Goal: Task Accomplishment & Management: Use online tool/utility

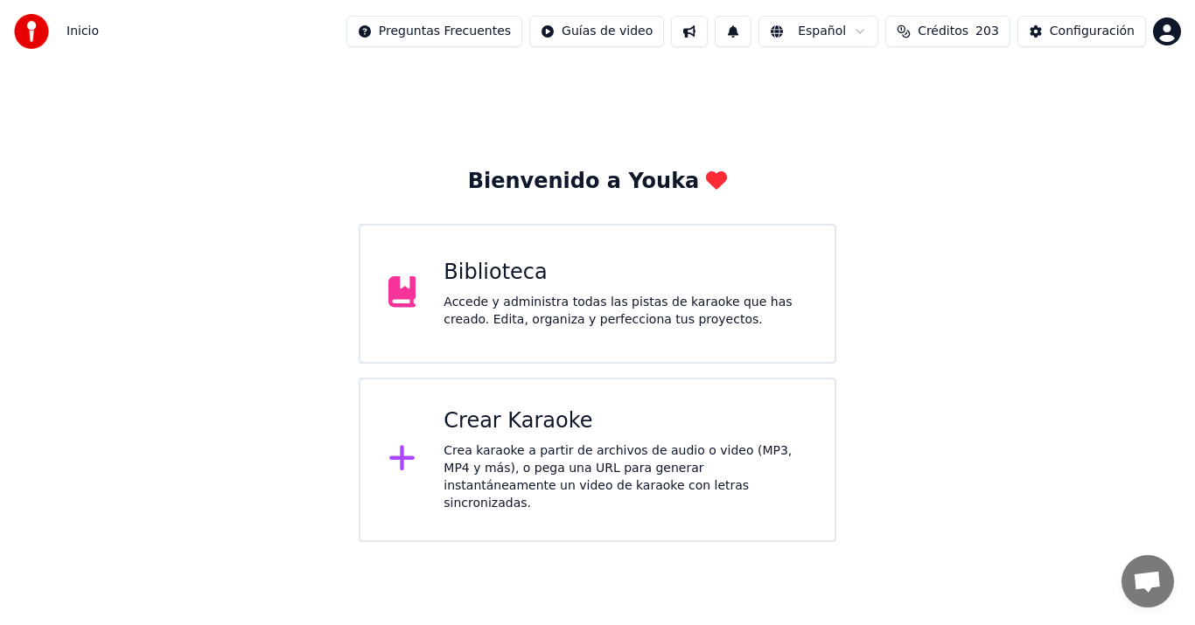
click at [623, 427] on div "Crear Karaoke" at bounding box center [625, 422] width 363 height 28
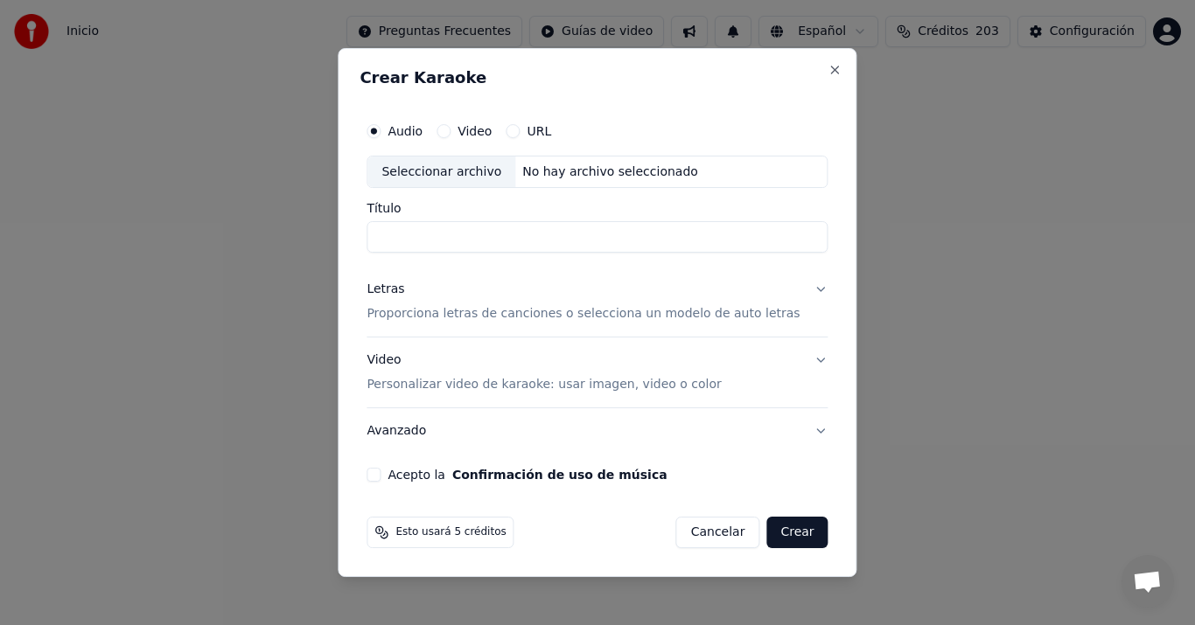
click at [631, 559] on div "Crear Karaoke Audio Video URL Seleccionar archivo No hay archivo seleccionado T…" at bounding box center [597, 313] width 519 height 530
click at [463, 185] on div "Seleccionar archivo" at bounding box center [441, 172] width 148 height 31
type input "**********"
click at [447, 314] on p "Proporciona letras de canciones o selecciona un modelo de auto letras" at bounding box center [583, 314] width 433 height 17
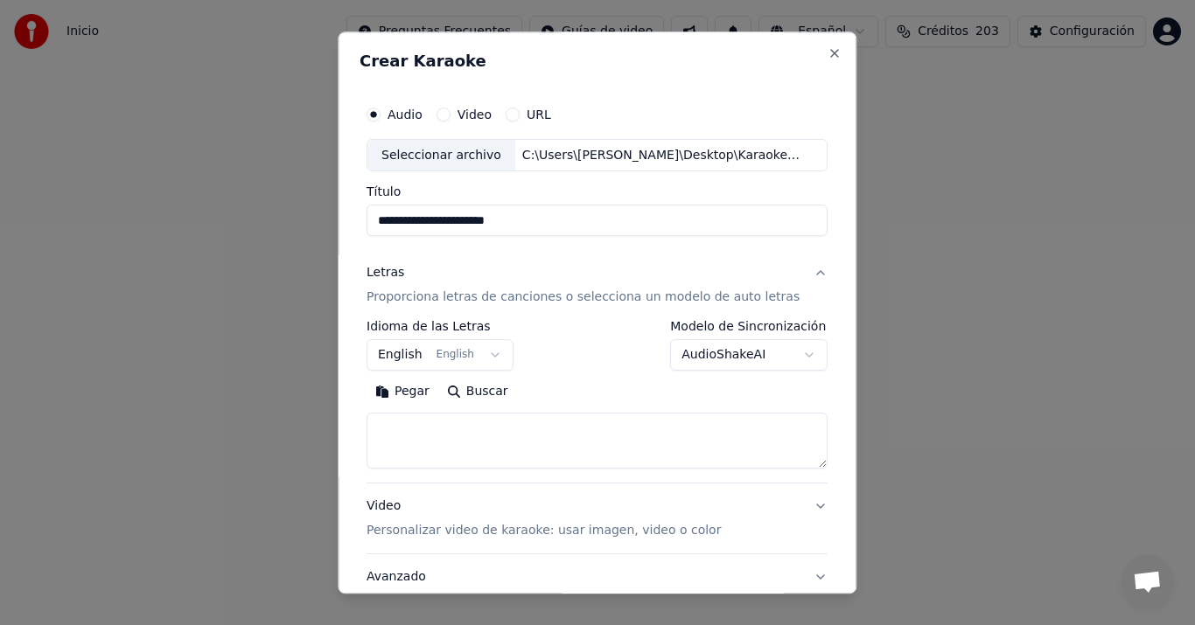
drag, startPoint x: 404, startPoint y: 393, endPoint x: 402, endPoint y: 381, distance: 11.5
click at [403, 394] on button "Pegar" at bounding box center [403, 393] width 72 height 28
click at [402, 358] on button "English English" at bounding box center [440, 355] width 147 height 31
type textarea "**********"
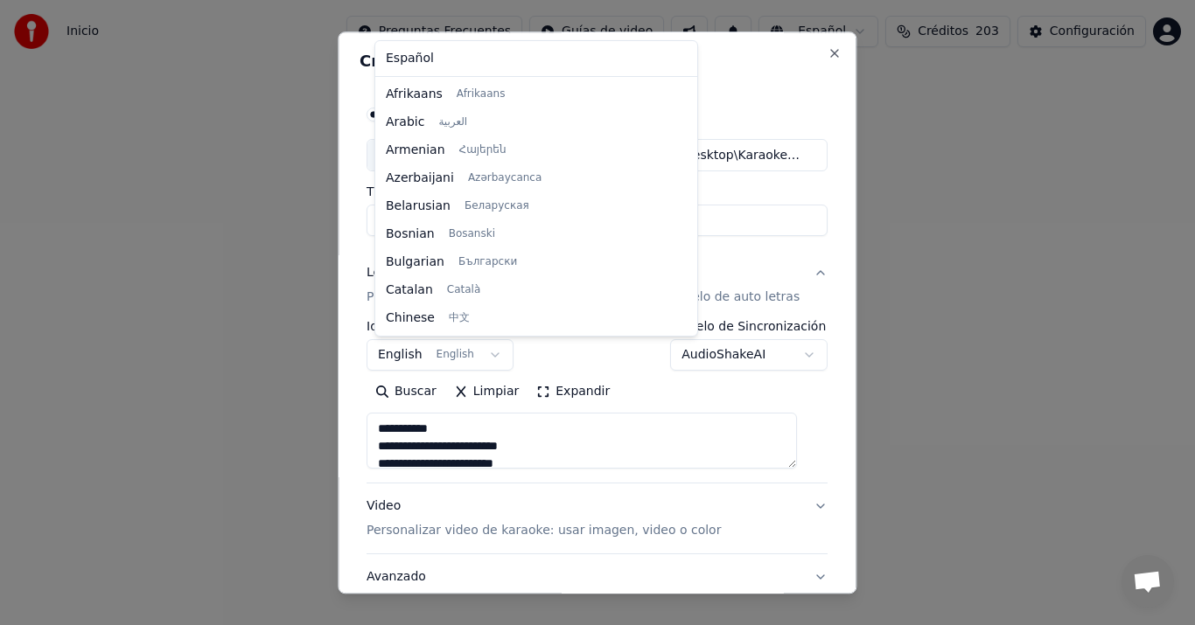
scroll to position [140, 0]
select select "**"
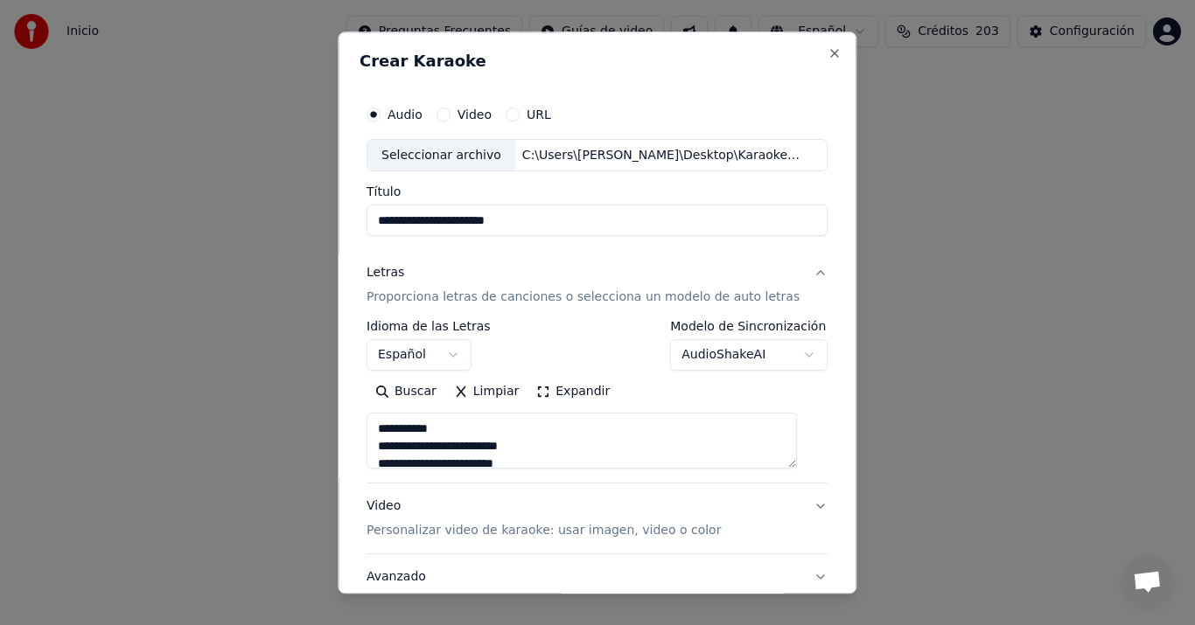
click at [398, 489] on button "Video Personalizar video de karaoke: usar imagen, video o color" at bounding box center [597, 520] width 461 height 70
type textarea "**********"
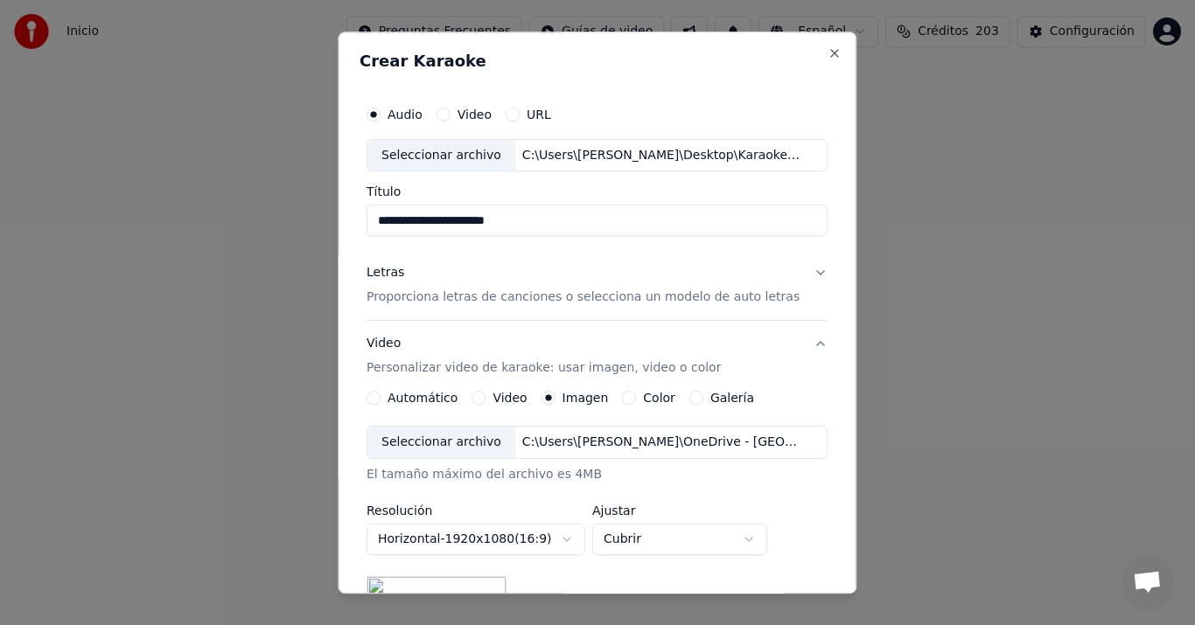
click at [465, 437] on div "Seleccionar archivo" at bounding box center [441, 443] width 148 height 31
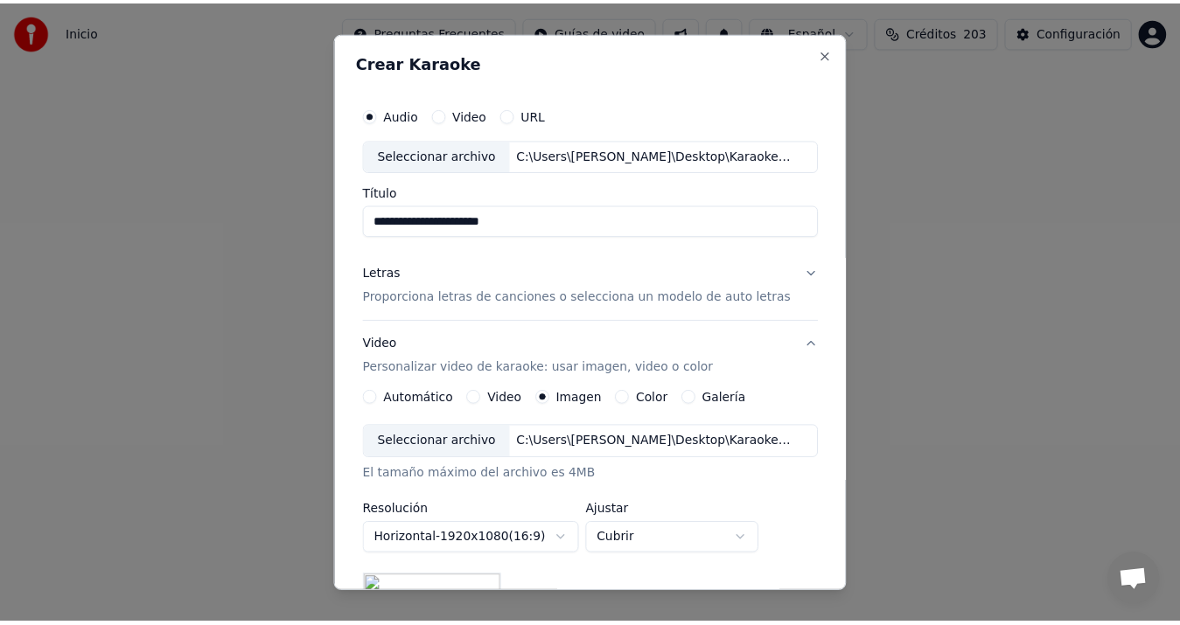
scroll to position [311, 0]
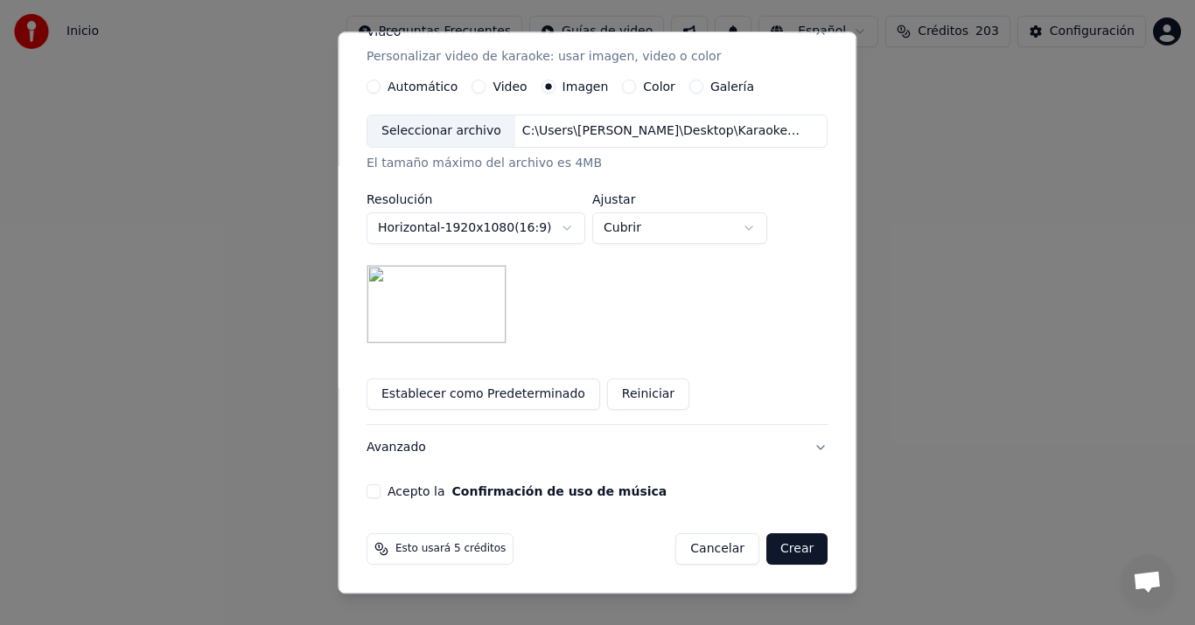
click at [381, 493] on button "Acepto la Confirmación de uso de música" at bounding box center [374, 493] width 14 height 14
click at [780, 551] on button "Crear" at bounding box center [796, 550] width 61 height 31
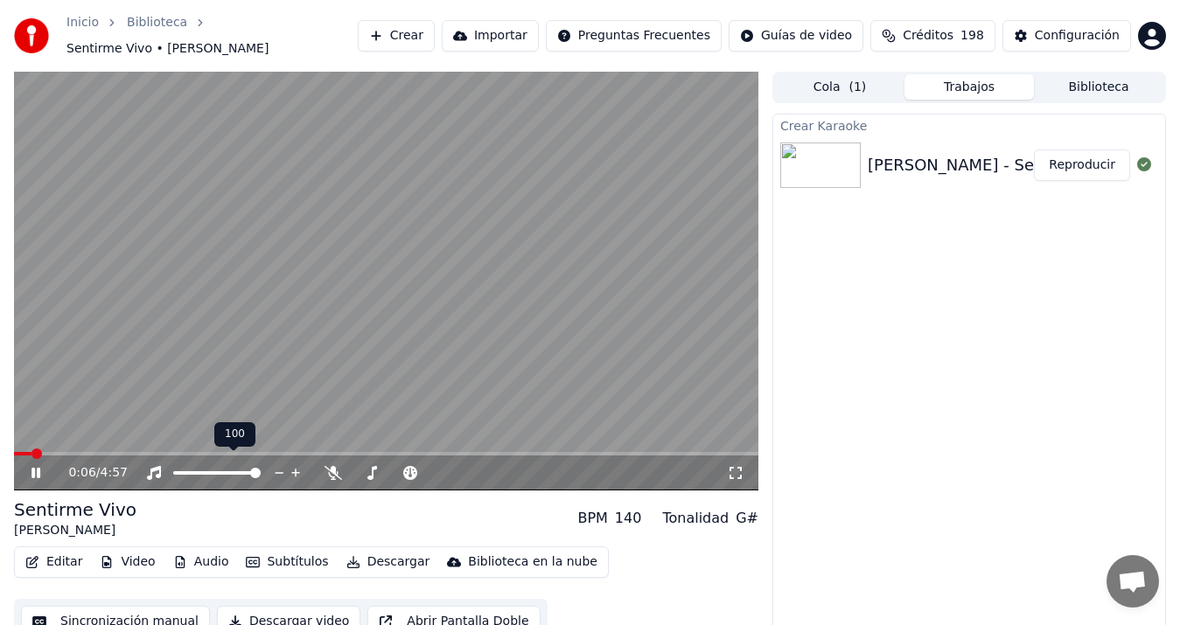
click at [222, 353] on video at bounding box center [386, 281] width 744 height 419
click at [153, 612] on button "Sincronización manual" at bounding box center [115, 621] width 189 height 31
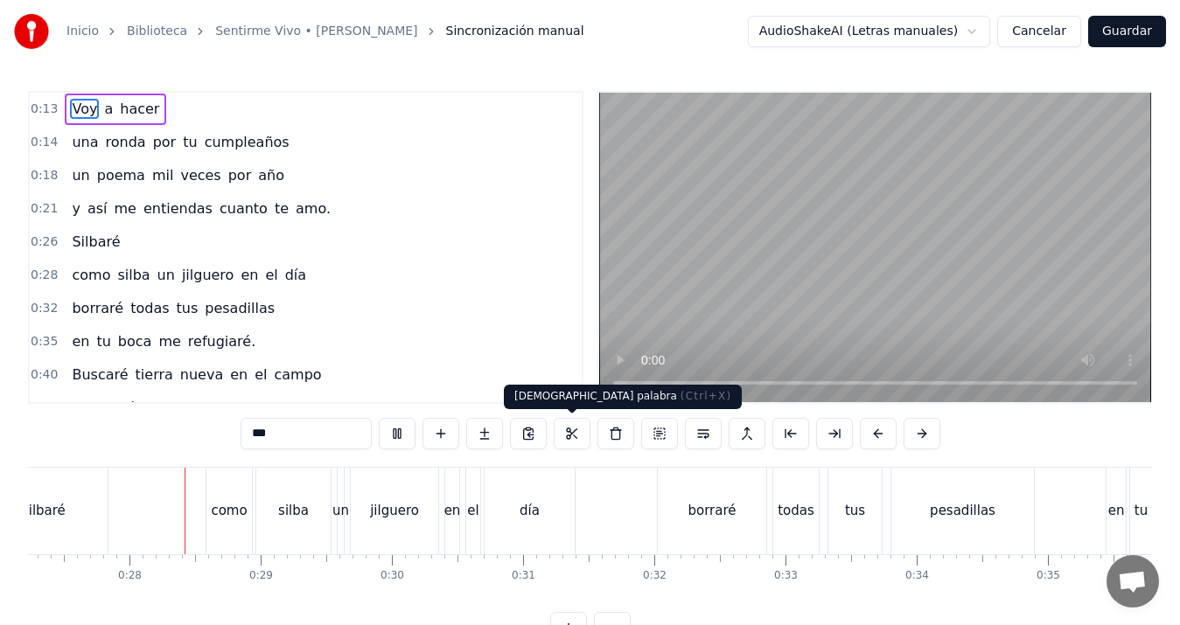
scroll to position [0, 3574]
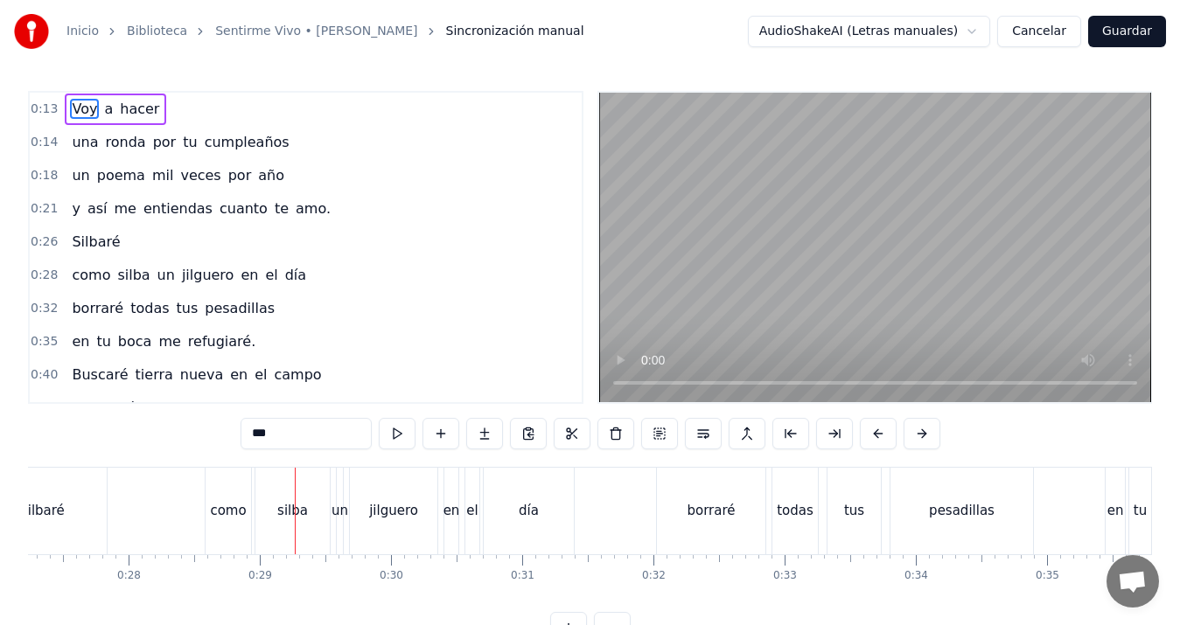
click at [58, 511] on div "Silbaré" at bounding box center [41, 511] width 45 height 20
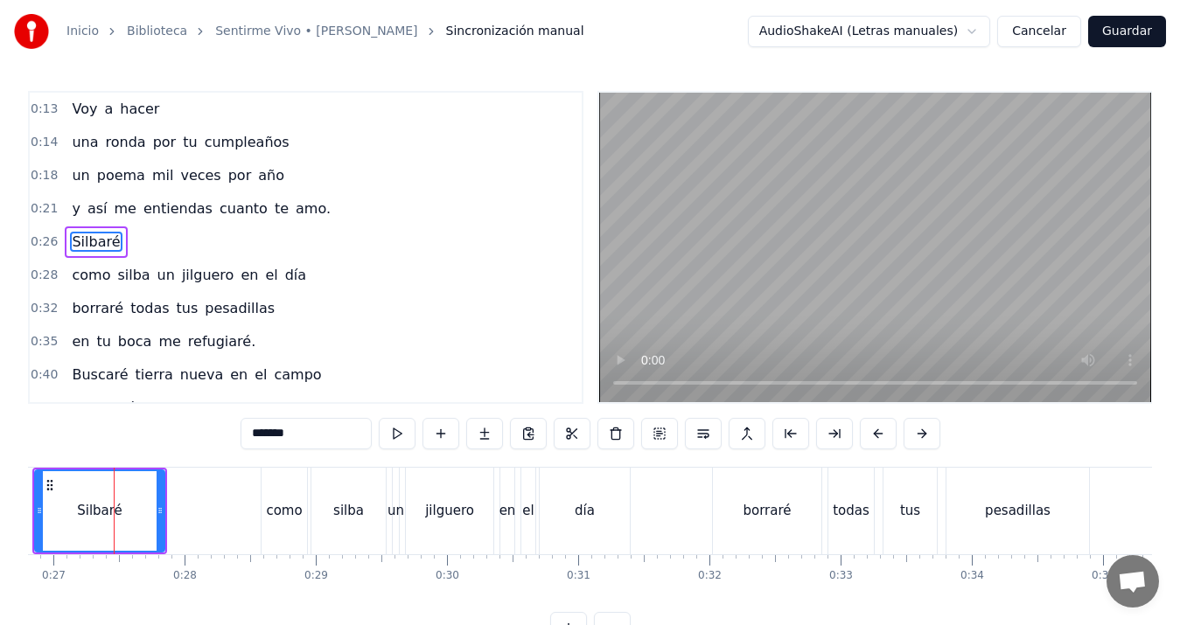
scroll to position [0, 3516]
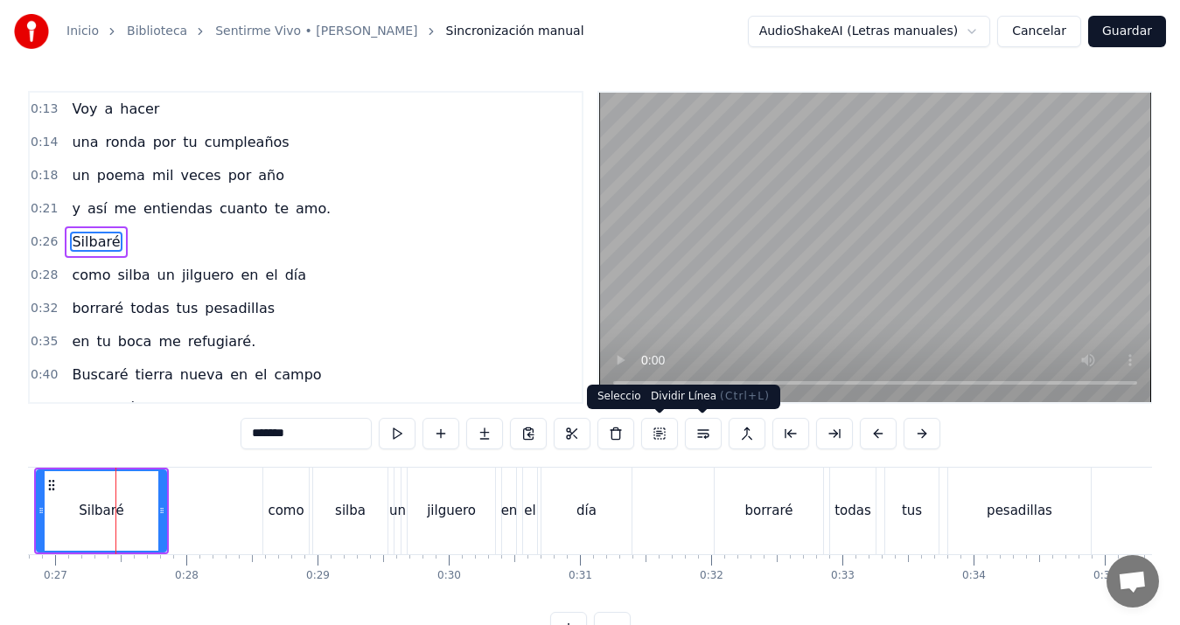
click at [704, 434] on button at bounding box center [703, 433] width 37 height 31
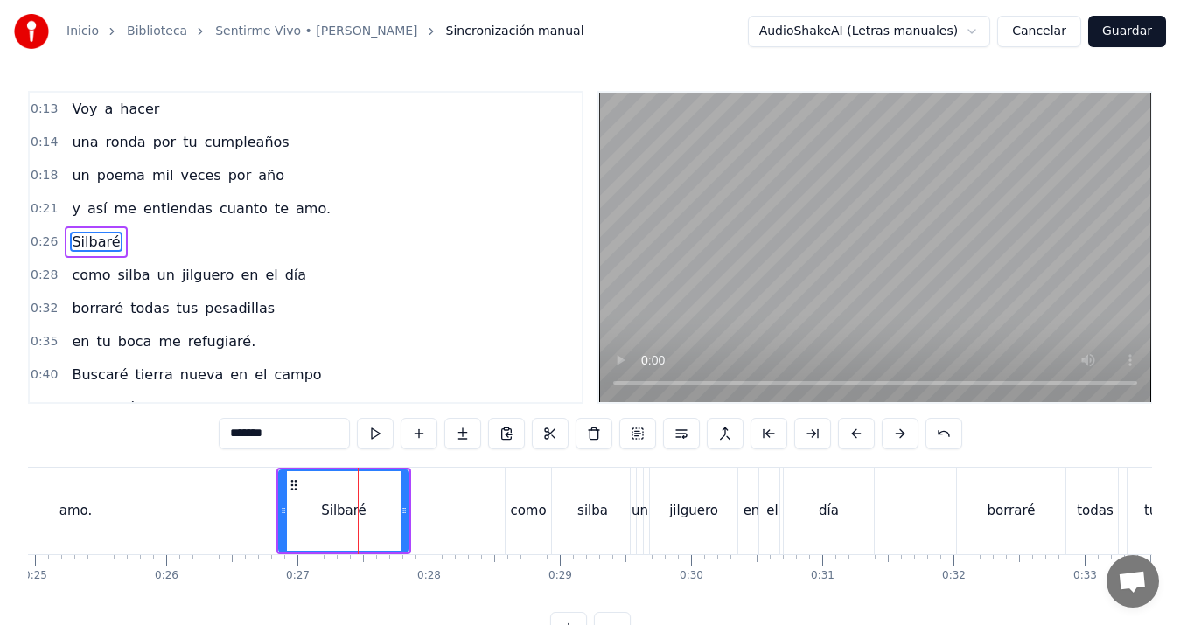
scroll to position [0, 2962]
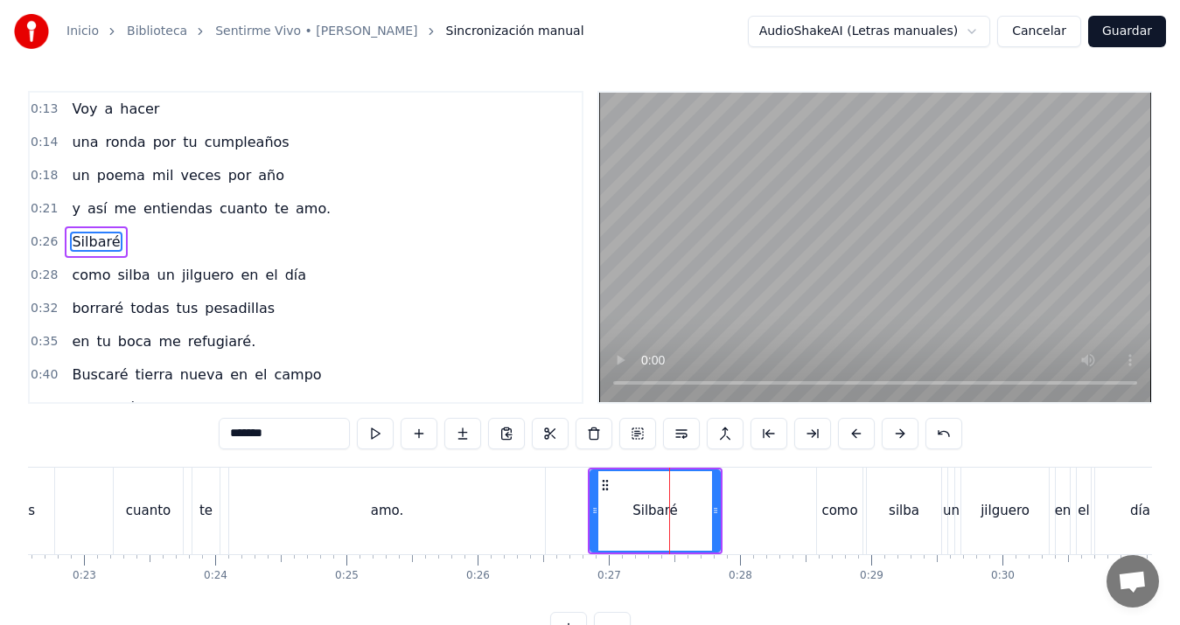
click at [335, 509] on div "amo." at bounding box center [387, 511] width 316 height 87
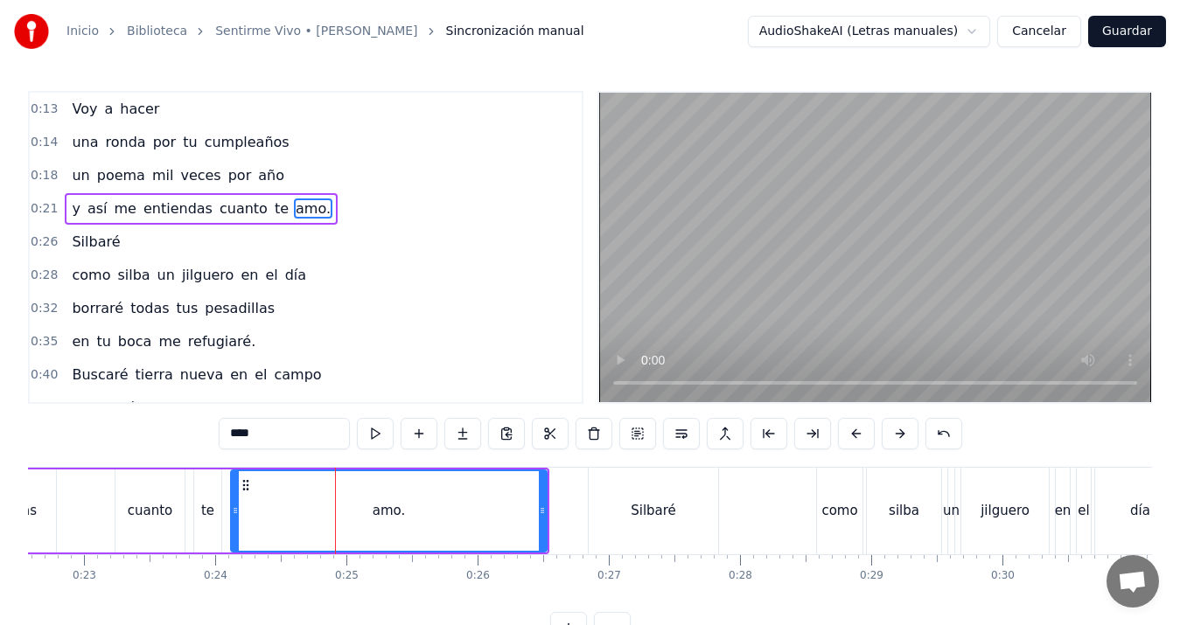
click at [151, 500] on div "cuanto" at bounding box center [149, 511] width 69 height 83
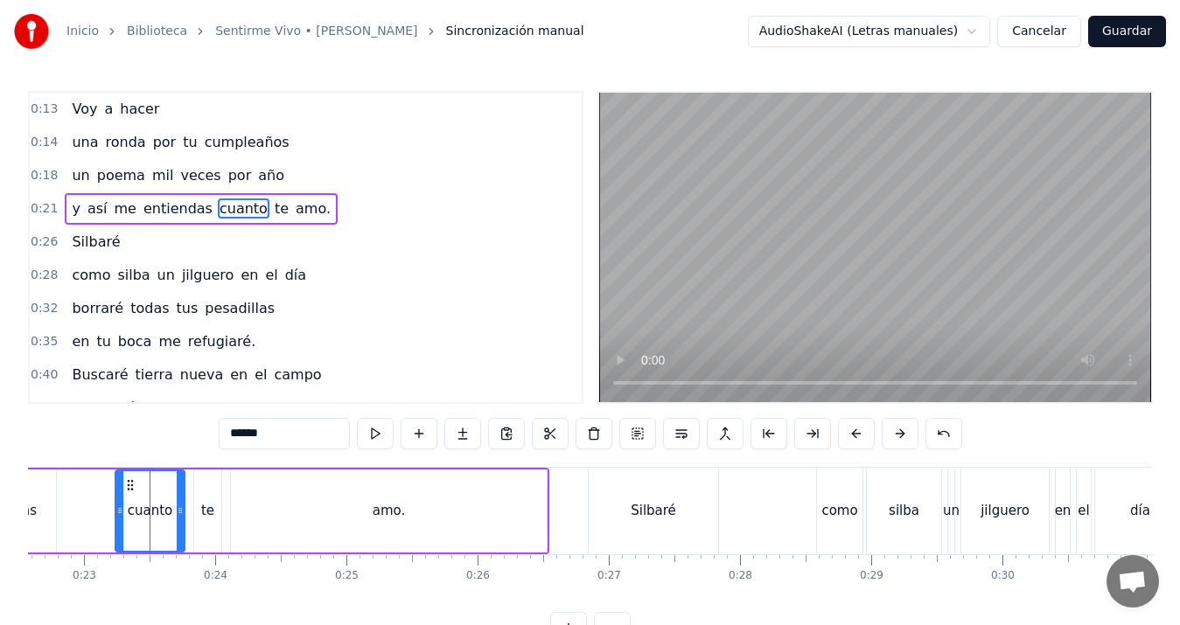
click at [639, 508] on div "Silbaré" at bounding box center [653, 511] width 45 height 20
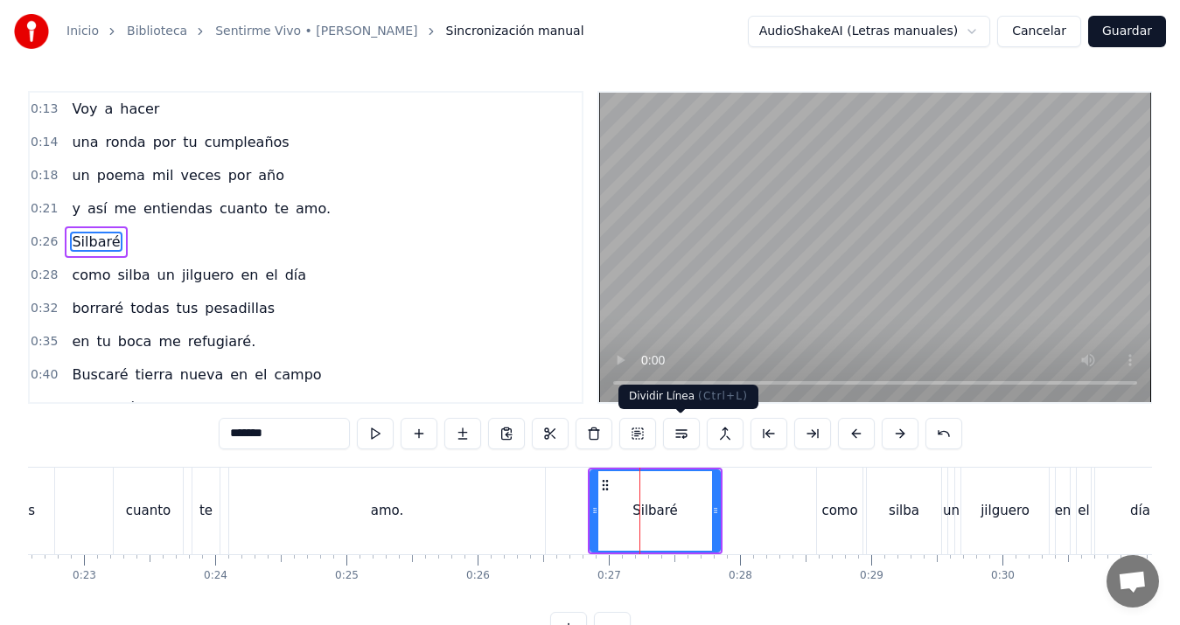
click at [685, 431] on button at bounding box center [681, 433] width 37 height 31
click at [515, 519] on div "amo." at bounding box center [387, 511] width 316 height 87
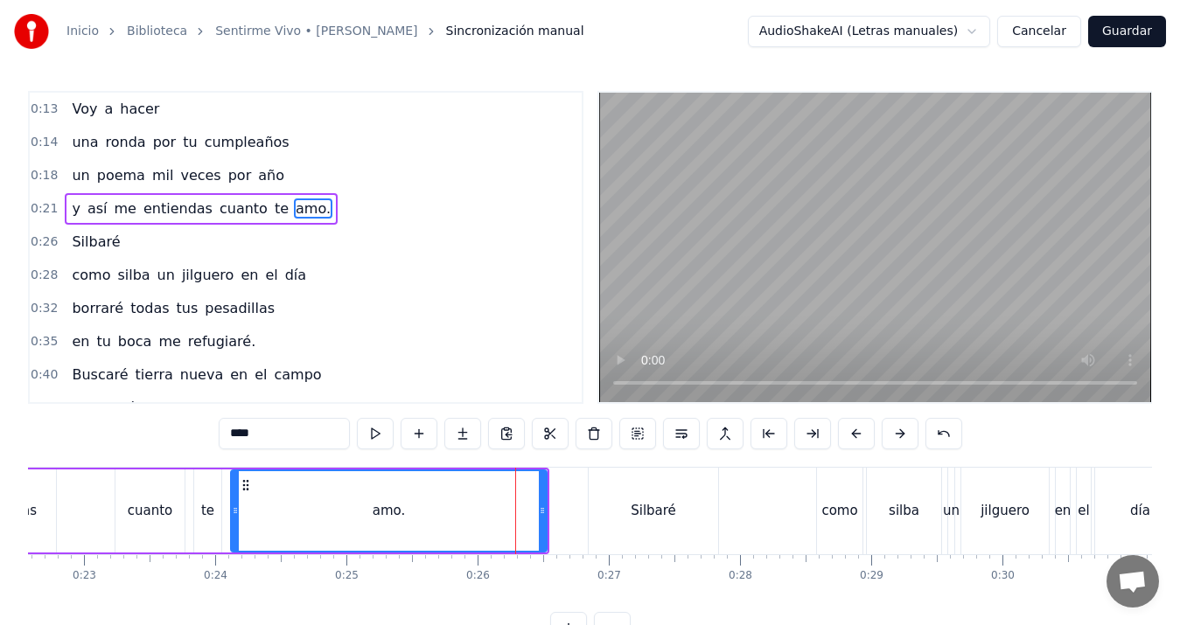
click at [618, 514] on div "Silbaré" at bounding box center [653, 511] width 129 height 87
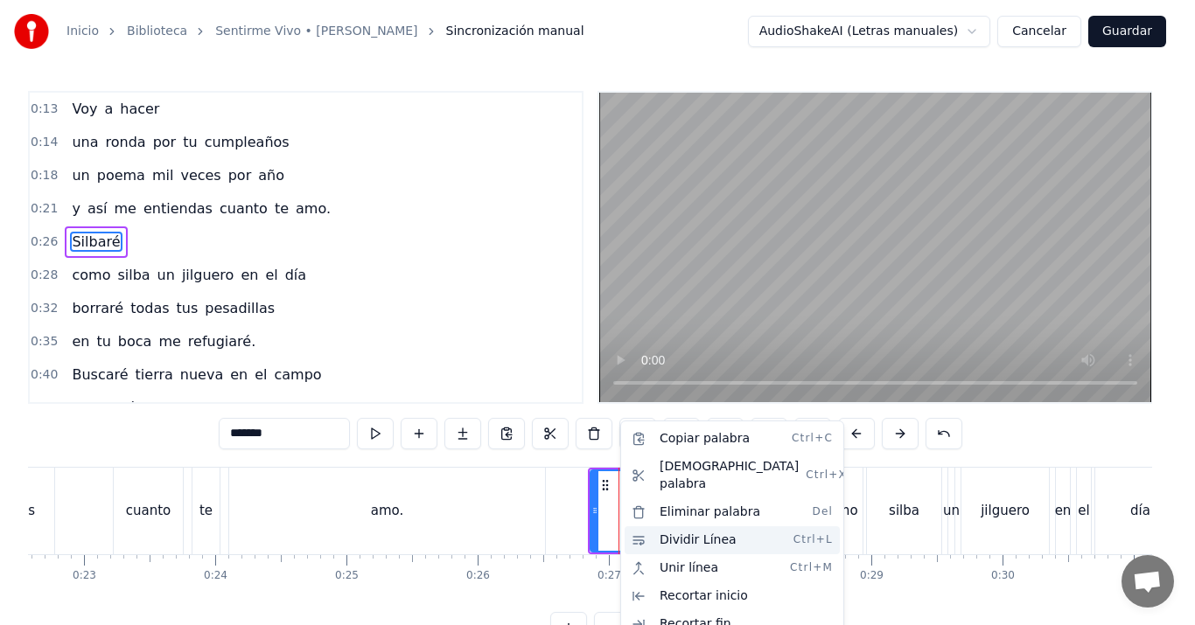
click at [734, 527] on div "Dividir Línea Ctrl+L" at bounding box center [732, 541] width 215 height 28
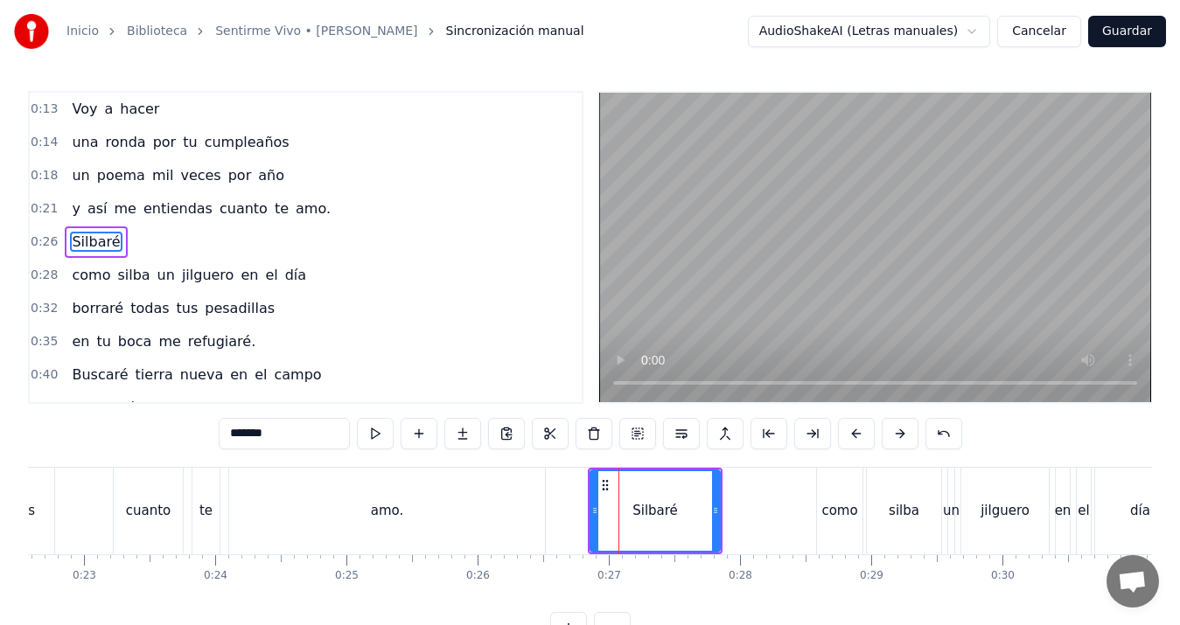
click at [339, 496] on div "amo." at bounding box center [387, 511] width 316 height 87
type input "****"
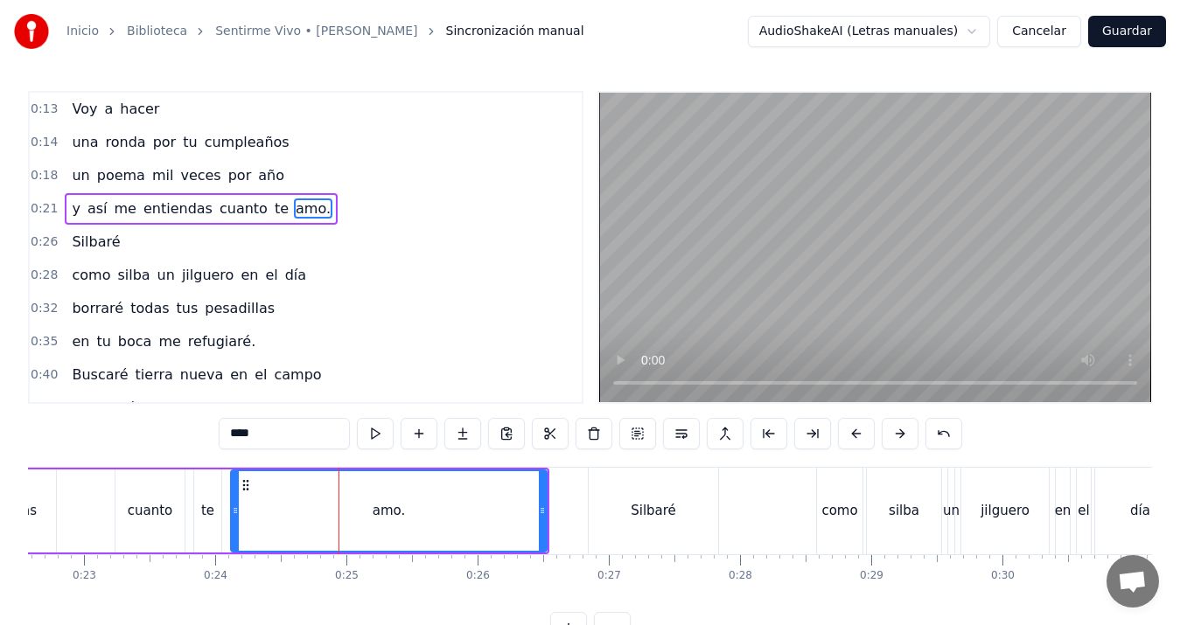
click at [80, 505] on div "y así me entiendas cuanto te amo." at bounding box center [218, 511] width 662 height 87
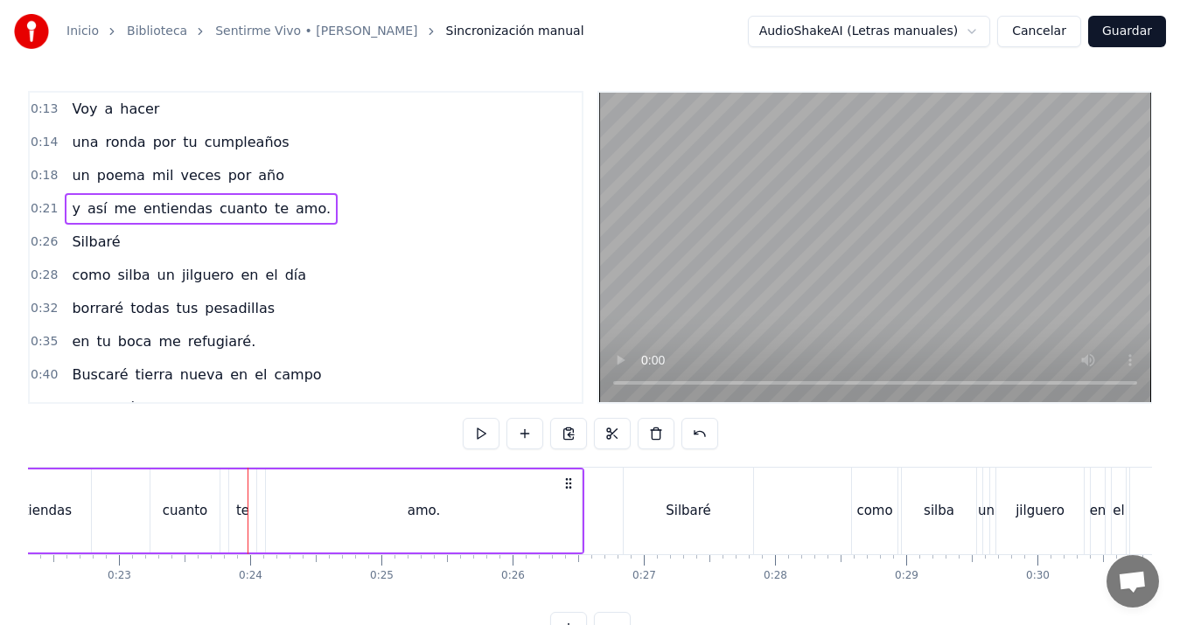
click at [646, 519] on div "Silbaré" at bounding box center [688, 511] width 129 height 87
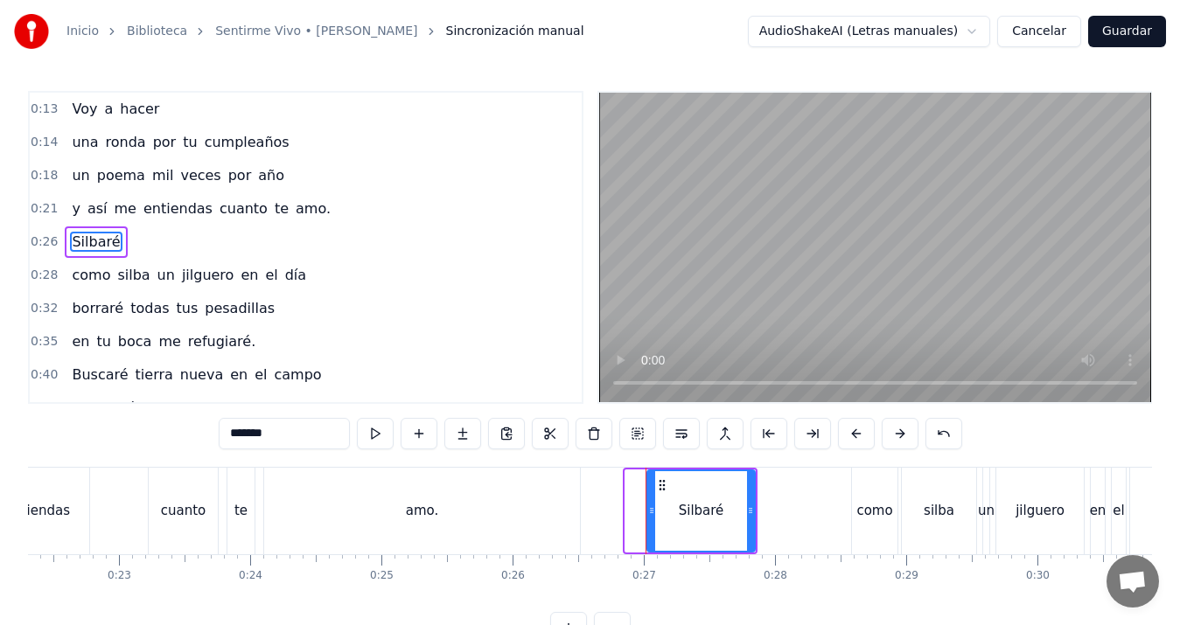
drag, startPoint x: 630, startPoint y: 514, endPoint x: 653, endPoint y: 511, distance: 23.9
click at [653, 511] on icon at bounding box center [651, 511] width 7 height 14
drag, startPoint x: 651, startPoint y: 510, endPoint x: 622, endPoint y: 510, distance: 28.9
click at [622, 510] on icon at bounding box center [624, 511] width 7 height 14
click at [558, 503] on div "amo." at bounding box center [422, 511] width 316 height 87
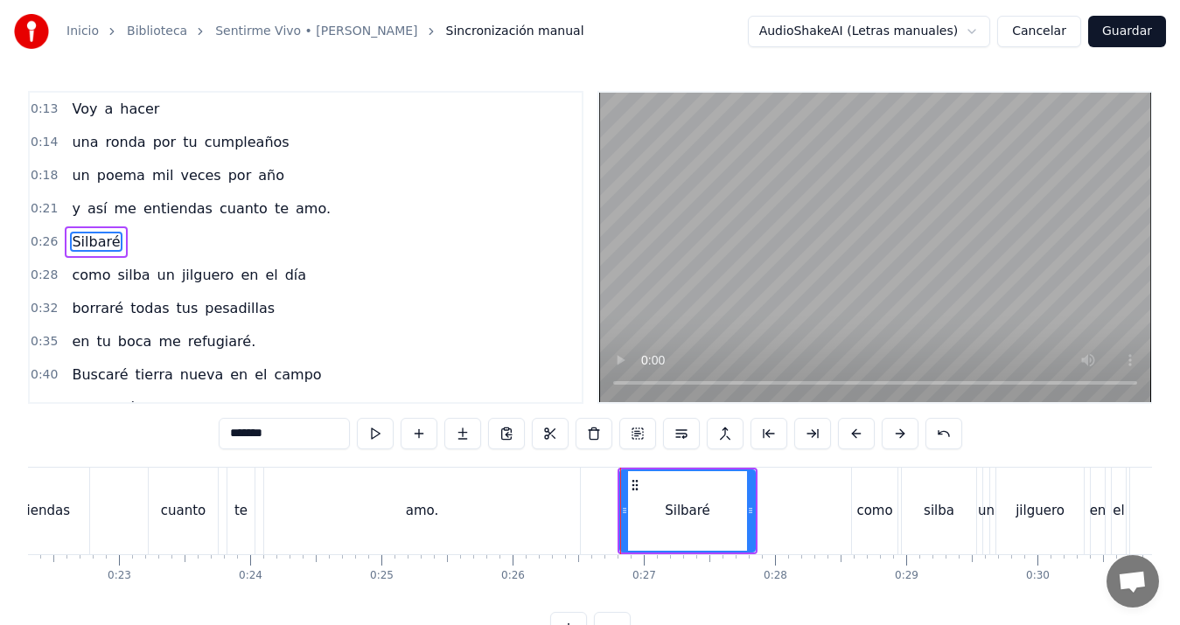
type input "****"
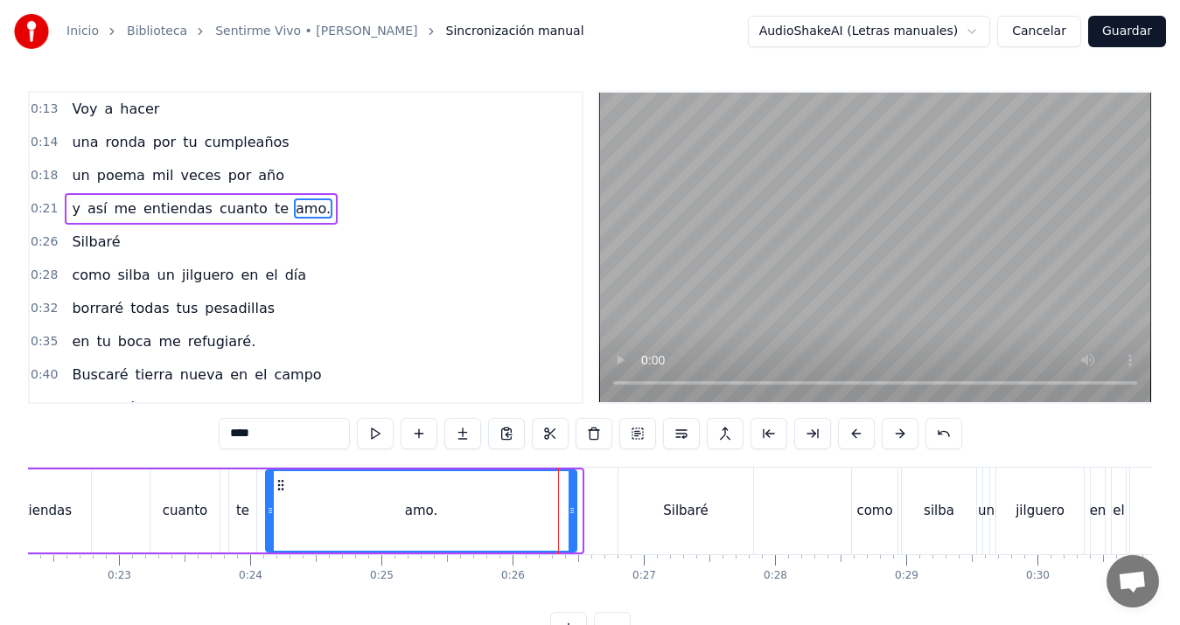
click at [576, 505] on div at bounding box center [572, 512] width 7 height 80
drag, startPoint x: 575, startPoint y: 505, endPoint x: 561, endPoint y: 511, distance: 15.3
click at [561, 511] on icon at bounding box center [558, 511] width 7 height 14
click at [133, 484] on div "y así me entiendas cuanto te amo." at bounding box center [243, 511] width 643 height 87
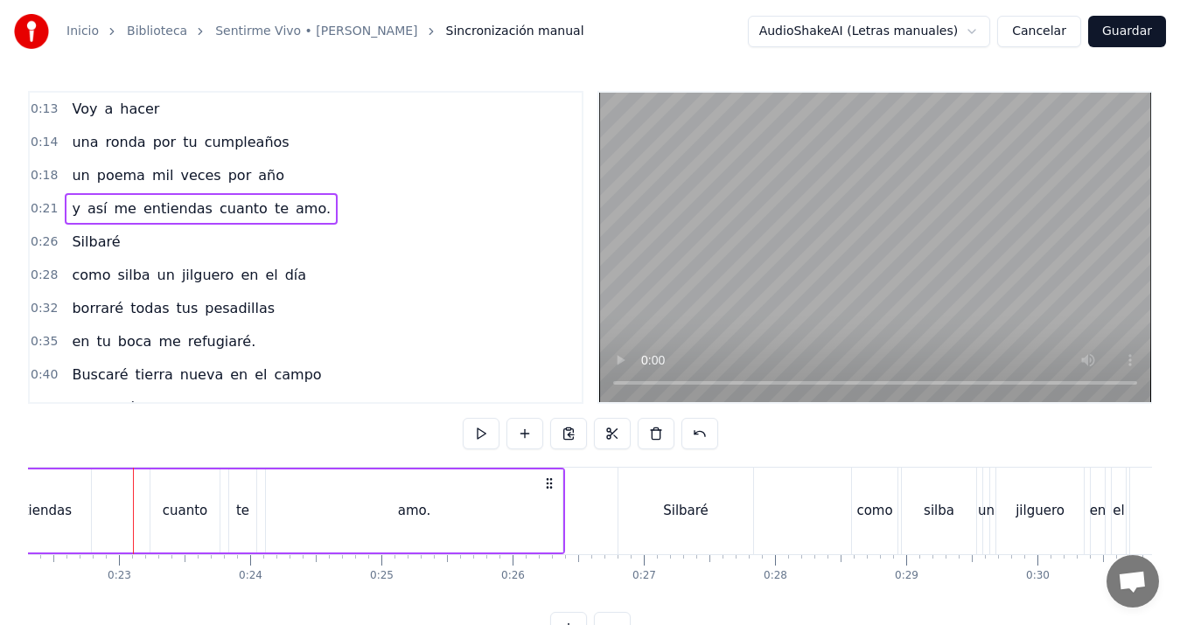
click at [46, 489] on div "entiendas" at bounding box center [39, 511] width 103 height 83
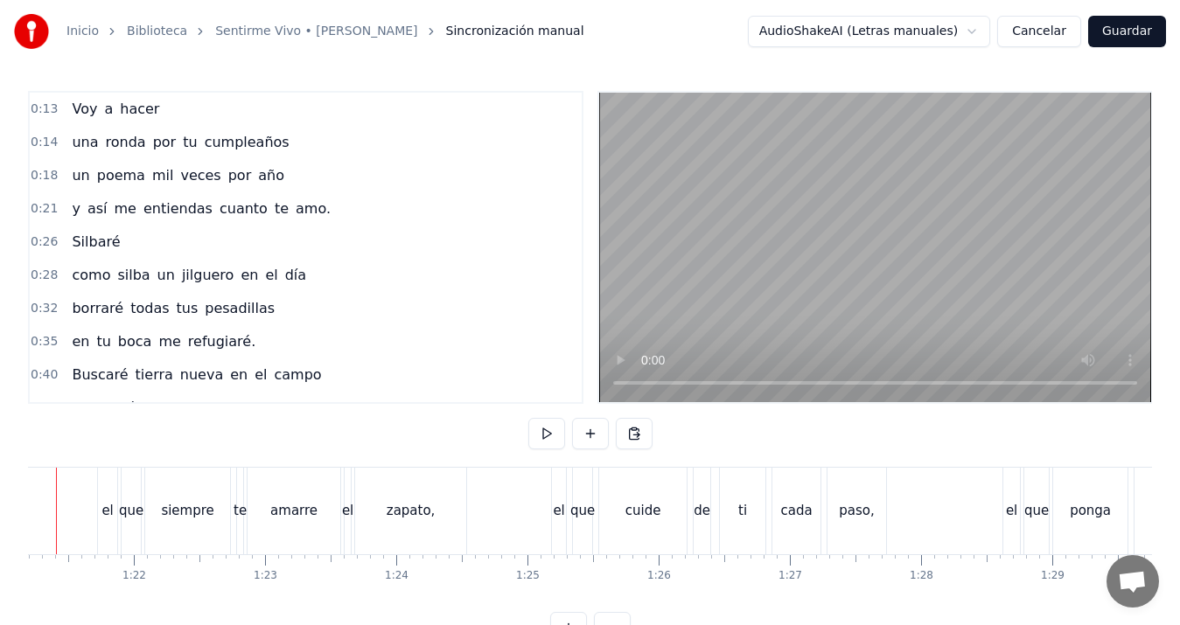
scroll to position [0, 10595]
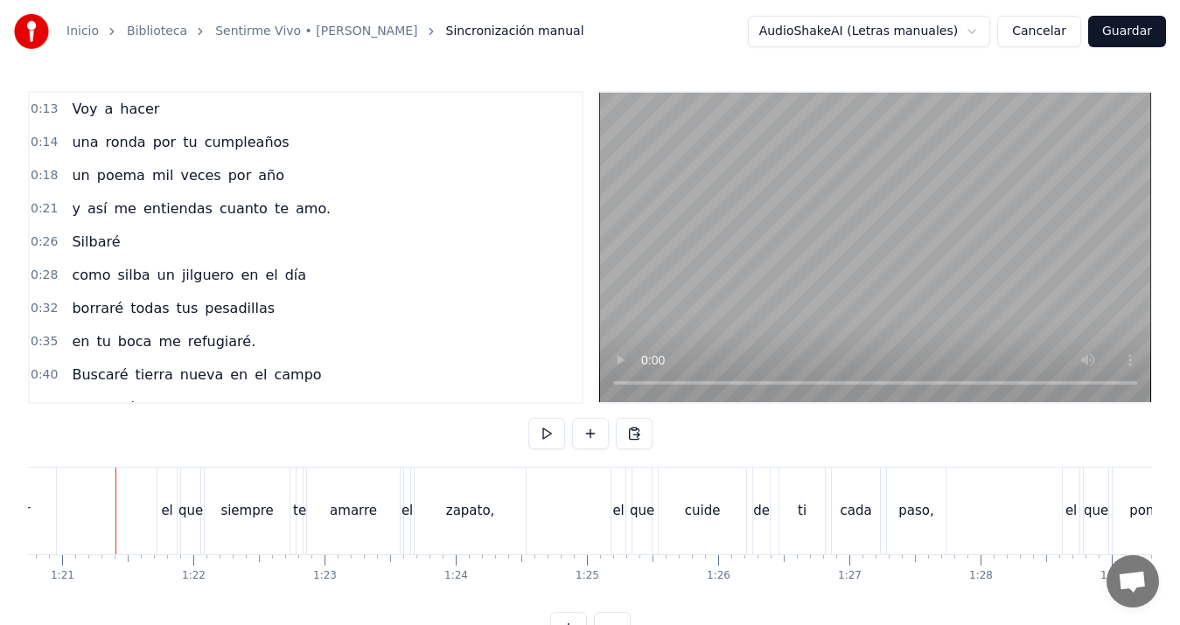
click at [47, 514] on div "ser" at bounding box center [20, 511] width 72 height 87
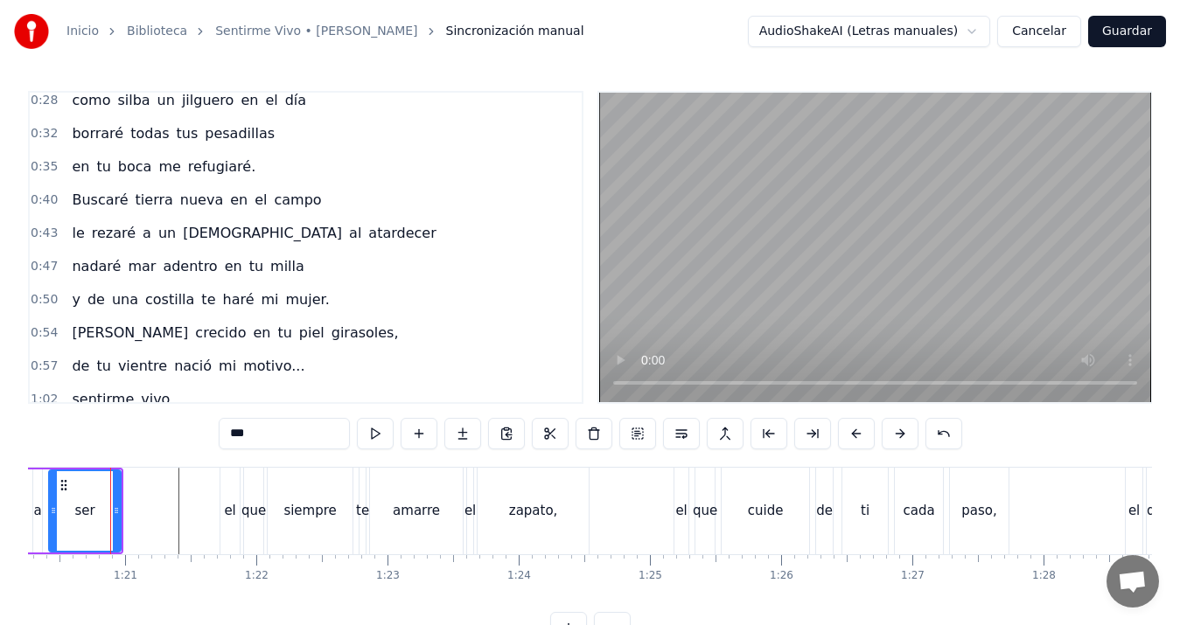
scroll to position [0, 10527]
click at [367, 508] on div "te" at bounding box center [367, 511] width 13 height 20
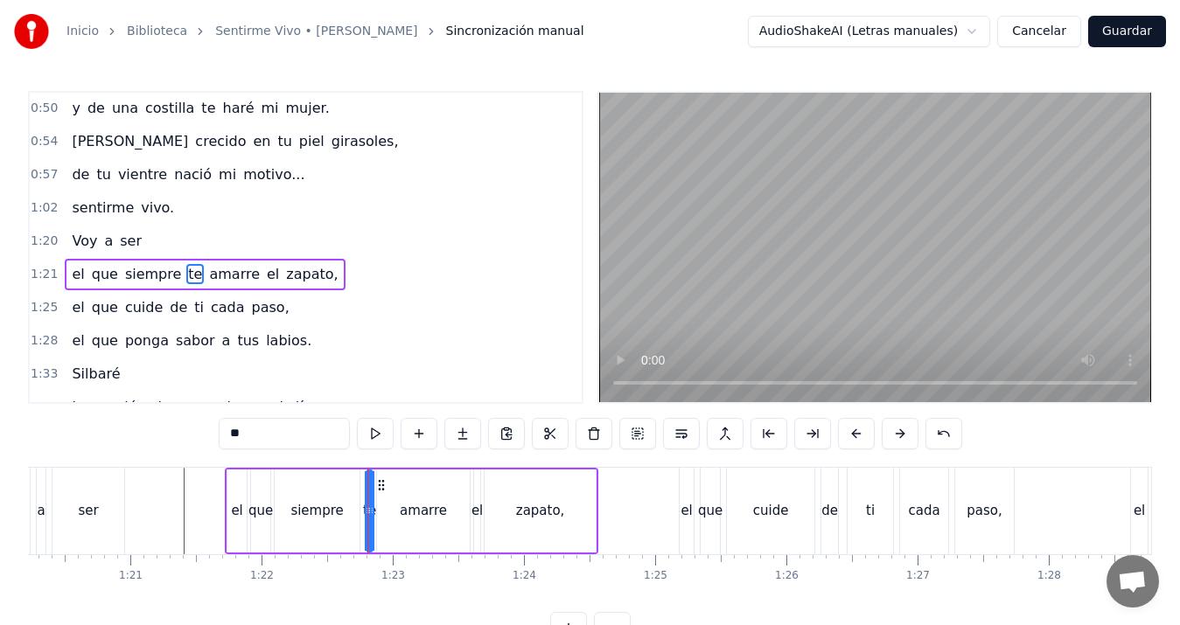
scroll to position [394, 0]
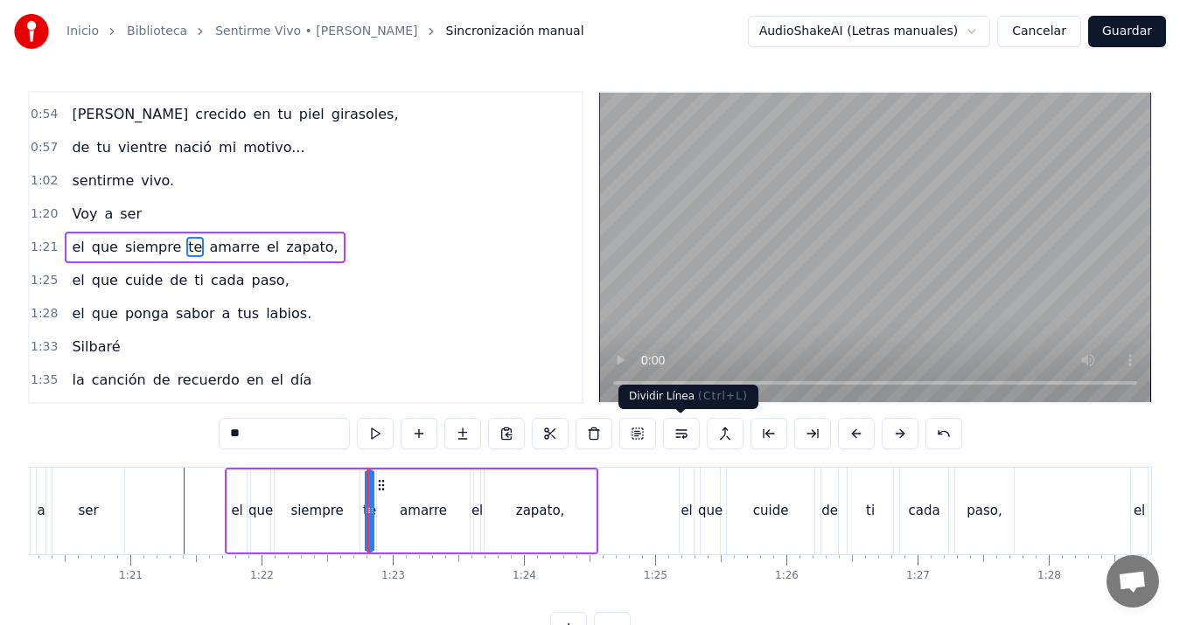
click at [673, 432] on button at bounding box center [681, 433] width 37 height 31
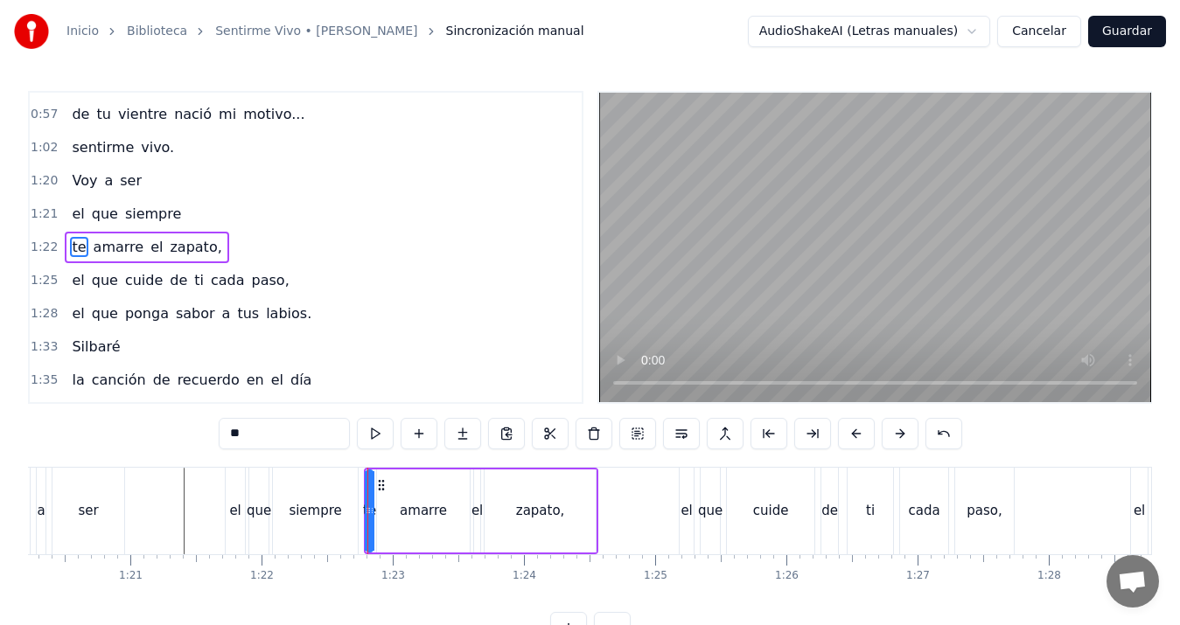
click at [124, 500] on div "ser" at bounding box center [88, 511] width 73 height 87
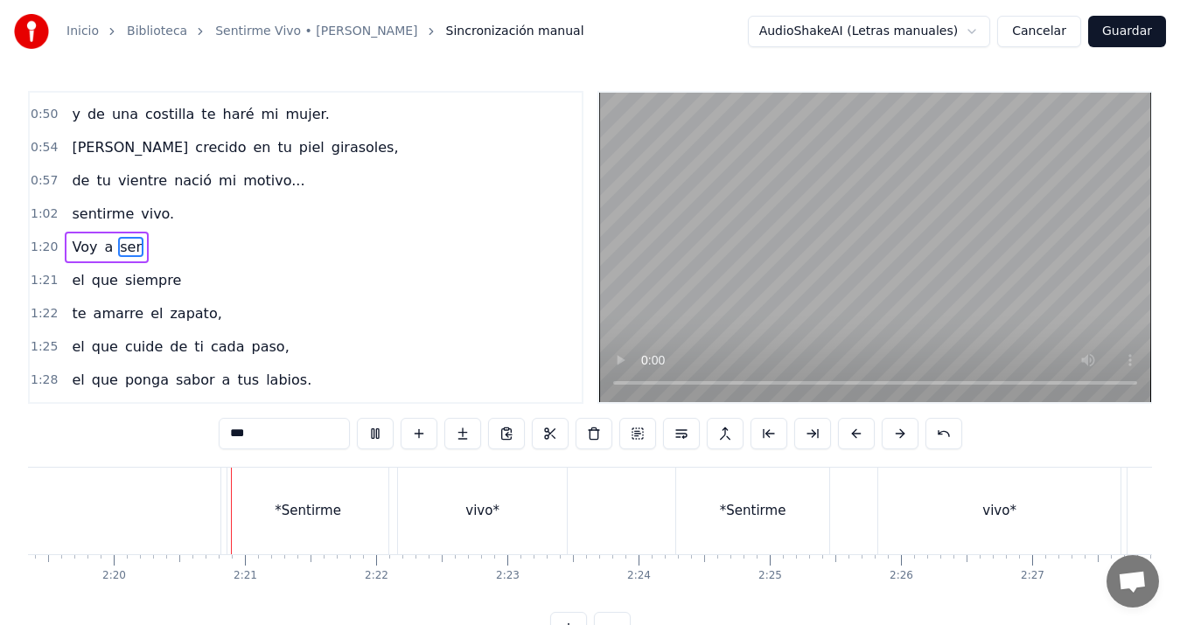
scroll to position [0, 18338]
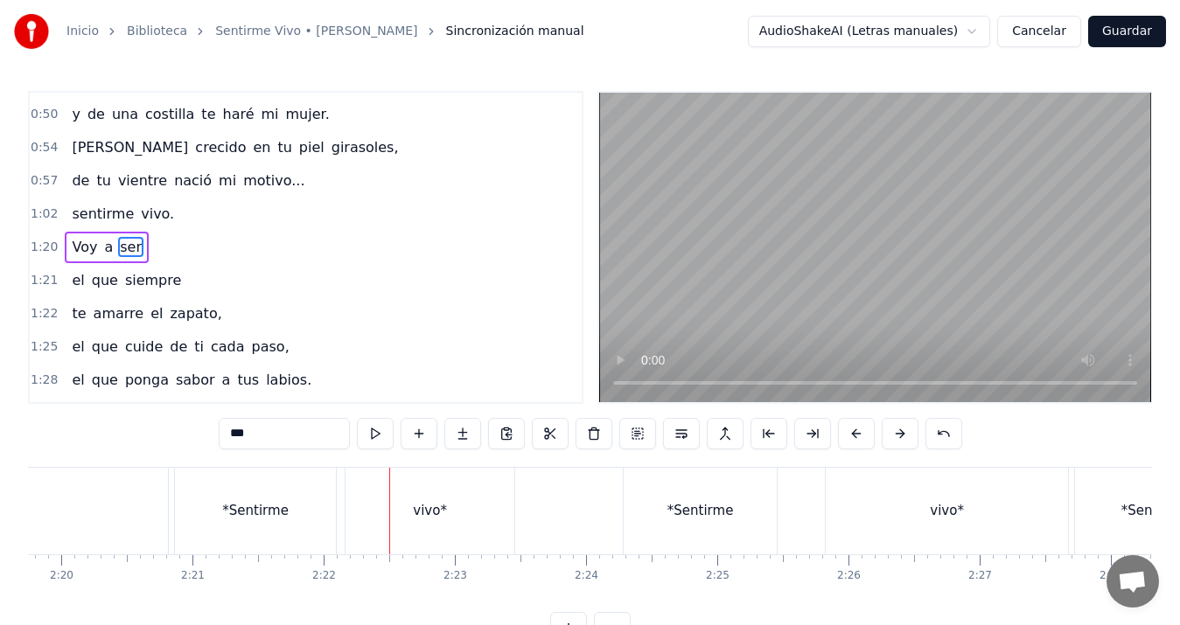
click at [266, 512] on div "*Sentirme" at bounding box center [255, 511] width 66 height 20
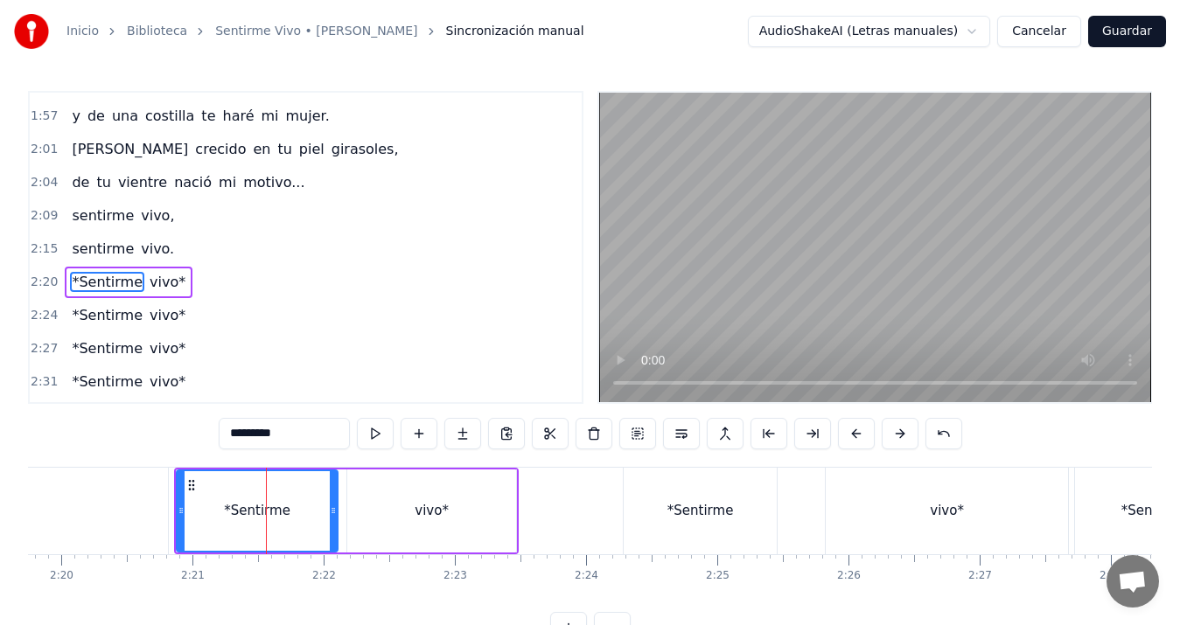
scroll to position [926, 0]
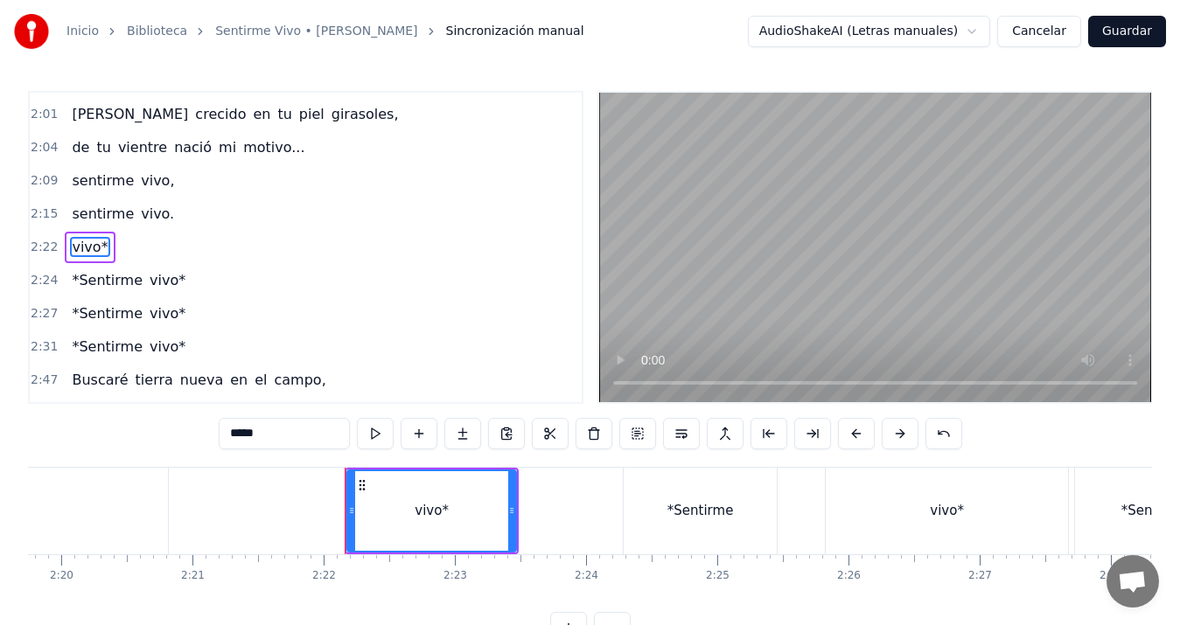
click at [362, 504] on div "vivo*" at bounding box center [431, 512] width 167 height 80
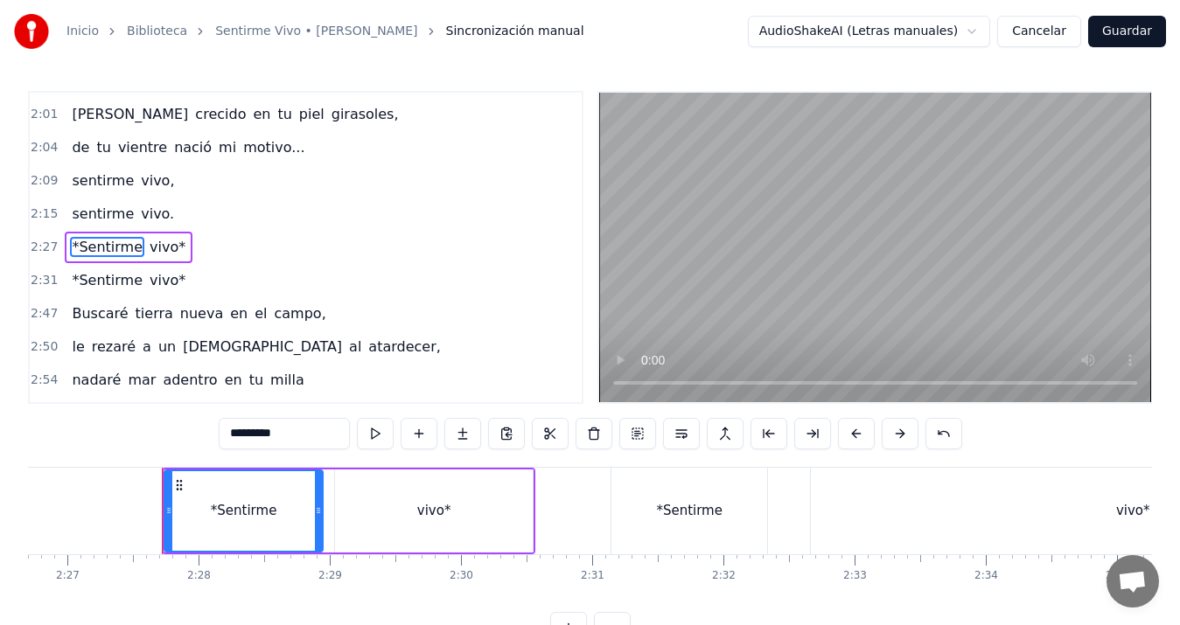
scroll to position [0, 19297]
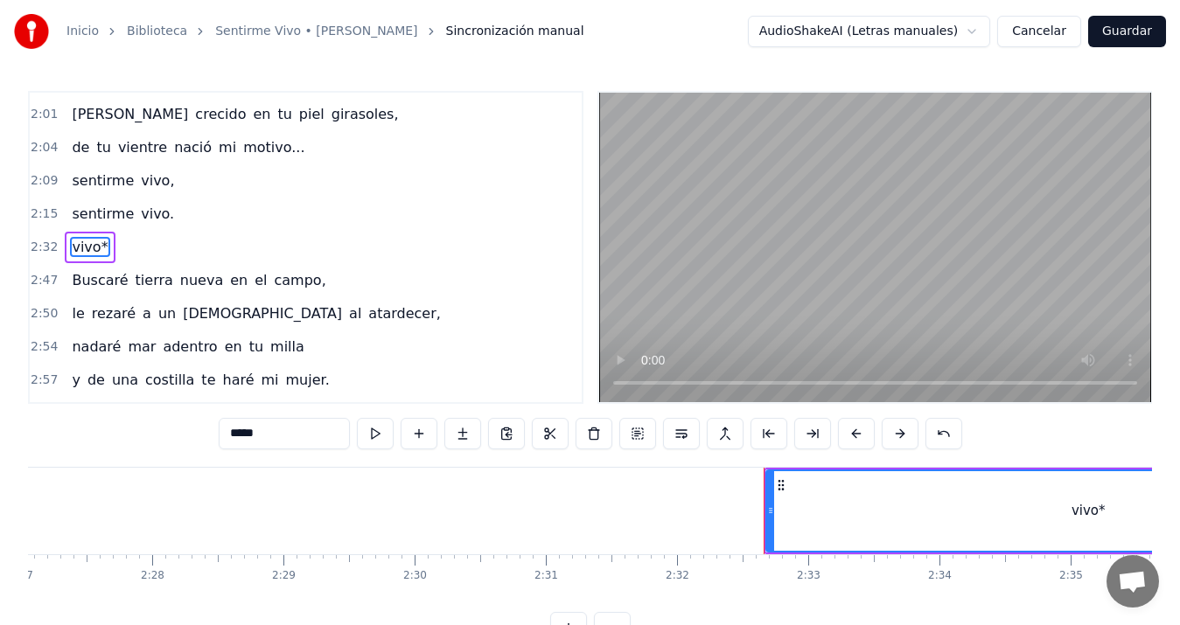
type input "*******"
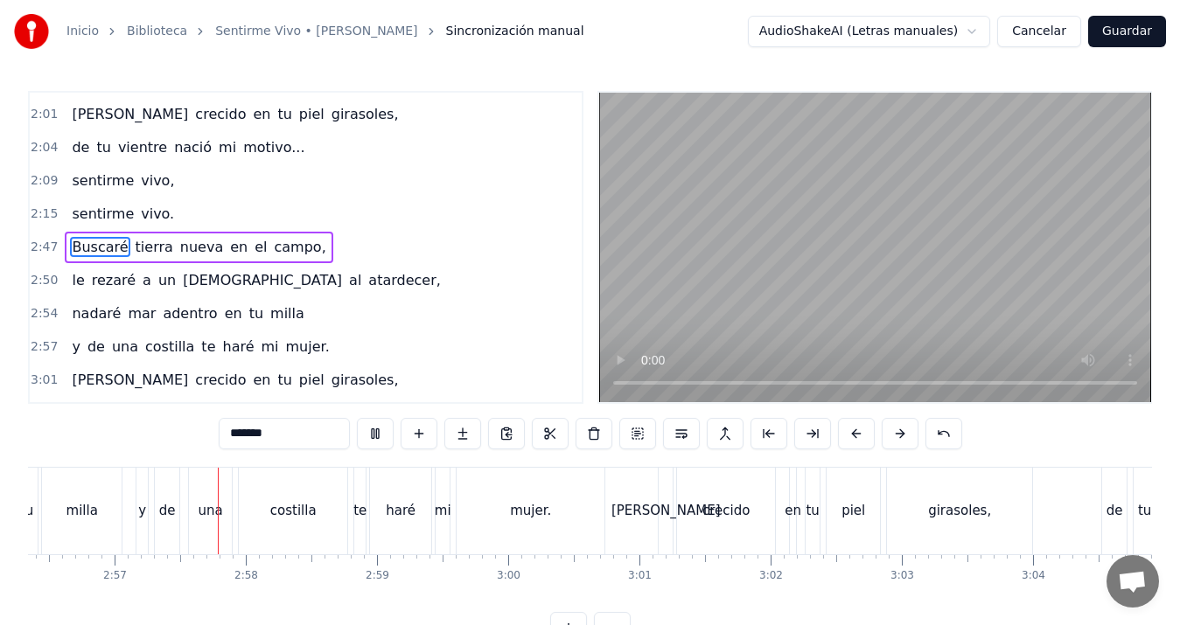
scroll to position [0, 23174]
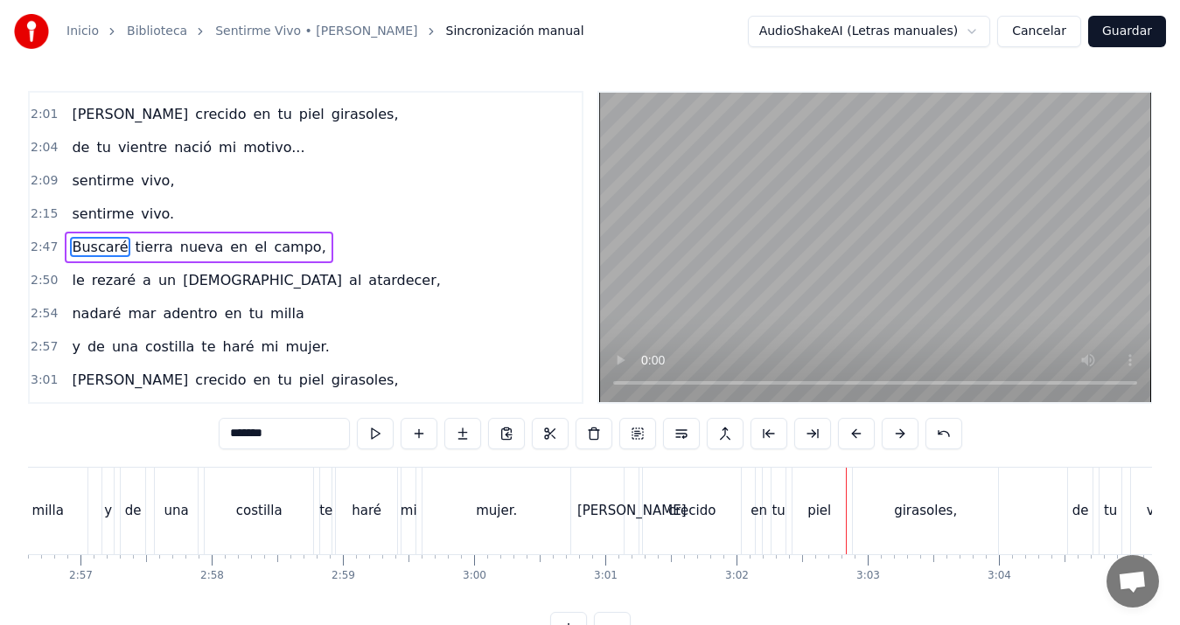
click at [692, 509] on div "crecido" at bounding box center [691, 511] width 47 height 20
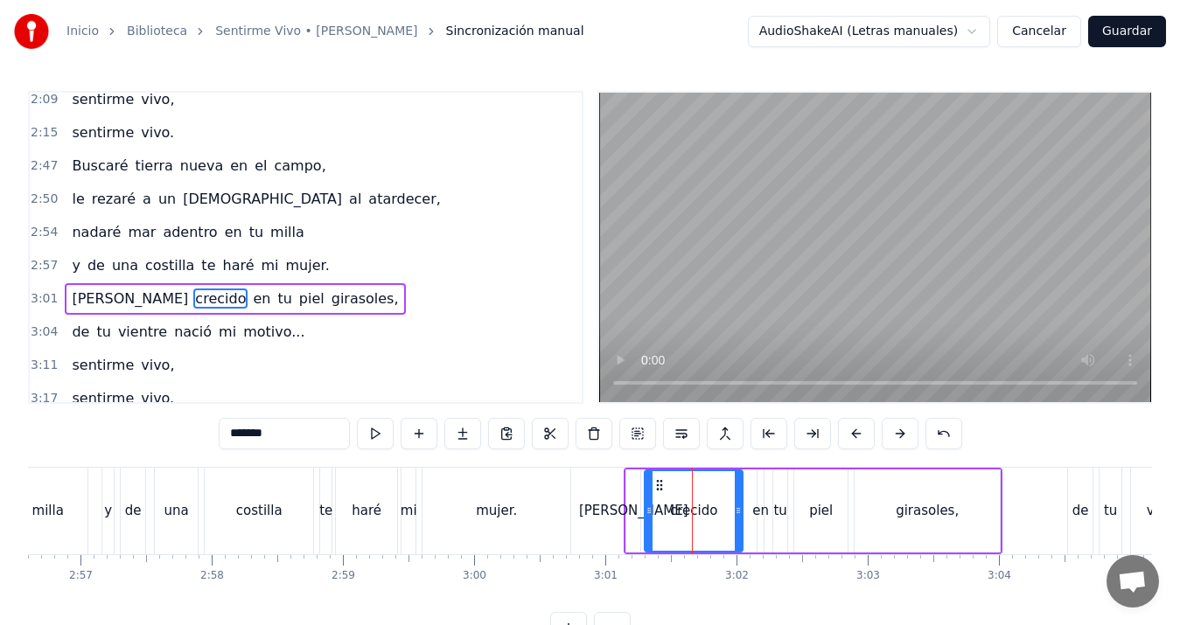
scroll to position [1059, 0]
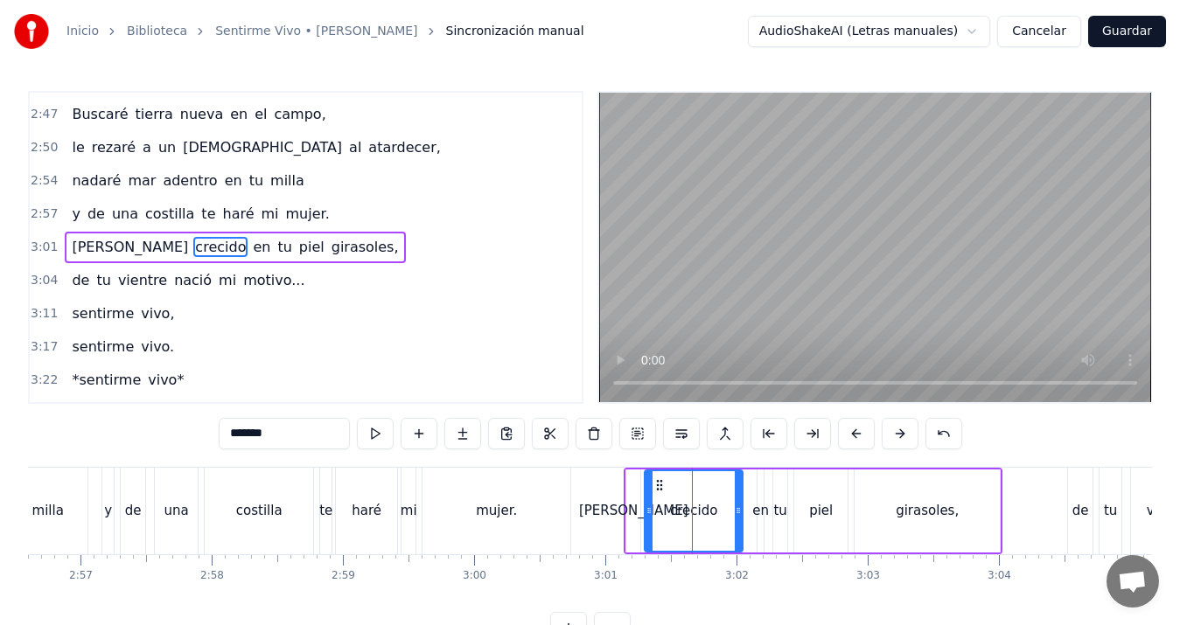
click at [760, 504] on div "en" at bounding box center [760, 511] width 17 height 20
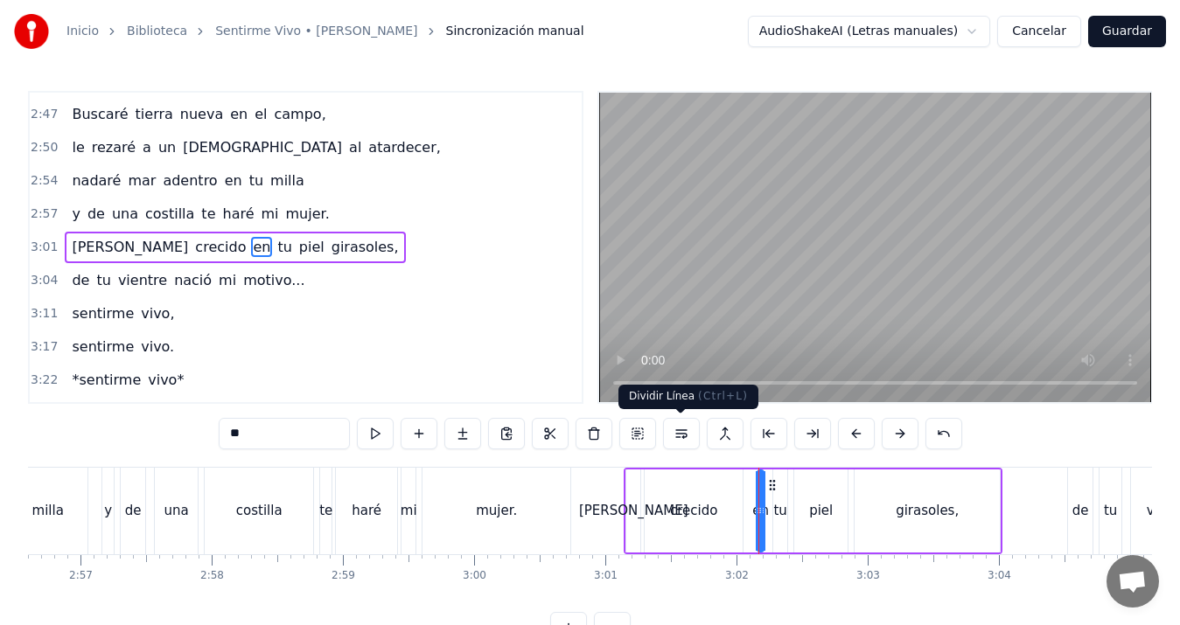
click at [677, 435] on button at bounding box center [681, 433] width 37 height 31
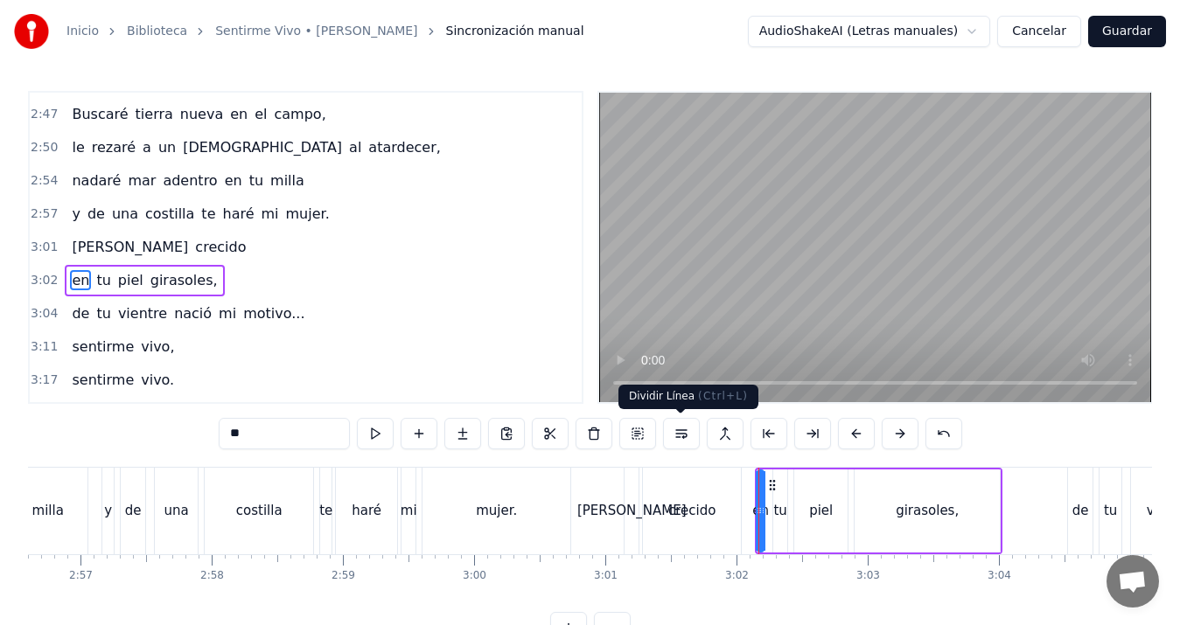
scroll to position [1092, 0]
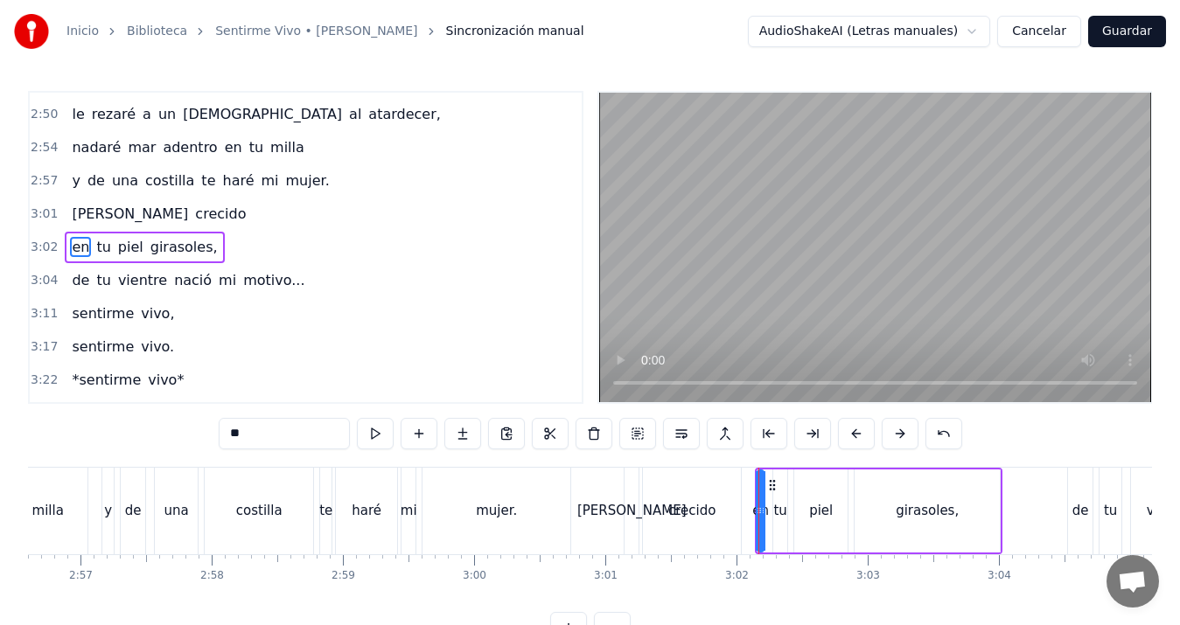
click at [297, 493] on div "costilla" at bounding box center [259, 511] width 108 height 87
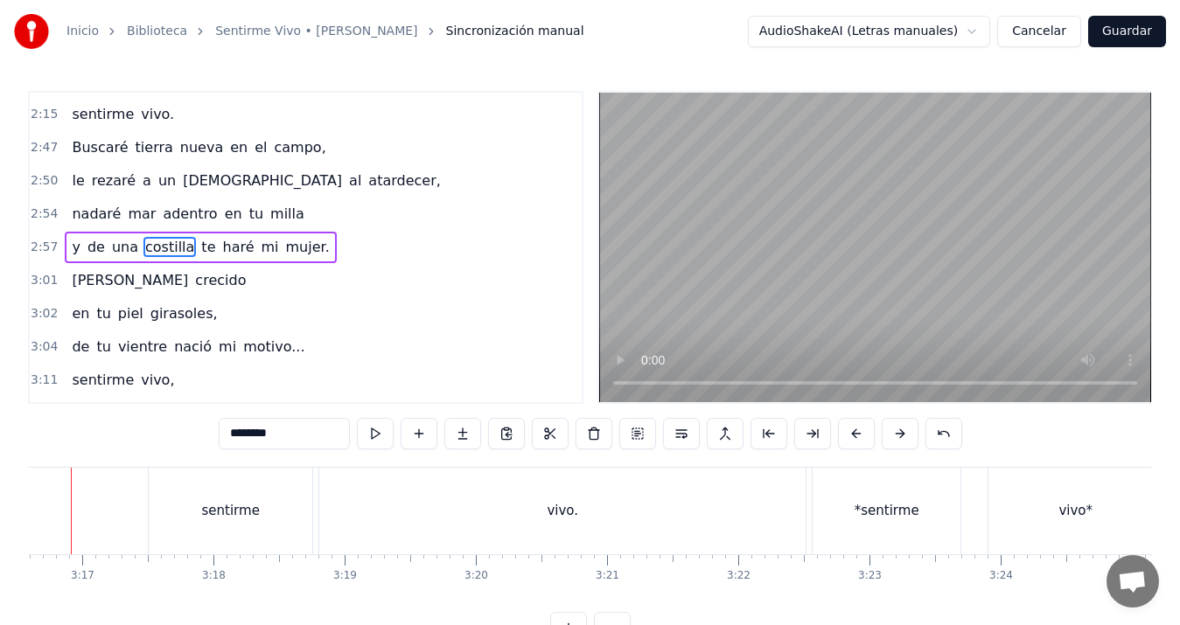
scroll to position [0, 25751]
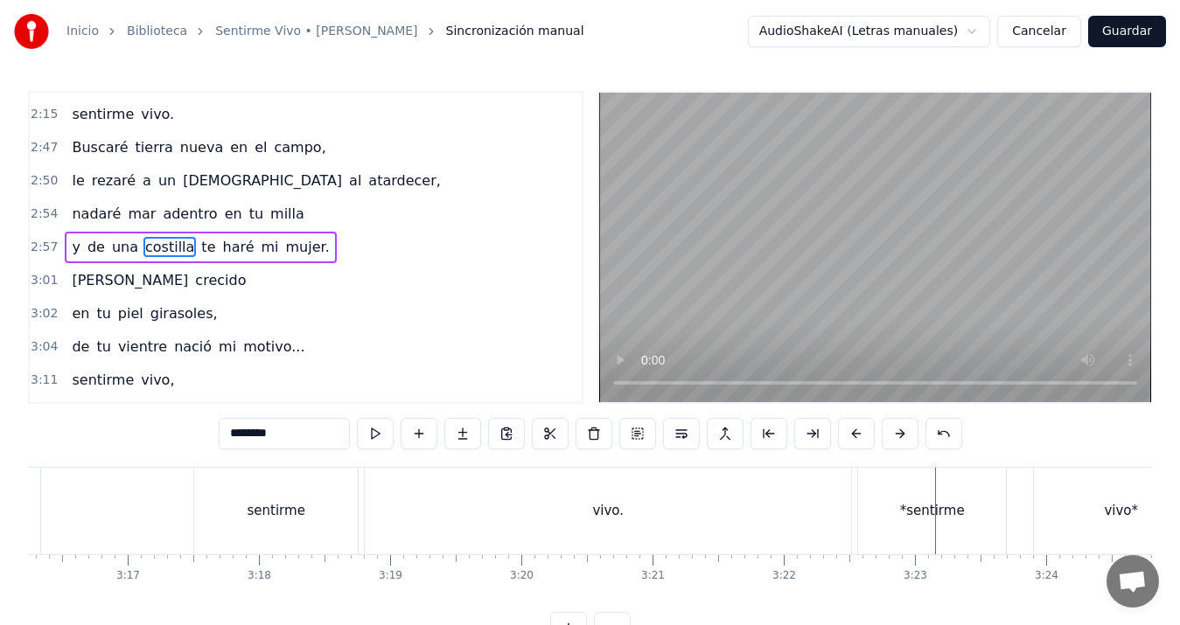
click at [930, 513] on div "*sentirme" at bounding box center [932, 511] width 65 height 20
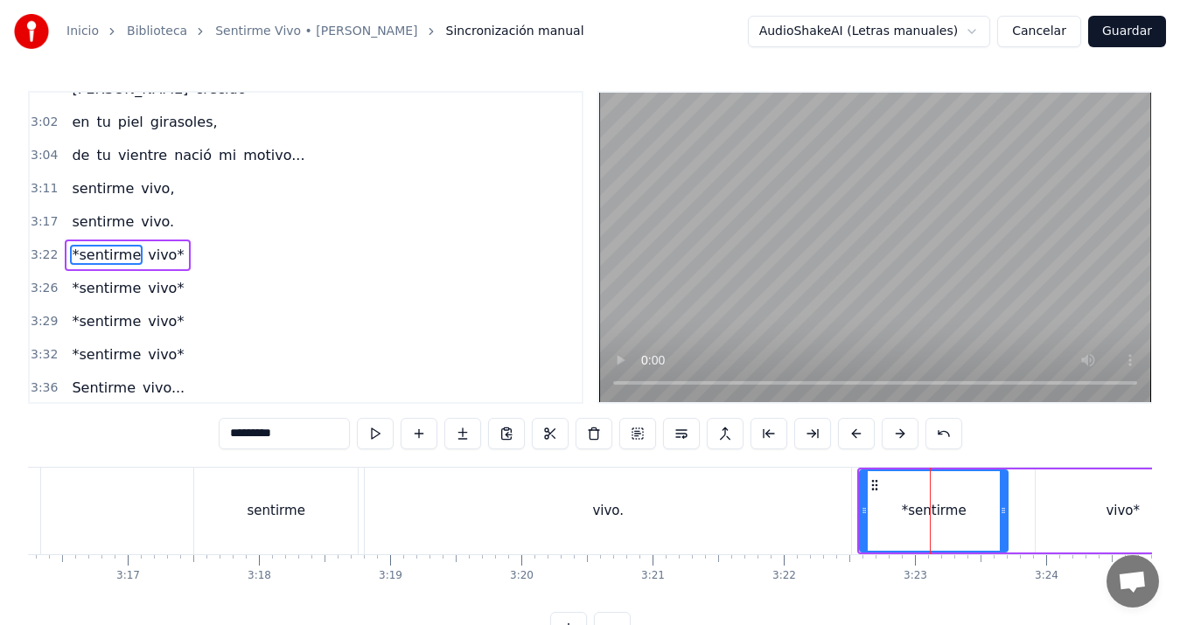
scroll to position [1225, 0]
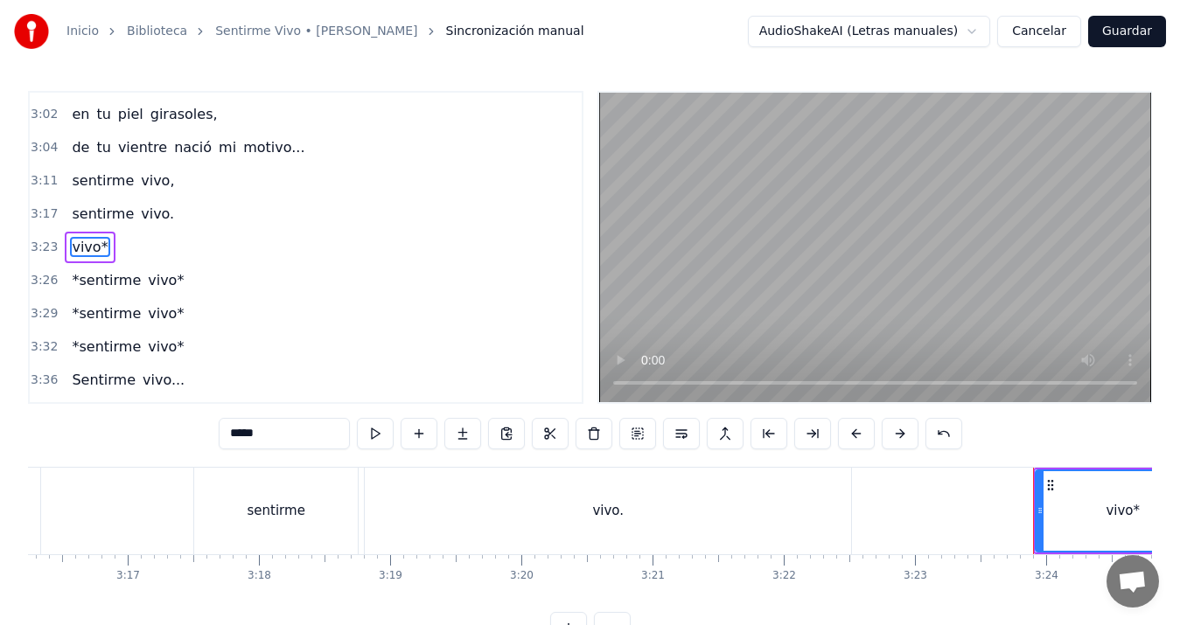
click at [1089, 494] on div "vivo*" at bounding box center [1123, 512] width 172 height 80
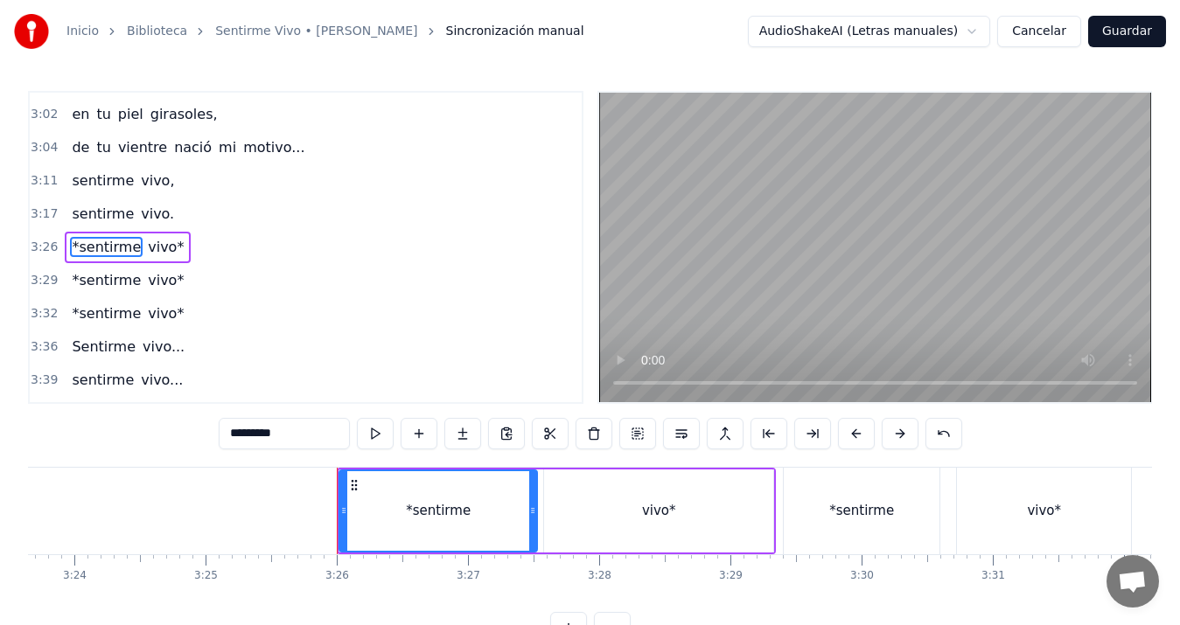
scroll to position [0, 25740]
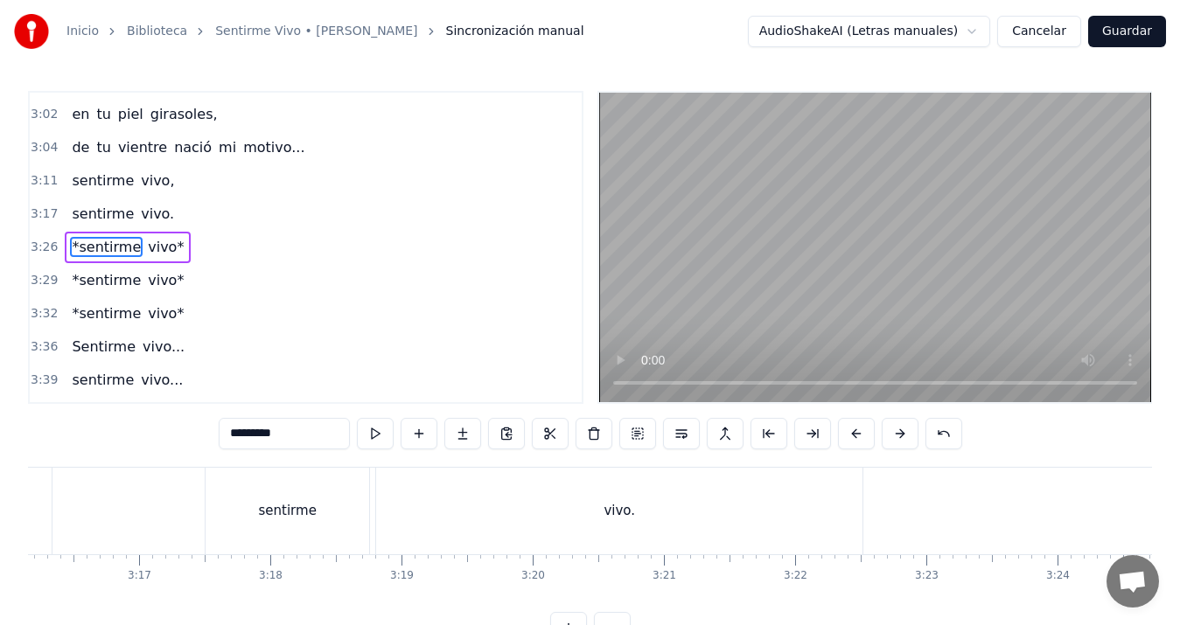
click at [625, 518] on div "vivo." at bounding box center [619, 511] width 31 height 20
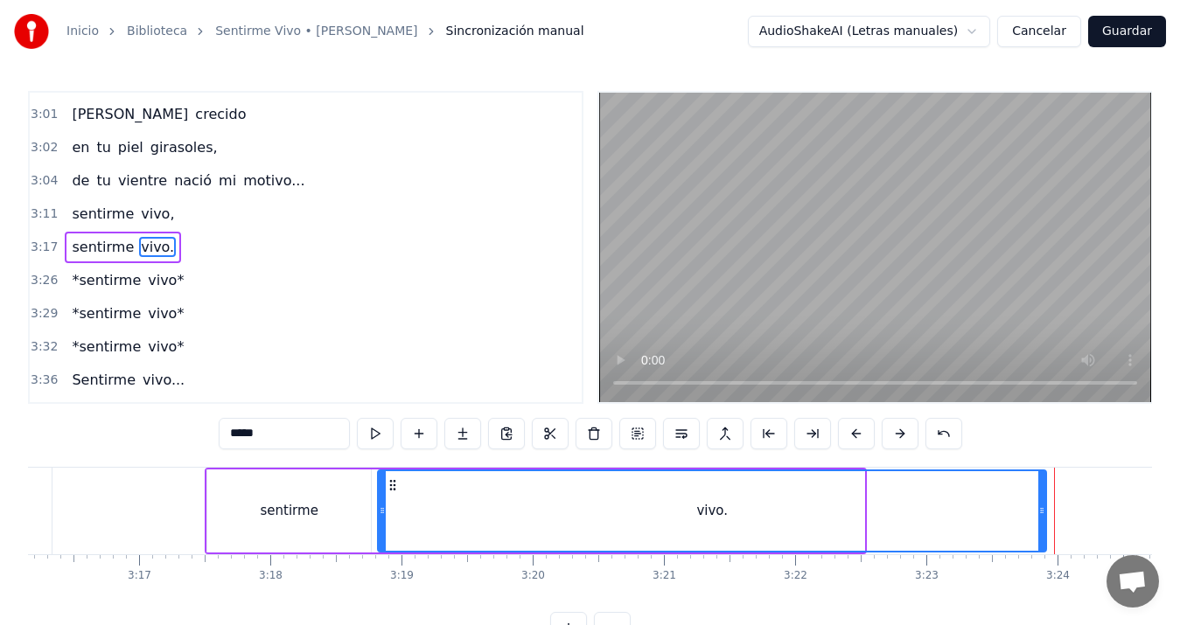
drag, startPoint x: 862, startPoint y: 514, endPoint x: 1044, endPoint y: 507, distance: 182.1
click at [1044, 507] on icon at bounding box center [1041, 511] width 7 height 14
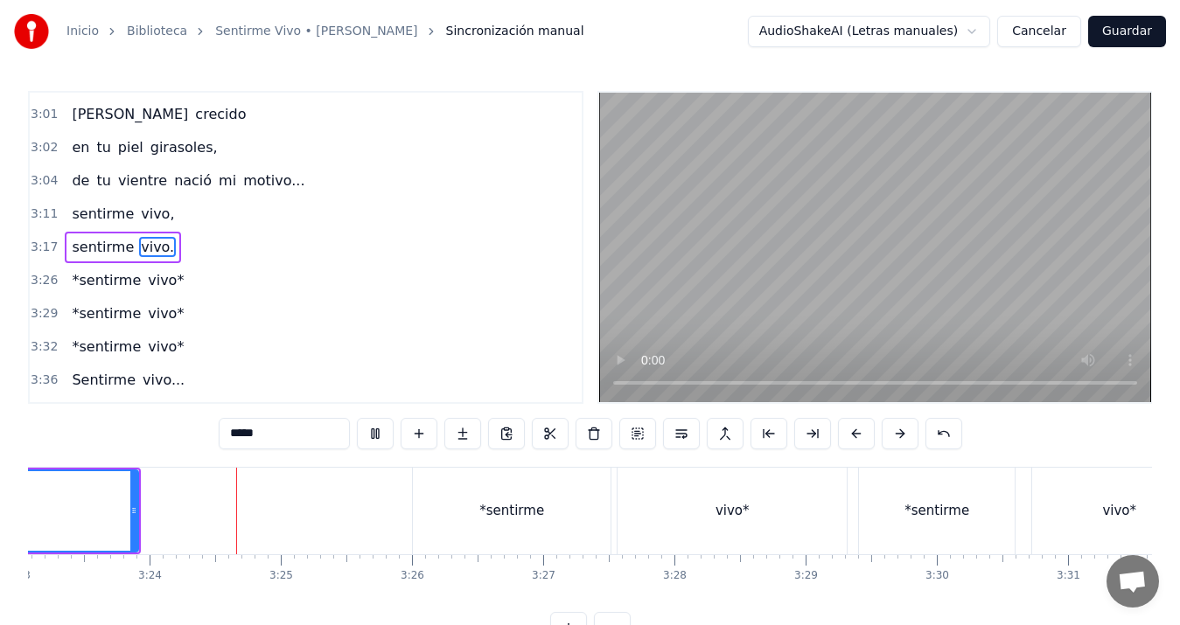
scroll to position [0, 26693]
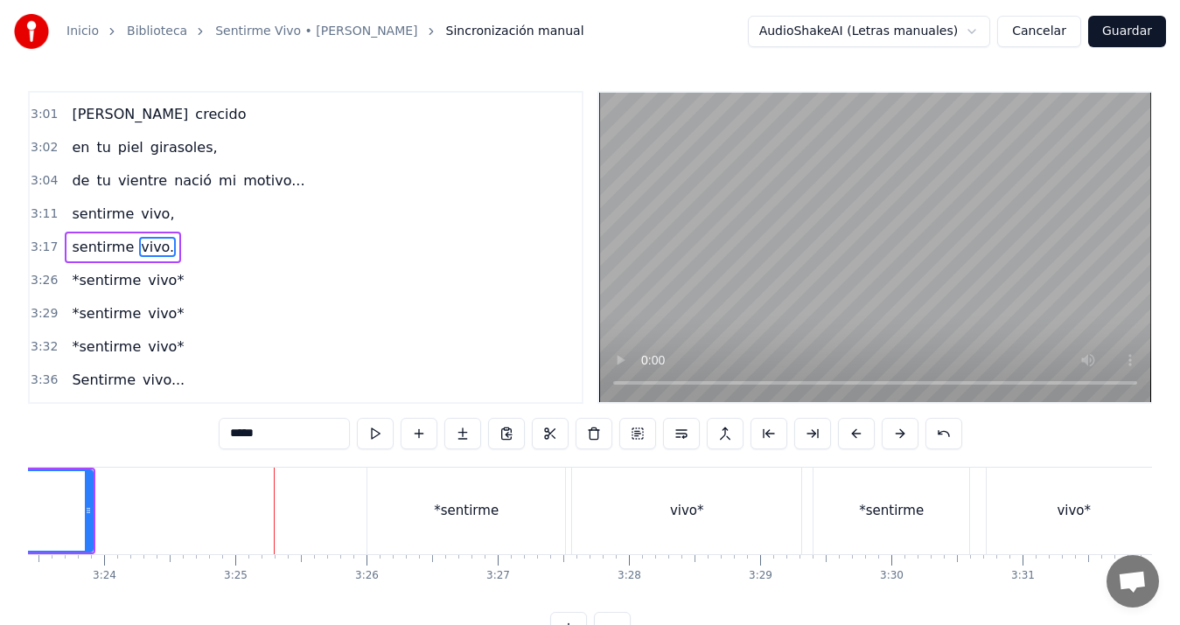
click at [438, 520] on div "*sentirme" at bounding box center [466, 511] width 65 height 20
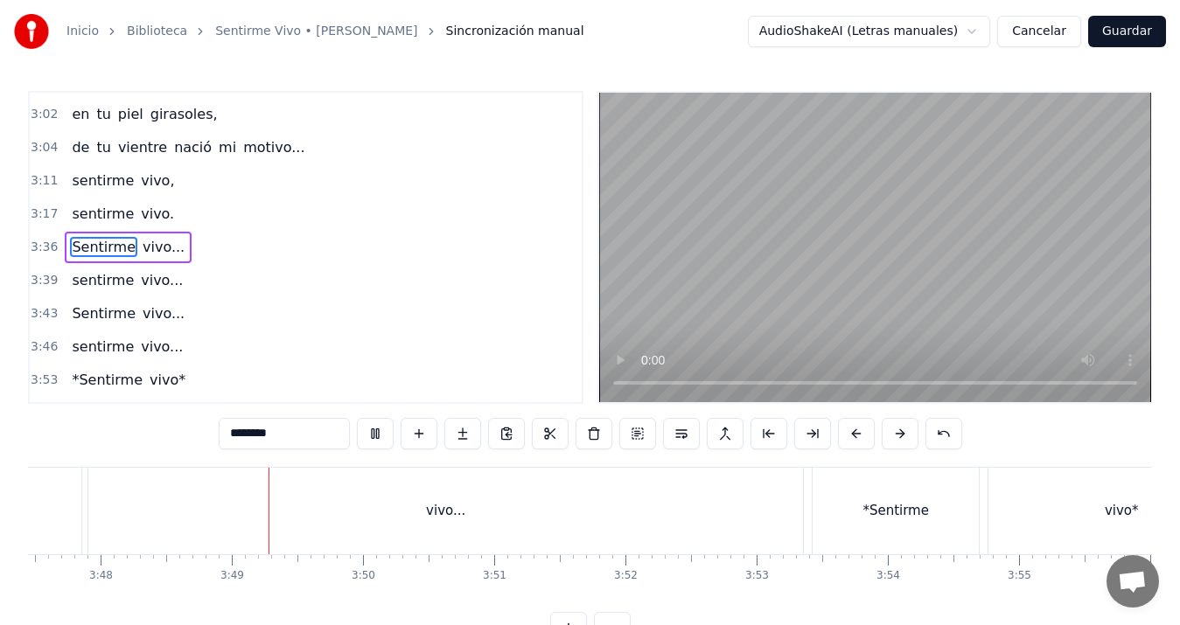
scroll to position [0, 29919]
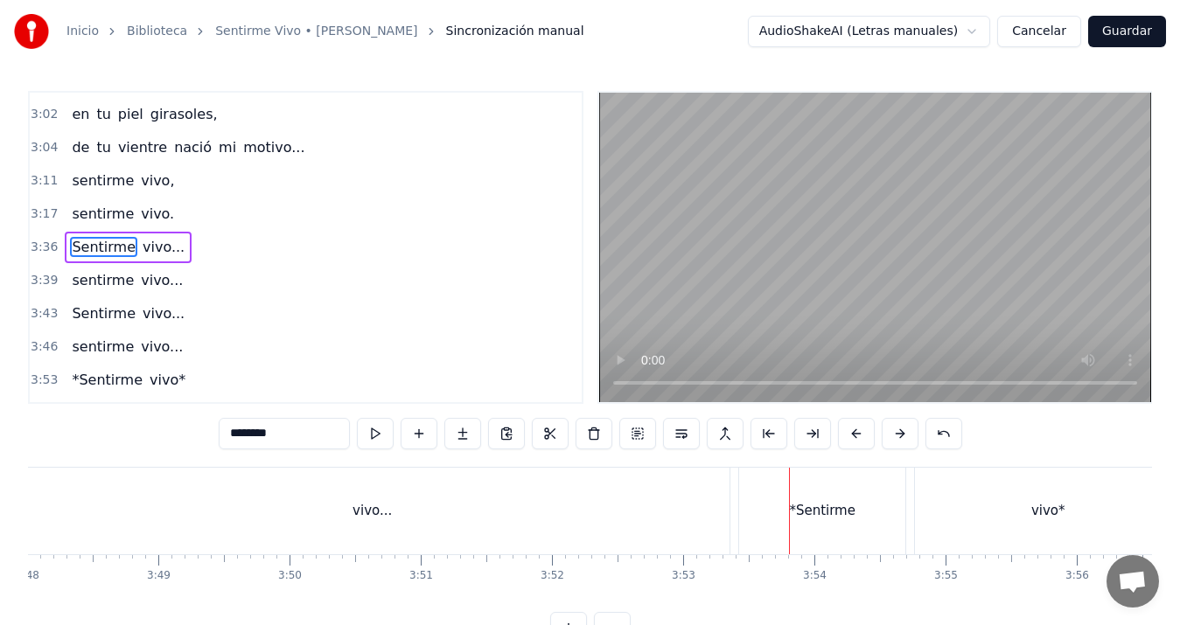
click at [816, 490] on div "*Sentirme" at bounding box center [822, 511] width 166 height 87
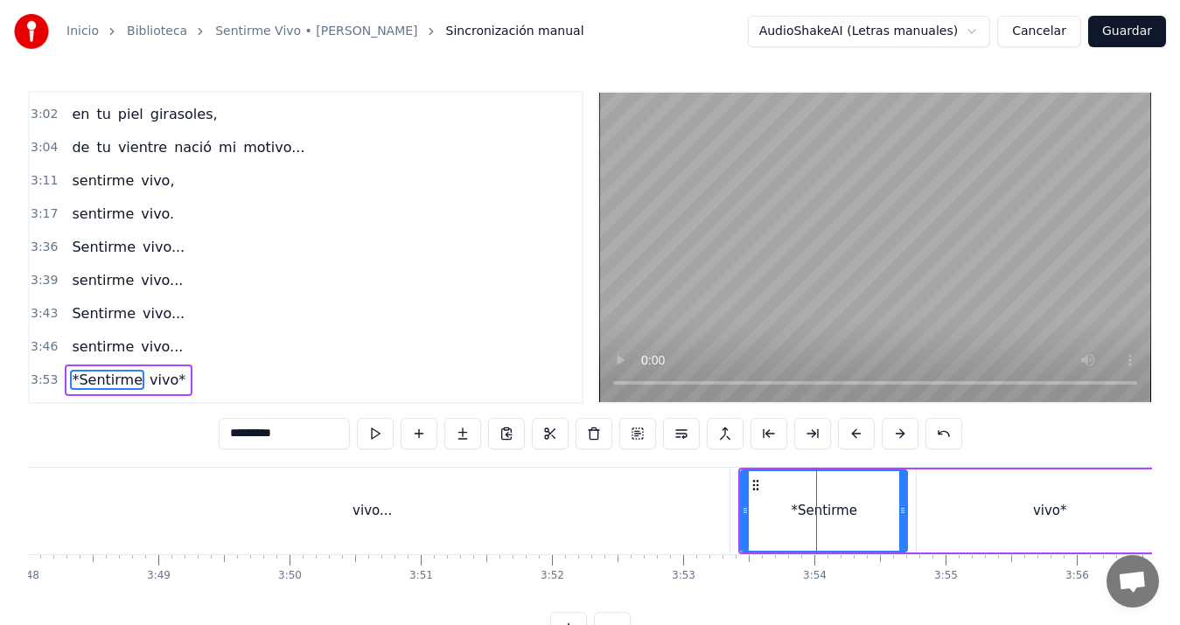
scroll to position [1358, 0]
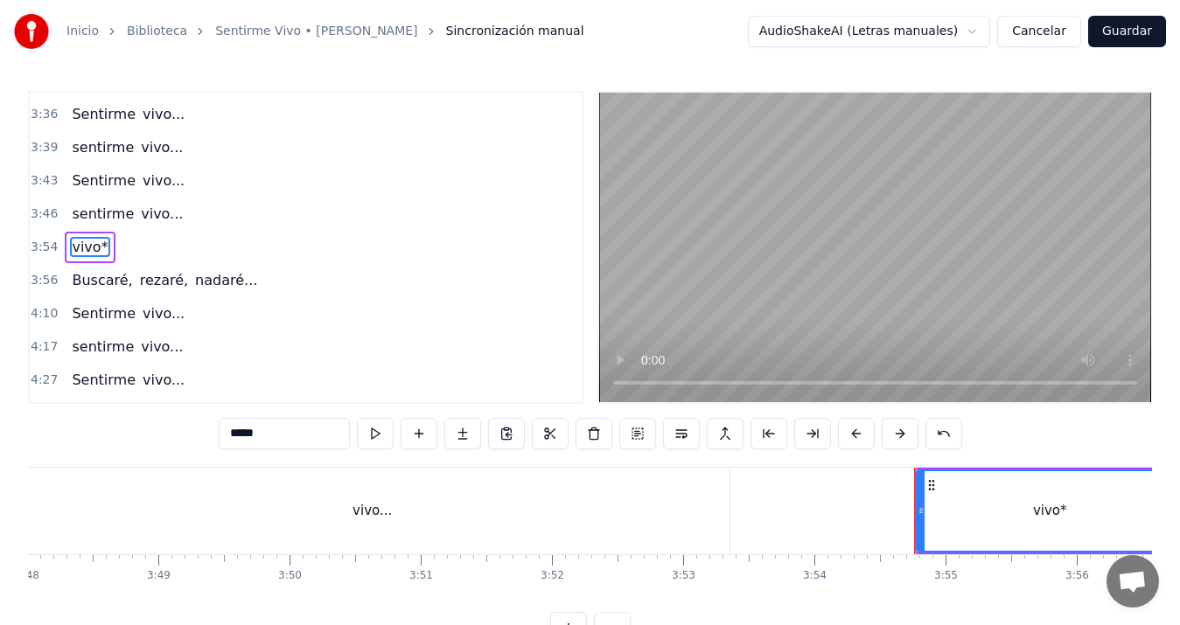
type input "********"
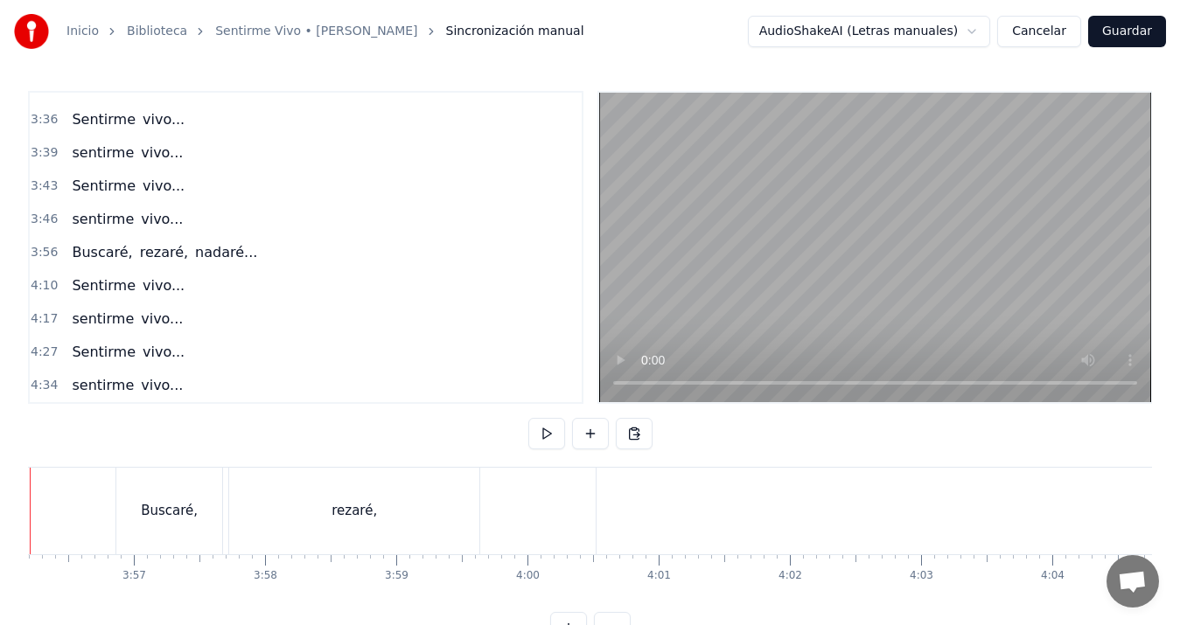
scroll to position [0, 30908]
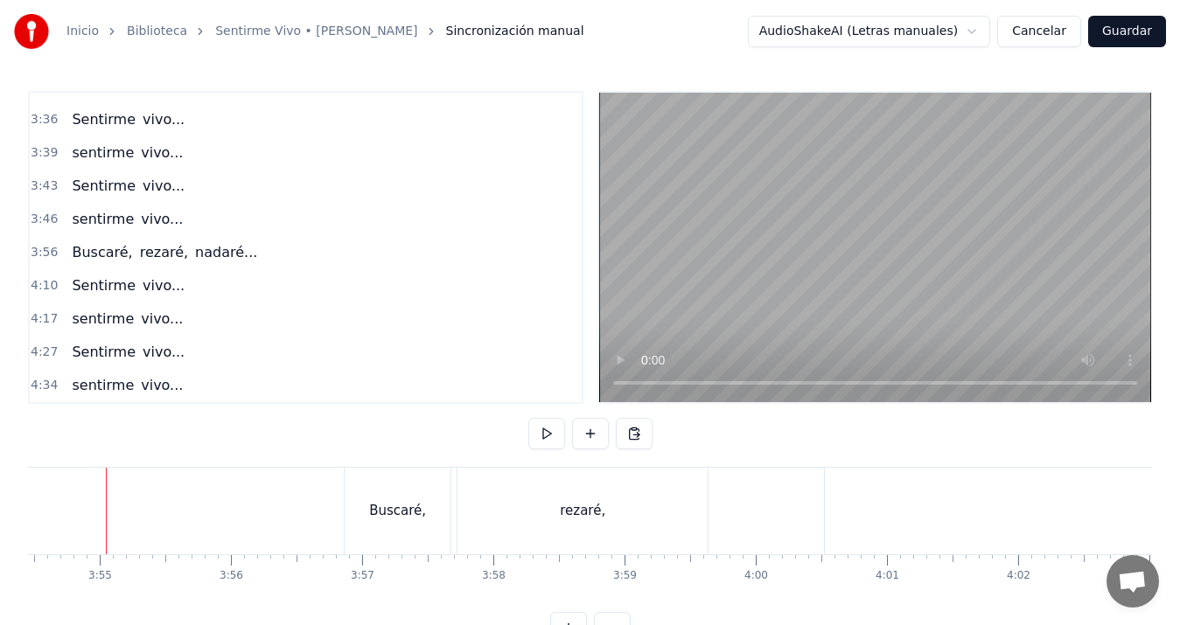
scroll to position [0, 30756]
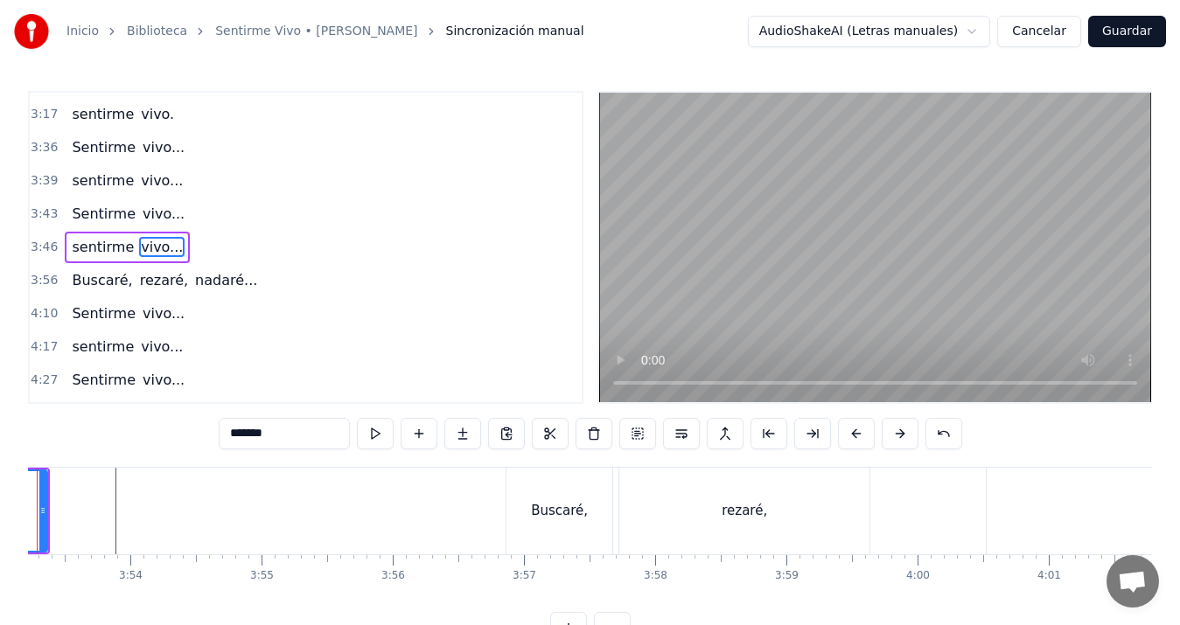
scroll to position [0, 30525]
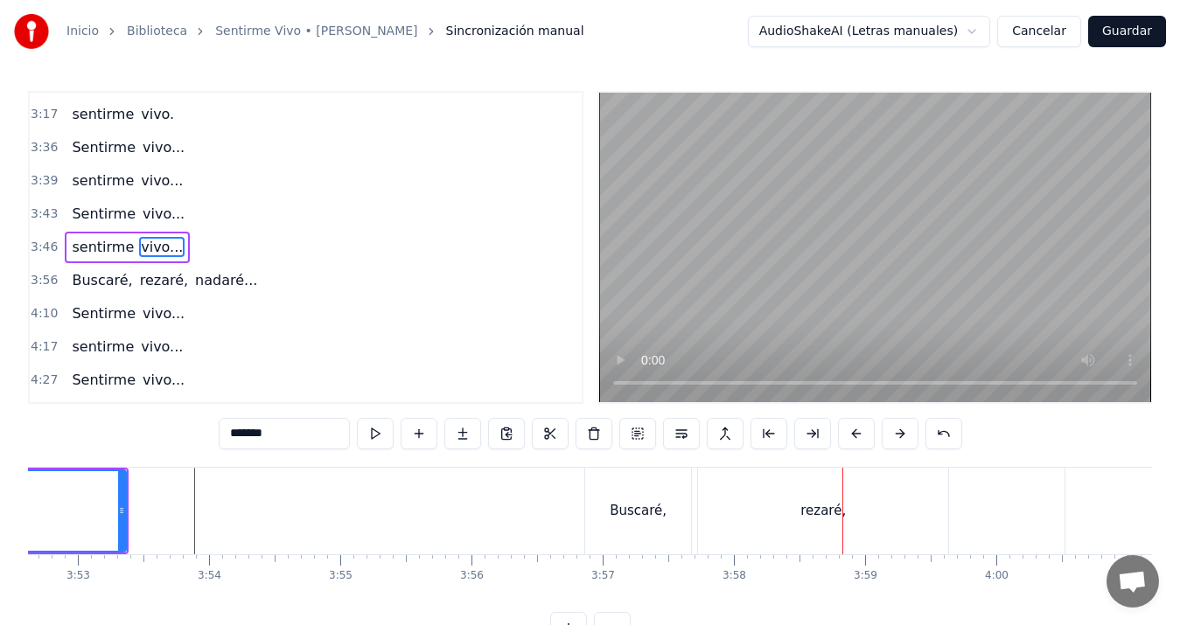
click at [681, 510] on div "Buscaré," at bounding box center [638, 511] width 106 height 87
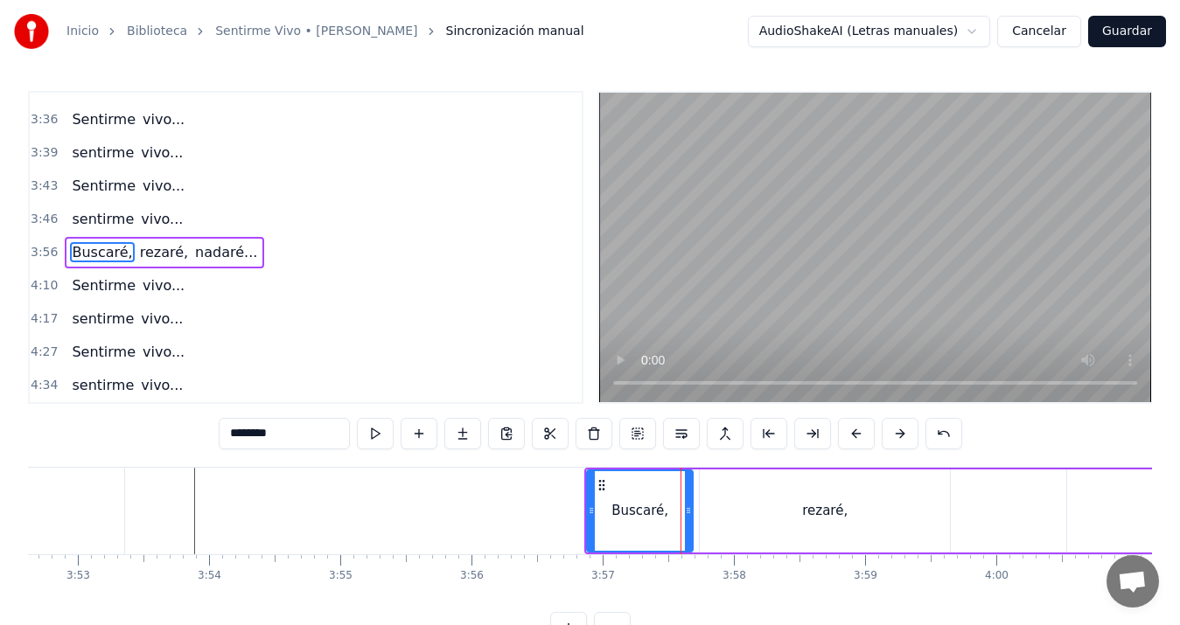
click at [814, 510] on div "rezaré," at bounding box center [824, 511] width 45 height 20
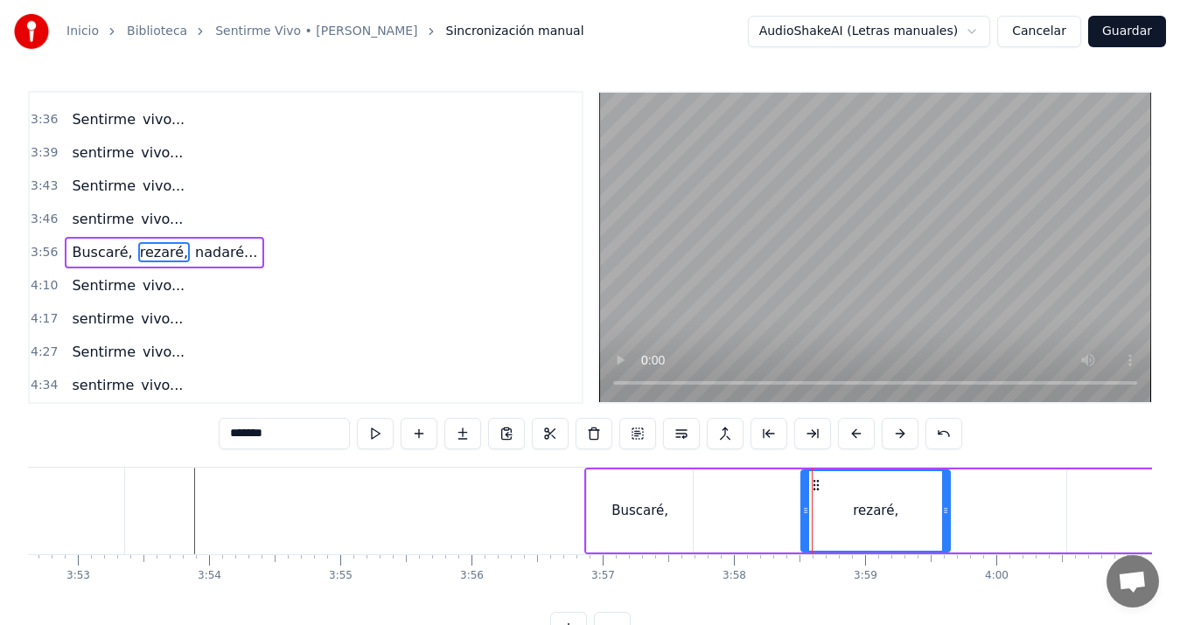
drag, startPoint x: 704, startPoint y: 507, endPoint x: 806, endPoint y: 500, distance: 101.7
click at [806, 500] on div at bounding box center [805, 512] width 7 height 80
click at [600, 511] on div "Buscaré," at bounding box center [640, 511] width 106 height 83
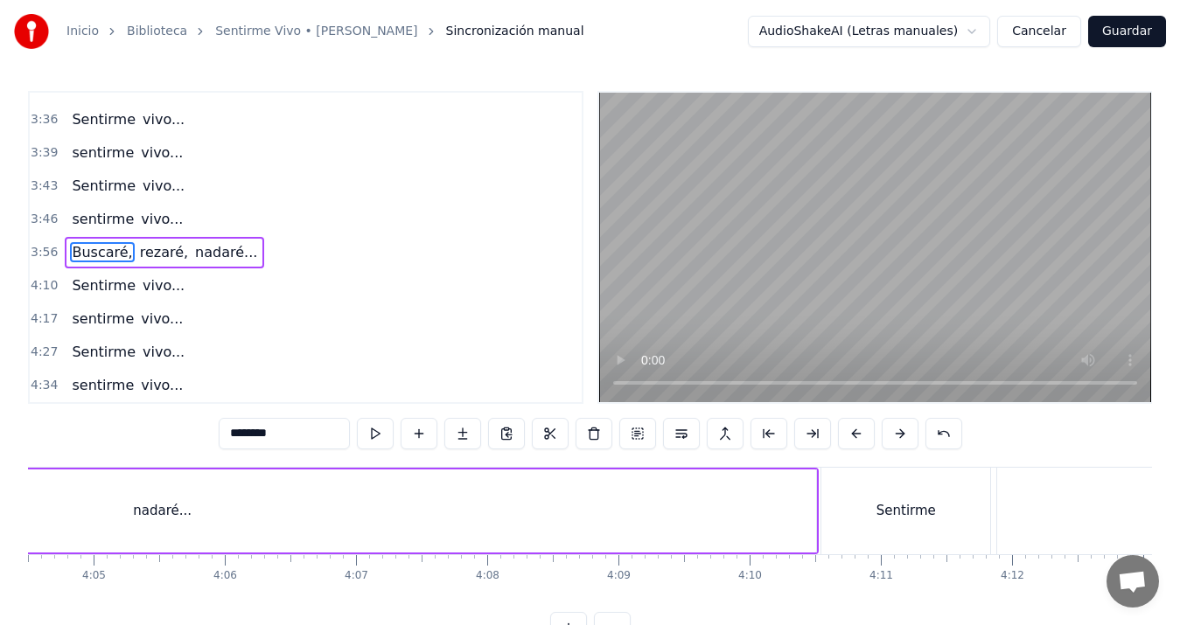
scroll to position [0, 32116]
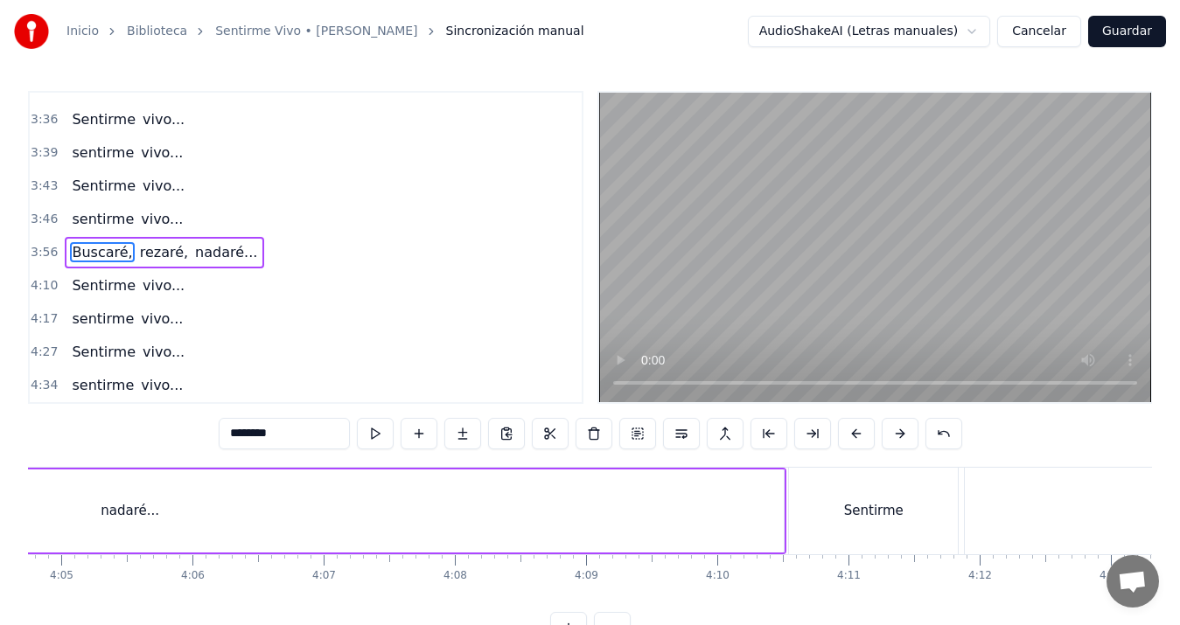
click at [768, 507] on div "nadaré..." at bounding box center [130, 511] width 1308 height 83
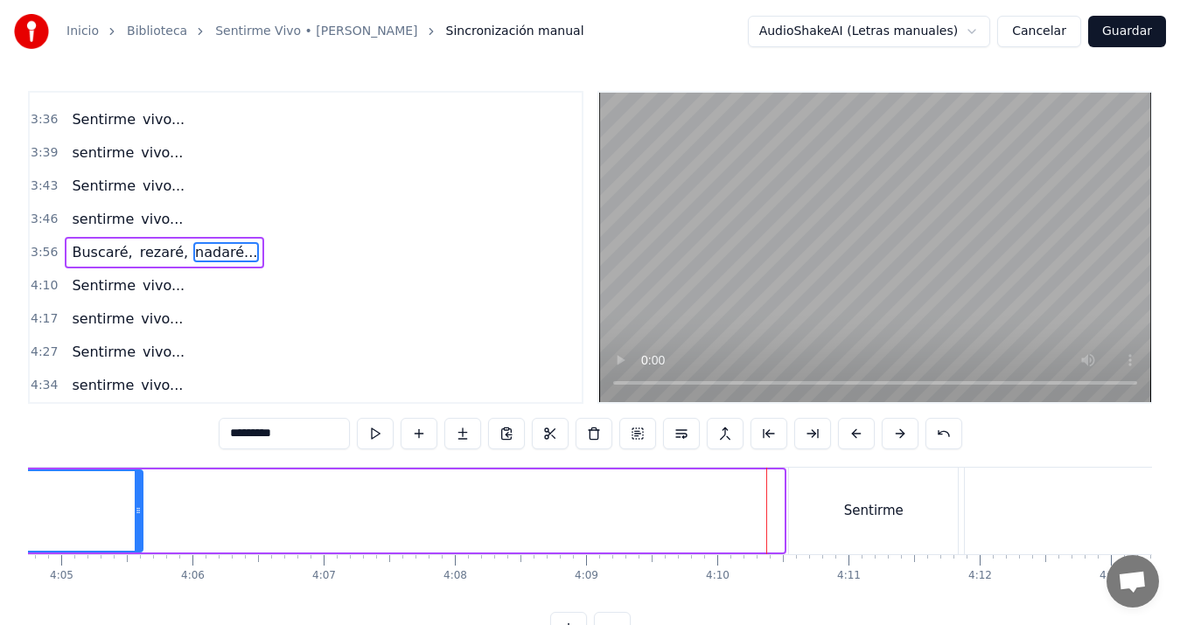
drag, startPoint x: 779, startPoint y: 509, endPoint x: 138, endPoint y: 509, distance: 641.2
click at [138, 509] on icon at bounding box center [138, 511] width 7 height 14
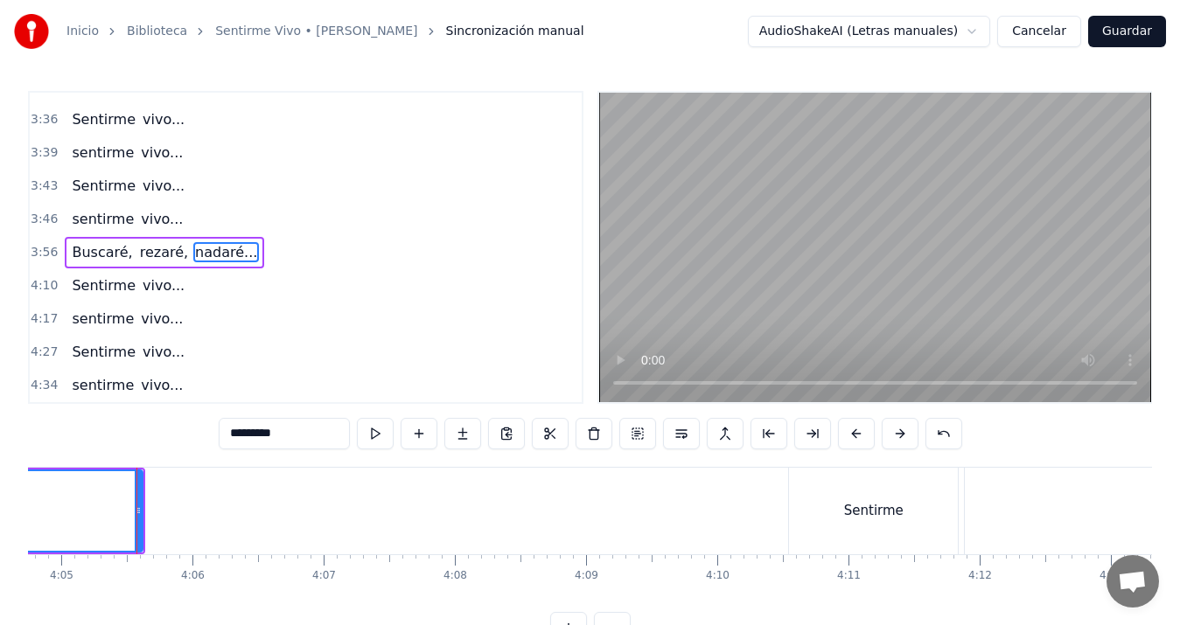
scroll to position [0, 31132]
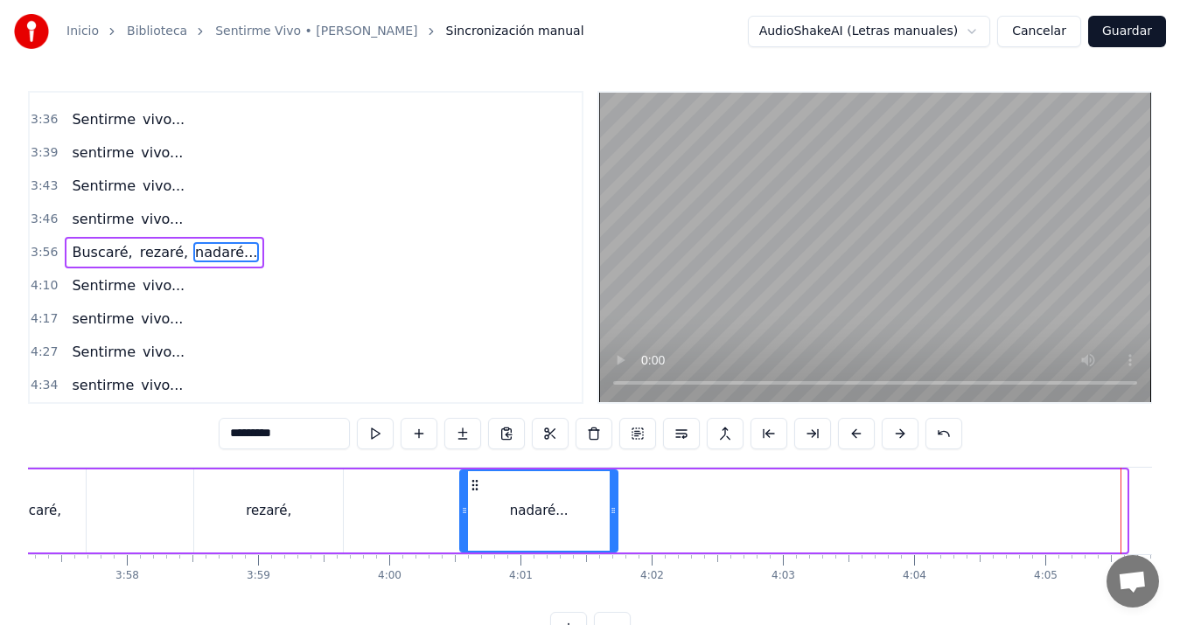
drag, startPoint x: 1122, startPoint y: 511, endPoint x: 613, endPoint y: 509, distance: 509.1
click at [613, 509] on icon at bounding box center [613, 511] width 7 height 14
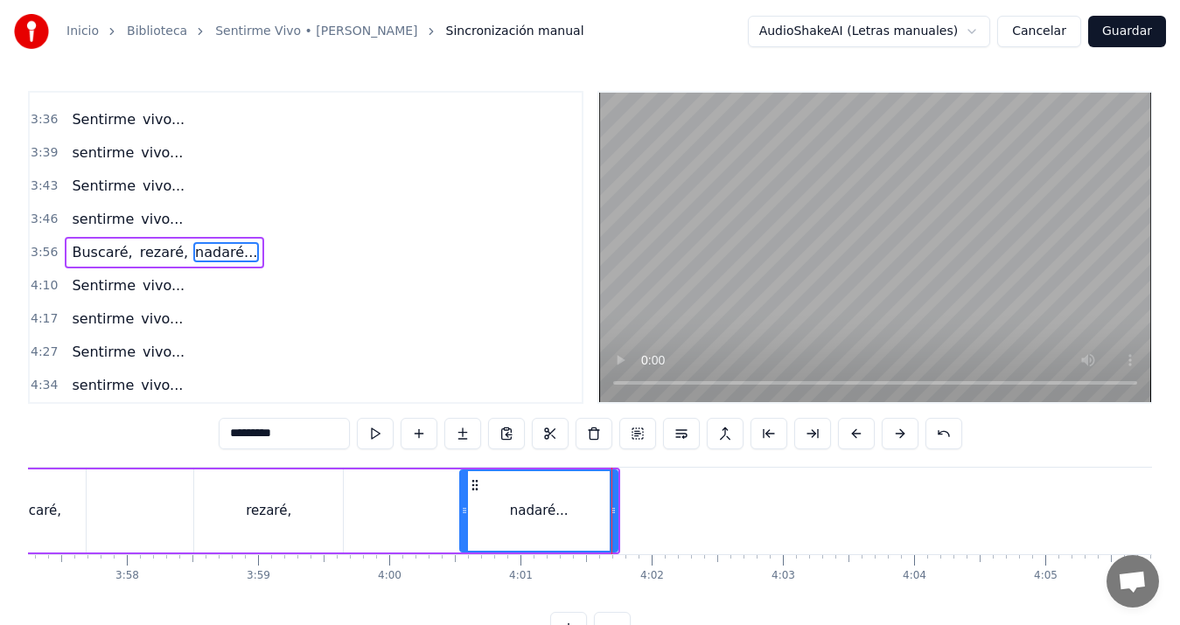
click at [23, 490] on div "Inicio Biblioteca Sentirme Vivo • [PERSON_NAME] manual AudioShakeAI (Letras man…" at bounding box center [590, 322] width 1180 height 644
click at [39, 494] on div "Buscaré," at bounding box center [33, 511] width 106 height 83
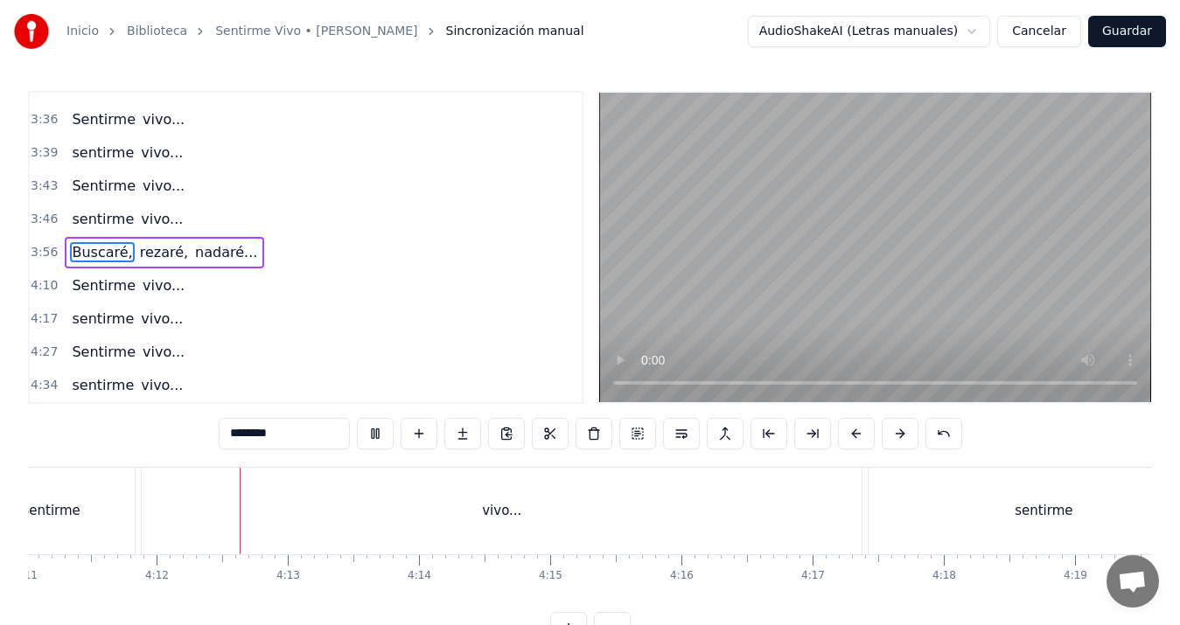
scroll to position [0, 32992]
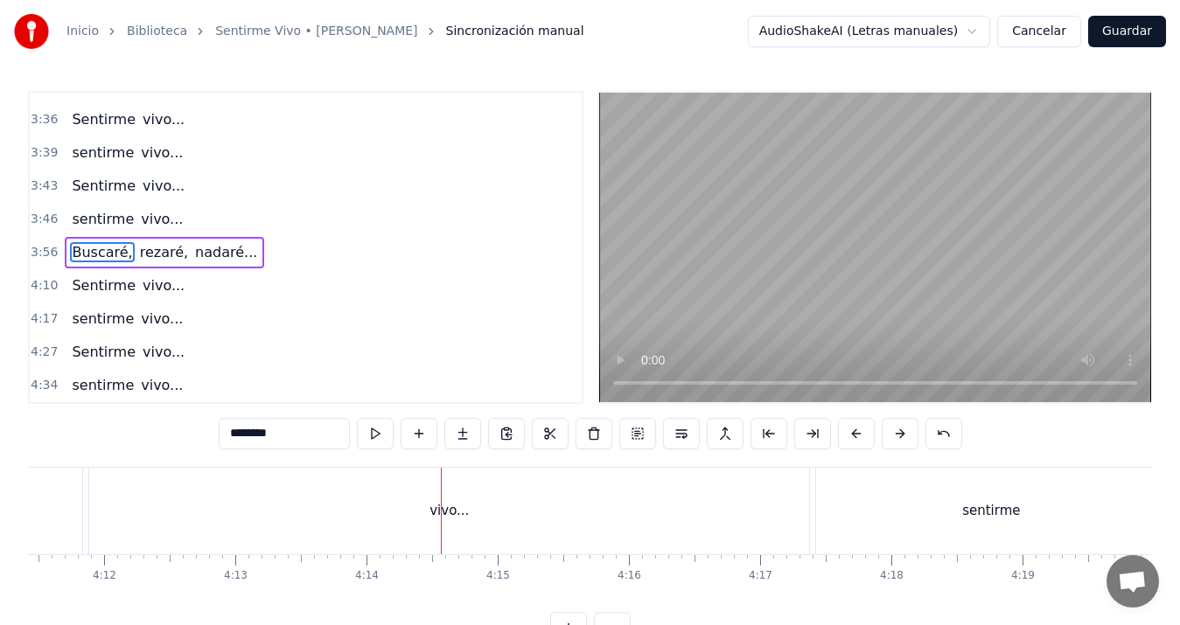
click at [407, 511] on div "vivo..." at bounding box center [449, 511] width 720 height 87
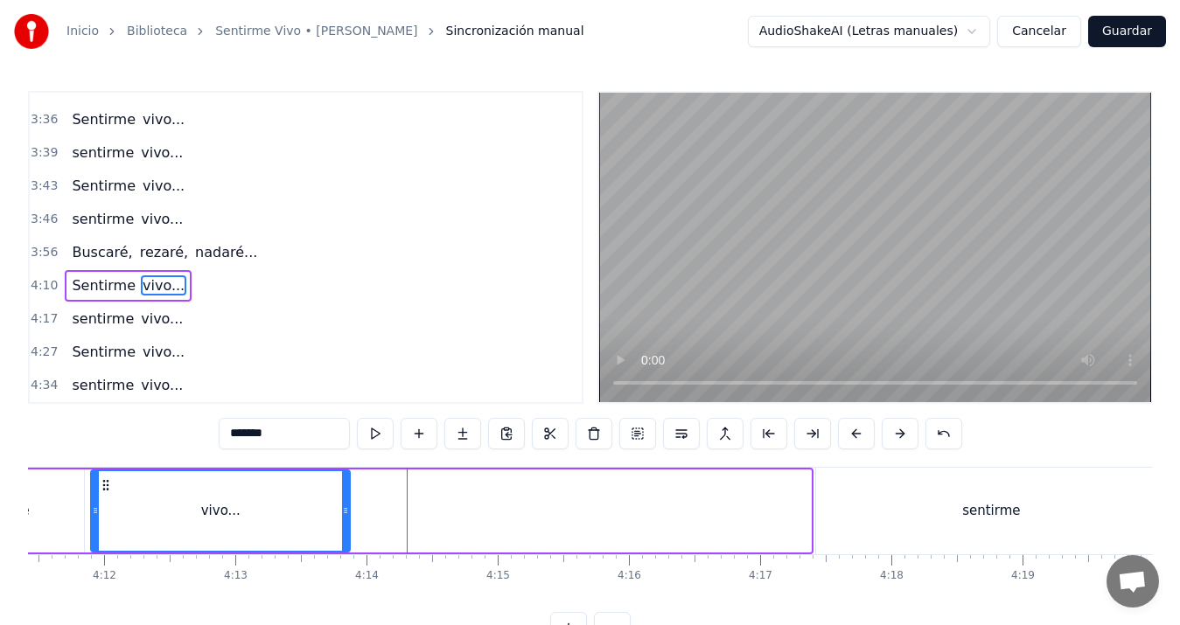
drag, startPoint x: 808, startPoint y: 508, endPoint x: 347, endPoint y: 508, distance: 461.0
click at [347, 508] on icon at bounding box center [345, 511] width 7 height 14
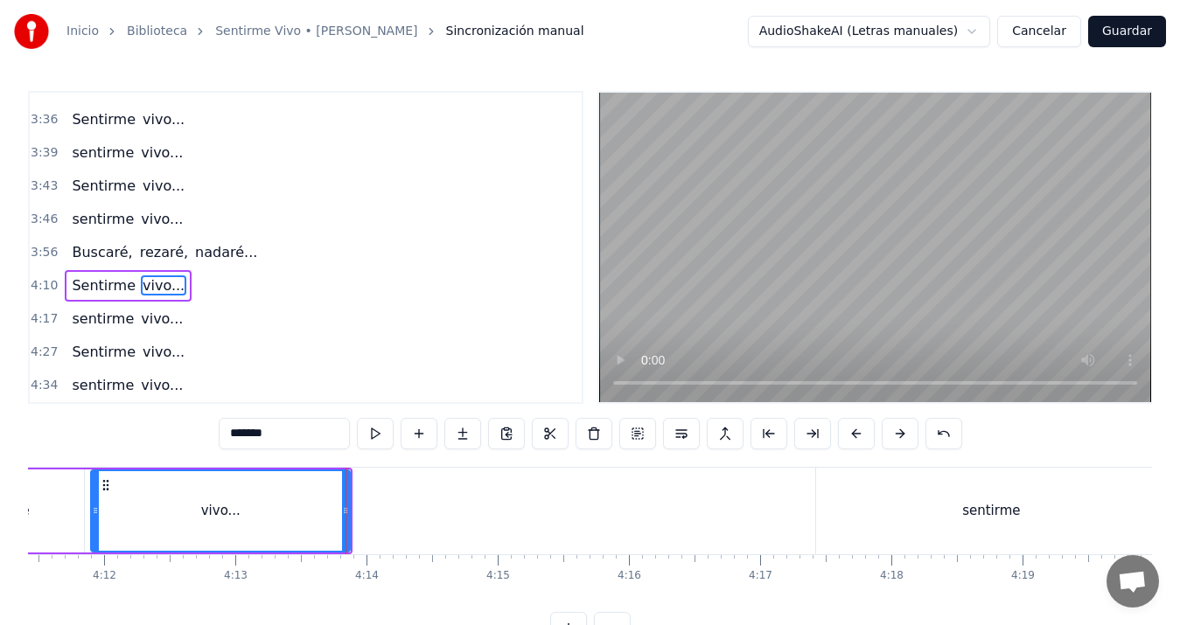
click at [40, 500] on div "Sentirme" at bounding box center [-1, 511] width 169 height 83
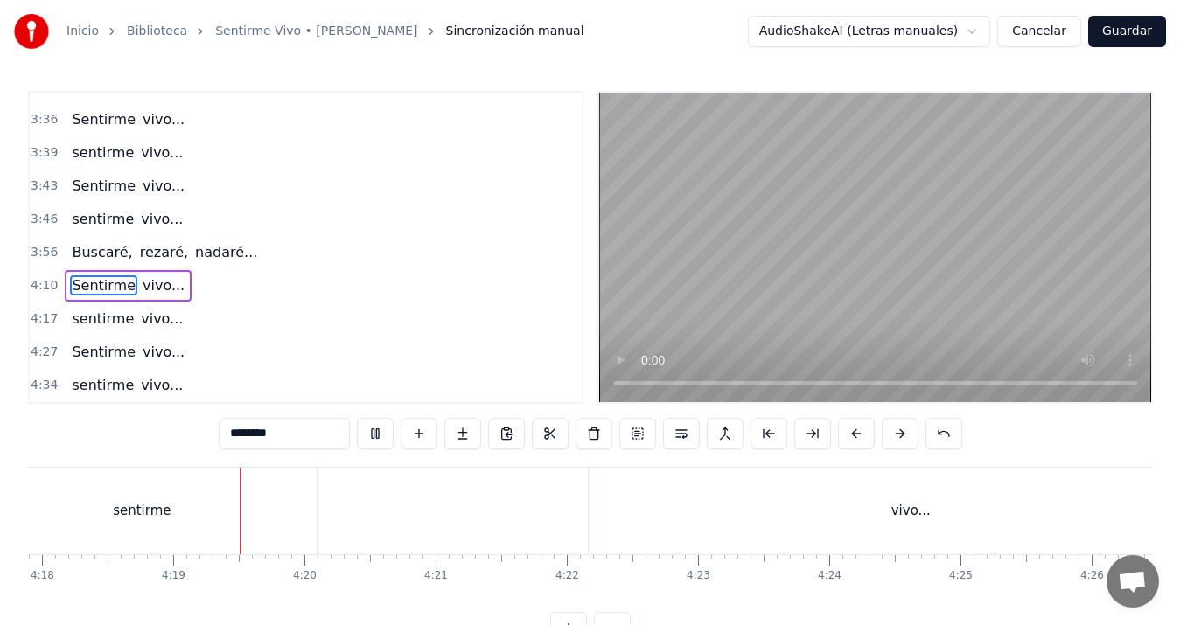
scroll to position [0, 33895]
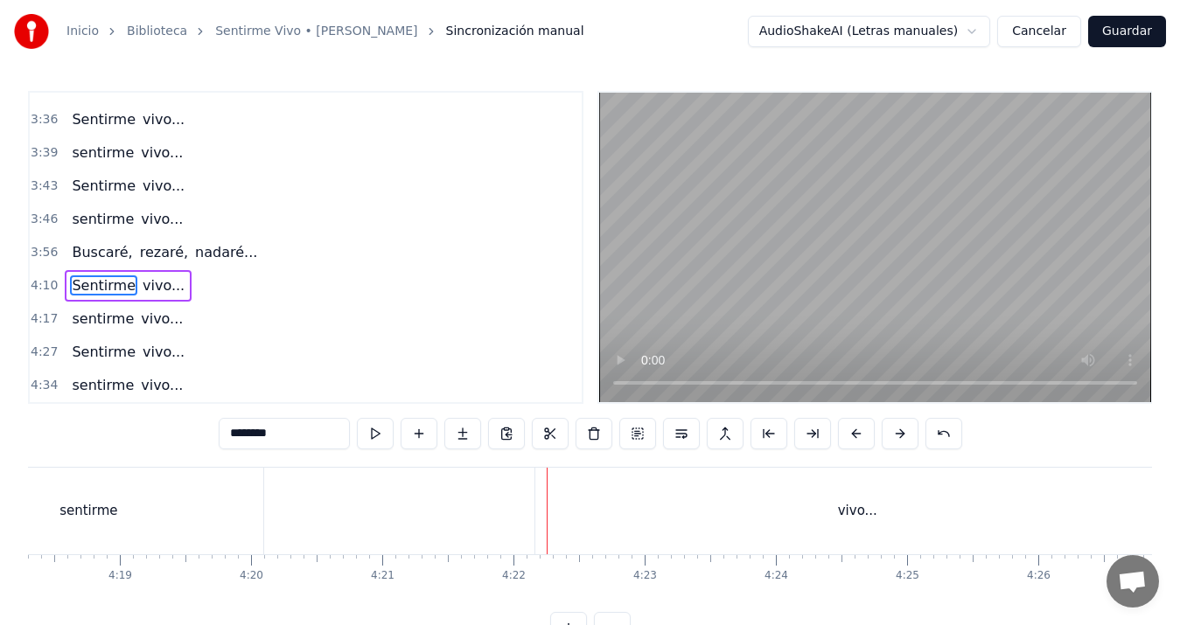
click at [712, 534] on div "vivo..." at bounding box center [857, 511] width 644 height 87
type input "*******"
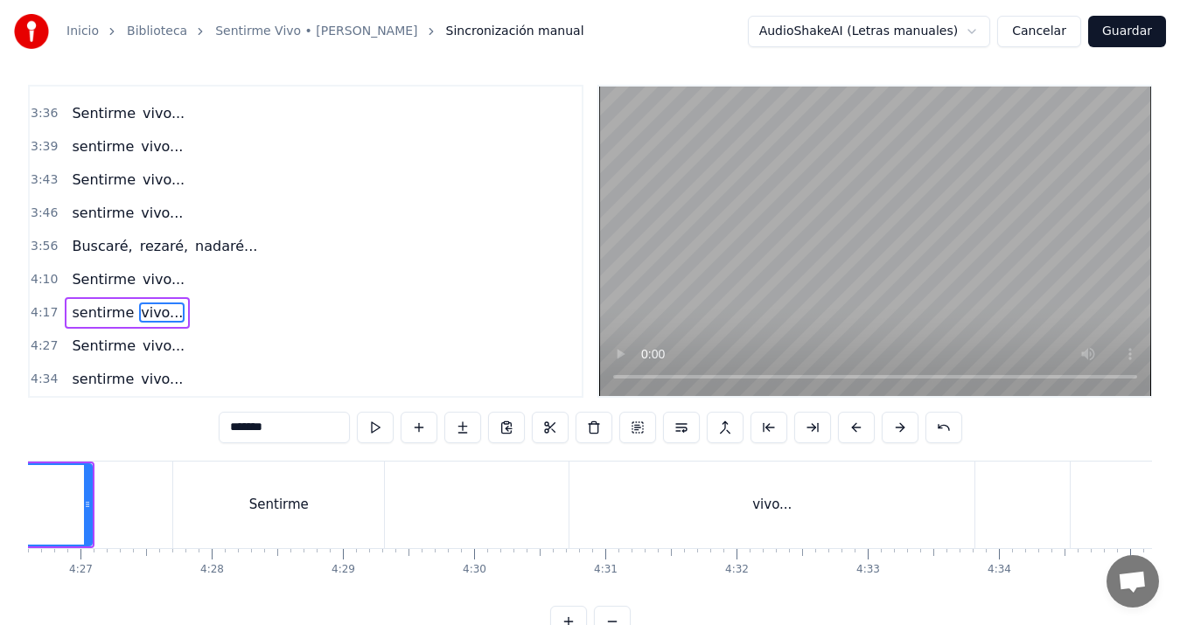
scroll to position [0, 34236]
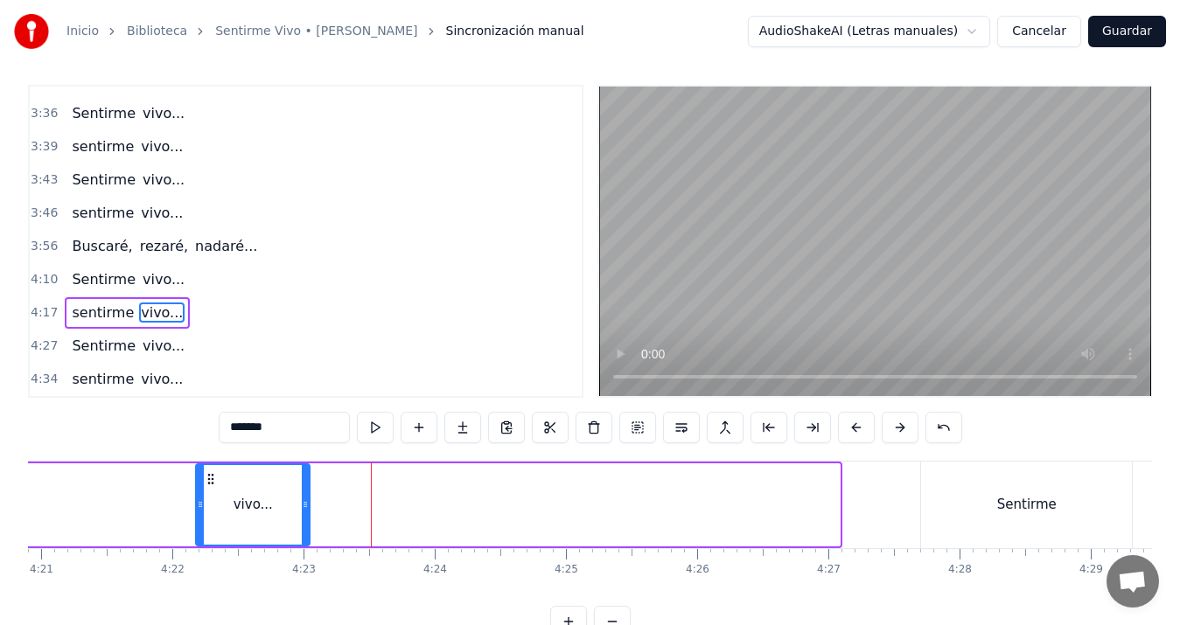
drag, startPoint x: 838, startPoint y: 503, endPoint x: 302, endPoint y: 481, distance: 536.7
click at [302, 481] on div at bounding box center [305, 505] width 7 height 80
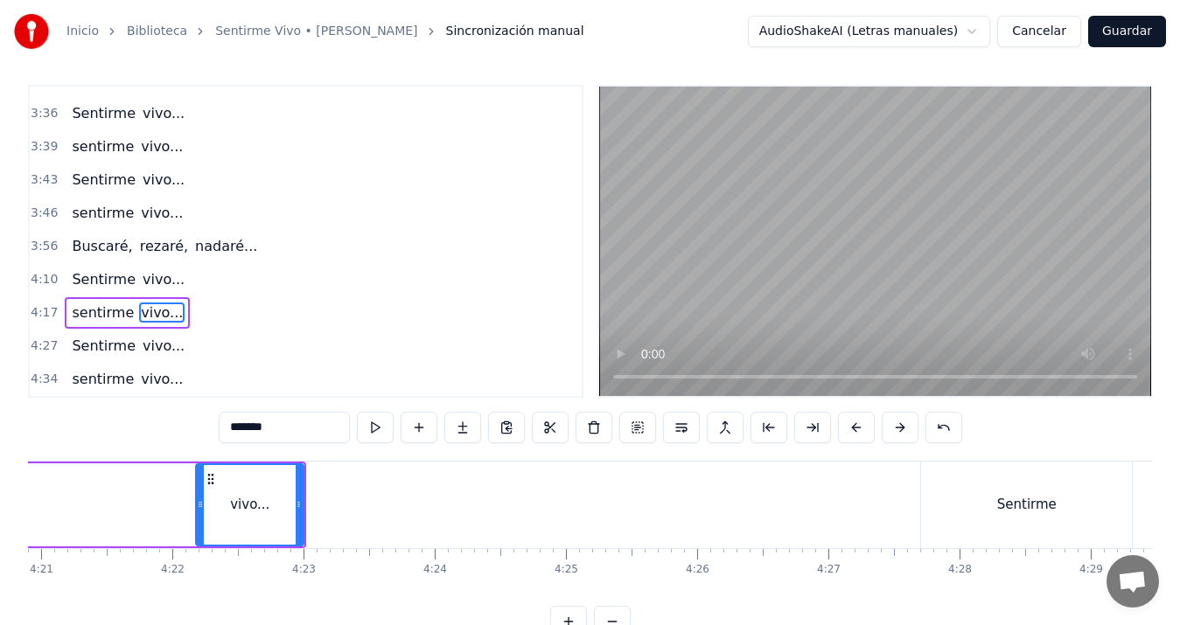
scroll to position [0, 33253]
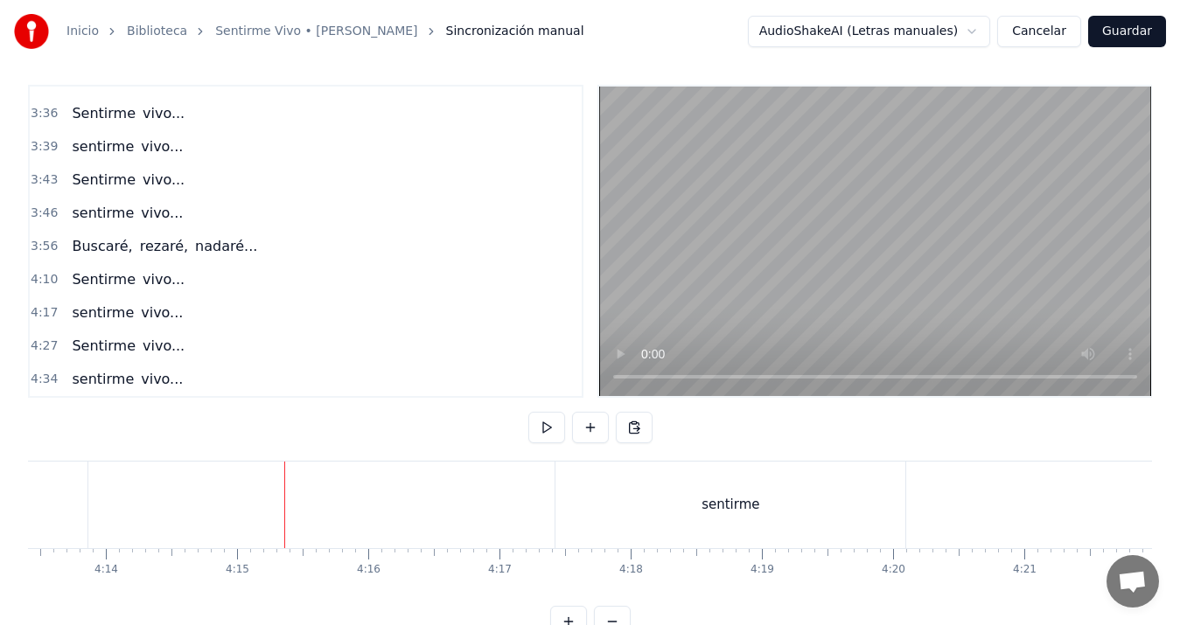
click at [716, 511] on div "Sentirme" at bounding box center [721, 505] width 59 height 20
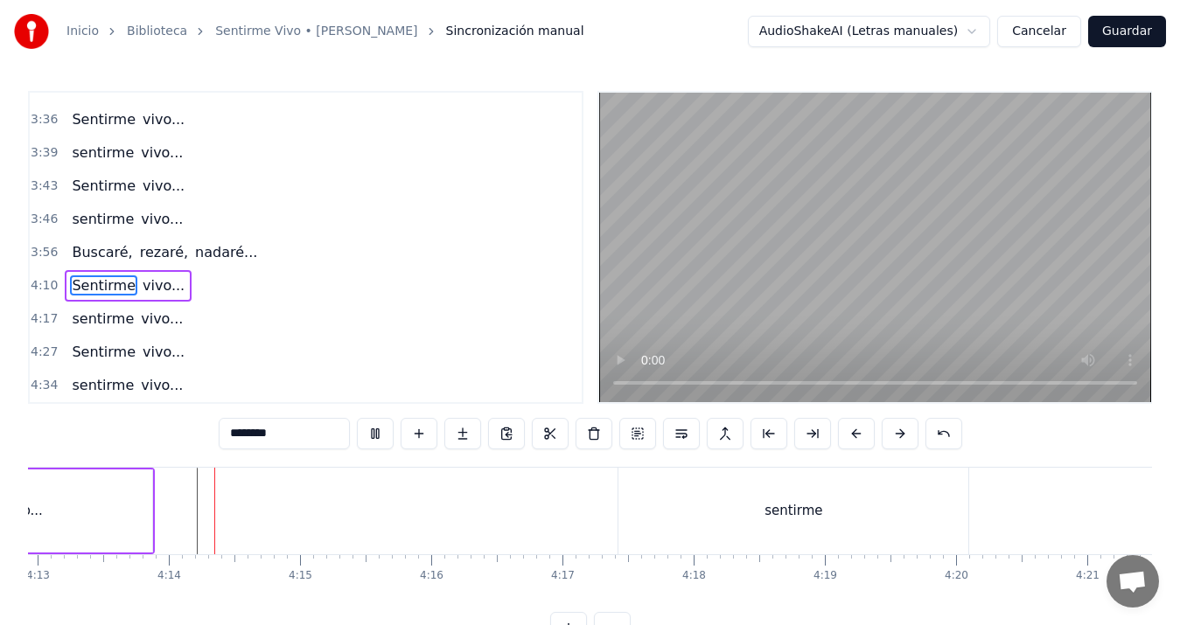
scroll to position [0, 33239]
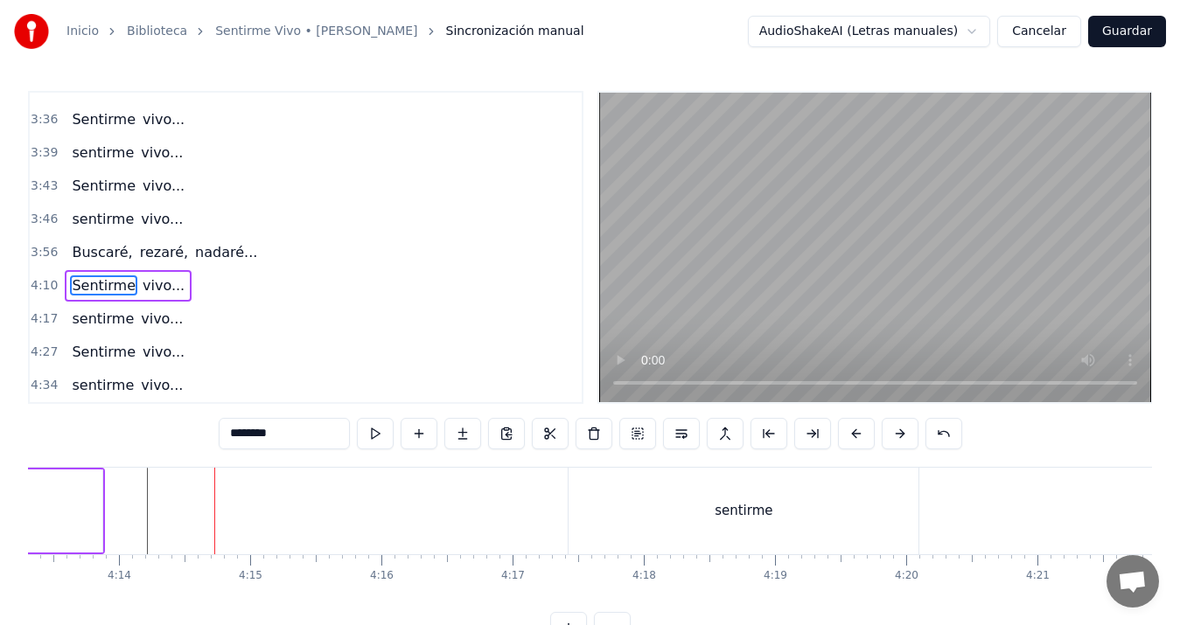
click at [725, 501] on div "sentirme" at bounding box center [744, 511] width 58 height 20
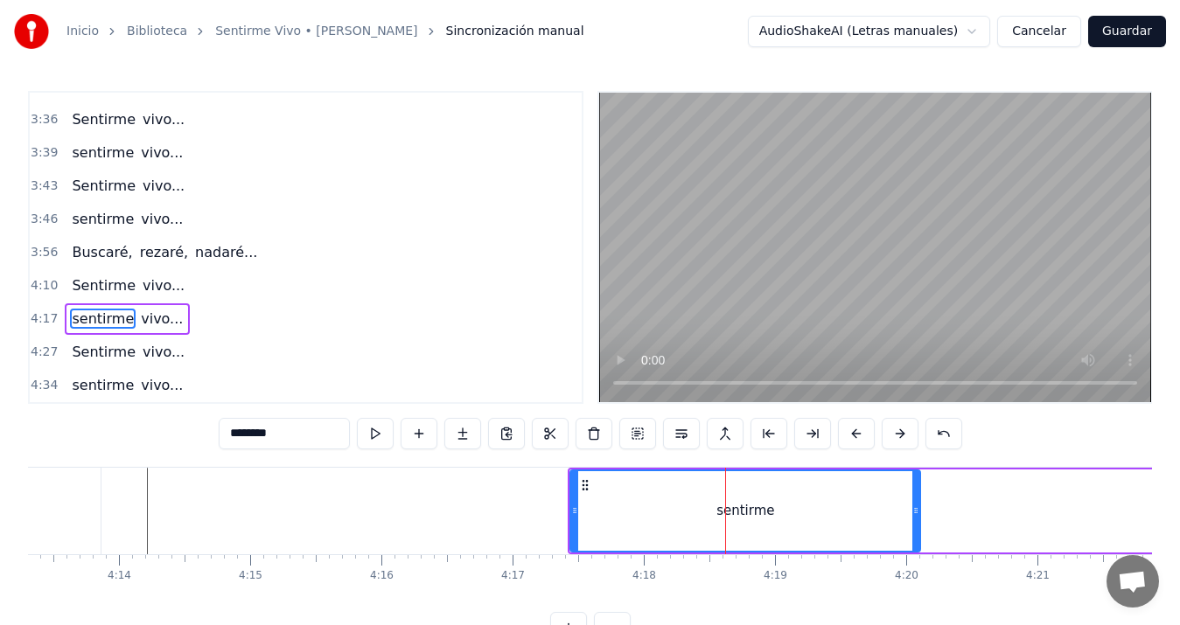
scroll to position [6, 0]
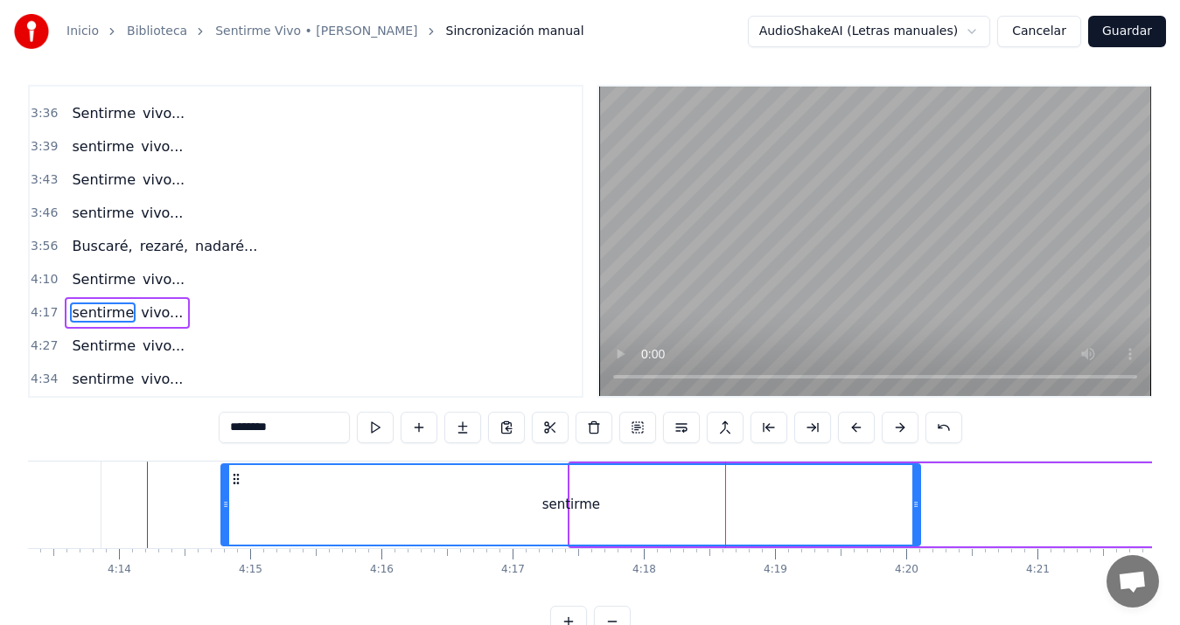
drag, startPoint x: 577, startPoint y: 506, endPoint x: 228, endPoint y: 498, distance: 349.1
click at [228, 498] on icon at bounding box center [225, 505] width 7 height 14
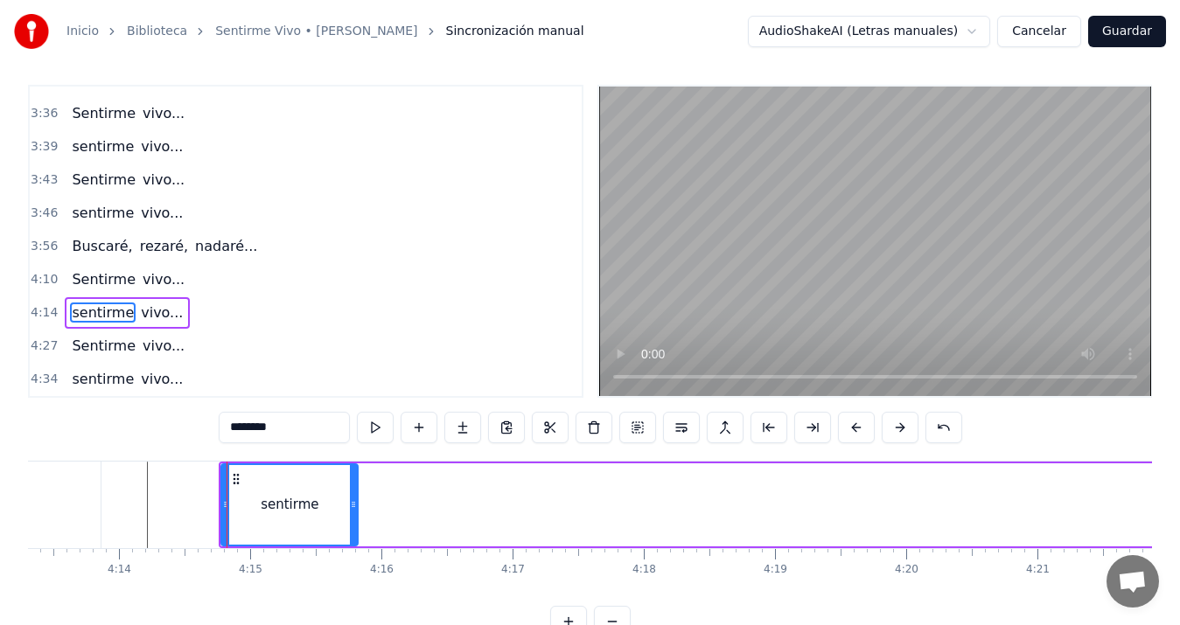
drag, startPoint x: 917, startPoint y: 503, endPoint x: 354, endPoint y: 502, distance: 562.5
click at [354, 502] on icon at bounding box center [353, 505] width 7 height 14
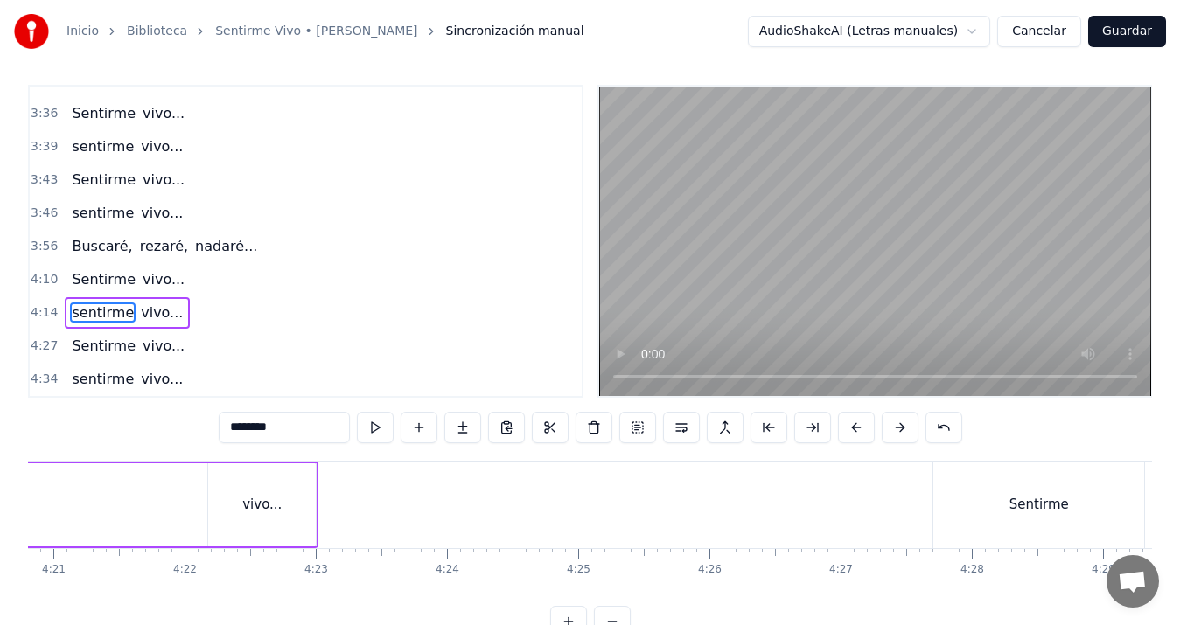
click at [299, 498] on div "vivo..." at bounding box center [262, 505] width 108 height 83
type input "*******"
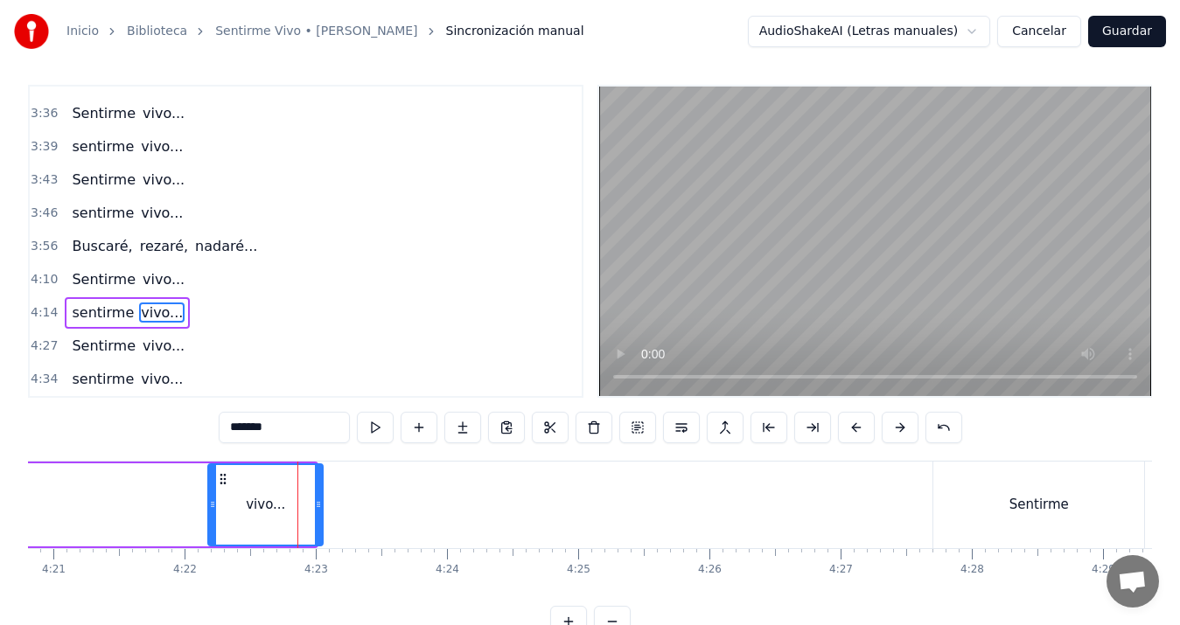
click at [321, 508] on icon at bounding box center [318, 505] width 7 height 14
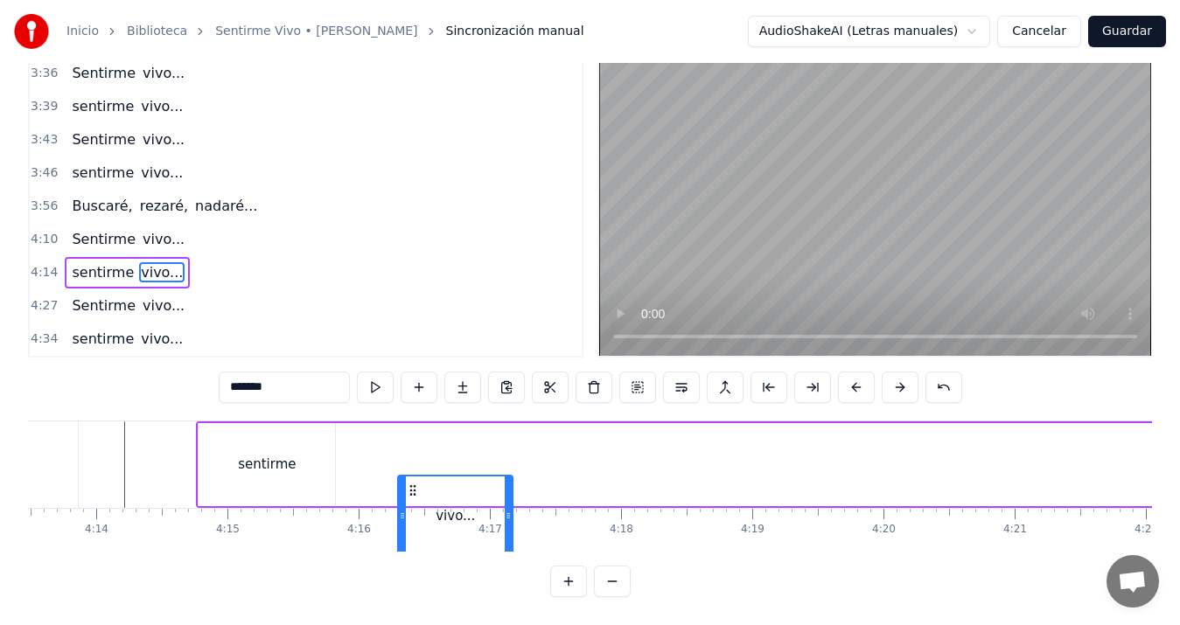
scroll to position [61, 0]
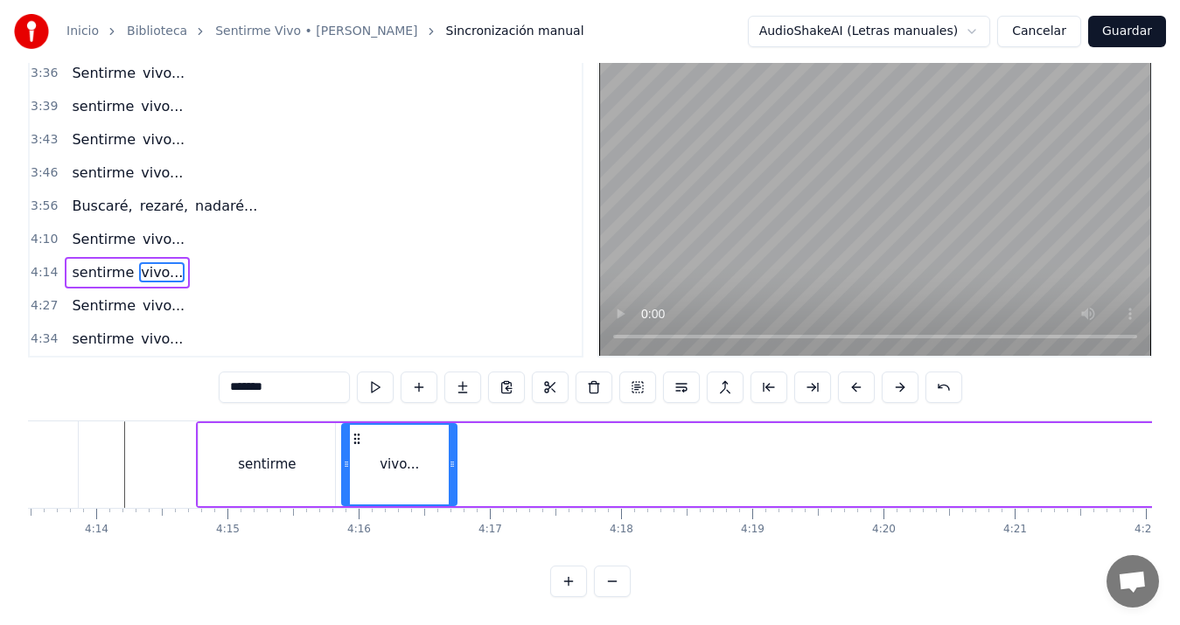
drag, startPoint x: 222, startPoint y: 480, endPoint x: 392, endPoint y: 416, distance: 181.6
click at [392, 425] on div "vivo..." at bounding box center [399, 465] width 113 height 80
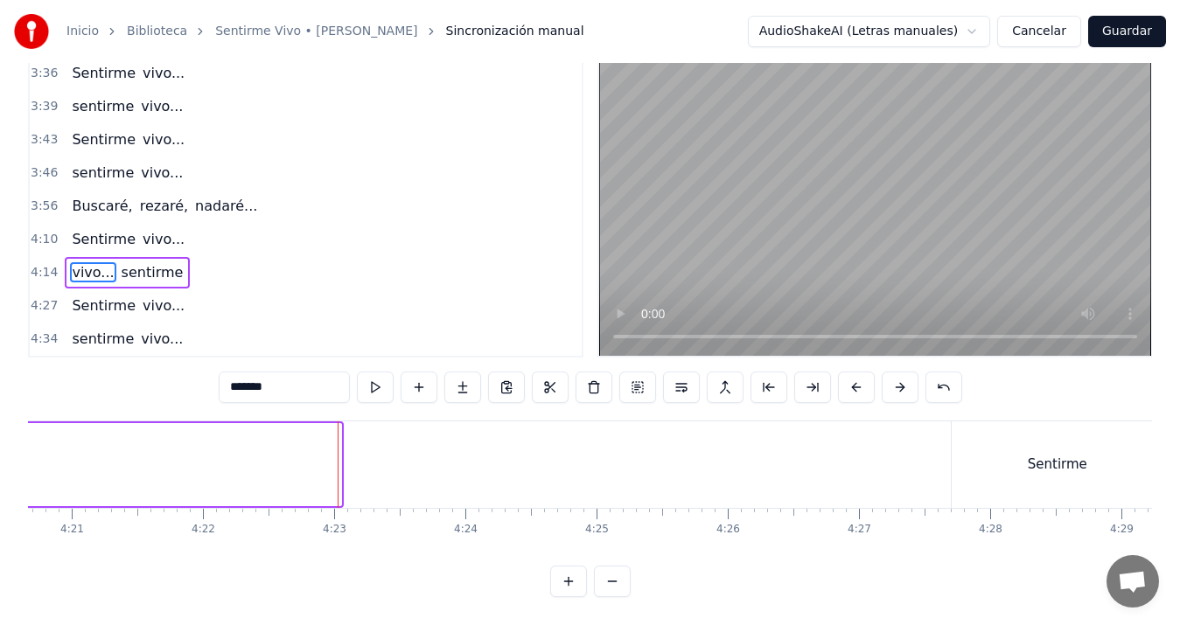
scroll to position [0, 33923]
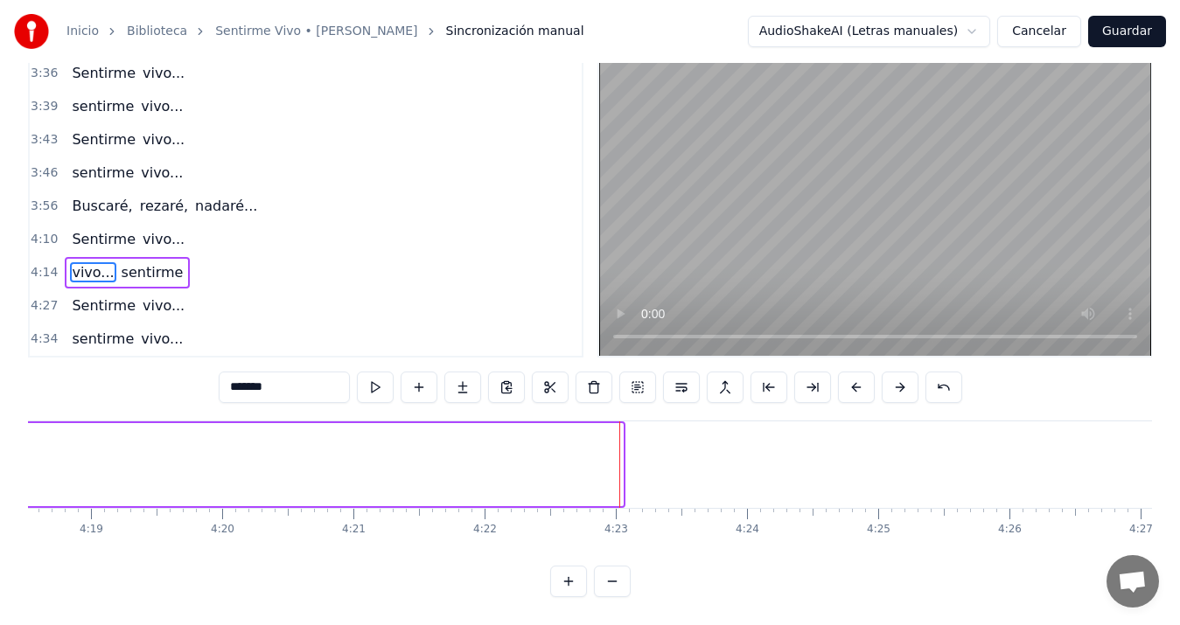
click at [561, 461] on div "vivo... sentirme" at bounding box center [80, 465] width 1091 height 87
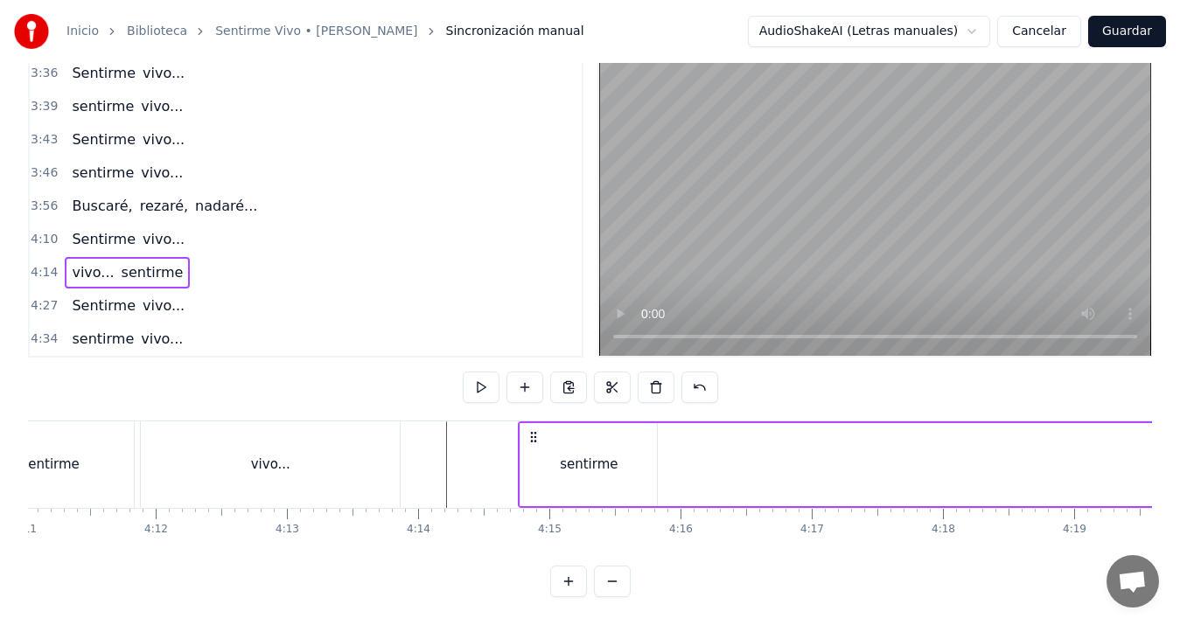
click at [598, 455] on div "sentirme" at bounding box center [589, 465] width 58 height 20
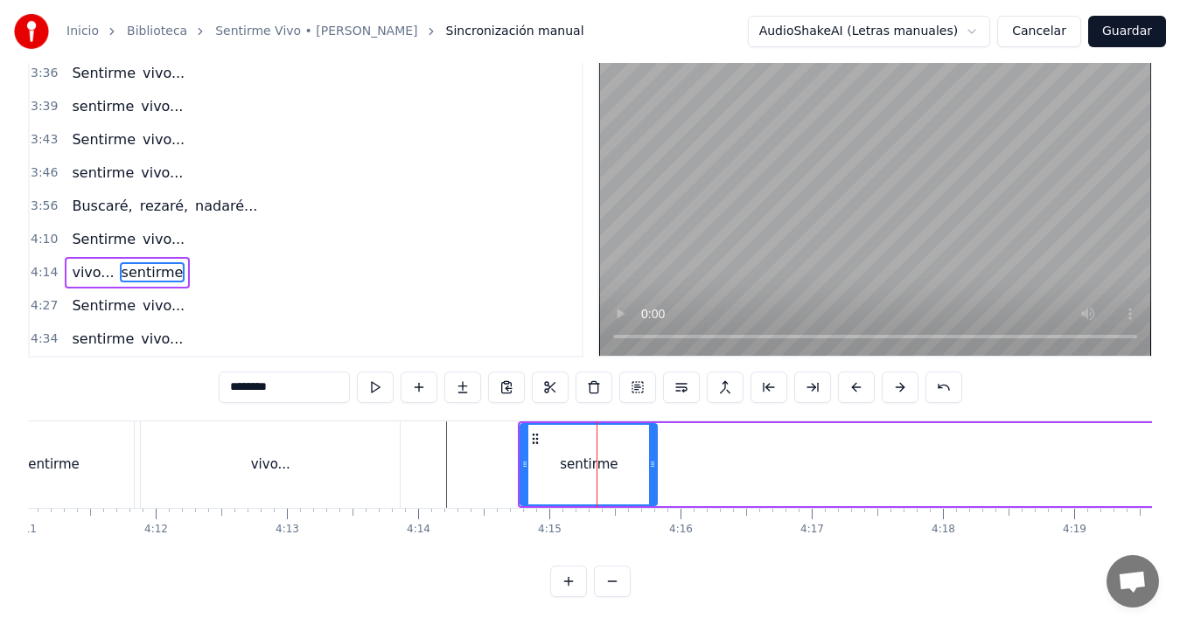
scroll to position [6, 0]
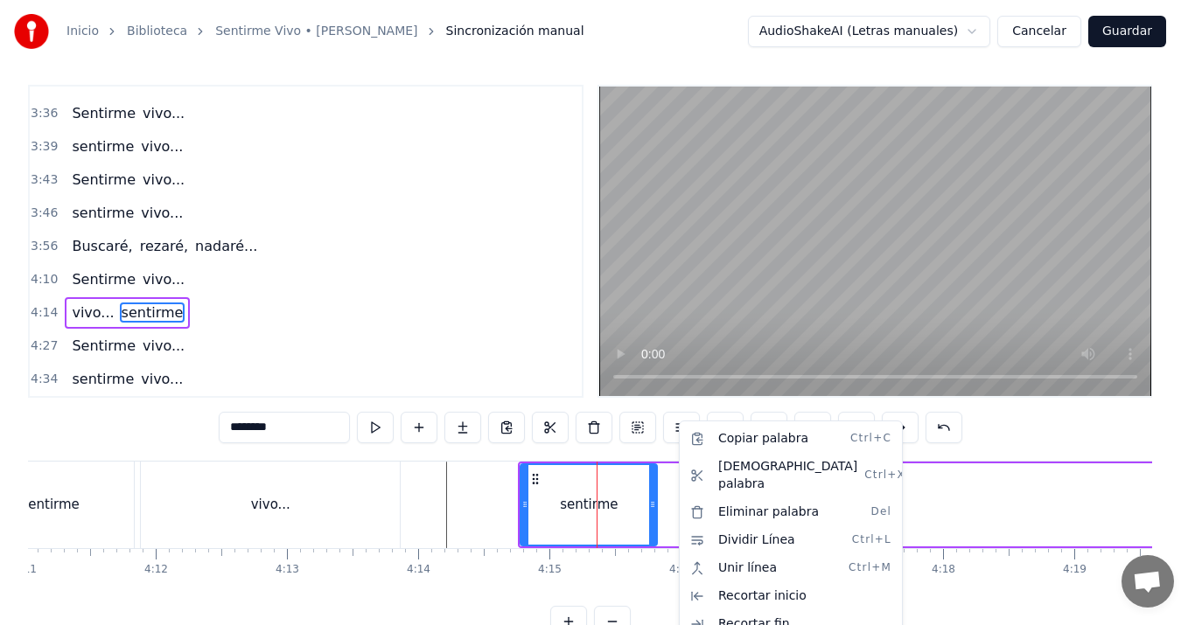
click at [417, 428] on html "Inicio Biblioteca Sentirme Vivo • [PERSON_NAME] manual AudioShakeAI (Letras man…" at bounding box center [597, 330] width 1195 height 672
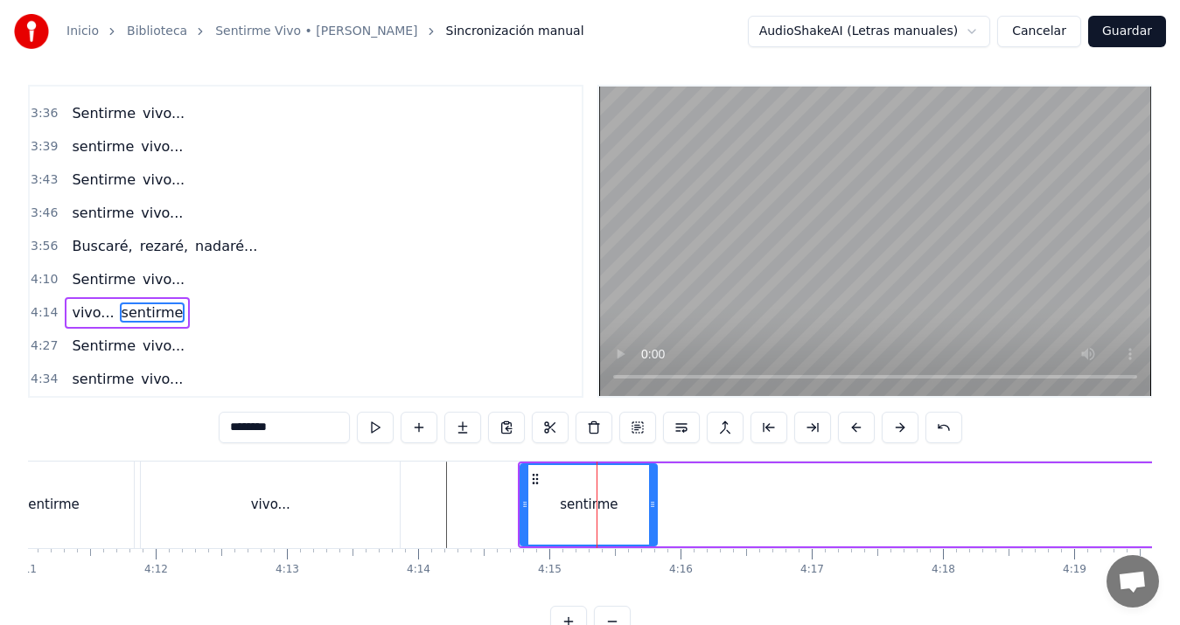
click at [672, 500] on div "vivo... sentirme" at bounding box center [1063, 505] width 1091 height 87
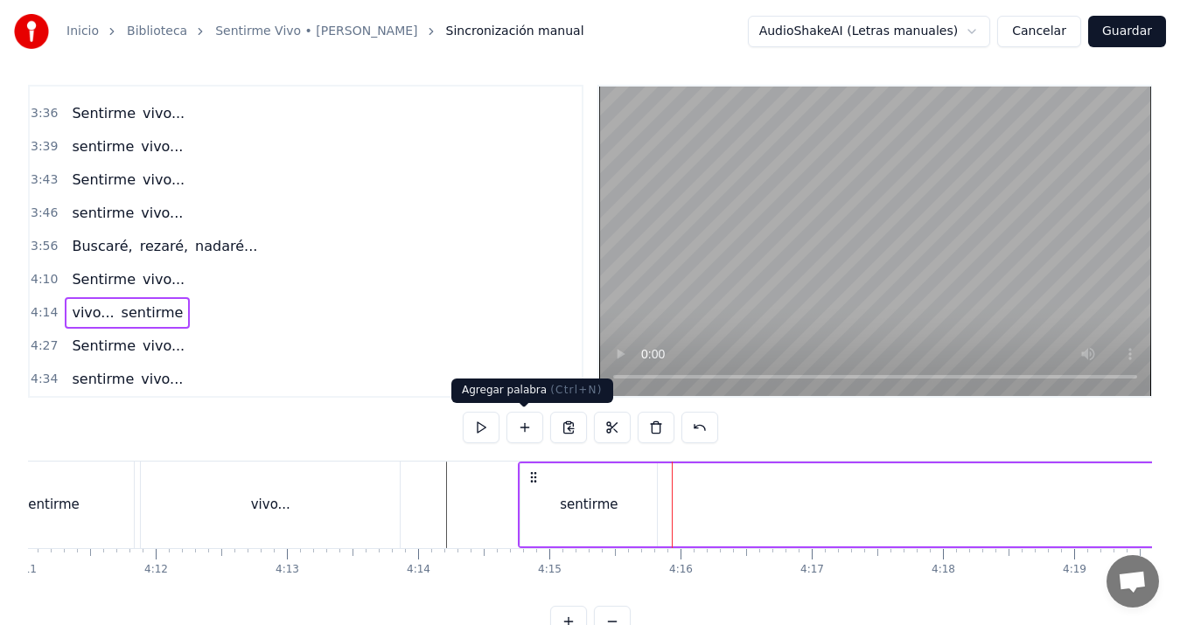
click at [522, 427] on button at bounding box center [525, 427] width 37 height 31
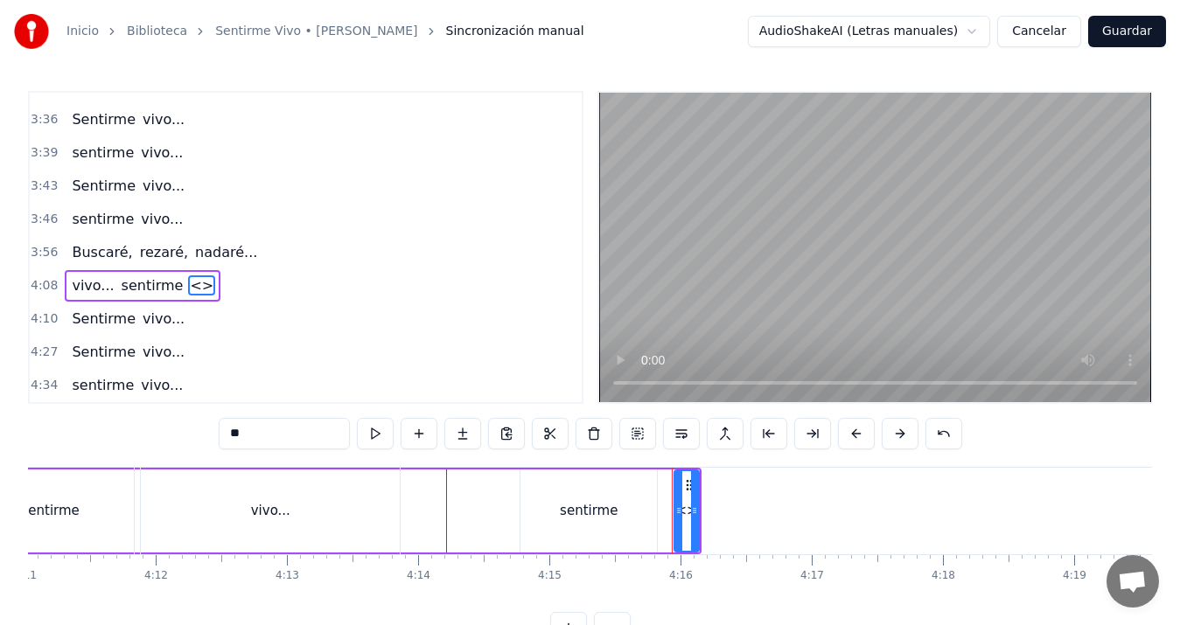
click at [316, 430] on input "**" at bounding box center [284, 433] width 131 height 31
click at [315, 430] on input "**" at bounding box center [284, 433] width 131 height 31
type input "*"
click at [68, 501] on div "Sentirme" at bounding box center [49, 511] width 59 height 20
type input "********"
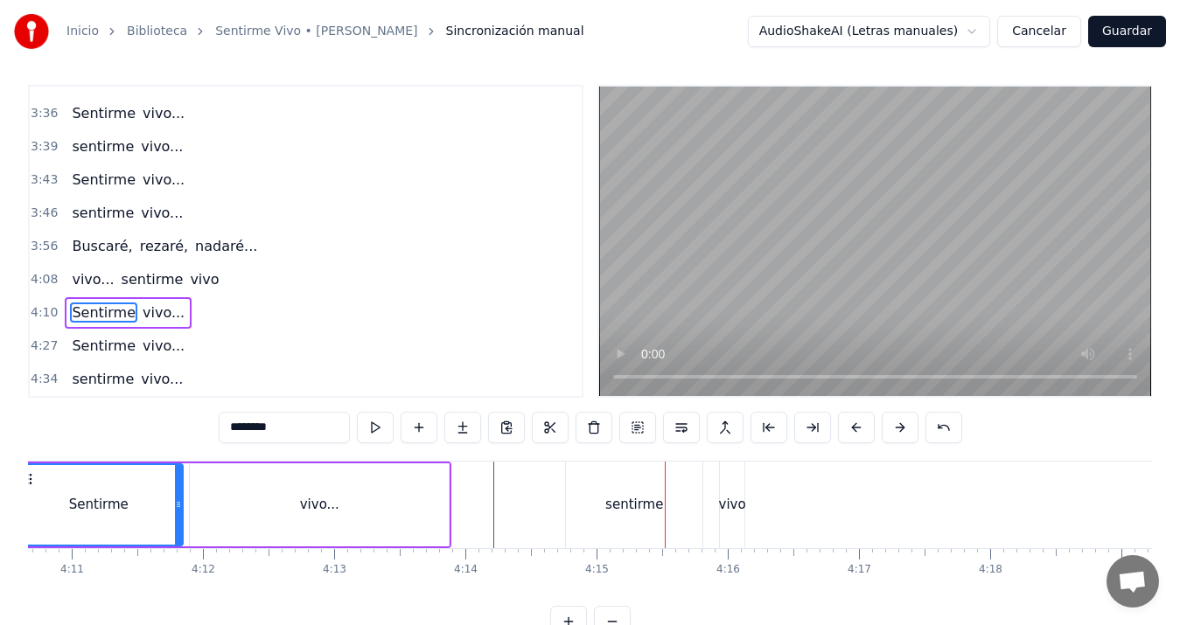
scroll to position [0, 31909]
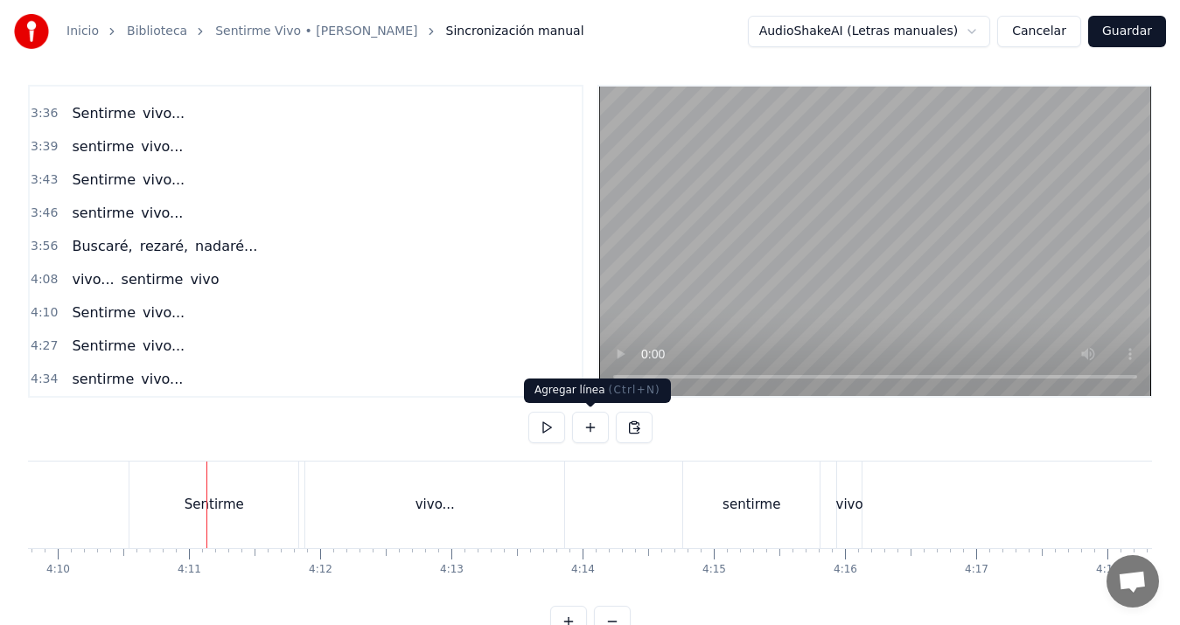
scroll to position [0, 32866]
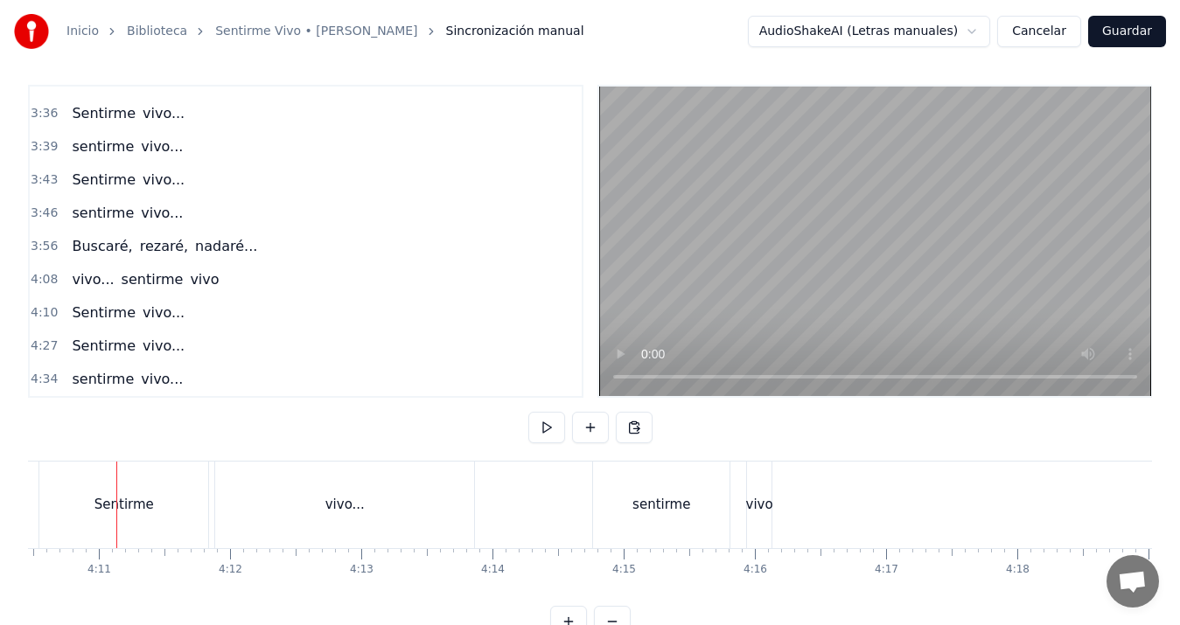
click at [664, 624] on div "0:13 Voy a hacer 0:14 una ronda por tu cumpleaños 0:18 un poema mil veces por a…" at bounding box center [590, 361] width 1124 height 553
click at [664, 609] on div "0:13 Voy a hacer 0:14 una ronda por tu cumpleaños 0:18 un poema mil veces por a…" at bounding box center [590, 361] width 1124 height 553
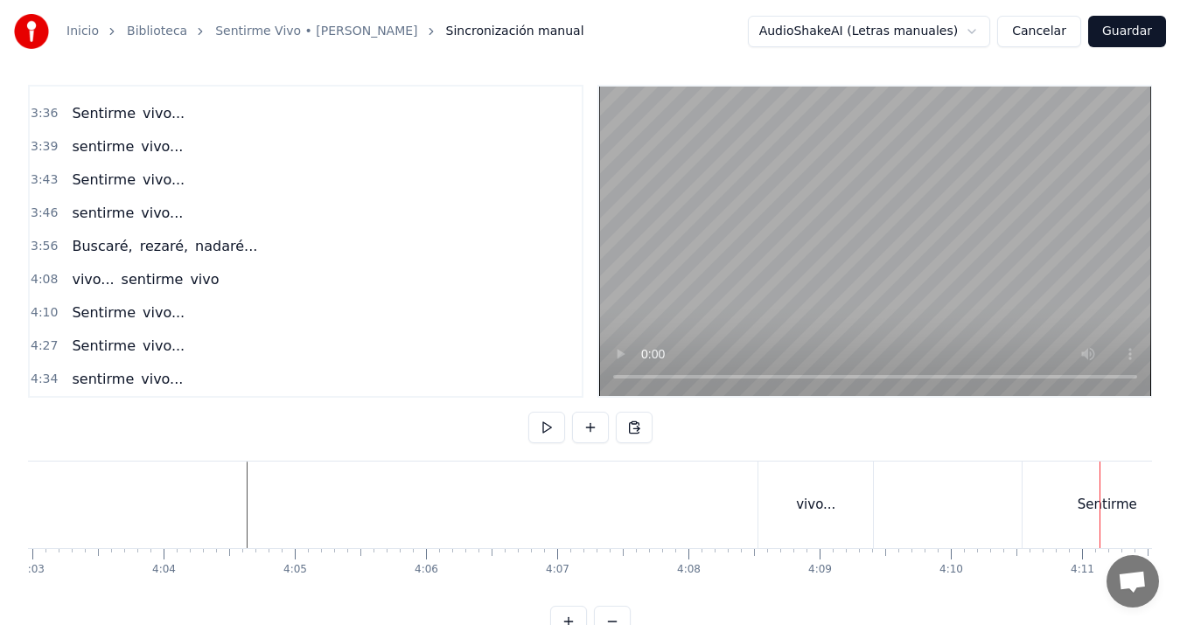
click at [796, 479] on div "vivo..." at bounding box center [815, 505] width 115 height 87
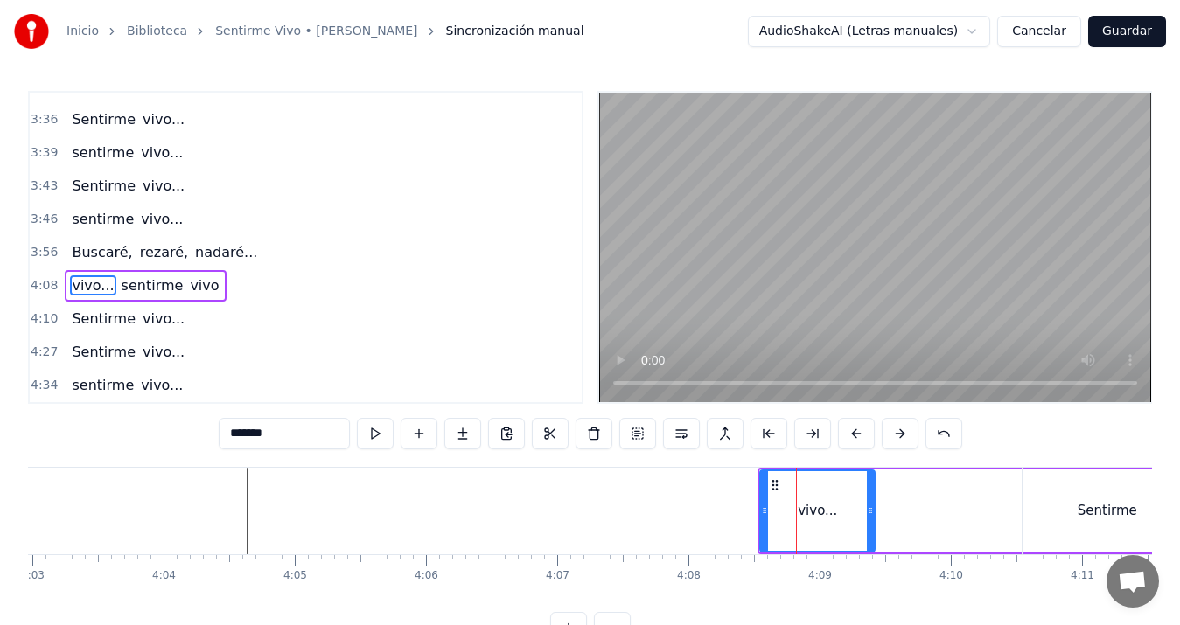
scroll to position [0, 30899]
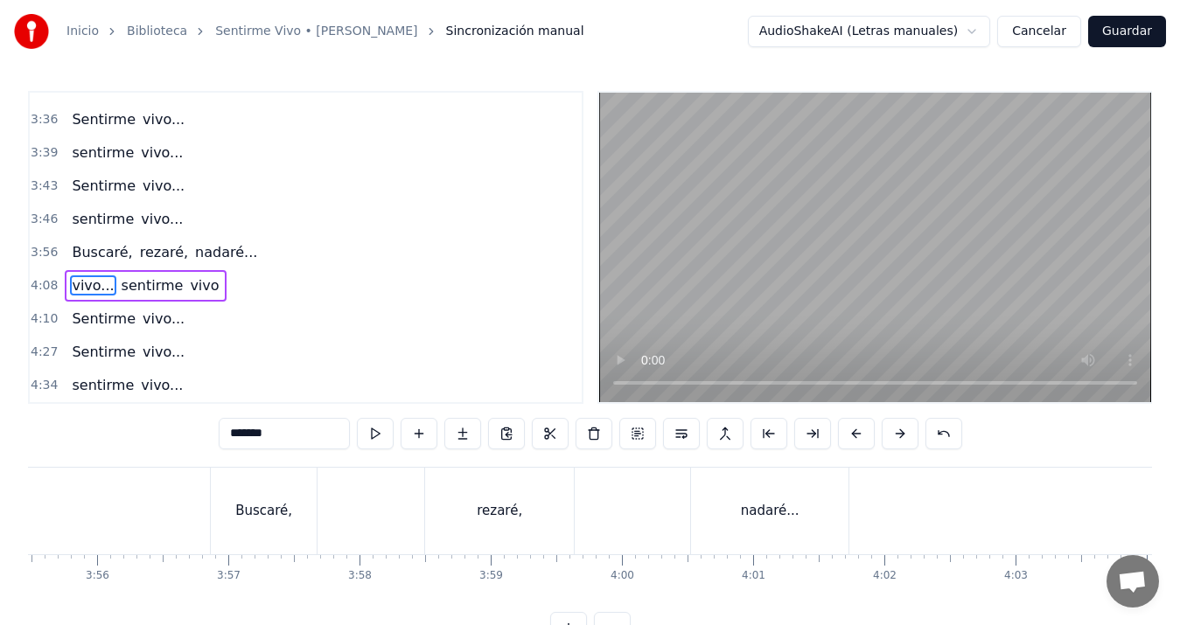
click at [251, 512] on div "Buscaré," at bounding box center [263, 511] width 57 height 20
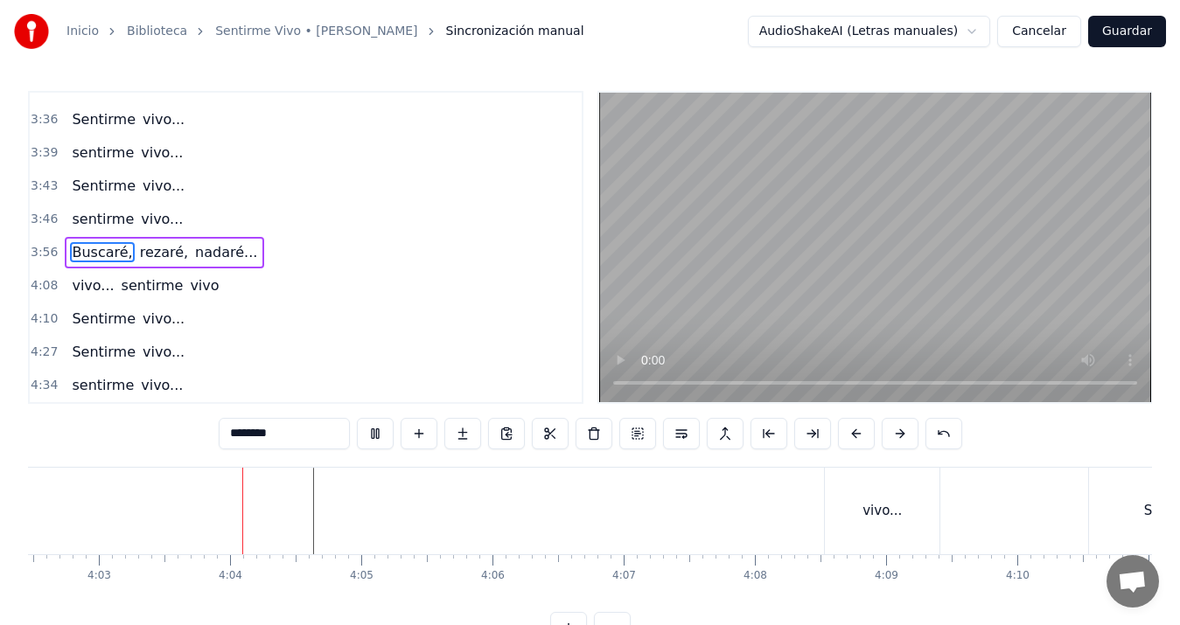
scroll to position [0, 31865]
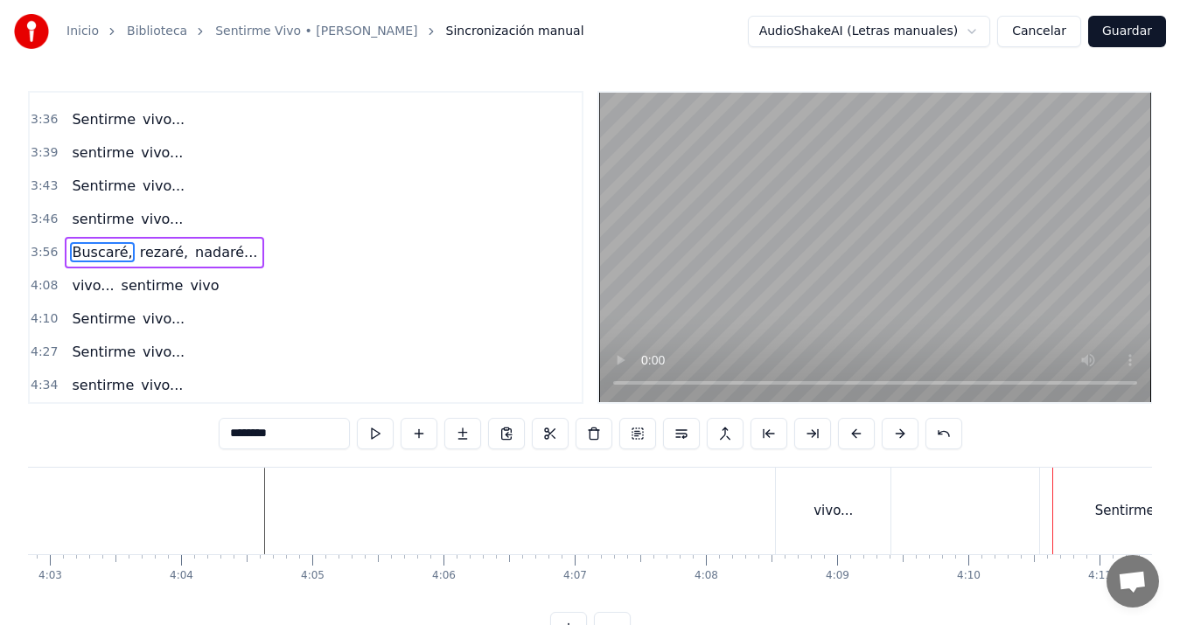
click at [821, 519] on div "vivo..." at bounding box center [833, 511] width 39 height 20
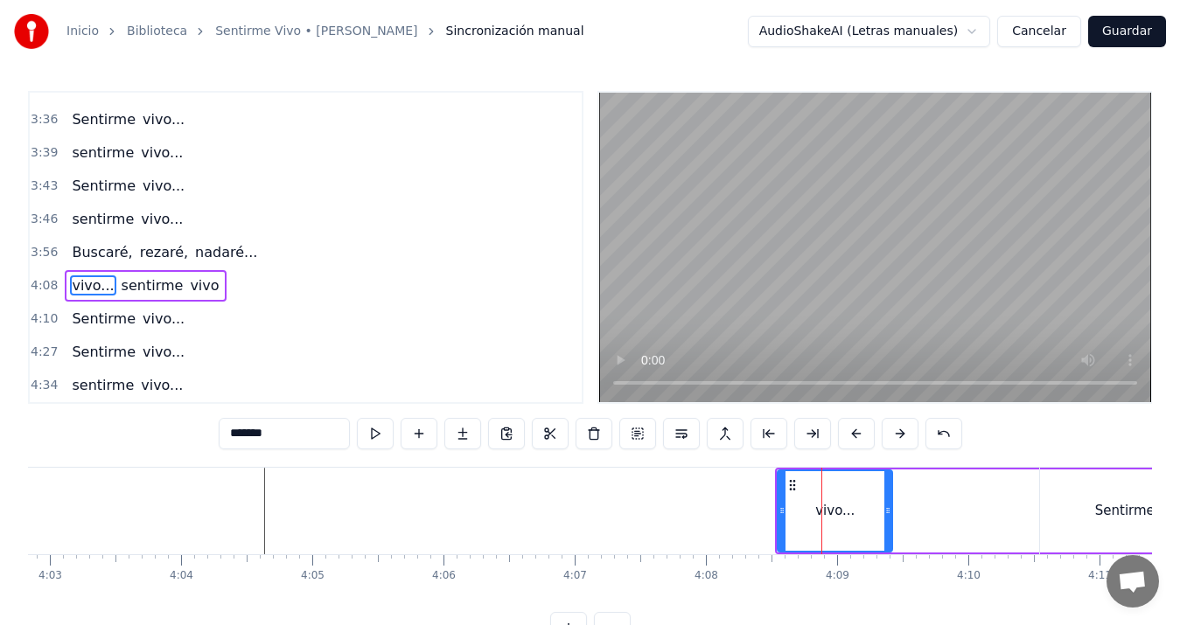
click at [785, 491] on div at bounding box center [782, 512] width 7 height 80
type input "********"
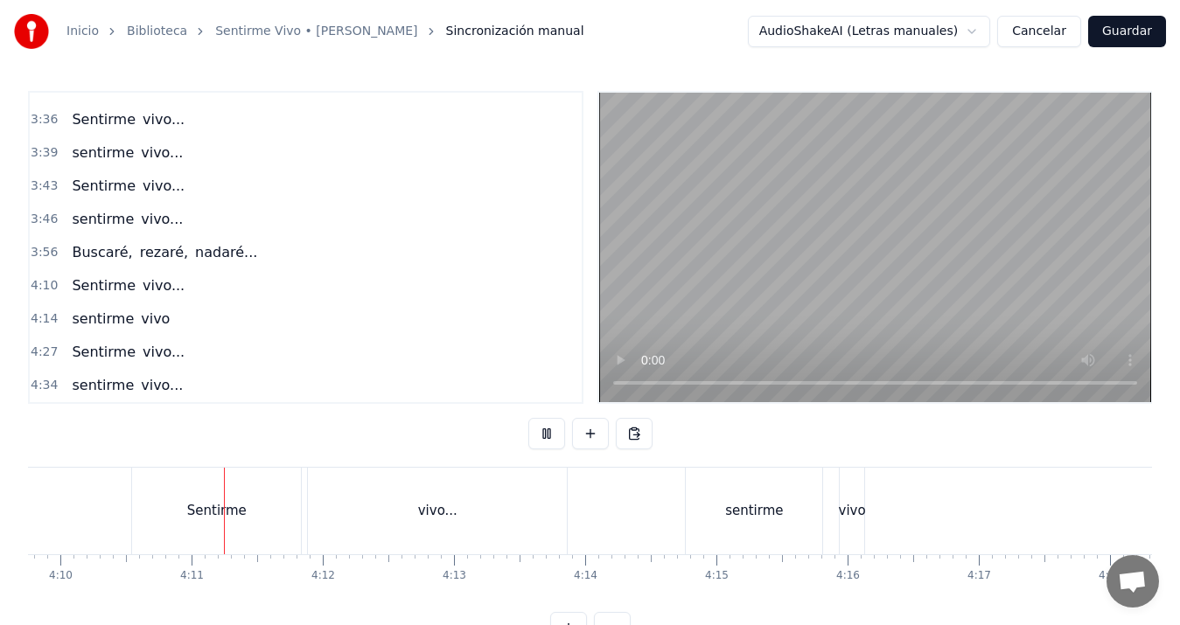
scroll to position [0, 32818]
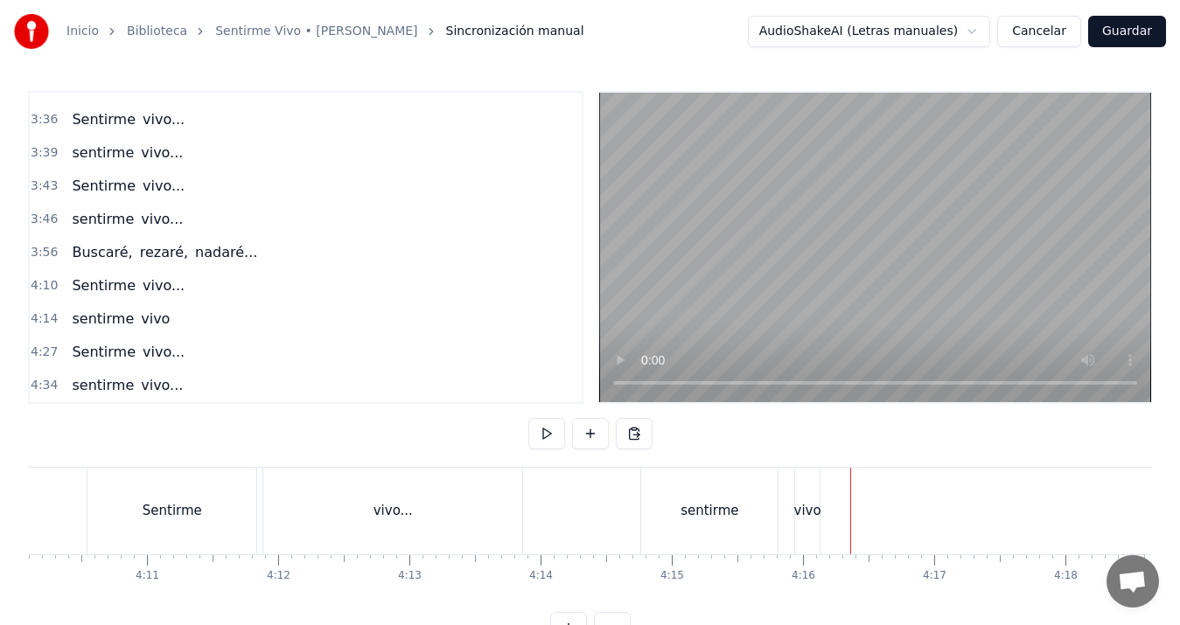
click at [728, 511] on div "sentirme" at bounding box center [710, 511] width 58 height 20
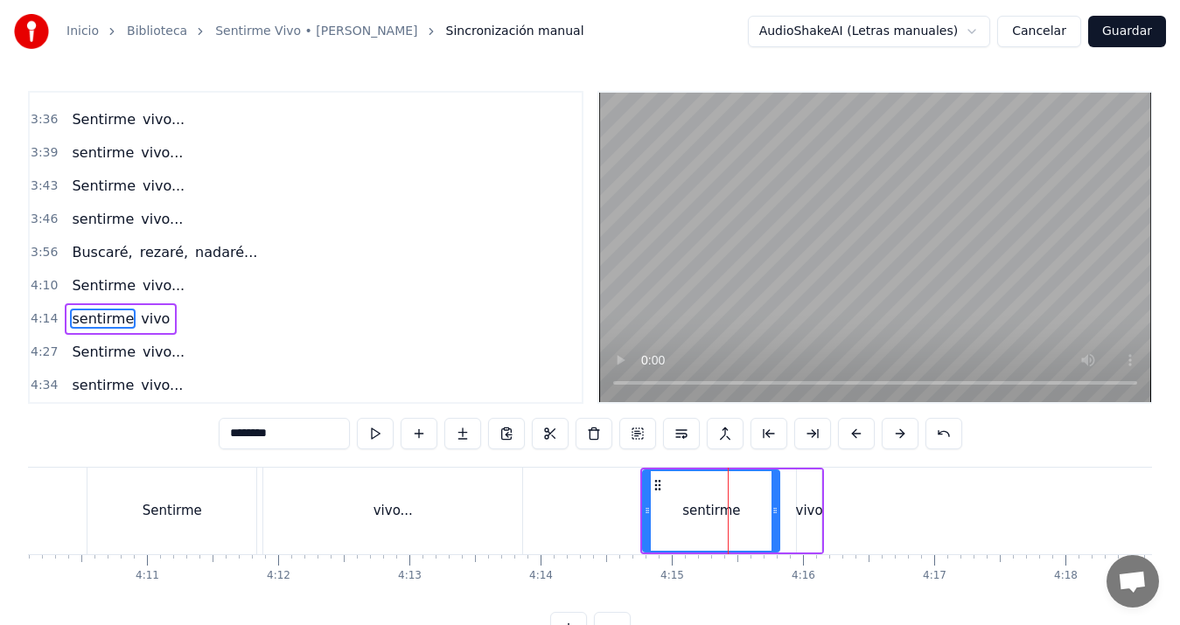
scroll to position [6, 0]
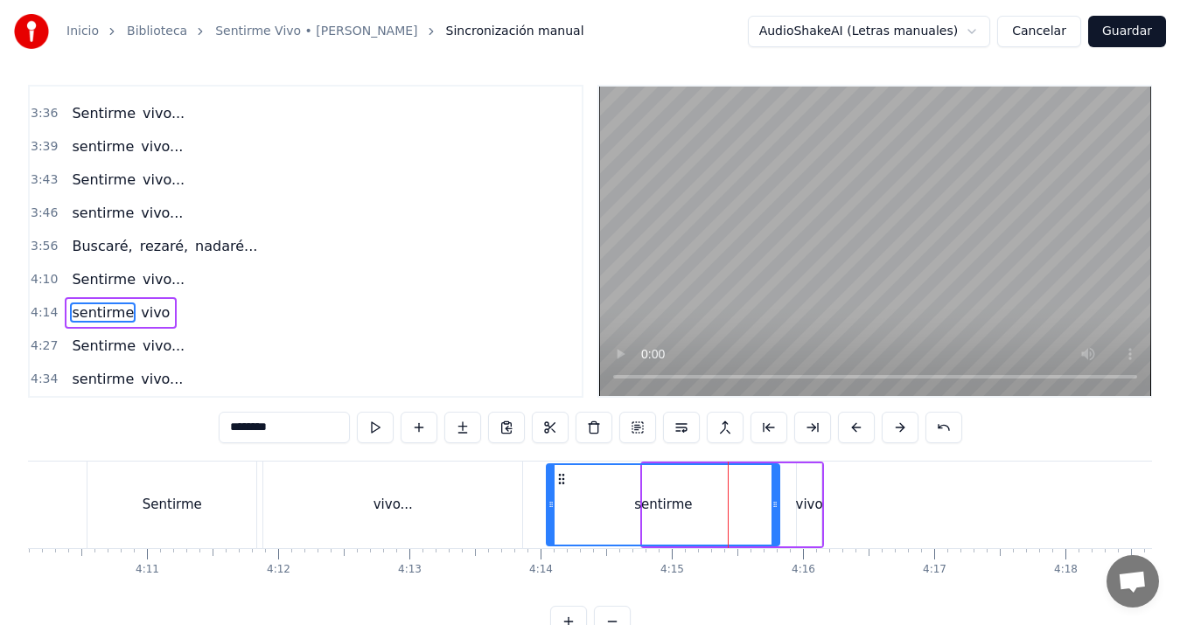
drag, startPoint x: 644, startPoint y: 503, endPoint x: 551, endPoint y: 507, distance: 92.8
click at [548, 507] on icon at bounding box center [551, 505] width 7 height 14
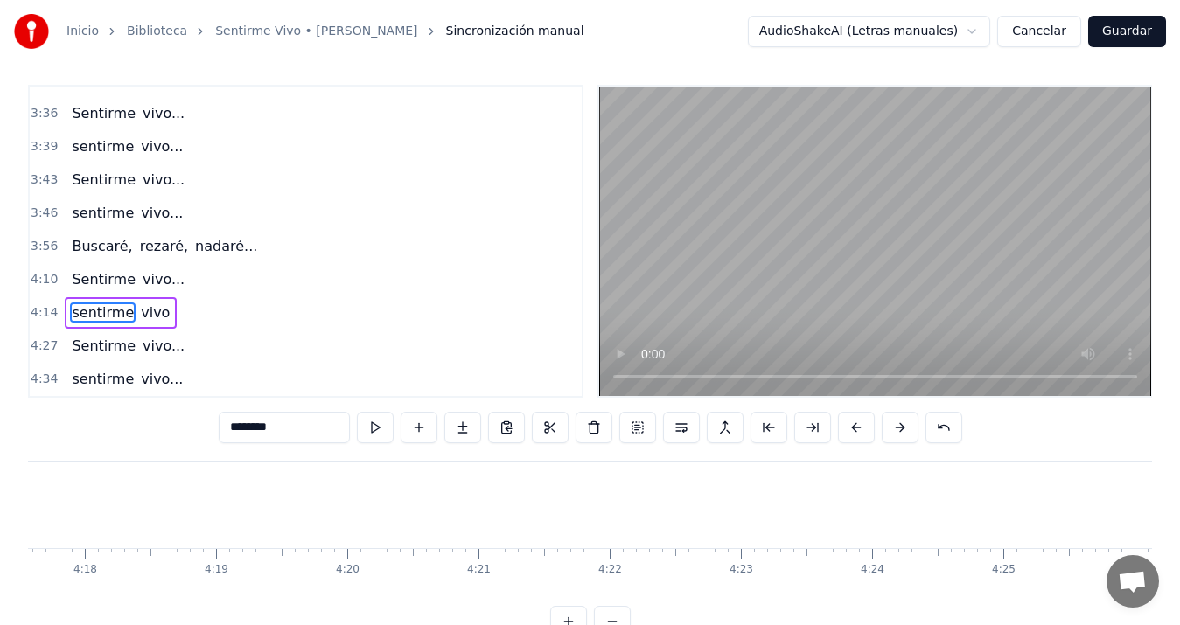
scroll to position [0, 32814]
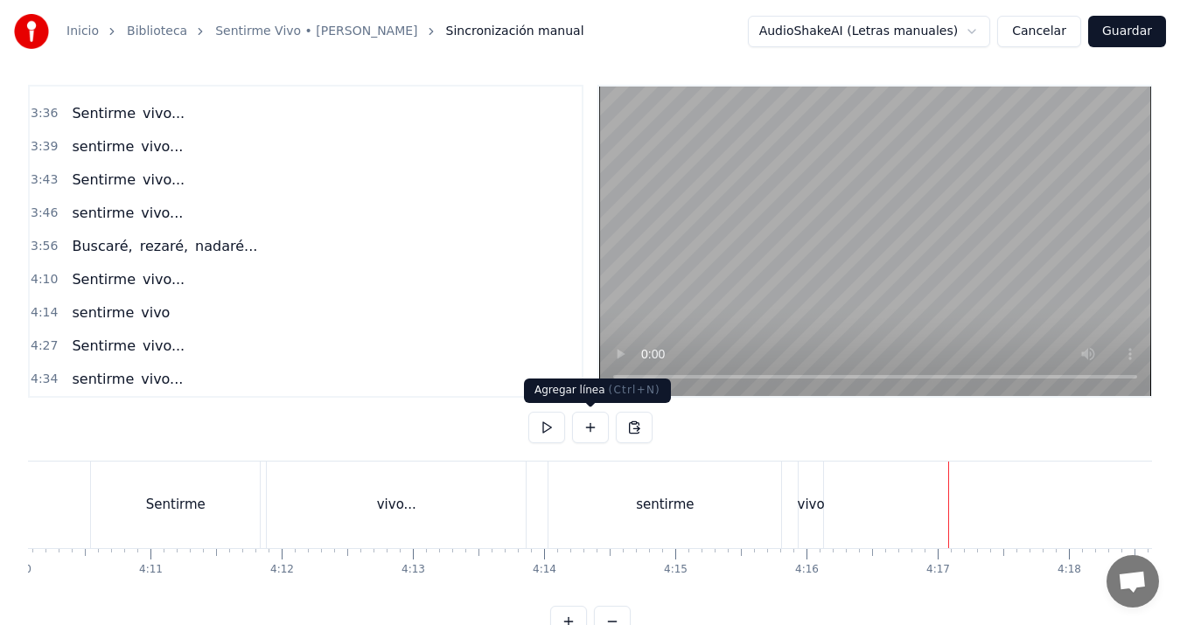
click at [595, 428] on button at bounding box center [590, 427] width 37 height 31
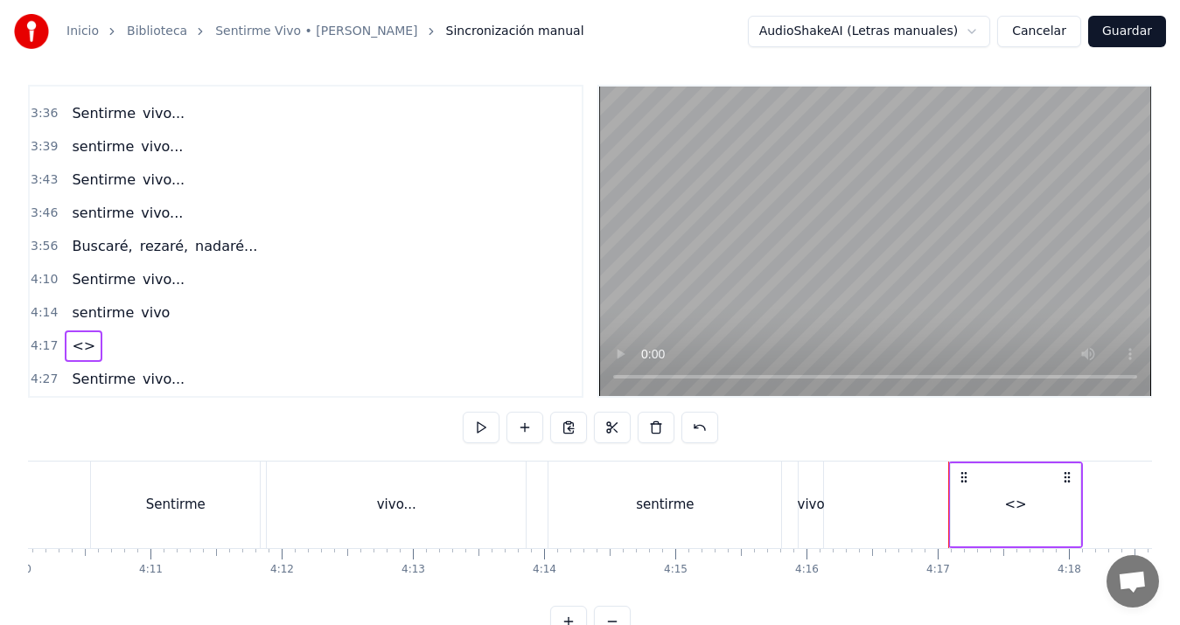
click at [1005, 507] on div "<>" at bounding box center [1015, 505] width 129 height 83
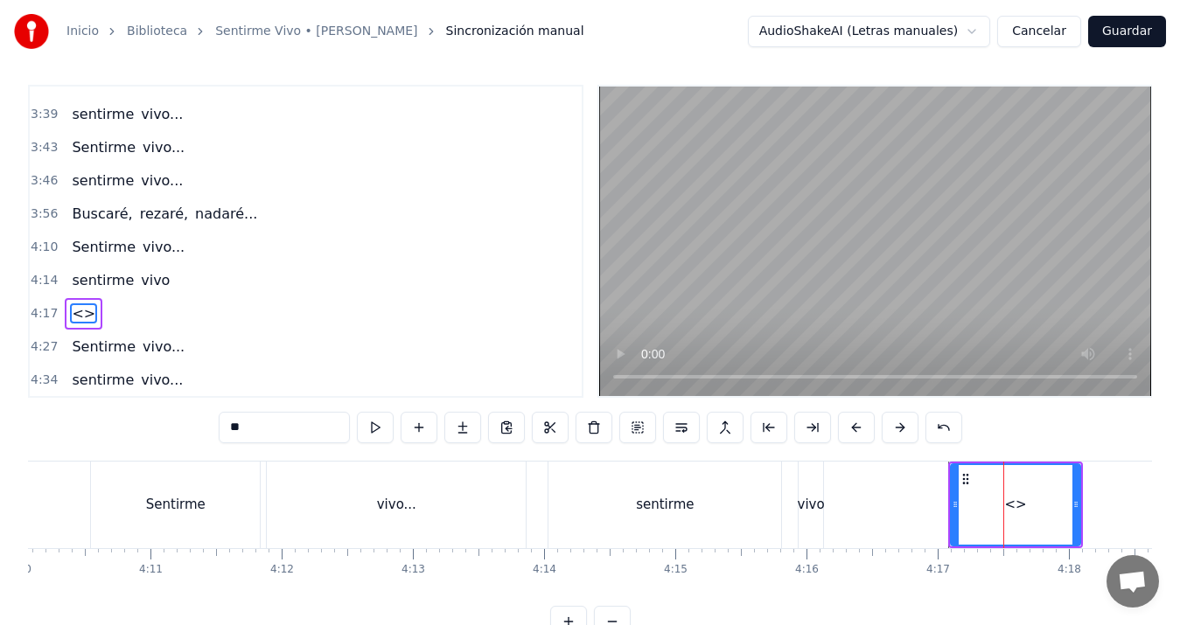
scroll to position [1386, 0]
drag, startPoint x: 310, startPoint y: 424, endPoint x: 157, endPoint y: 416, distance: 152.4
click at [157, 416] on div "0:13 Voy a hacer 0:14 una ronda por tu cumpleaños 0:18 un poema mil veces por a…" at bounding box center [590, 361] width 1124 height 553
click at [102, 493] on div "Sentirme" at bounding box center [175, 505] width 169 height 87
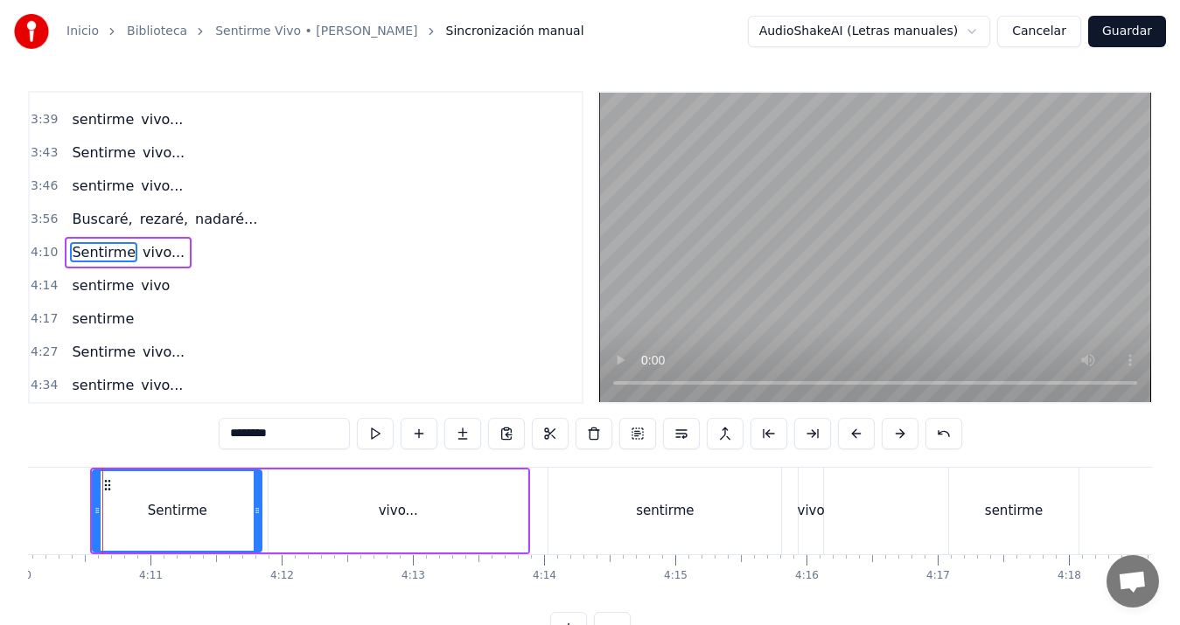
scroll to position [0, 32801]
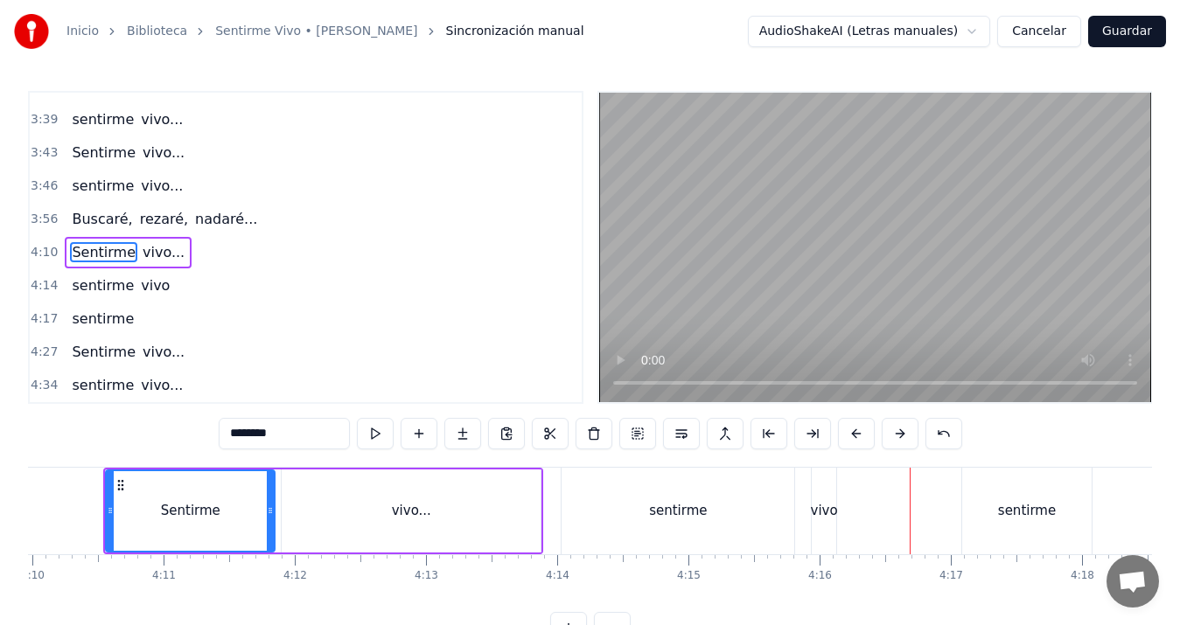
click at [821, 501] on div "vivo" at bounding box center [824, 511] width 27 height 20
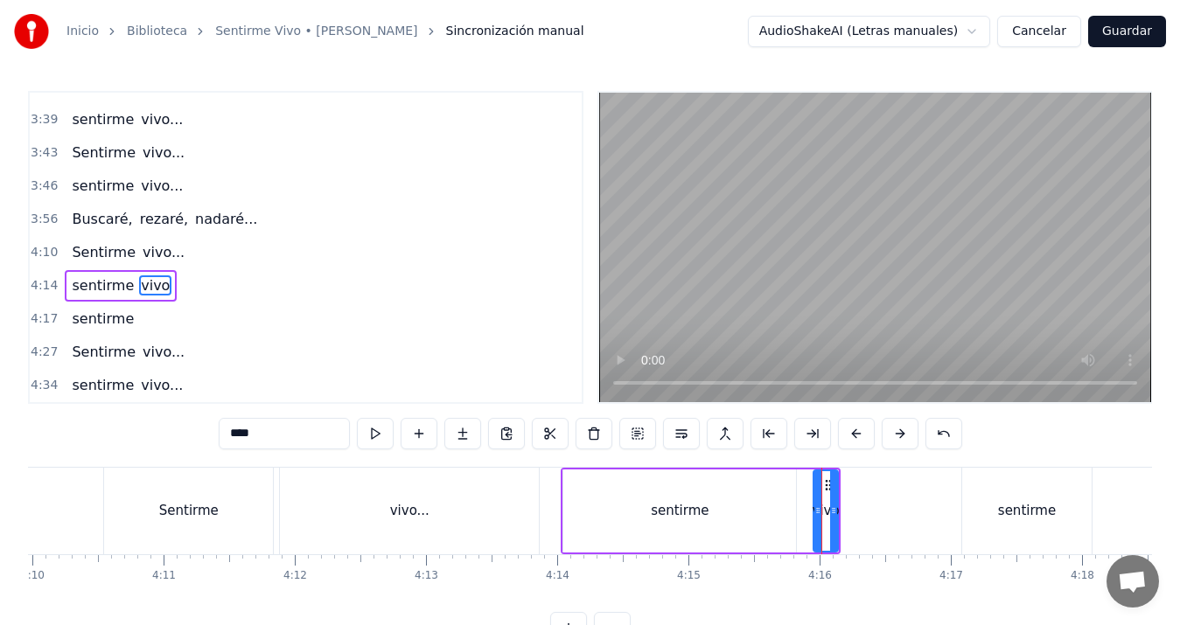
click at [338, 419] on input "****" at bounding box center [284, 433] width 131 height 31
drag, startPoint x: 834, startPoint y: 511, endPoint x: 926, endPoint y: 507, distance: 92.0
click at [926, 507] on icon at bounding box center [925, 511] width 7 height 14
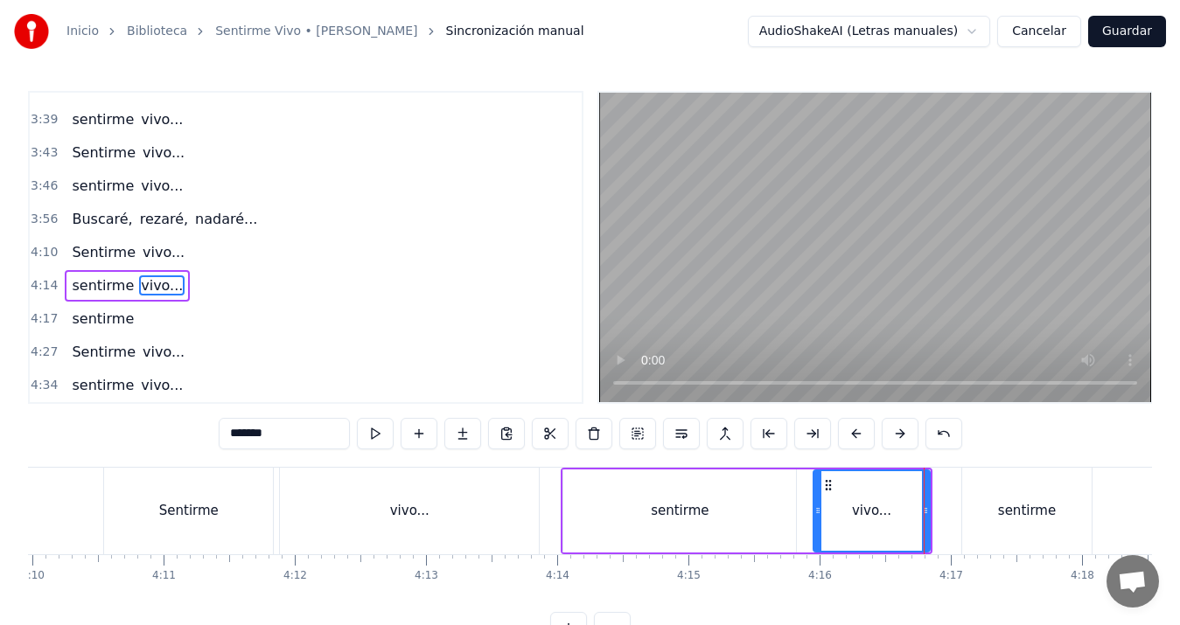
click at [265, 504] on div "Sentirme" at bounding box center [188, 511] width 169 height 87
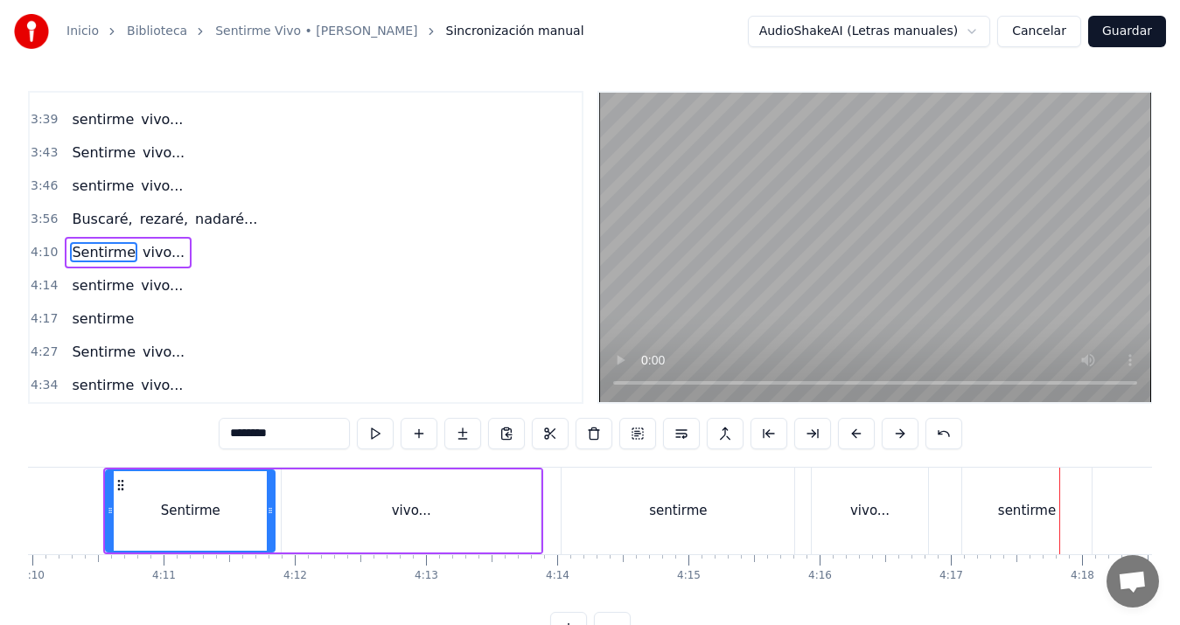
click at [1019, 499] on div "sentirme" at bounding box center [1026, 511] width 129 height 87
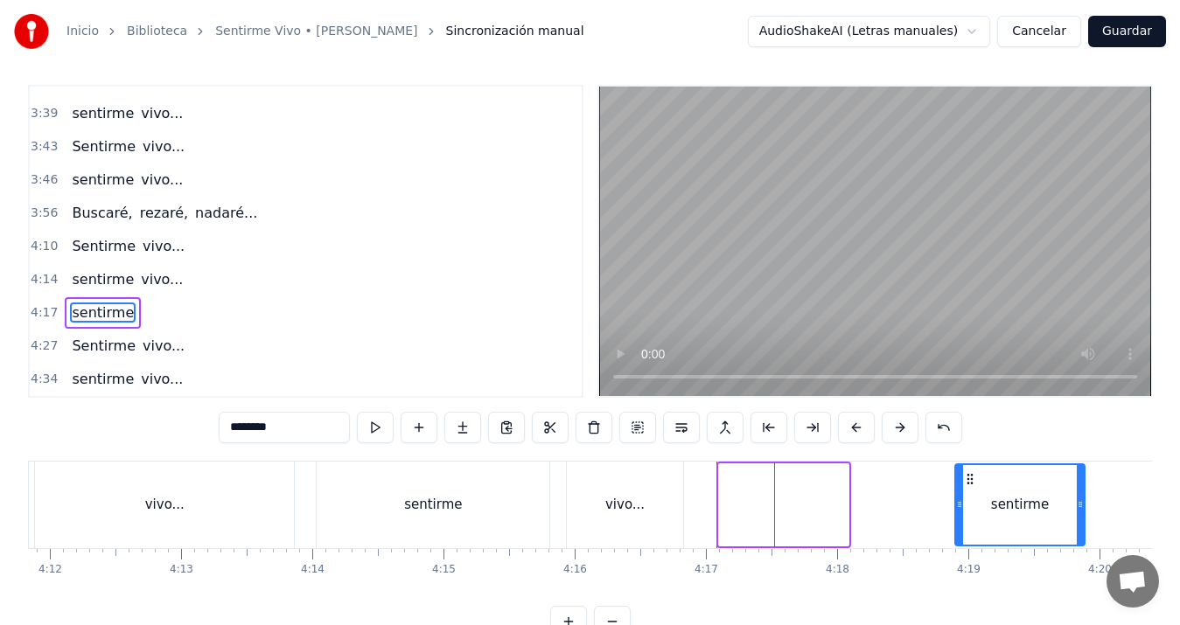
scroll to position [0, 33057]
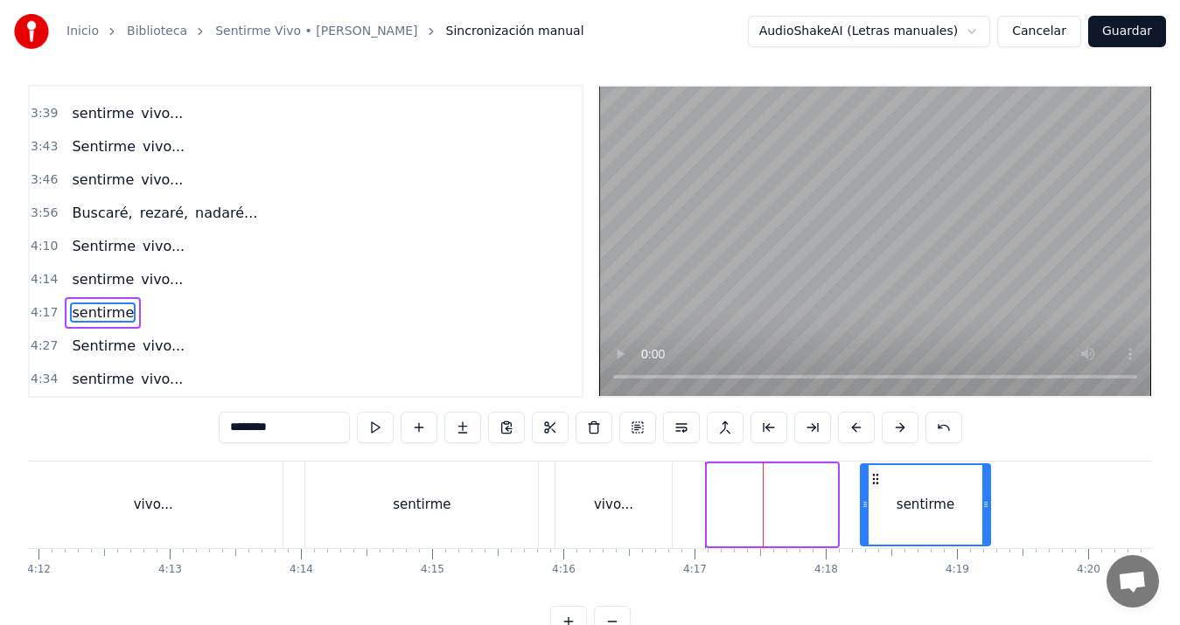
drag, startPoint x: 977, startPoint y: 476, endPoint x: 874, endPoint y: 470, distance: 103.4
click at [874, 470] on div "sentirme" at bounding box center [926, 505] width 128 height 80
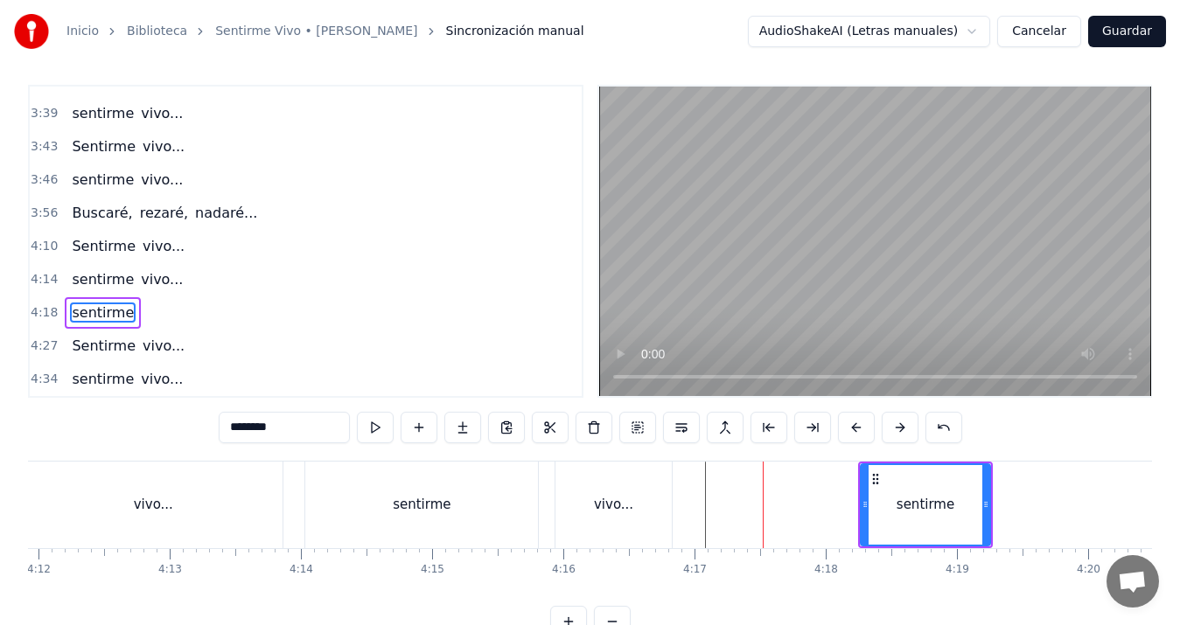
click at [438, 490] on div "sentirme" at bounding box center [421, 505] width 233 height 87
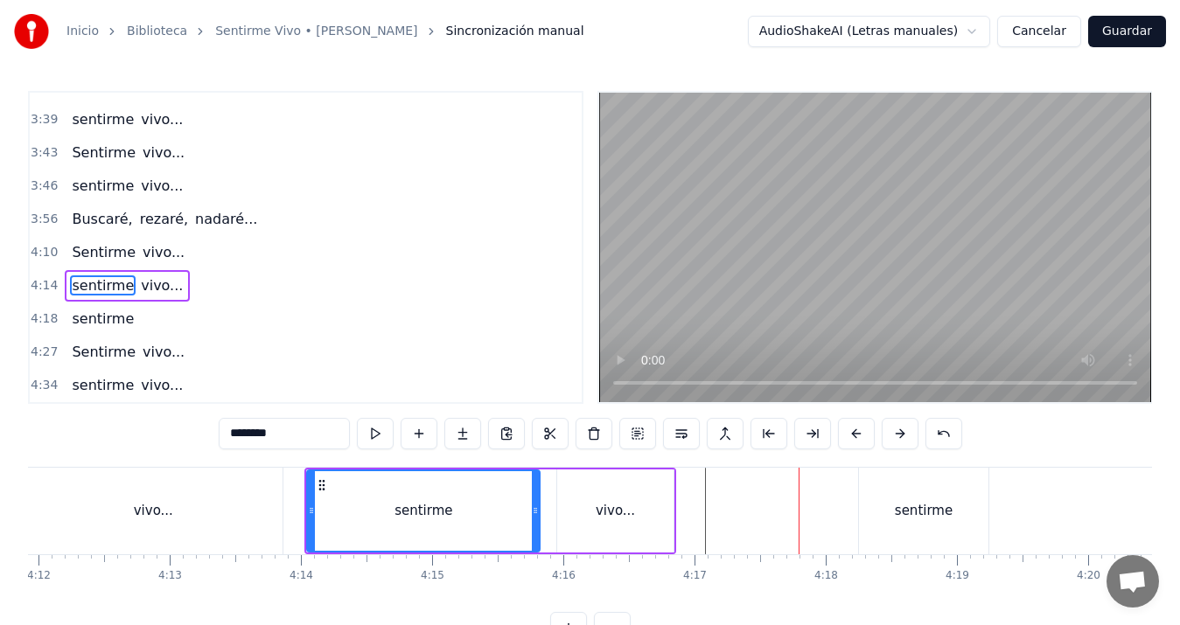
click at [640, 514] on div "vivo..." at bounding box center [615, 511] width 116 height 83
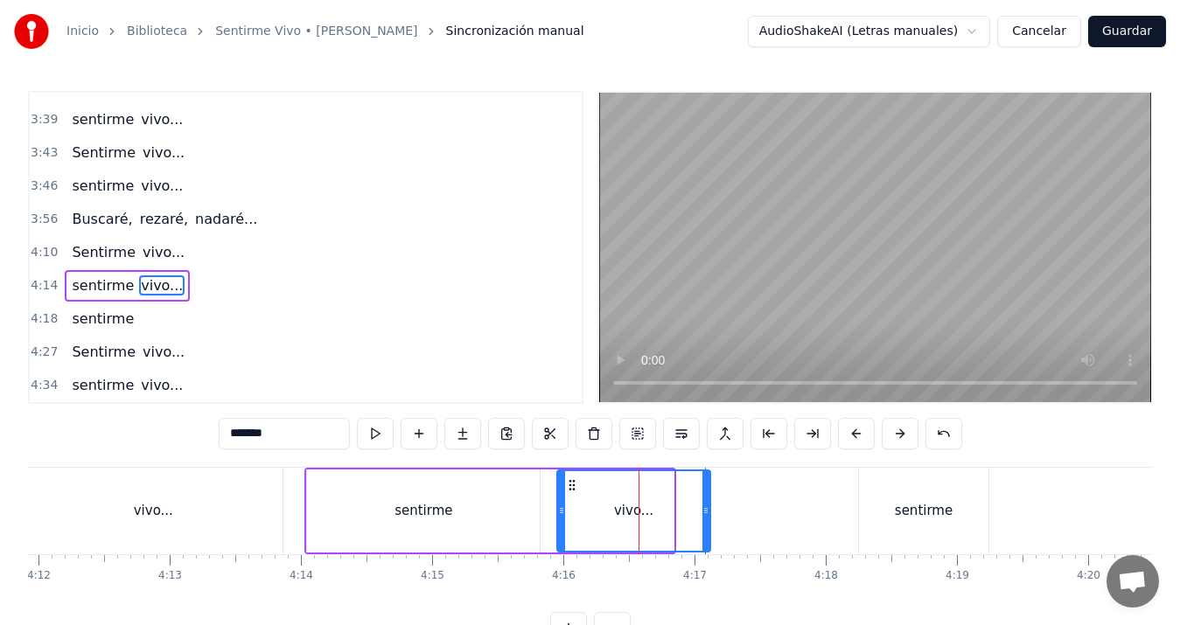
drag, startPoint x: 667, startPoint y: 507, endPoint x: 703, endPoint y: 508, distance: 36.8
click at [703, 508] on icon at bounding box center [705, 511] width 7 height 14
click at [126, 500] on div "vivo..." at bounding box center [153, 511] width 259 height 87
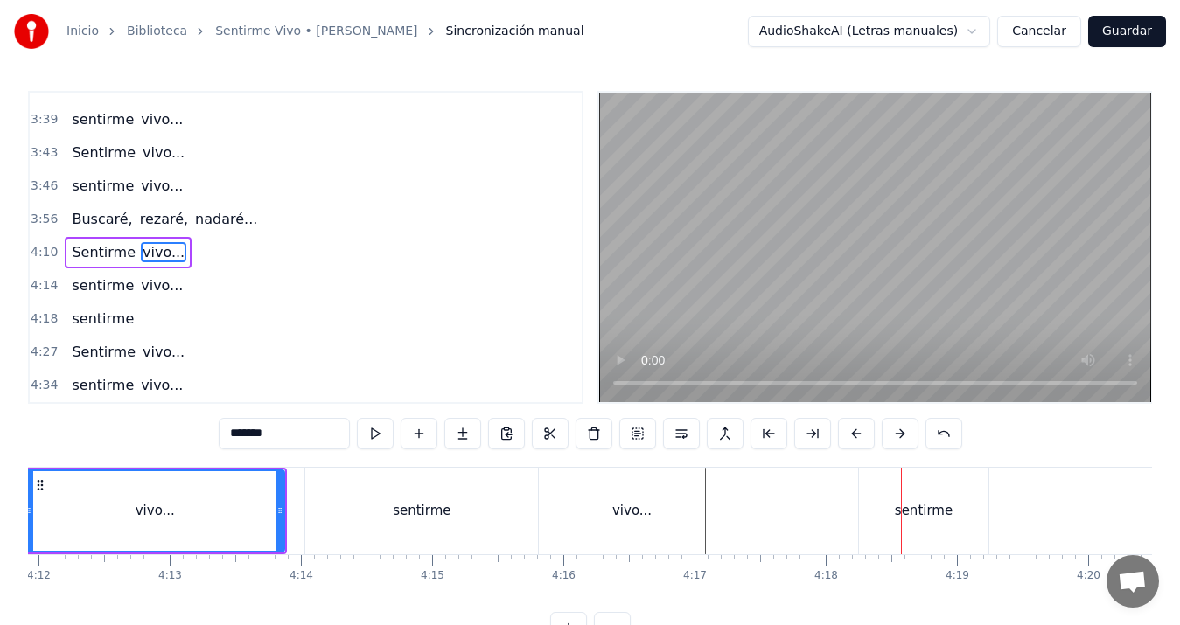
click at [921, 521] on div "sentirme" at bounding box center [923, 511] width 129 height 87
type input "********"
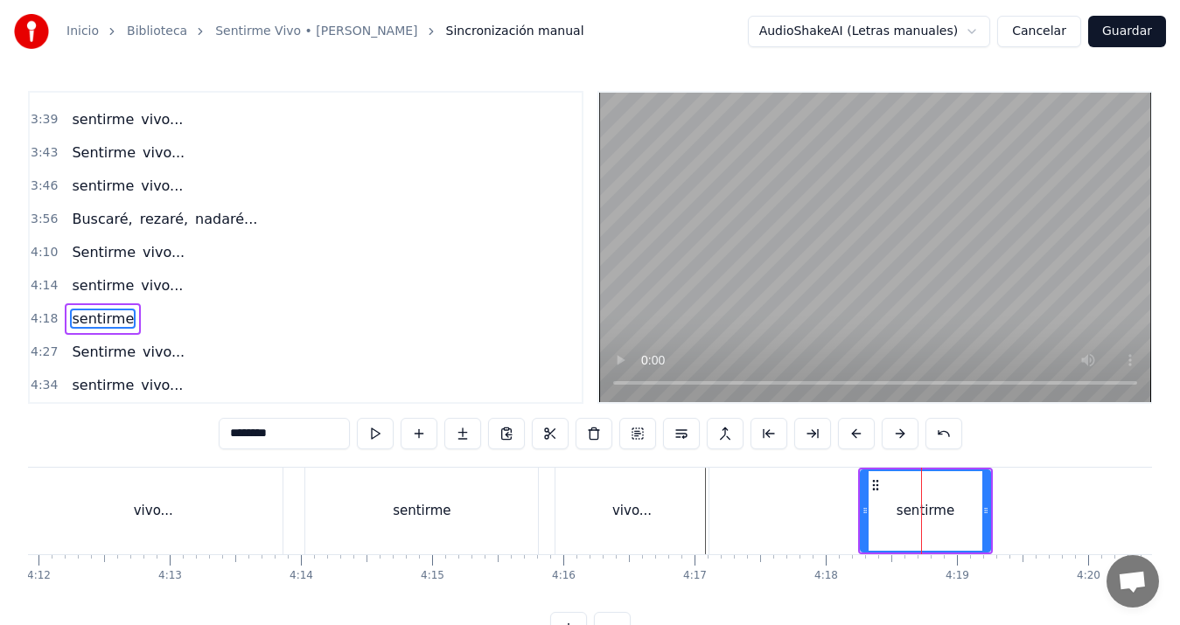
scroll to position [6, 0]
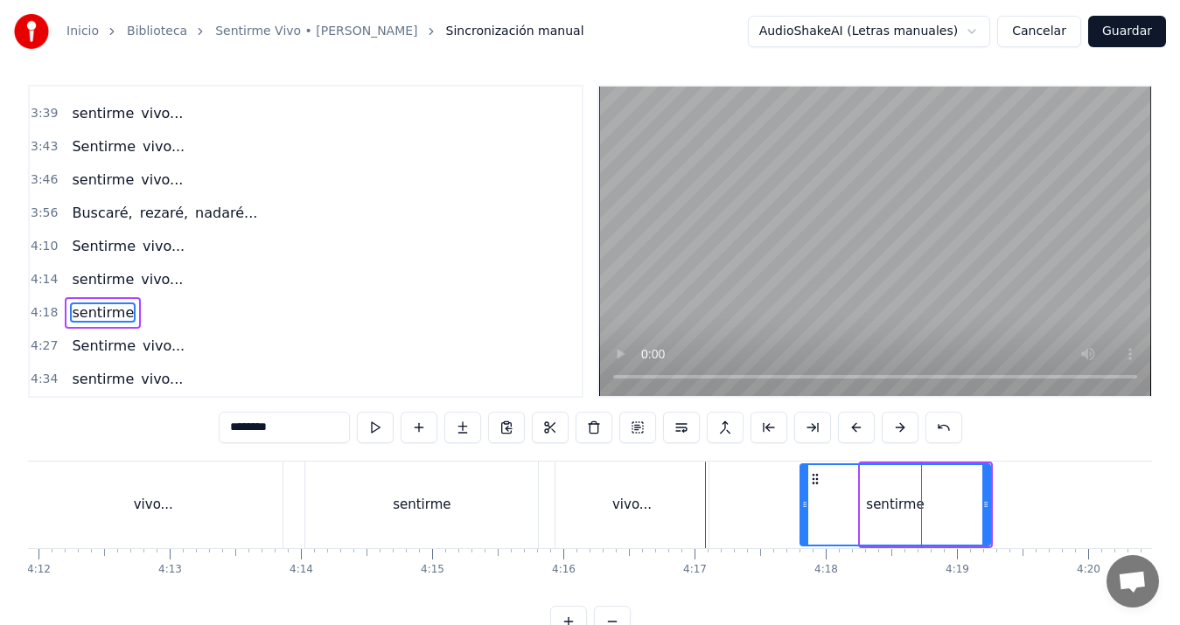
drag, startPoint x: 863, startPoint y: 504, endPoint x: 802, endPoint y: 504, distance: 60.4
click at [802, 504] on icon at bounding box center [804, 505] width 7 height 14
click at [486, 497] on div "sentirme" at bounding box center [421, 505] width 233 height 87
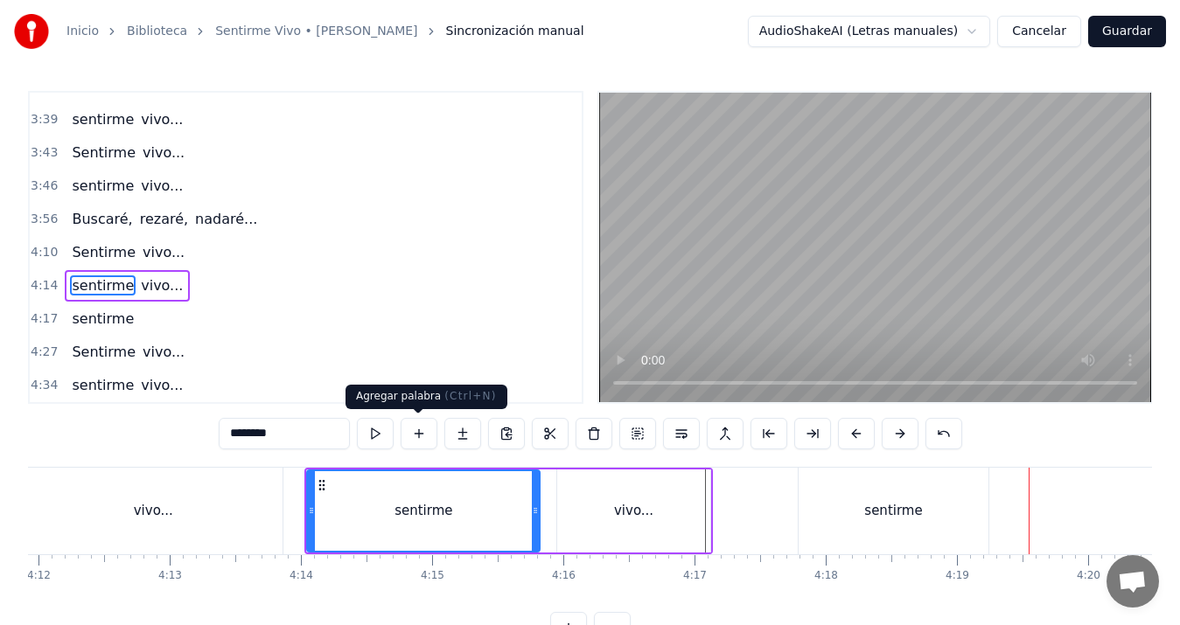
click at [423, 433] on button at bounding box center [419, 433] width 37 height 31
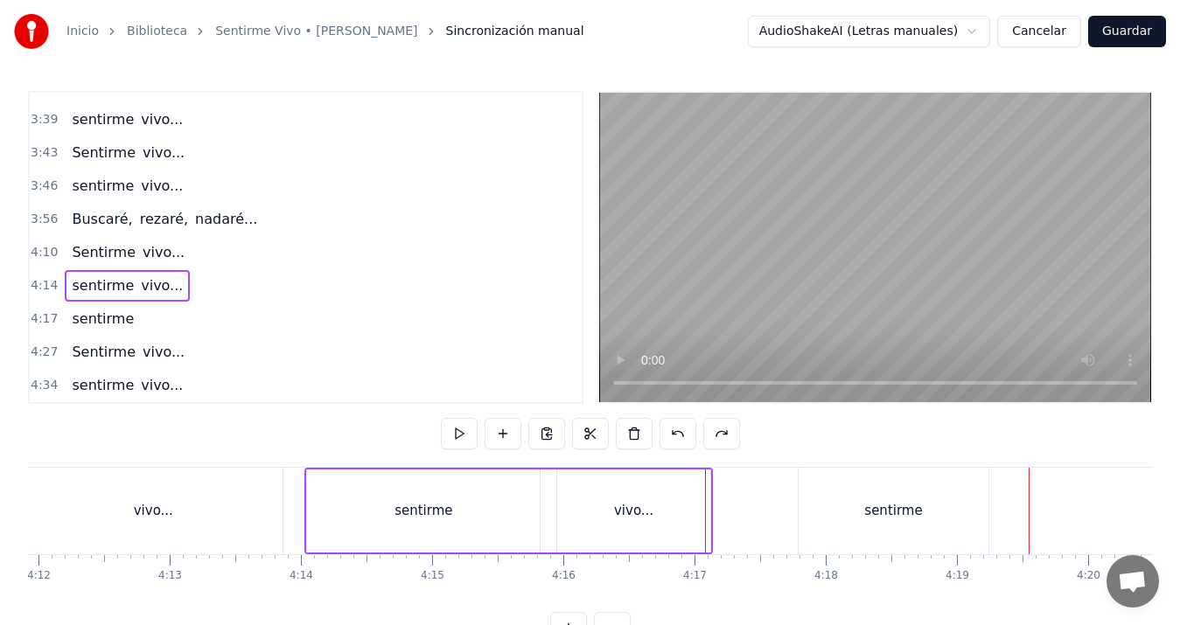
click at [918, 504] on div "sentirme" at bounding box center [893, 511] width 58 height 20
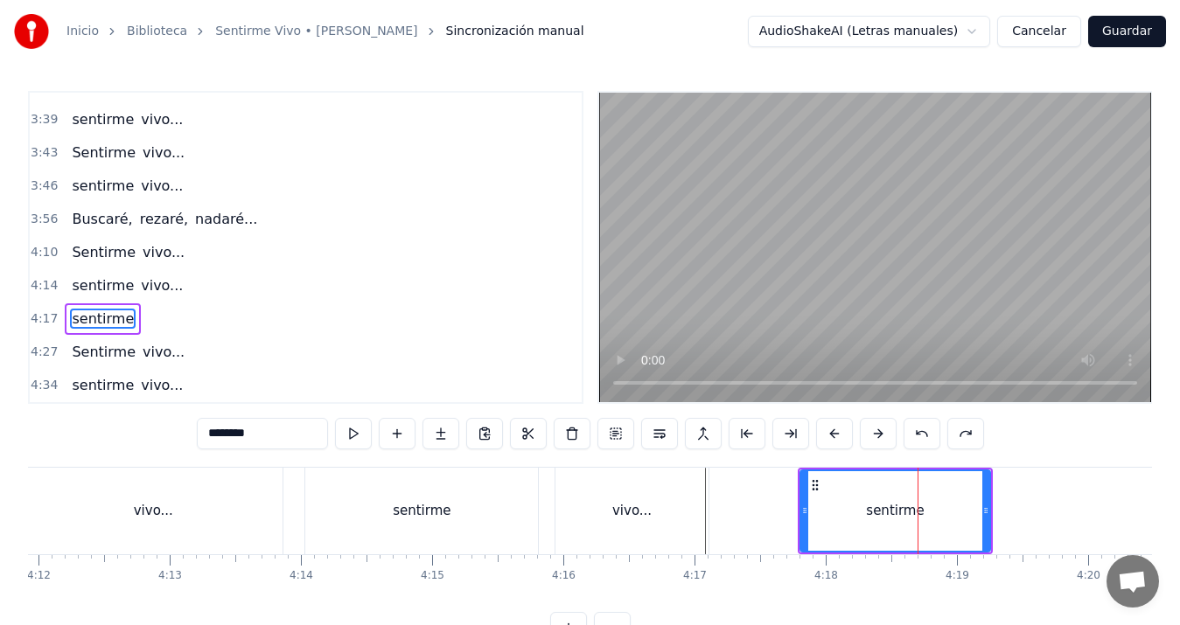
scroll to position [6, 0]
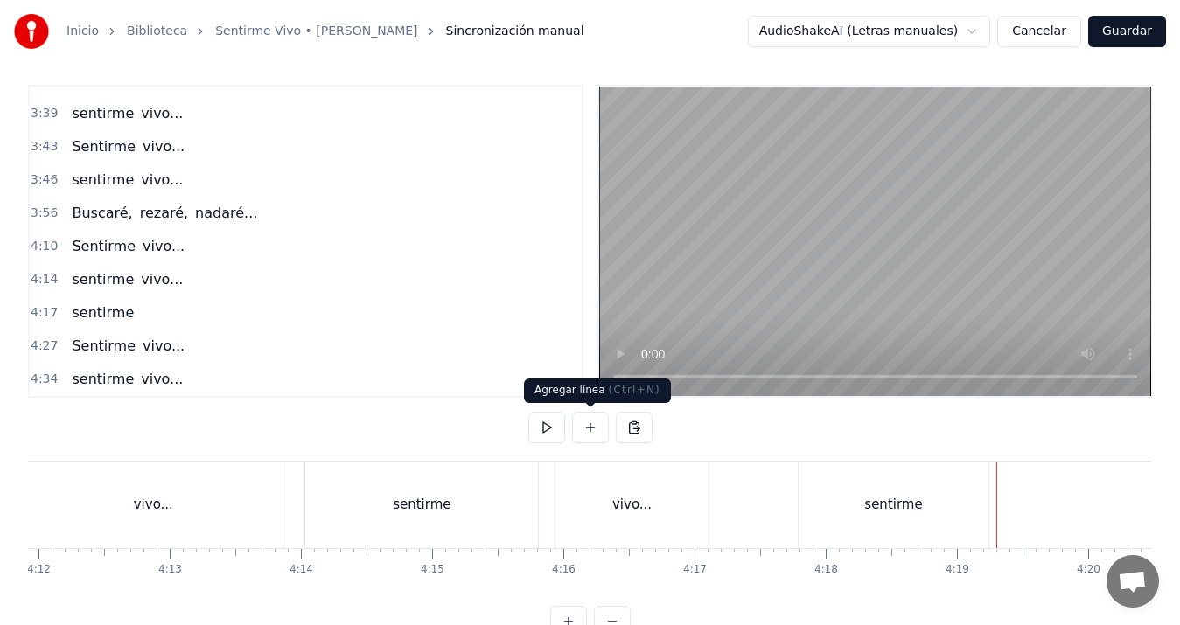
click at [583, 433] on button at bounding box center [590, 427] width 37 height 31
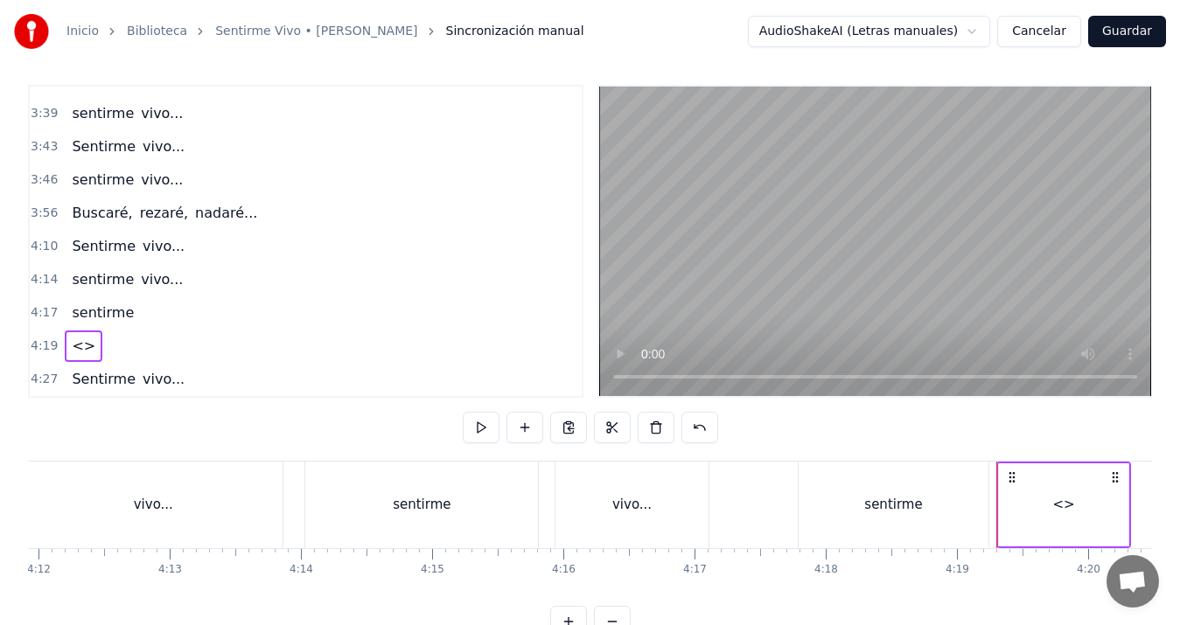
click at [1105, 546] on div "<>" at bounding box center [1063, 505] width 131 height 83
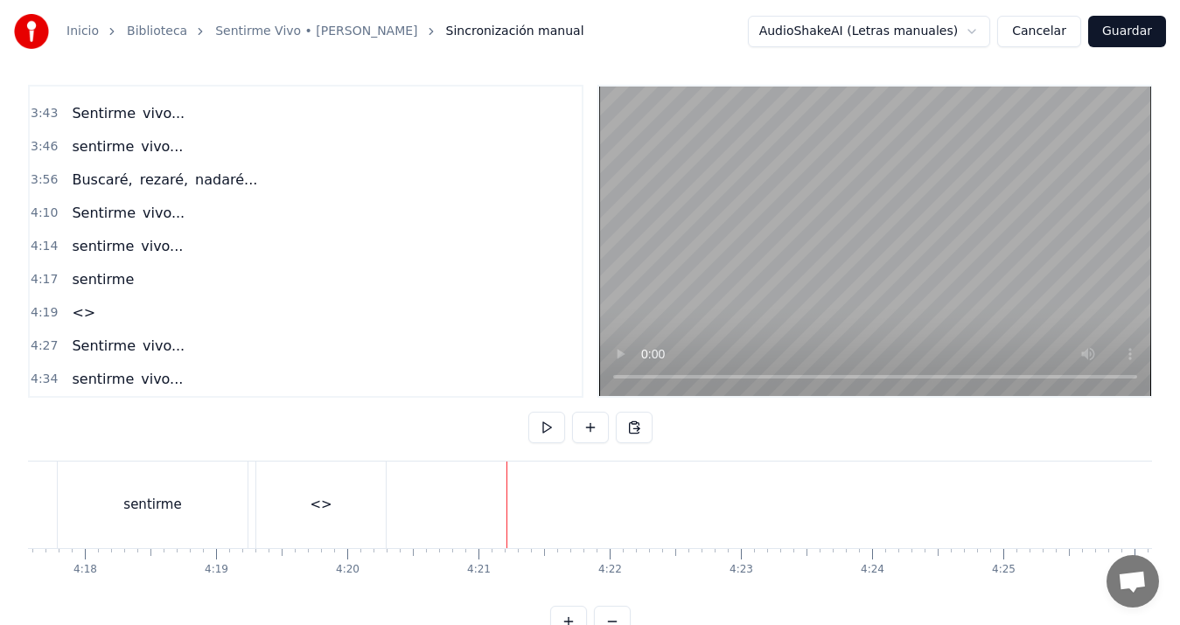
scroll to position [0, 34045]
click at [89, 493] on div "<>" at bounding box center [74, 505] width 129 height 87
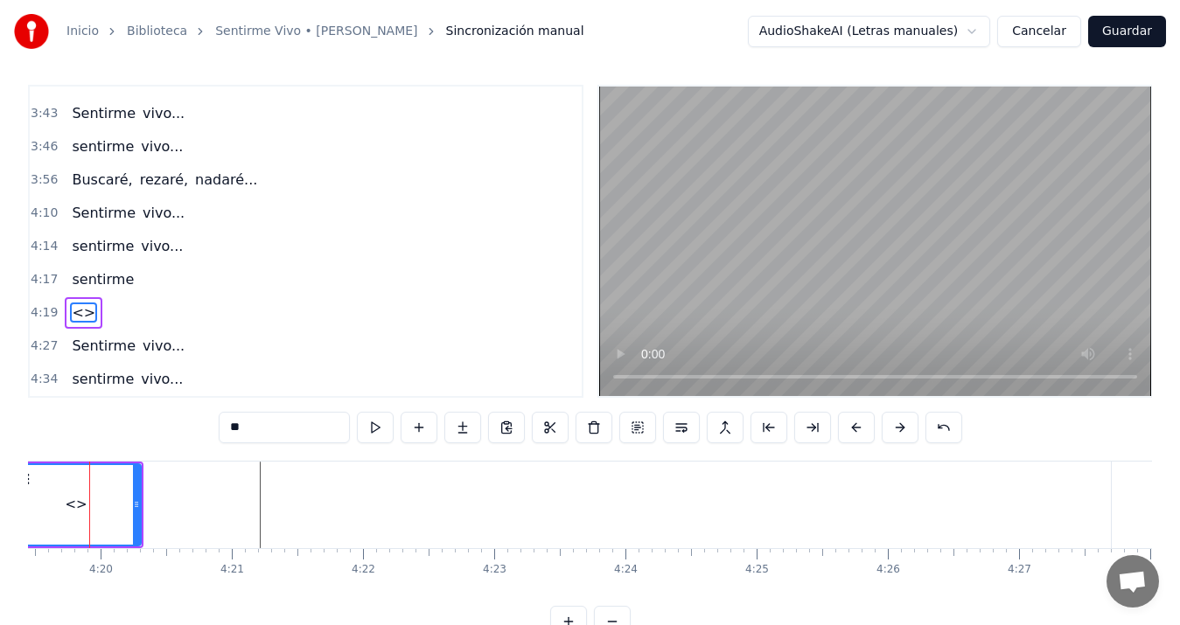
scroll to position [0, 34019]
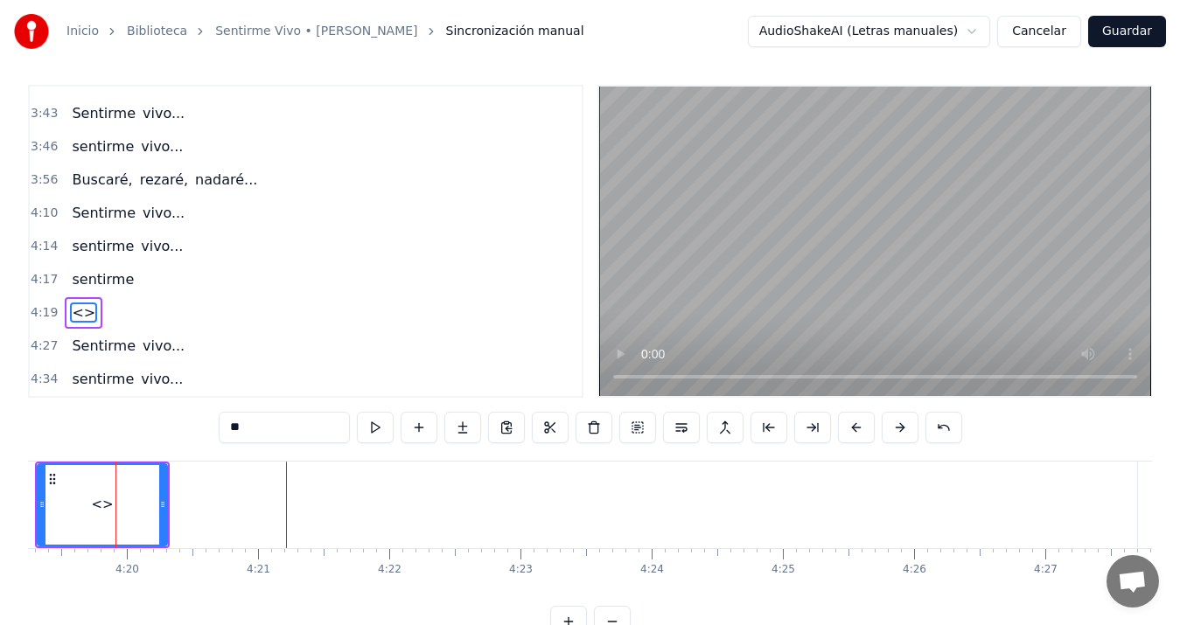
drag, startPoint x: 278, startPoint y: 438, endPoint x: 172, endPoint y: 435, distance: 105.9
click at [172, 435] on div "0:13 Voy a hacer 0:14 una ronda por tu cumpleaños 0:18 un poema mil veces por a…" at bounding box center [590, 361] width 1124 height 553
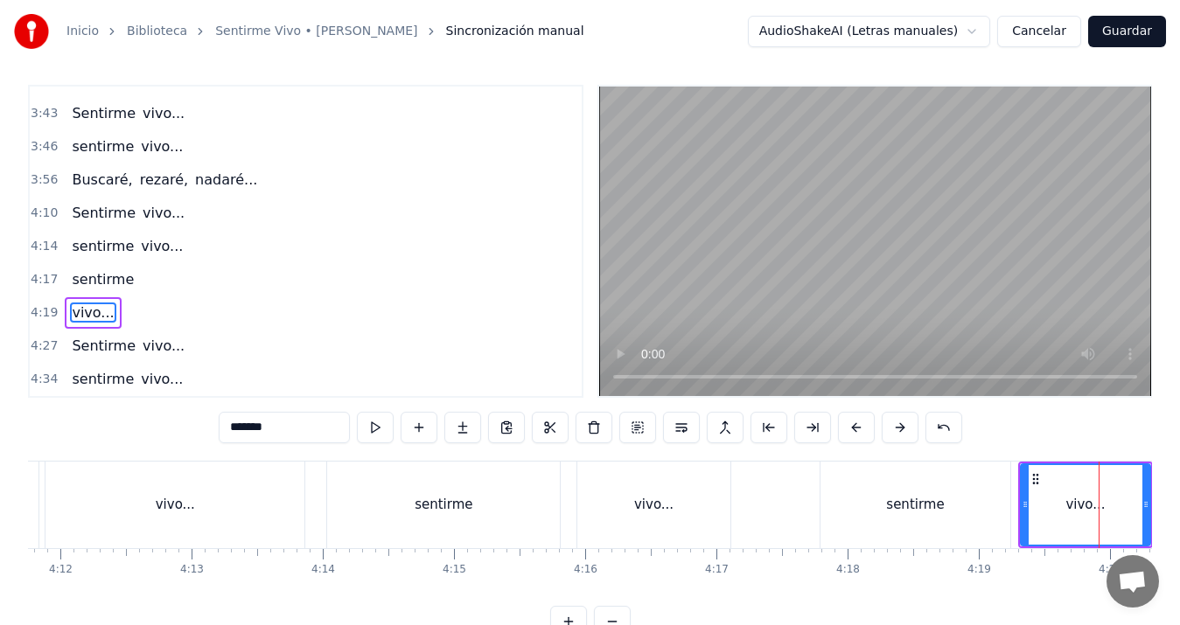
click at [203, 500] on div "vivo..." at bounding box center [174, 505] width 259 height 87
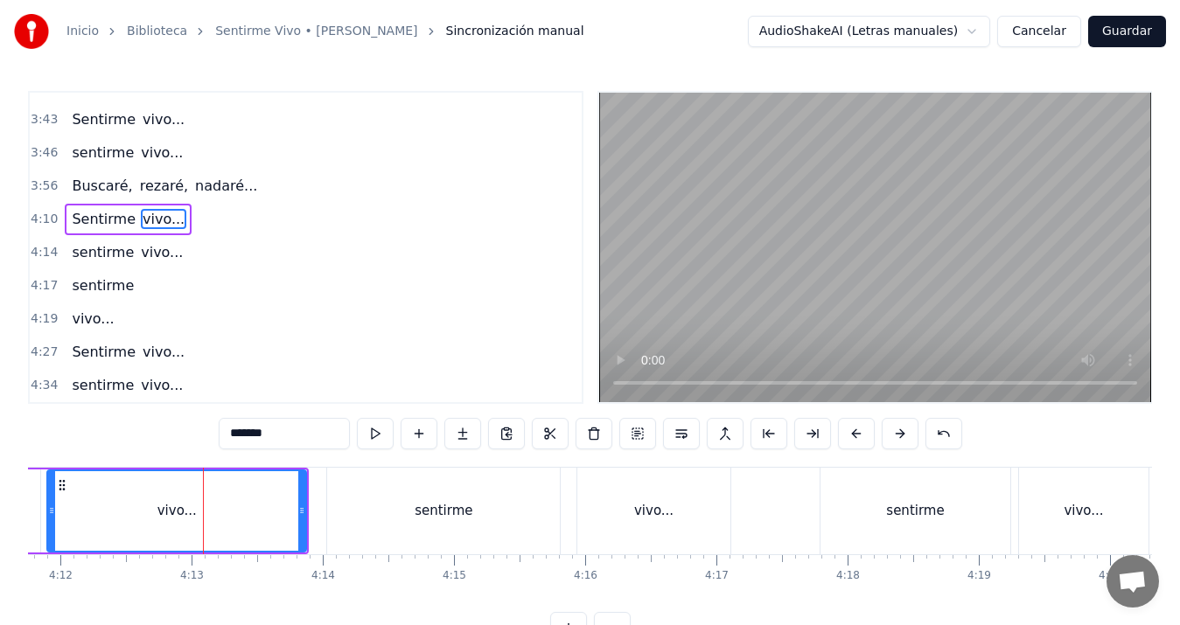
scroll to position [1391, 0]
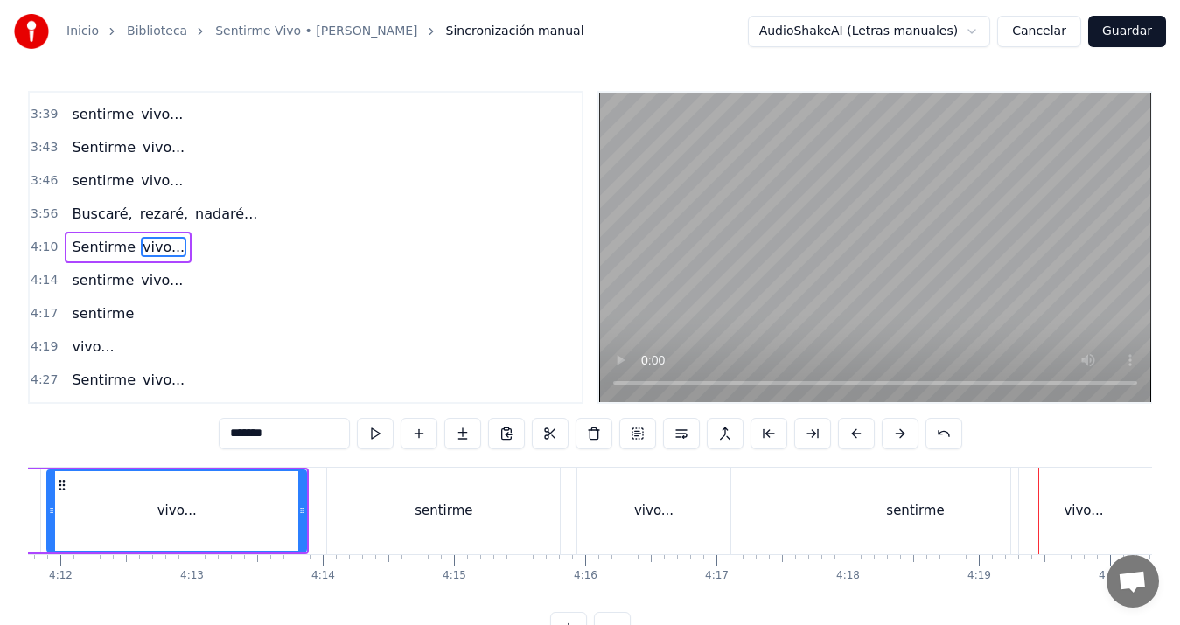
click at [931, 503] on div "sentirme" at bounding box center [915, 511] width 58 height 20
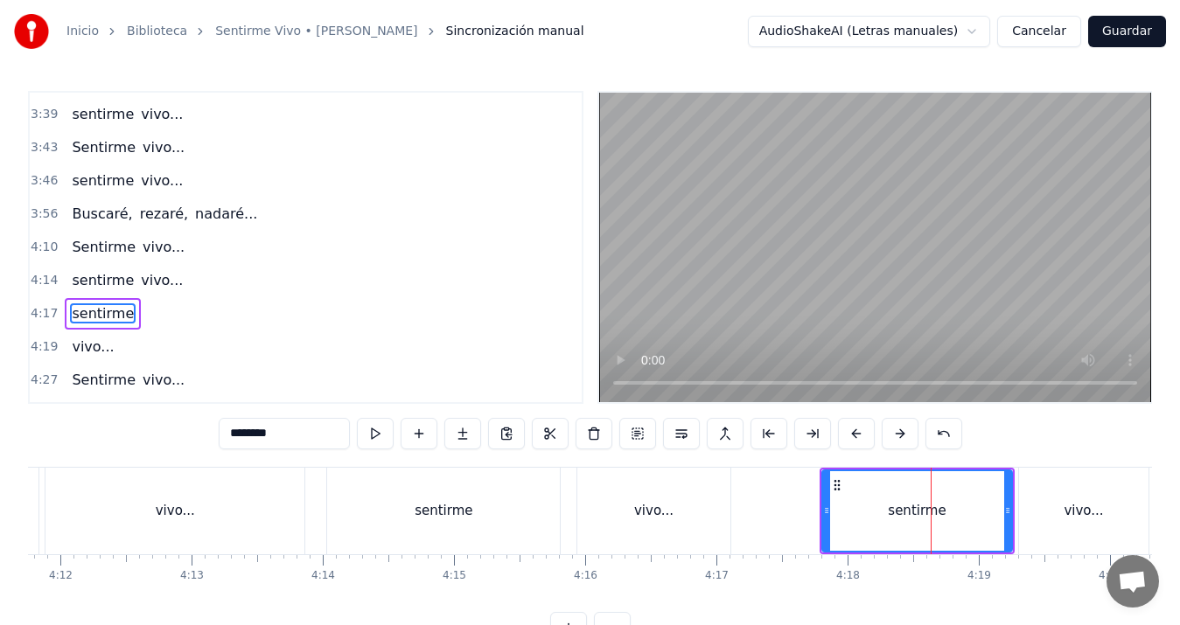
scroll to position [1419, 0]
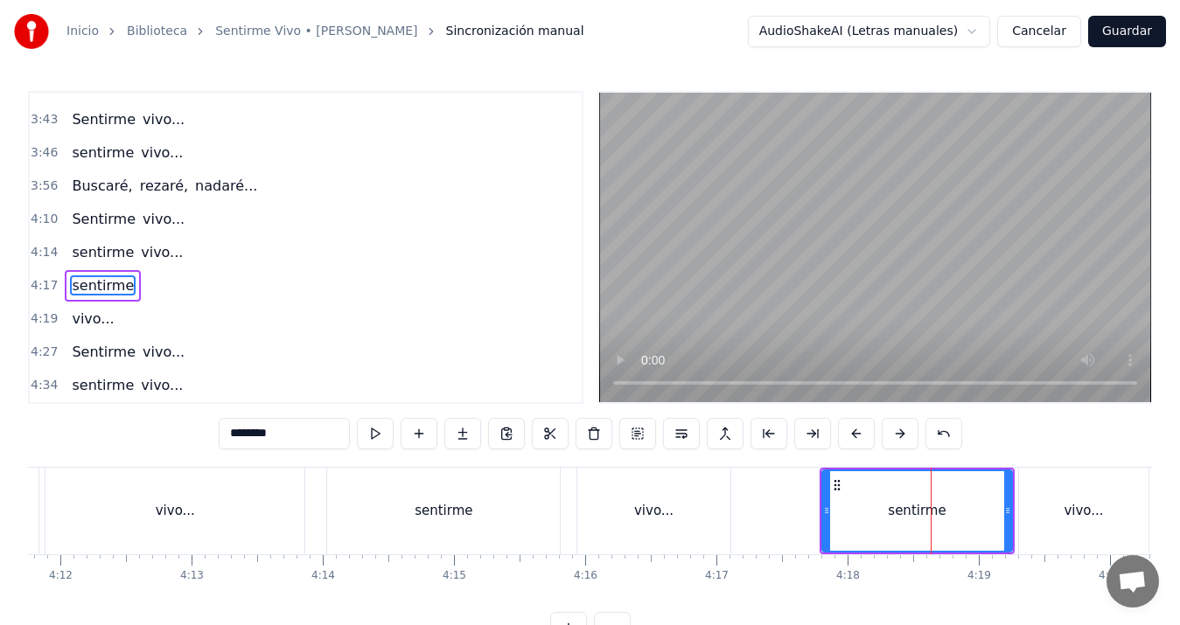
click at [1127, 514] on div "vivo..." at bounding box center [1083, 511] width 129 height 87
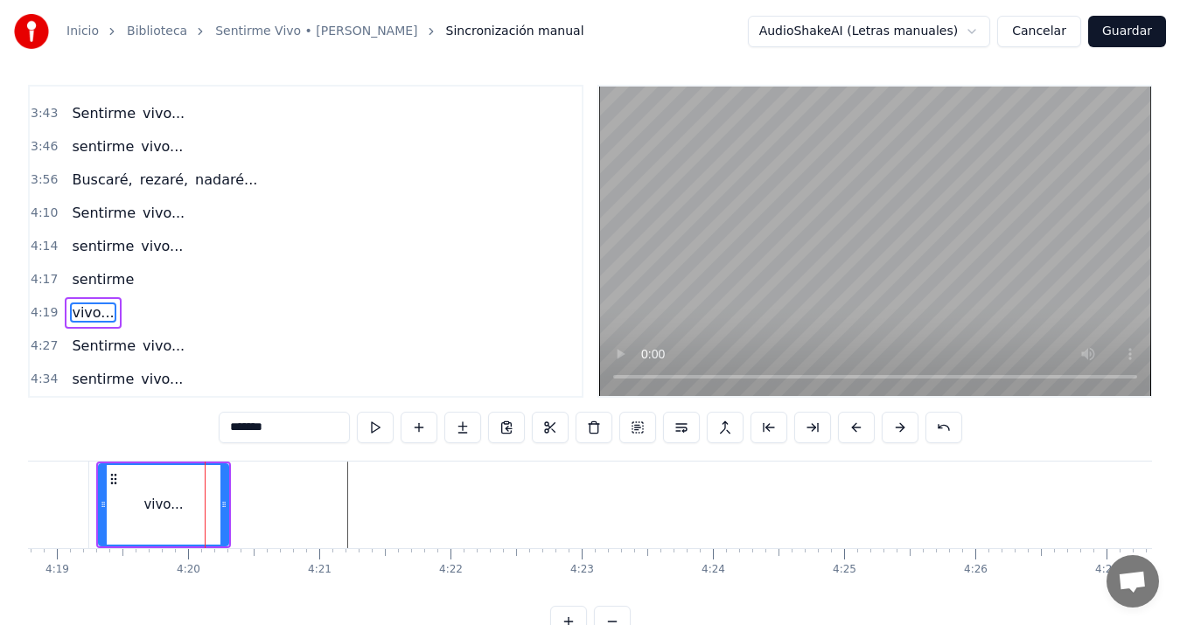
scroll to position [0, 34047]
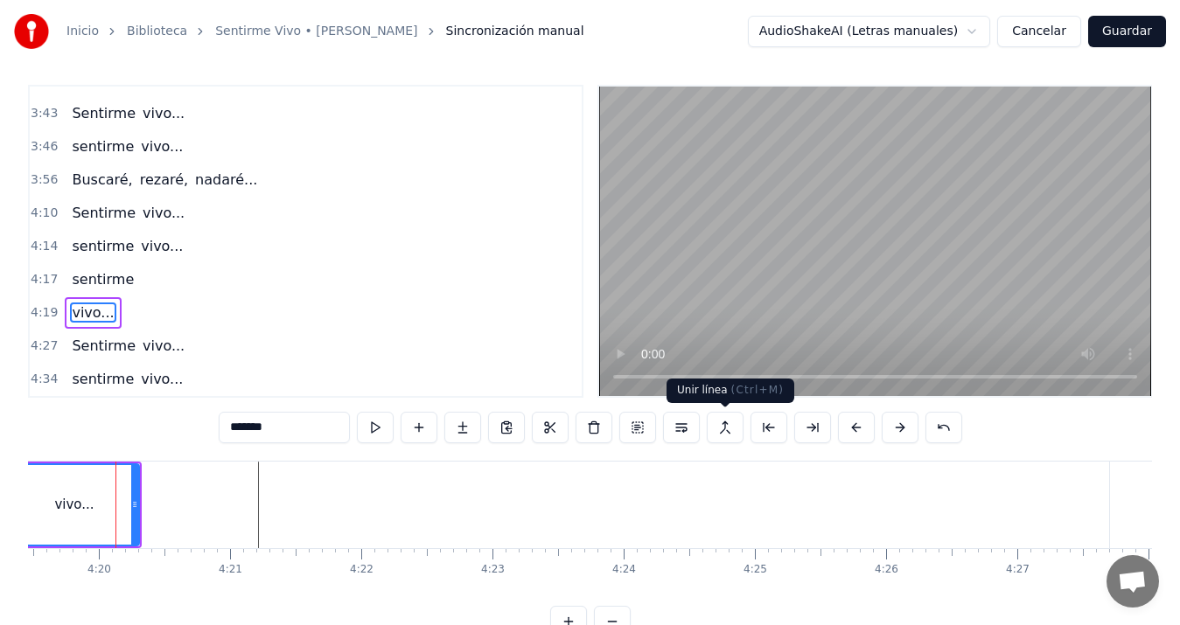
click at [727, 424] on button at bounding box center [725, 427] width 37 height 31
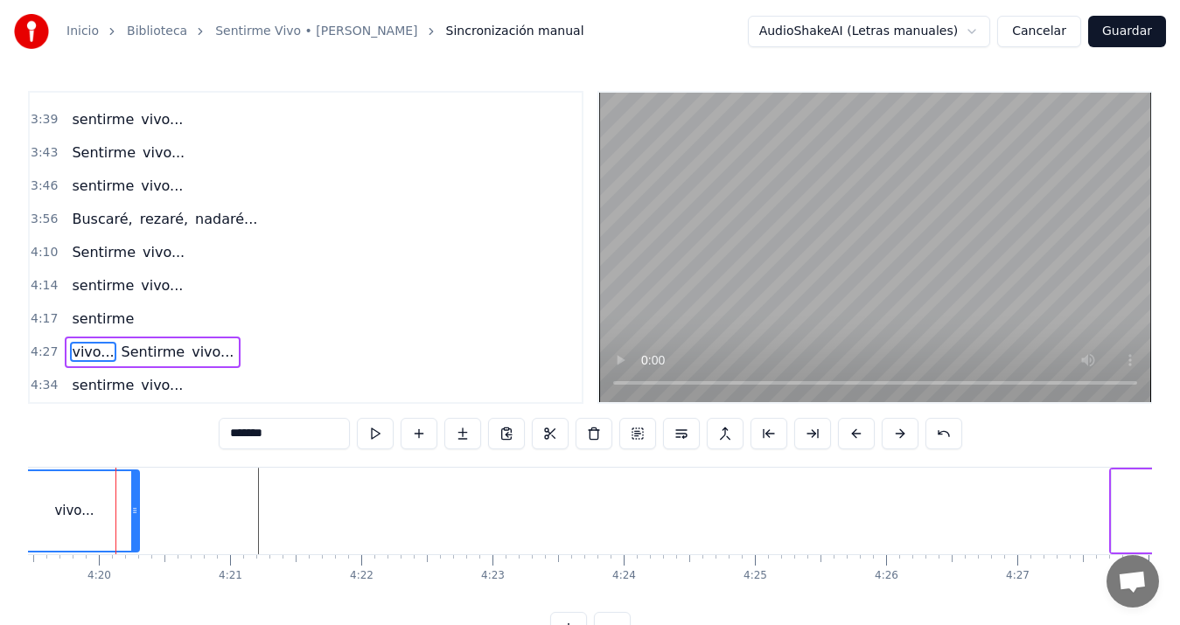
scroll to position [0, 33063]
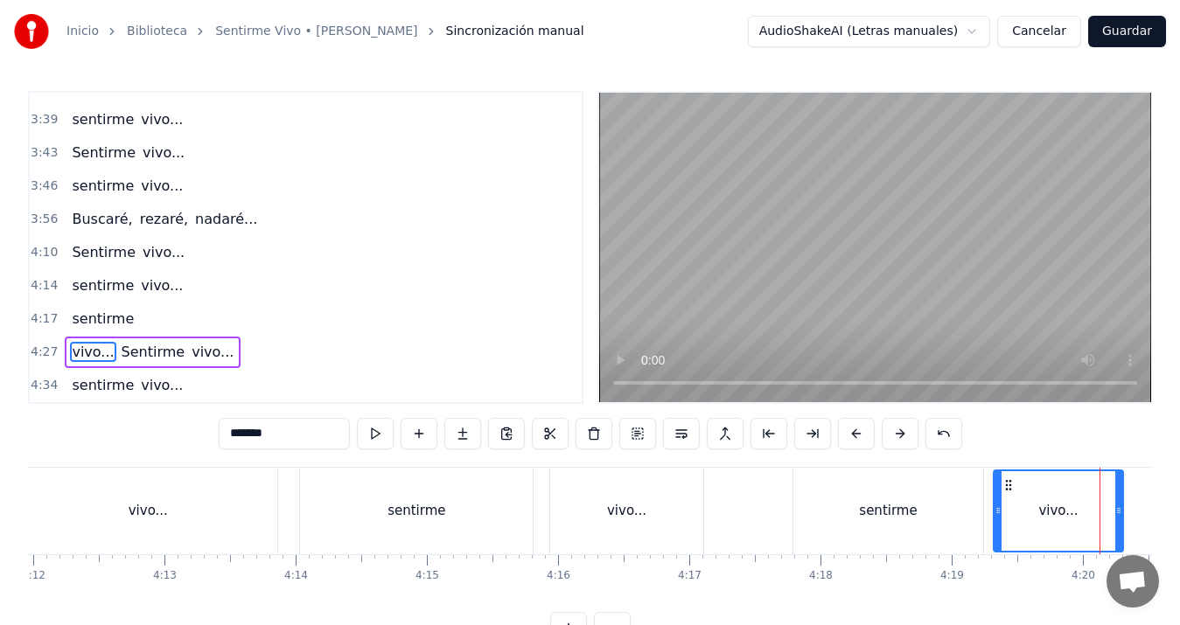
click at [372, 504] on div "sentirme" at bounding box center [416, 511] width 233 height 87
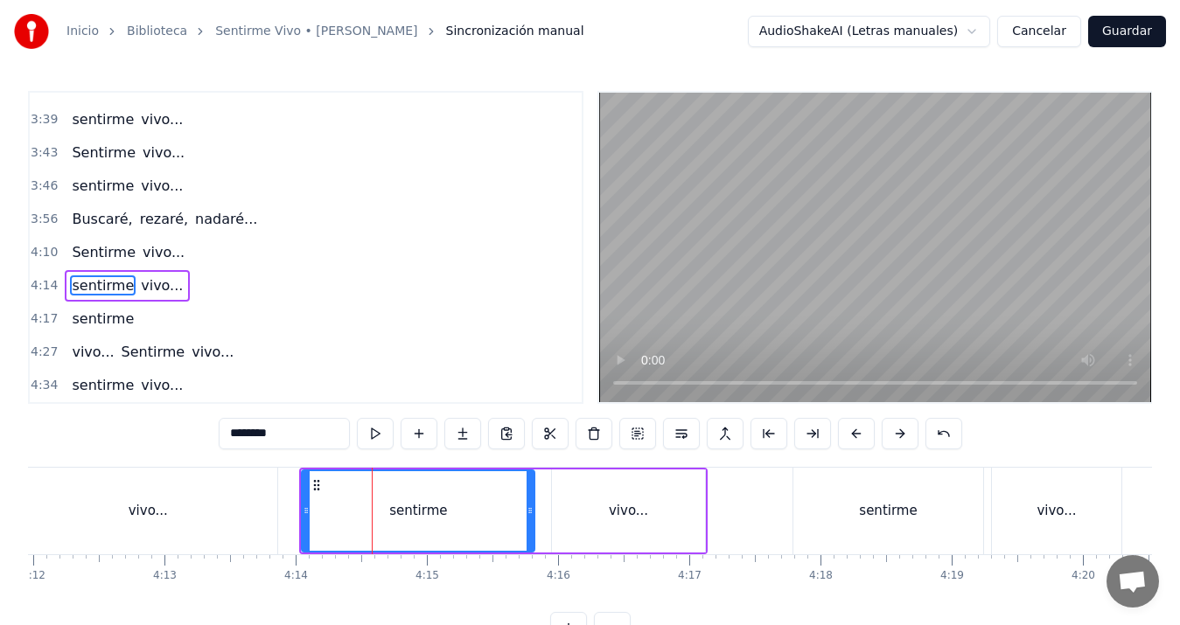
click at [898, 514] on div "sentirme" at bounding box center [888, 511] width 58 height 20
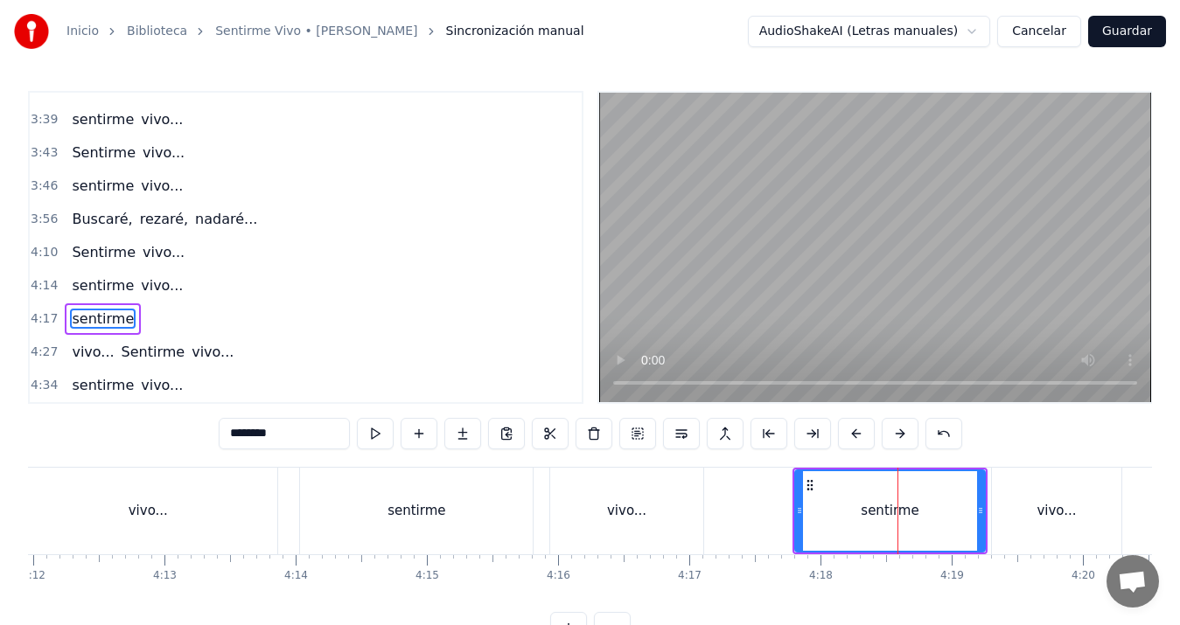
scroll to position [6, 0]
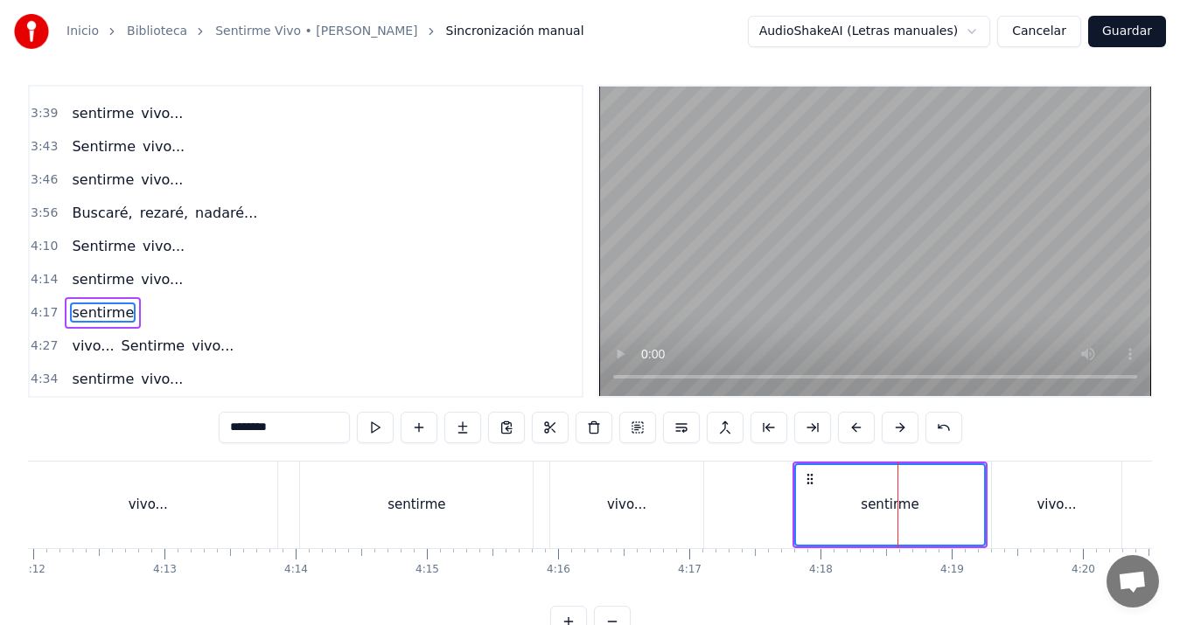
click at [1026, 528] on div "vivo..." at bounding box center [1056, 505] width 129 height 87
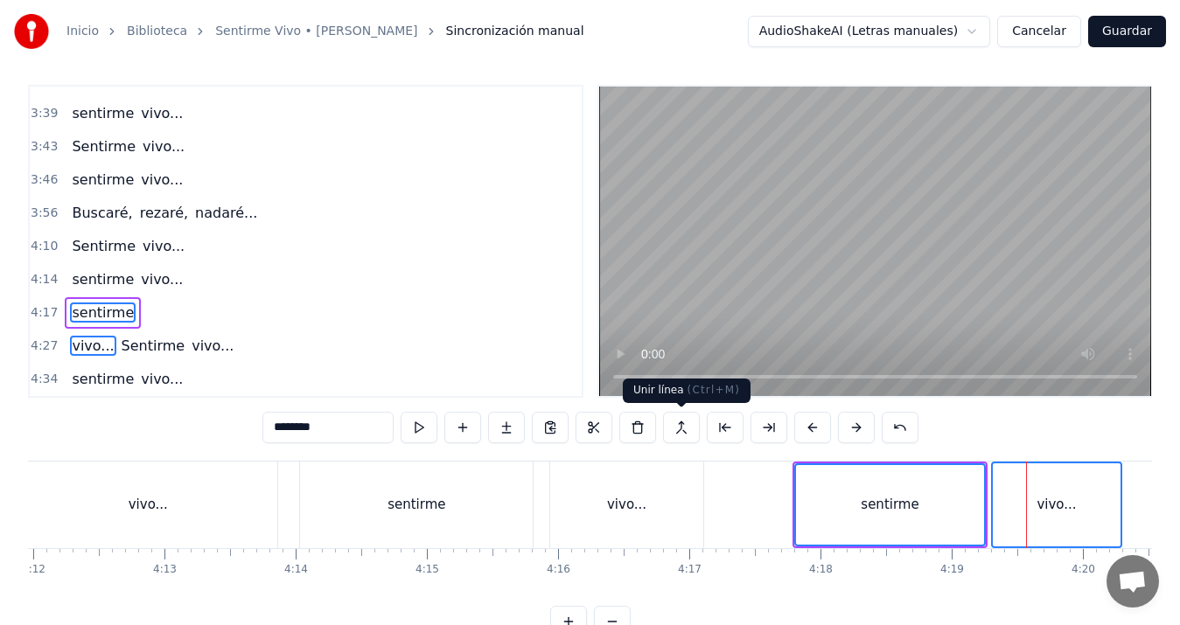
click at [680, 429] on button at bounding box center [681, 427] width 37 height 31
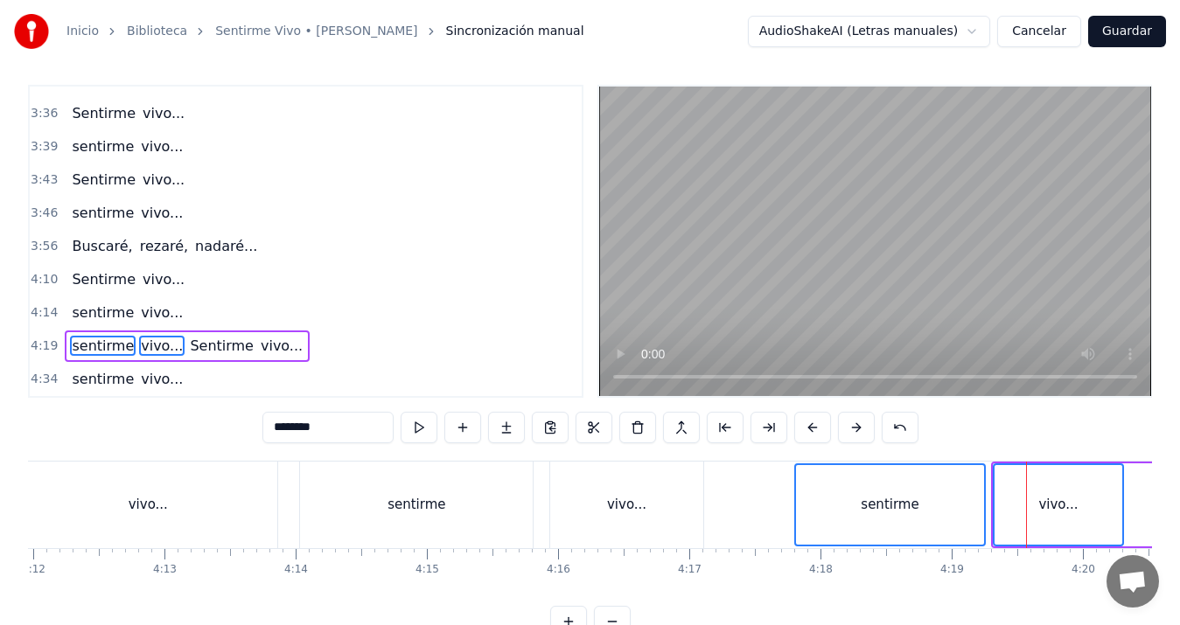
scroll to position [1352, 0]
click at [170, 508] on div "vivo..." at bounding box center [147, 505] width 259 height 87
type input "*******"
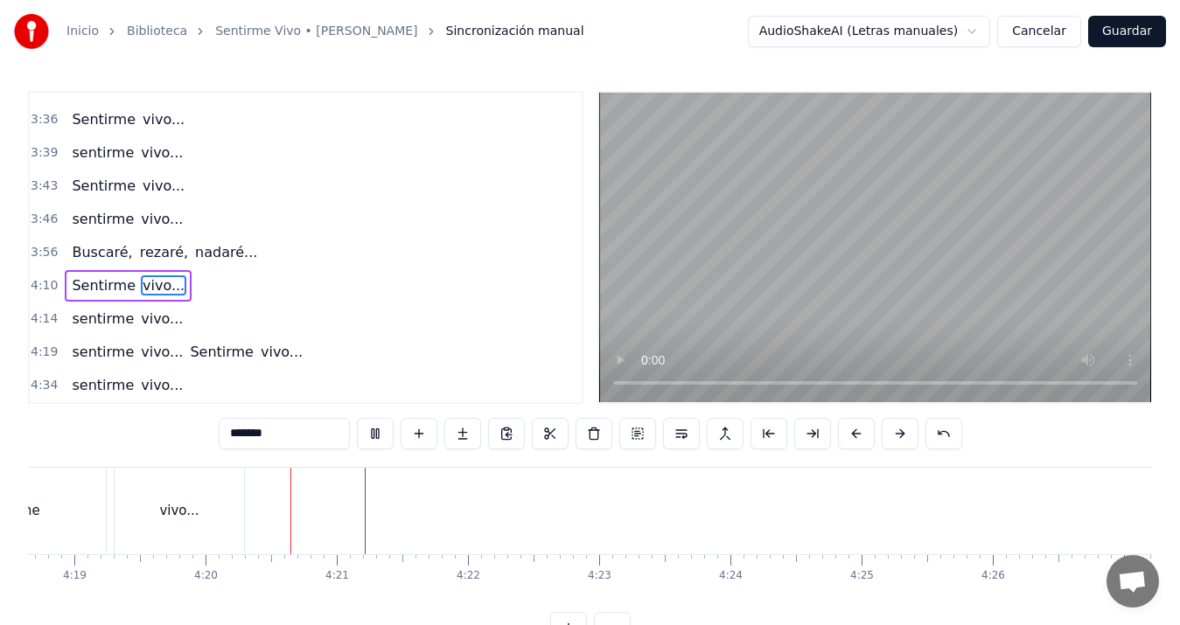
scroll to position [0, 34041]
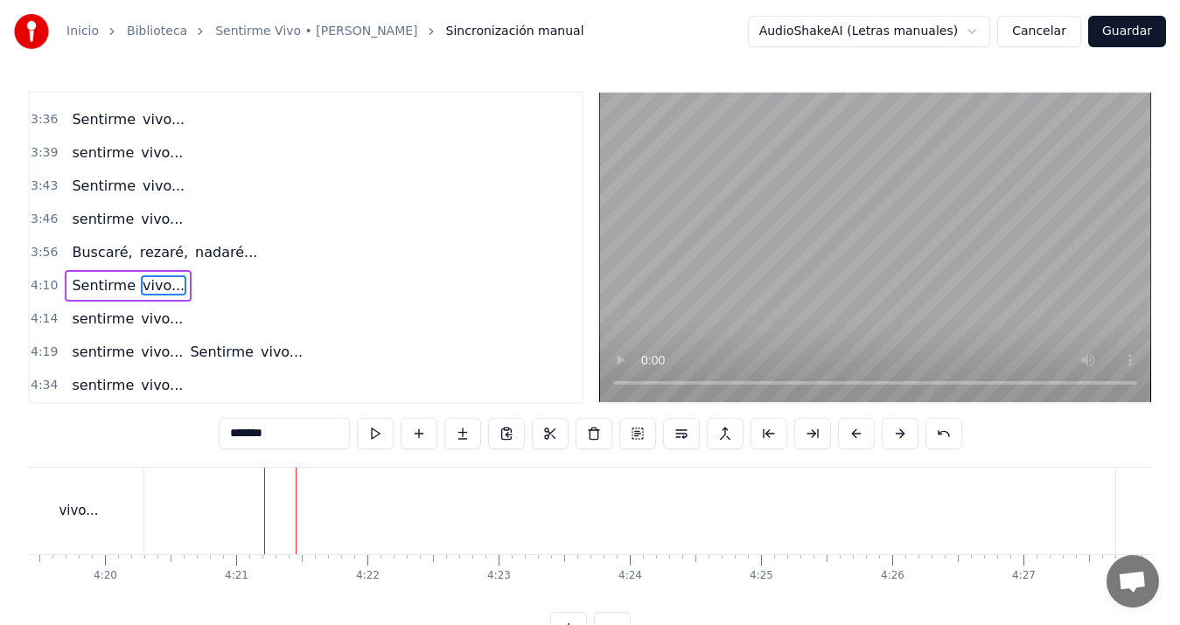
click at [279, 513] on div "sentirme vivo... Sentirme vivo..." at bounding box center [416, 511] width 807 height 87
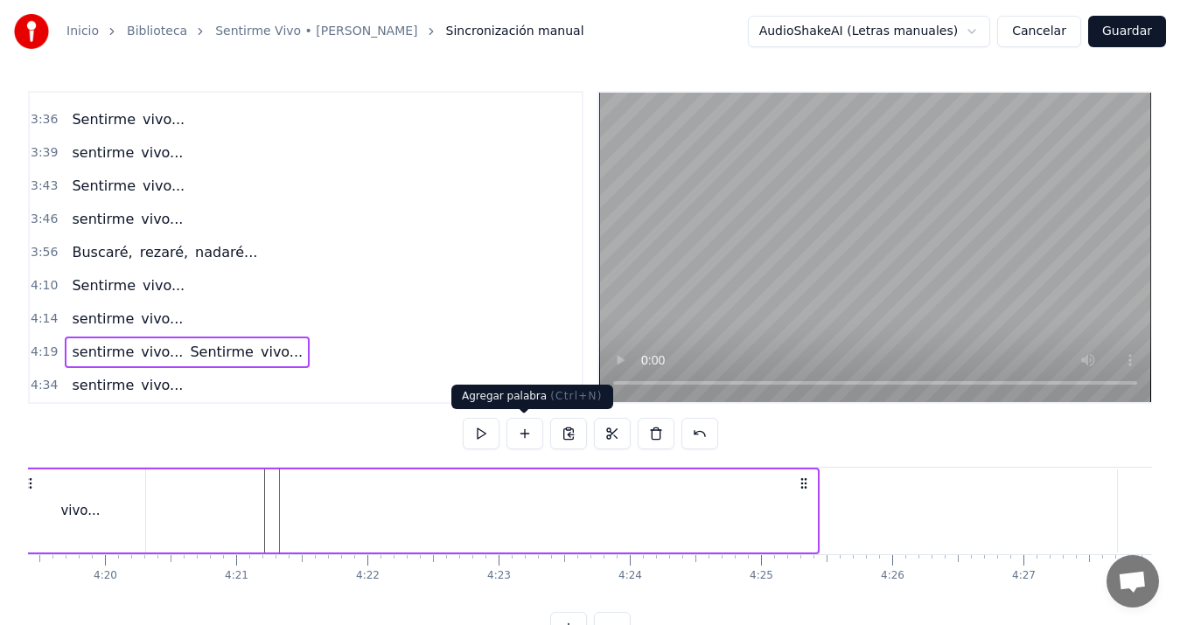
click at [523, 444] on button at bounding box center [525, 433] width 37 height 31
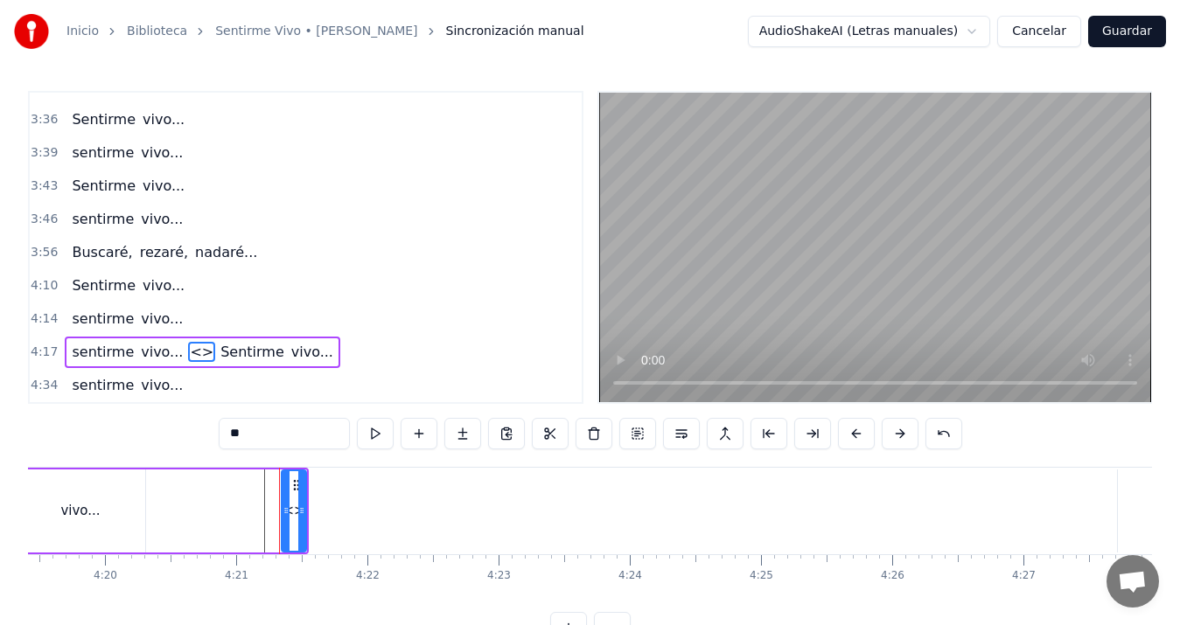
scroll to position [39, 0]
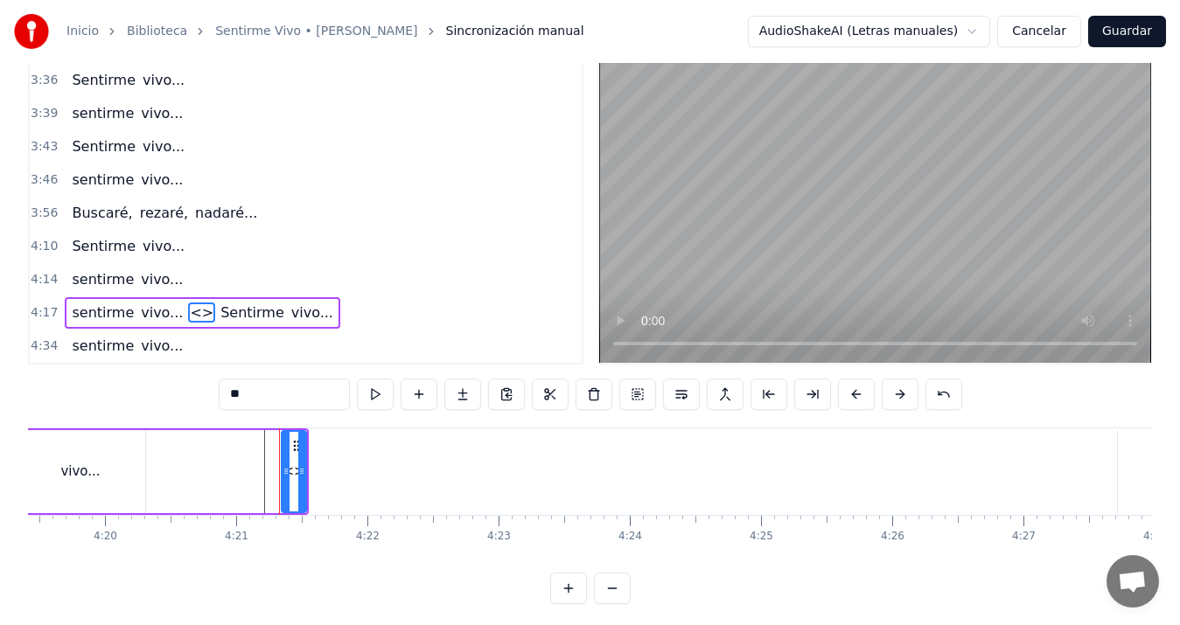
click at [302, 400] on input "**" at bounding box center [284, 394] width 131 height 31
type input "*"
type input "********"
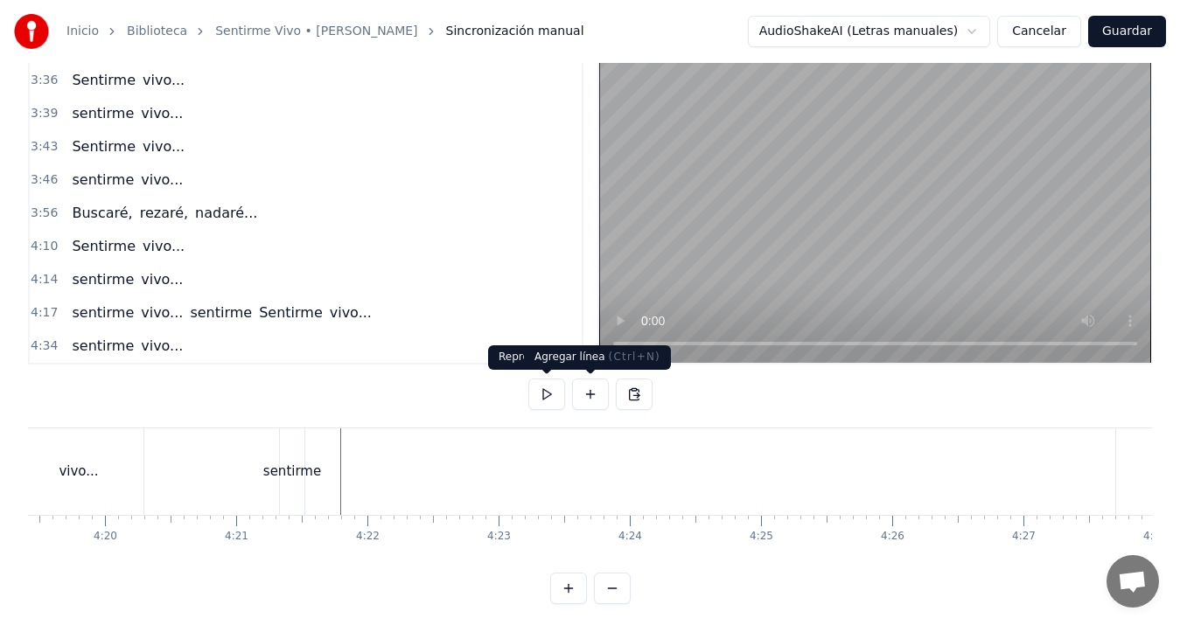
click at [589, 395] on button at bounding box center [590, 394] width 37 height 31
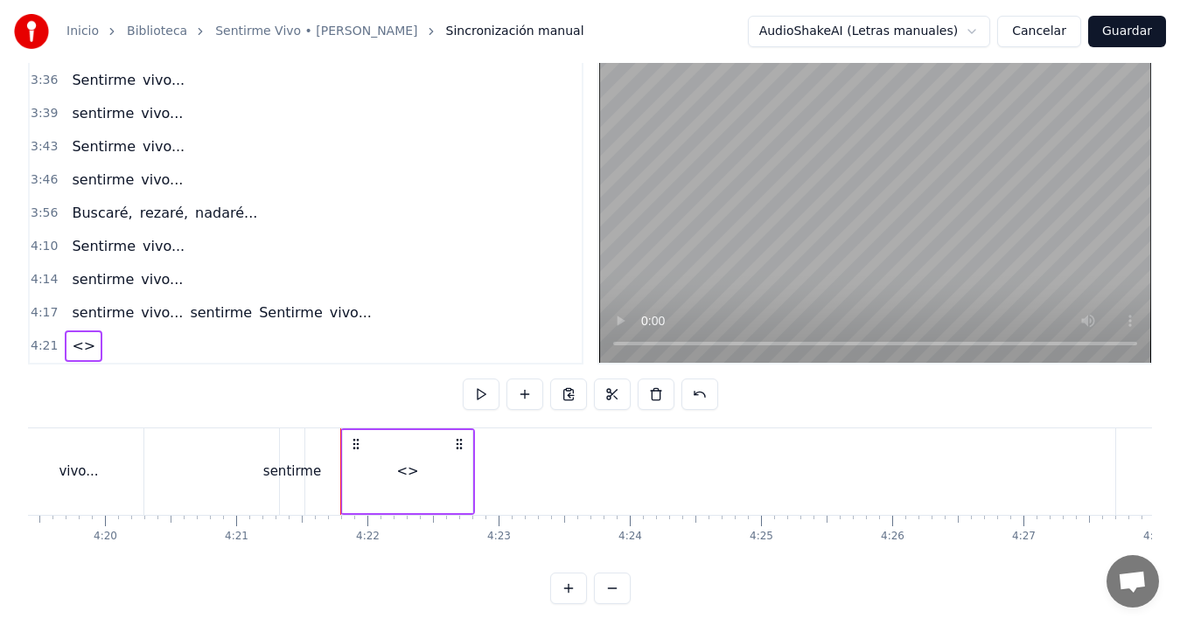
scroll to position [1386, 0]
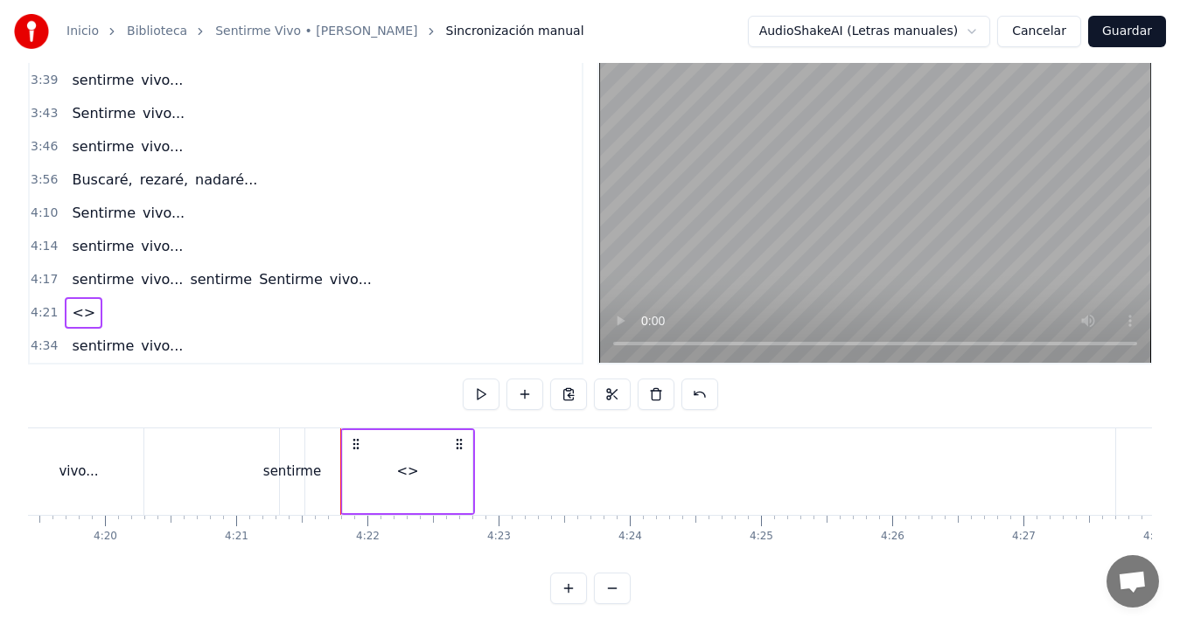
click at [361, 466] on div "<>" at bounding box center [407, 471] width 129 height 83
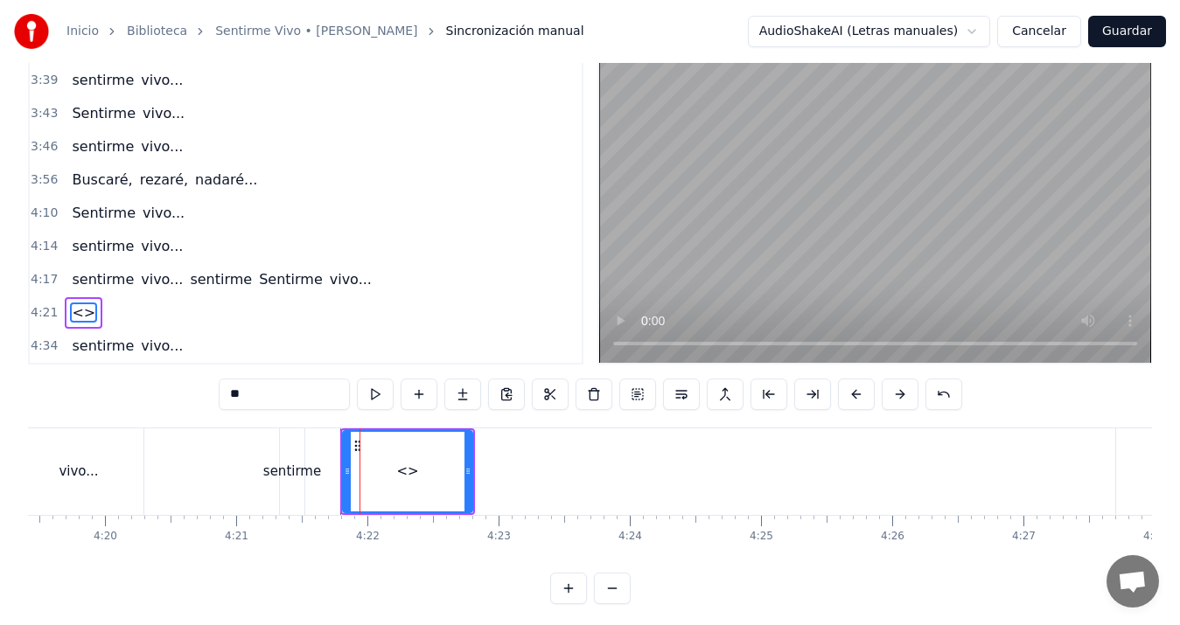
click at [297, 394] on input "**" at bounding box center [284, 394] width 131 height 31
type input "*"
click at [62, 472] on div "vivo..." at bounding box center [78, 472] width 39 height 20
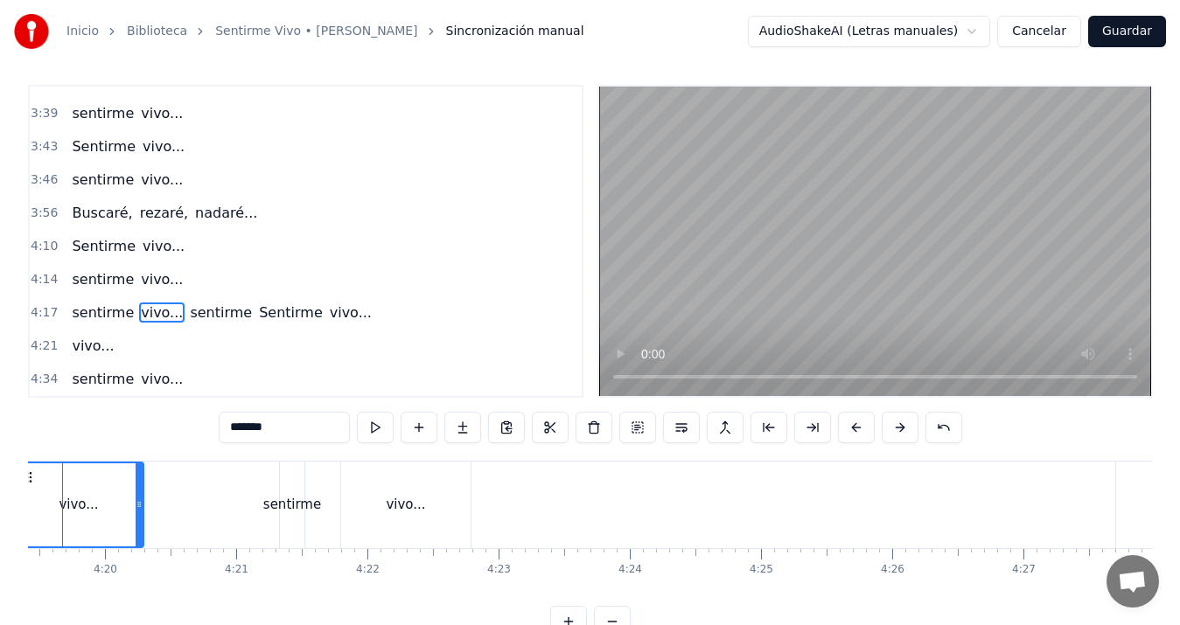
scroll to position [0, 33987]
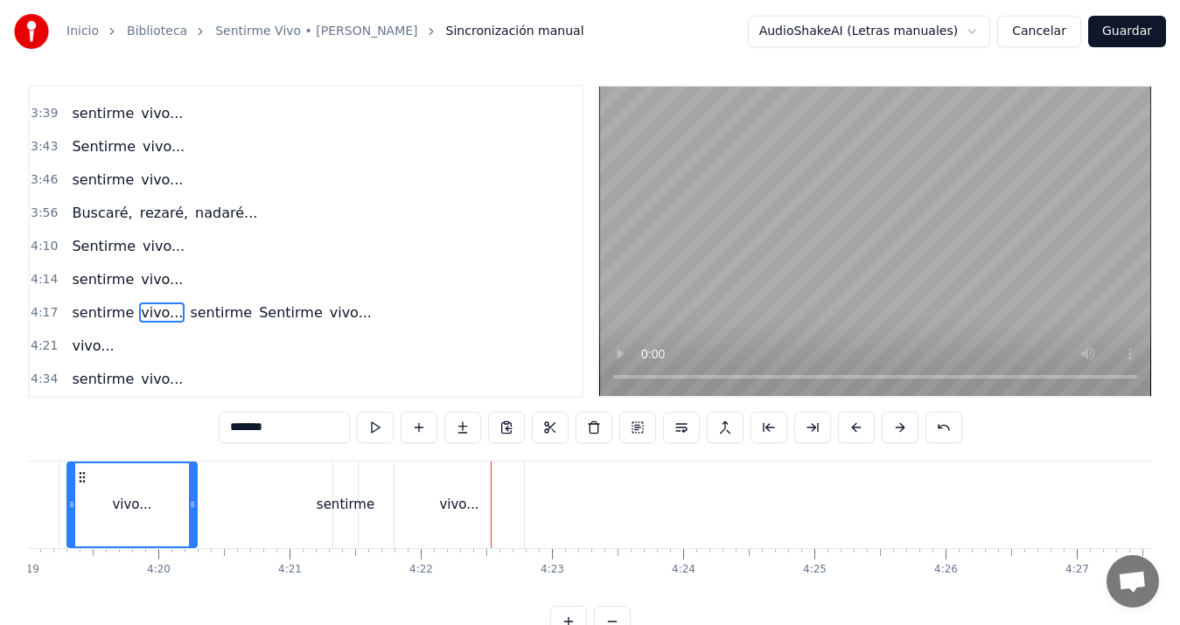
click at [463, 516] on div "vivo..." at bounding box center [459, 505] width 129 height 87
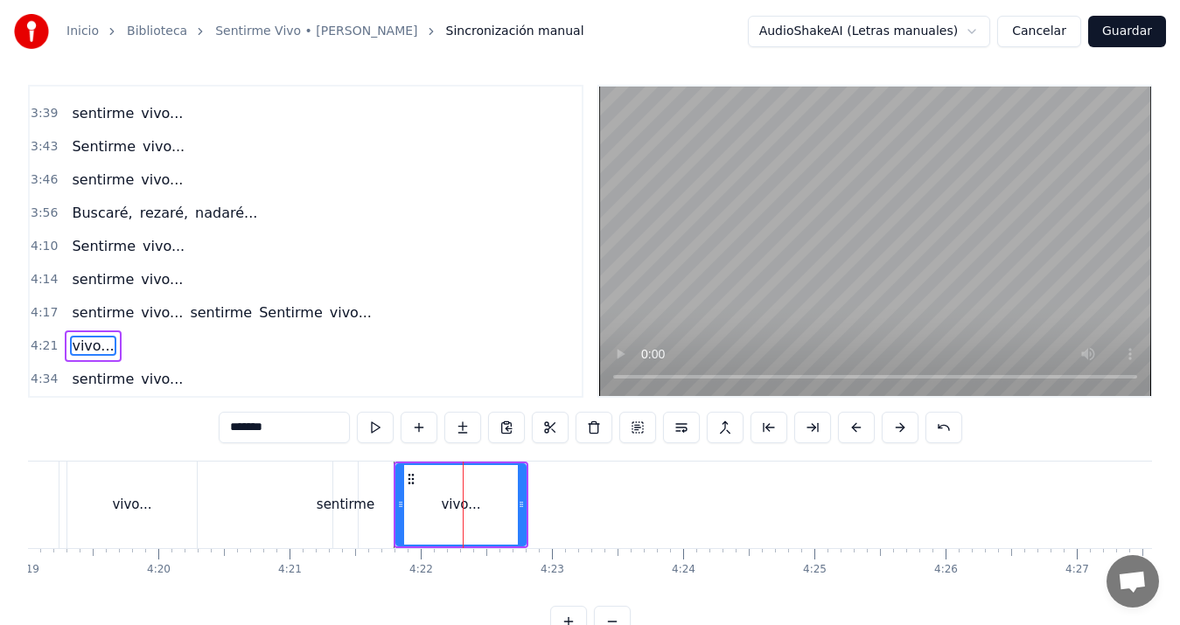
scroll to position [39, 0]
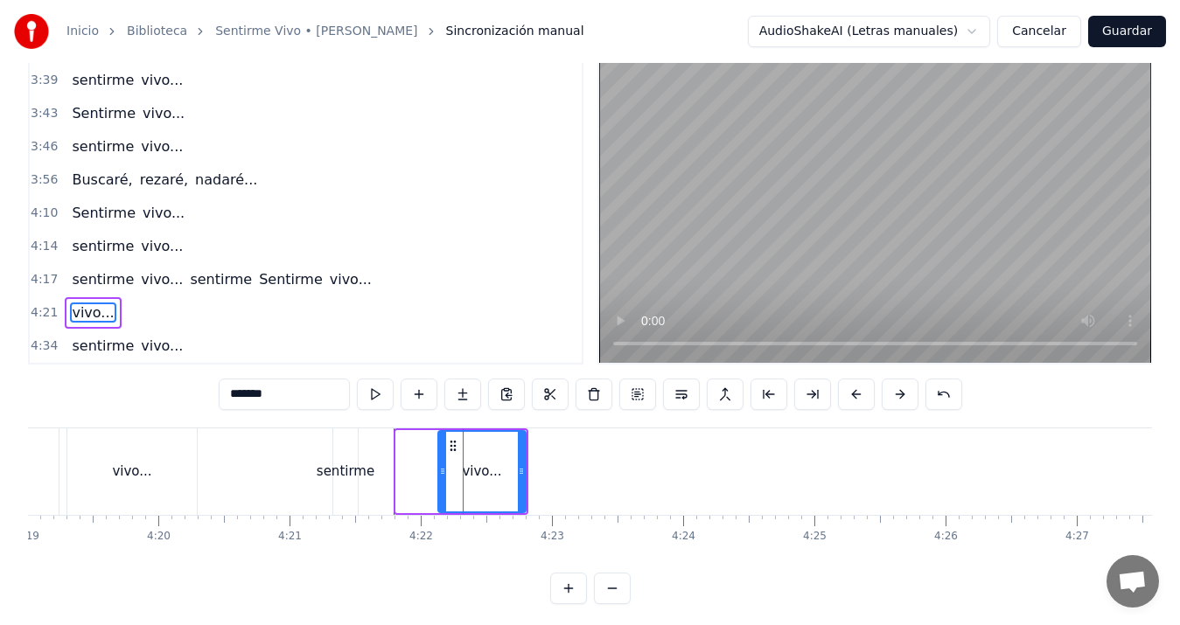
drag, startPoint x: 402, startPoint y: 473, endPoint x: 444, endPoint y: 469, distance: 43.1
click at [444, 469] on icon at bounding box center [442, 472] width 7 height 14
click at [324, 465] on div "sentirme" at bounding box center [346, 472] width 58 height 20
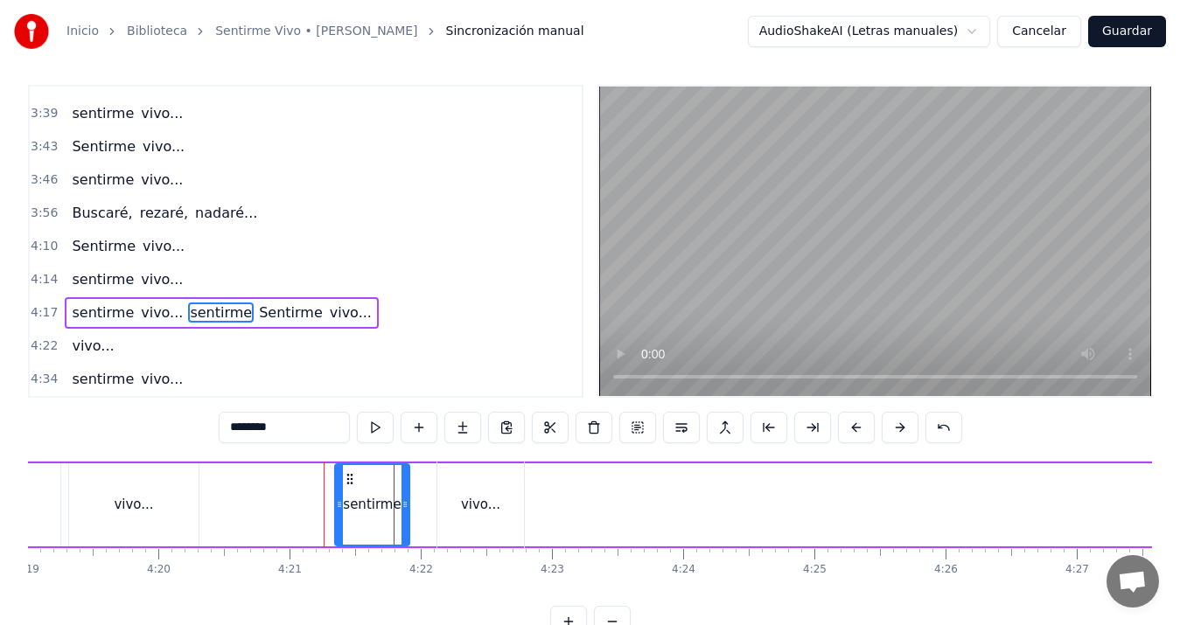
drag, startPoint x: 357, startPoint y: 503, endPoint x: 407, endPoint y: 489, distance: 51.8
click at [407, 489] on div at bounding box center [405, 505] width 7 height 80
click at [505, 514] on div "vivo..." at bounding box center [480, 505] width 87 height 87
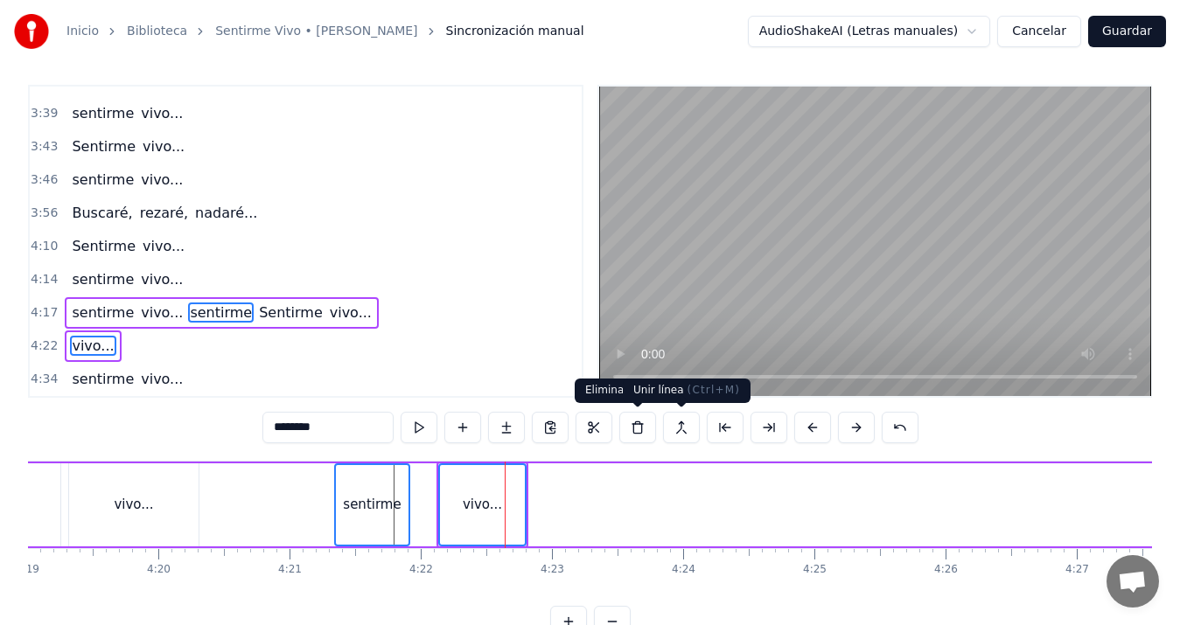
click at [681, 425] on button at bounding box center [681, 427] width 37 height 31
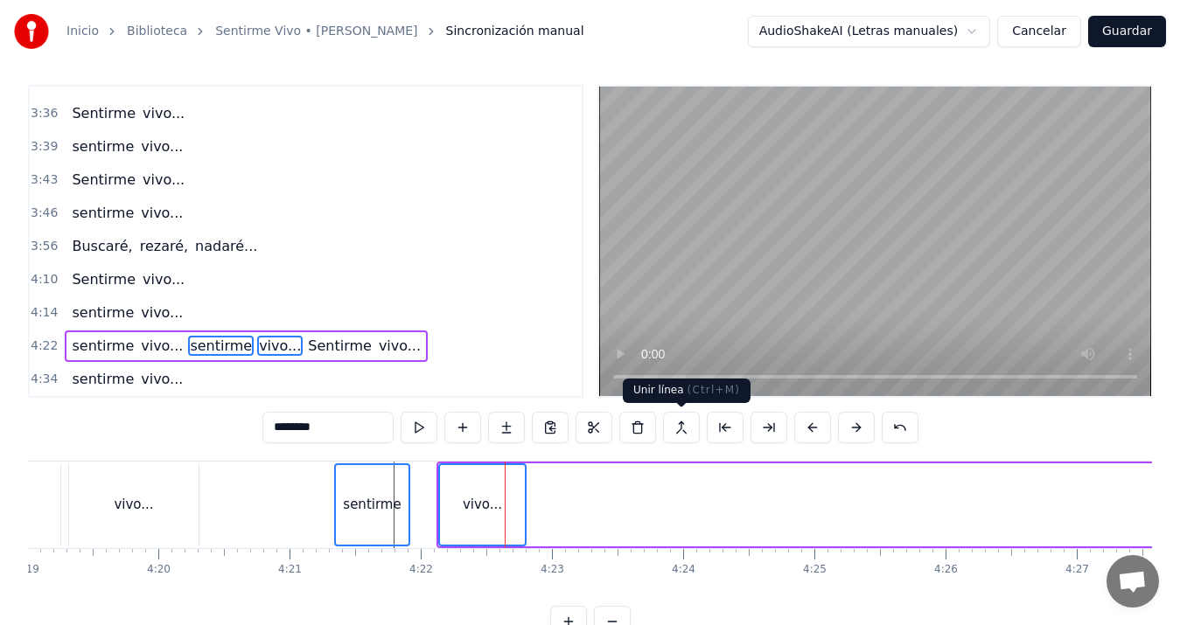
scroll to position [1352, 0]
click at [119, 509] on div "vivo..." at bounding box center [133, 505] width 39 height 20
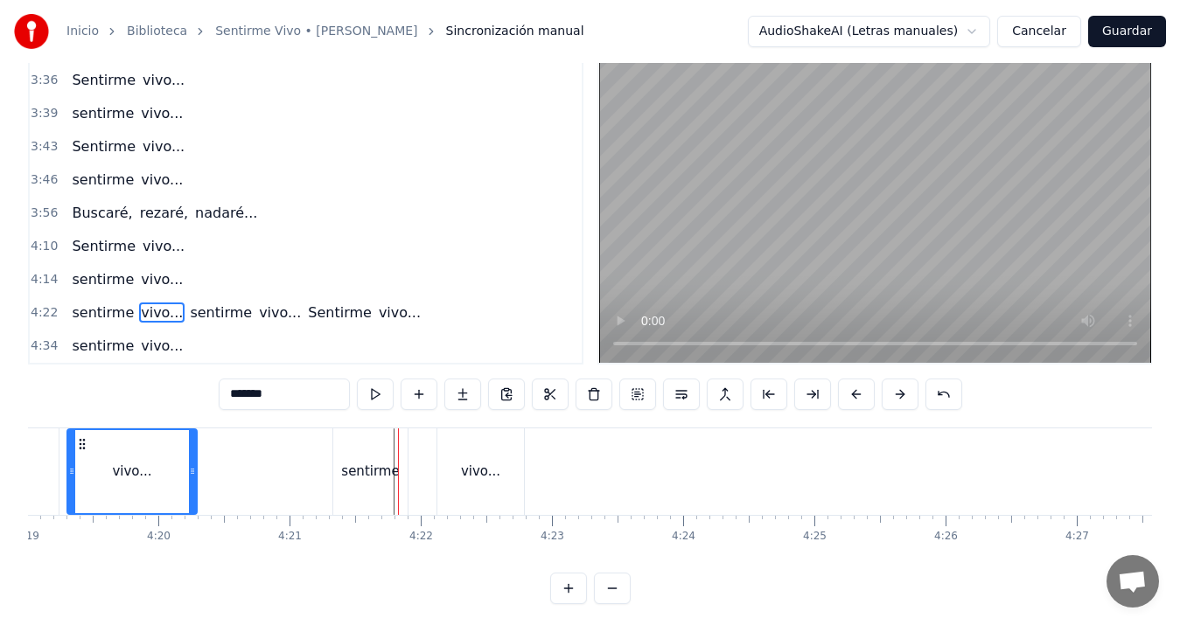
click at [374, 478] on div "sentirme" at bounding box center [370, 472] width 58 height 20
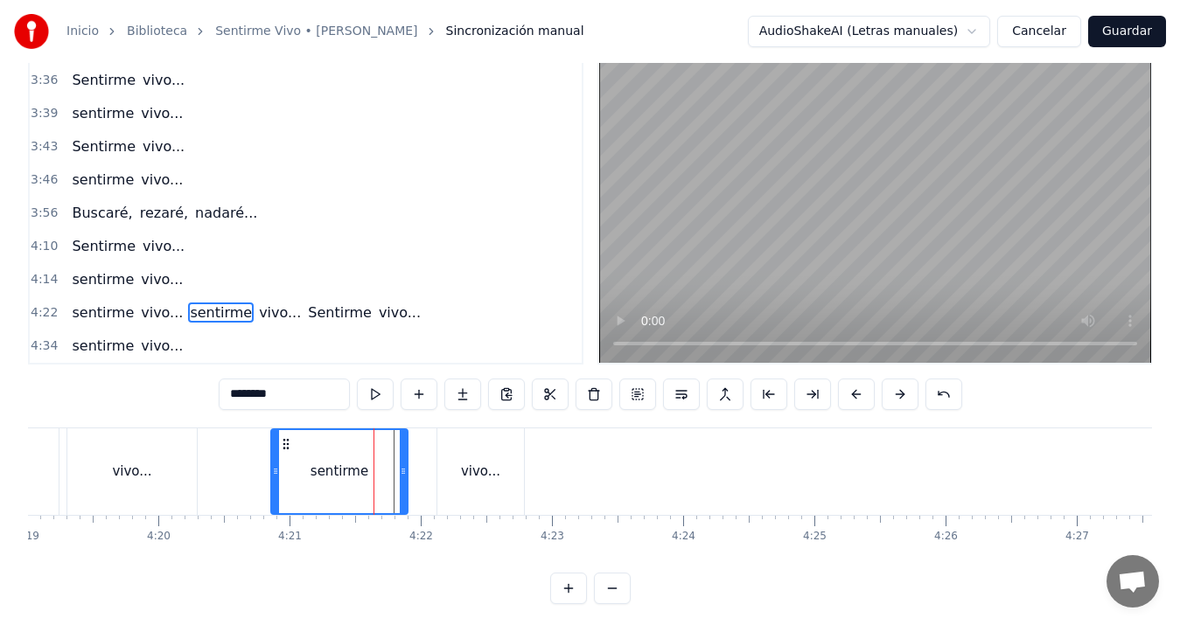
drag, startPoint x: 338, startPoint y: 475, endPoint x: 276, endPoint y: 475, distance: 62.1
click at [276, 475] on icon at bounding box center [275, 472] width 7 height 14
click at [111, 451] on div "vivo..." at bounding box center [131, 472] width 129 height 87
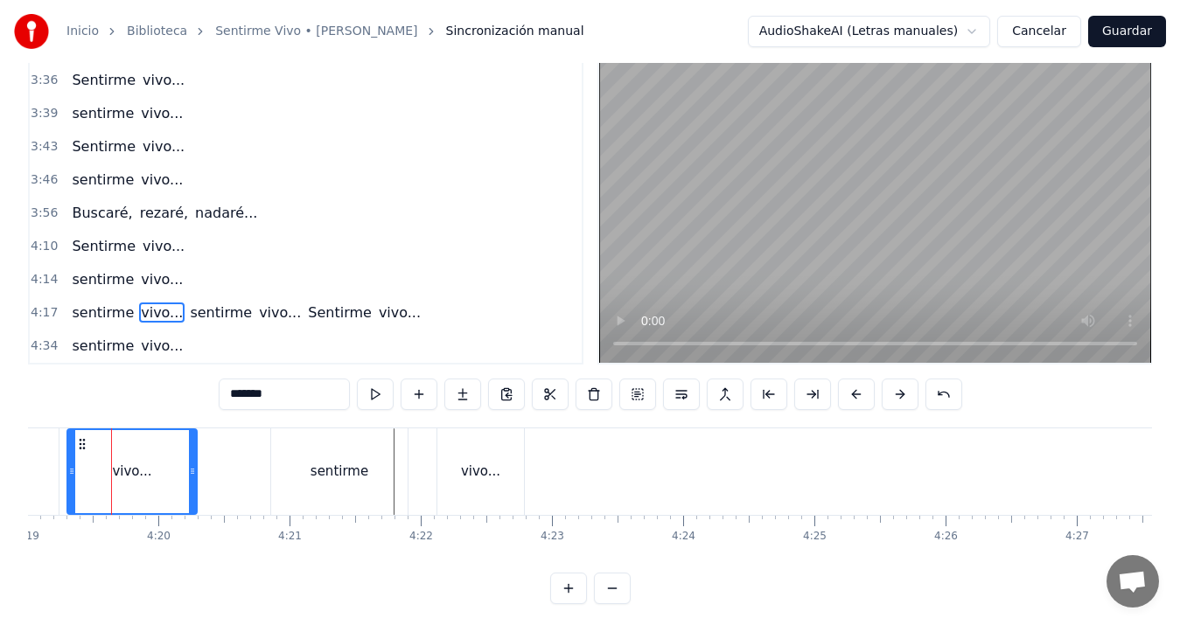
scroll to position [0, 33983]
click at [314, 472] on div "sentirme" at bounding box center [344, 472] width 136 height 87
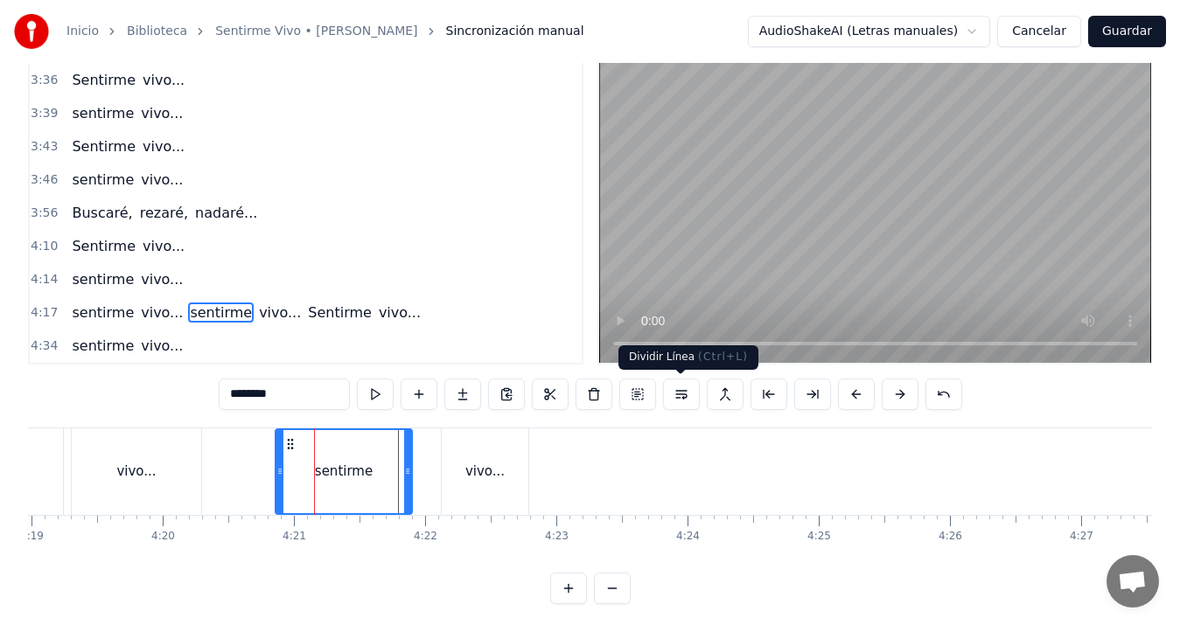
click at [683, 390] on button at bounding box center [681, 394] width 37 height 31
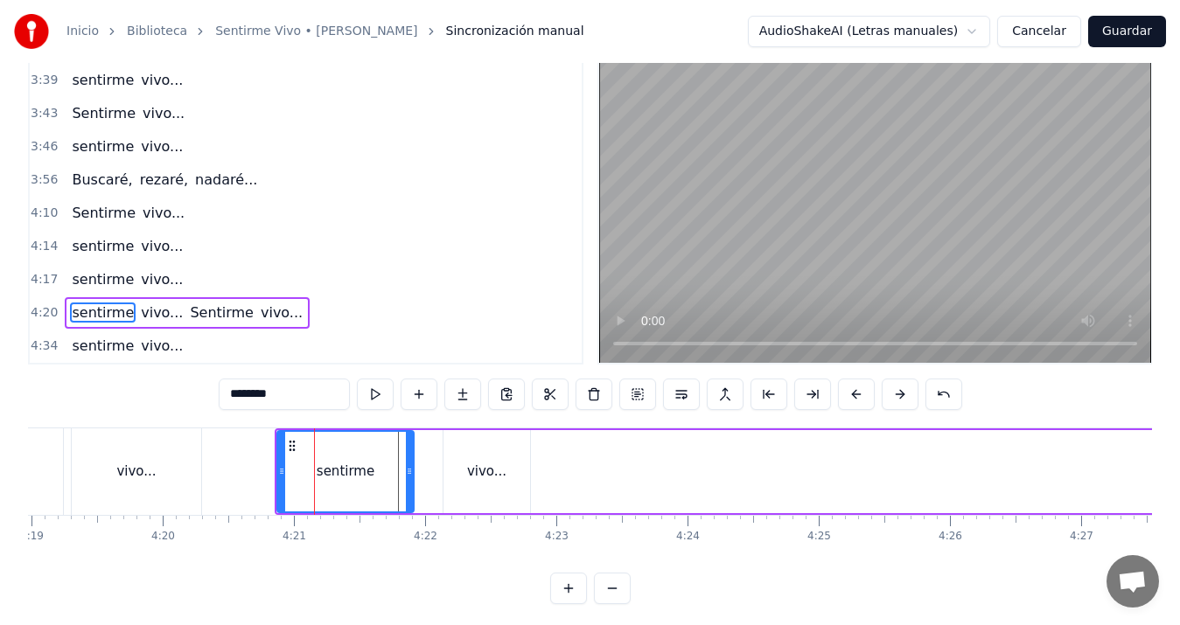
click at [114, 477] on div "vivo..." at bounding box center [136, 472] width 129 height 87
type input "*******"
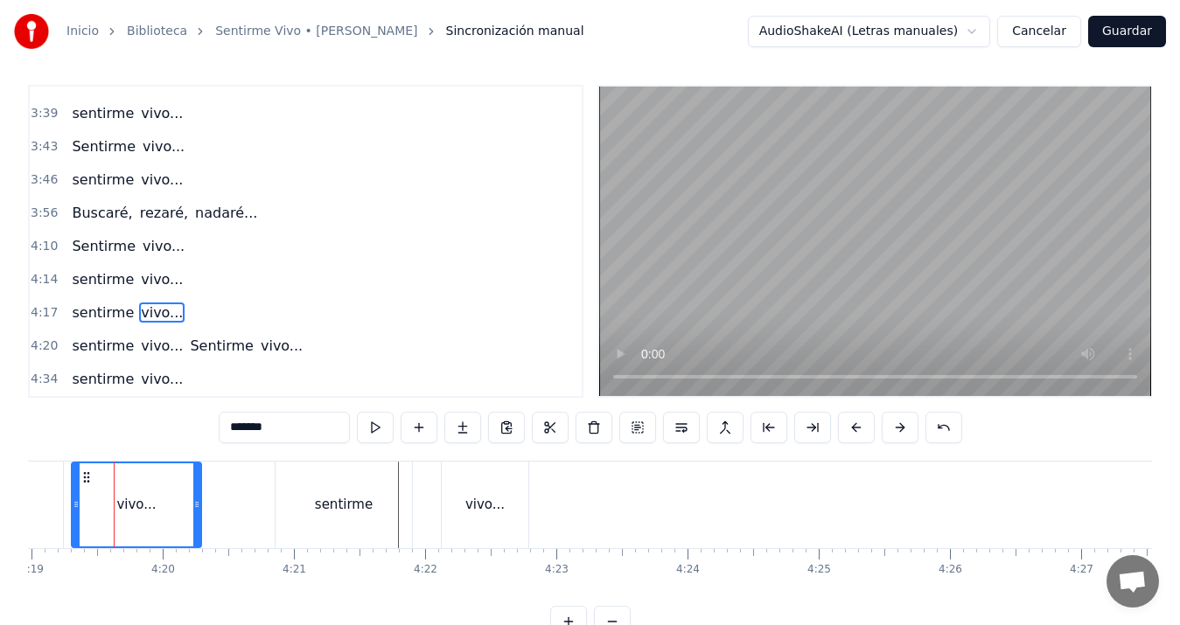
scroll to position [0, 33981]
click at [439, 500] on div "sentirme vivo... Sentirme vivo..." at bounding box center [1128, 505] width 1705 height 87
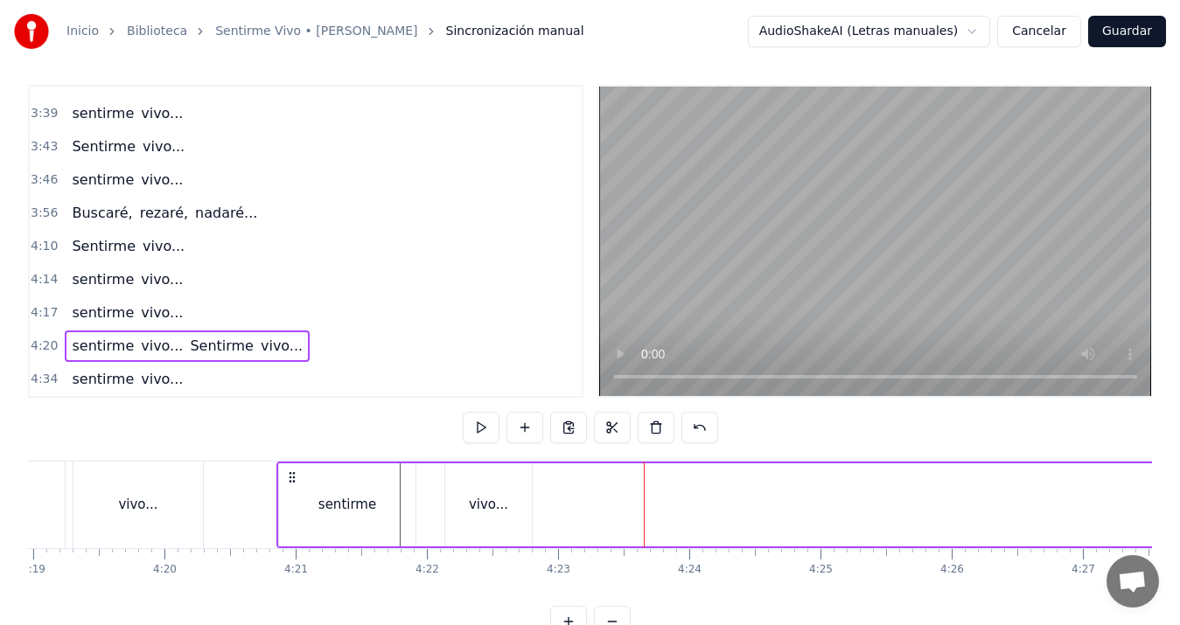
click at [473, 500] on div "vivo..." at bounding box center [488, 505] width 39 height 20
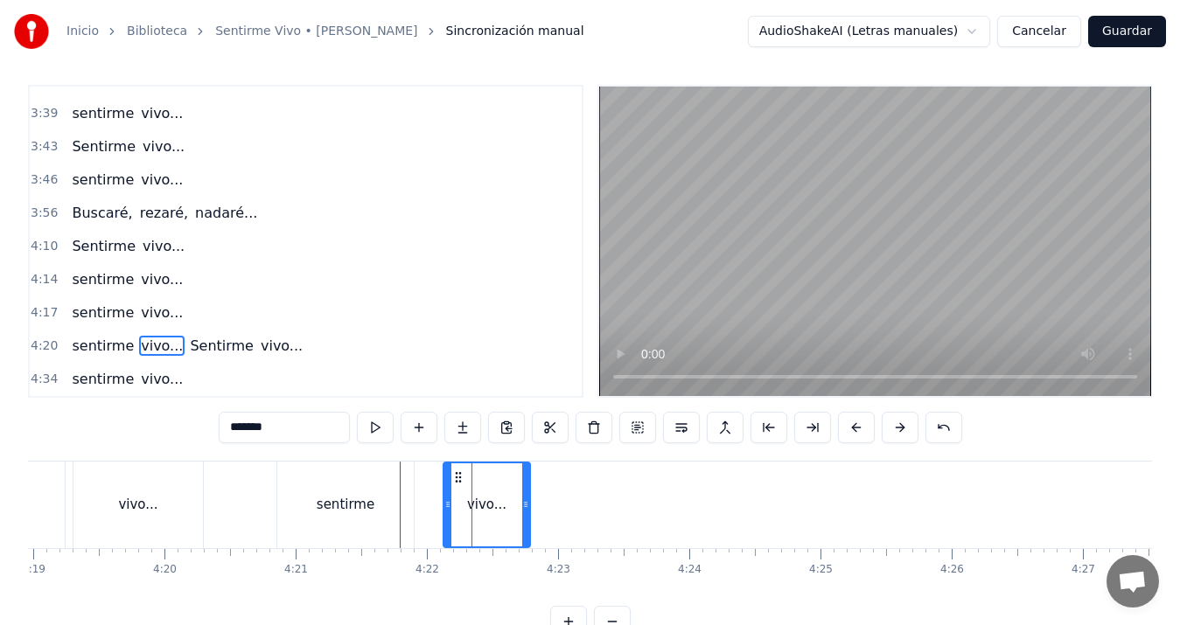
scroll to position [39, 0]
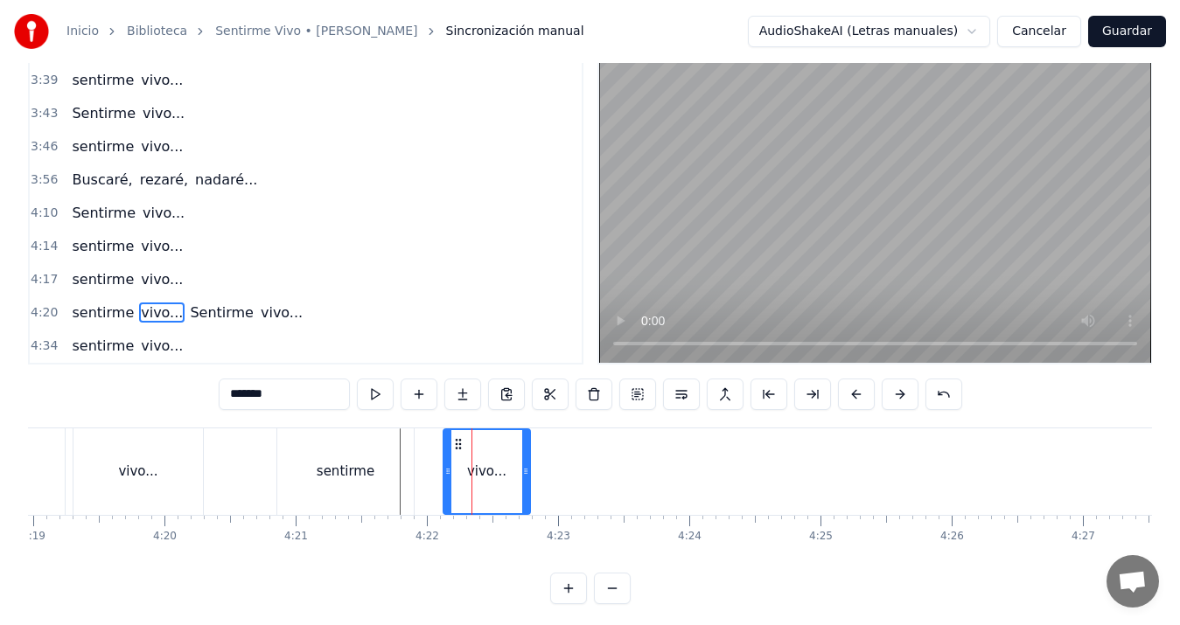
click at [531, 472] on div "sentirme vivo... Sentirme vivo..." at bounding box center [1128, 472] width 1705 height 87
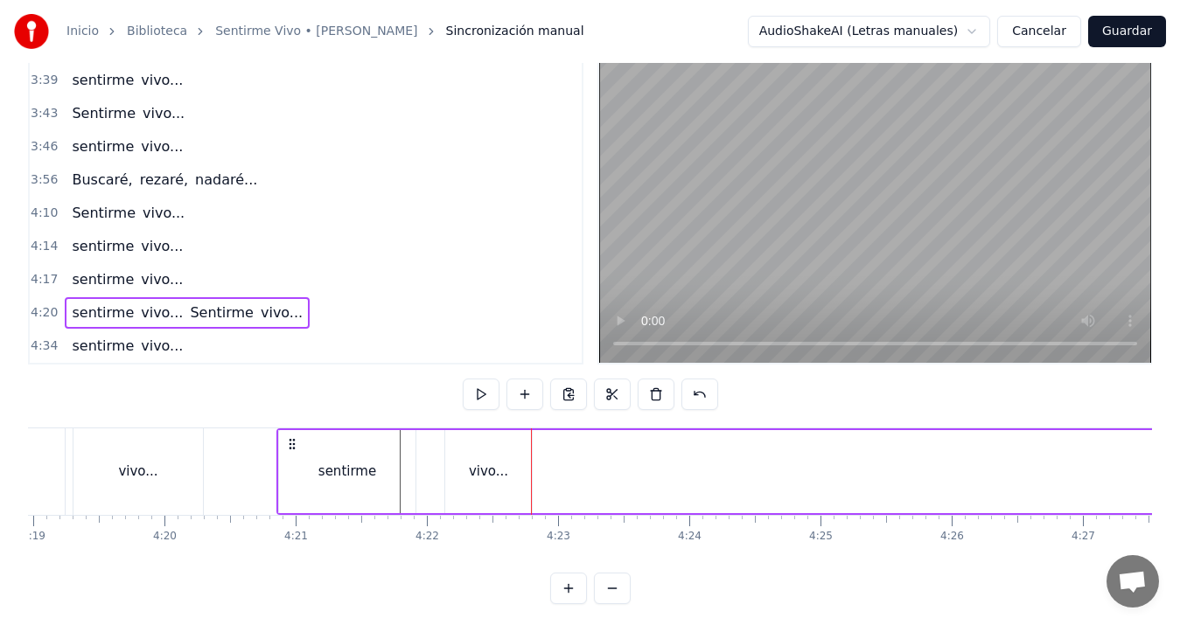
click at [508, 471] on div "vivo..." at bounding box center [488, 471] width 87 height 83
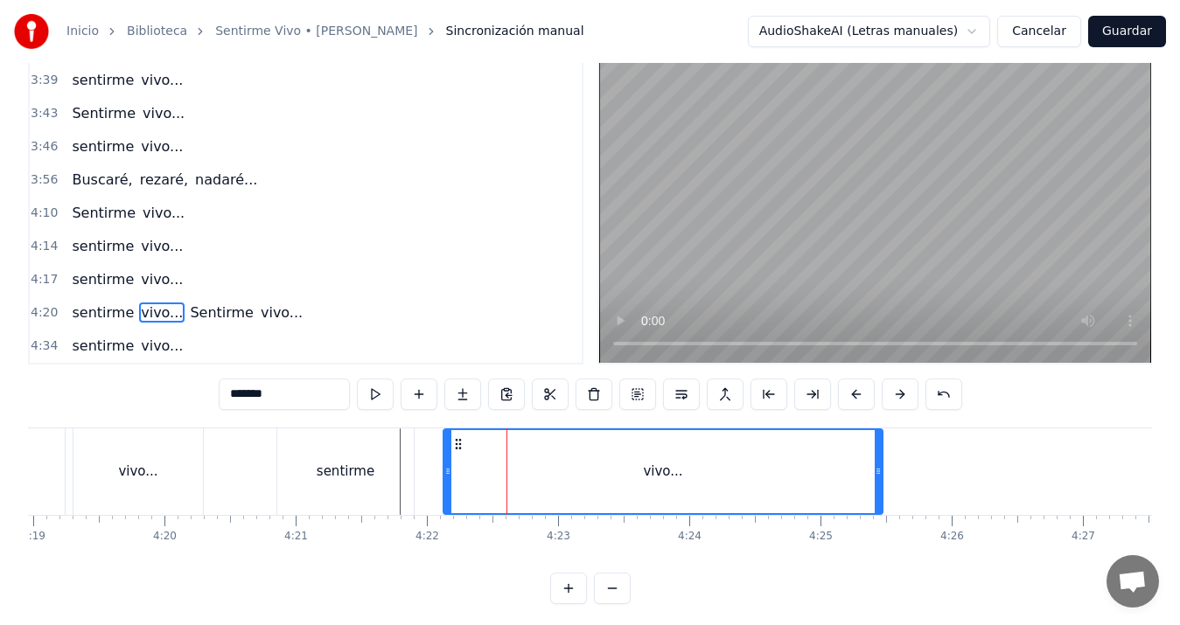
drag, startPoint x: 525, startPoint y: 472, endPoint x: 877, endPoint y: 466, distance: 352.6
click at [877, 466] on icon at bounding box center [878, 472] width 7 height 14
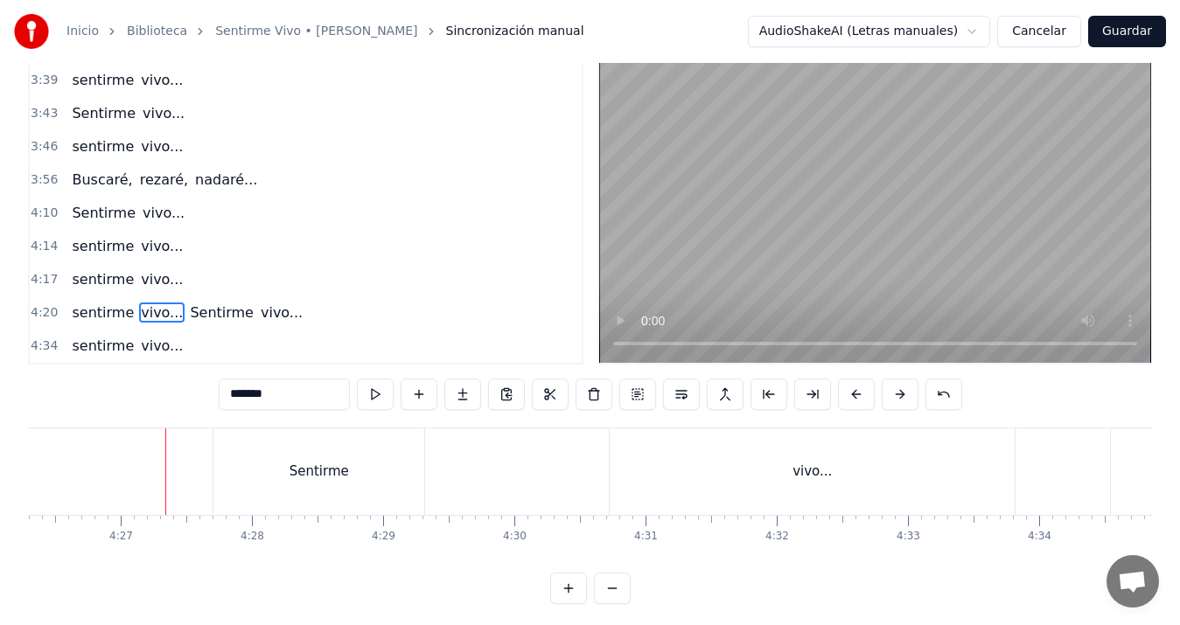
scroll to position [0, 33960]
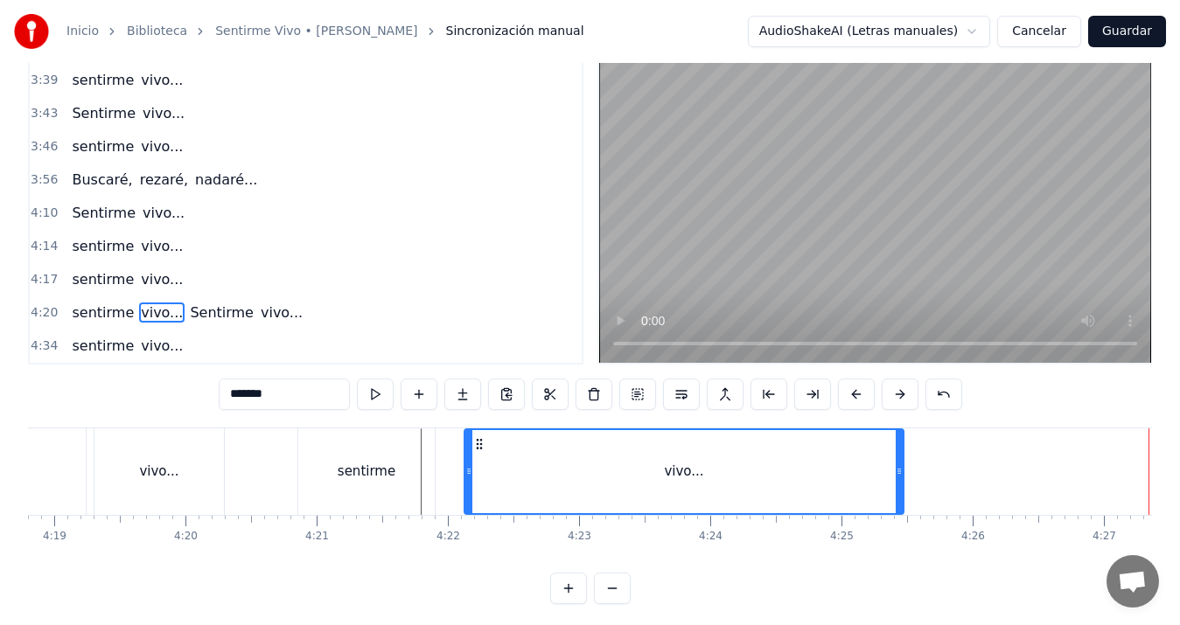
click at [167, 494] on div "vivo..." at bounding box center [158, 472] width 129 height 87
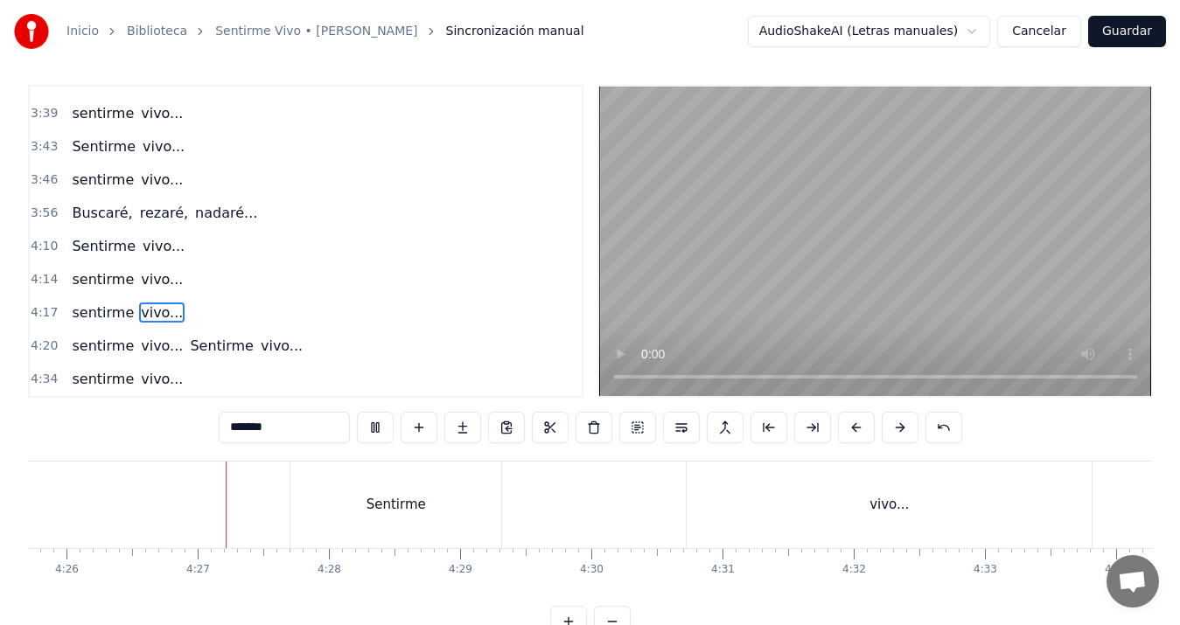
scroll to position [0, 34911]
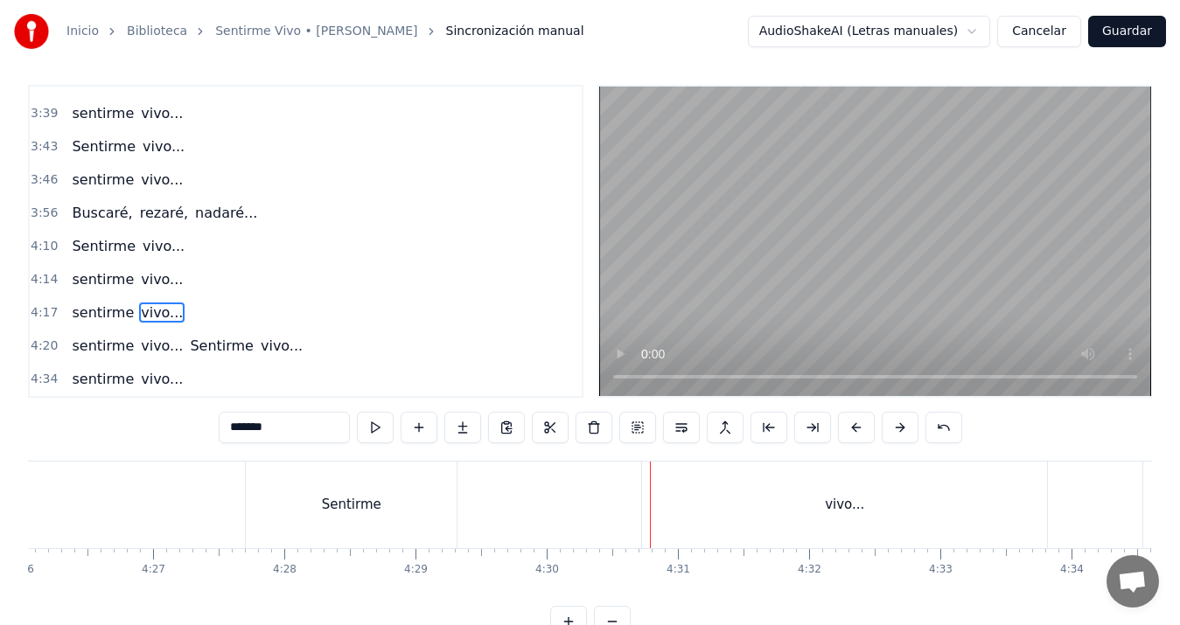
click at [730, 509] on div "vivo..." at bounding box center [844, 505] width 405 height 87
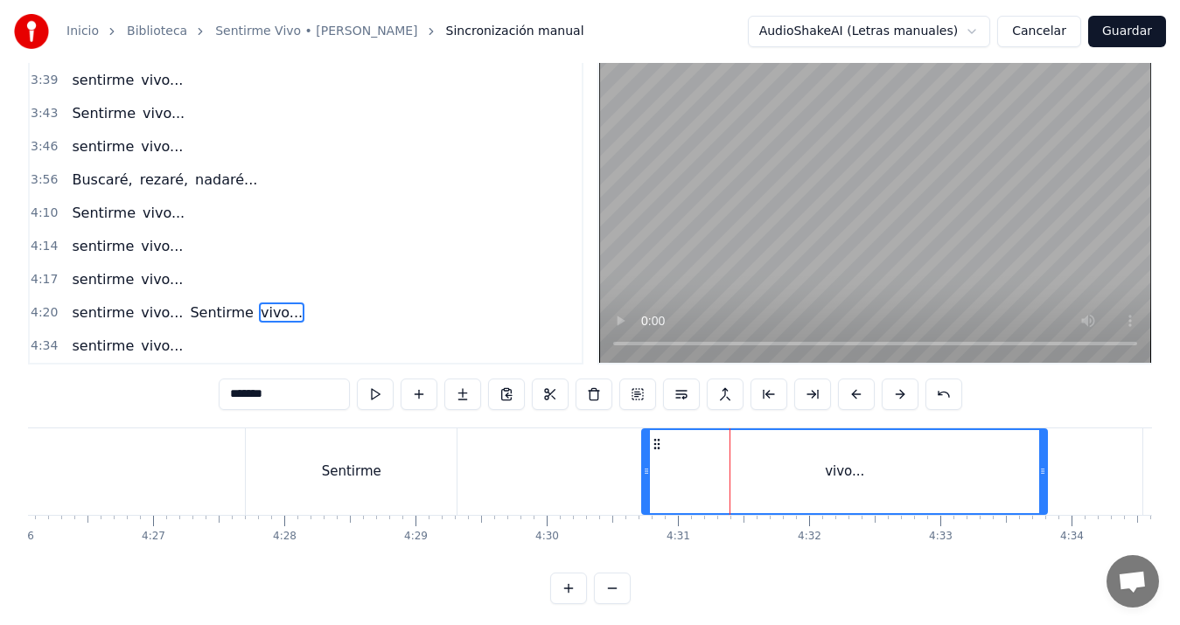
click at [554, 482] on div "sentirme vivo... Sentirme vivo..." at bounding box center [199, 472] width 1705 height 87
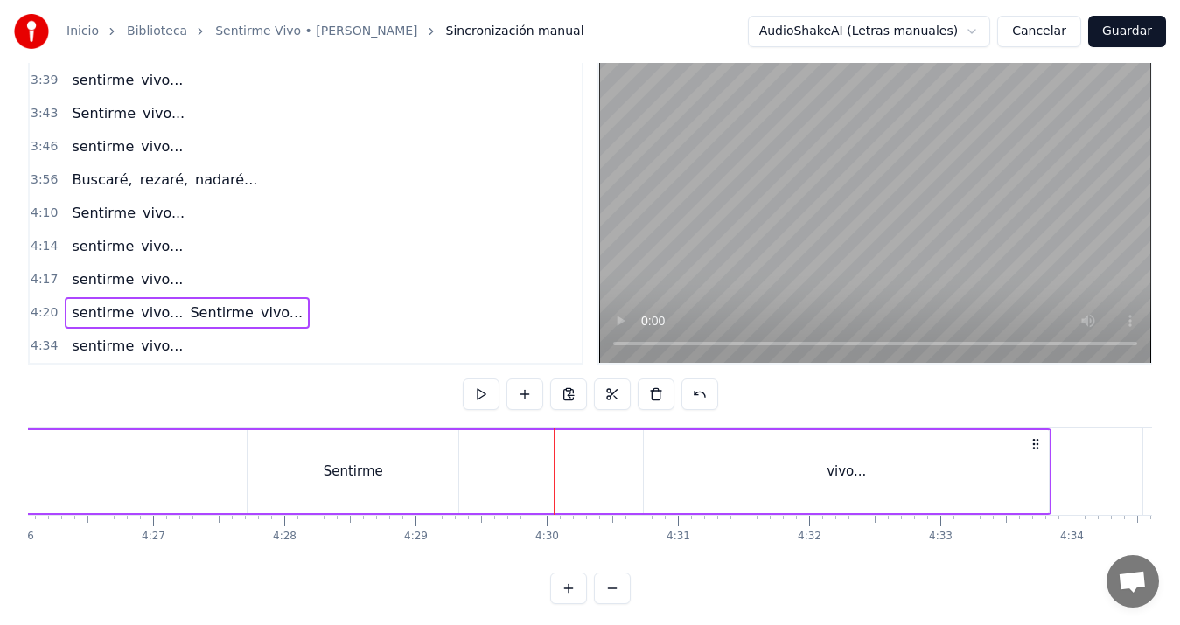
click at [399, 472] on div "Sentirme" at bounding box center [353, 471] width 211 height 83
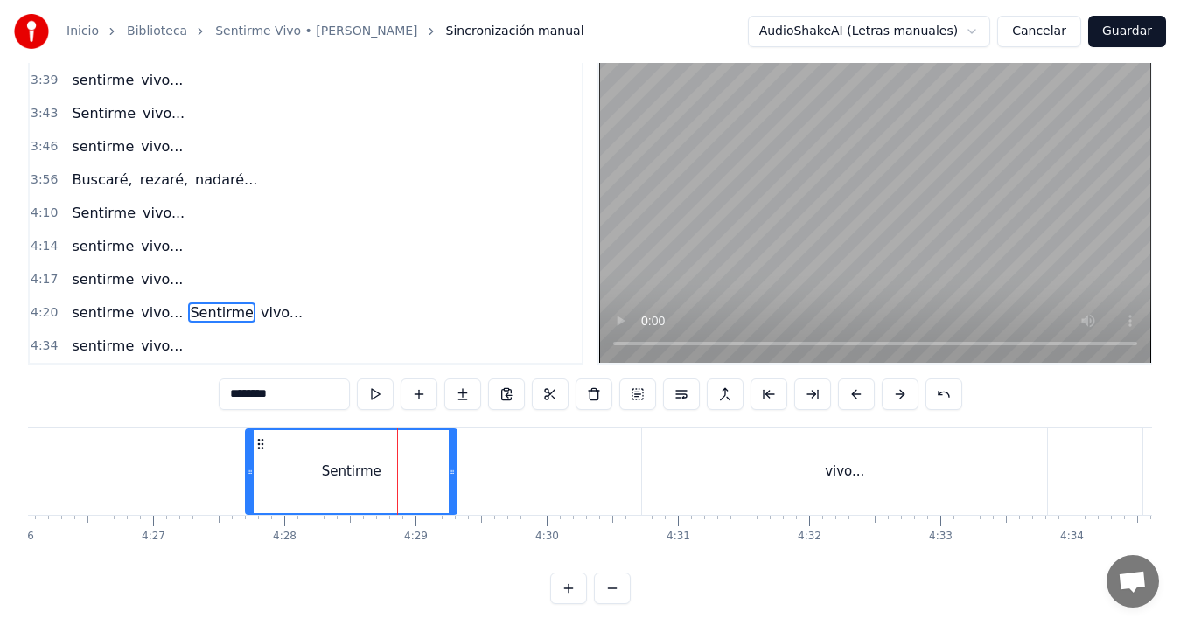
click at [695, 479] on div "vivo..." at bounding box center [844, 472] width 405 height 87
type input "*******"
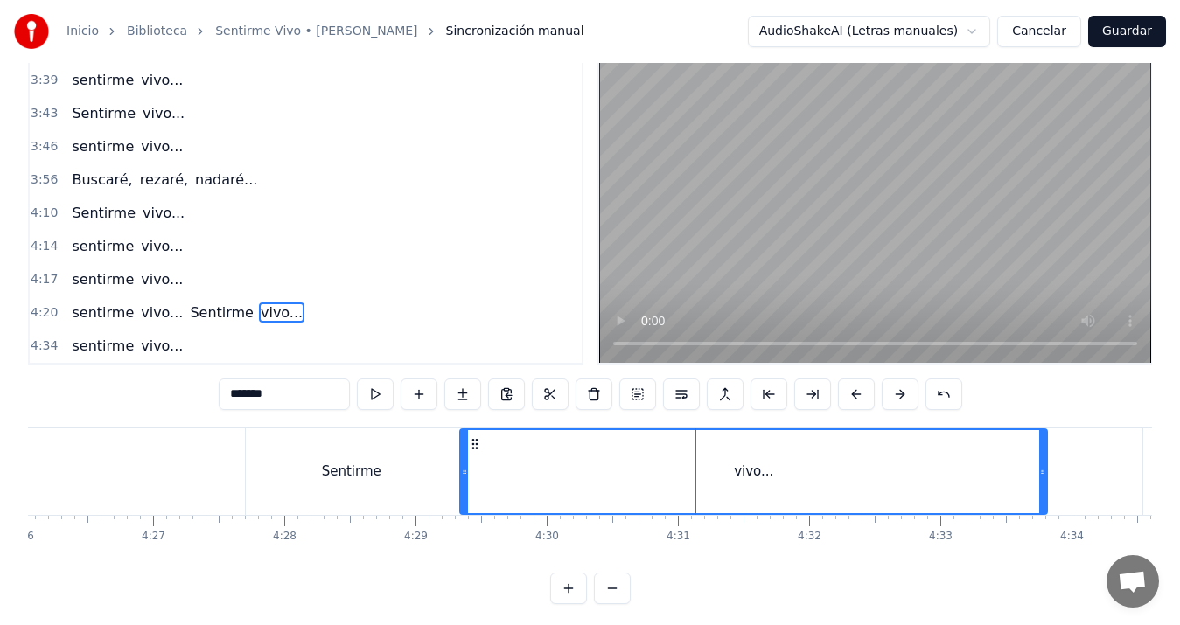
drag, startPoint x: 646, startPoint y: 469, endPoint x: 464, endPoint y: 465, distance: 182.0
click at [464, 465] on icon at bounding box center [464, 472] width 7 height 14
drag, startPoint x: 1046, startPoint y: 470, endPoint x: 1051, endPoint y: 453, distance: 17.2
click at [1065, 453] on div at bounding box center [1061, 471] width 7 height 83
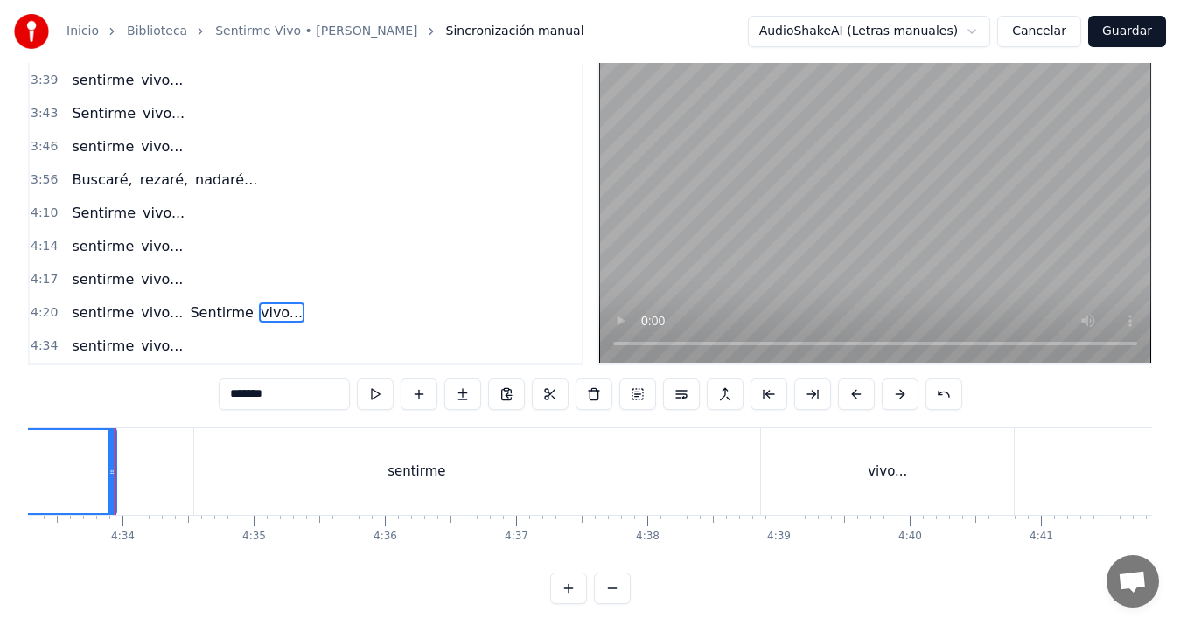
scroll to position [0, 34877]
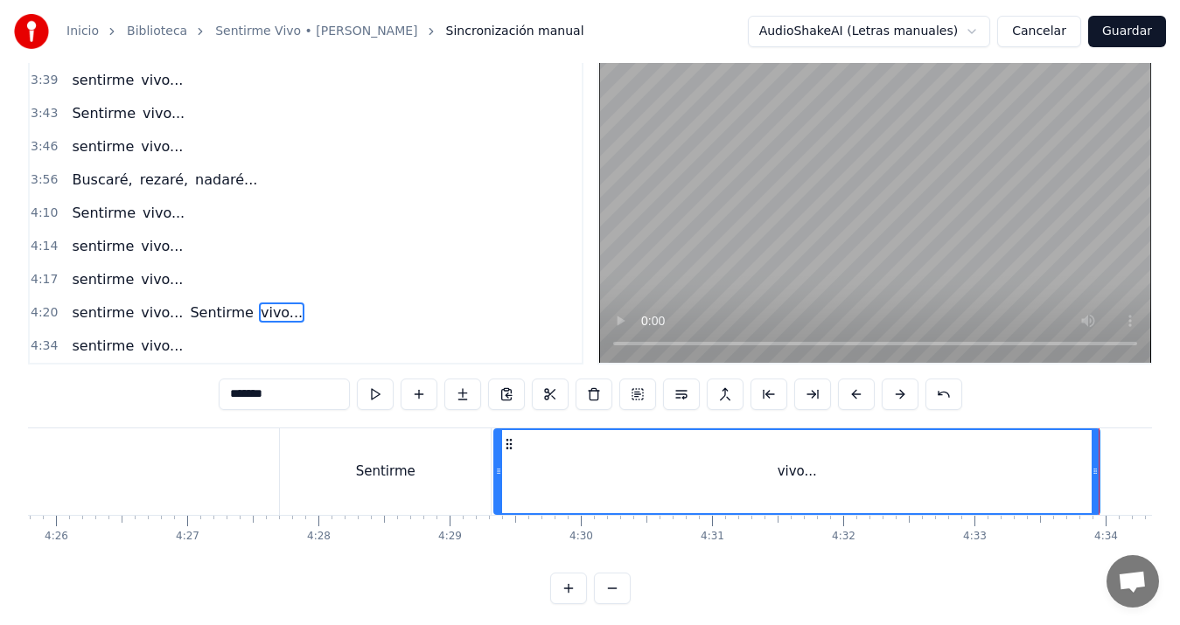
click at [125, 483] on div "sentirme vivo... Sentirme vivo..." at bounding box center [242, 472] width 1723 height 87
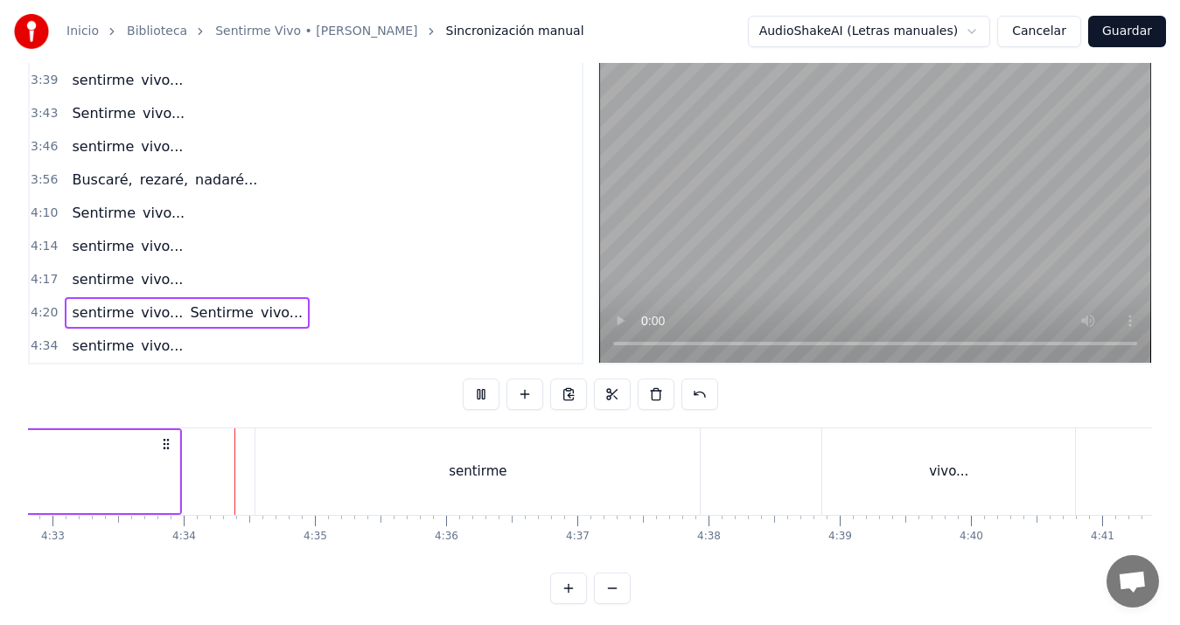
scroll to position [0, 35851]
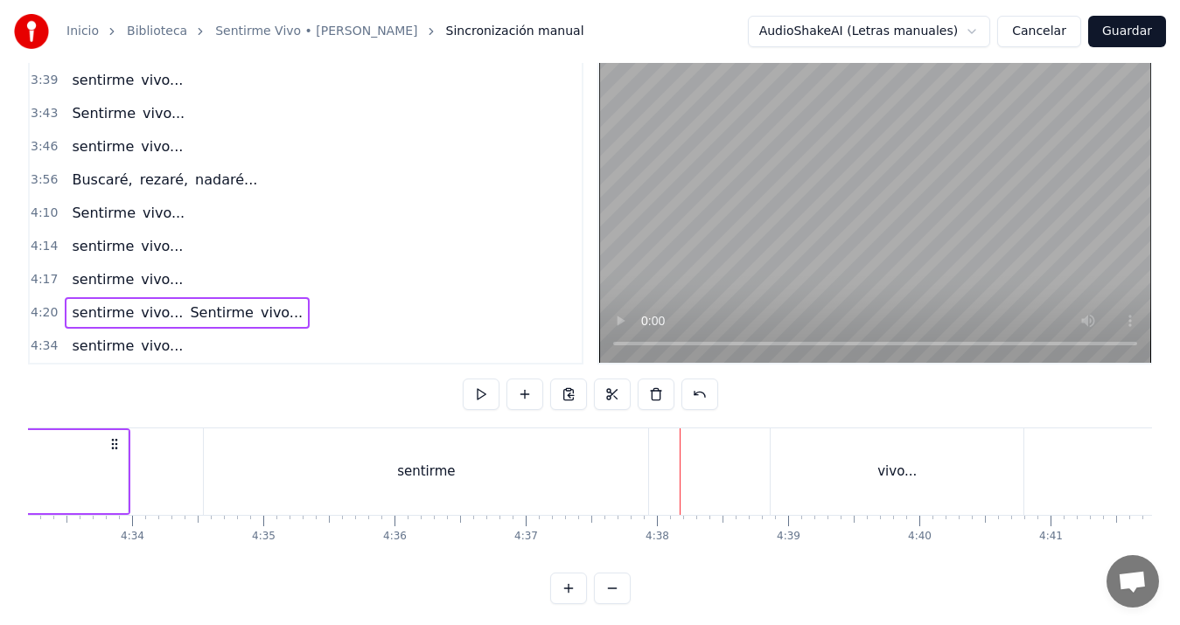
click at [491, 441] on div "sentirme" at bounding box center [426, 472] width 444 height 87
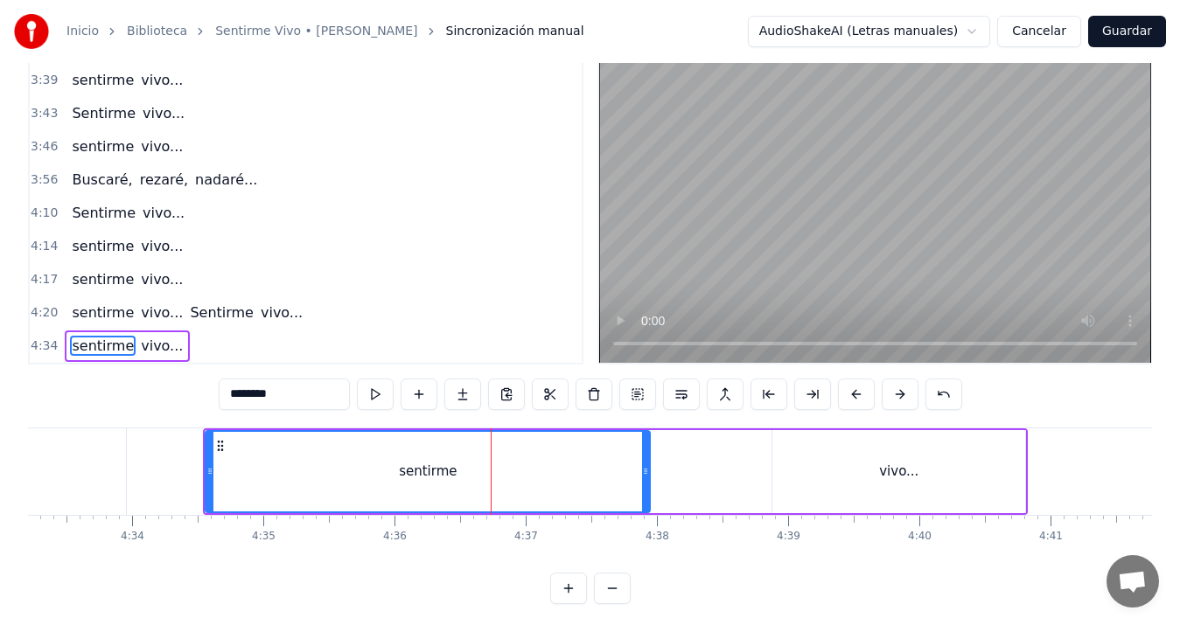
scroll to position [61, 0]
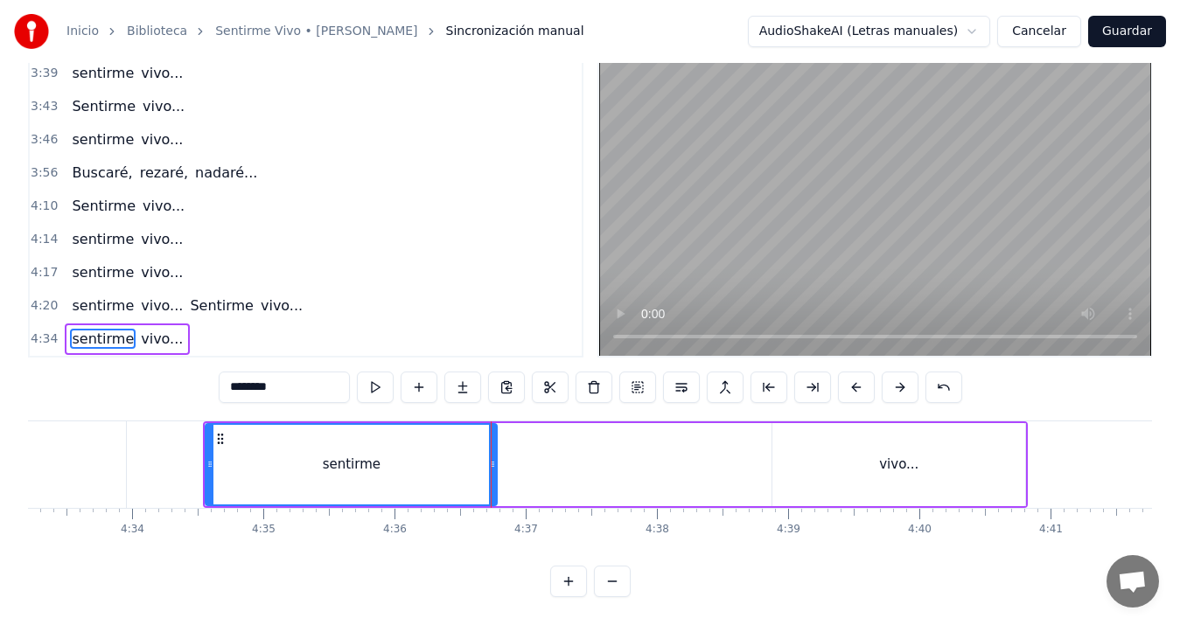
drag, startPoint x: 643, startPoint y: 446, endPoint x: 490, endPoint y: 444, distance: 153.1
click at [490, 458] on icon at bounding box center [492, 465] width 7 height 14
click at [811, 443] on div "vivo..." at bounding box center [898, 464] width 253 height 83
type input "*******"
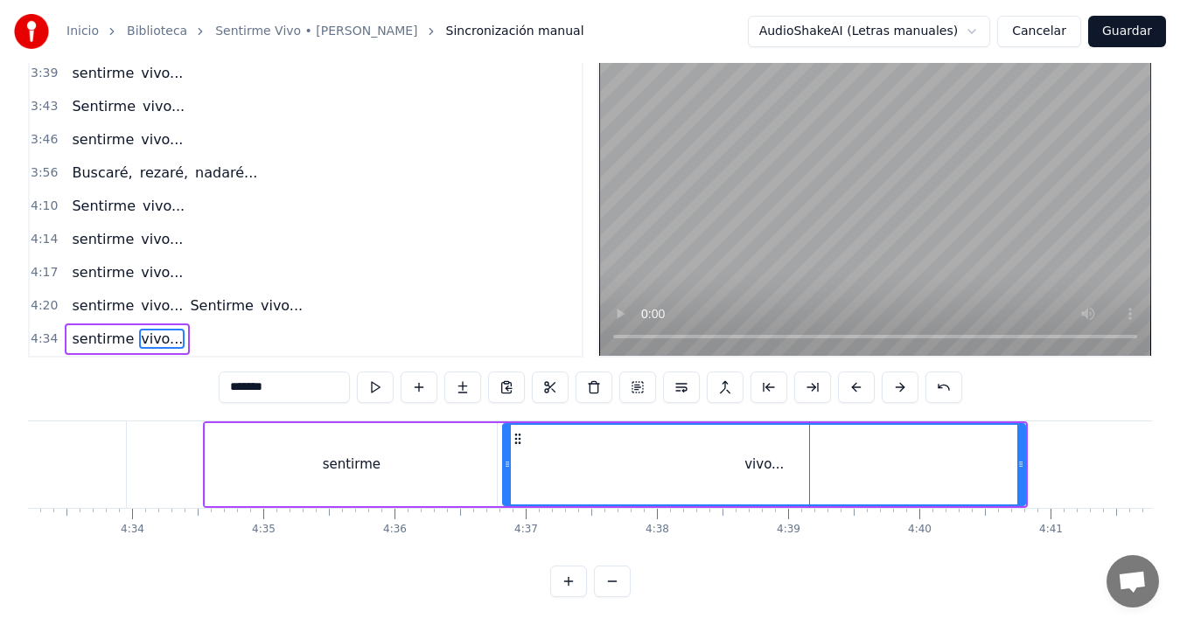
drag, startPoint x: 777, startPoint y: 446, endPoint x: 507, endPoint y: 448, distance: 269.4
click at [507, 458] on icon at bounding box center [507, 465] width 7 height 14
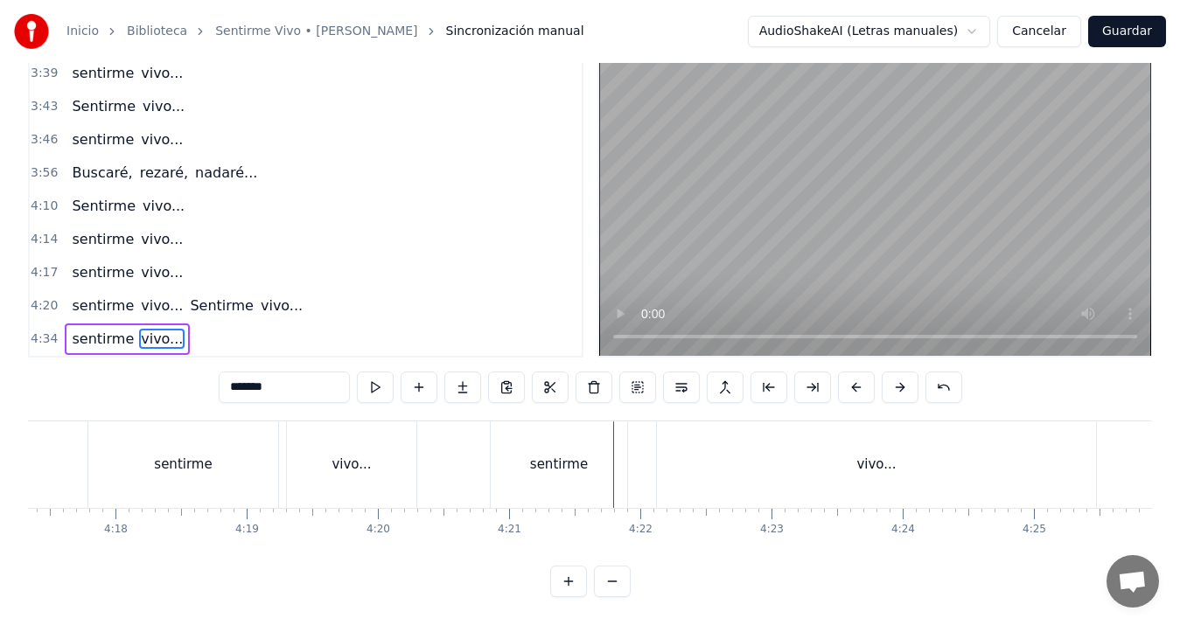
scroll to position [0, 33986]
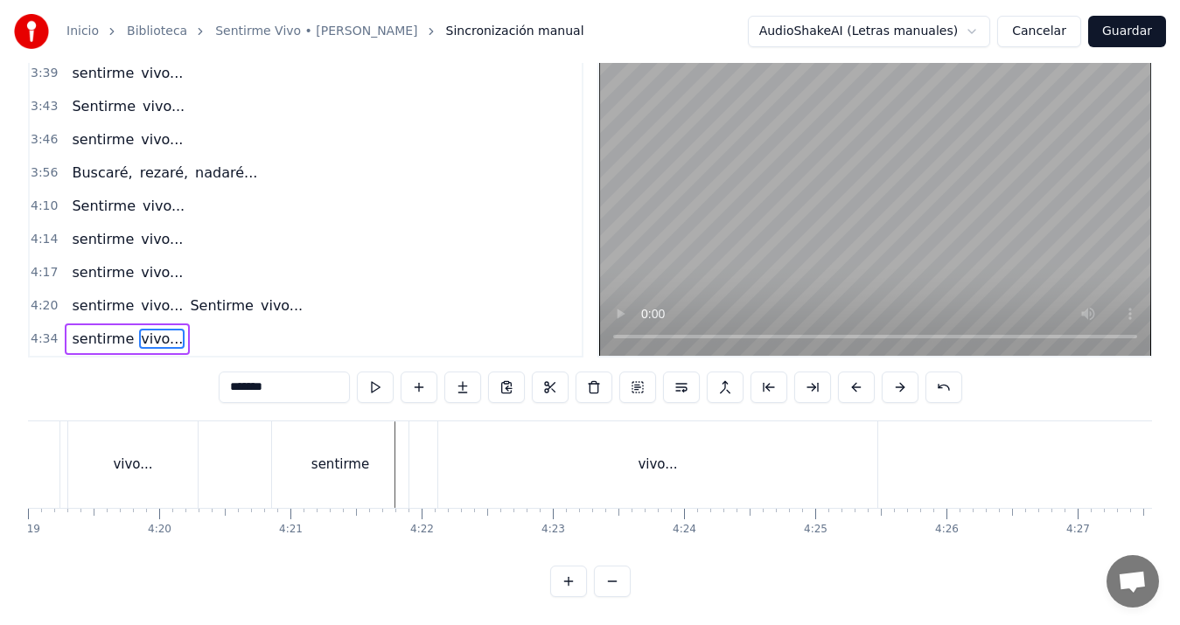
click at [670, 455] on div "vivo..." at bounding box center [657, 465] width 39 height 20
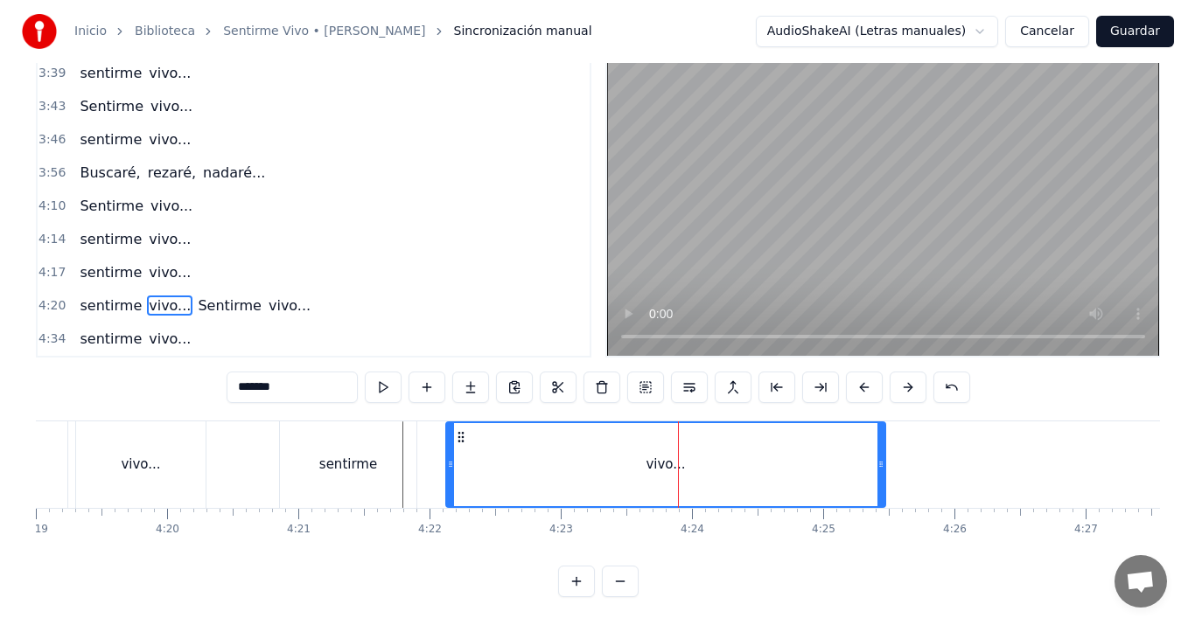
scroll to position [39, 0]
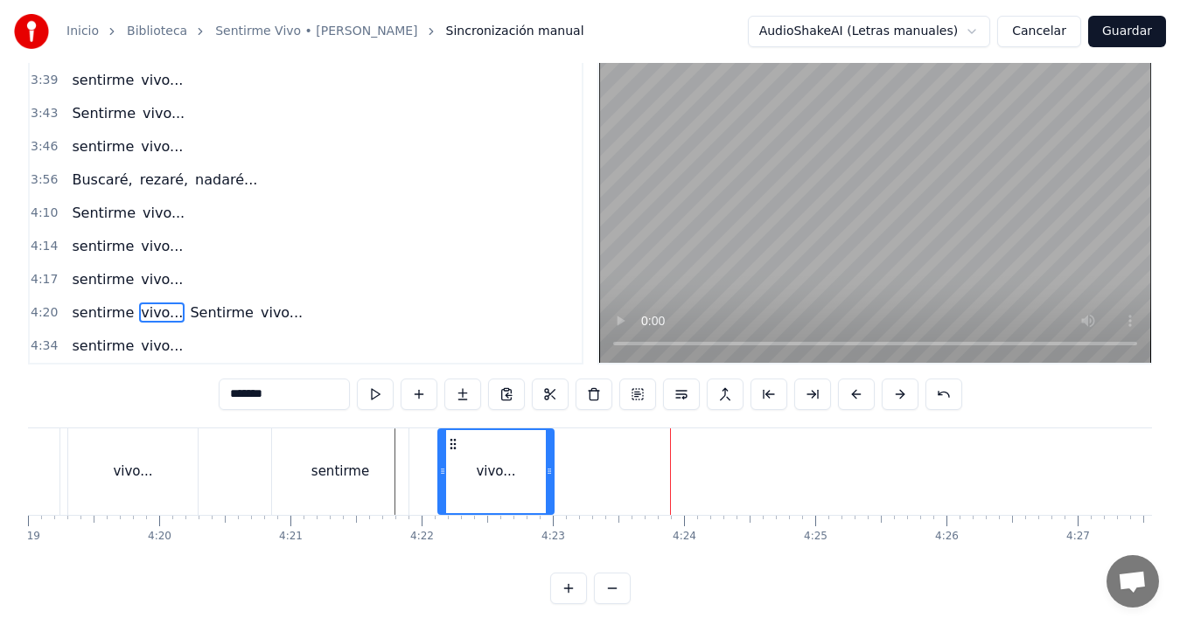
drag, startPoint x: 875, startPoint y: 465, endPoint x: 551, endPoint y: 475, distance: 323.8
click at [551, 475] on icon at bounding box center [549, 472] width 7 height 14
click at [646, 469] on div "sentirme vivo... Sentirme vivo..." at bounding box center [1132, 472] width 1723 height 87
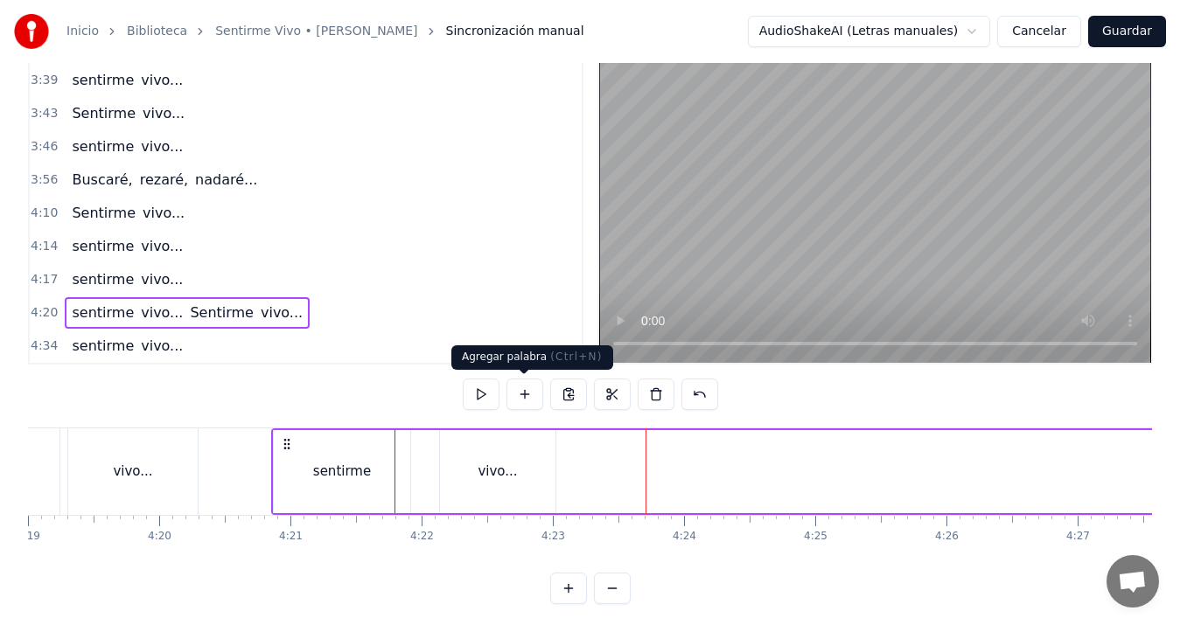
click at [524, 390] on button at bounding box center [525, 394] width 37 height 31
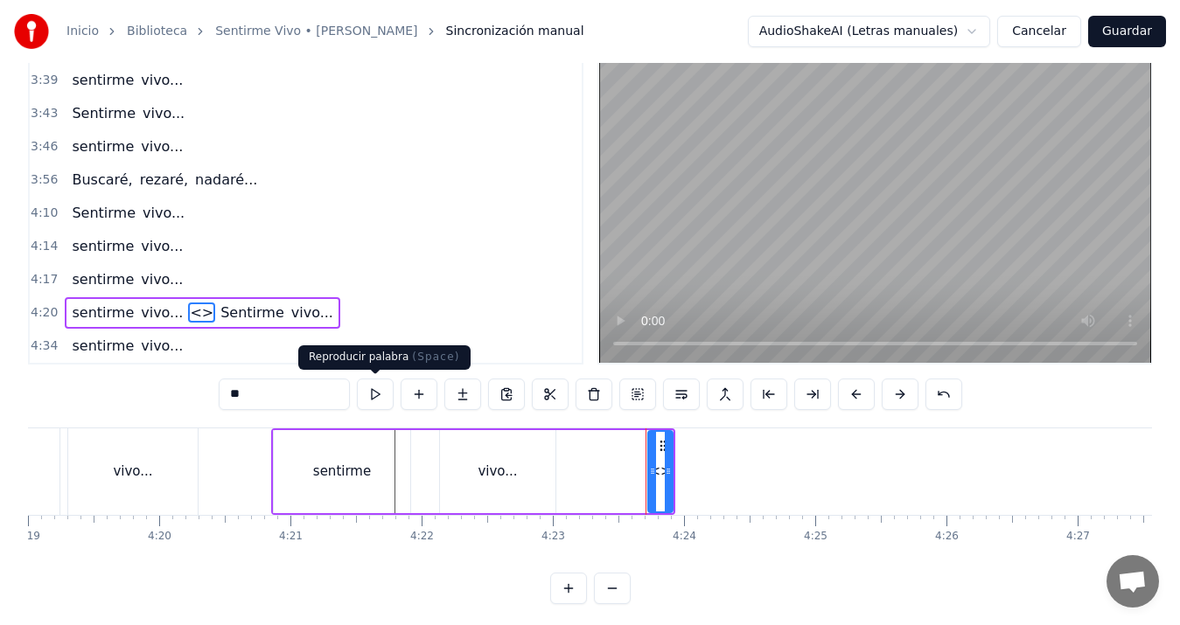
click at [310, 380] on input "**" at bounding box center [284, 394] width 131 height 31
type input "*"
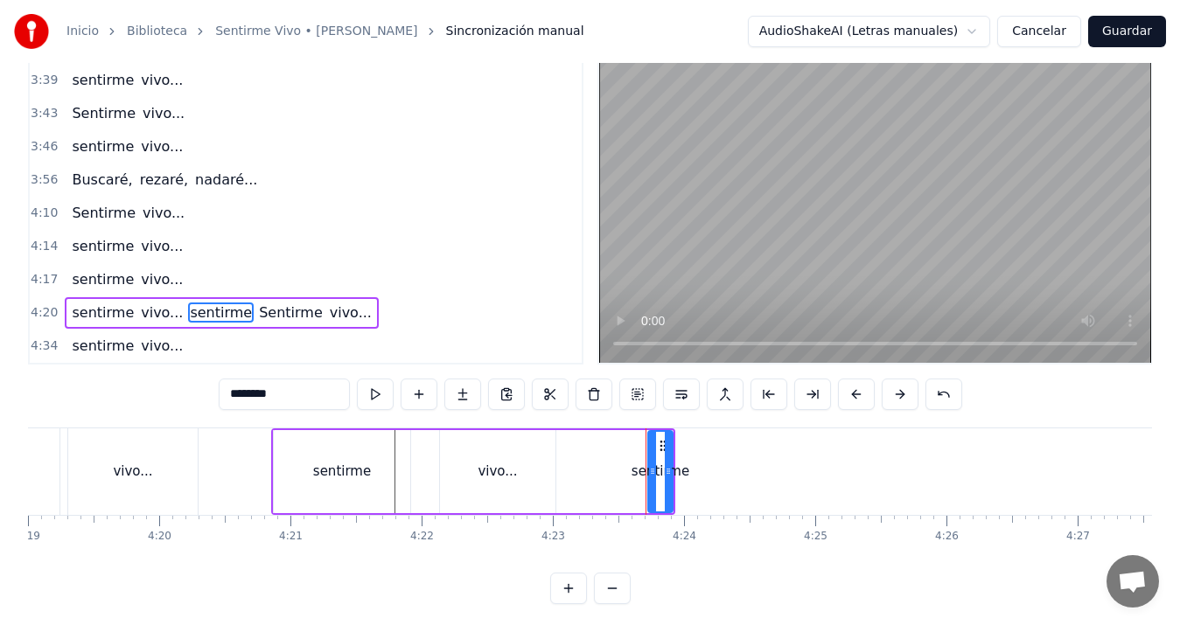
type input "********"
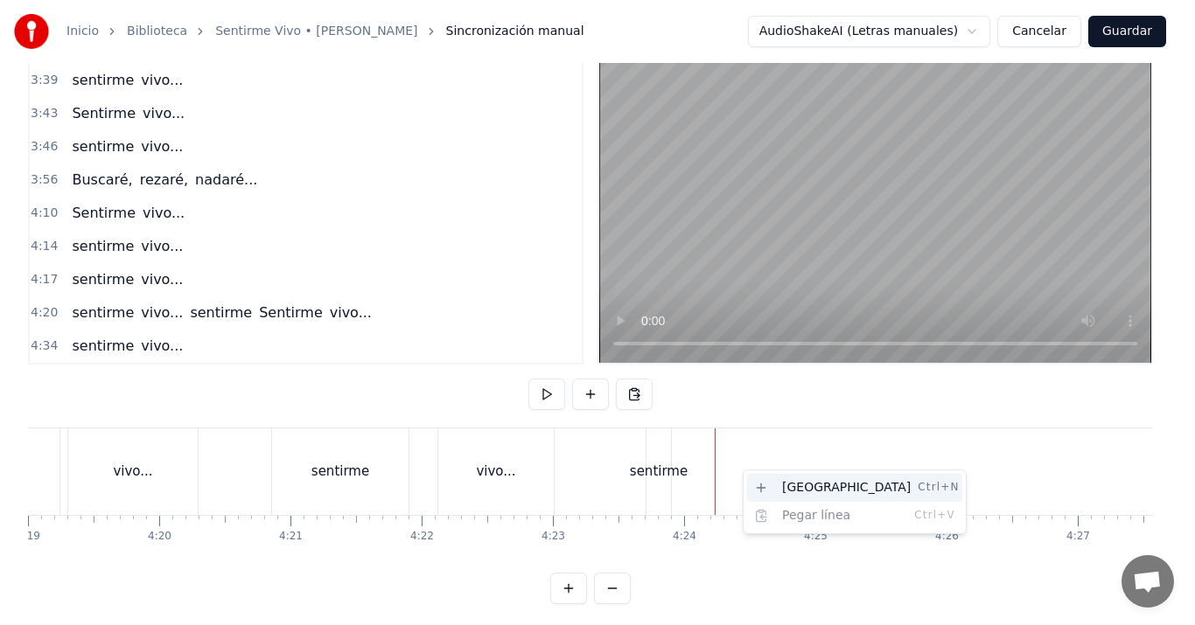
click at [756, 486] on div "Nueva línea Ctrl+N" at bounding box center [854, 488] width 215 height 28
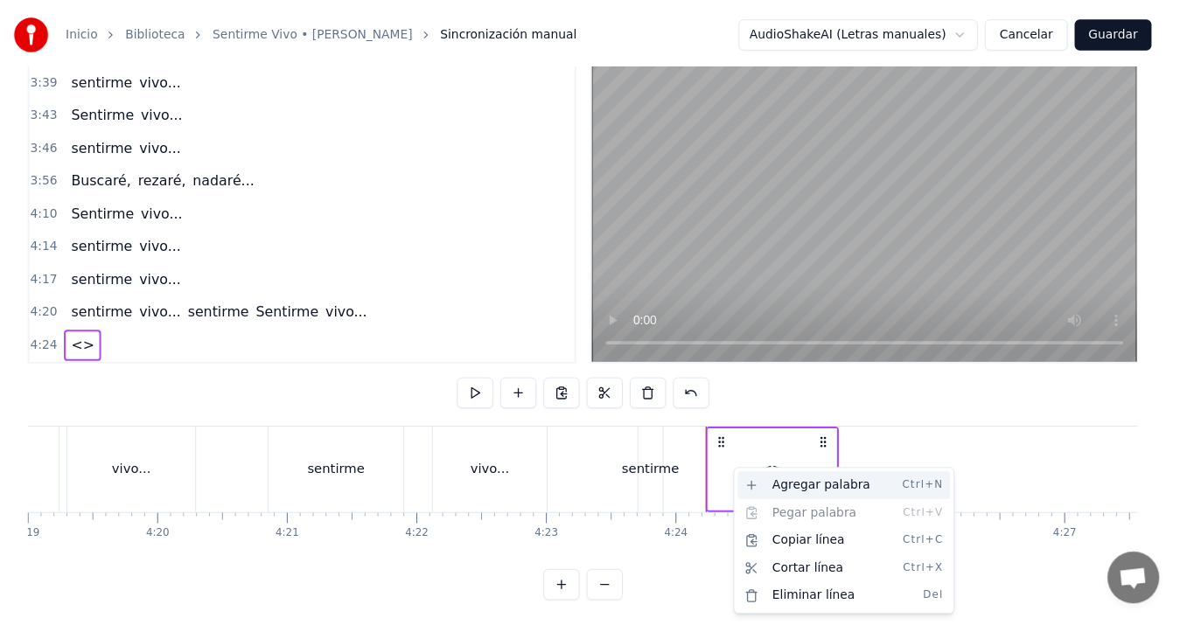
scroll to position [1419, 0]
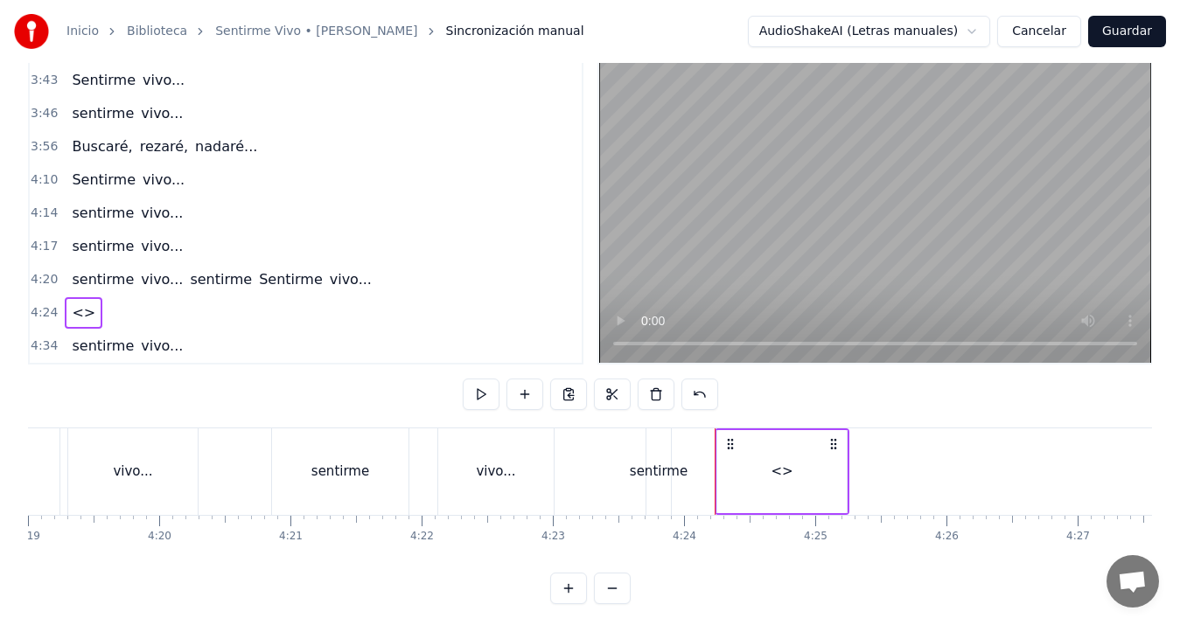
click at [790, 473] on div "<>" at bounding box center [782, 472] width 22 height 20
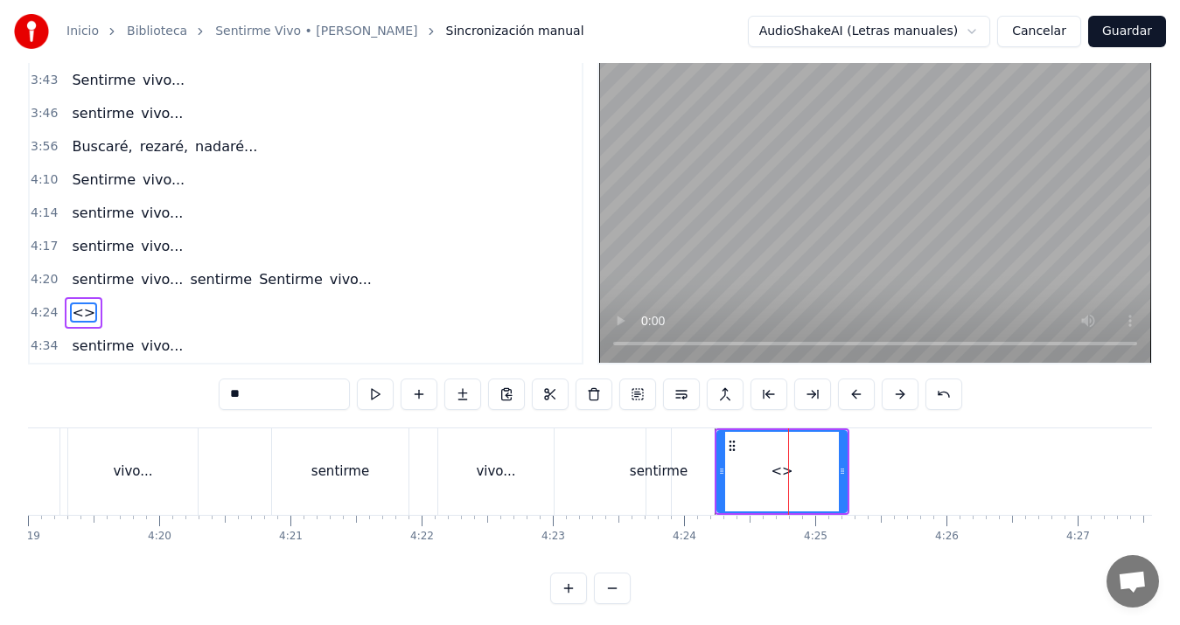
drag, startPoint x: 287, startPoint y: 388, endPoint x: 158, endPoint y: 388, distance: 128.6
click at [158, 388] on div "0:13 Voy a hacer 0:14 una ronda por tu cumpleaños 0:18 un poema mil veces por a…" at bounding box center [590, 328] width 1124 height 553
click at [659, 484] on div "sentirme" at bounding box center [658, 472] width 24 height 87
type input "********"
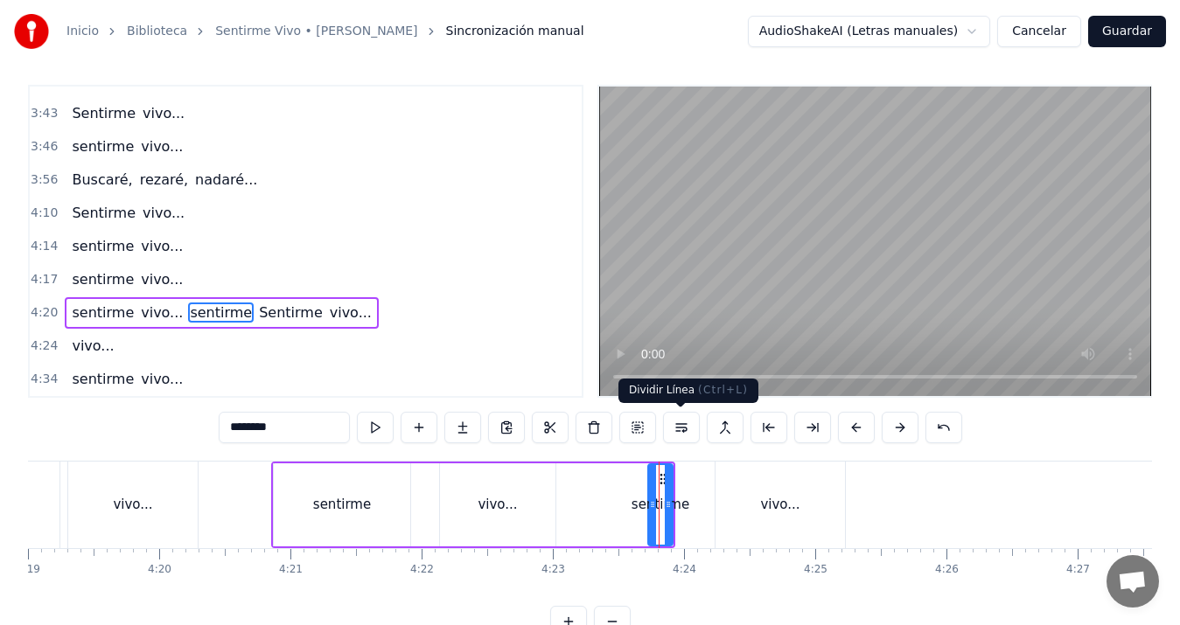
click at [680, 425] on button at bounding box center [681, 427] width 37 height 31
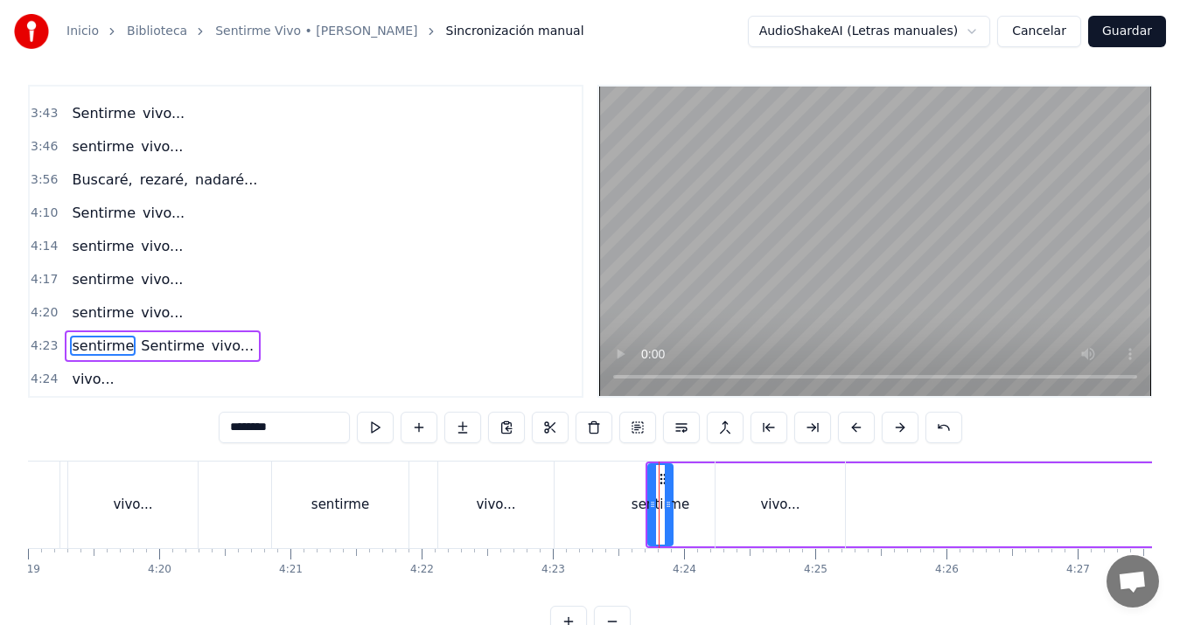
scroll to position [1452, 0]
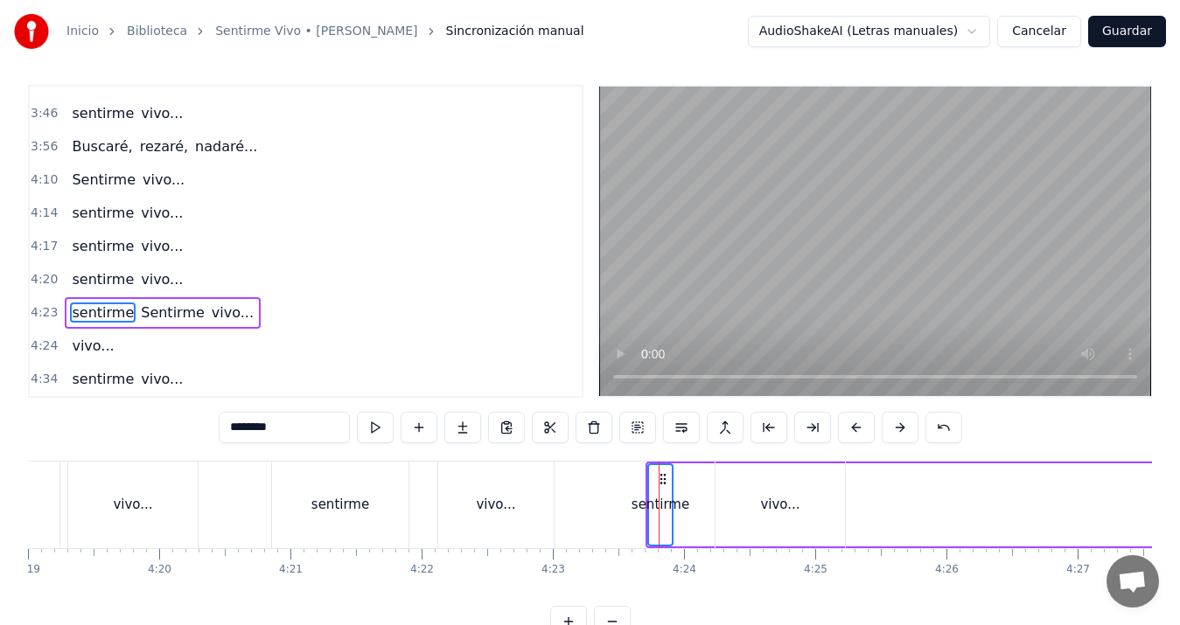
click at [765, 501] on div "vivo..." at bounding box center [779, 505] width 39 height 20
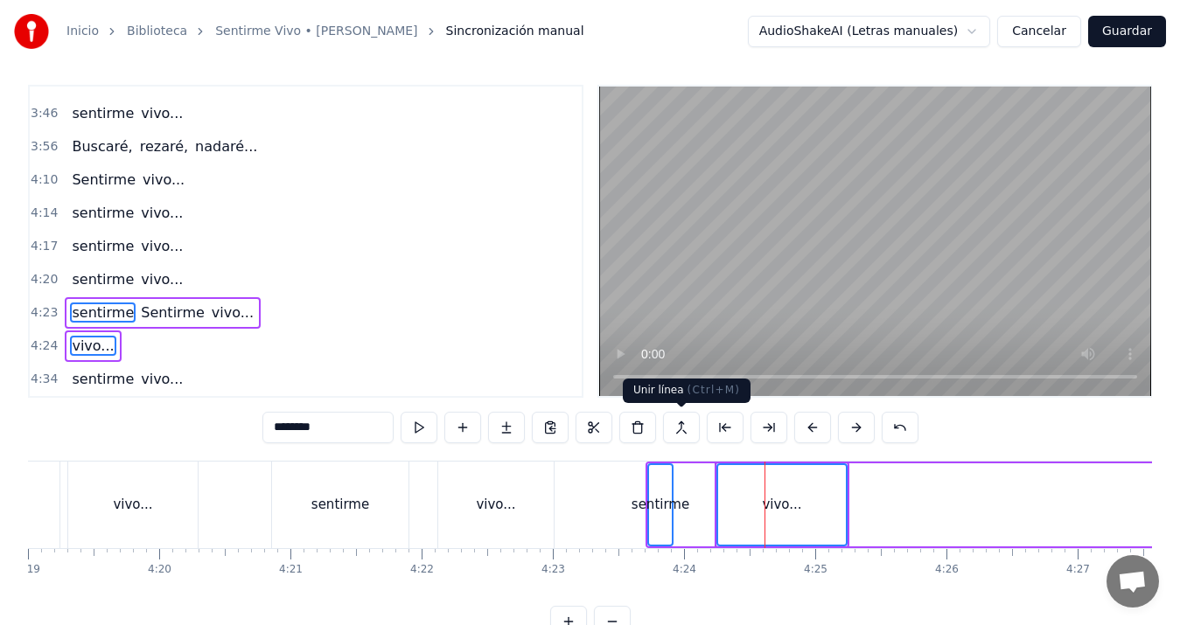
click at [679, 416] on button at bounding box center [681, 427] width 37 height 31
click at [813, 502] on div "vivo..." at bounding box center [782, 505] width 128 height 80
type input "*******"
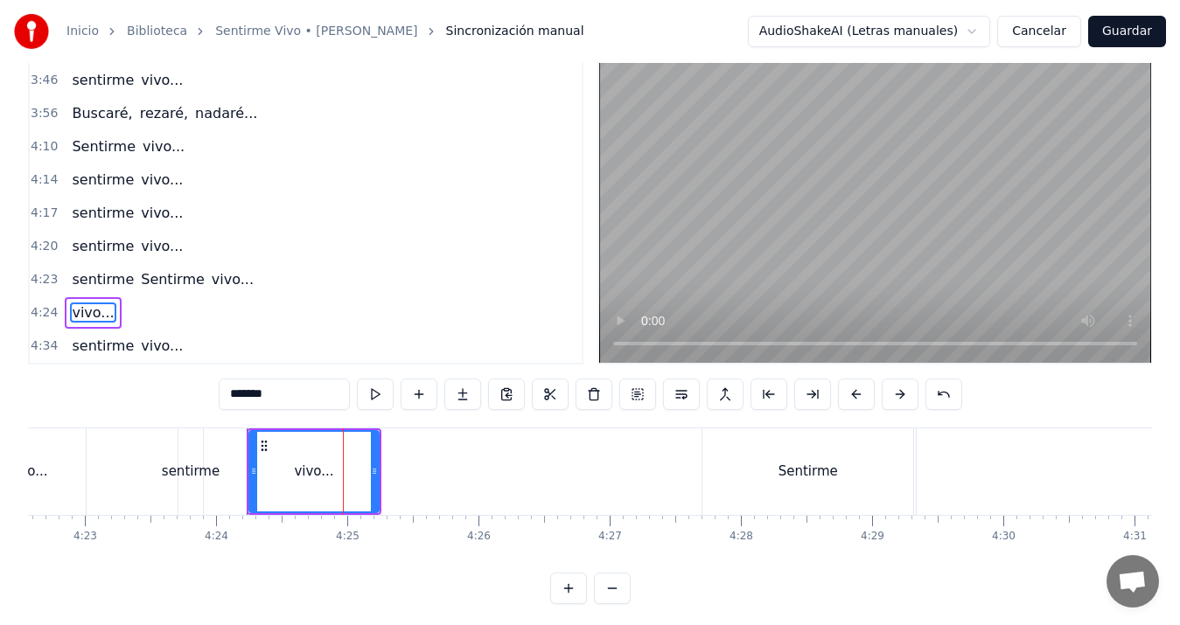
scroll to position [0, 34485]
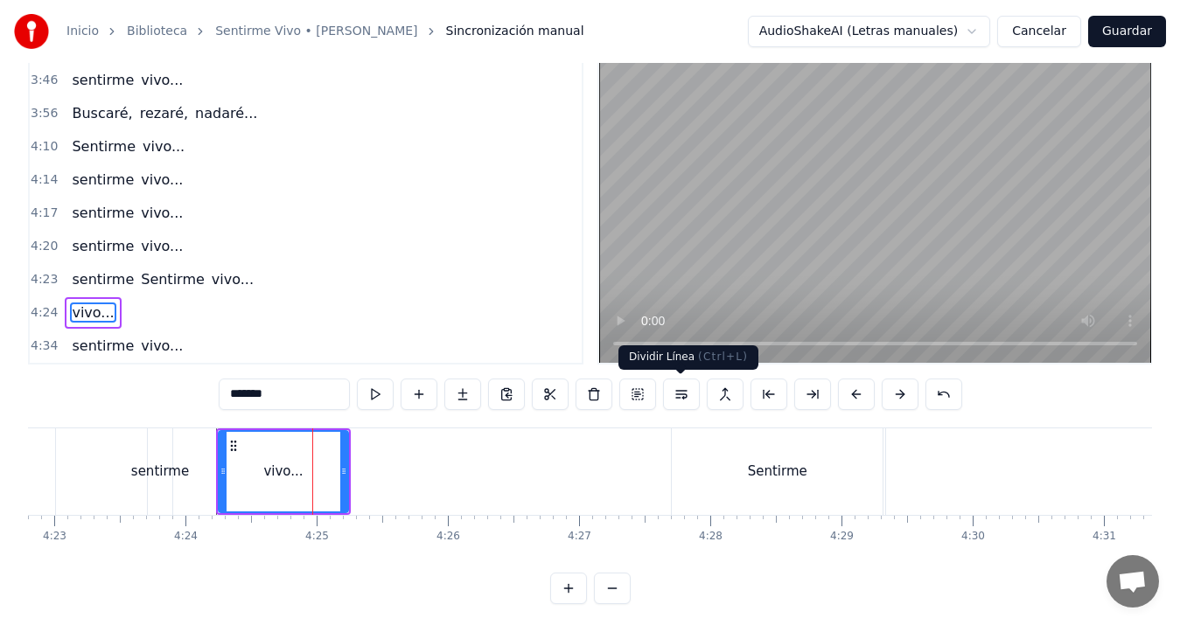
click at [671, 348] on div "Dividir Línea ( Ctrl+L ) Dividir Línea ( Ctrl+L )" at bounding box center [688, 358] width 140 height 24
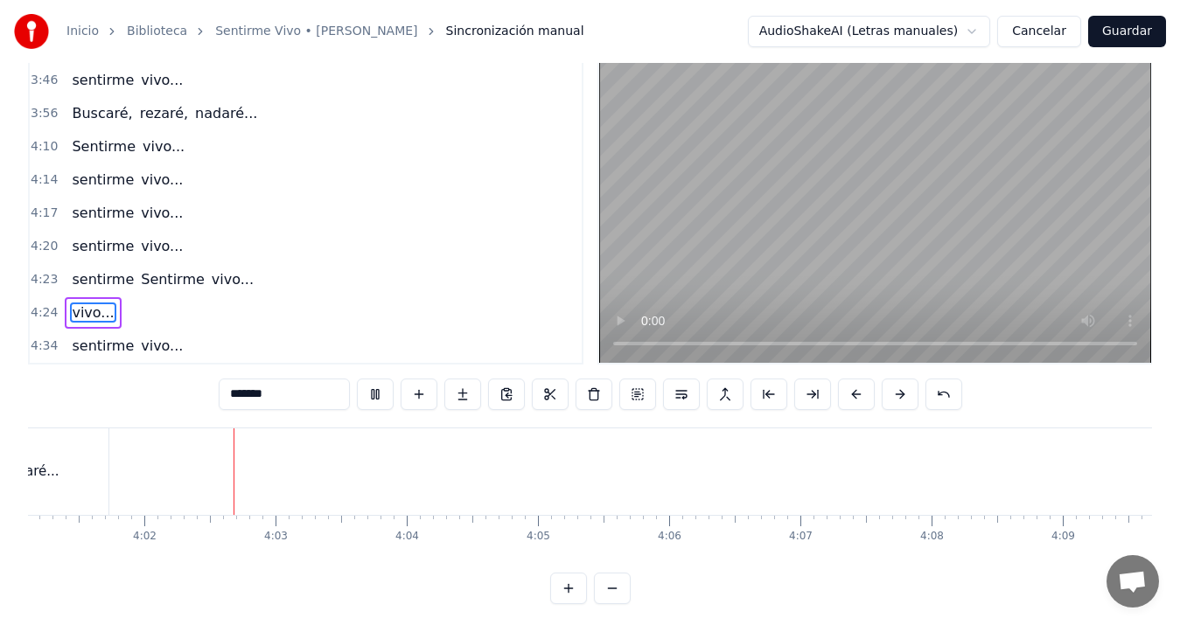
scroll to position [0, 31691]
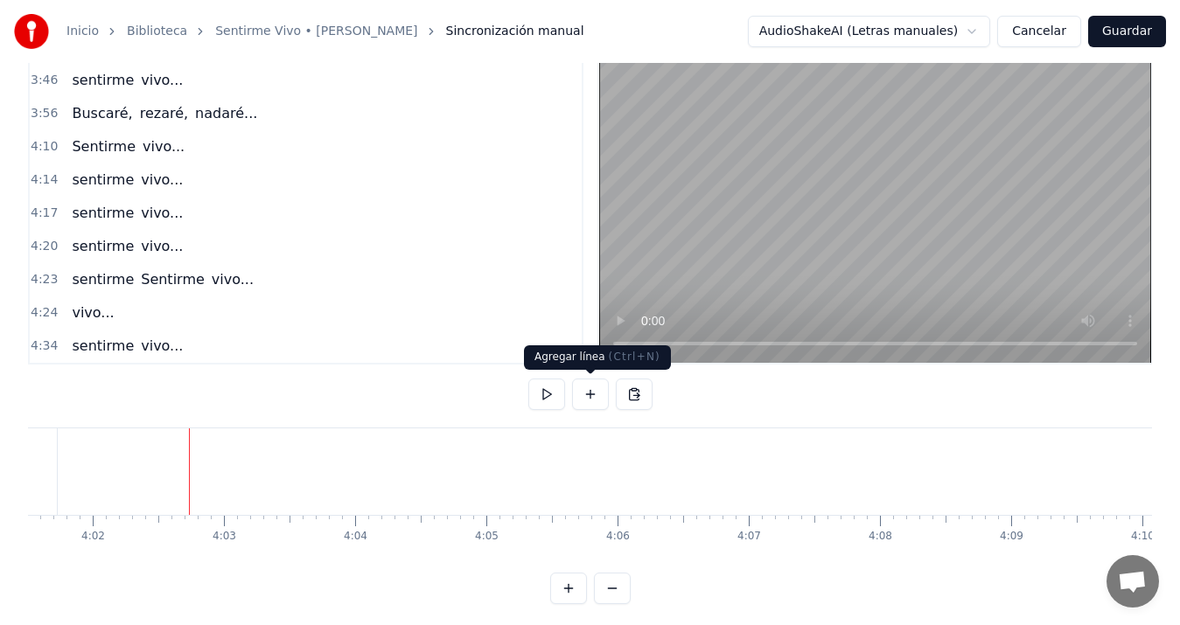
click at [597, 394] on button at bounding box center [590, 394] width 37 height 31
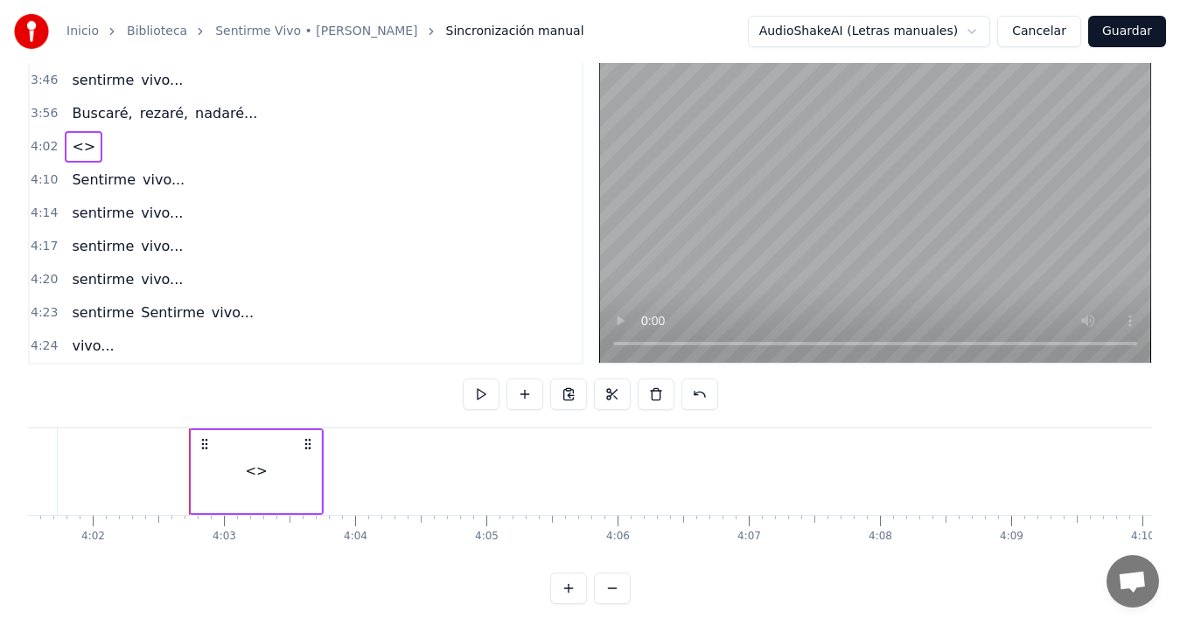
click at [260, 471] on div "<>" at bounding box center [256, 472] width 22 height 20
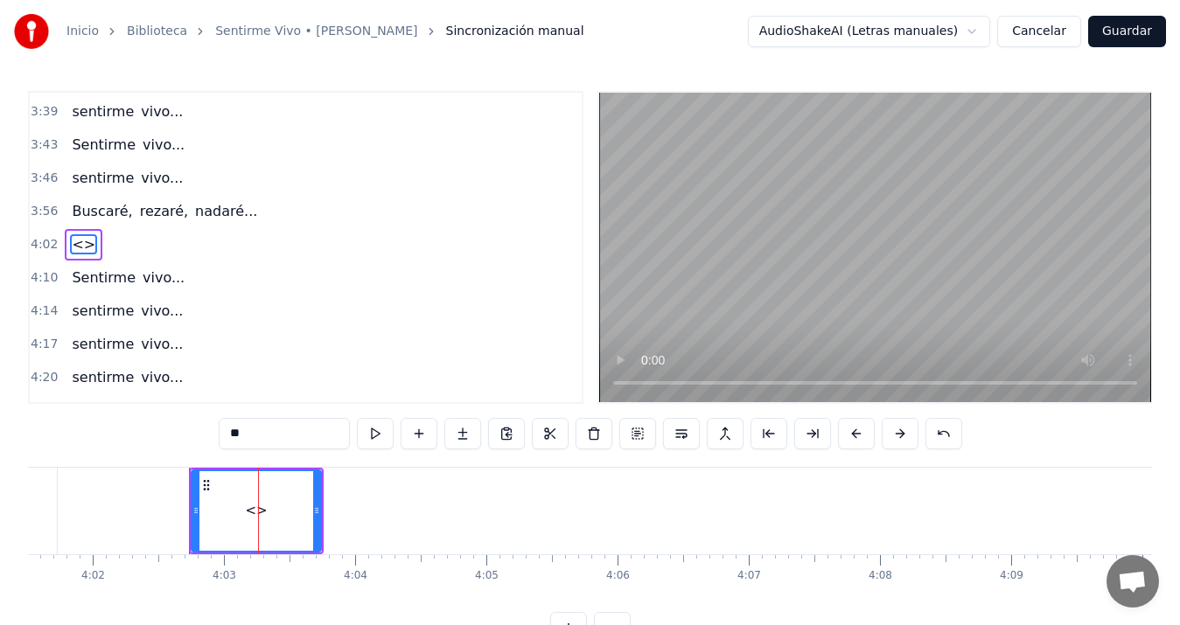
scroll to position [1391, 0]
drag, startPoint x: 269, startPoint y: 435, endPoint x: 157, endPoint y: 426, distance: 112.3
click at [157, 426] on div "0:13 Voy a hacer 0:14 una ronda por tu cumpleaños 0:18 un poema mil veces por a…" at bounding box center [590, 367] width 1124 height 553
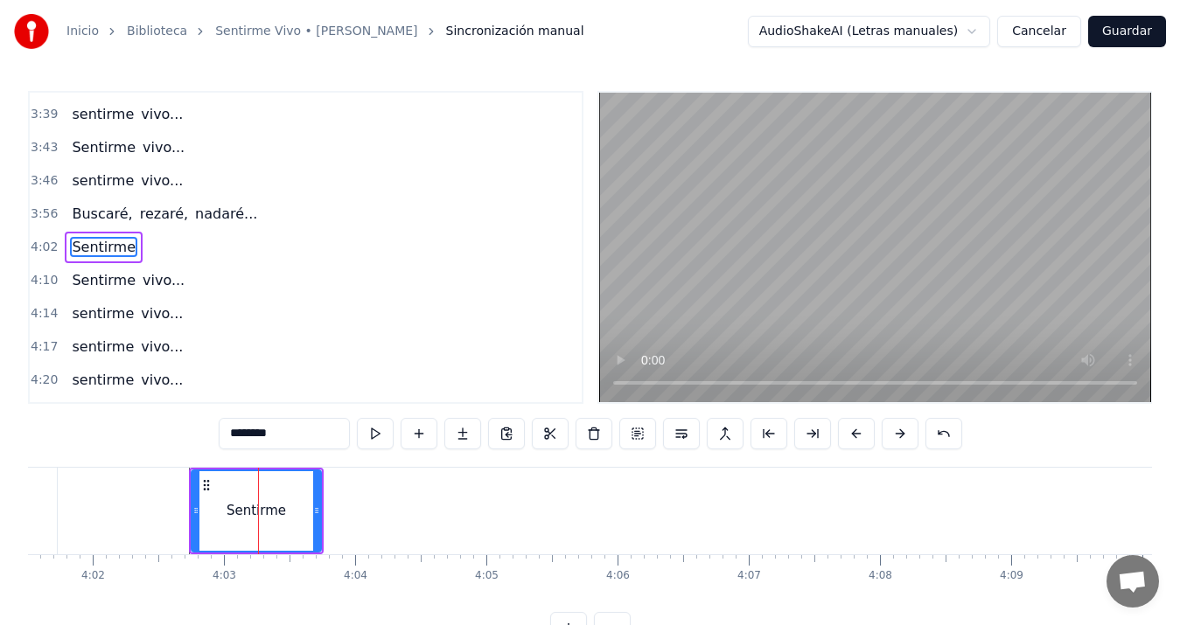
type input "********"
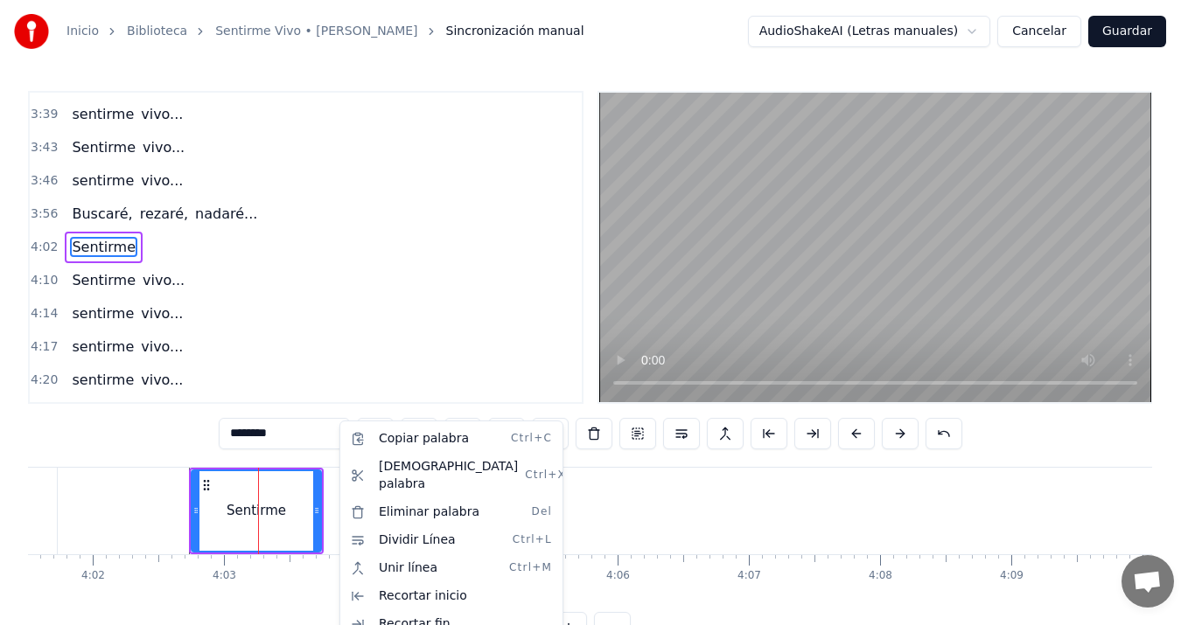
click at [325, 529] on html "Inicio Biblioteca Sentirme Vivo • [PERSON_NAME] manual AudioShakeAI (Letras man…" at bounding box center [597, 336] width 1195 height 672
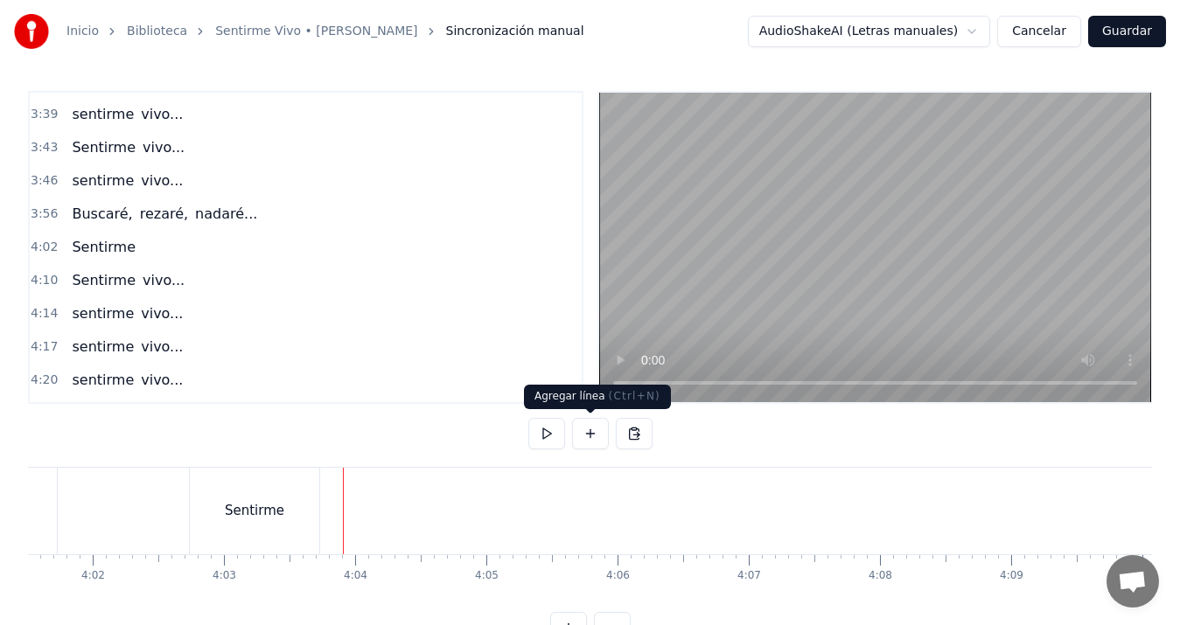
click at [594, 430] on button at bounding box center [590, 433] width 37 height 31
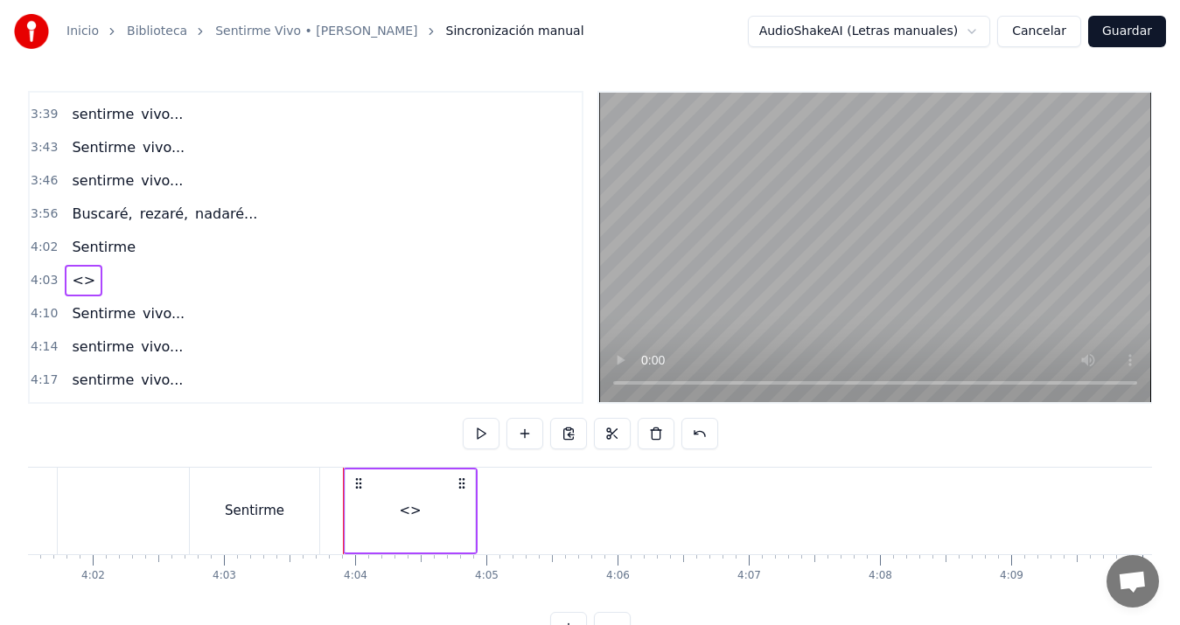
click at [402, 507] on div "<>" at bounding box center [410, 511] width 22 height 20
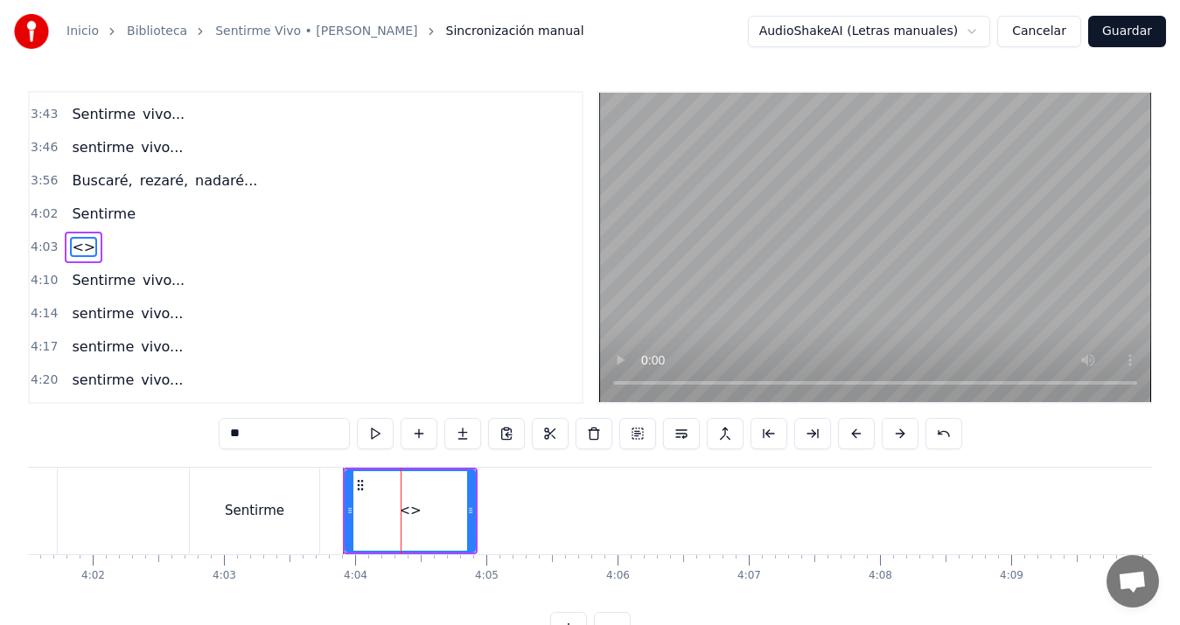
drag, startPoint x: 305, startPoint y: 427, endPoint x: 171, endPoint y: 429, distance: 133.9
click at [171, 429] on div "0:13 Voy a hacer 0:14 una ronda por tu cumpleaños 0:18 un poema mil veces por a…" at bounding box center [590, 367] width 1124 height 553
click at [243, 517] on div "Sentirme" at bounding box center [254, 511] width 59 height 20
type input "********"
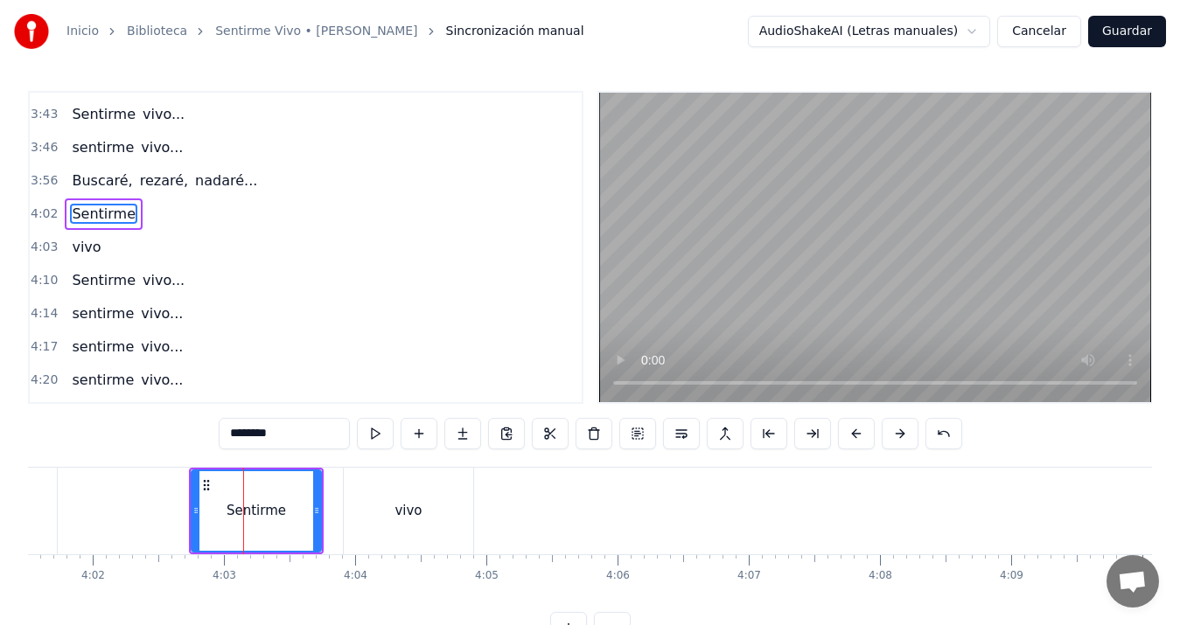
scroll to position [1391, 0]
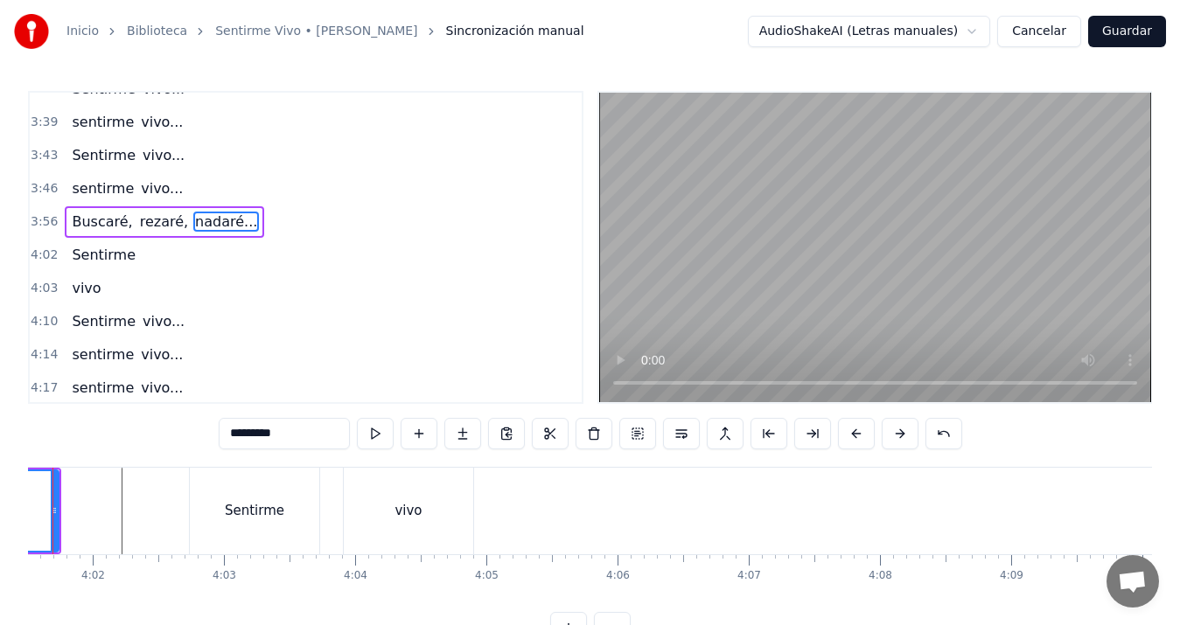
scroll to position [0, 31628]
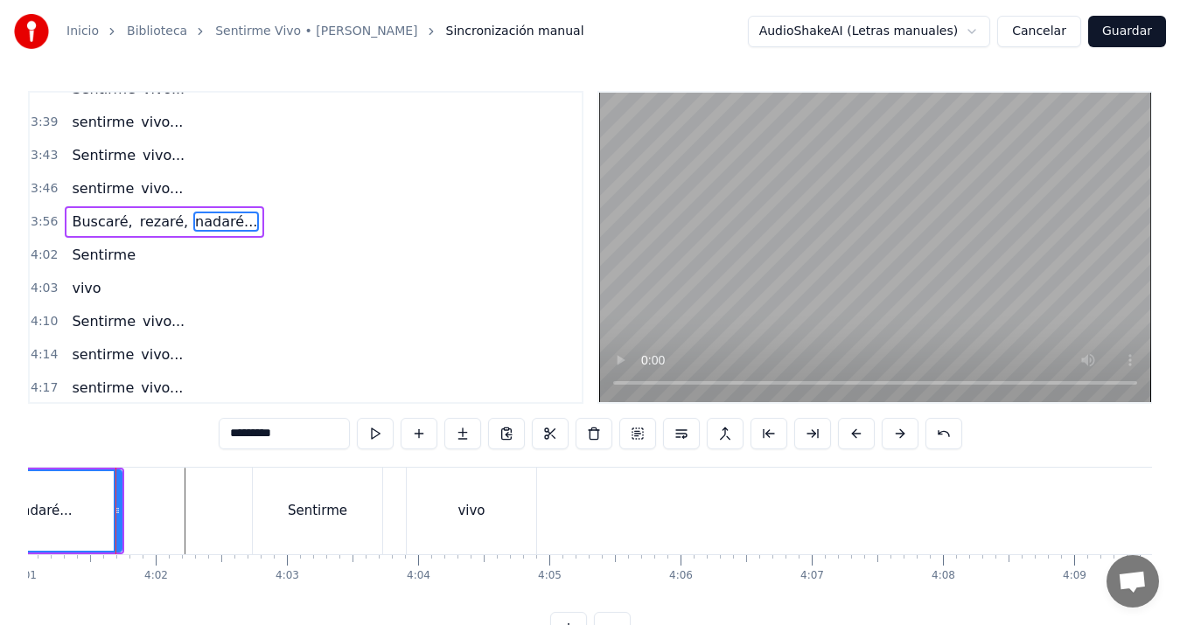
click at [73, 520] on div "nadaré..." at bounding box center [43, 512] width 156 height 80
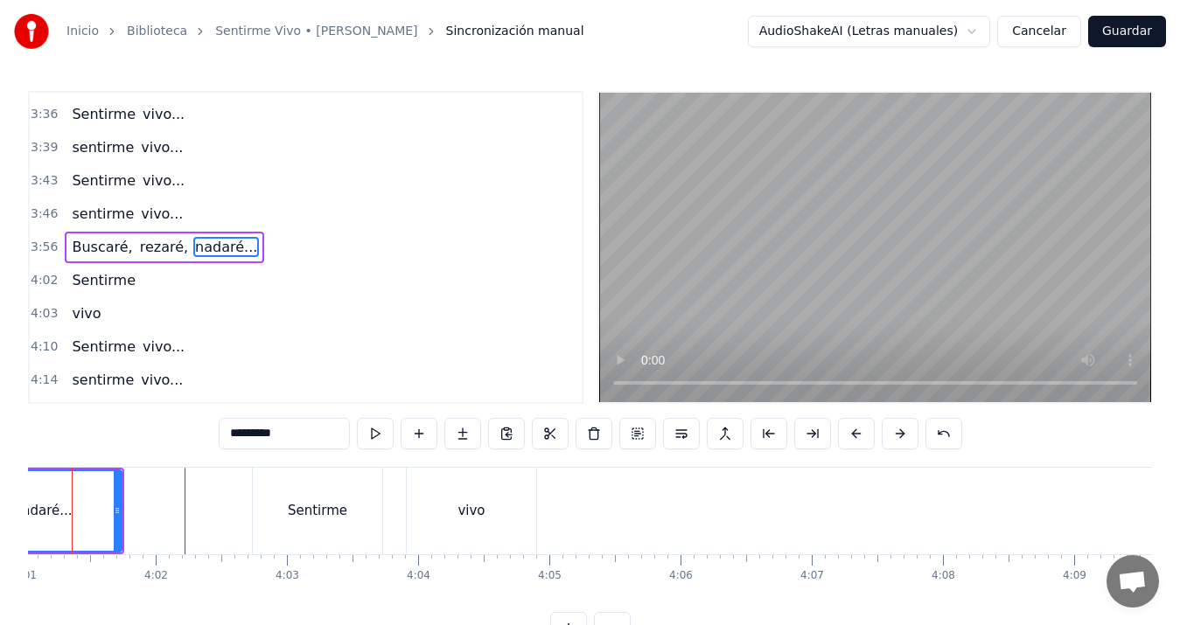
scroll to position [0, 31584]
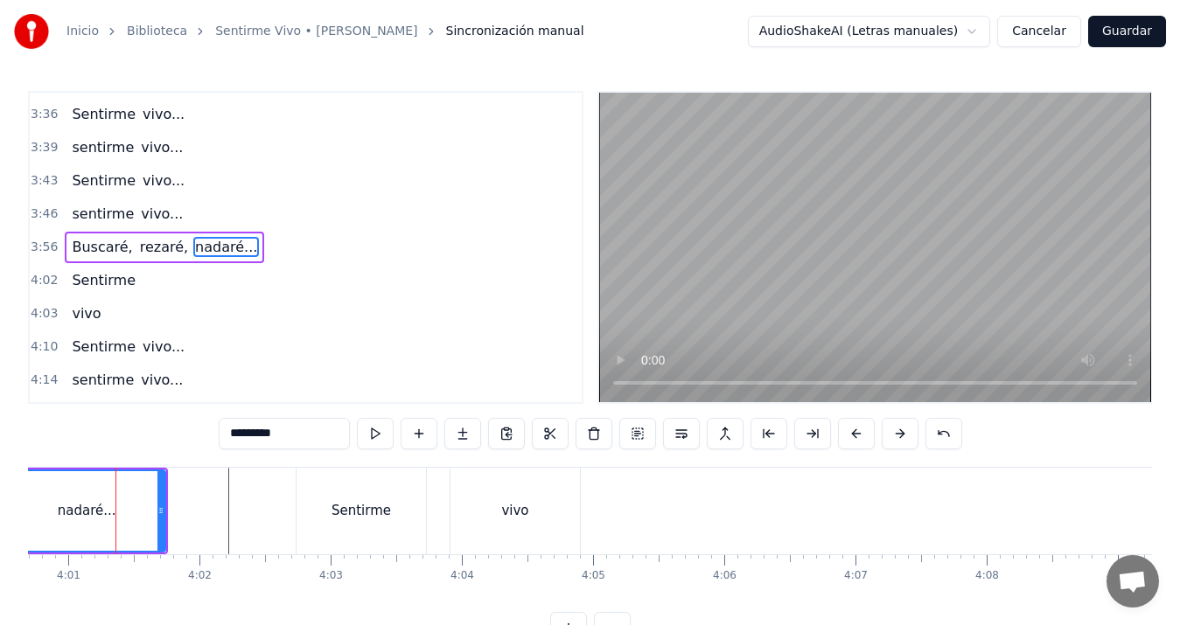
click at [357, 522] on div "Sentirme" at bounding box center [361, 511] width 129 height 87
type input "********"
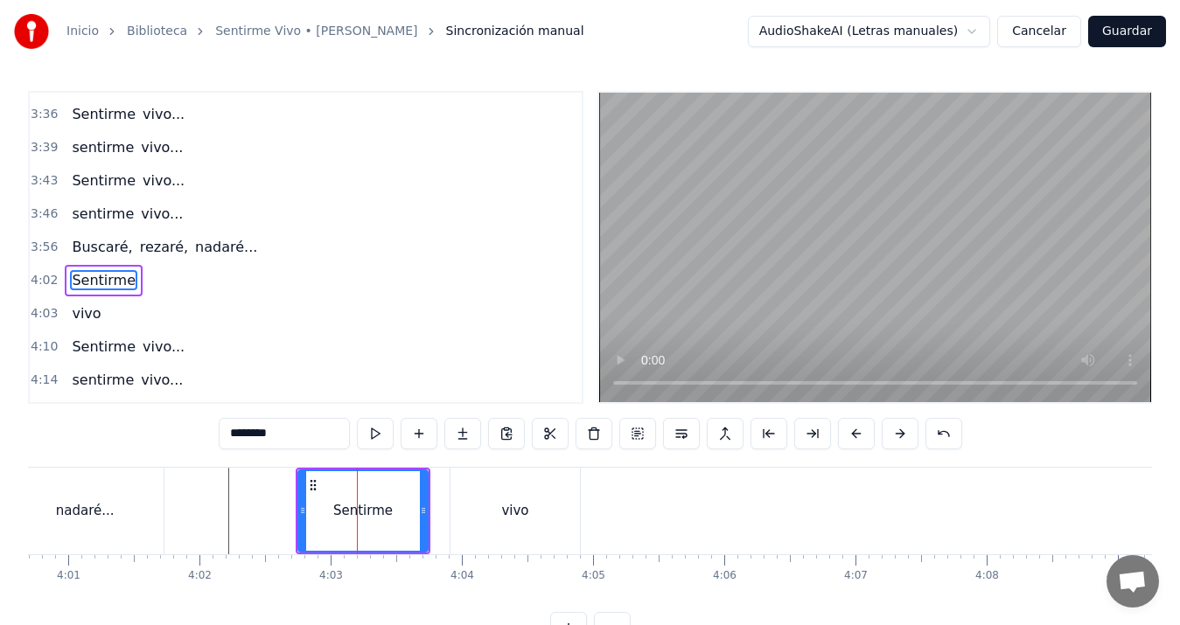
scroll to position [1391, 0]
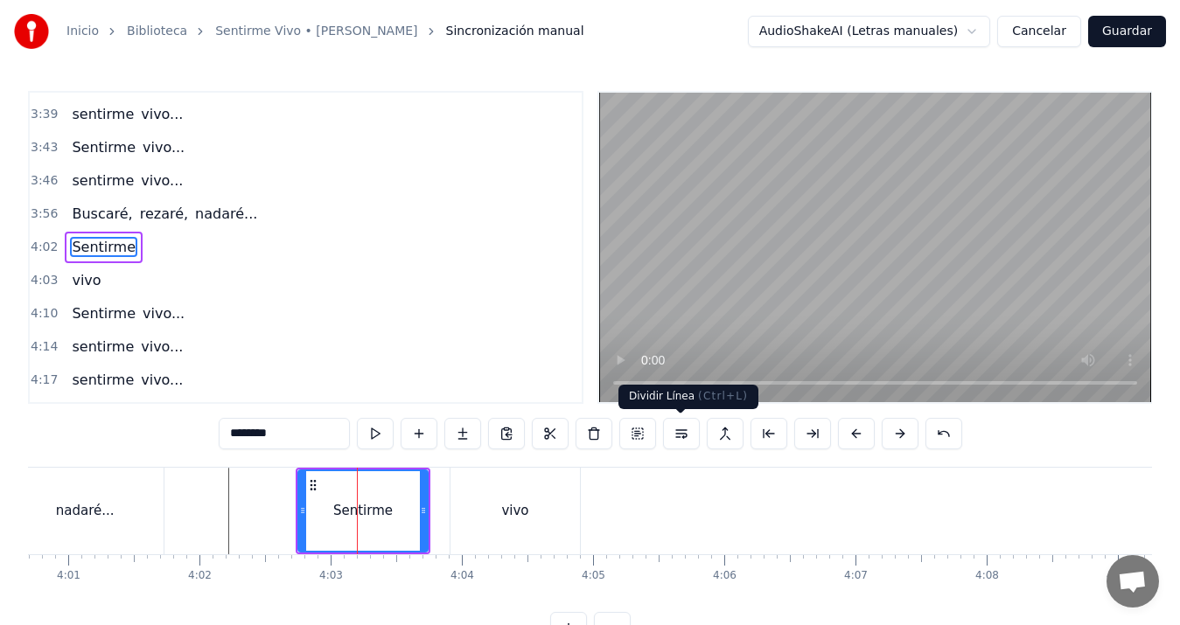
click at [677, 434] on button at bounding box center [681, 433] width 37 height 31
click at [310, 491] on icon at bounding box center [313, 486] width 14 height 14
click at [500, 515] on div "vivo" at bounding box center [515, 511] width 129 height 87
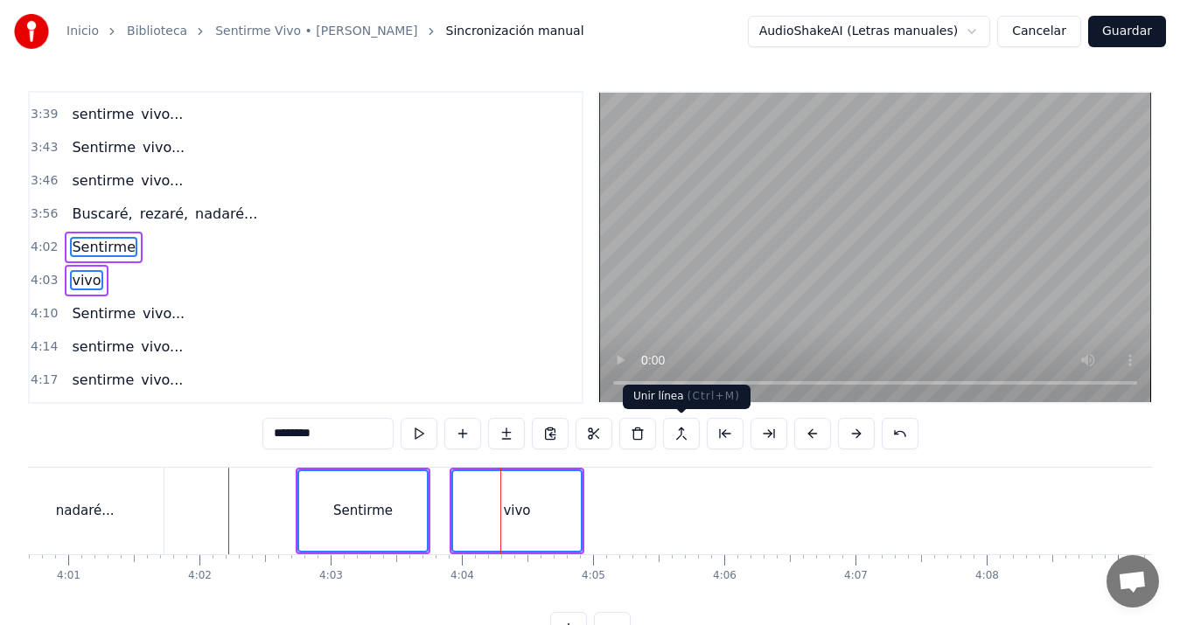
click at [694, 430] on button at bounding box center [681, 433] width 37 height 31
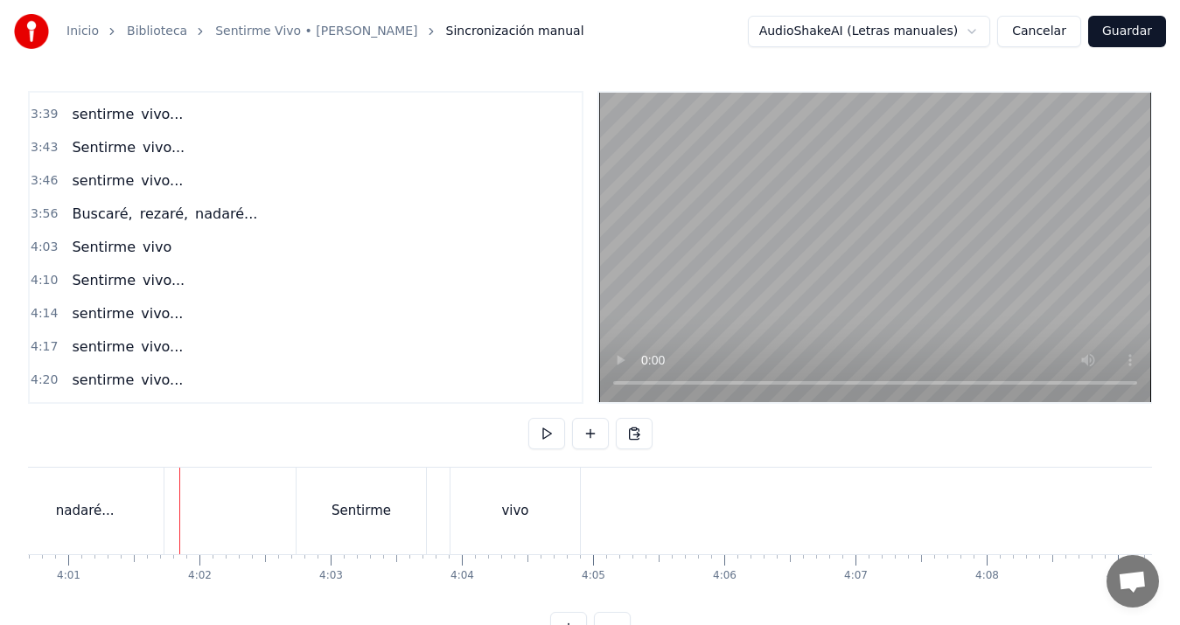
drag, startPoint x: 54, startPoint y: 497, endPoint x: 95, endPoint y: 484, distance: 43.2
click at [61, 497] on div "nadaré..." at bounding box center [84, 511] width 157 height 87
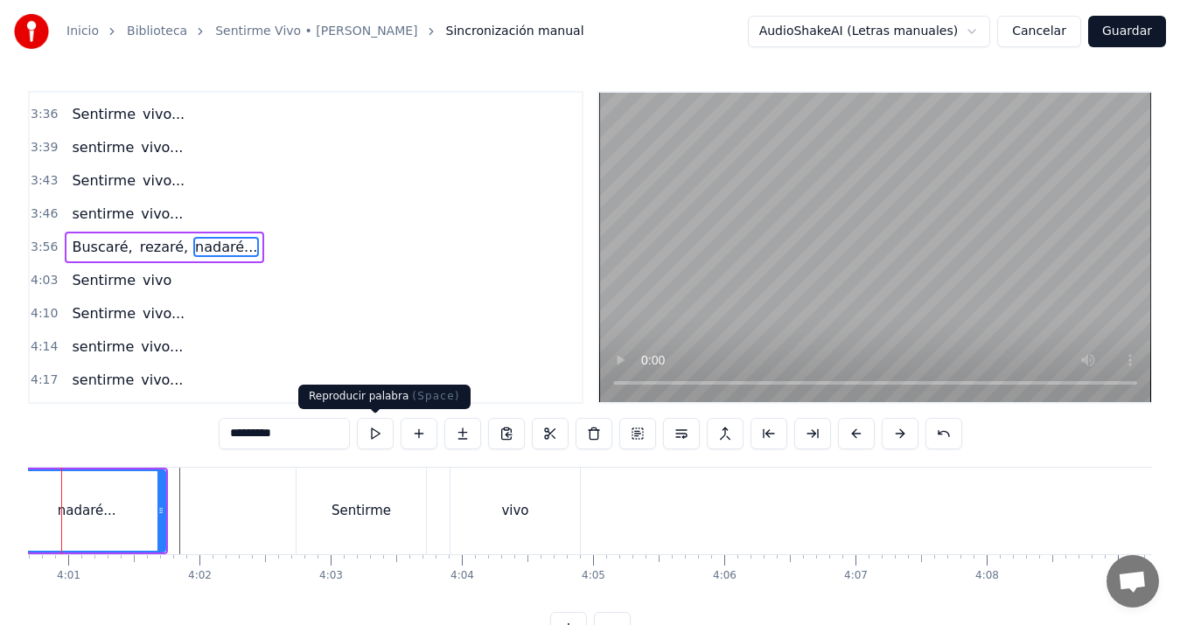
scroll to position [0, 31530]
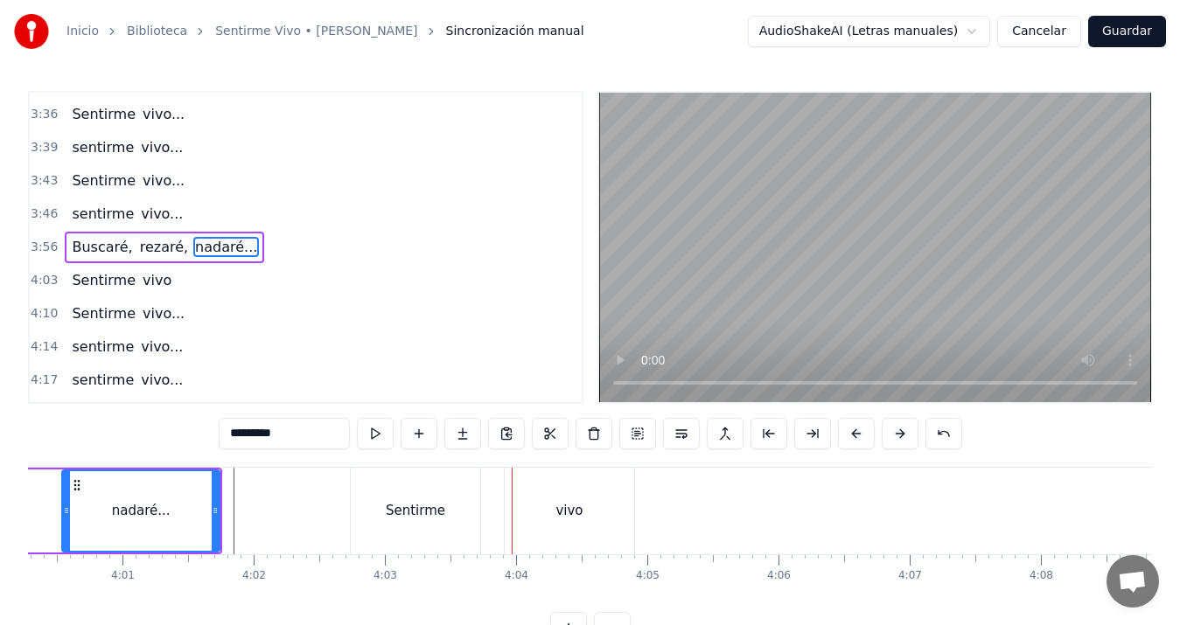
click at [436, 509] on div "Sentirme" at bounding box center [415, 511] width 59 height 20
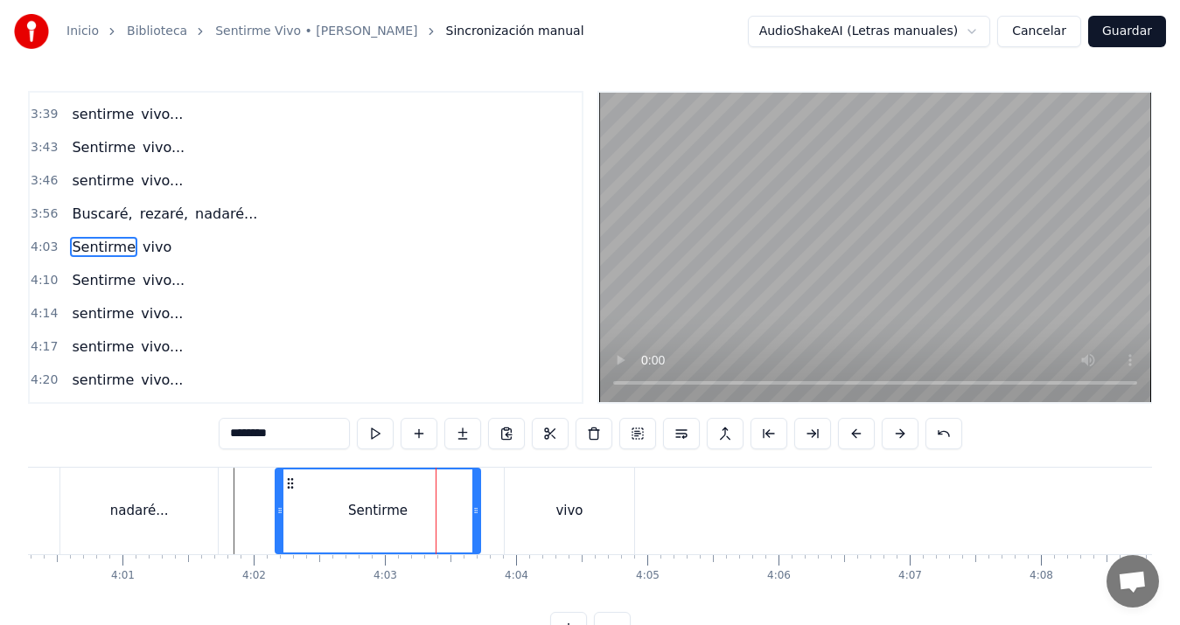
drag, startPoint x: 353, startPoint y: 509, endPoint x: 278, endPoint y: 510, distance: 75.2
click at [278, 510] on icon at bounding box center [279, 511] width 7 height 14
click at [143, 520] on div "nadaré..." at bounding box center [139, 511] width 59 height 20
type input "*********"
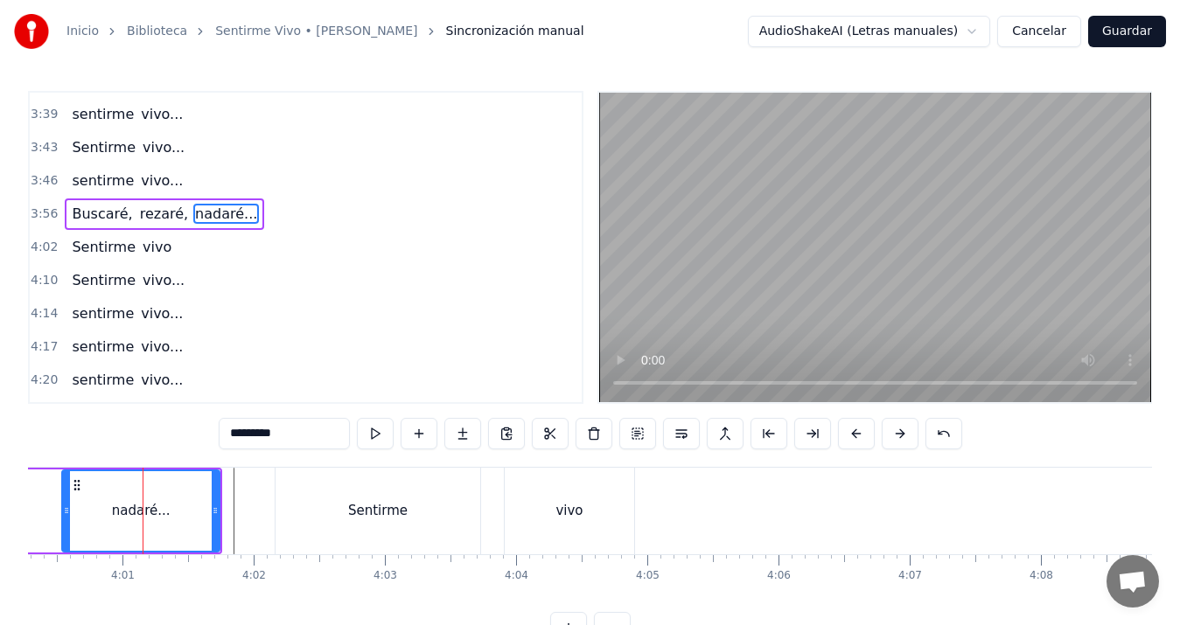
scroll to position [1358, 0]
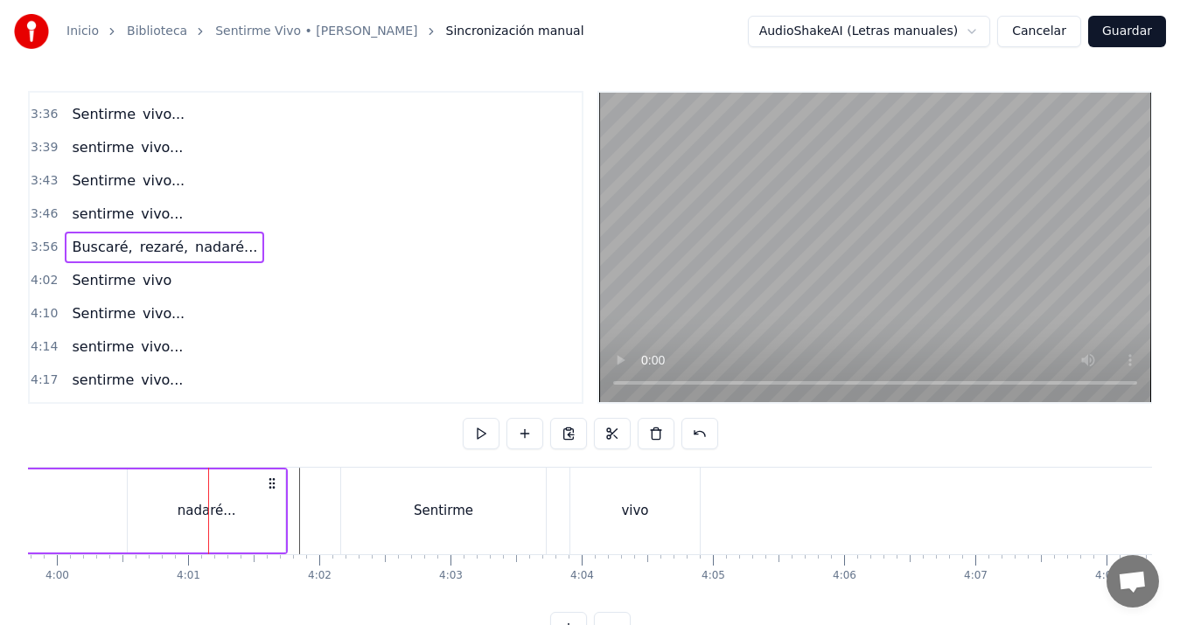
scroll to position [0, 31457]
click at [486, 496] on div "Sentirme" at bounding box center [451, 511] width 205 height 87
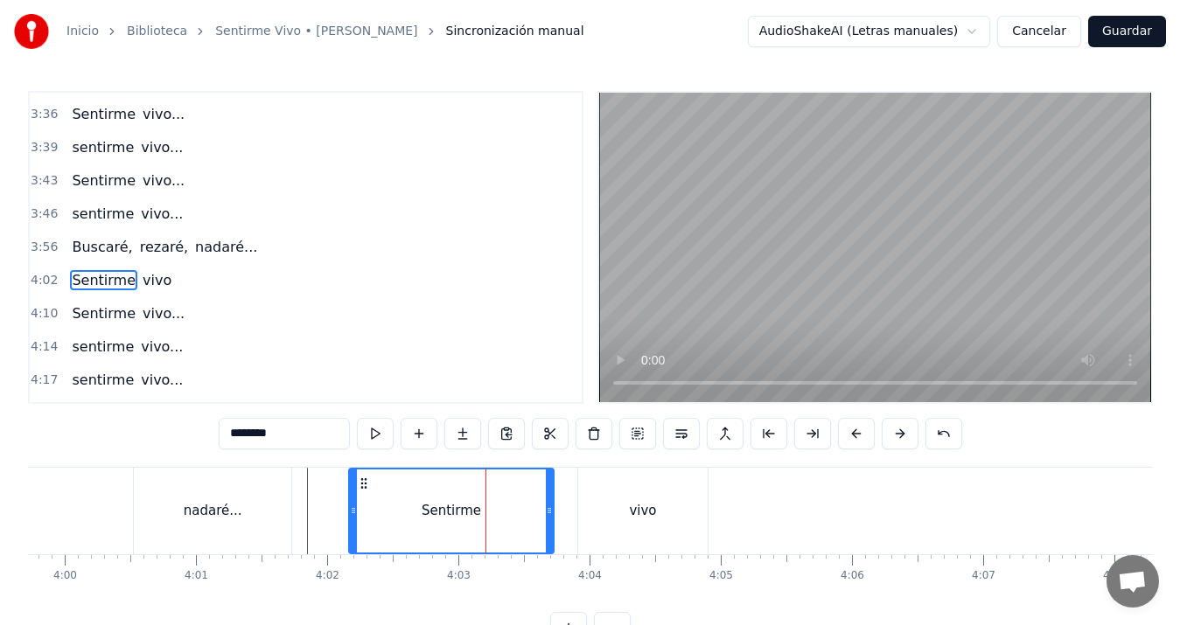
scroll to position [1391, 0]
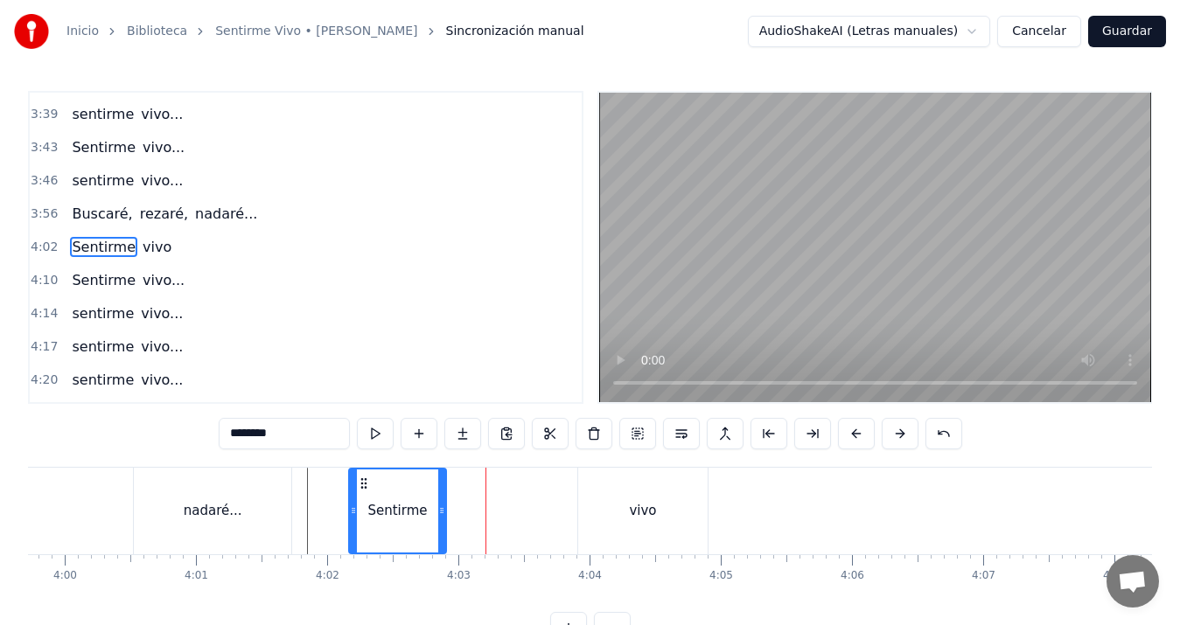
drag, startPoint x: 552, startPoint y: 508, endPoint x: 444, endPoint y: 516, distance: 107.9
click at [444, 516] on icon at bounding box center [441, 511] width 7 height 14
click at [570, 507] on div "Sentirme vivo" at bounding box center [530, 511] width 364 height 87
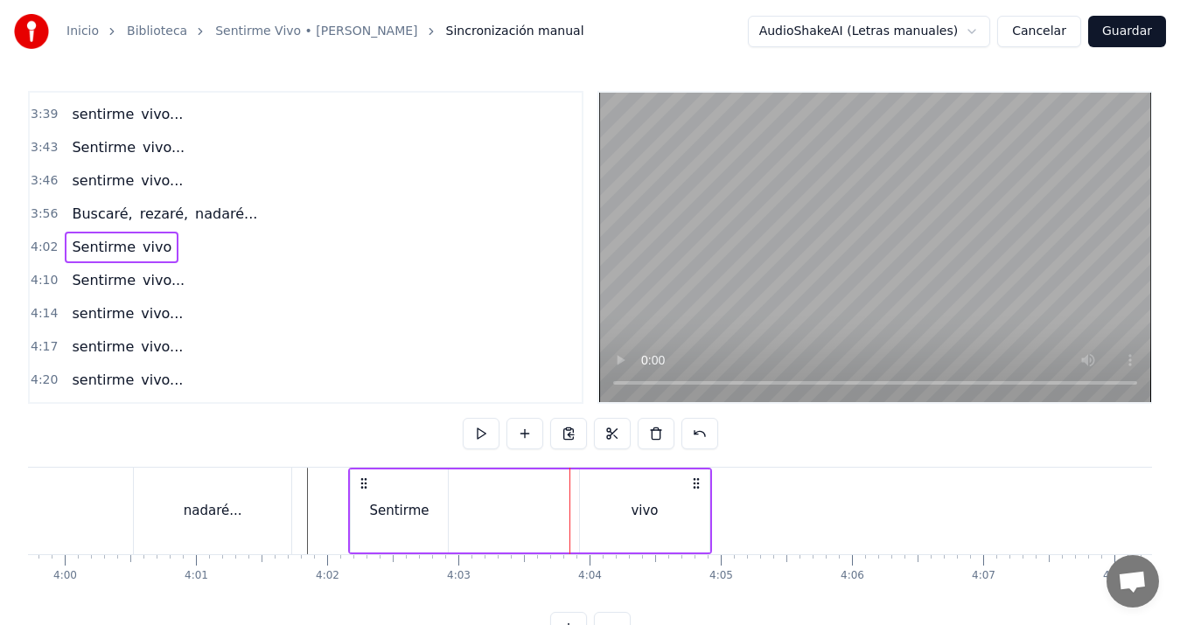
click at [608, 504] on div "vivo" at bounding box center [644, 511] width 129 height 83
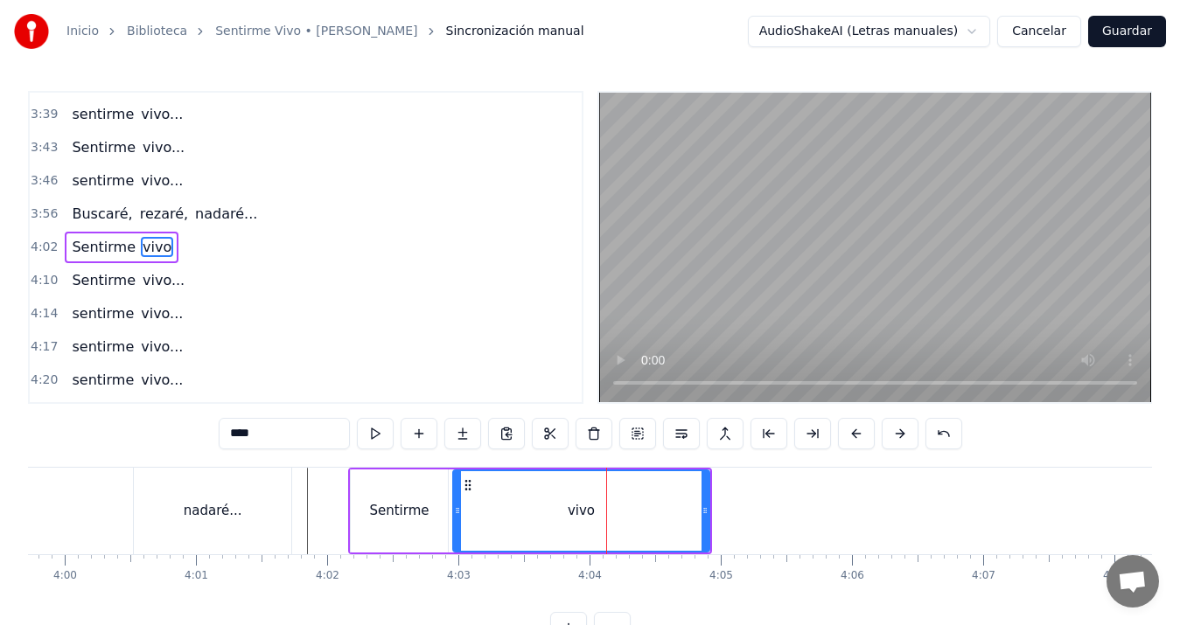
drag, startPoint x: 586, startPoint y: 511, endPoint x: 459, endPoint y: 519, distance: 127.1
click at [459, 519] on div at bounding box center [457, 512] width 7 height 80
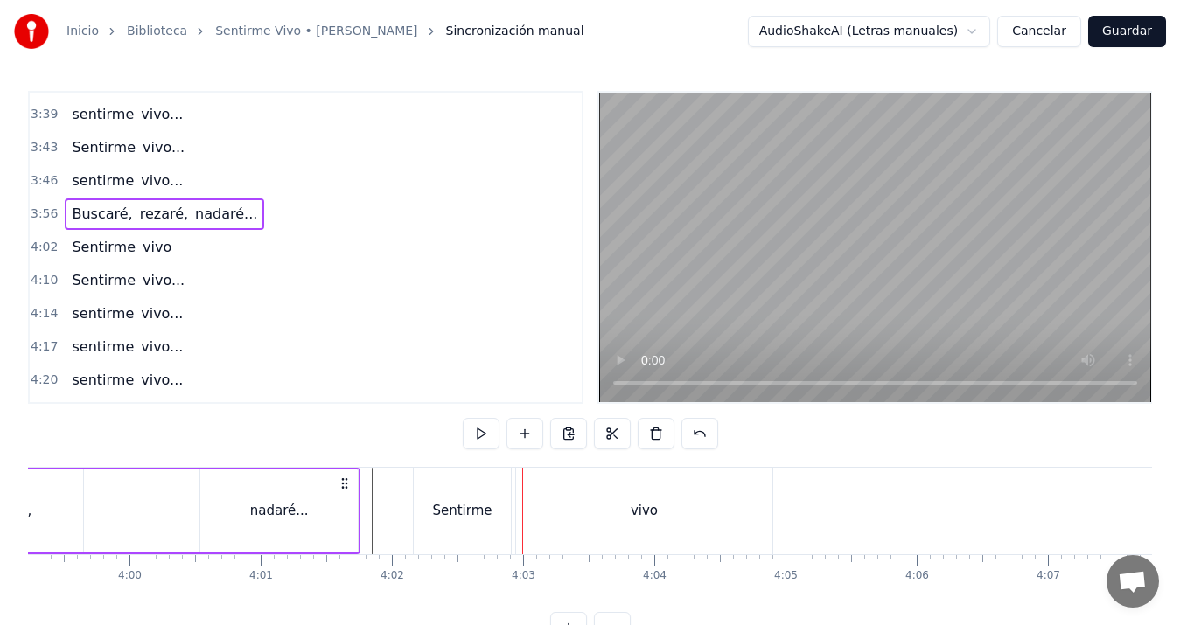
scroll to position [0, 31384]
click at [43, 512] on div "rezaré," at bounding box center [16, 511] width 149 height 83
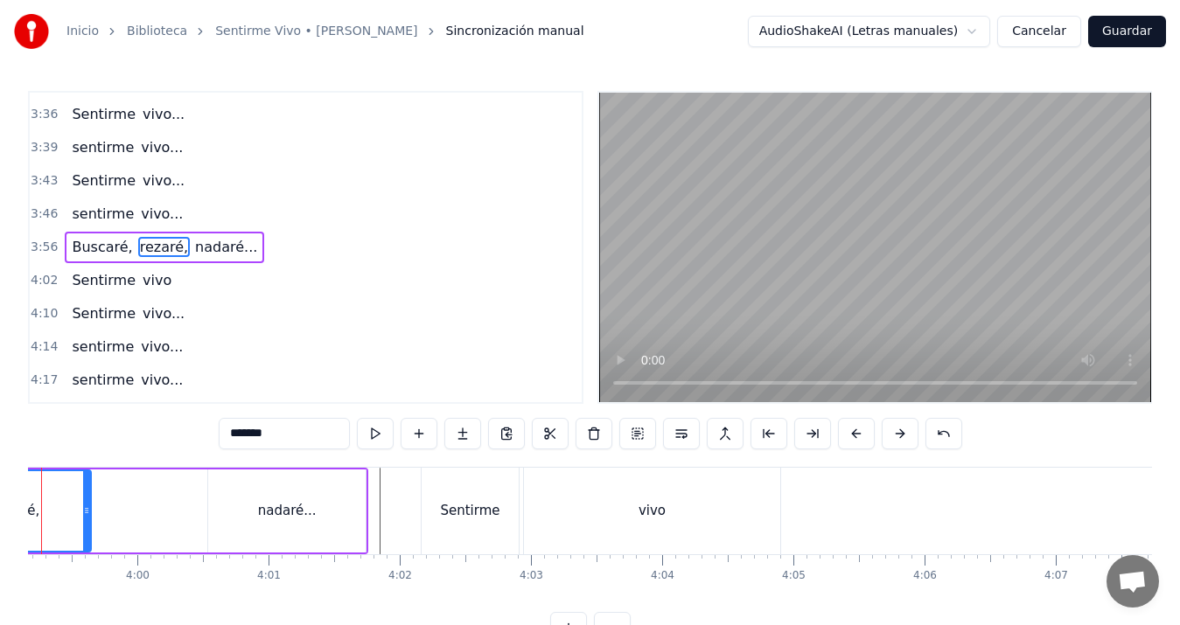
scroll to position [0, 31310]
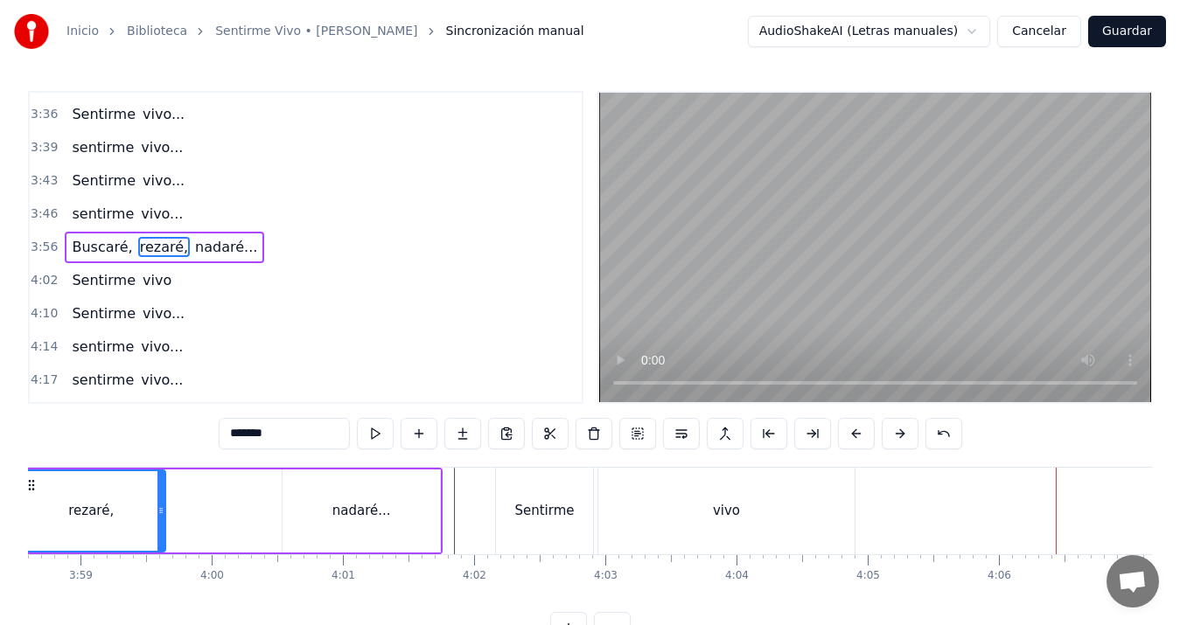
click at [292, 503] on div "nadaré..." at bounding box center [361, 511] width 157 height 83
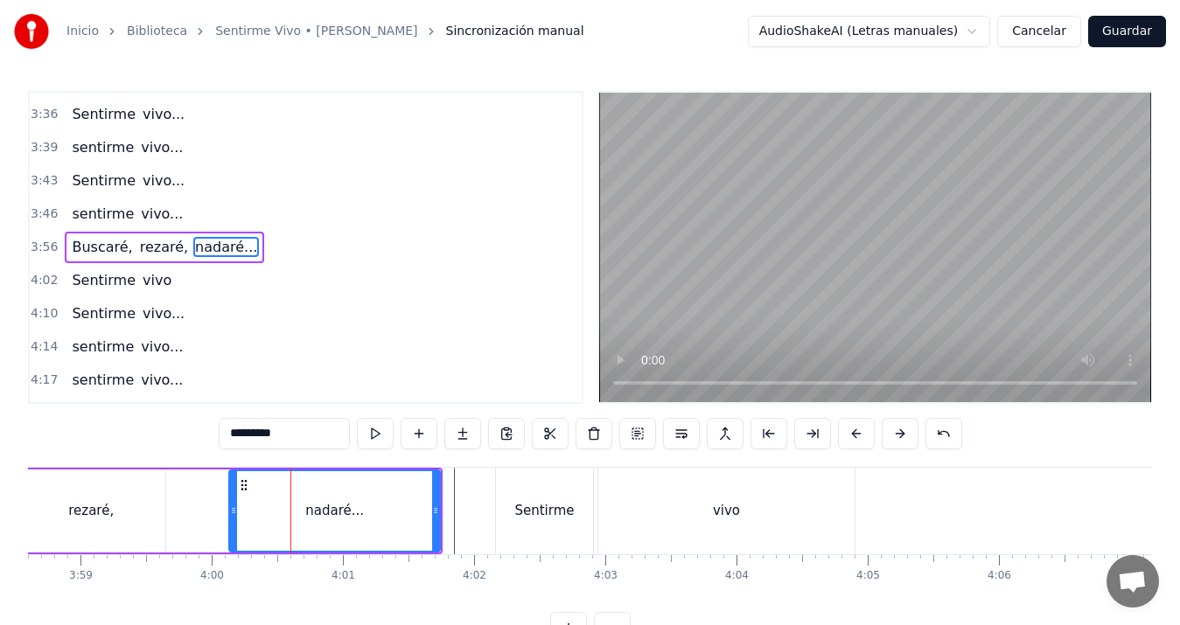
drag, startPoint x: 285, startPoint y: 514, endPoint x: 232, endPoint y: 523, distance: 54.1
click at [232, 523] on div at bounding box center [233, 512] width 7 height 80
drag, startPoint x: 434, startPoint y: 513, endPoint x: 375, endPoint y: 515, distance: 58.7
click at [375, 515] on icon at bounding box center [377, 511] width 7 height 14
click at [59, 506] on div "rezaré," at bounding box center [91, 511] width 149 height 83
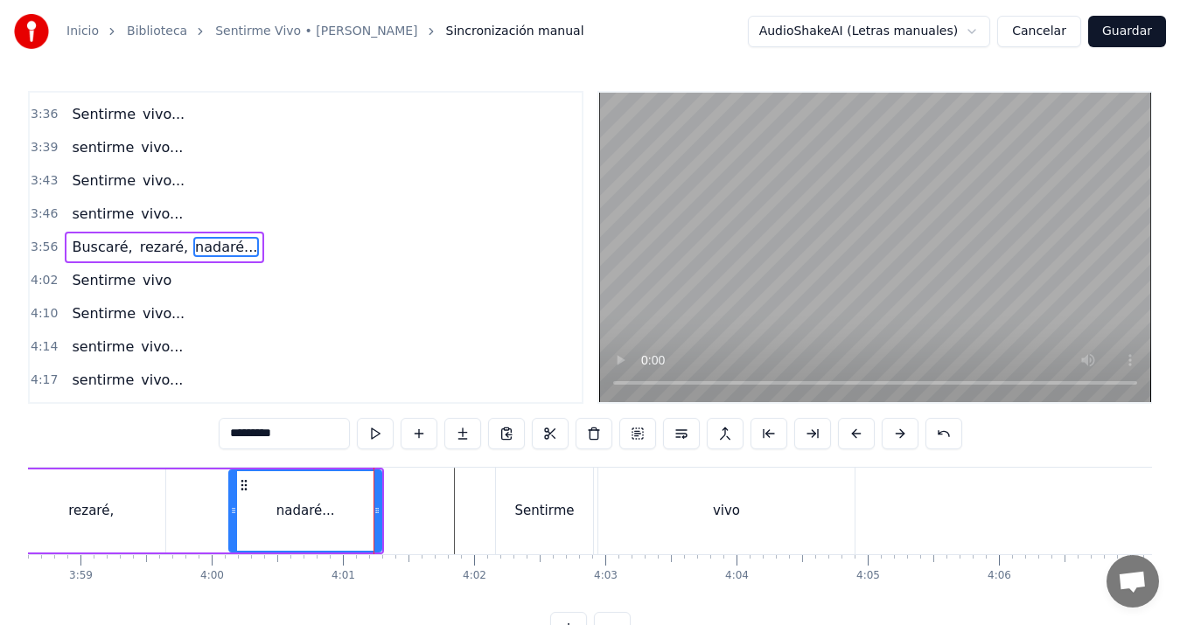
type input "*******"
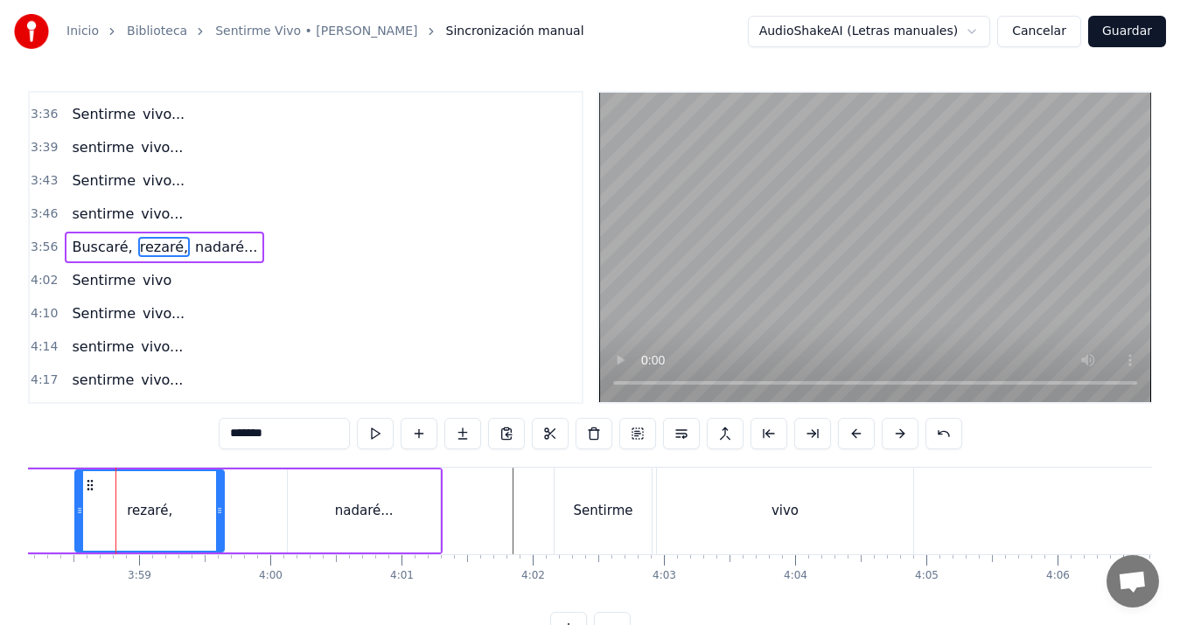
click at [46, 504] on div "[PERSON_NAME], rezaré, nadaré..." at bounding box center [150, 511] width 584 height 87
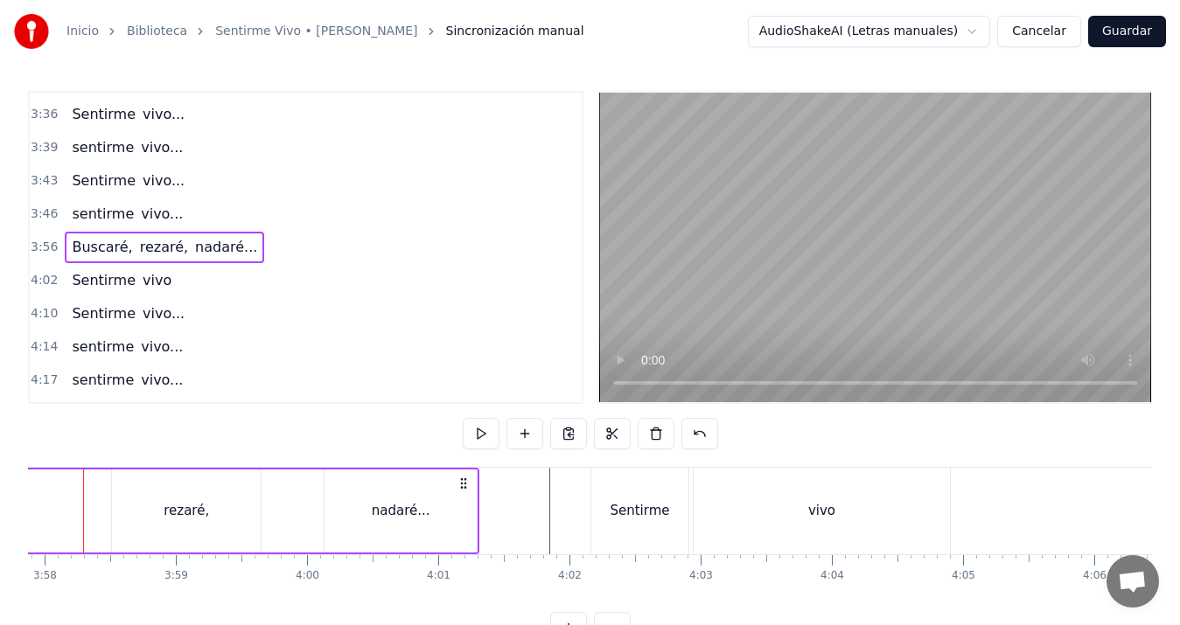
scroll to position [0, 31182]
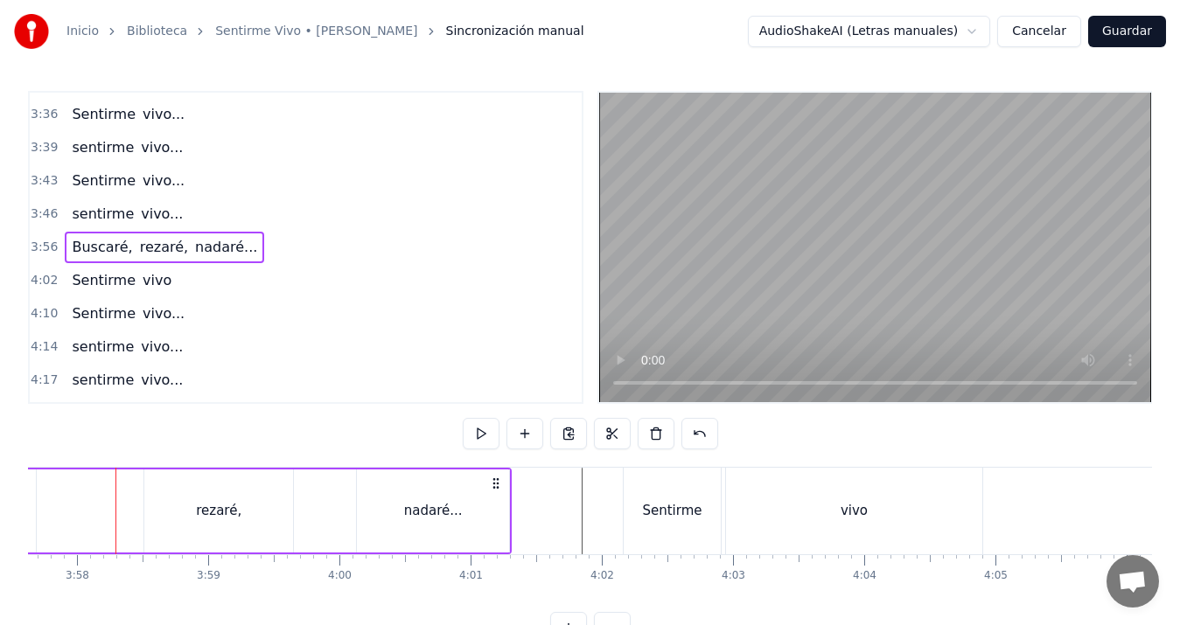
click at [46, 499] on div "[PERSON_NAME], rezaré, nadaré..." at bounding box center [219, 511] width 584 height 87
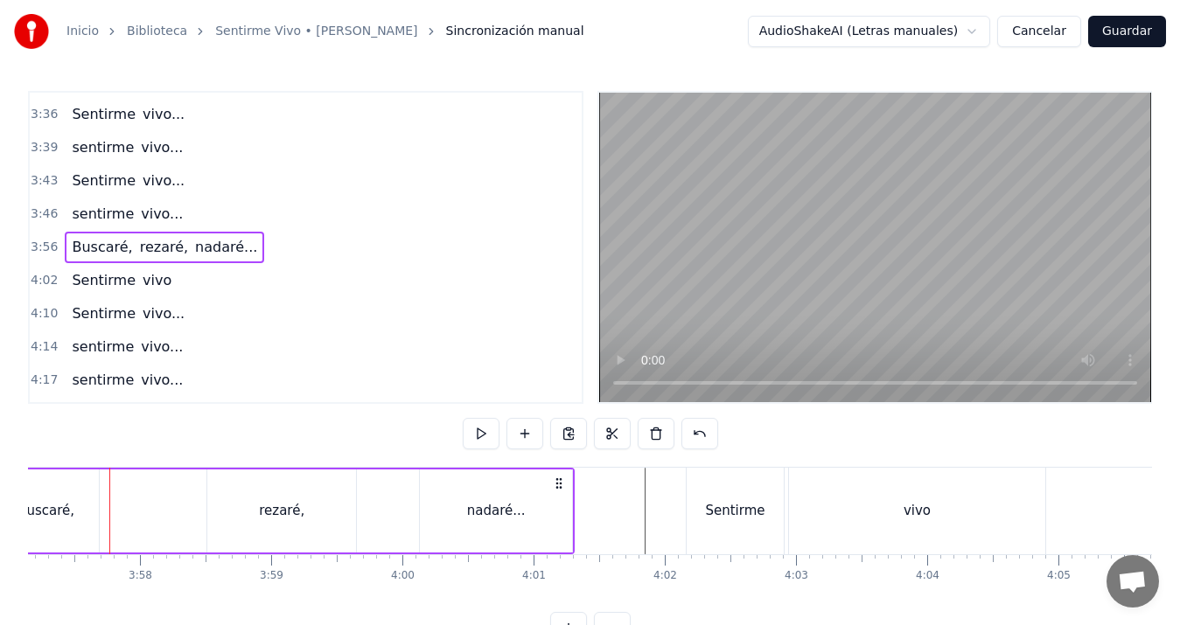
scroll to position [0, 31113]
click at [46, 499] on div "Buscaré," at bounding box center [52, 511] width 106 height 83
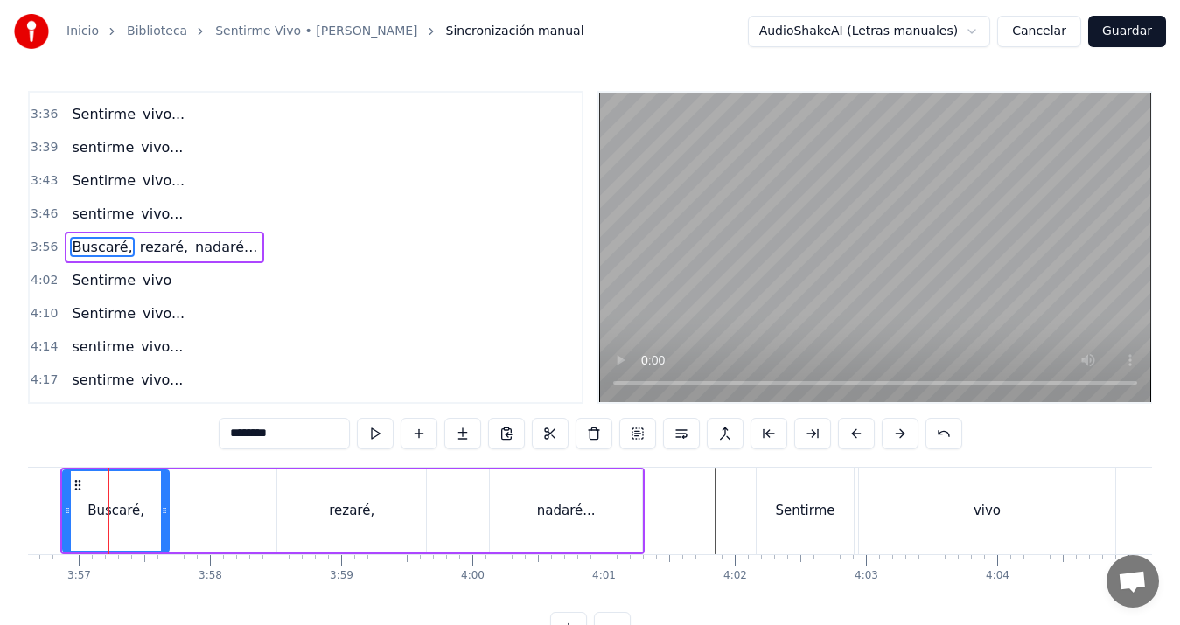
scroll to position [0, 31042]
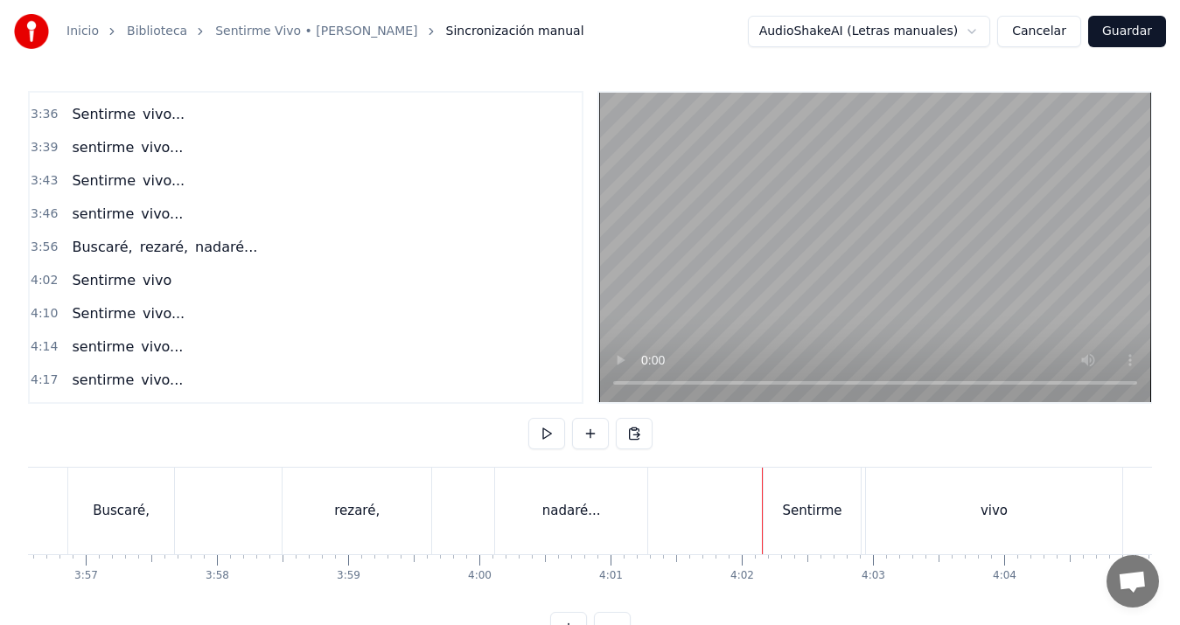
click at [806, 510] on div "Sentirme" at bounding box center [811, 511] width 59 height 20
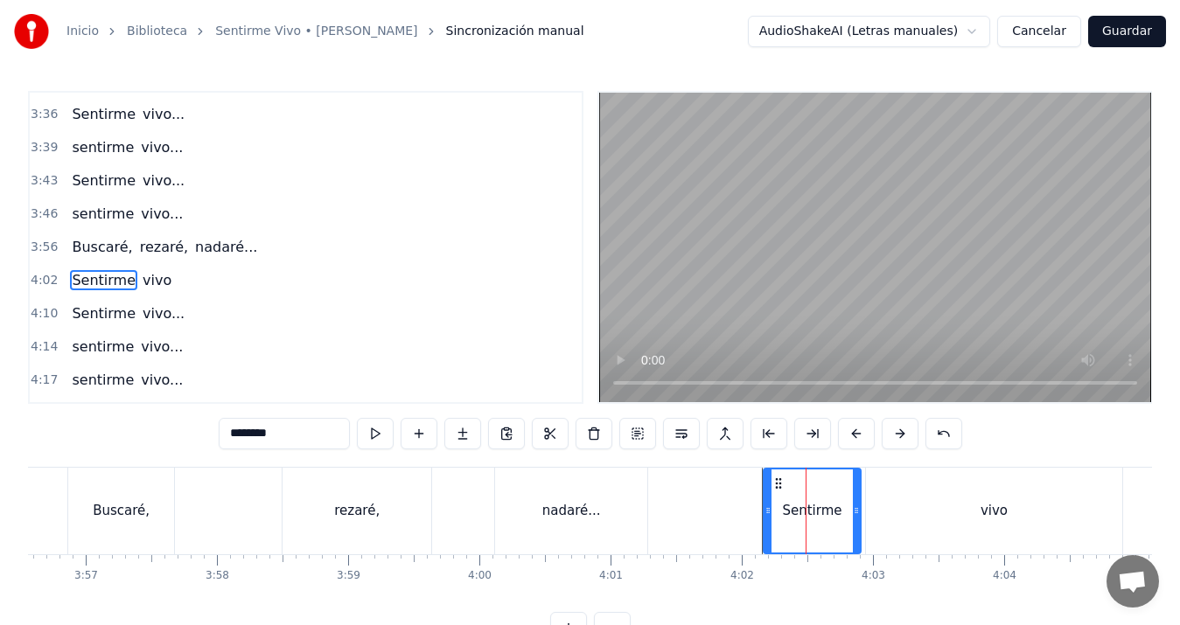
scroll to position [1391, 0]
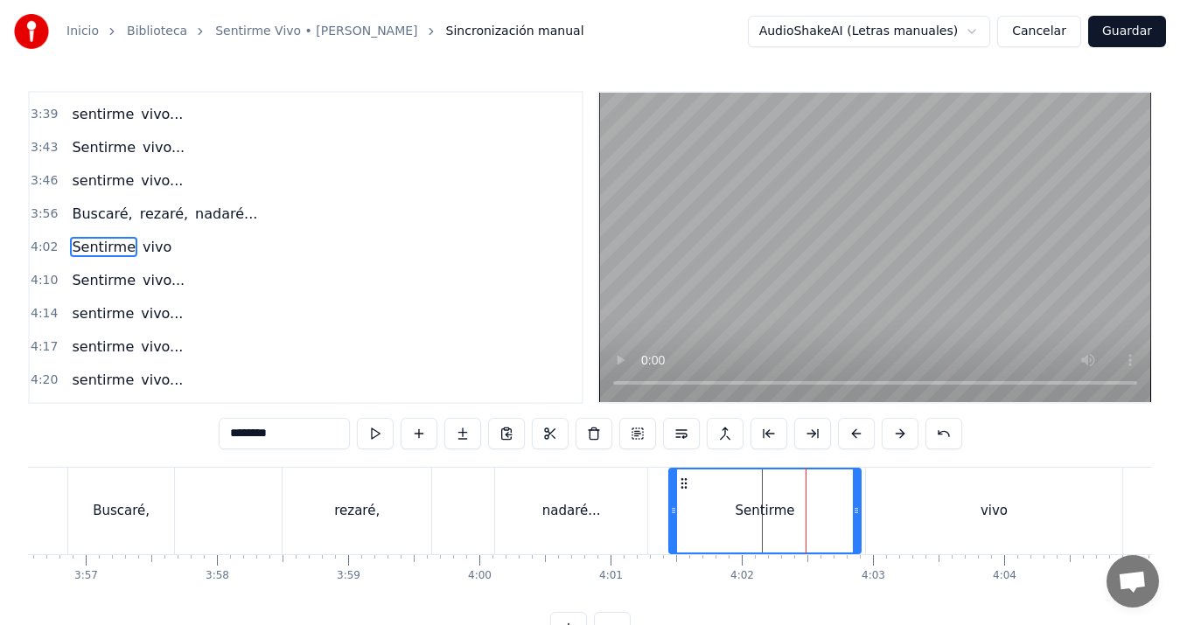
drag, startPoint x: 767, startPoint y: 506, endPoint x: 673, endPoint y: 498, distance: 94.8
click at [673, 498] on div at bounding box center [673, 511] width 7 height 83
drag, startPoint x: 855, startPoint y: 514, endPoint x: 776, endPoint y: 514, distance: 78.7
click at [776, 514] on icon at bounding box center [777, 511] width 7 height 14
click at [916, 500] on div "vivo" at bounding box center [994, 511] width 256 height 87
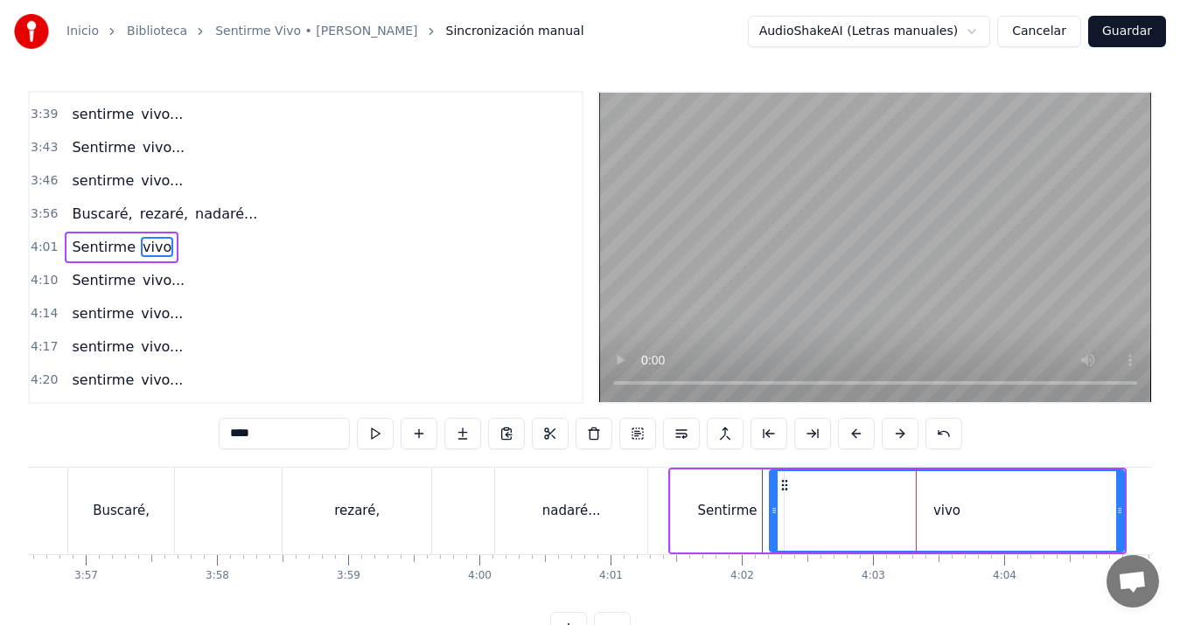
drag, startPoint x: 874, startPoint y: 511, endPoint x: 776, endPoint y: 512, distance: 98.0
click at [776, 512] on icon at bounding box center [774, 511] width 7 height 14
click at [122, 512] on div "Buscaré," at bounding box center [121, 511] width 57 height 20
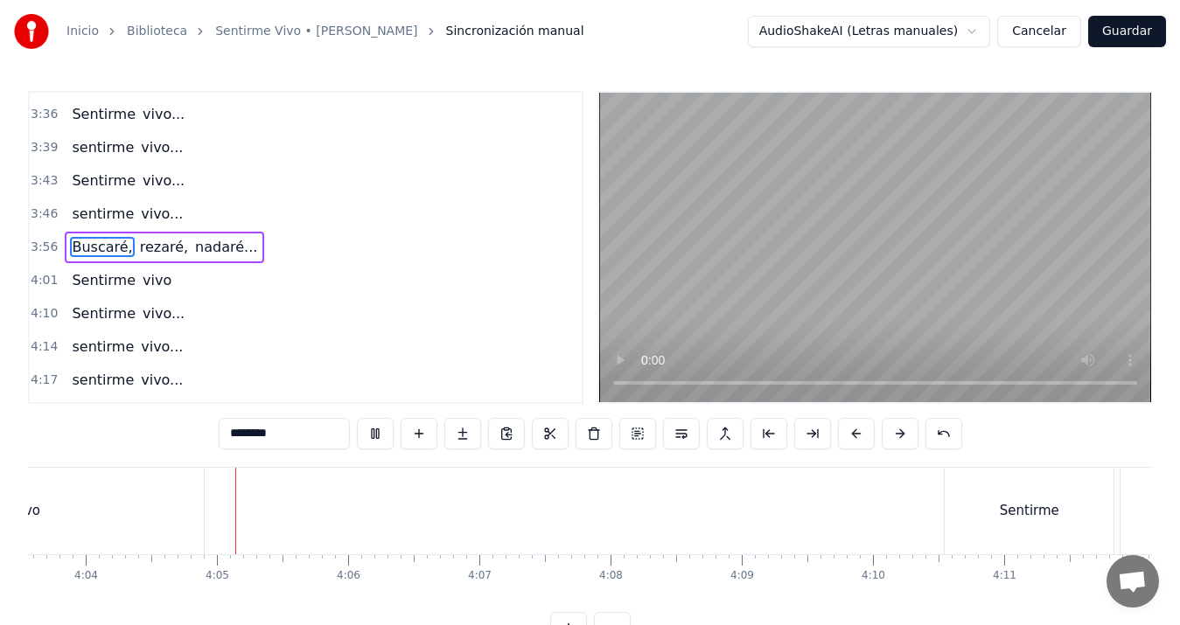
scroll to position [0, 32010]
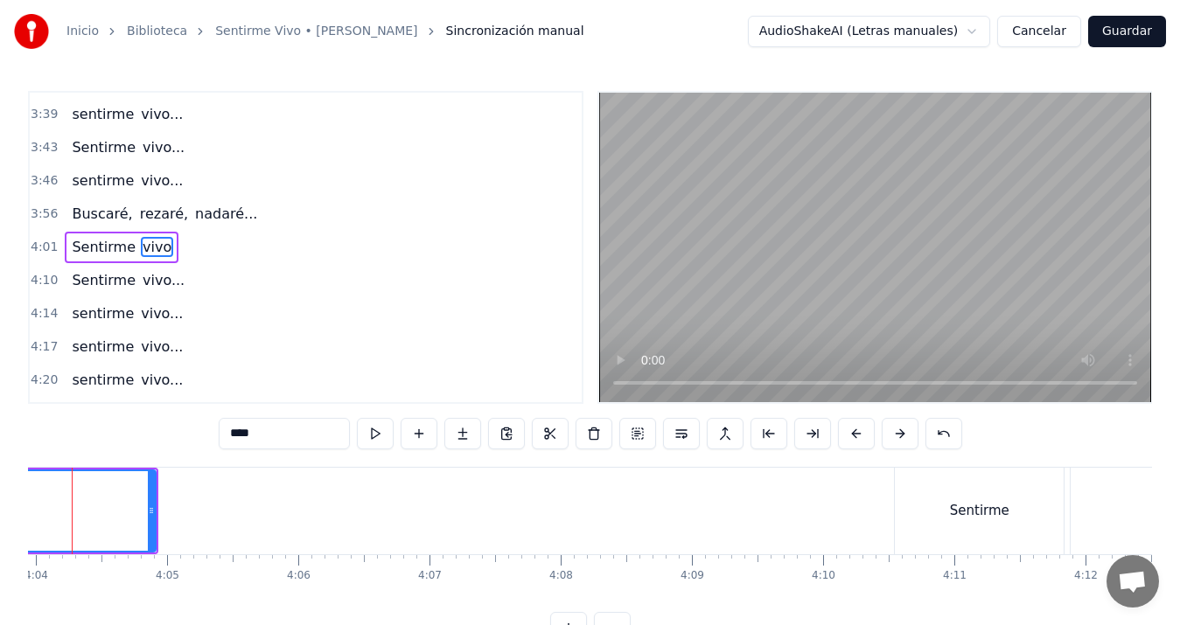
scroll to position [0, 31967]
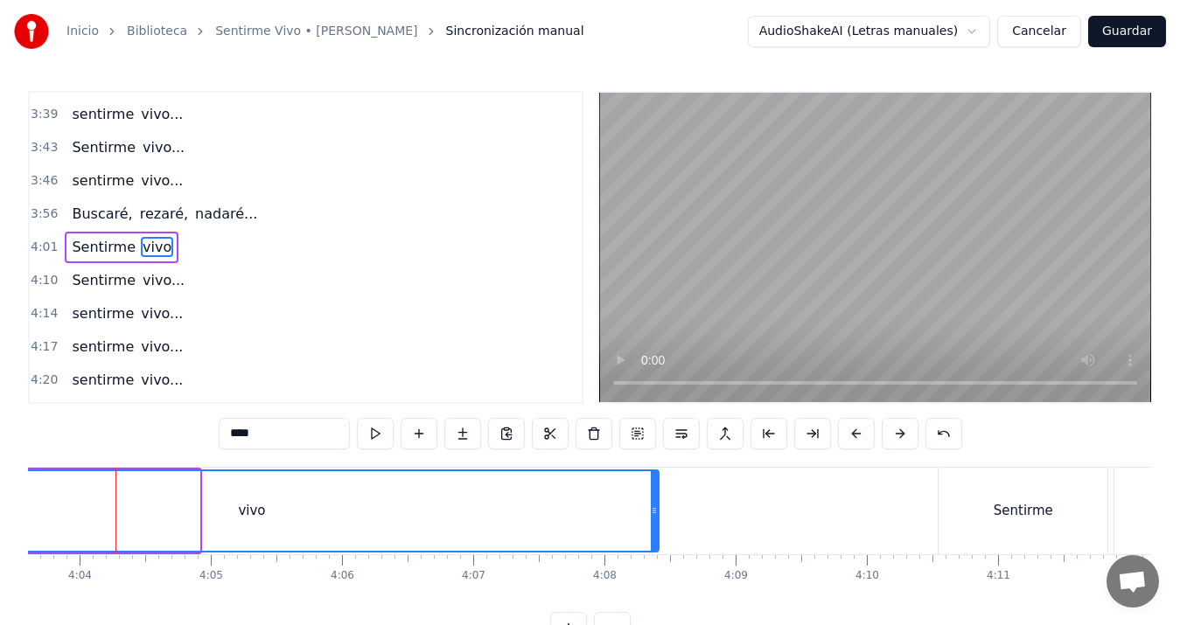
drag, startPoint x: 194, startPoint y: 507, endPoint x: 653, endPoint y: 511, distance: 459.3
click at [653, 511] on icon at bounding box center [654, 511] width 7 height 14
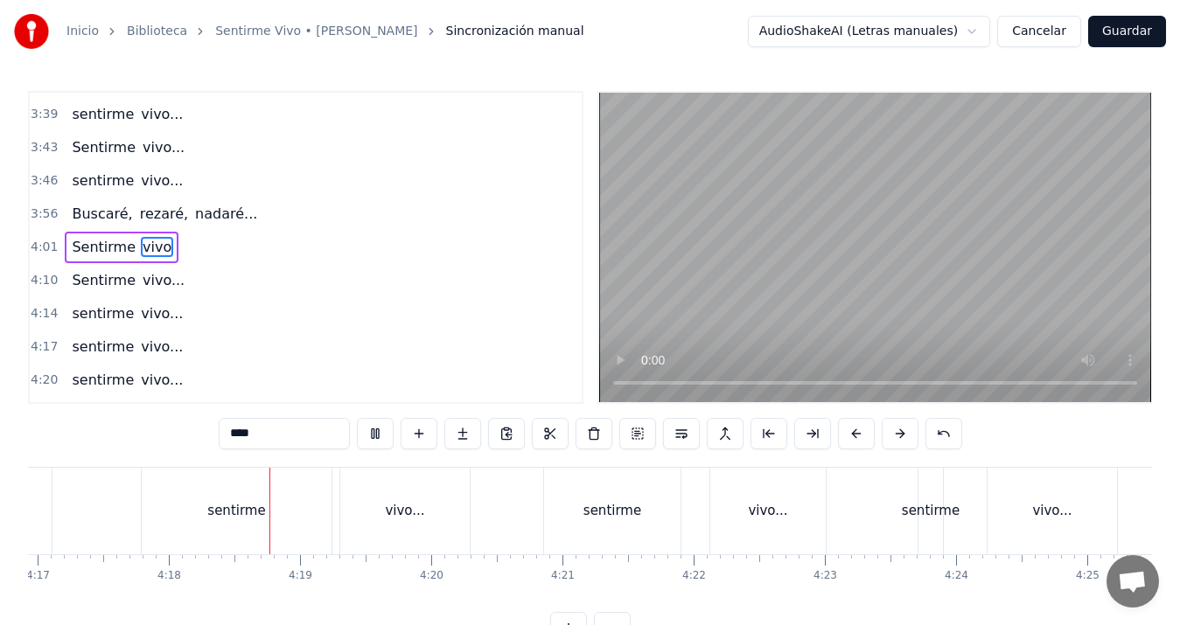
scroll to position [0, 33814]
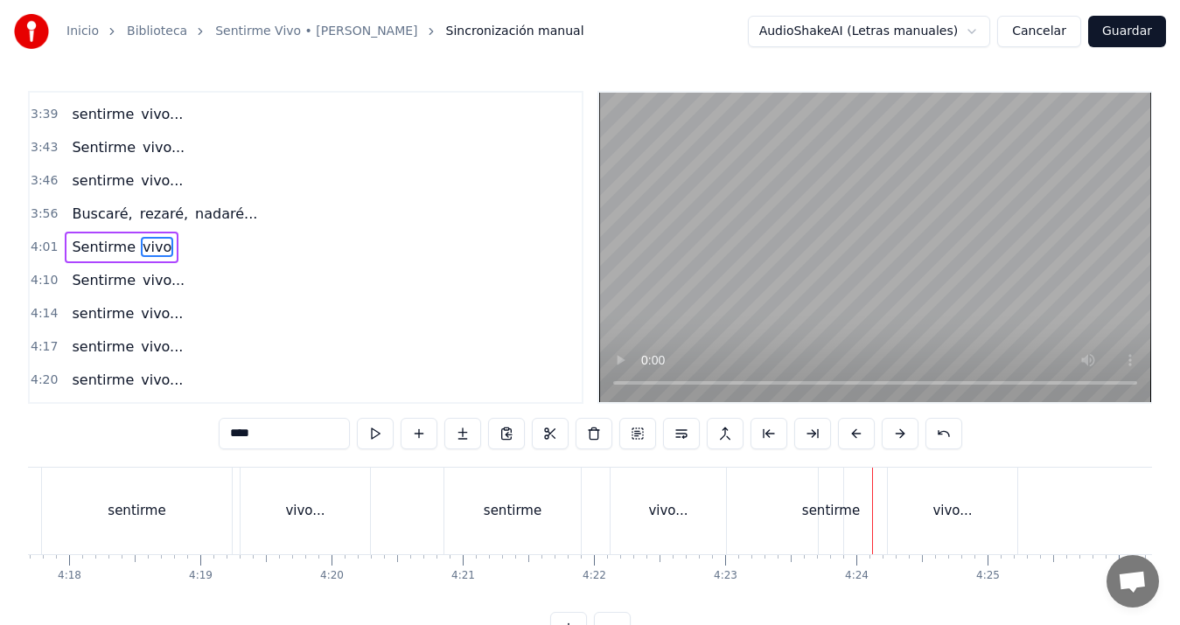
click at [829, 507] on div "sentirme" at bounding box center [831, 511] width 58 height 20
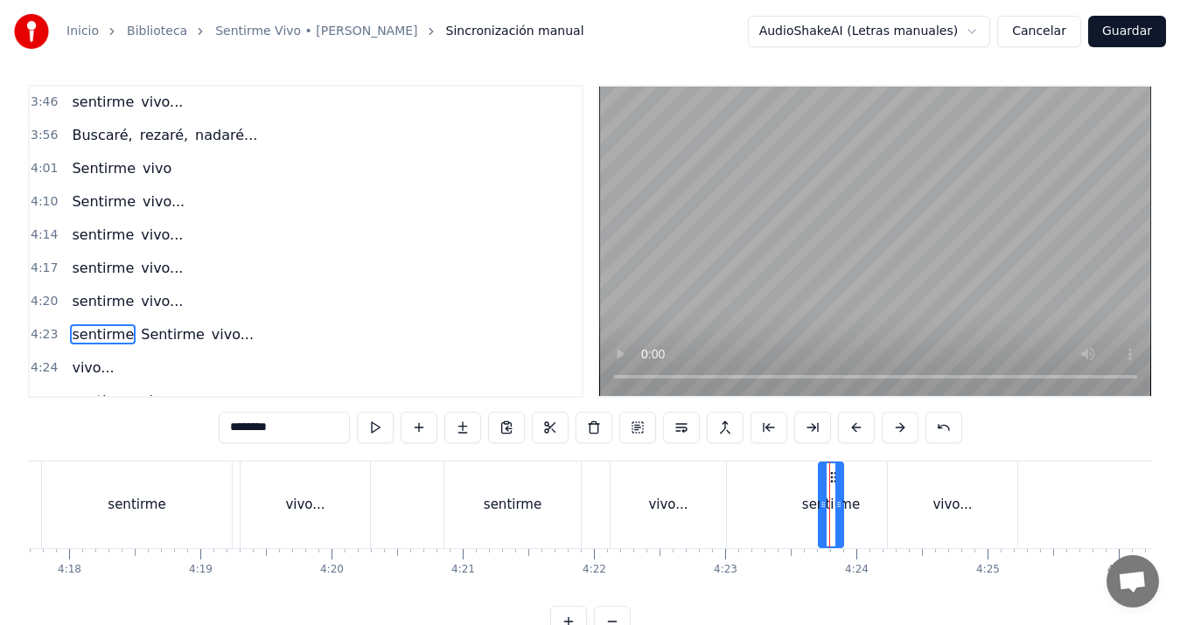
scroll to position [1485, 0]
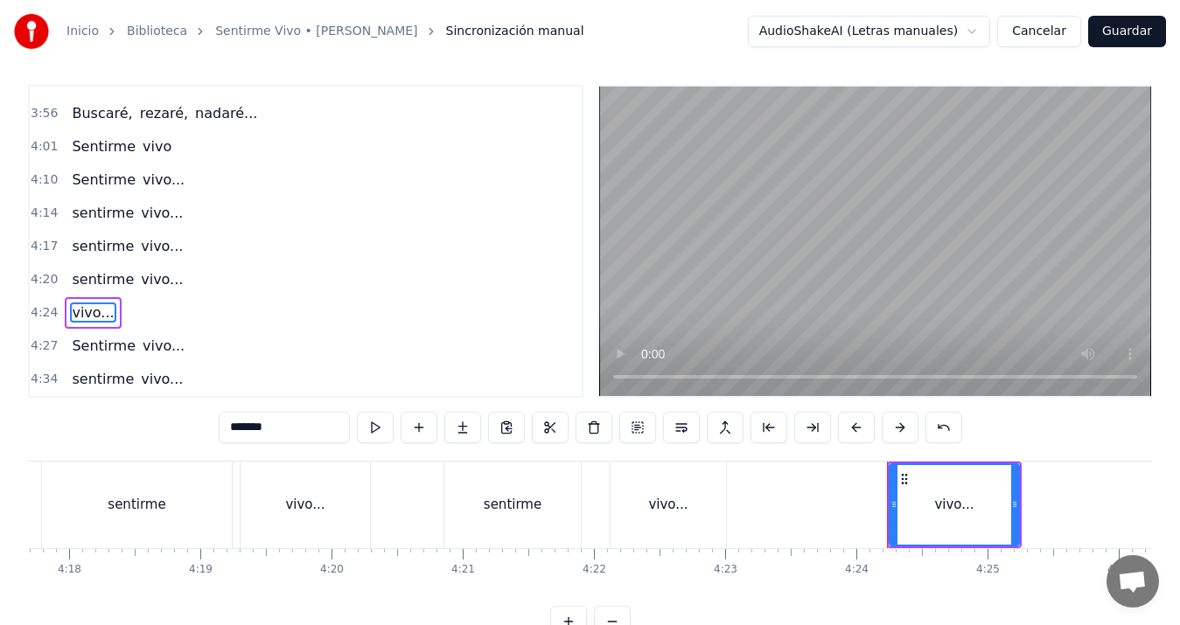
click at [638, 507] on div "vivo..." at bounding box center [668, 505] width 115 height 87
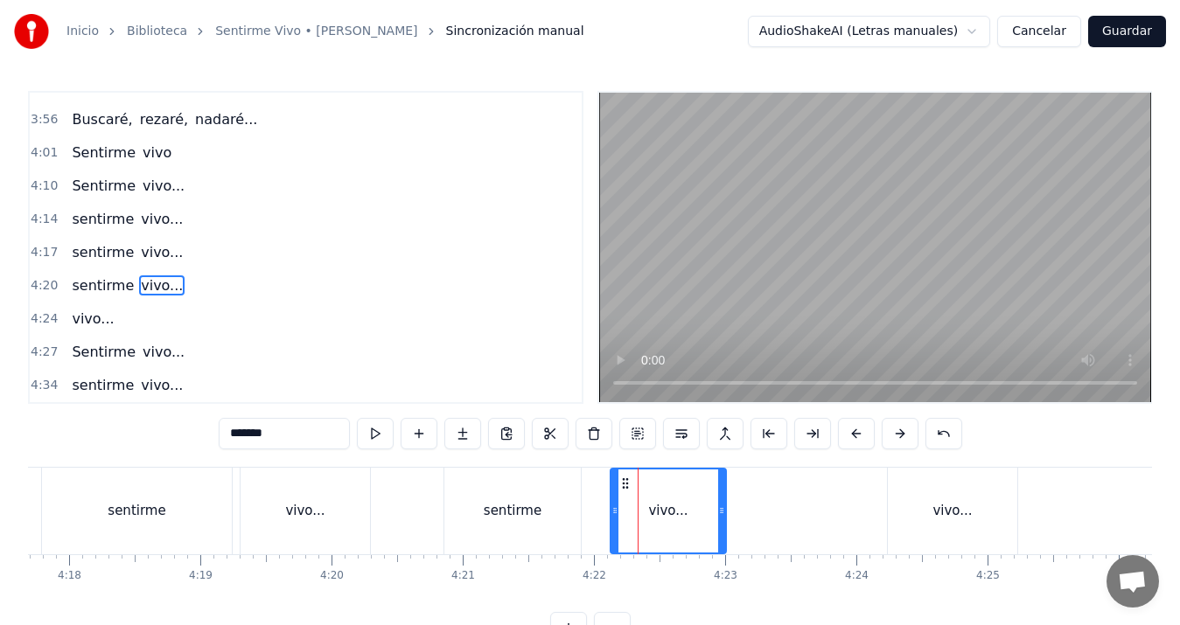
click at [916, 520] on div "vivo..." at bounding box center [952, 511] width 129 height 87
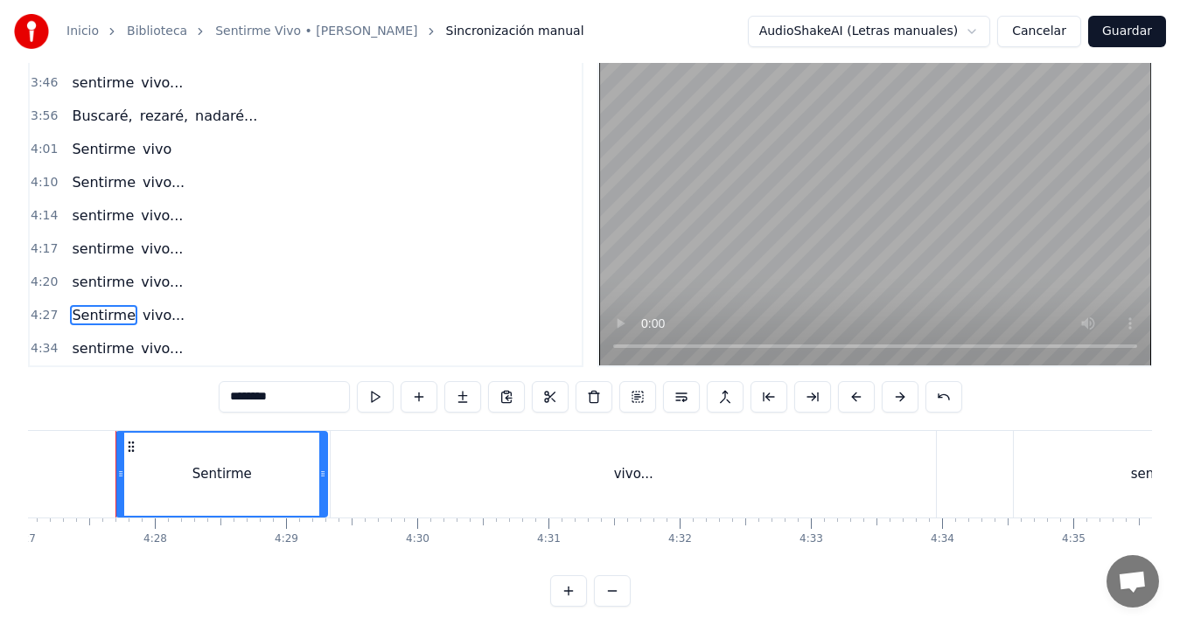
scroll to position [0, 34057]
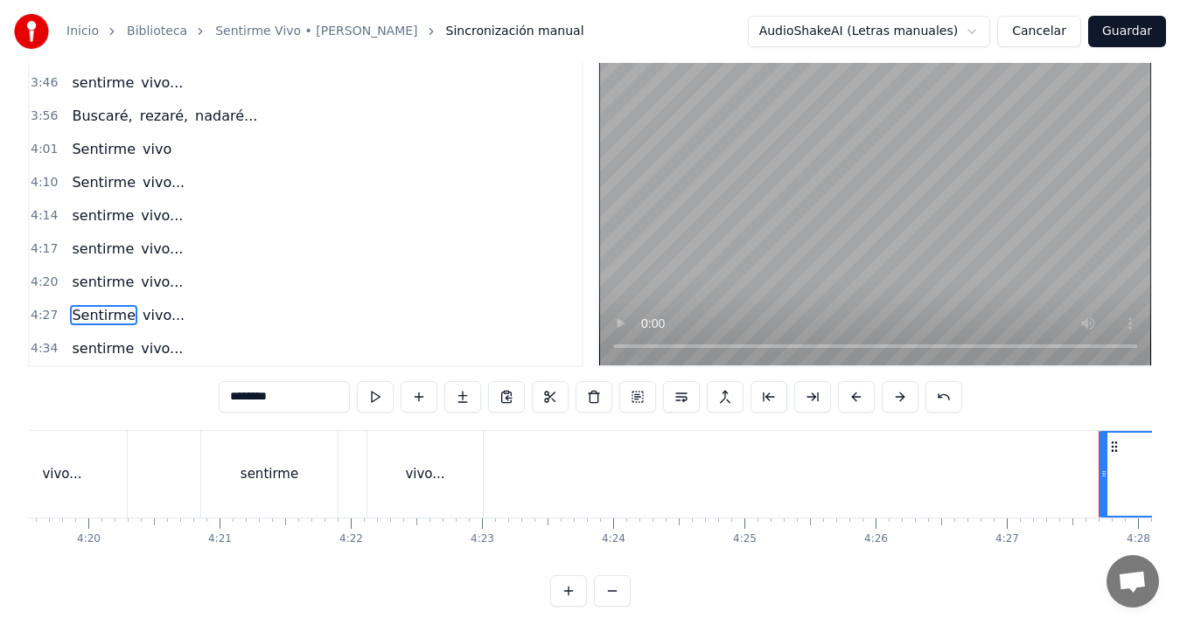
click at [418, 486] on div "vivo..." at bounding box center [424, 474] width 115 height 87
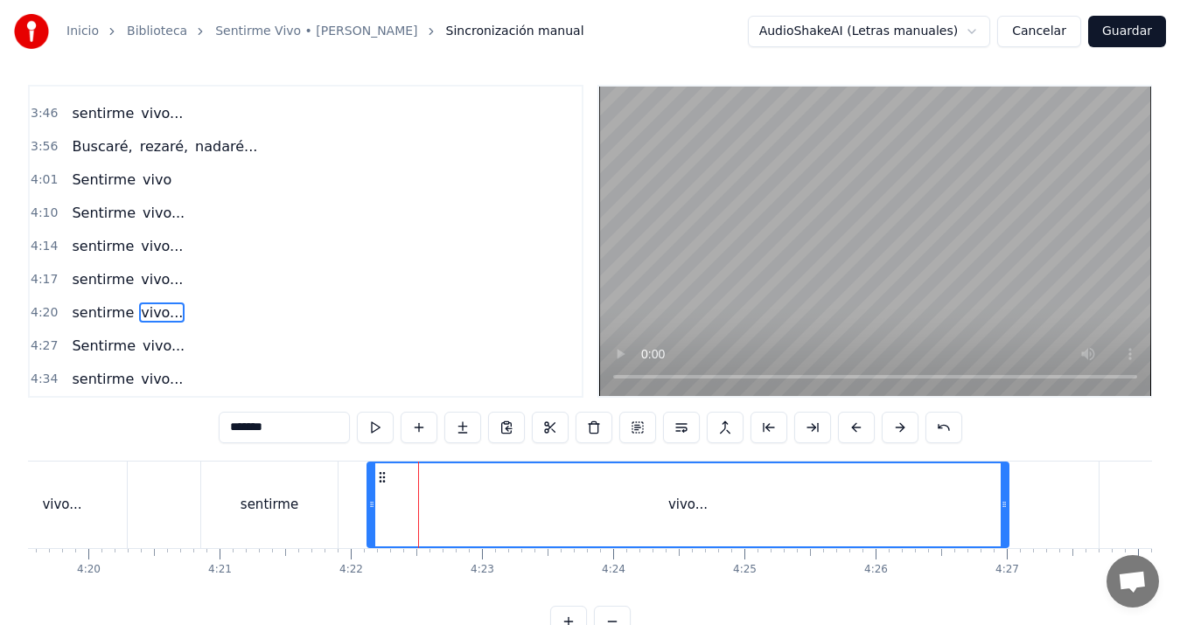
drag, startPoint x: 476, startPoint y: 510, endPoint x: 1002, endPoint y: 494, distance: 526.0
click at [1002, 494] on div at bounding box center [1004, 505] width 7 height 83
click at [24, 493] on div "Inicio Biblioteca Sentirme Vivo • [PERSON_NAME] manual AudioShakeAI (Letras man…" at bounding box center [590, 316] width 1180 height 644
click at [62, 486] on div "vivo..." at bounding box center [61, 505] width 129 height 87
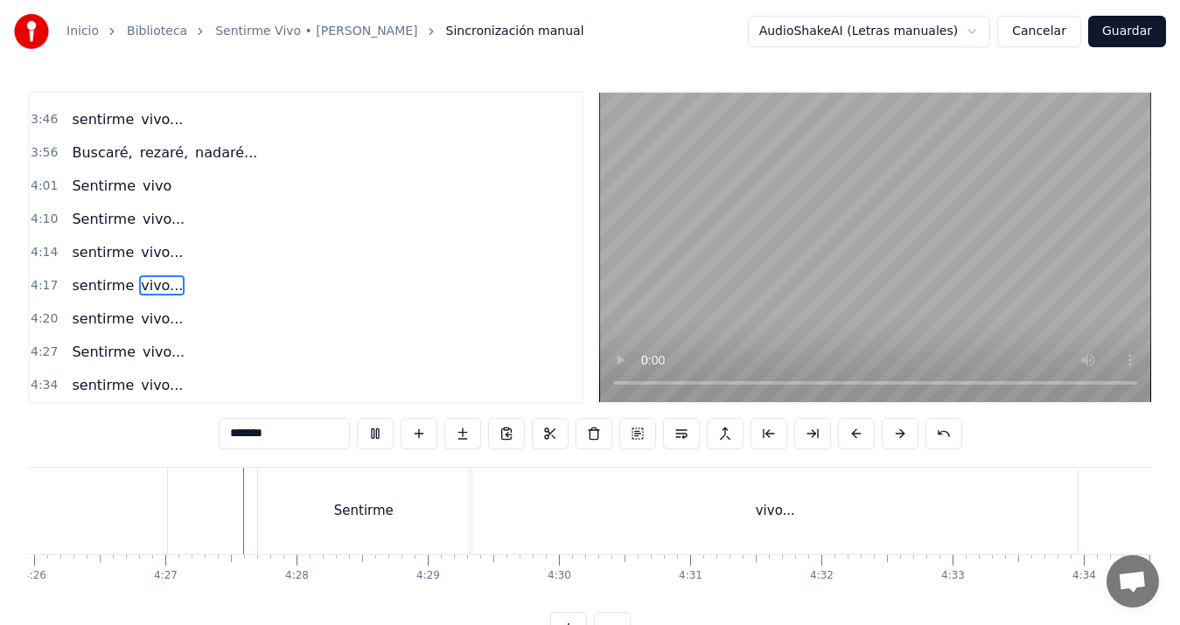
scroll to position [0, 34967]
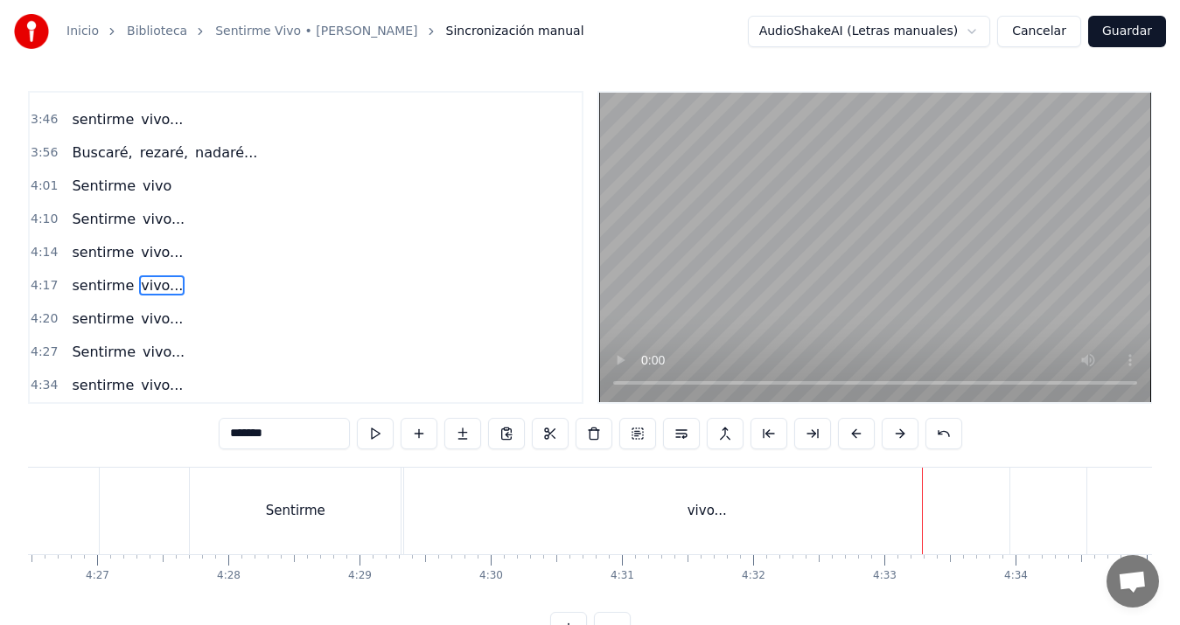
click at [668, 518] on div "vivo..." at bounding box center [706, 511] width 605 height 87
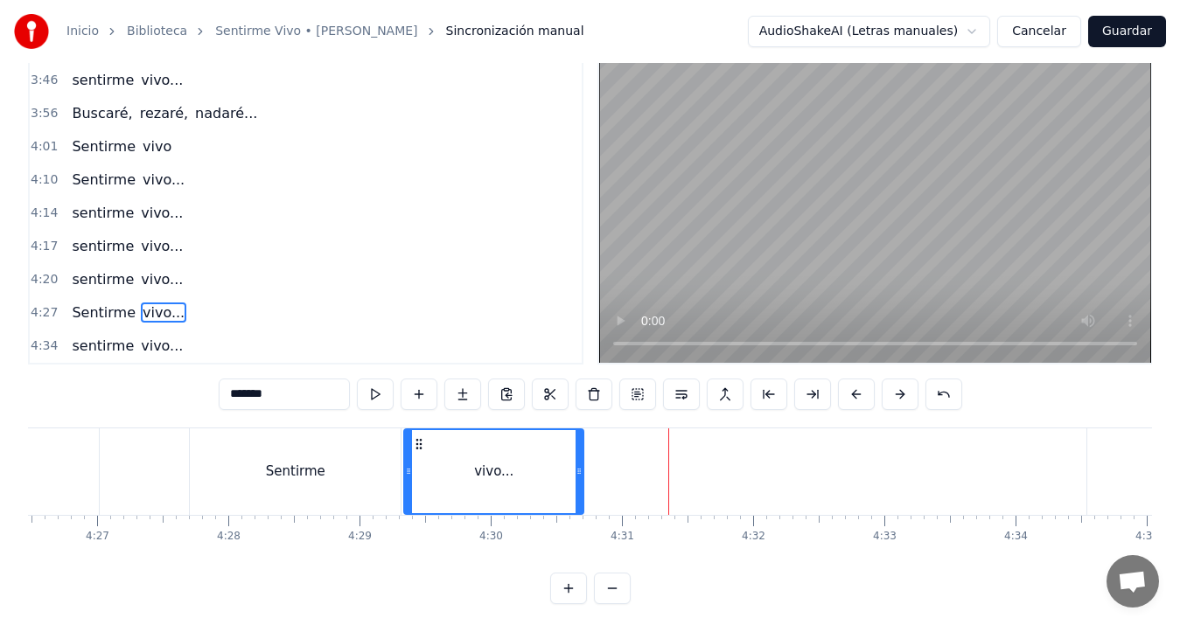
drag, startPoint x: 1003, startPoint y: 474, endPoint x: 577, endPoint y: 483, distance: 426.1
click at [577, 483] on div at bounding box center [579, 471] width 7 height 83
click at [227, 484] on div "Sentirme" at bounding box center [295, 472] width 211 height 87
type input "********"
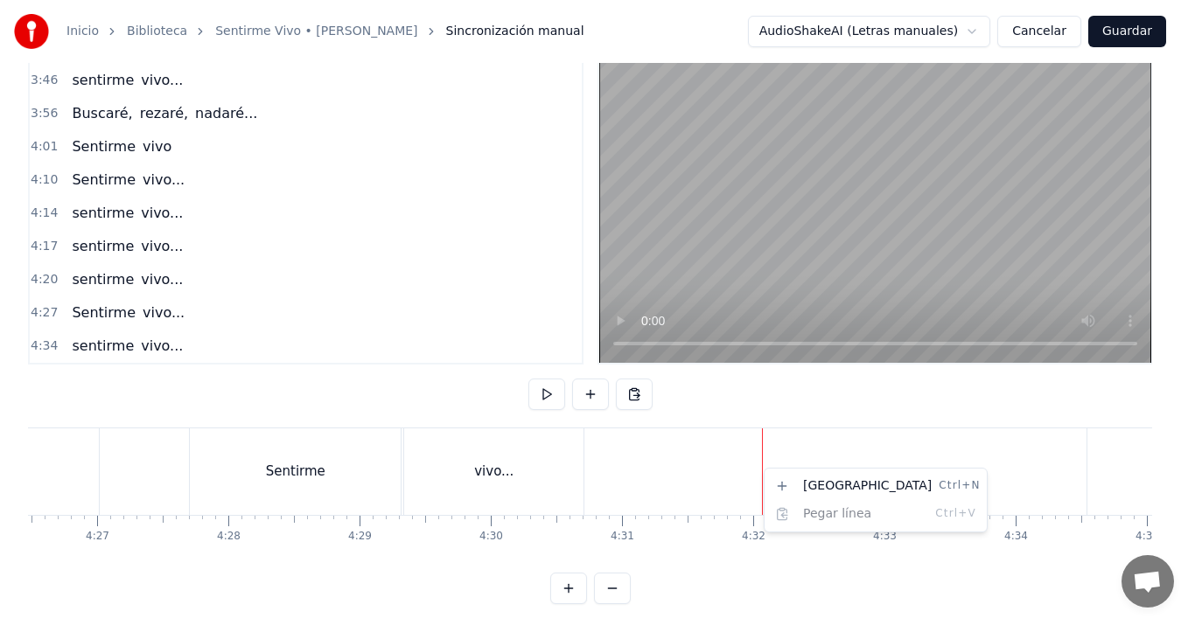
click at [583, 390] on html "Inicio Biblioteca Sentirme Vivo • [PERSON_NAME] manual AudioShakeAI (Letras man…" at bounding box center [597, 297] width 1195 height 672
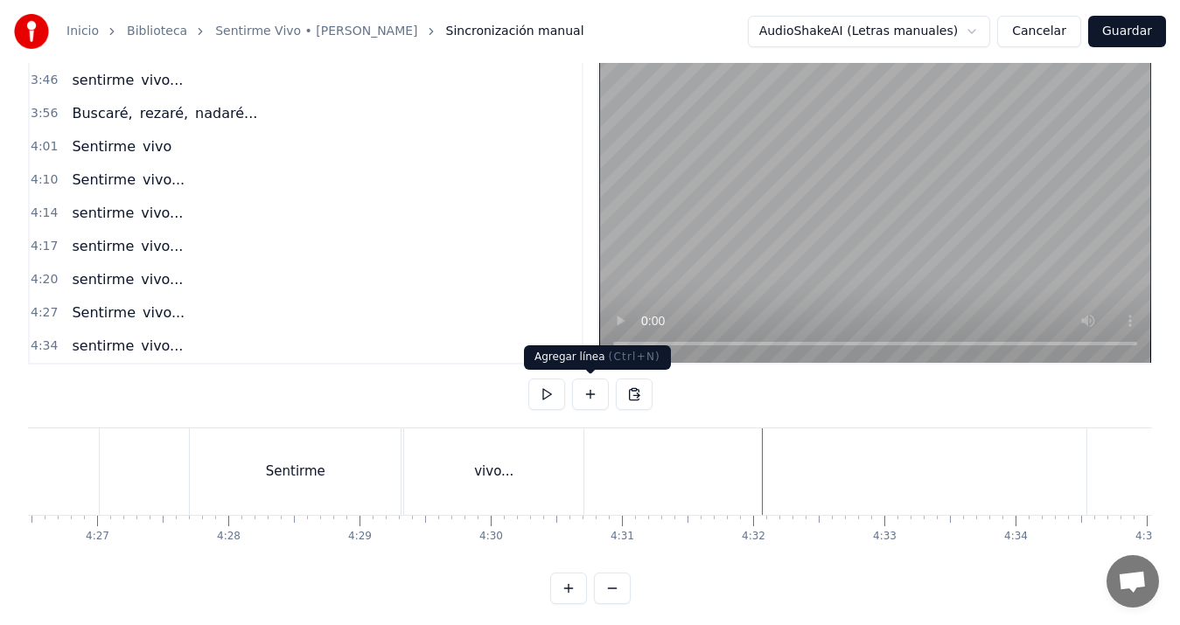
click at [593, 403] on button at bounding box center [590, 394] width 37 height 31
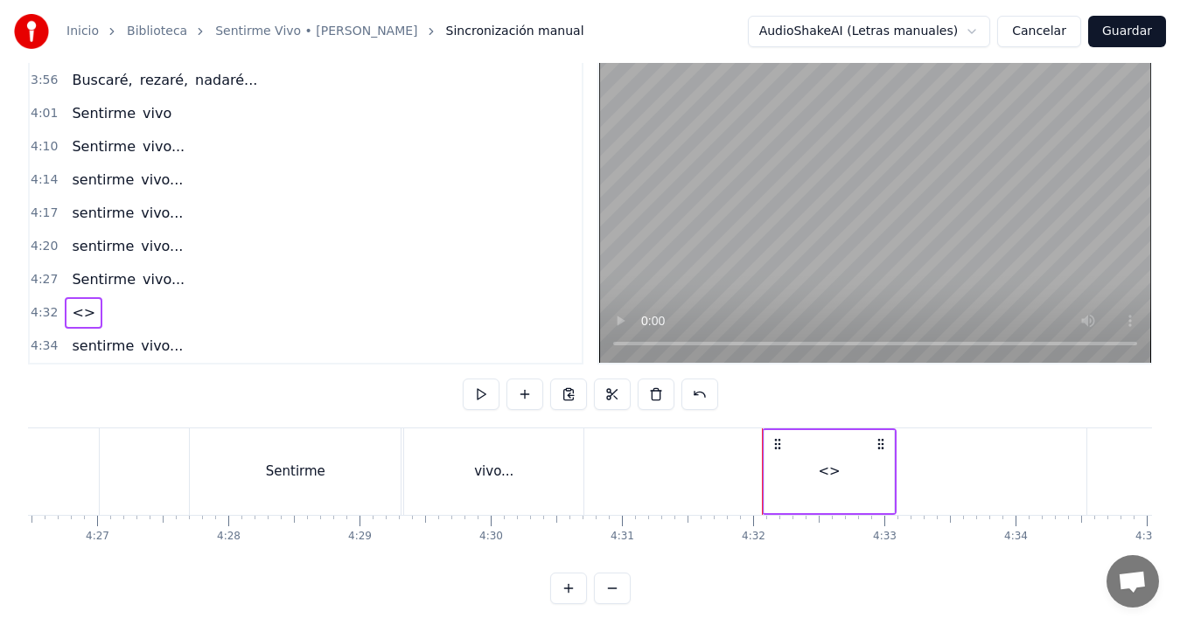
click at [818, 478] on div "<>" at bounding box center [829, 471] width 129 height 83
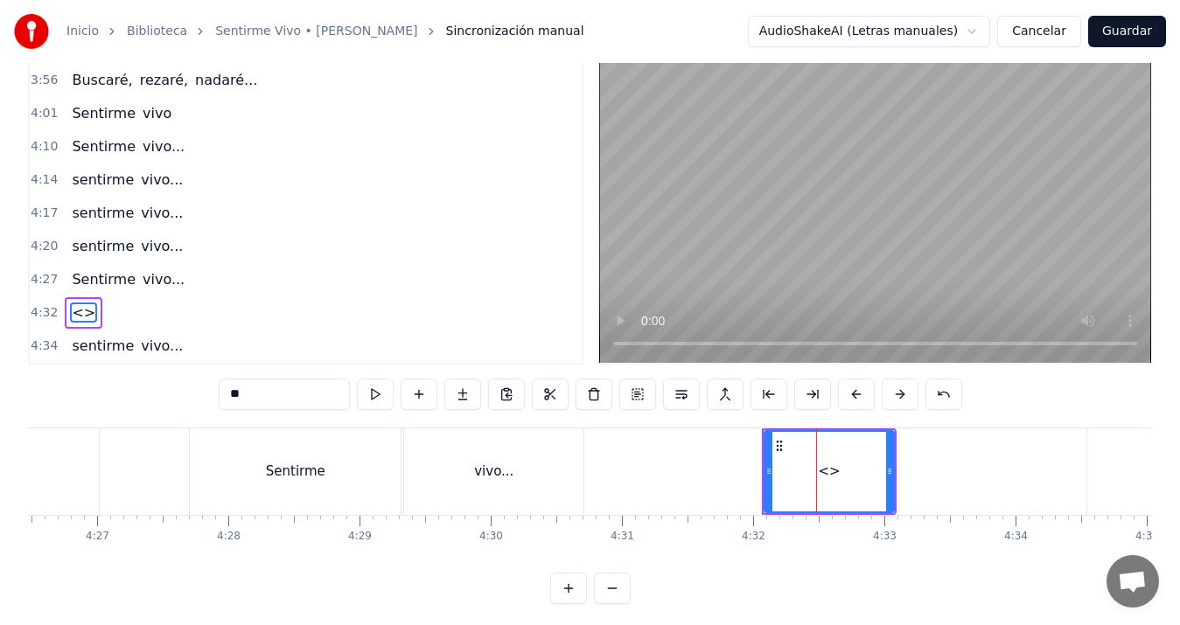
drag, startPoint x: 267, startPoint y: 396, endPoint x: 129, endPoint y: 385, distance: 137.8
click at [129, 385] on div "0:13 Voy a hacer 0:14 una ronda por tu cumpleaños 0:18 un poema mil veces por a…" at bounding box center [590, 328] width 1124 height 553
type input "********"
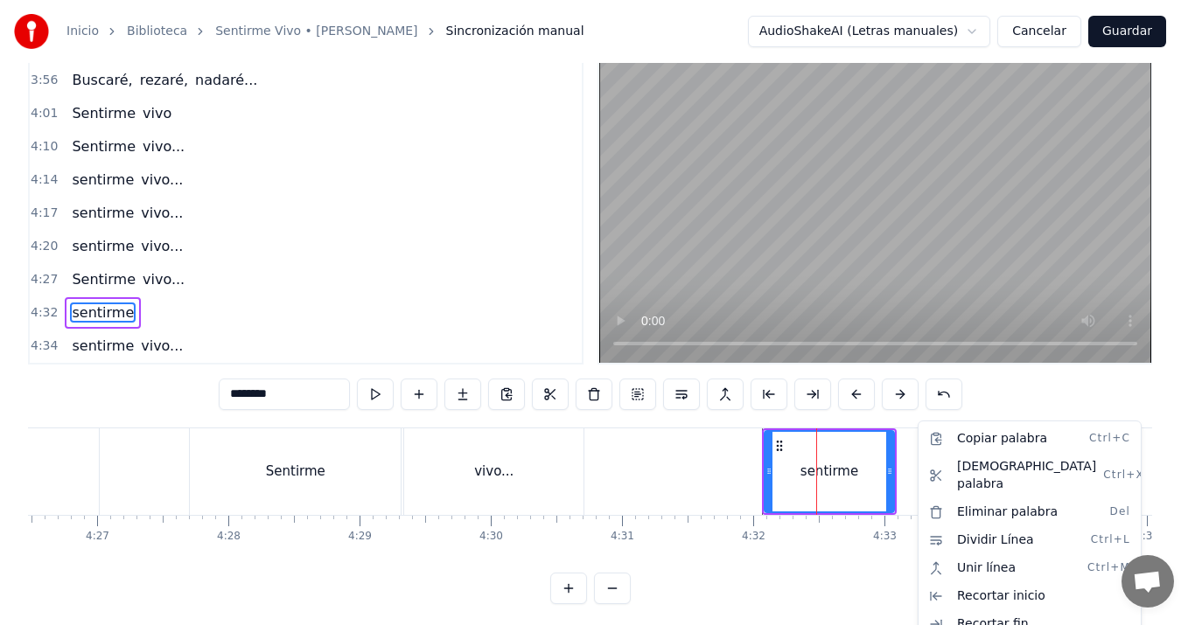
click at [899, 467] on html "Inicio Biblioteca Sentirme Vivo • [PERSON_NAME] manual AudioShakeAI (Letras man…" at bounding box center [597, 297] width 1195 height 672
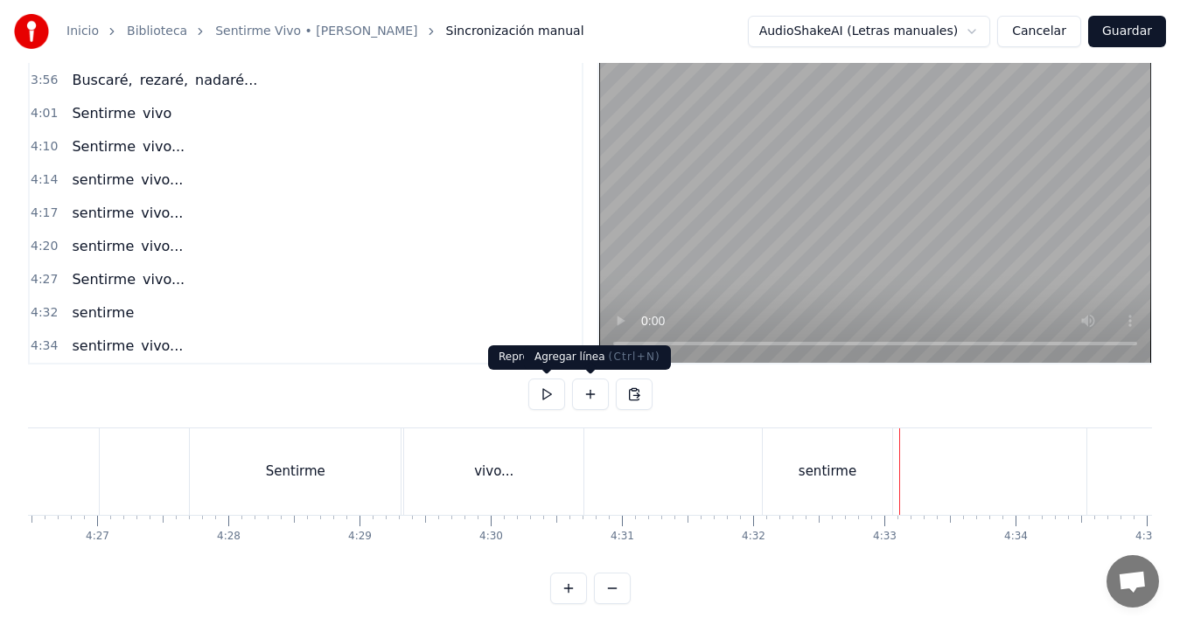
click at [590, 396] on button at bounding box center [590, 394] width 37 height 31
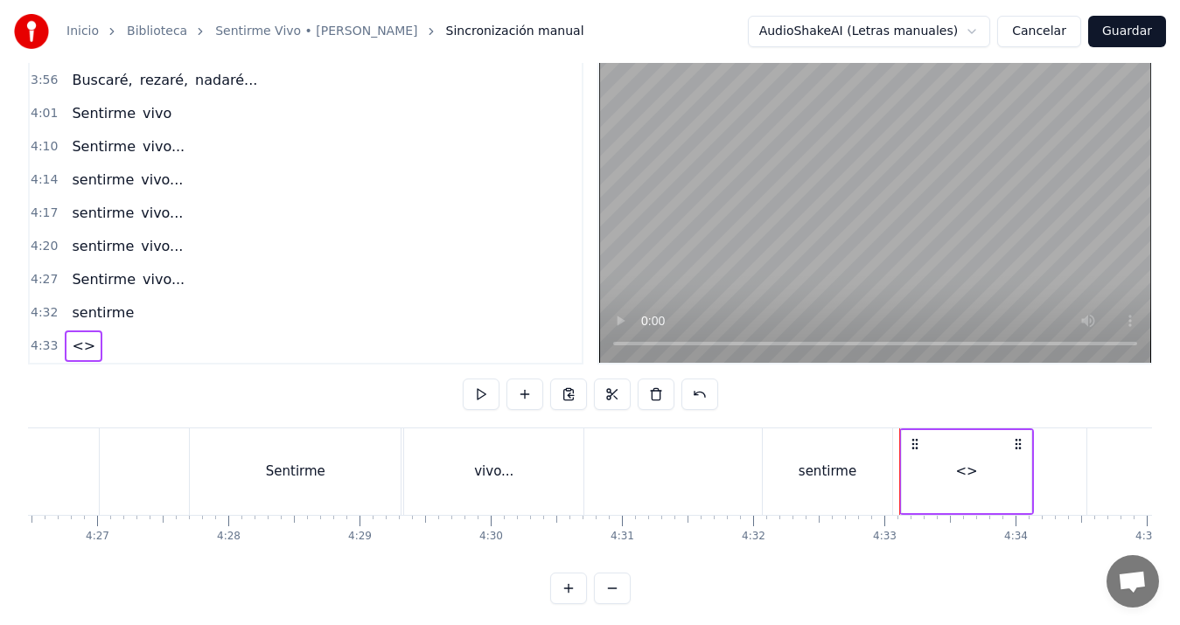
click at [932, 469] on div "<>" at bounding box center [966, 471] width 129 height 83
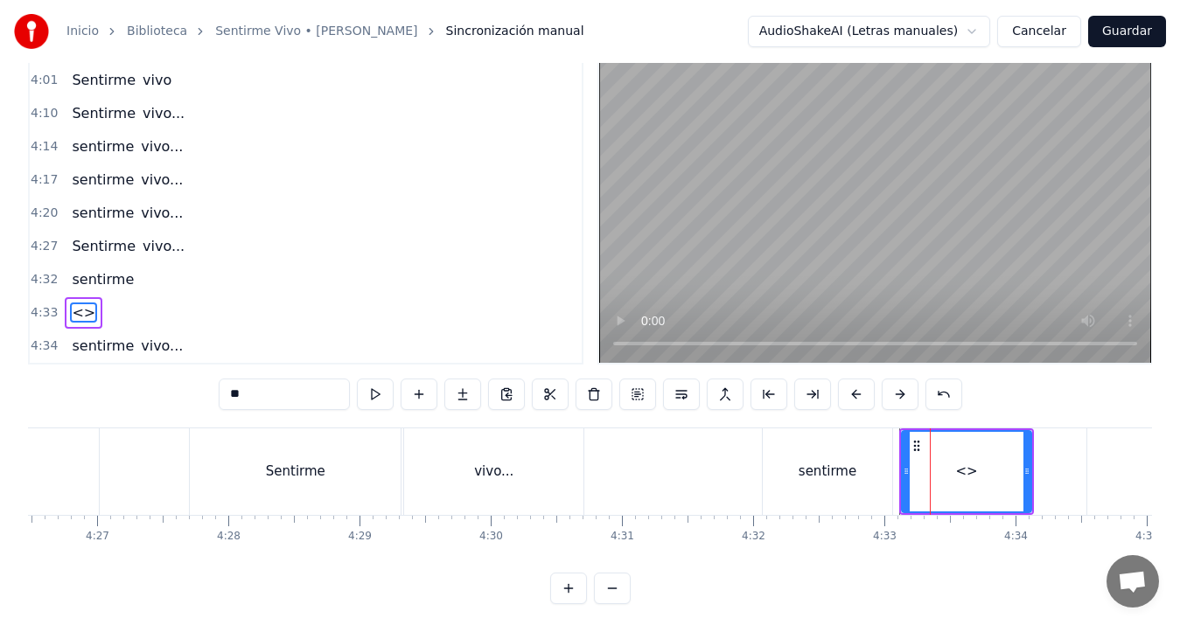
drag, startPoint x: 310, startPoint y: 394, endPoint x: 118, endPoint y: 394, distance: 191.6
click at [118, 394] on div "0:13 Voy a hacer 0:14 una ronda por tu cumpleaños 0:18 un poema mil veces por a…" at bounding box center [590, 328] width 1124 height 553
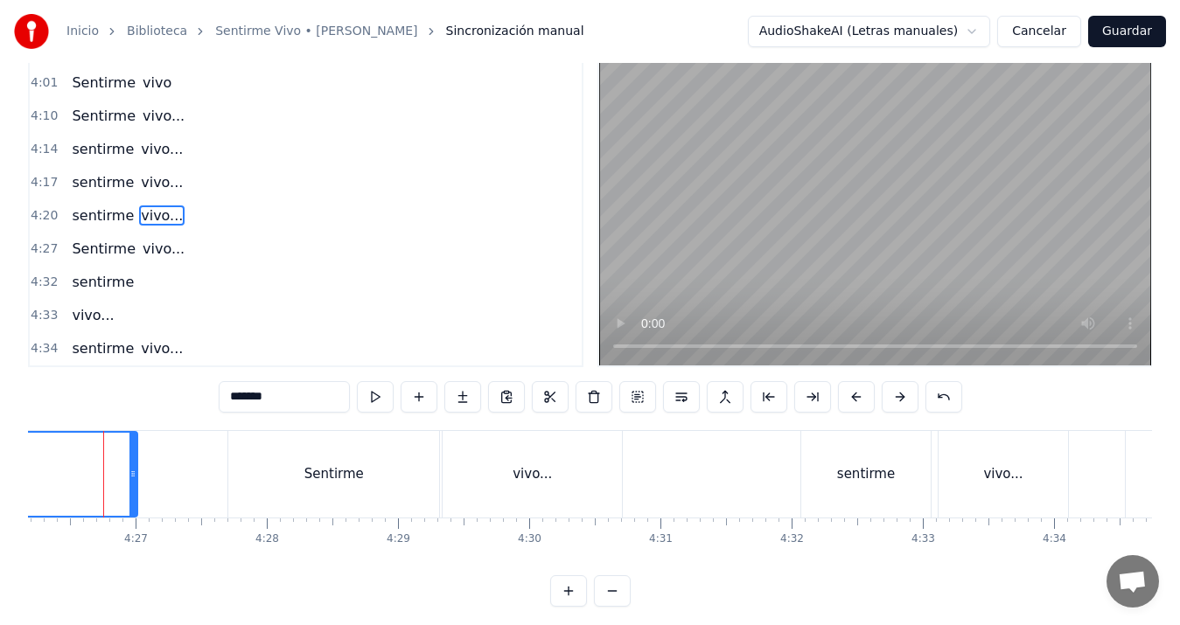
scroll to position [0, 34916]
click at [553, 465] on div "vivo..." at bounding box center [544, 475] width 39 height 20
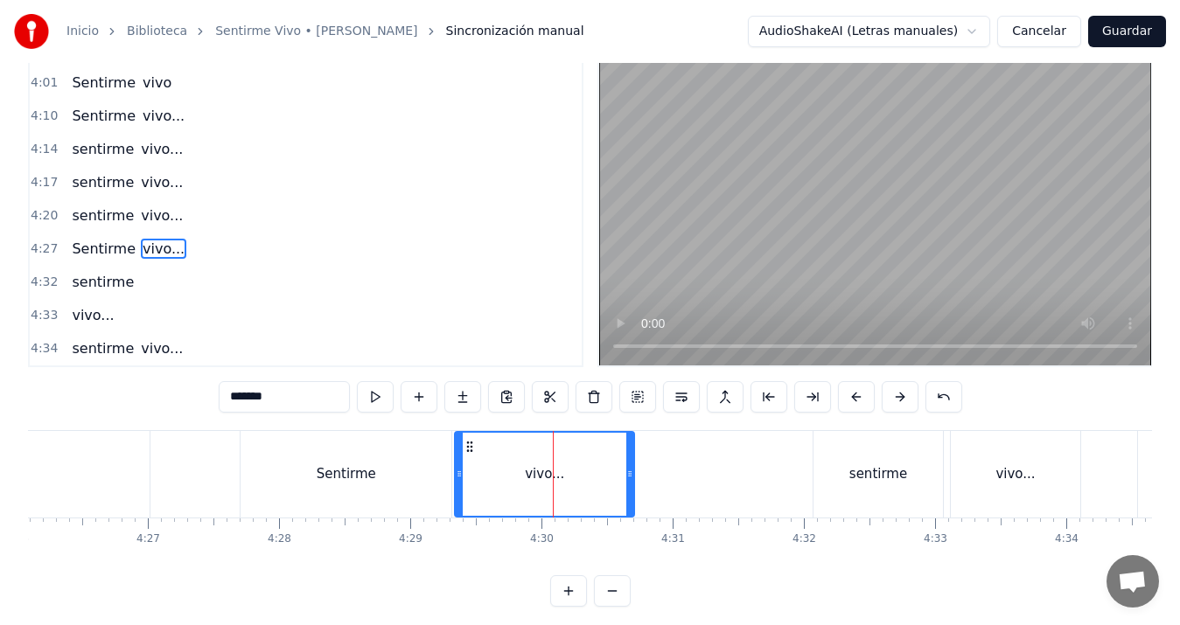
scroll to position [0, 0]
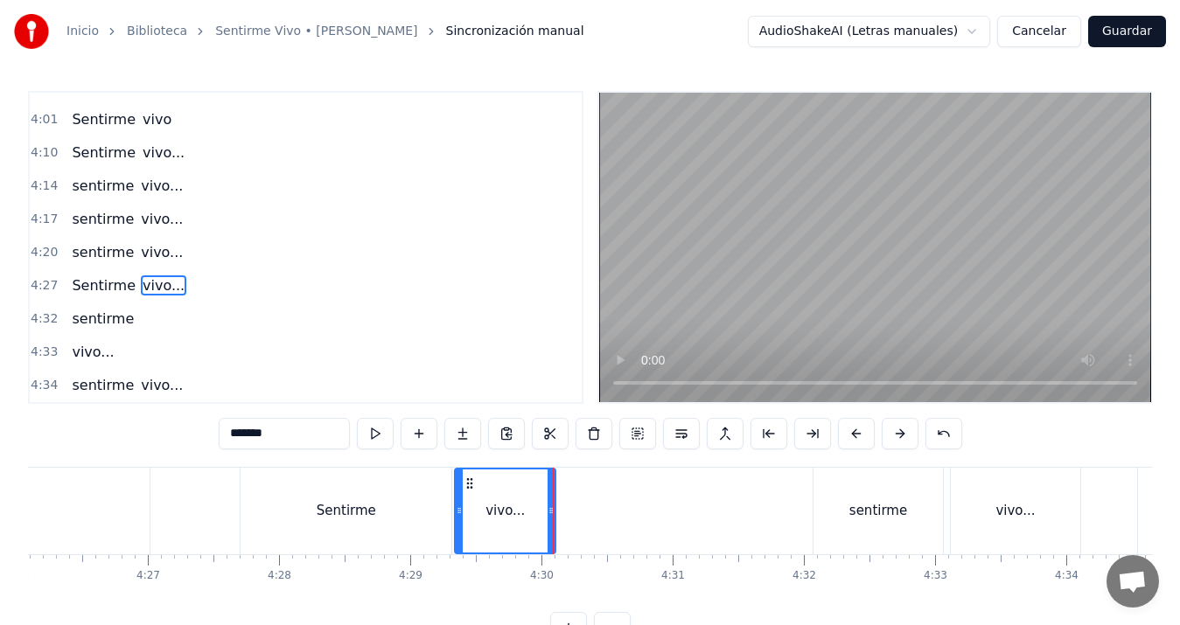
drag, startPoint x: 629, startPoint y: 513, endPoint x: 549, endPoint y: 517, distance: 79.7
click at [549, 517] on icon at bounding box center [551, 511] width 7 height 14
click at [283, 510] on div "Sentirme" at bounding box center [346, 511] width 211 height 87
type input "********"
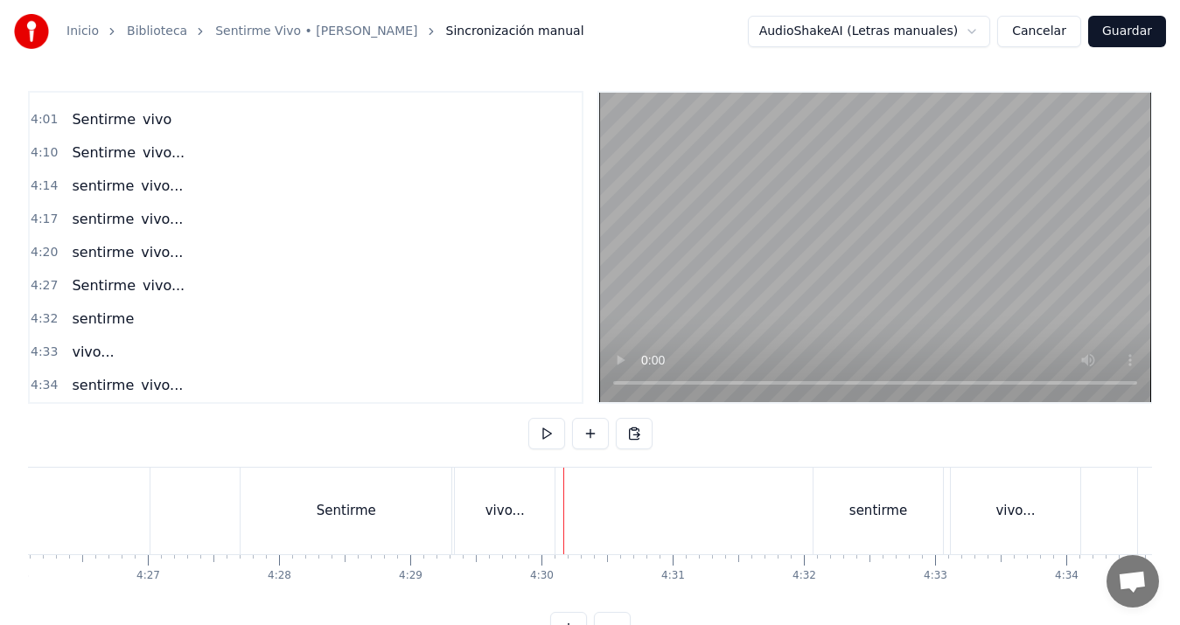
click at [490, 500] on div "vivo..." at bounding box center [505, 511] width 100 height 87
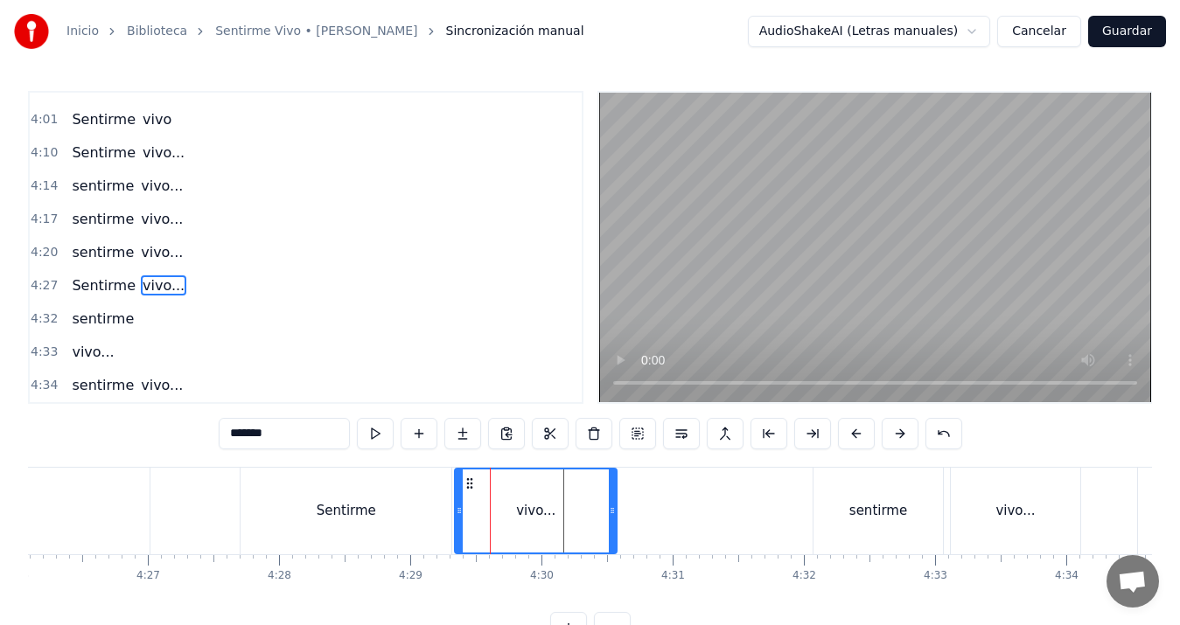
drag, startPoint x: 551, startPoint y: 507, endPoint x: 613, endPoint y: 505, distance: 62.2
click at [613, 505] on icon at bounding box center [612, 511] width 7 height 14
click at [863, 521] on div "sentirme" at bounding box center [878, 511] width 129 height 87
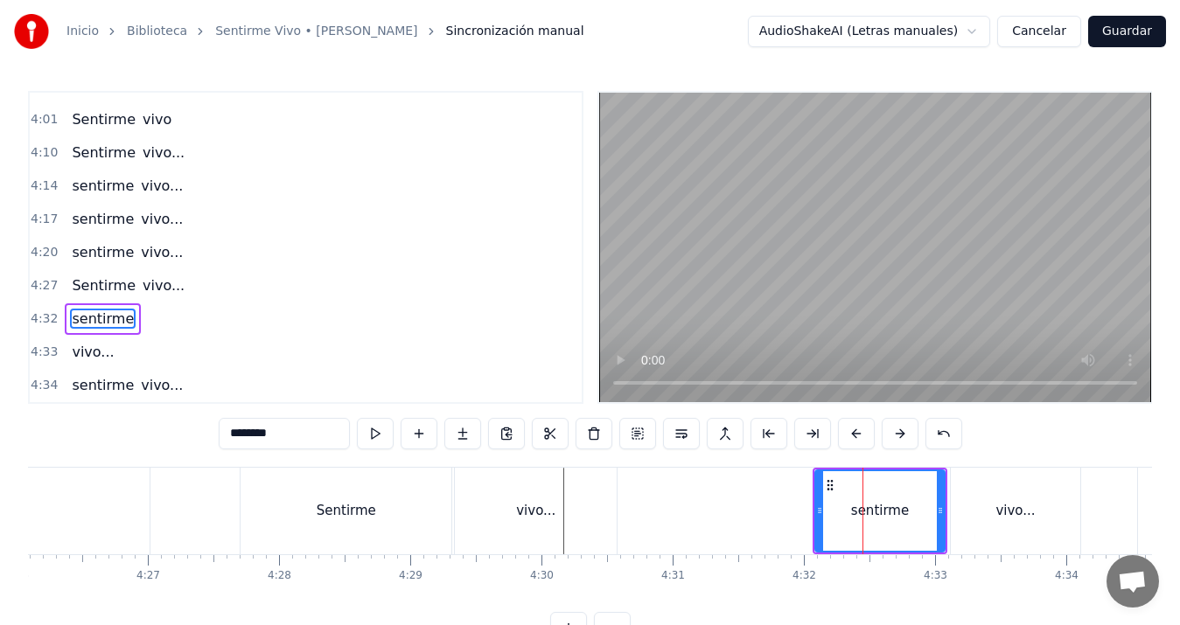
scroll to position [6, 0]
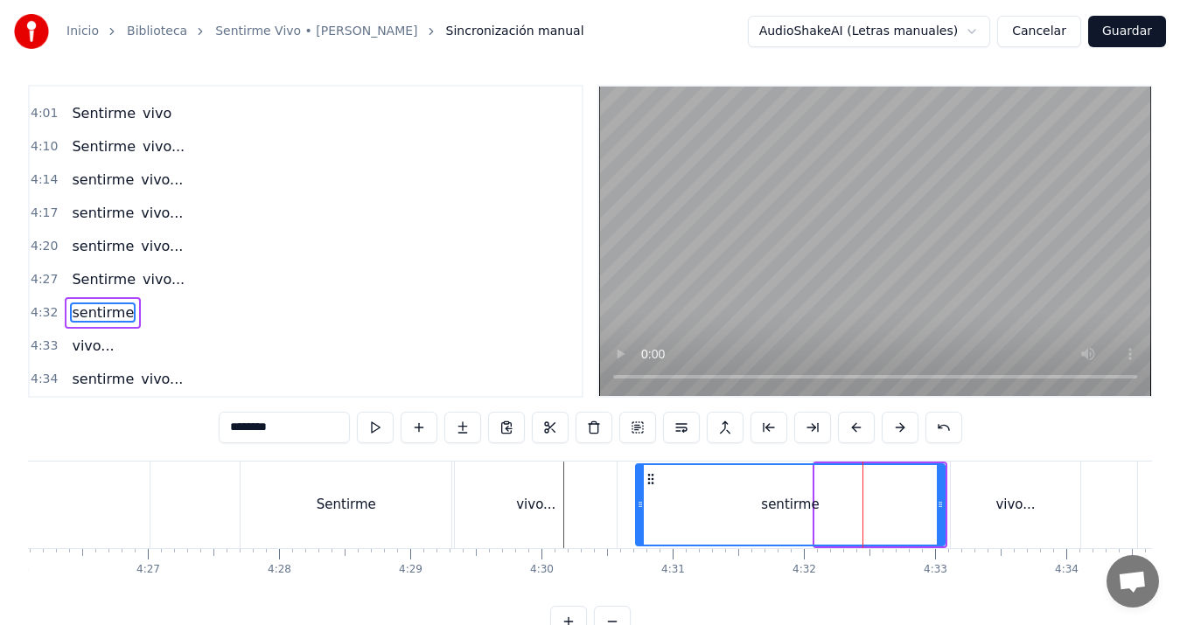
drag, startPoint x: 816, startPoint y: 509, endPoint x: 639, endPoint y: 501, distance: 176.9
click at [637, 501] on icon at bounding box center [640, 505] width 7 height 14
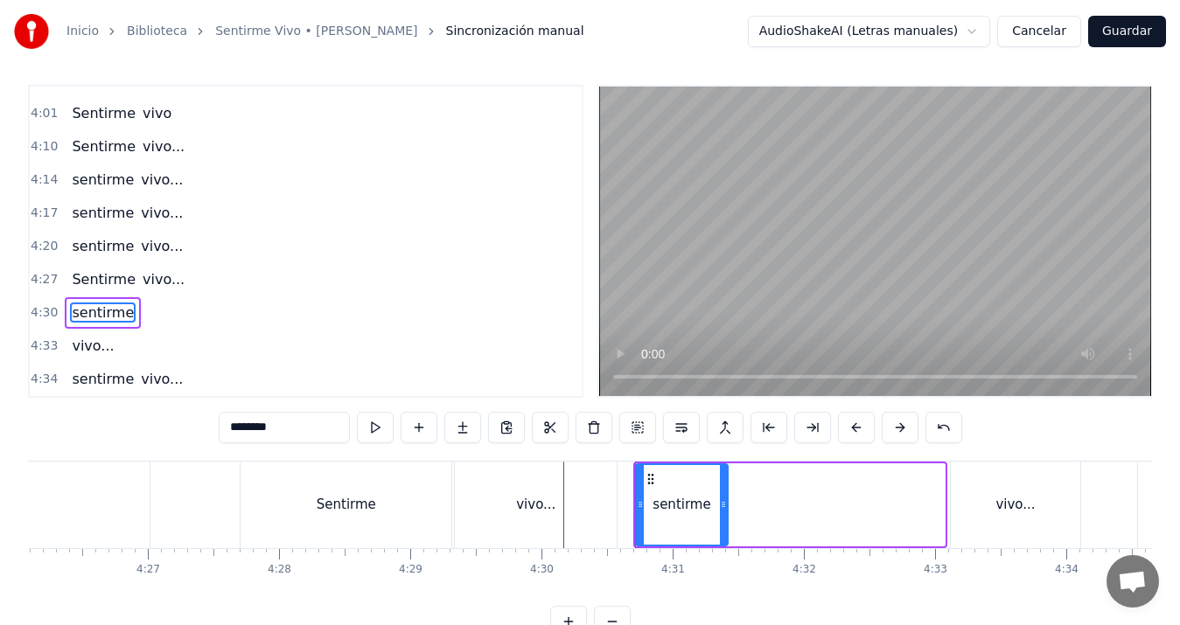
drag, startPoint x: 940, startPoint y: 501, endPoint x: 723, endPoint y: 501, distance: 217.0
click at [723, 501] on icon at bounding box center [723, 505] width 7 height 14
click at [1005, 495] on div "vivo..." at bounding box center [1015, 505] width 39 height 20
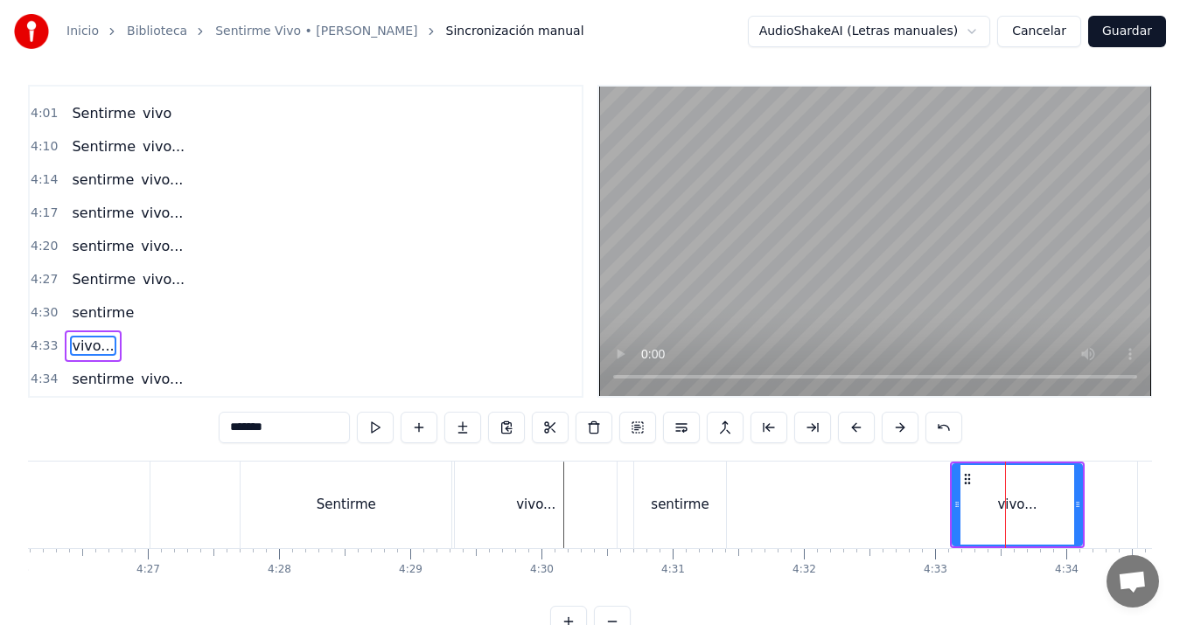
scroll to position [39, 0]
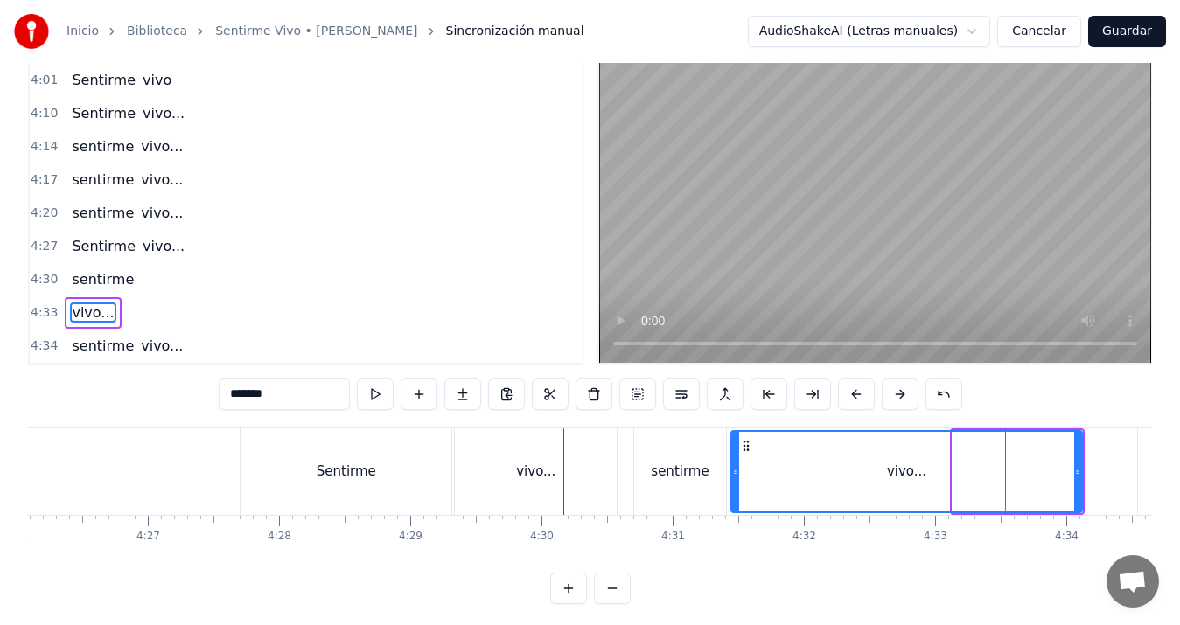
drag, startPoint x: 955, startPoint y: 469, endPoint x: 734, endPoint y: 471, distance: 221.3
click at [734, 471] on icon at bounding box center [735, 472] width 7 height 14
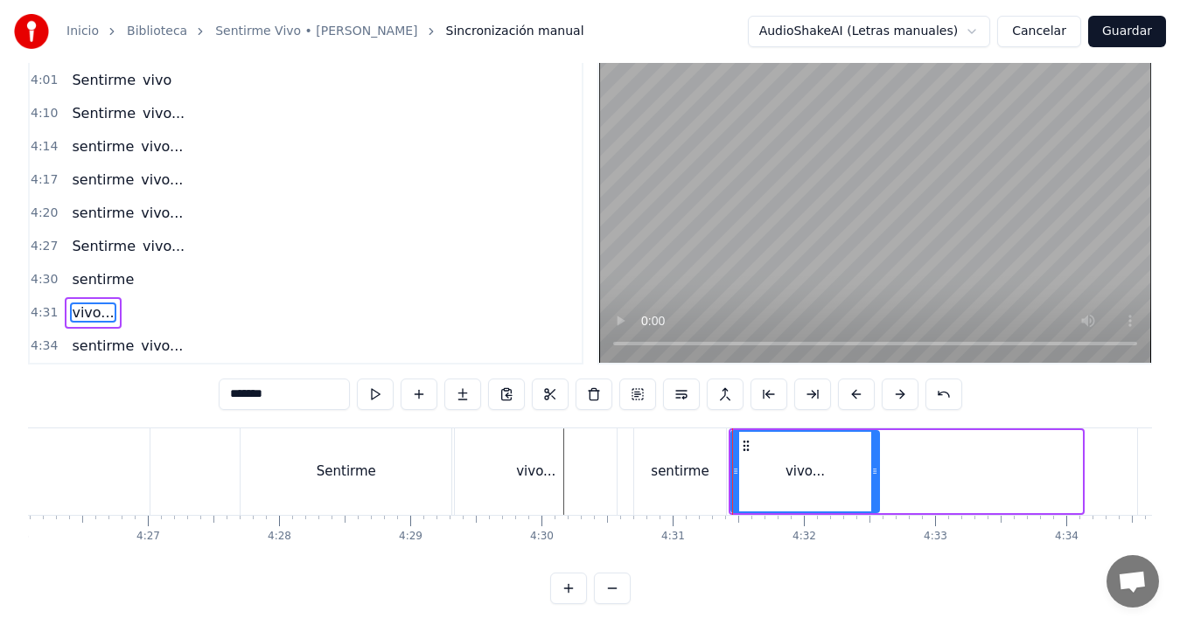
drag, startPoint x: 1080, startPoint y: 472, endPoint x: 879, endPoint y: 469, distance: 201.2
click at [878, 469] on icon at bounding box center [874, 472] width 7 height 14
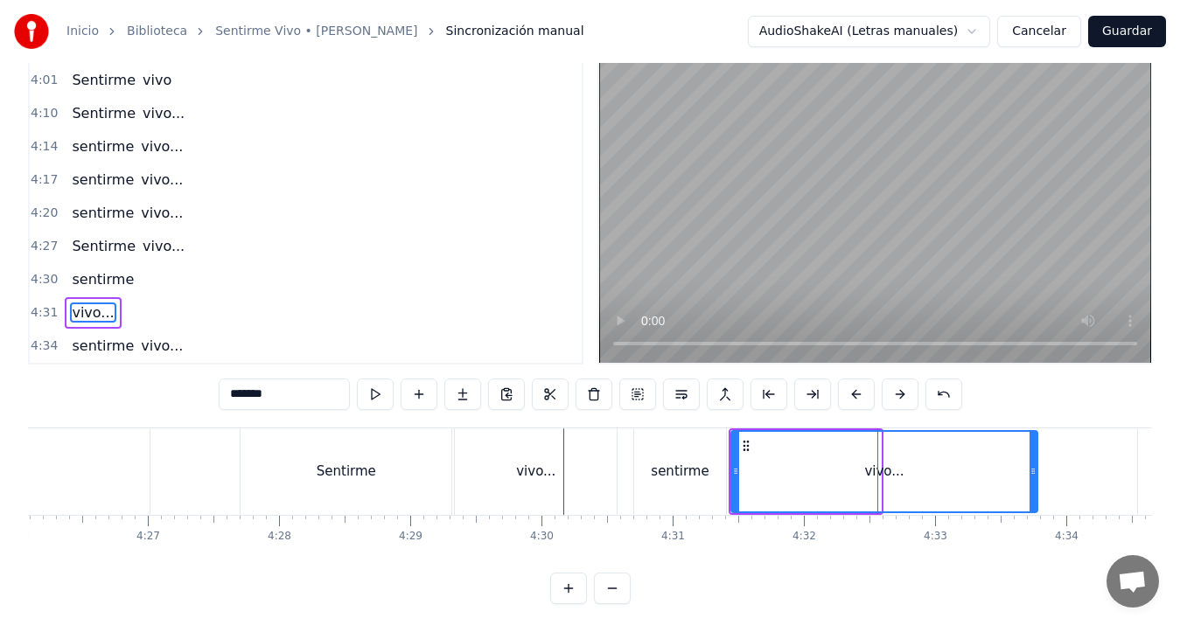
drag, startPoint x: 879, startPoint y: 469, endPoint x: 1036, endPoint y: 467, distance: 156.6
click at [1036, 467] on icon at bounding box center [1033, 472] width 7 height 14
click at [679, 468] on div "sentirme" at bounding box center [680, 472] width 58 height 20
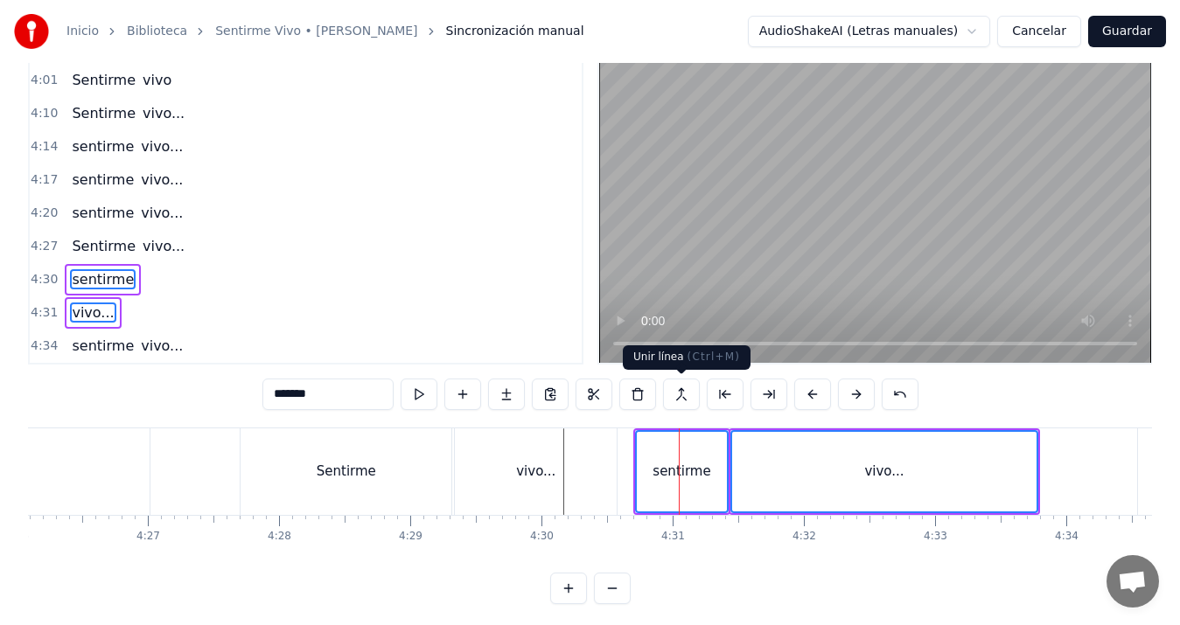
click at [681, 400] on button at bounding box center [681, 394] width 37 height 31
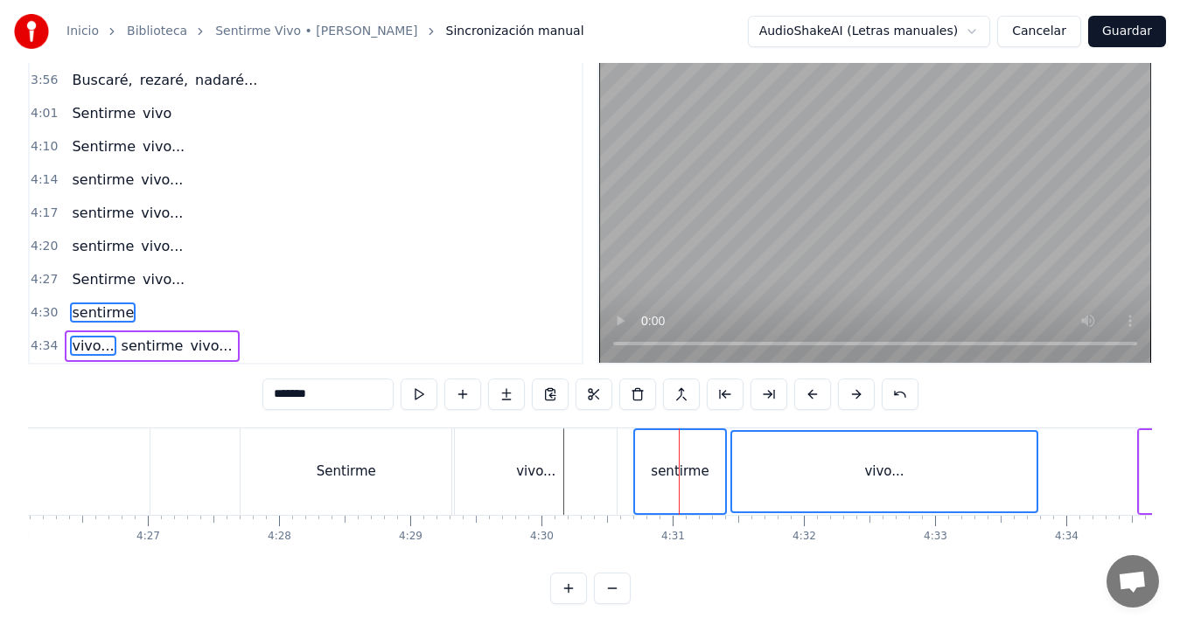
scroll to position [1485, 0]
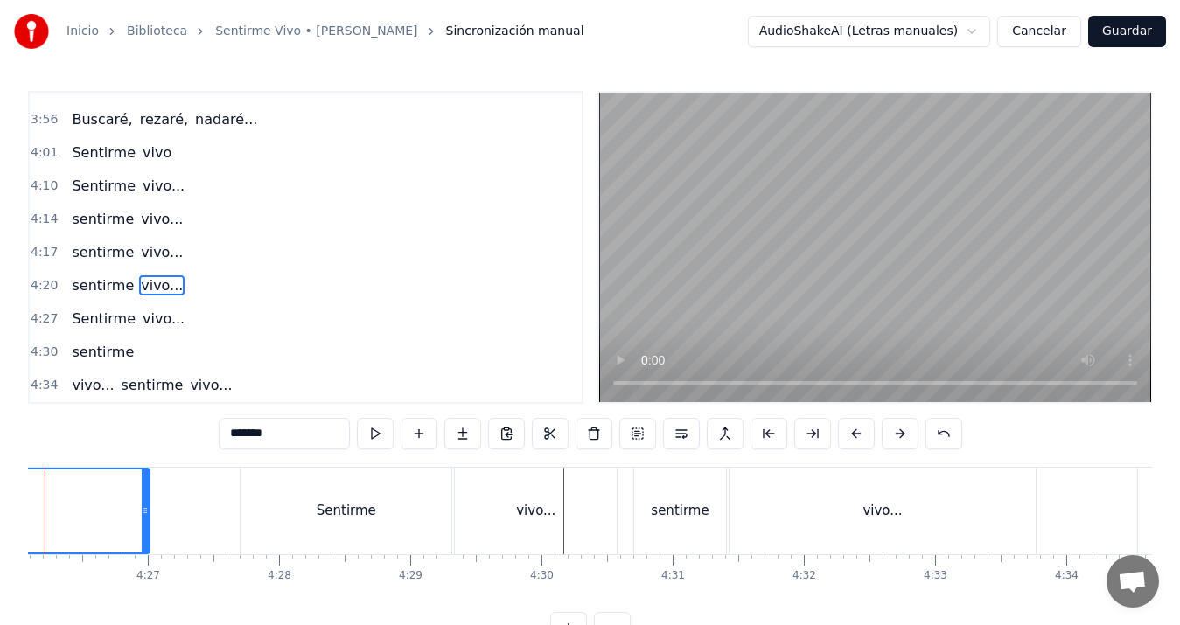
scroll to position [0, 34846]
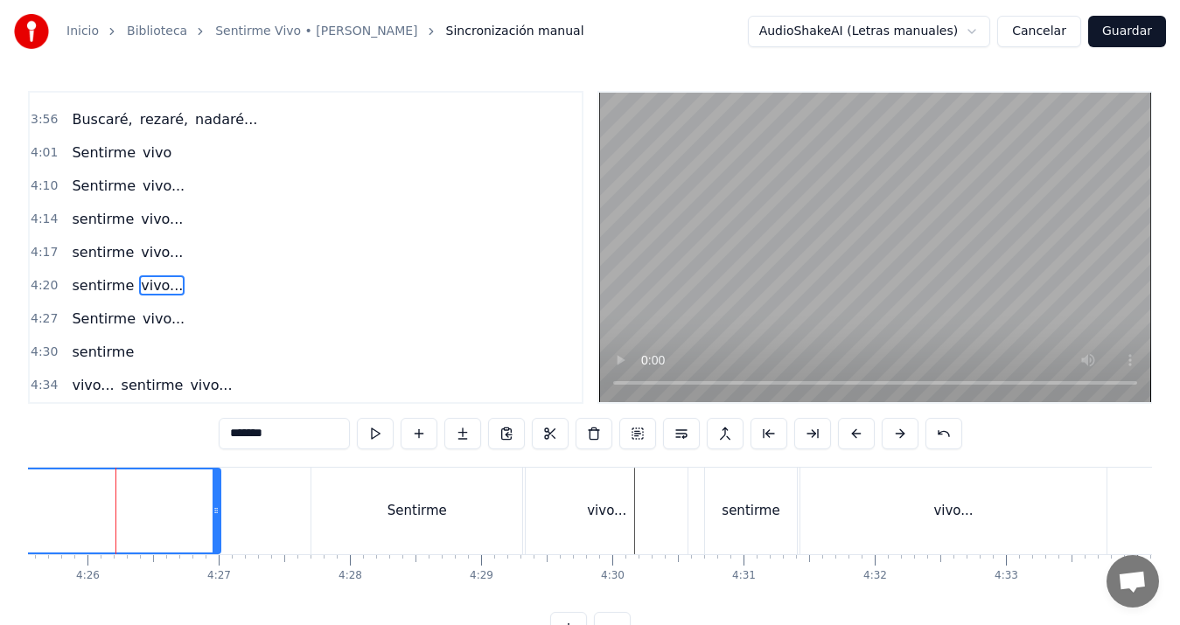
click at [723, 508] on div "sentirme" at bounding box center [751, 511] width 92 height 87
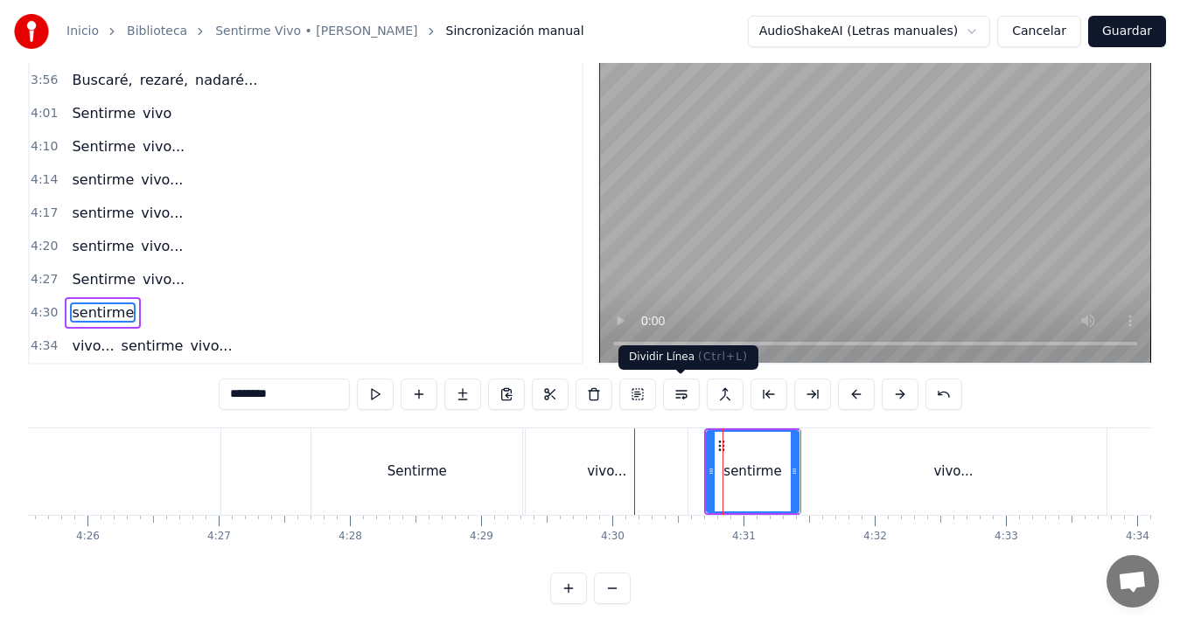
click at [677, 395] on button at bounding box center [681, 394] width 37 height 31
click at [583, 472] on div "vivo..." at bounding box center [607, 472] width 162 height 87
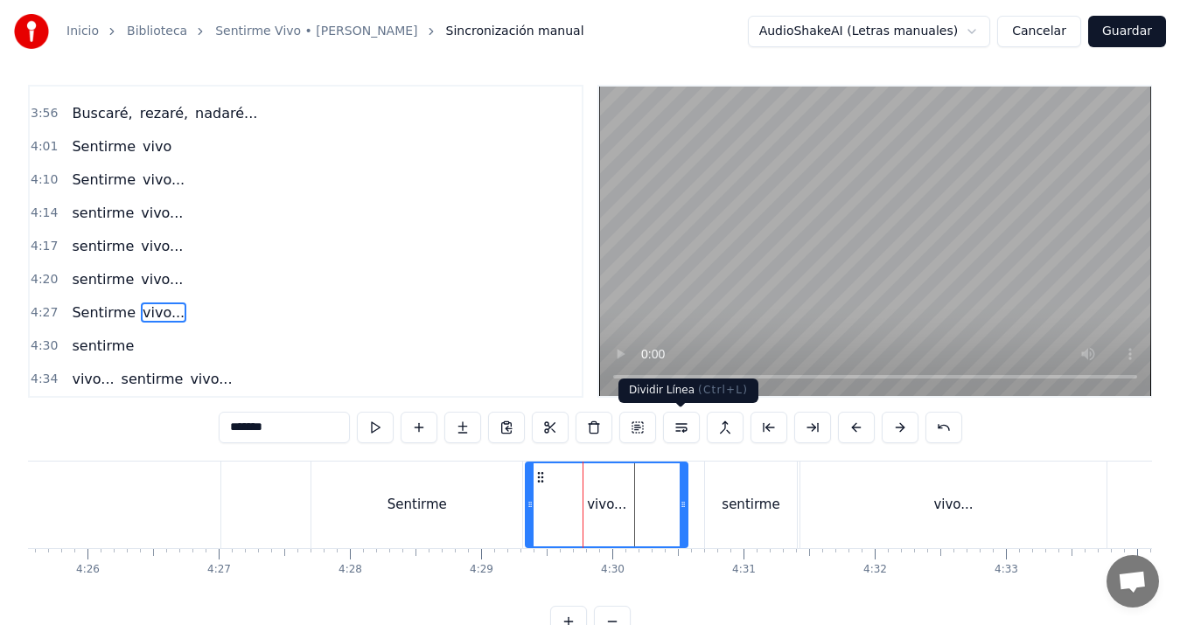
click at [680, 430] on button at bounding box center [681, 427] width 37 height 31
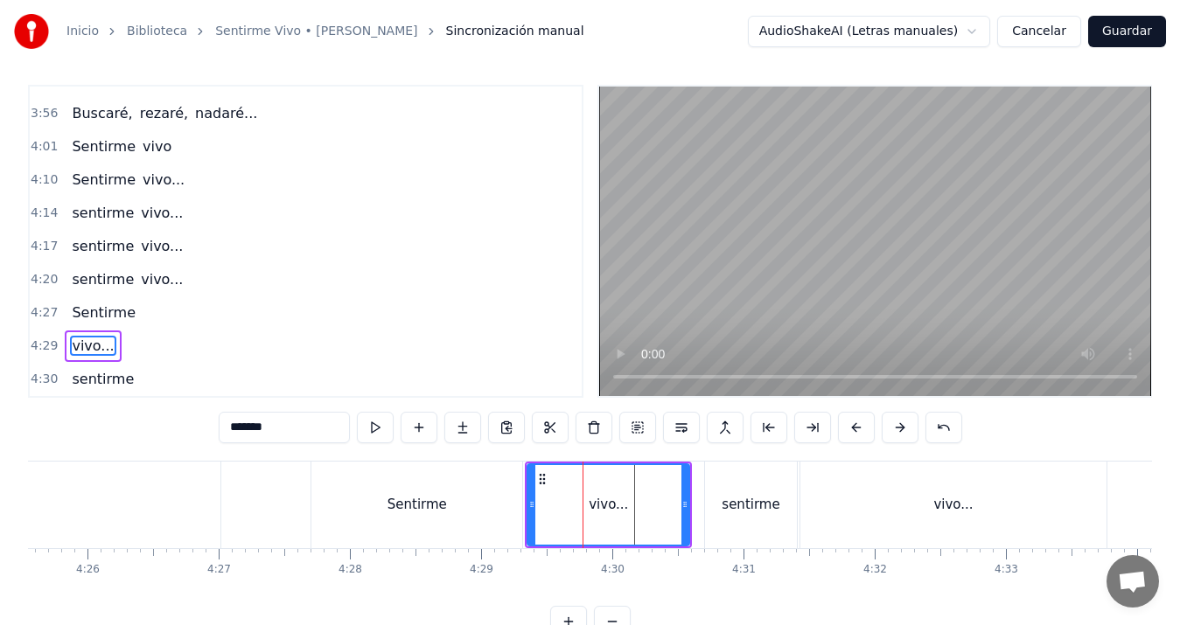
scroll to position [1519, 0]
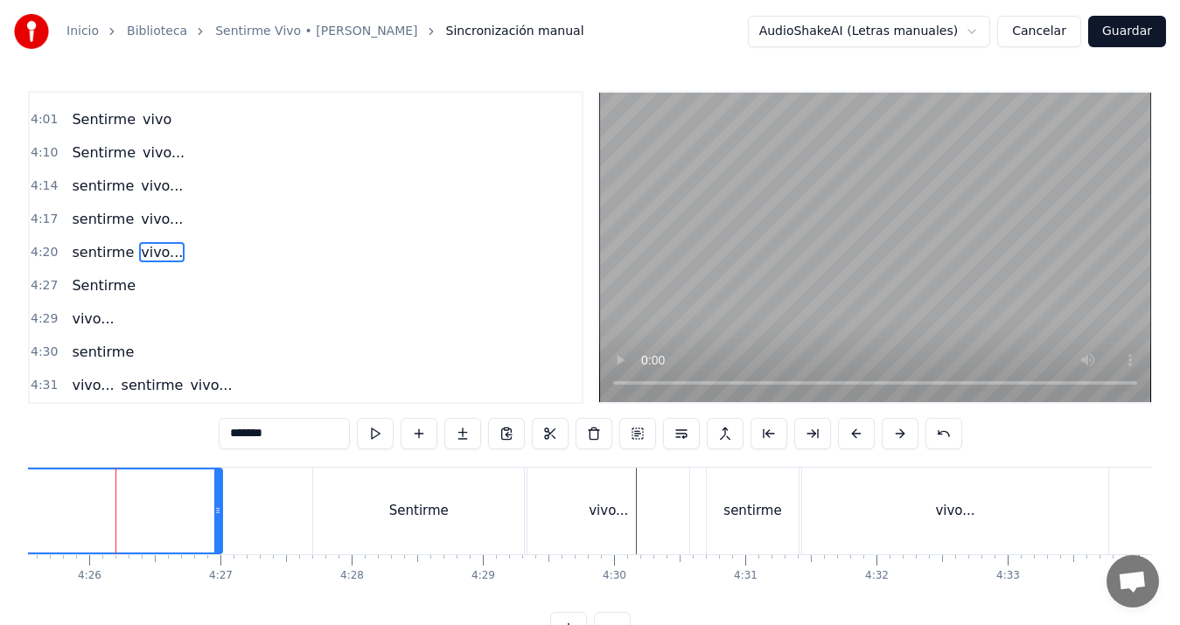
scroll to position [1485, 0]
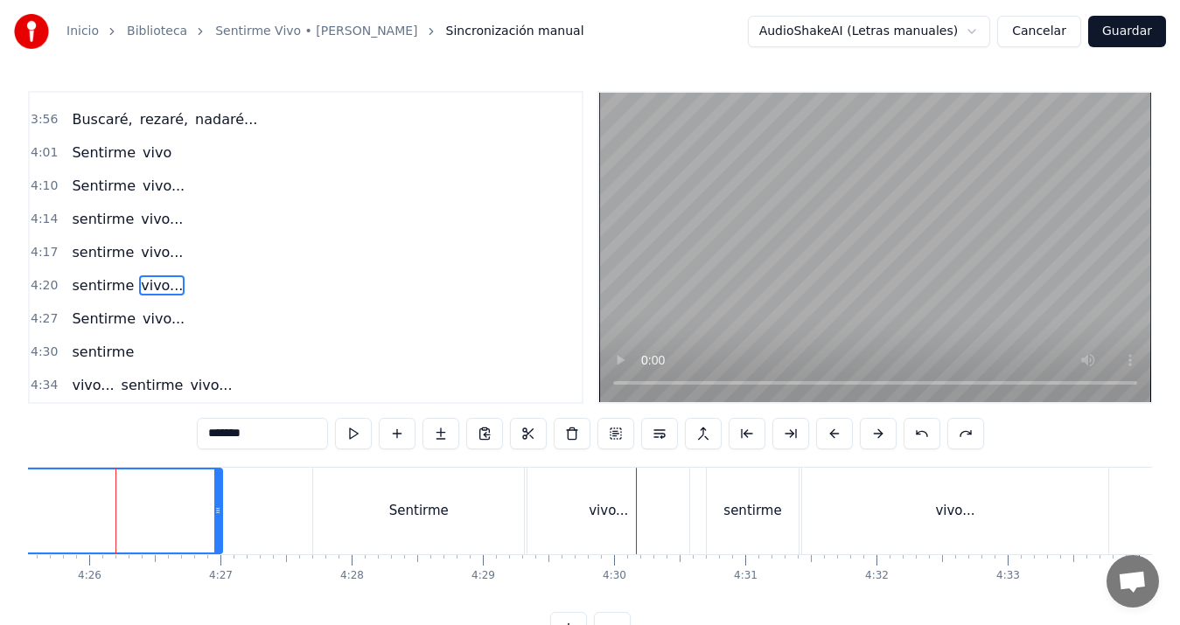
click at [687, 506] on div "vivo..." at bounding box center [609, 511] width 162 height 87
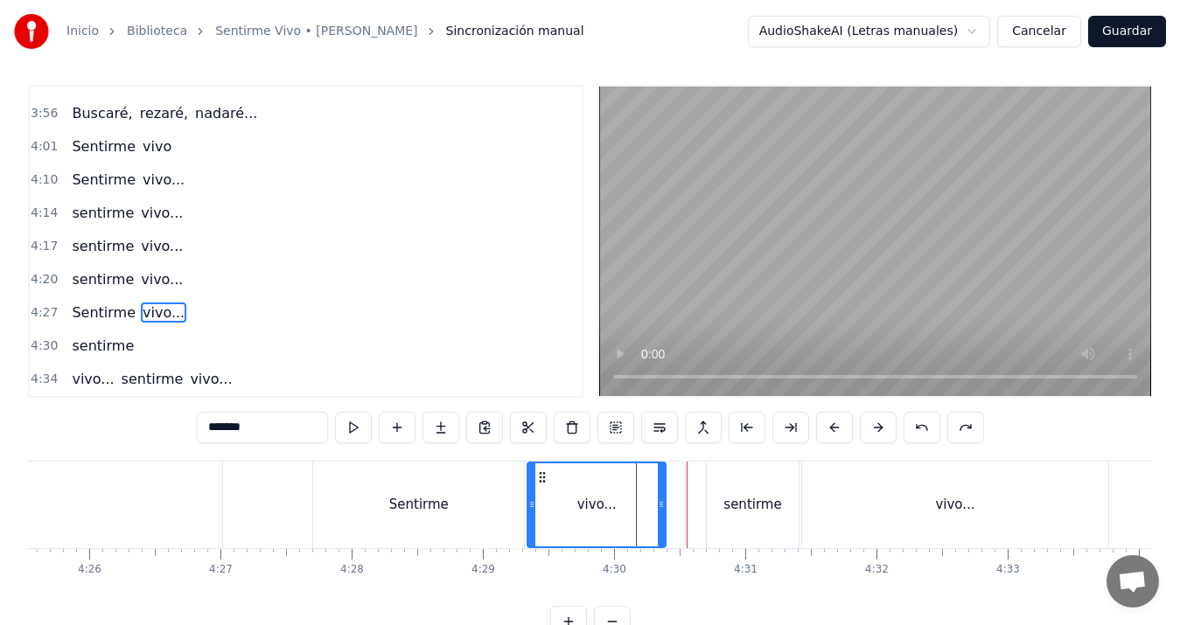
drag, startPoint x: 682, startPoint y: 502, endPoint x: 659, endPoint y: 507, distance: 24.0
click at [659, 507] on icon at bounding box center [661, 505] width 7 height 14
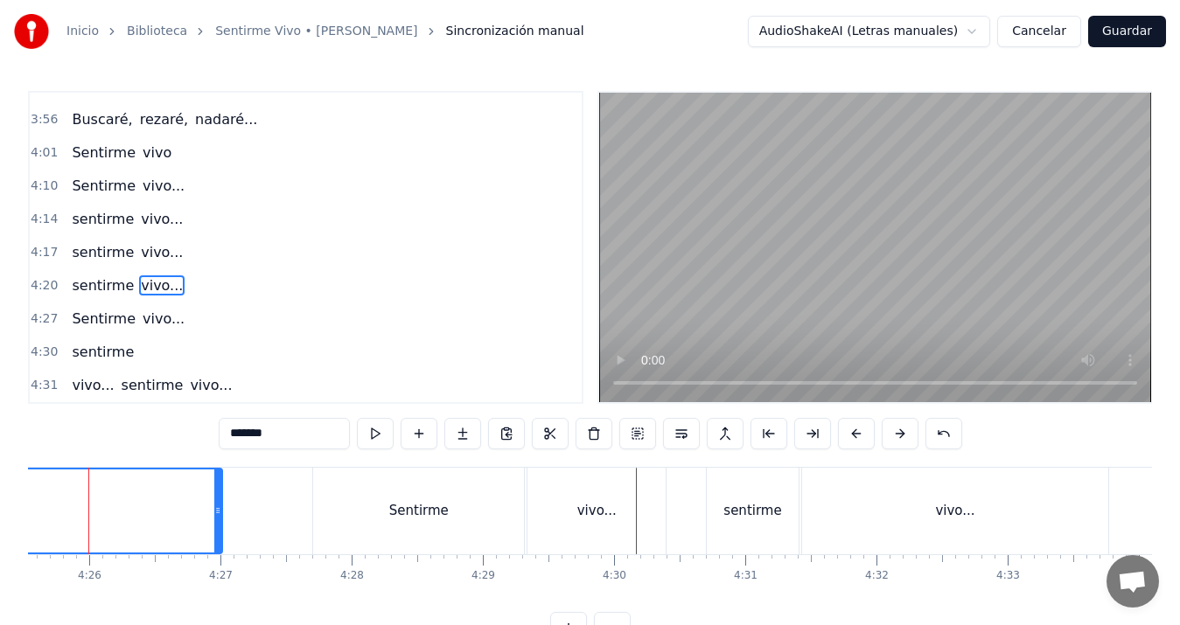
scroll to position [0, 34817]
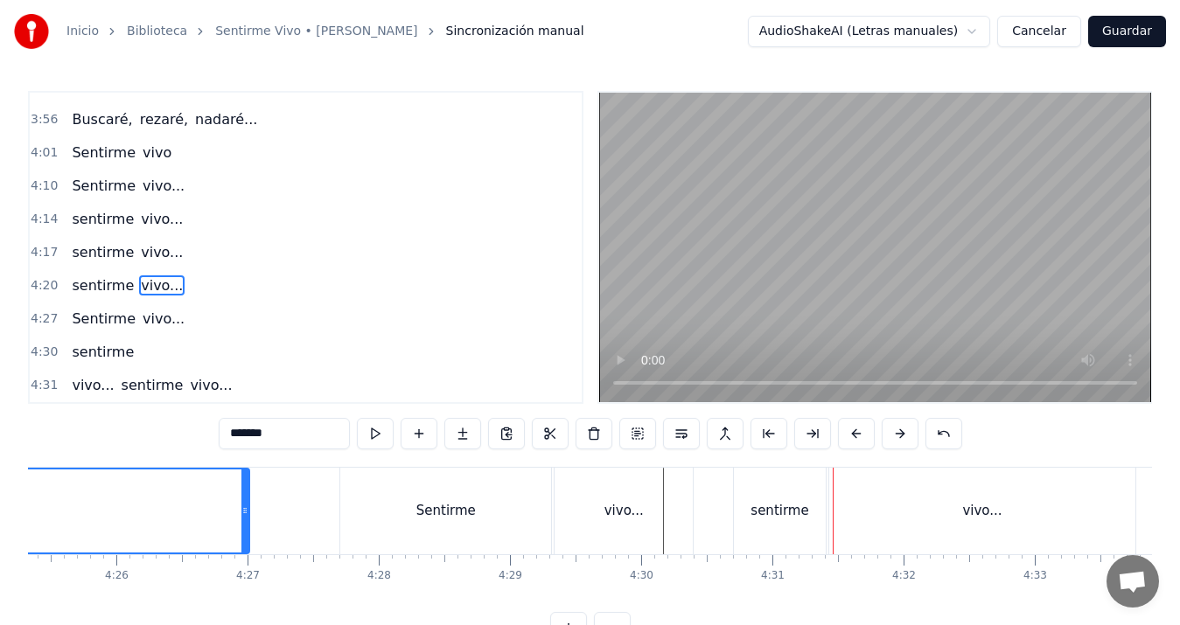
click at [760, 512] on div "sentirme" at bounding box center [780, 511] width 58 height 20
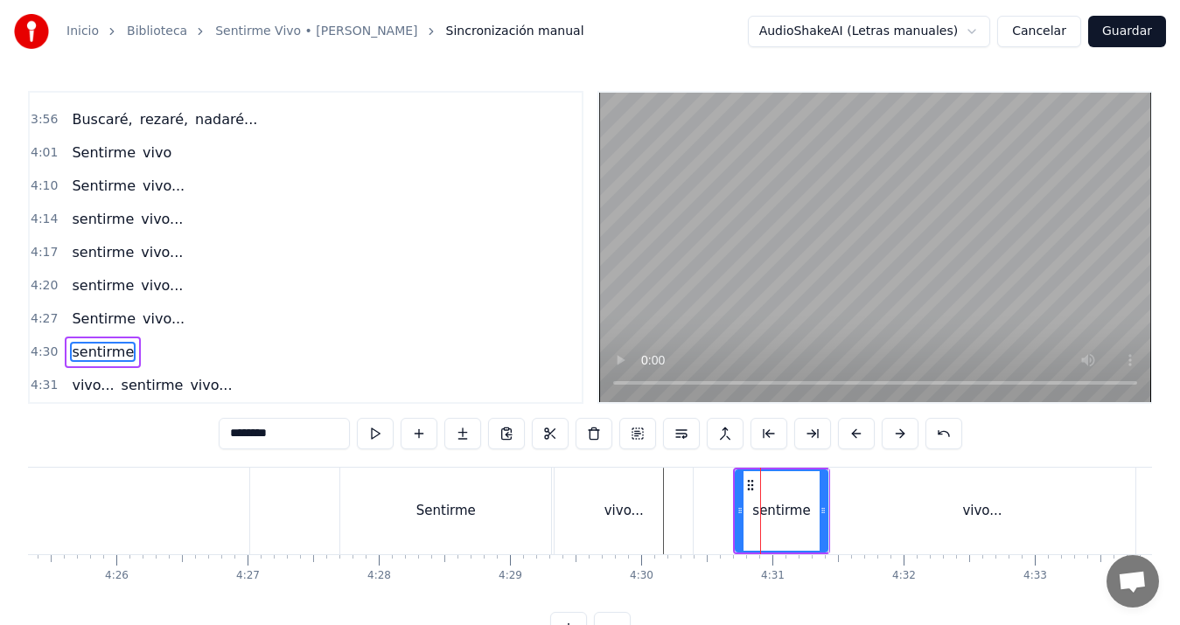
scroll to position [39, 0]
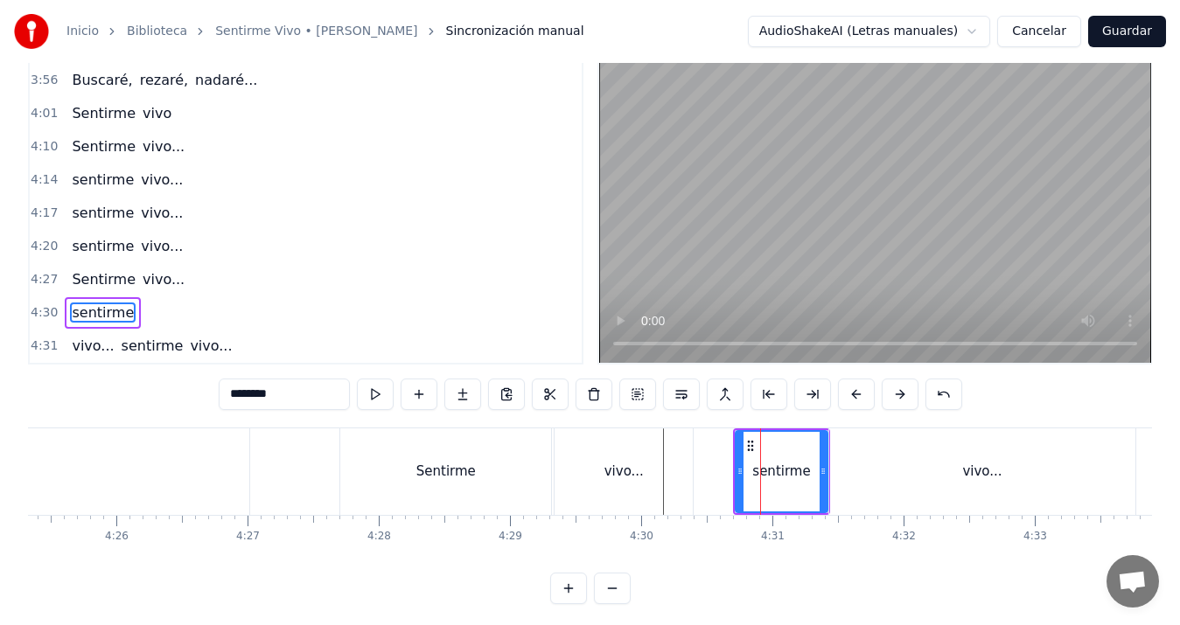
click at [881, 473] on div "vivo..." at bounding box center [982, 472] width 306 height 87
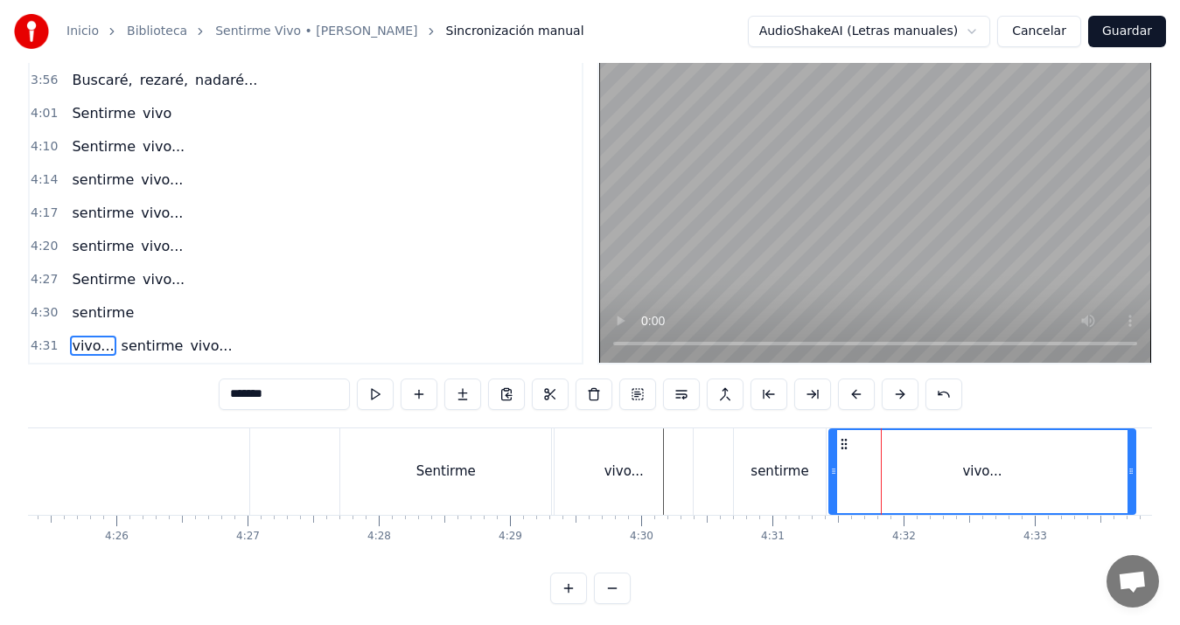
scroll to position [61, 0]
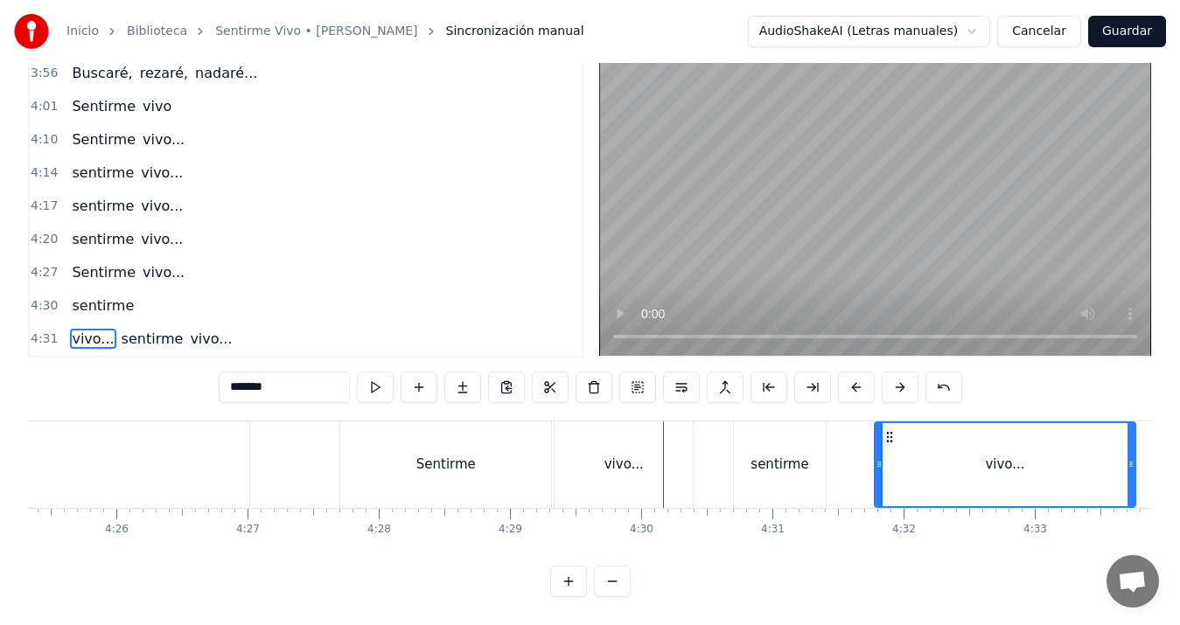
drag, startPoint x: 833, startPoint y: 451, endPoint x: 878, endPoint y: 451, distance: 45.5
click at [878, 458] on icon at bounding box center [879, 465] width 7 height 14
click at [794, 455] on div "sentirme" at bounding box center [780, 465] width 58 height 20
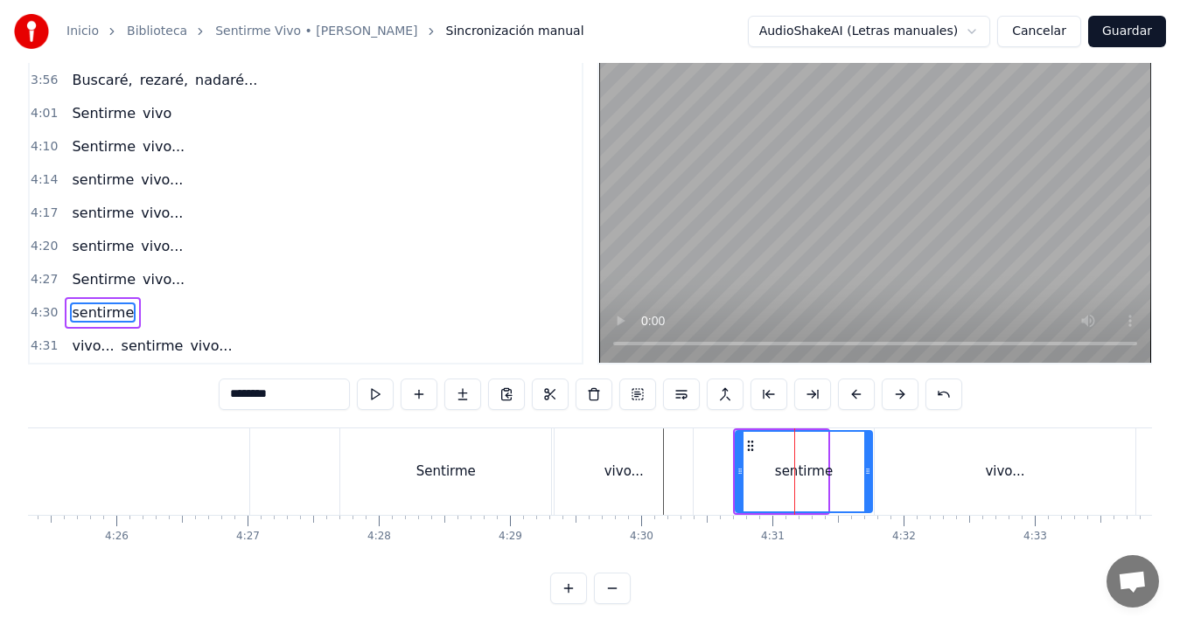
drag, startPoint x: 822, startPoint y: 469, endPoint x: 867, endPoint y: 468, distance: 44.6
click at [867, 468] on icon at bounding box center [867, 472] width 7 height 14
drag, startPoint x: 738, startPoint y: 472, endPoint x: 782, endPoint y: 474, distance: 43.8
click at [782, 474] on icon at bounding box center [783, 472] width 7 height 14
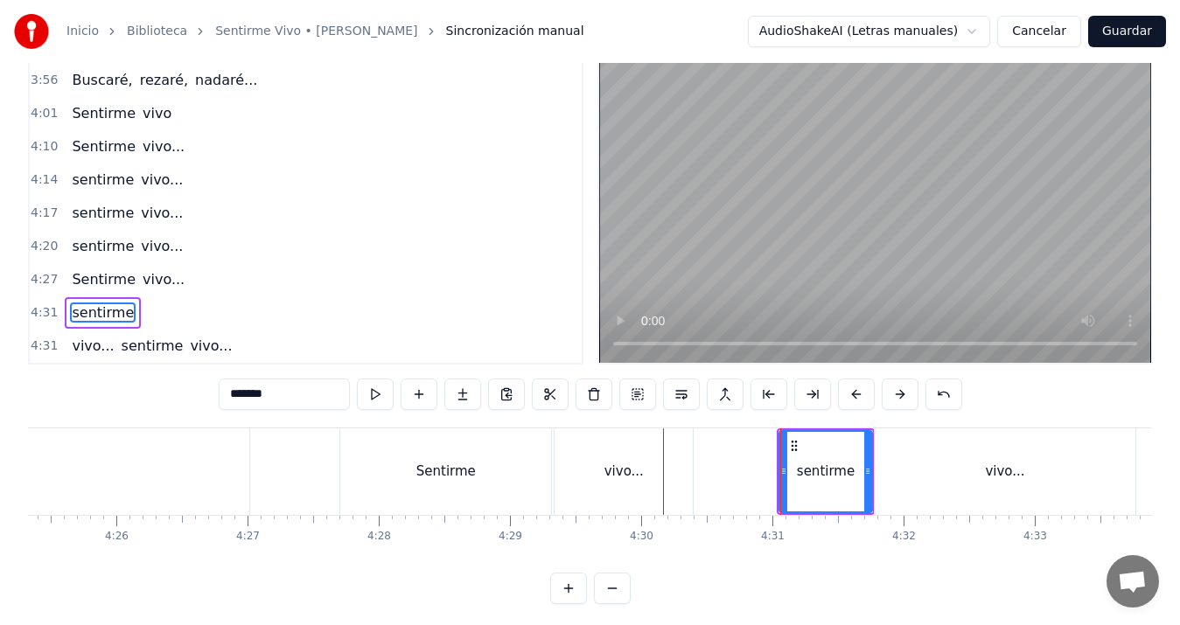
scroll to position [0, 0]
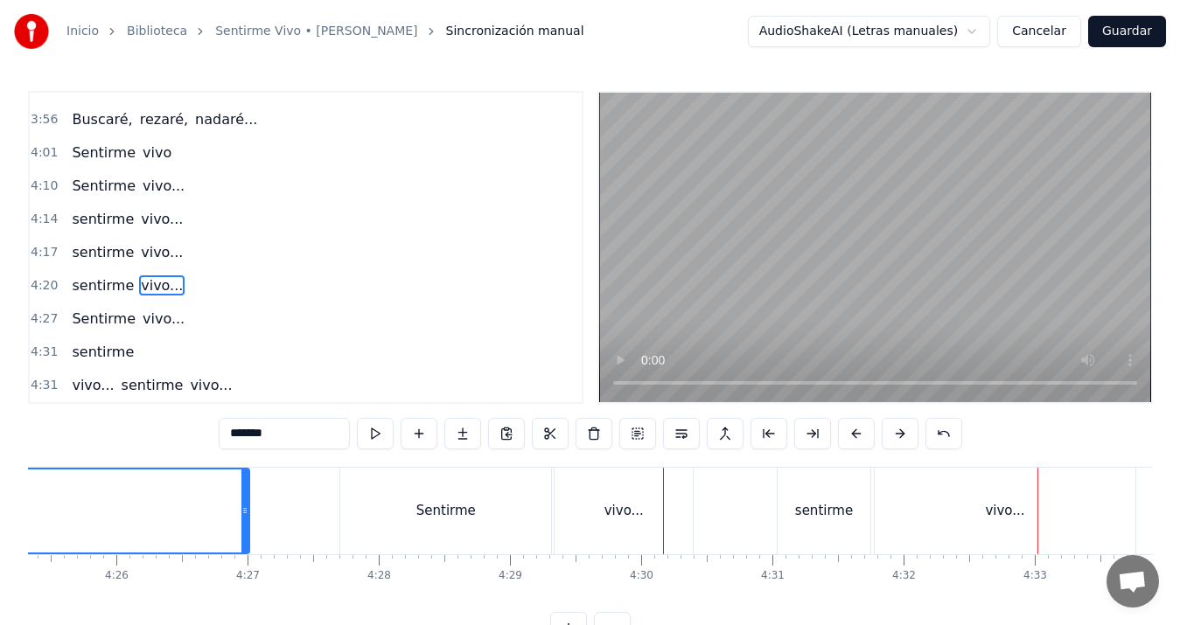
click at [786, 511] on div "sentirme" at bounding box center [824, 511] width 93 height 87
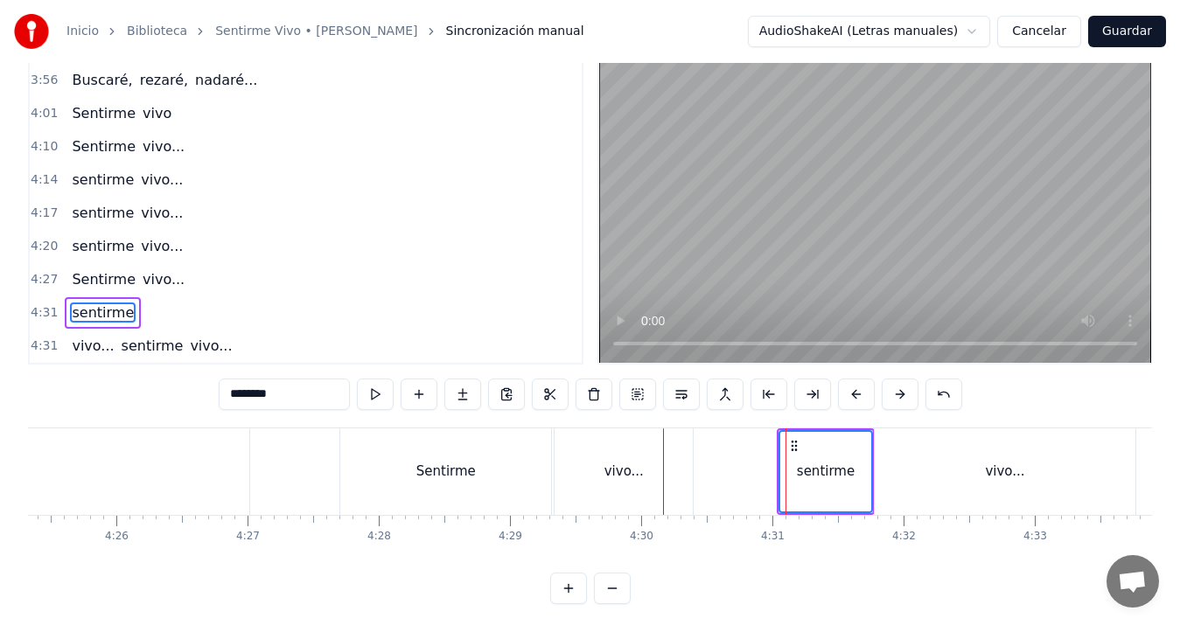
click at [945, 473] on div "vivo..." at bounding box center [1005, 472] width 261 height 87
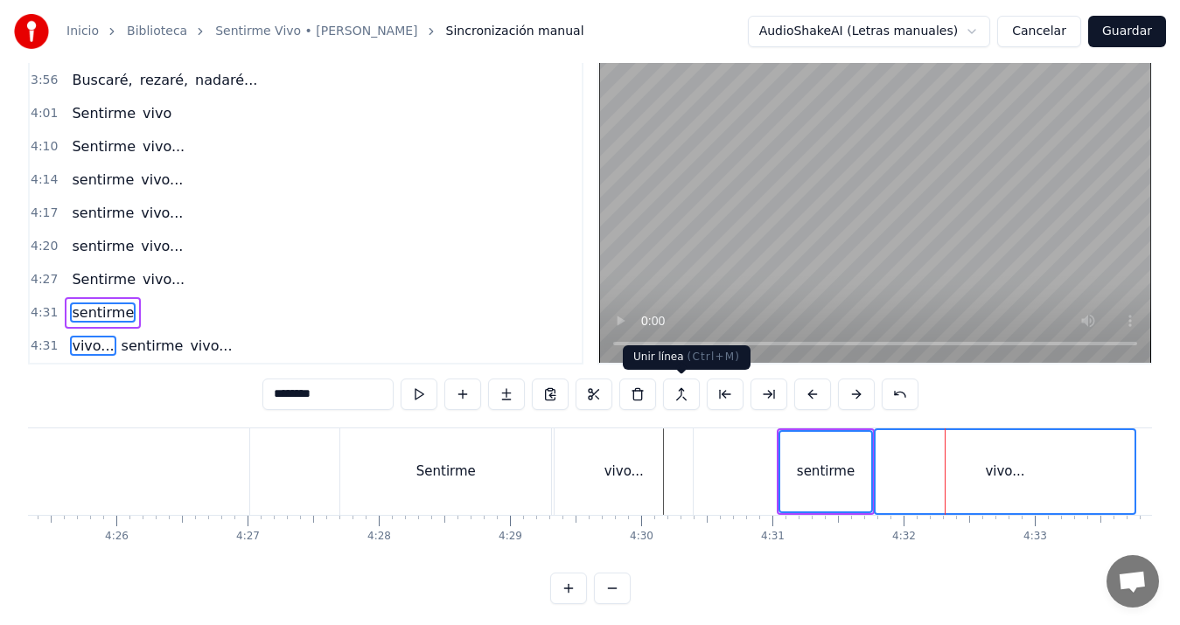
click at [679, 388] on button at bounding box center [681, 394] width 37 height 31
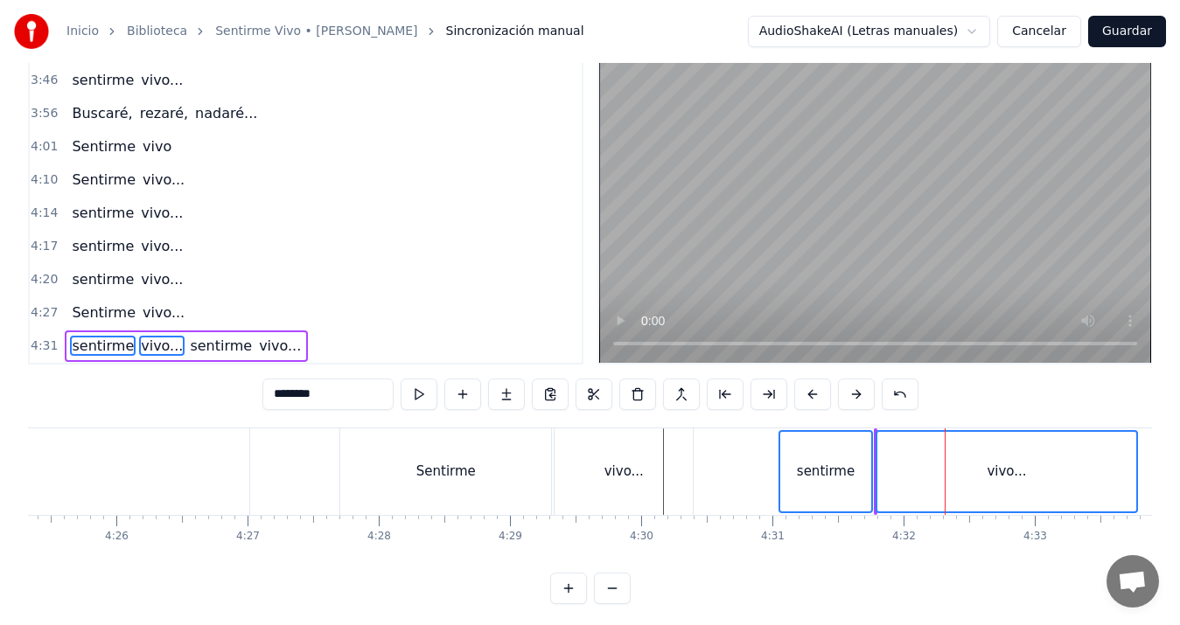
scroll to position [1452, 0]
click at [954, 491] on div "vivo..." at bounding box center [1006, 472] width 259 height 80
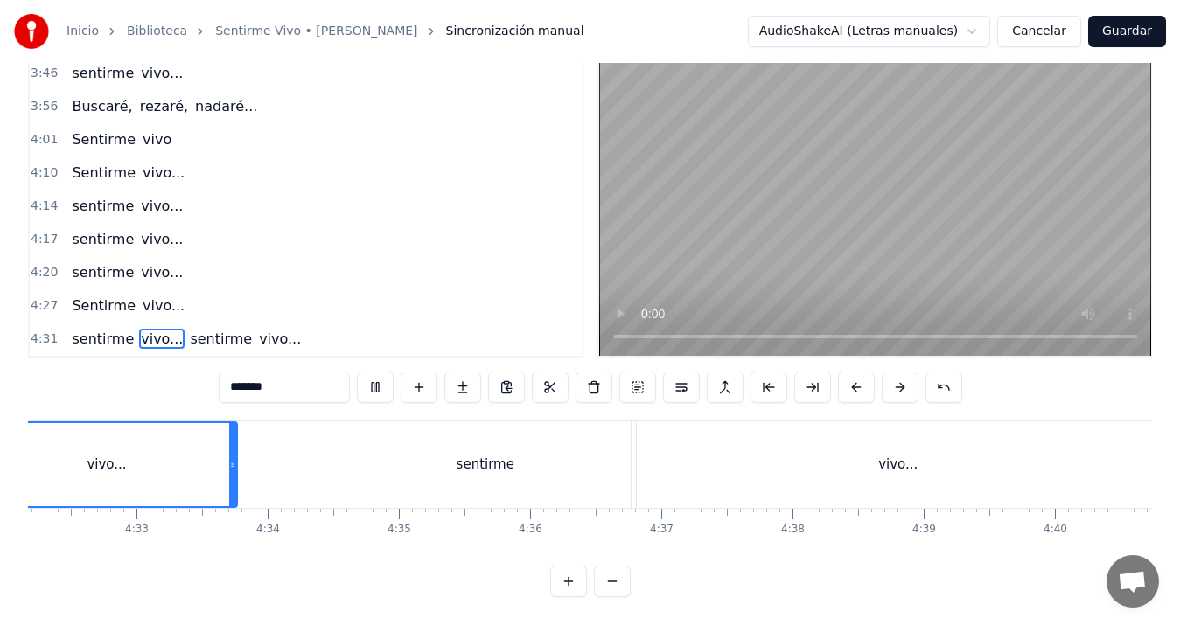
scroll to position [0, 35786]
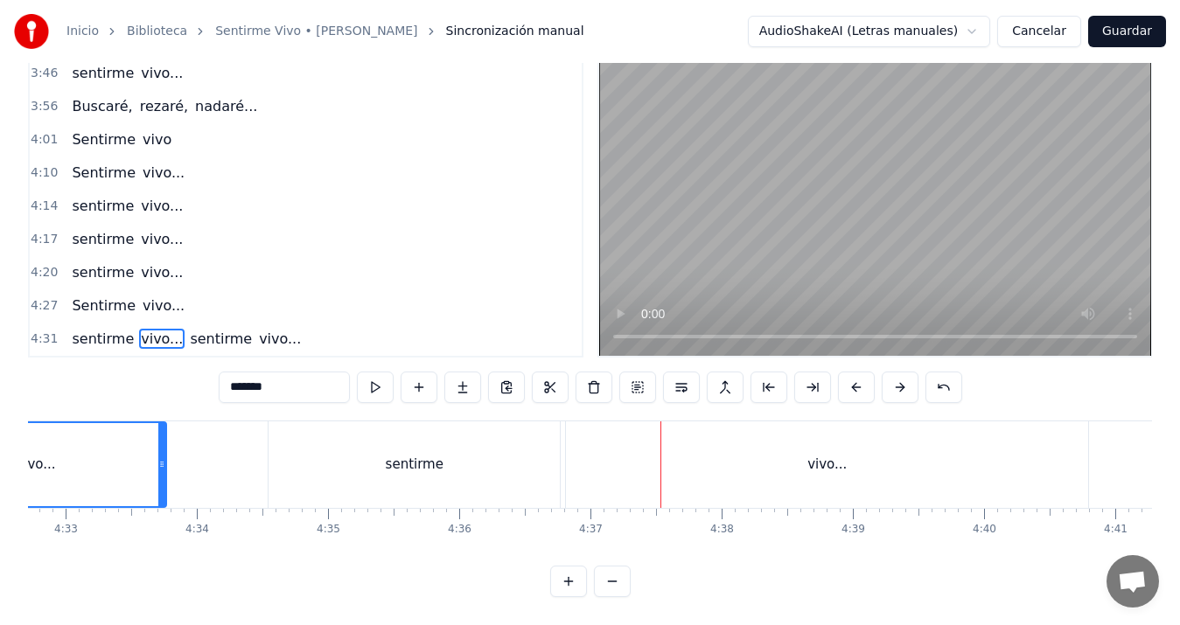
drag, startPoint x: 425, startPoint y: 418, endPoint x: 435, endPoint y: 422, distance: 10.2
click at [427, 422] on div "sentirme" at bounding box center [414, 465] width 291 height 87
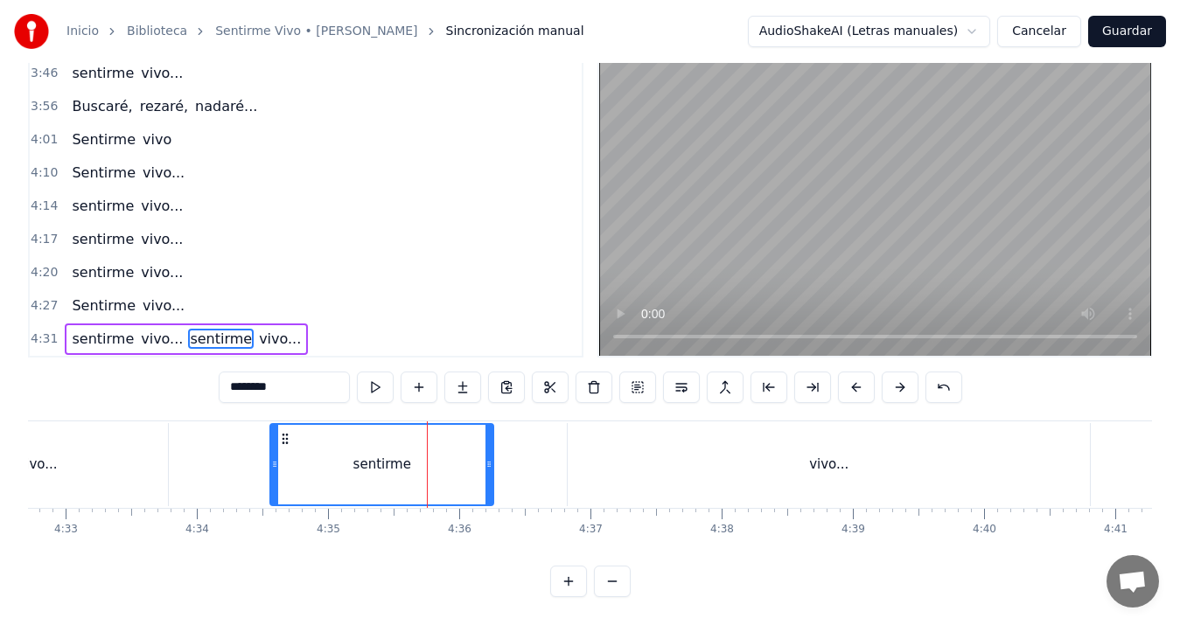
drag, startPoint x: 558, startPoint y: 444, endPoint x: 490, endPoint y: 450, distance: 68.4
click at [490, 458] on icon at bounding box center [489, 465] width 7 height 14
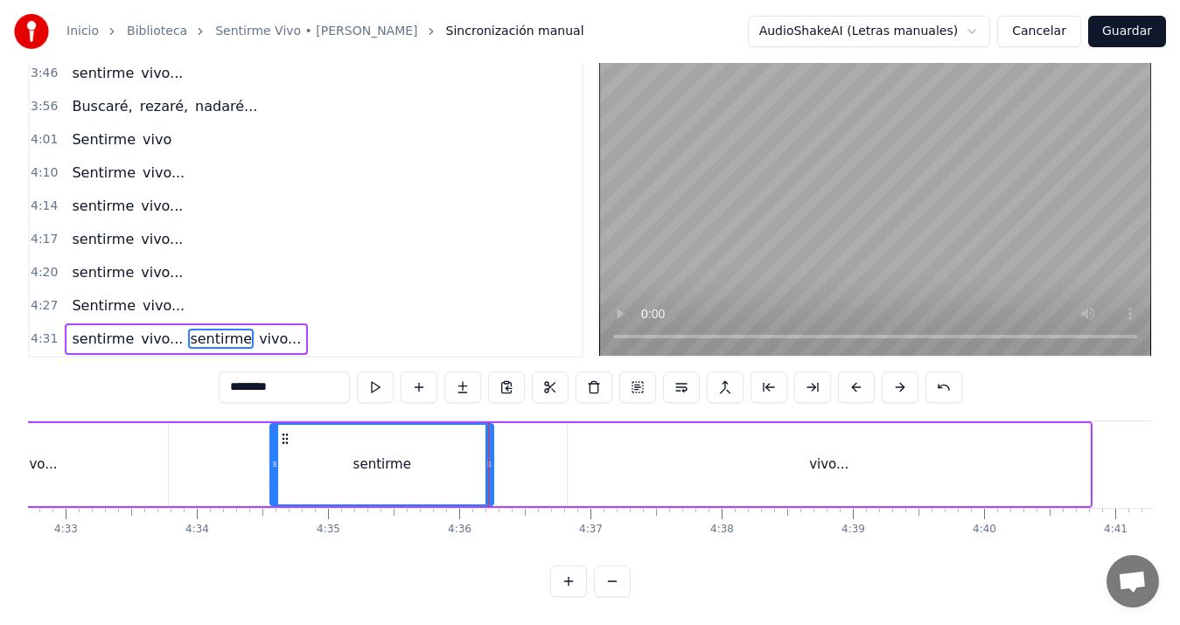
click at [780, 458] on div "vivo..." at bounding box center [829, 464] width 522 height 83
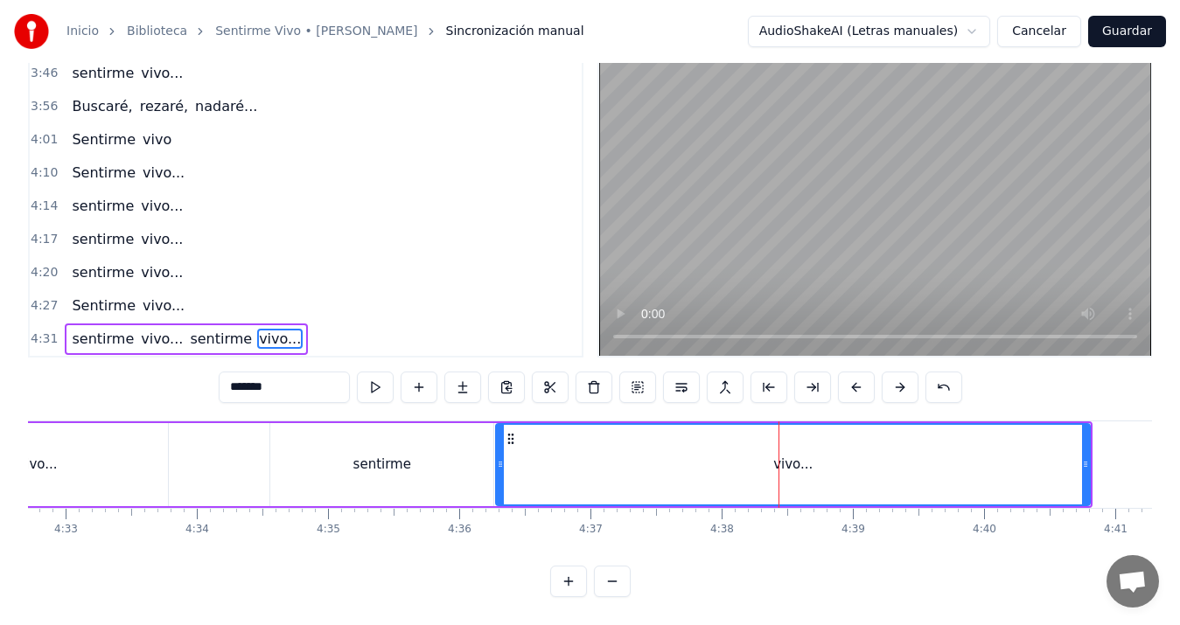
drag, startPoint x: 570, startPoint y: 451, endPoint x: 499, endPoint y: 453, distance: 71.8
click at [499, 458] on icon at bounding box center [500, 465] width 7 height 14
click at [110, 453] on div "vivo..." at bounding box center [37, 464] width 261 height 83
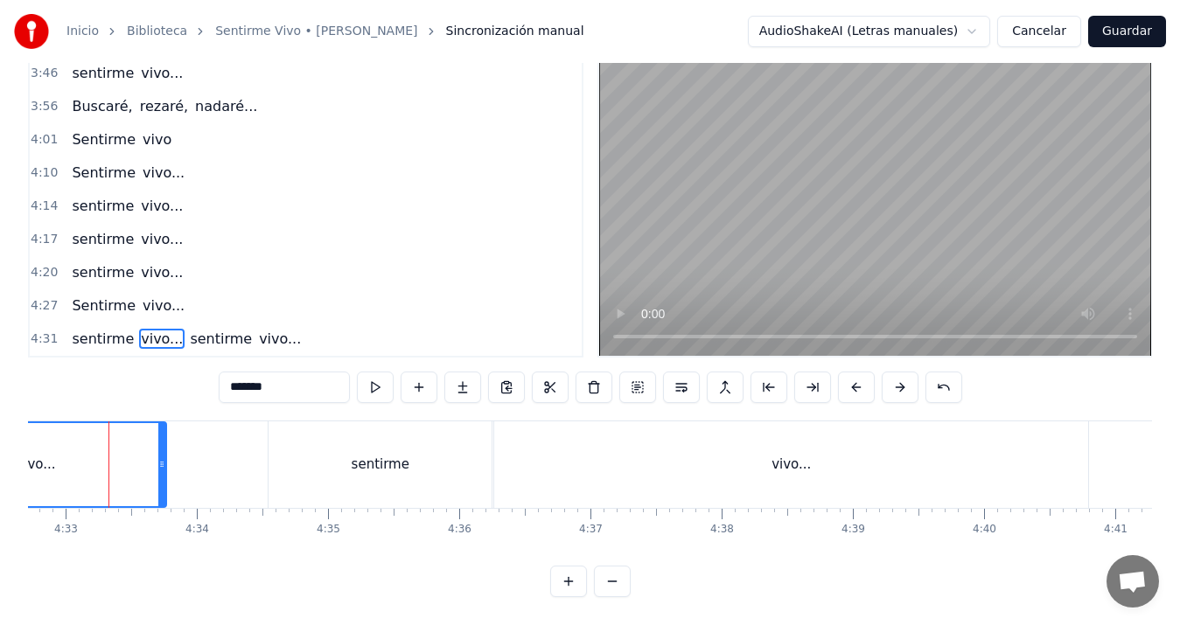
scroll to position [0, 35779]
click at [601, 451] on div "vivo..." at bounding box center [798, 465] width 594 height 87
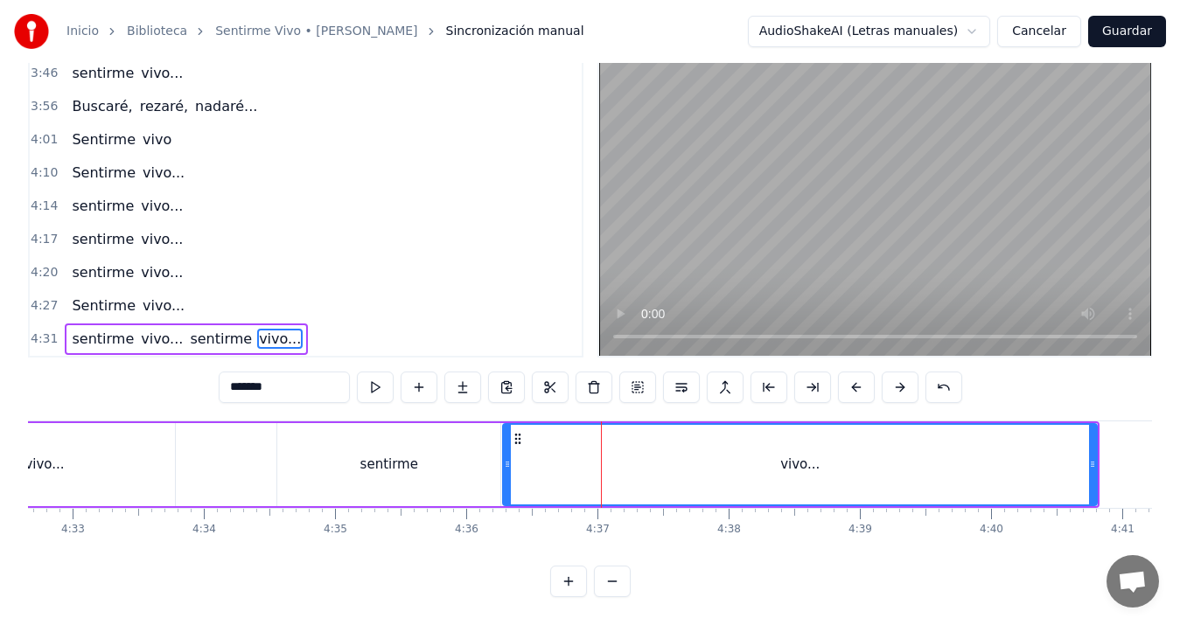
click at [440, 455] on div "sentirme" at bounding box center [388, 464] width 223 height 83
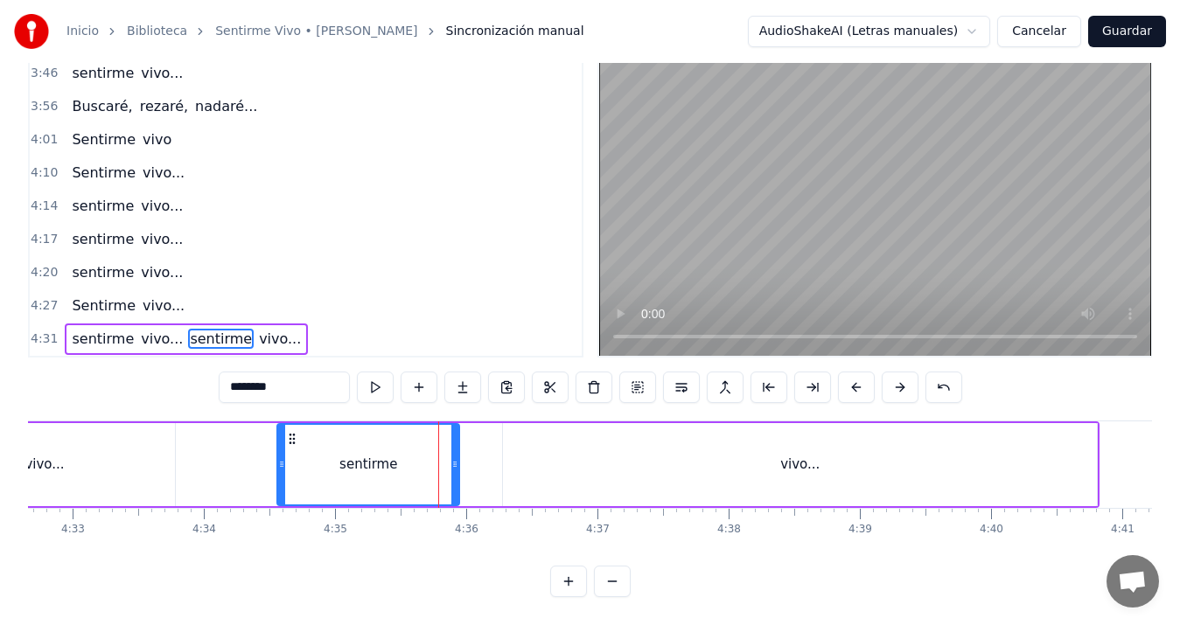
drag, startPoint x: 495, startPoint y: 449, endPoint x: 454, endPoint y: 467, distance: 45.0
click at [454, 467] on div at bounding box center [454, 465] width 7 height 80
click at [533, 452] on div "vivo..." at bounding box center [800, 464] width 594 height 83
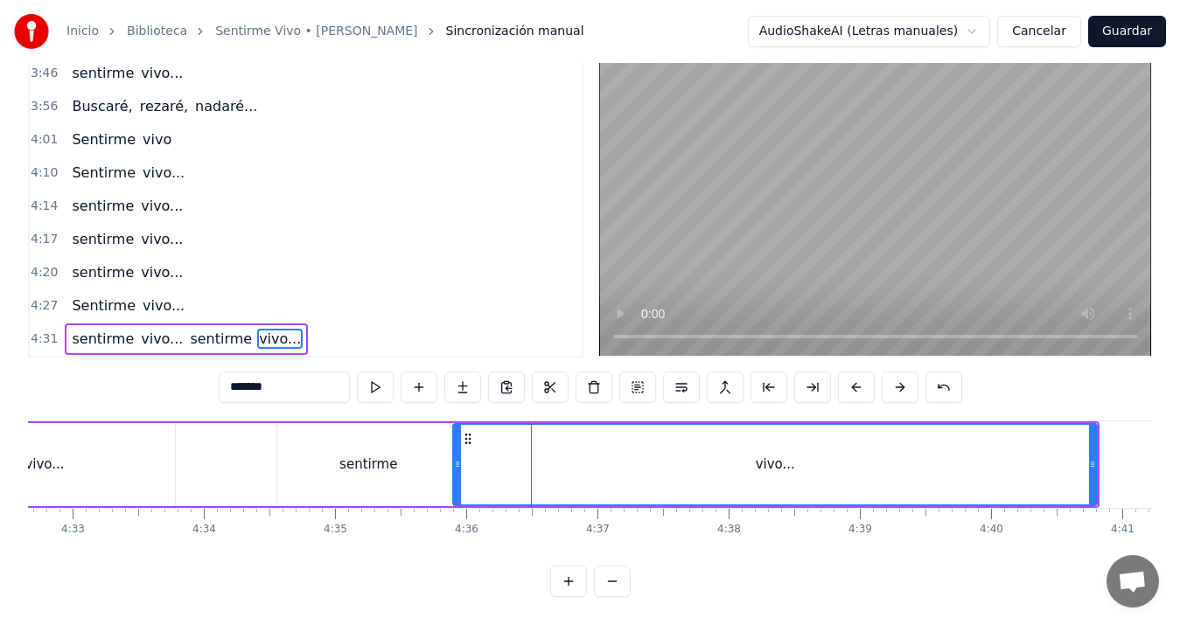
drag, startPoint x: 507, startPoint y: 450, endPoint x: 457, endPoint y: 449, distance: 49.9
click at [457, 458] on icon at bounding box center [457, 465] width 7 height 14
click at [335, 454] on div "sentirme" at bounding box center [368, 464] width 182 height 83
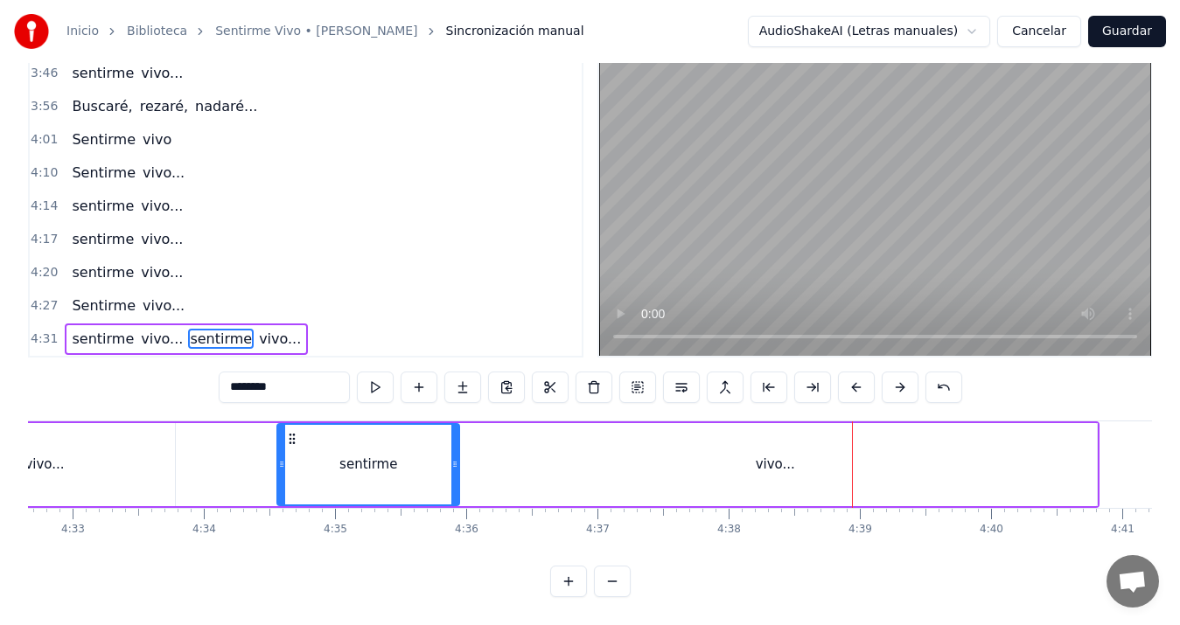
click at [1064, 451] on div "vivo..." at bounding box center [775, 464] width 644 height 83
type input "*******"
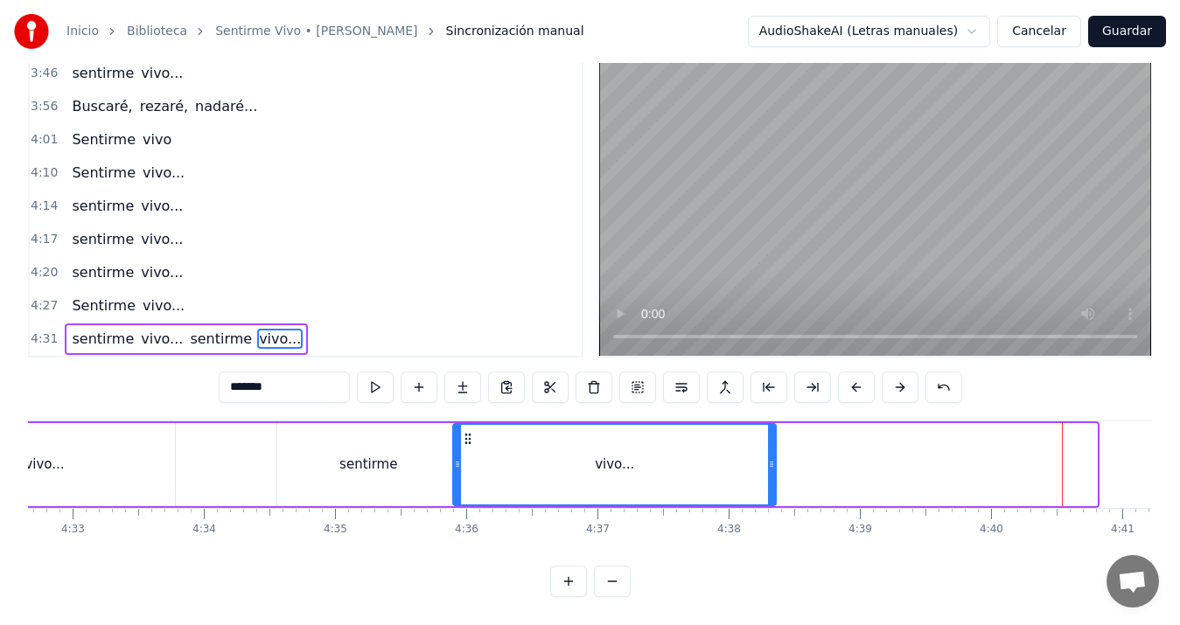
drag, startPoint x: 1095, startPoint y: 451, endPoint x: 774, endPoint y: 452, distance: 321.1
click at [774, 458] on icon at bounding box center [771, 465] width 7 height 14
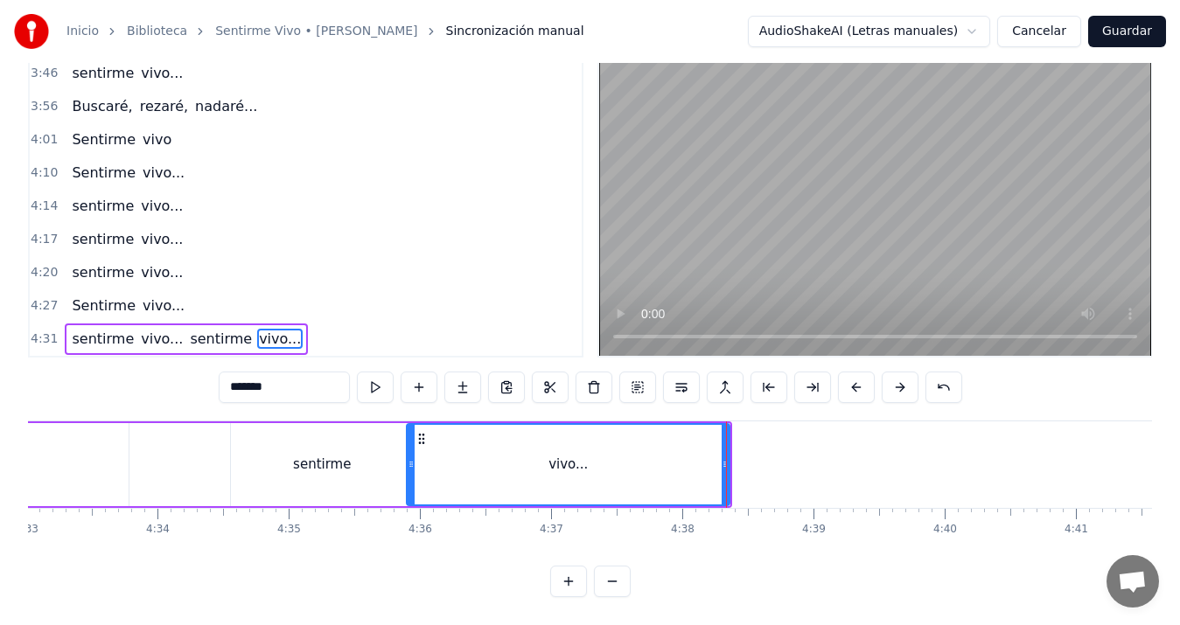
scroll to position [0, 35920]
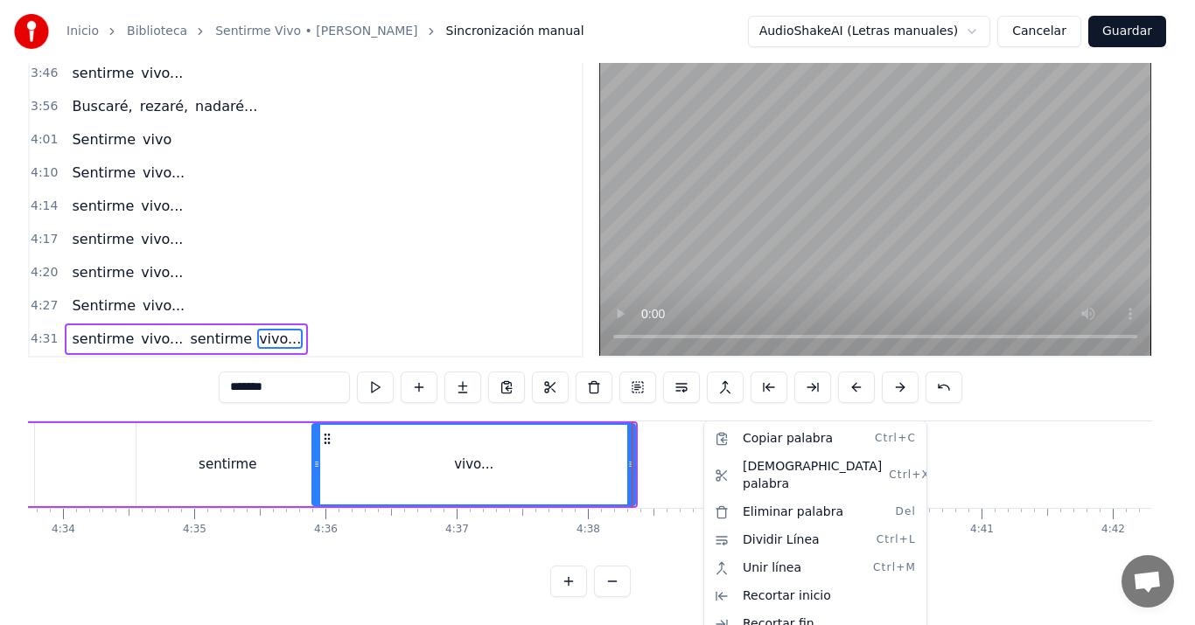
click at [702, 445] on html "Inicio Biblioteca Sentirme Vivo • [PERSON_NAME] manual AudioShakeAI (Letras man…" at bounding box center [597, 290] width 1195 height 672
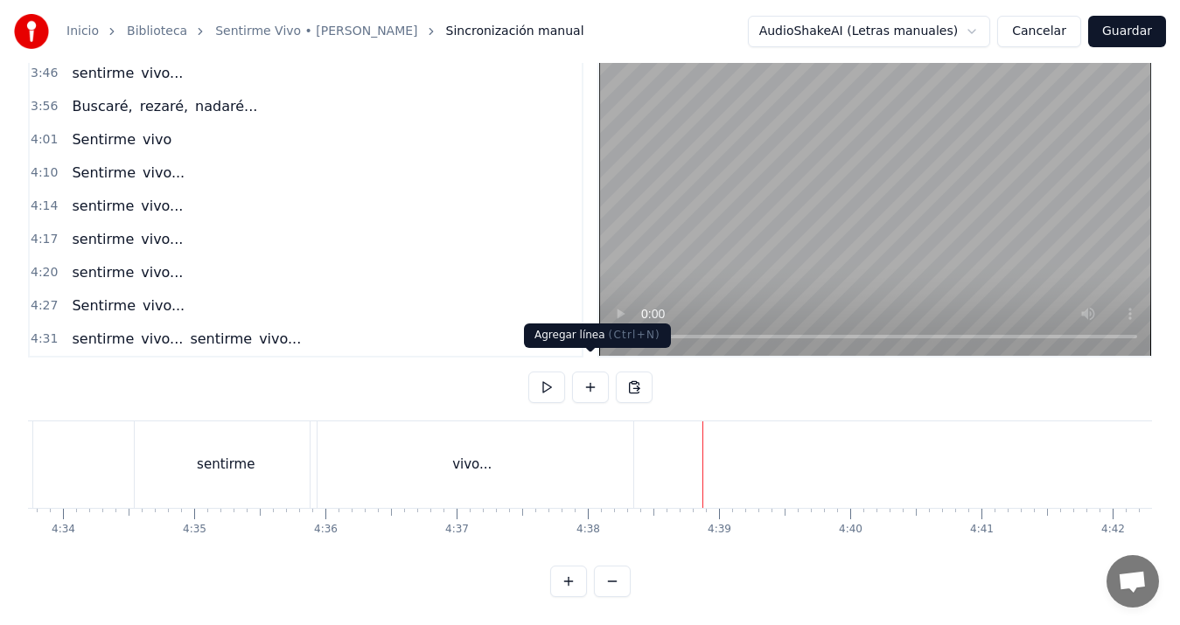
click at [590, 372] on button at bounding box center [590, 387] width 37 height 31
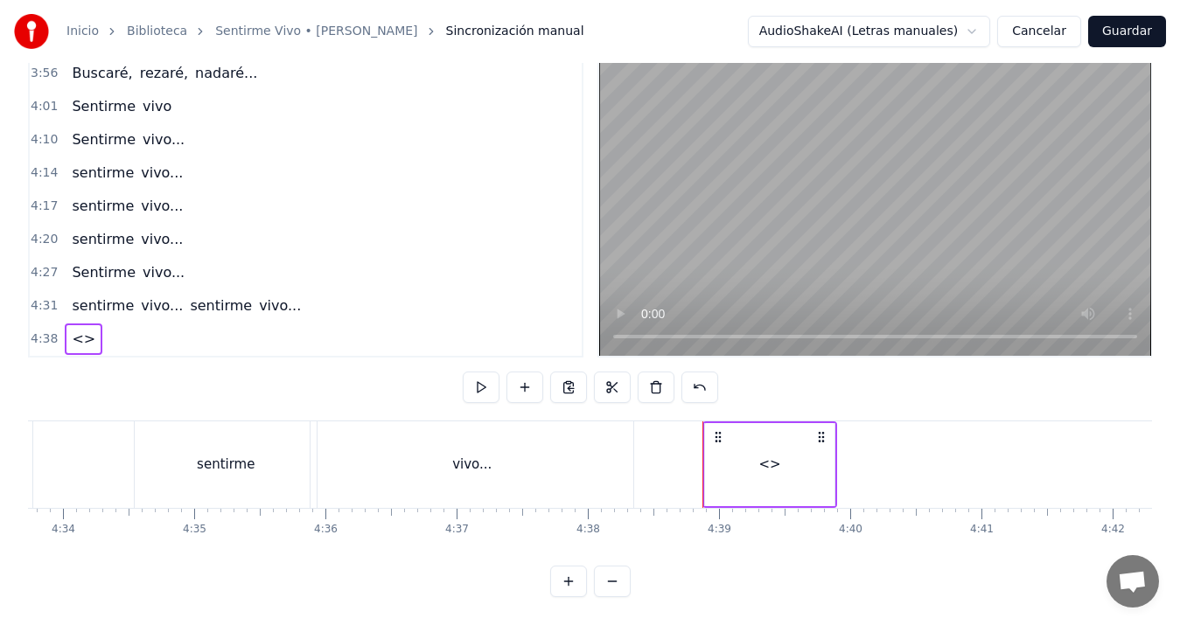
click at [725, 445] on div "<>" at bounding box center [767, 465] width 129 height 87
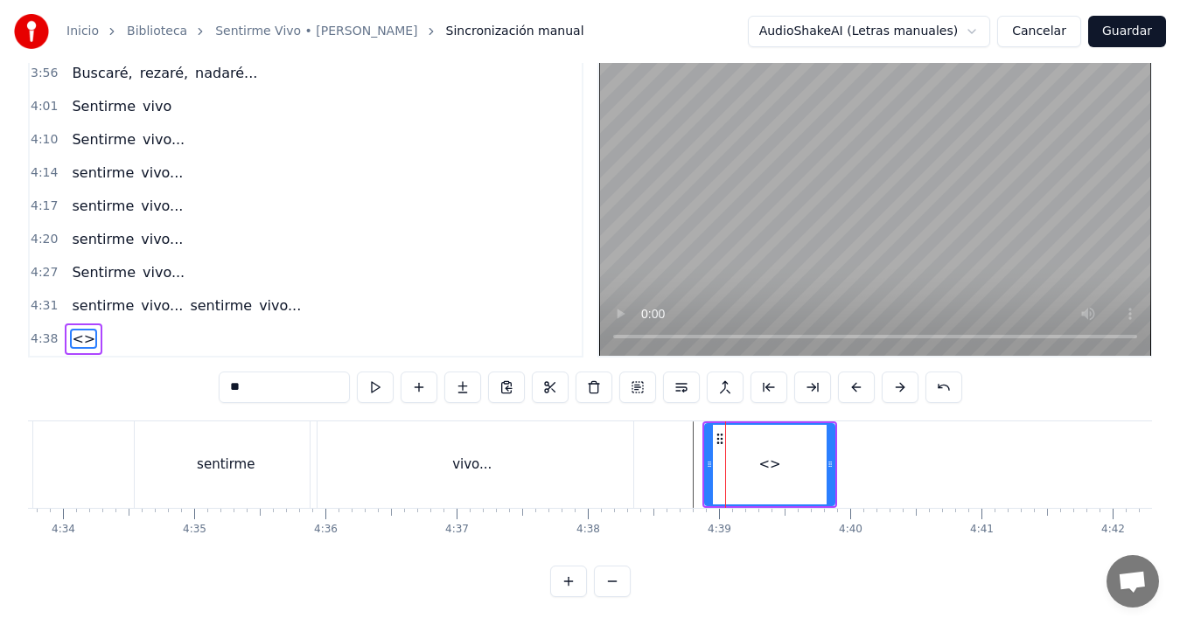
drag, startPoint x: 295, startPoint y: 370, endPoint x: 169, endPoint y: 370, distance: 126.0
click at [171, 370] on div "0:13 Voy a hacer 0:14 una ronda por tu cumpleaños 0:18 un poema mil veces por a…" at bounding box center [590, 321] width 1124 height 553
type input "********"
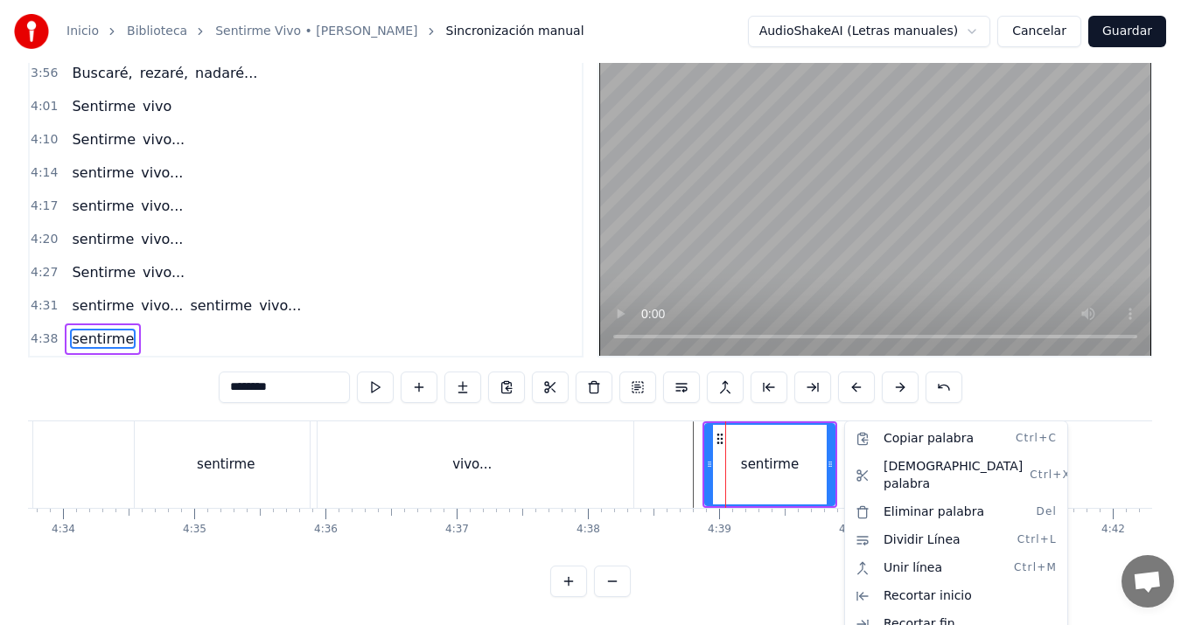
click at [848, 451] on div "Copiar palabra Ctrl+C Cortar palabra Ctrl+X Eliminar palabra Del Dividir Línea …" at bounding box center [956, 532] width 224 height 222
click at [831, 452] on html "Inicio Biblioteca Sentirme Vivo • [PERSON_NAME] manual AudioShakeAI (Letras man…" at bounding box center [597, 290] width 1195 height 672
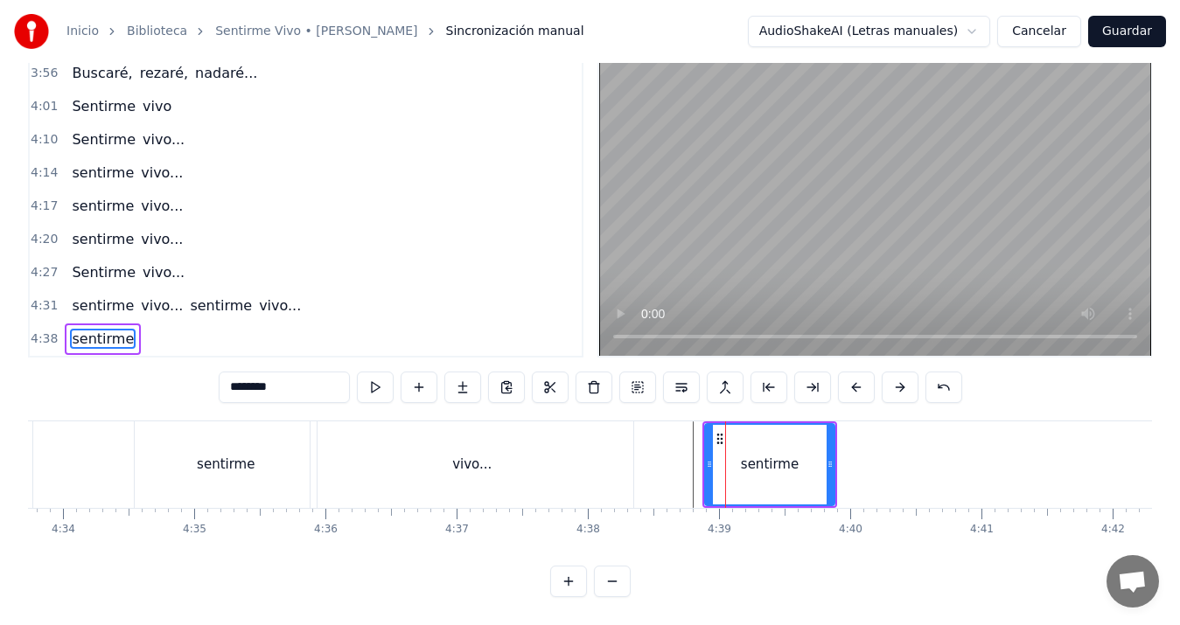
click at [836, 449] on div "sentirme" at bounding box center [769, 465] width 135 height 87
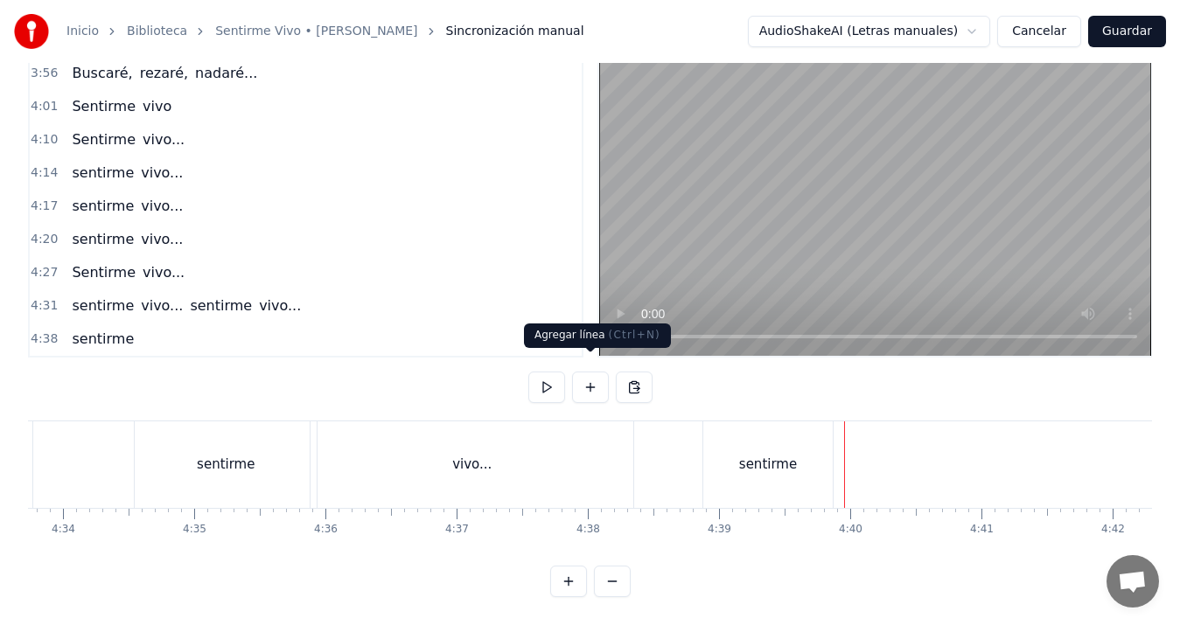
click at [589, 372] on button at bounding box center [590, 387] width 37 height 31
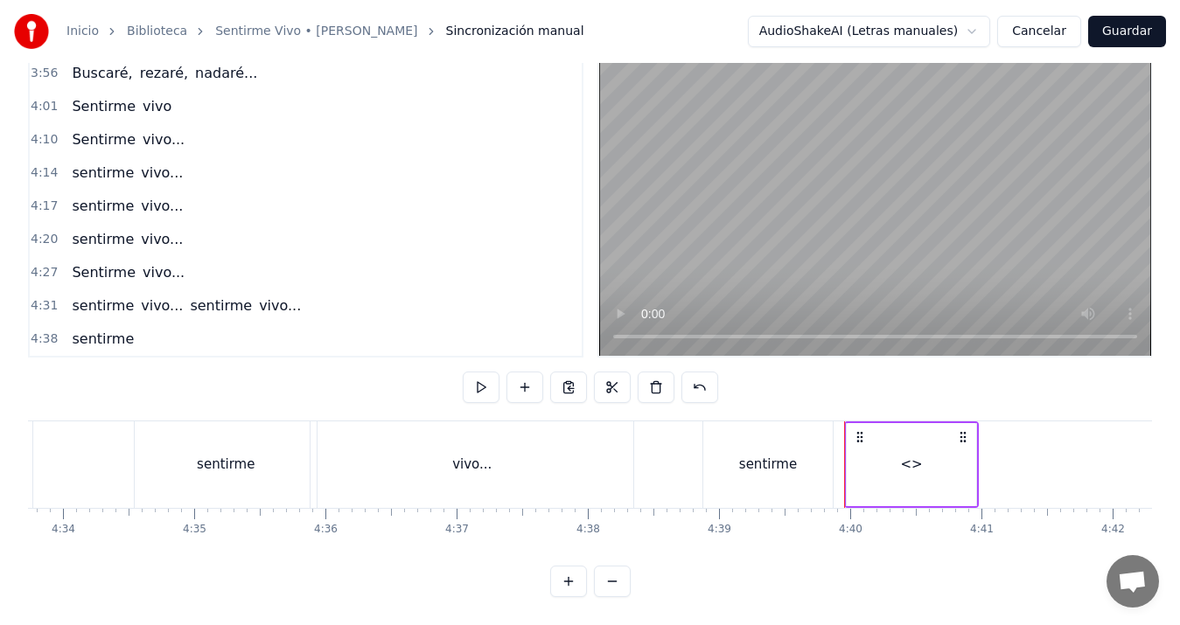
scroll to position [1519, 0]
click at [892, 471] on div "<>" at bounding box center [911, 464] width 129 height 83
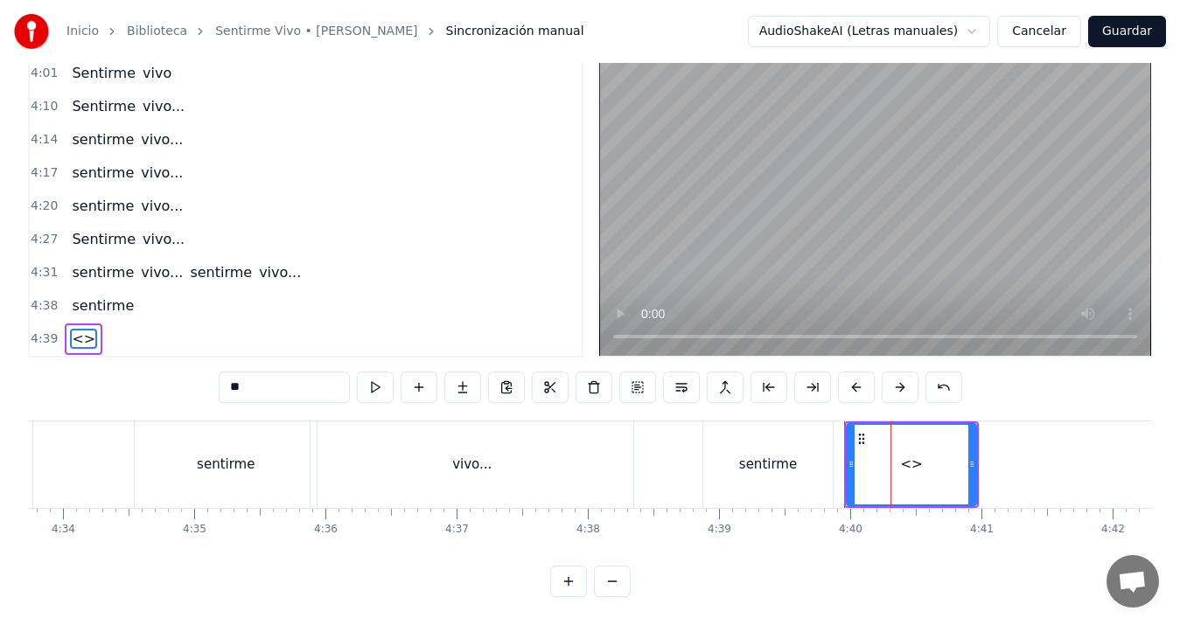
drag, startPoint x: 297, startPoint y: 367, endPoint x: 122, endPoint y: 340, distance: 177.8
click at [148, 359] on div "0:13 Voy a hacer 0:14 una ronda por tu cumpleaños 0:18 un poema mil veces por a…" at bounding box center [590, 321] width 1124 height 553
type input "*******"
click at [42, 447] on div "sentirme vivo... sentirme vivo..." at bounding box center [156, 465] width 964 height 87
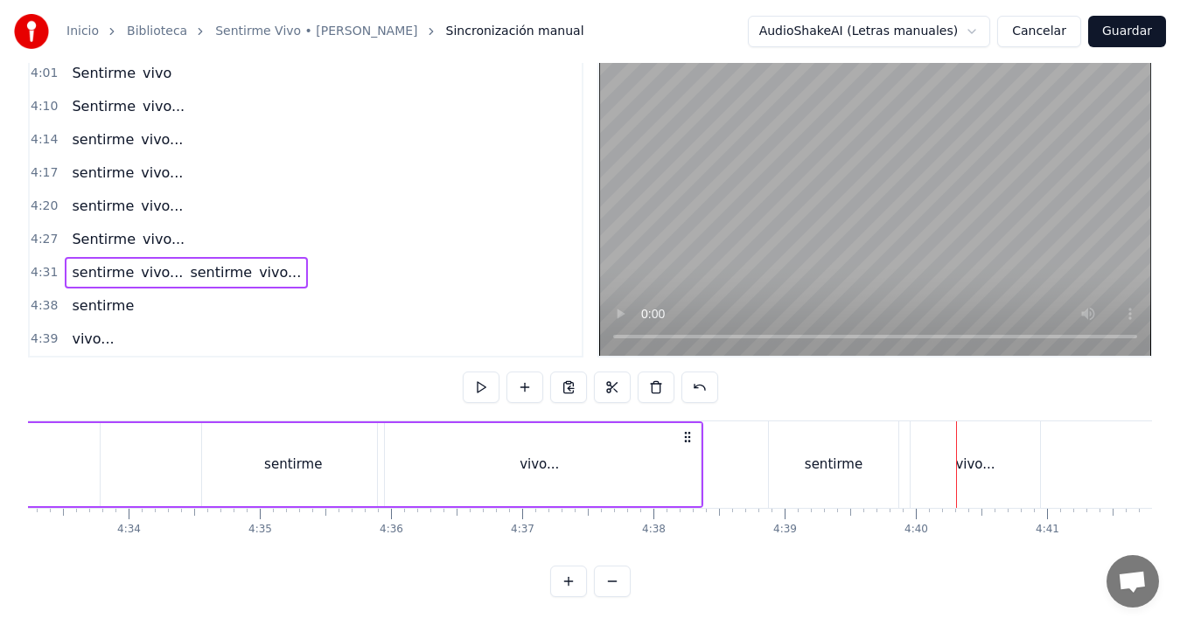
scroll to position [0, 35846]
click at [793, 448] on div "sentirme" at bounding box center [841, 465] width 129 height 87
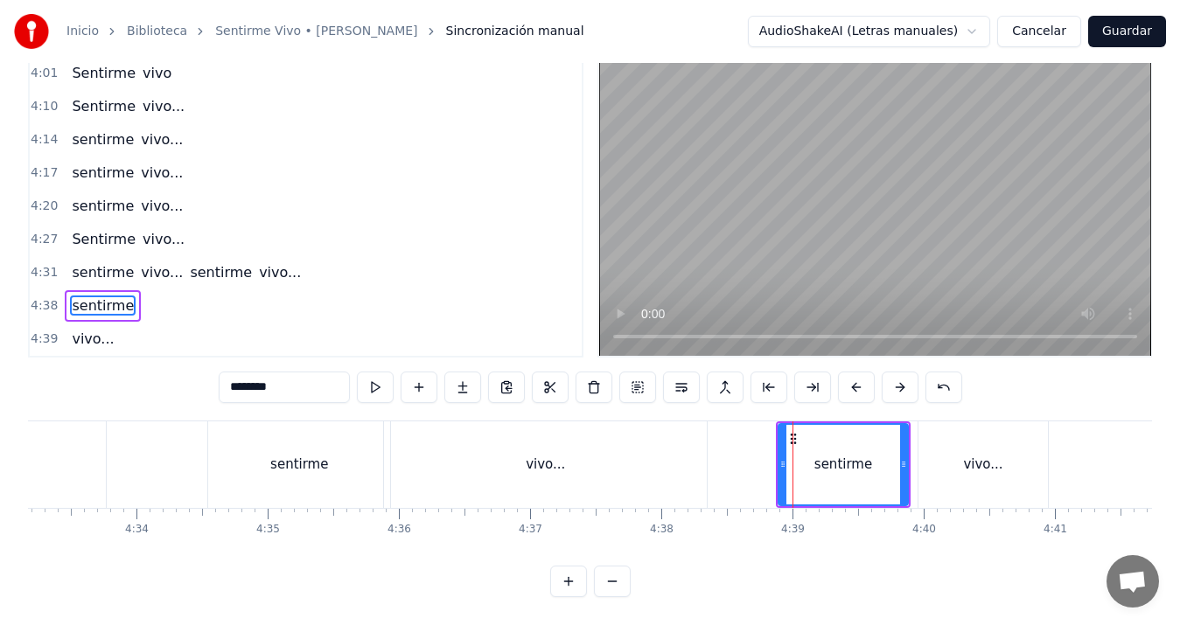
scroll to position [39, 0]
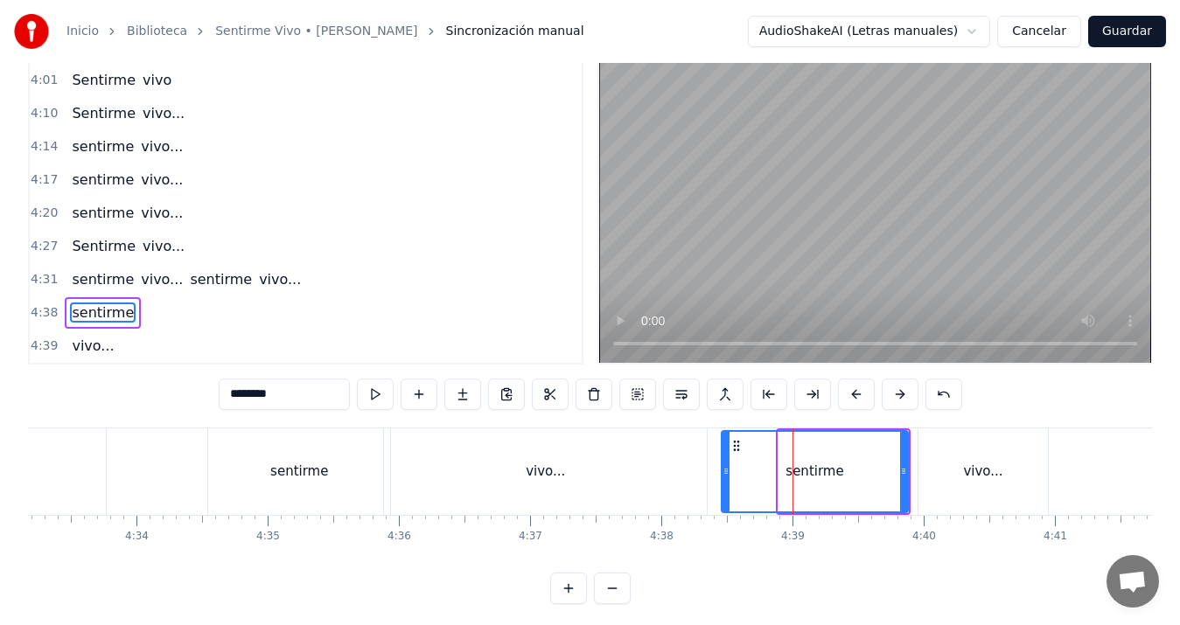
drag, startPoint x: 781, startPoint y: 473, endPoint x: 724, endPoint y: 473, distance: 56.9
click at [724, 473] on icon at bounding box center [726, 472] width 7 height 14
click at [625, 476] on div "vivo..." at bounding box center [545, 472] width 323 height 87
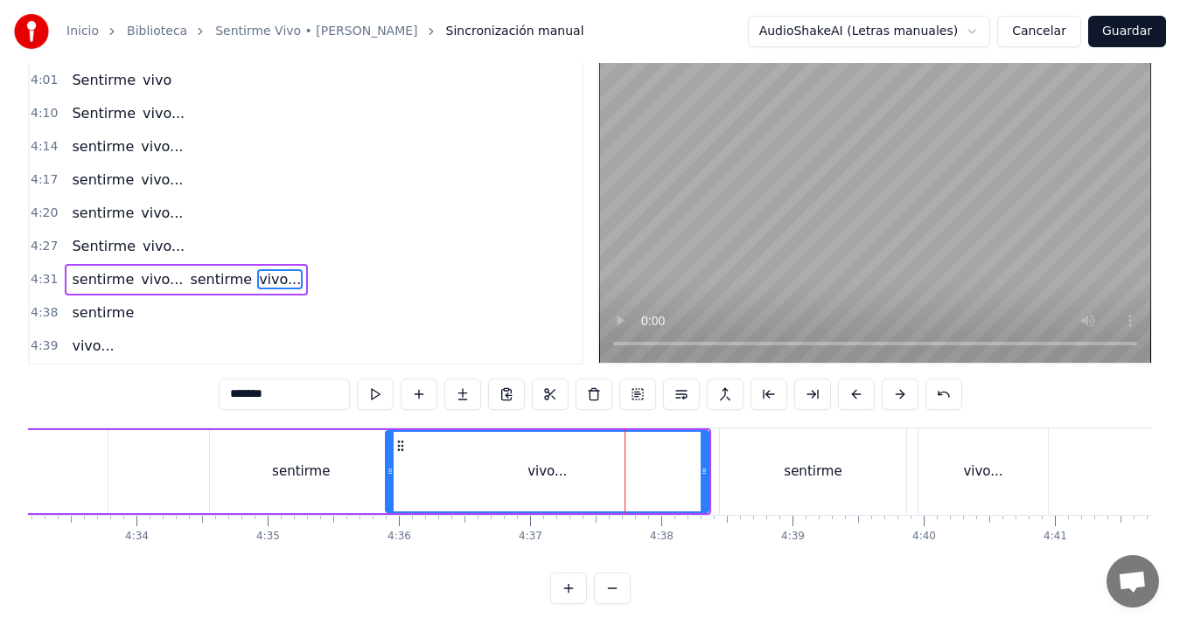
scroll to position [6, 0]
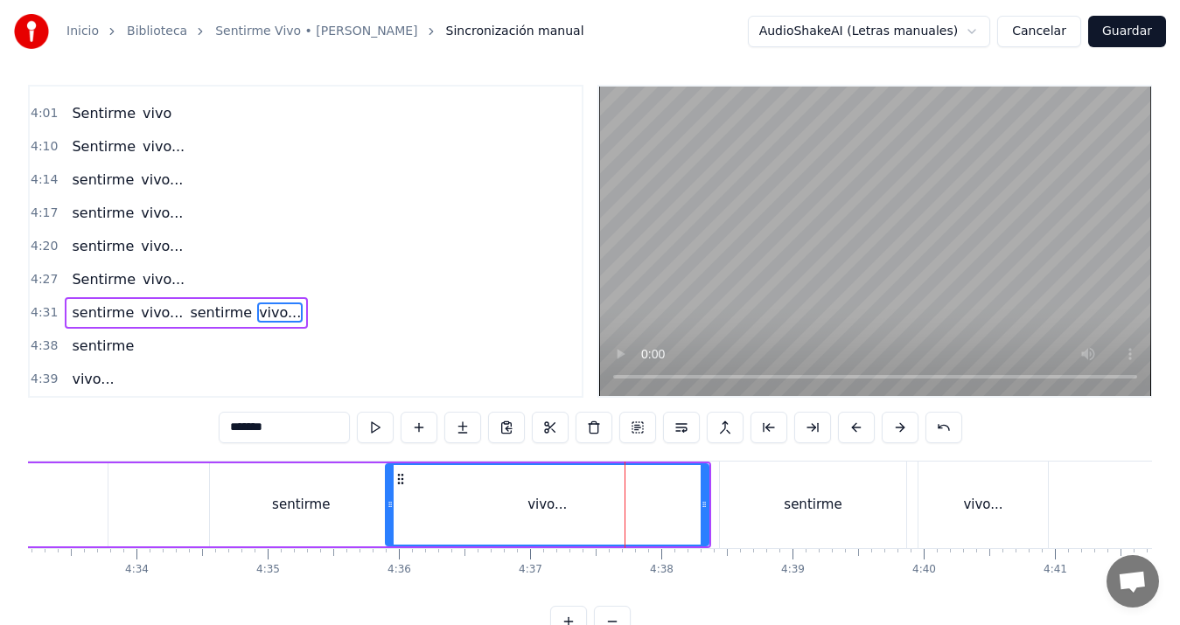
click at [724, 506] on div "sentirme" at bounding box center [813, 505] width 186 height 87
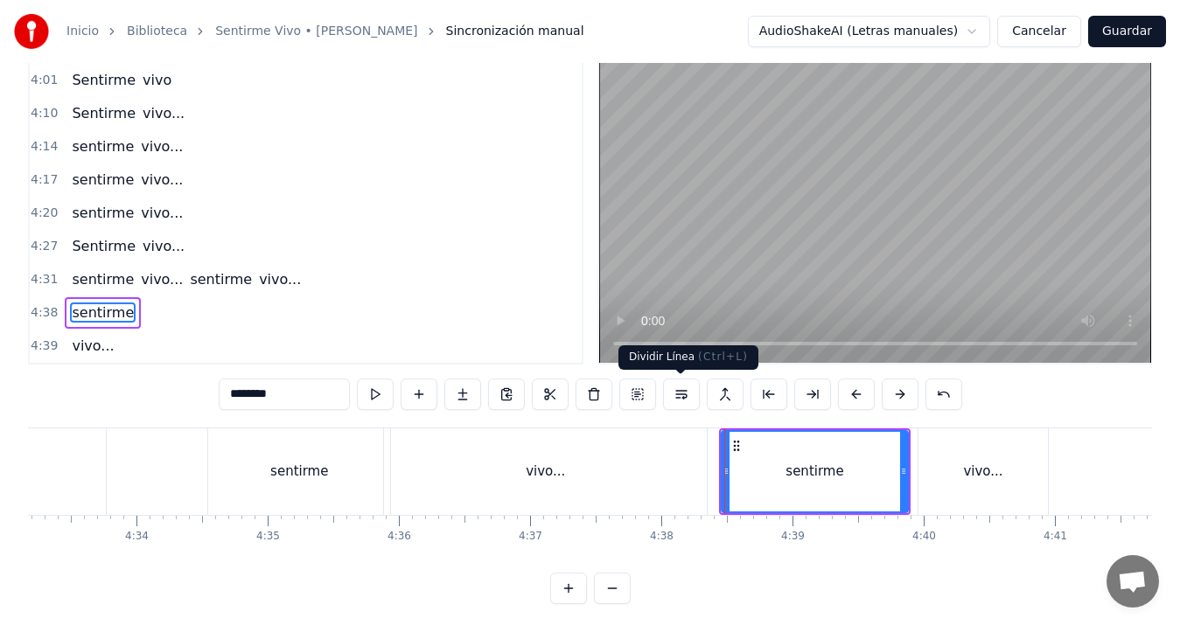
click at [670, 393] on button at bounding box center [681, 394] width 37 height 31
click at [639, 470] on div "vivo..." at bounding box center [545, 472] width 323 height 87
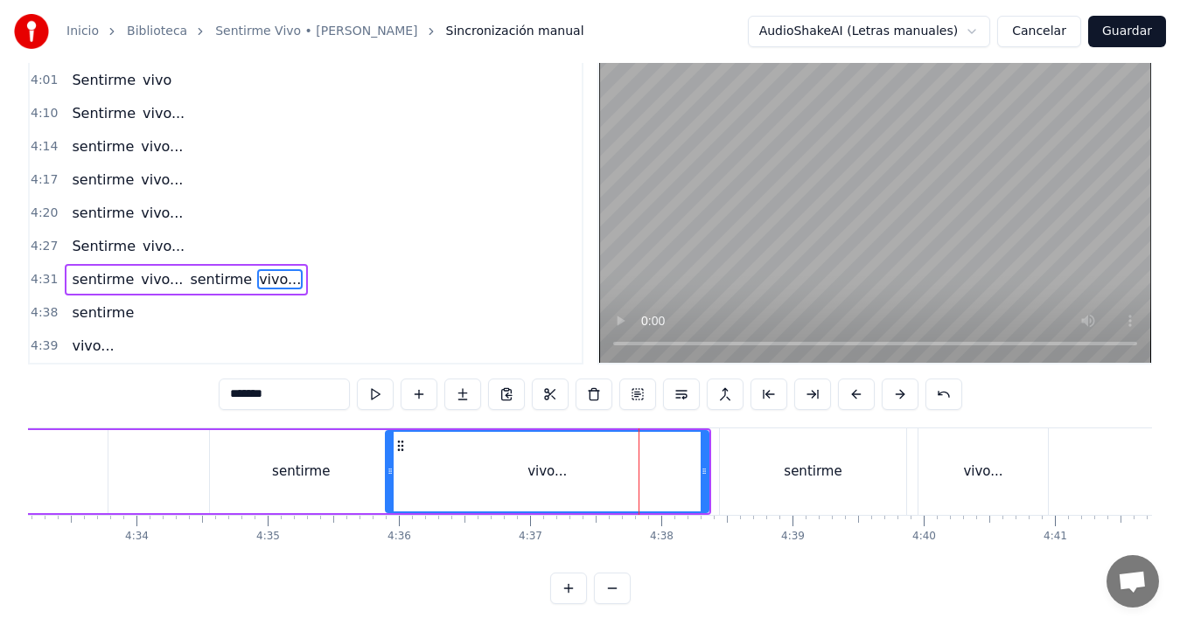
scroll to position [6, 0]
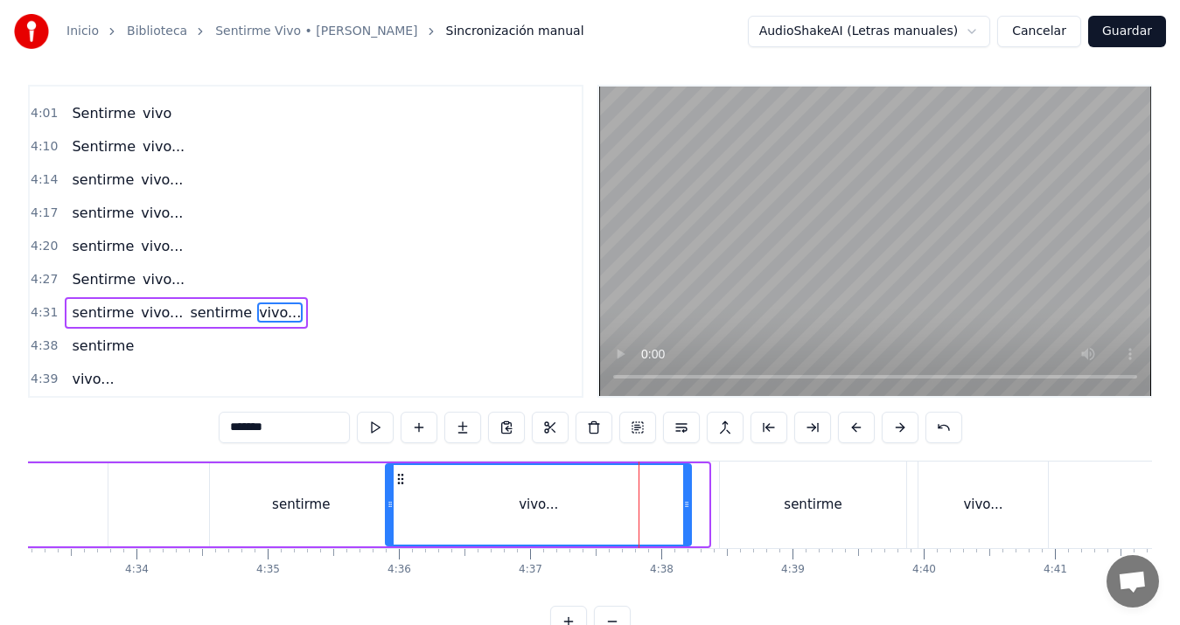
drag, startPoint x: 706, startPoint y: 500, endPoint x: 685, endPoint y: 506, distance: 21.6
click at [685, 506] on icon at bounding box center [686, 505] width 7 height 14
click at [821, 487] on div "sentirme" at bounding box center [813, 505] width 186 height 87
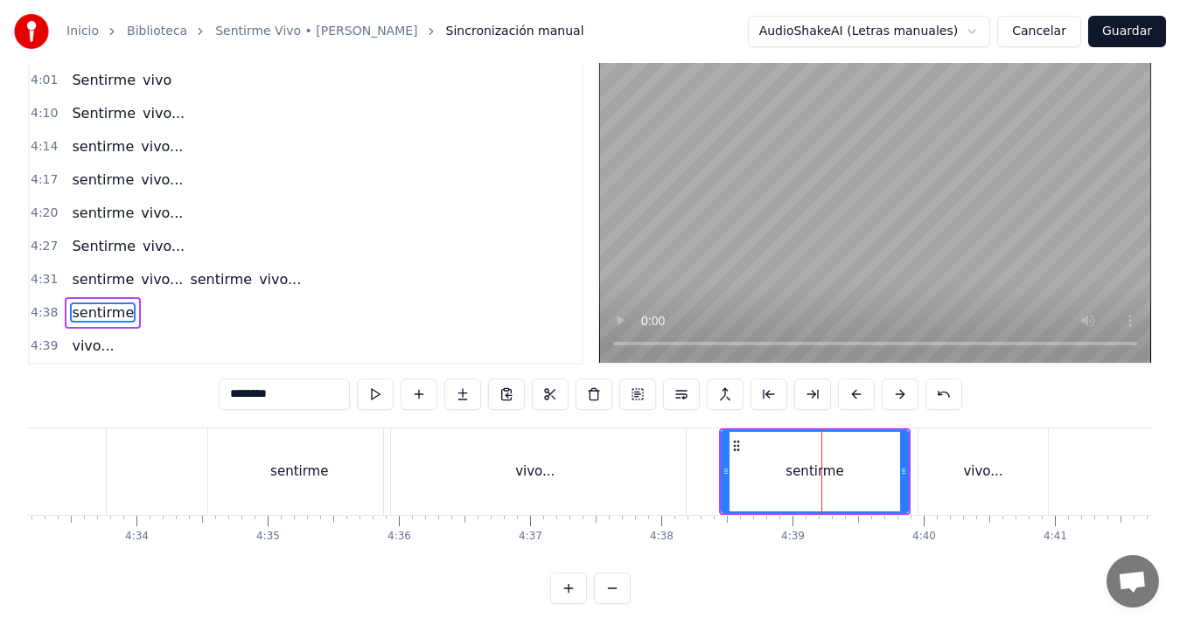
click at [973, 489] on div "vivo..." at bounding box center [983, 472] width 129 height 87
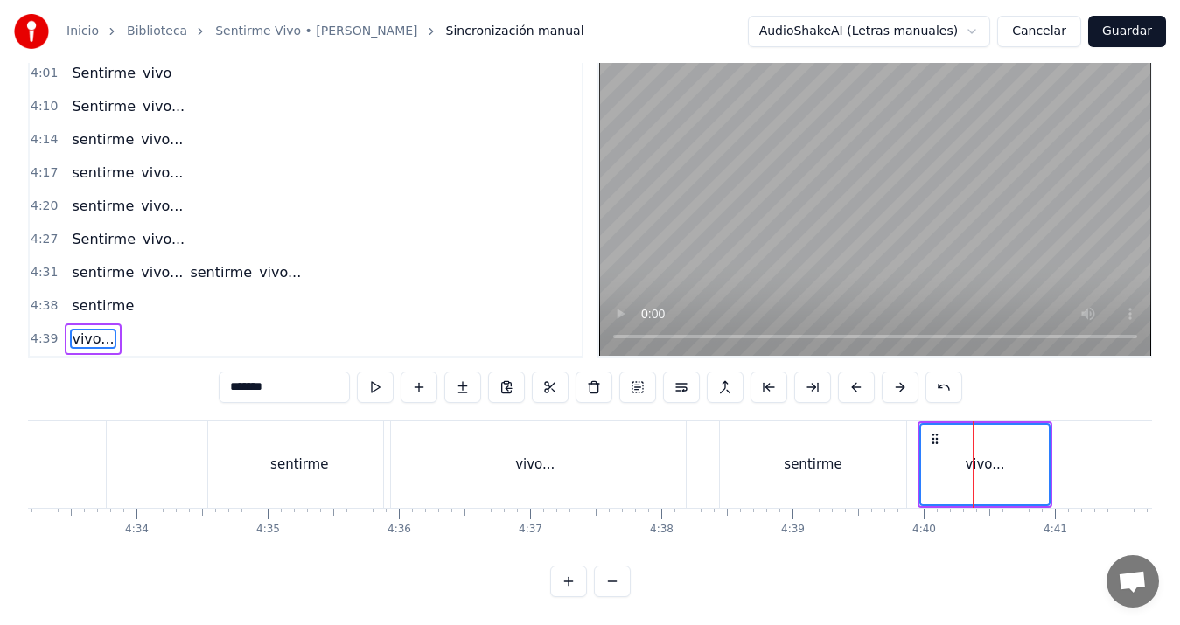
click at [857, 458] on div "sentirme" at bounding box center [813, 465] width 186 height 87
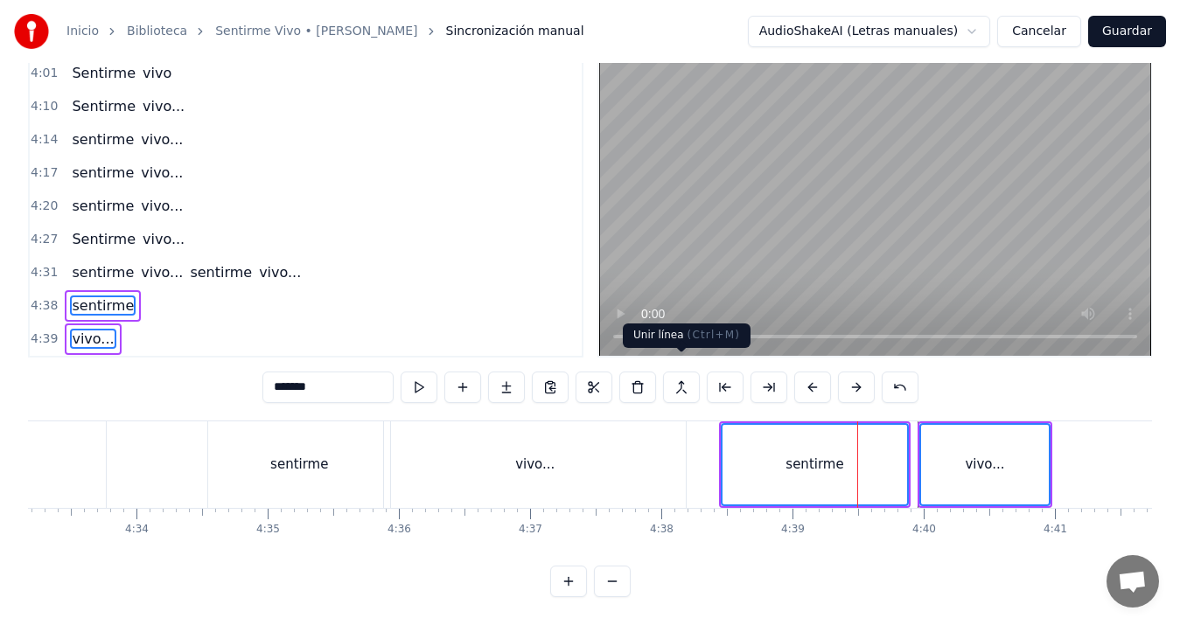
click at [684, 373] on button at bounding box center [681, 387] width 37 height 31
click at [246, 437] on div "sentirme" at bounding box center [299, 465] width 182 height 87
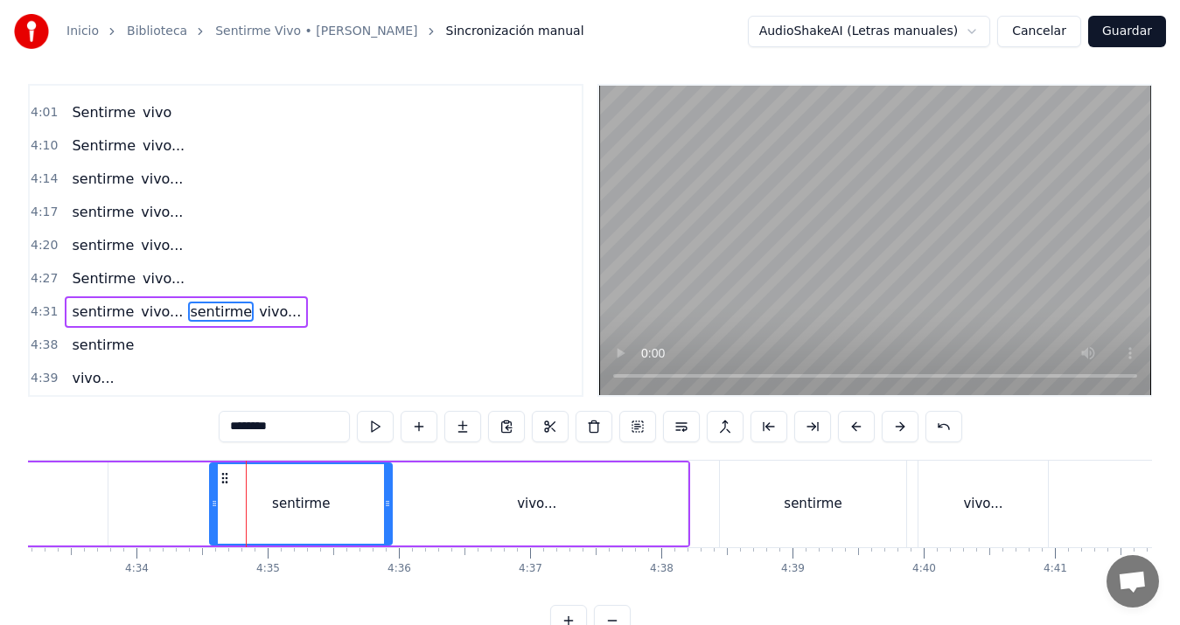
scroll to position [6, 0]
click at [835, 487] on div "sentirme" at bounding box center [813, 505] width 186 height 87
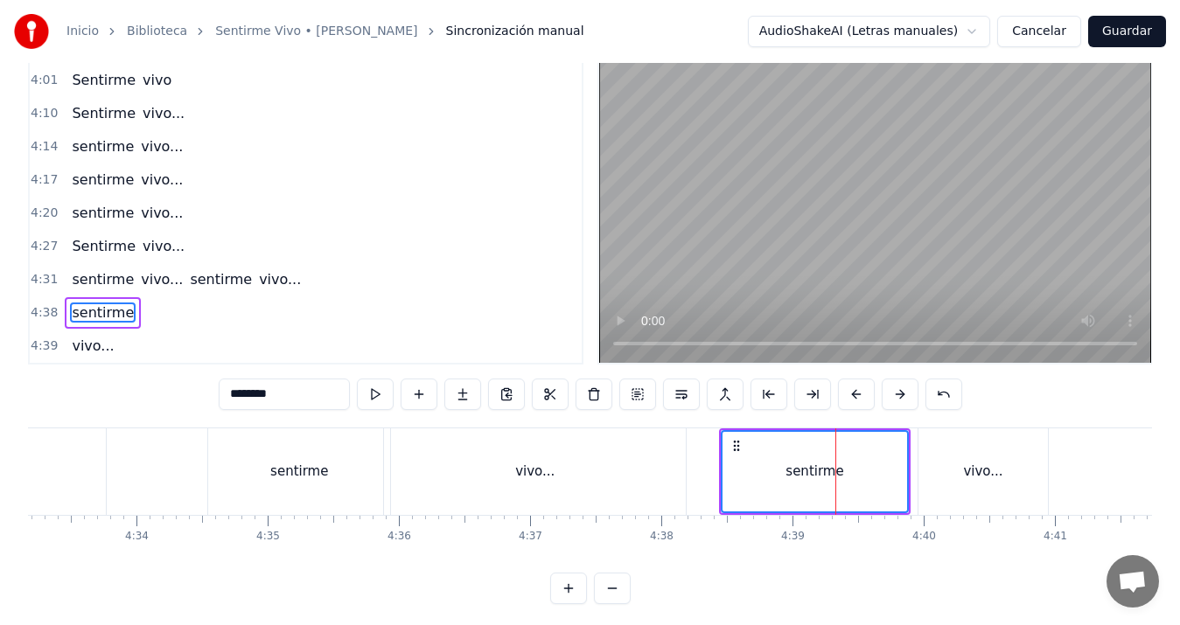
click at [960, 479] on div "vivo..." at bounding box center [983, 472] width 129 height 87
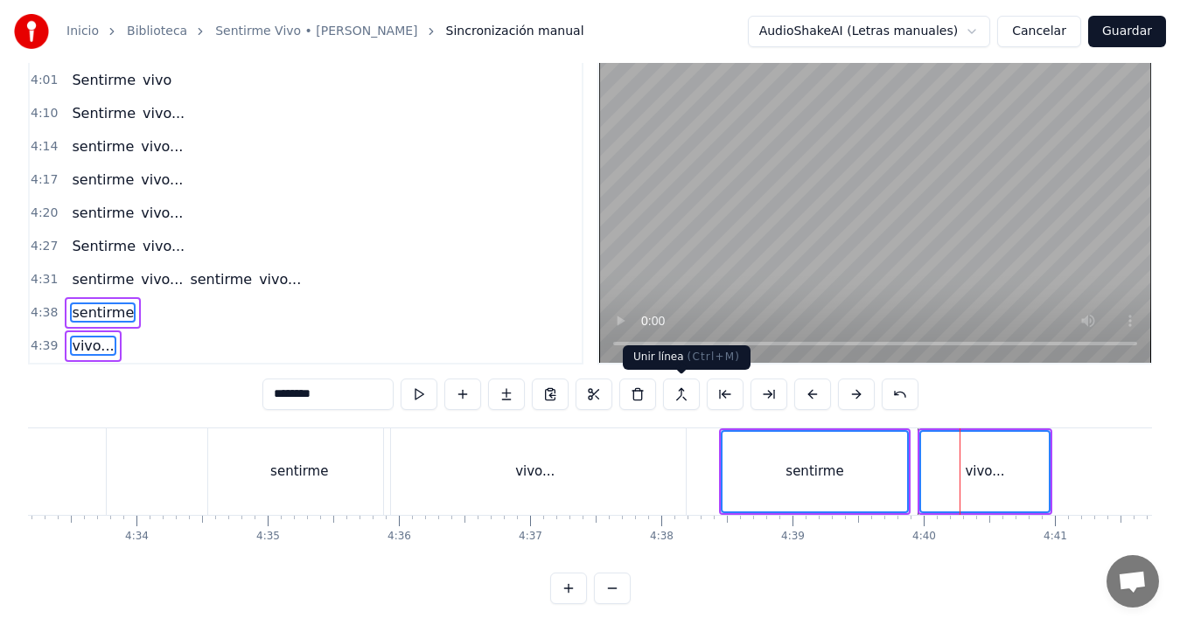
click at [681, 385] on button at bounding box center [681, 394] width 37 height 31
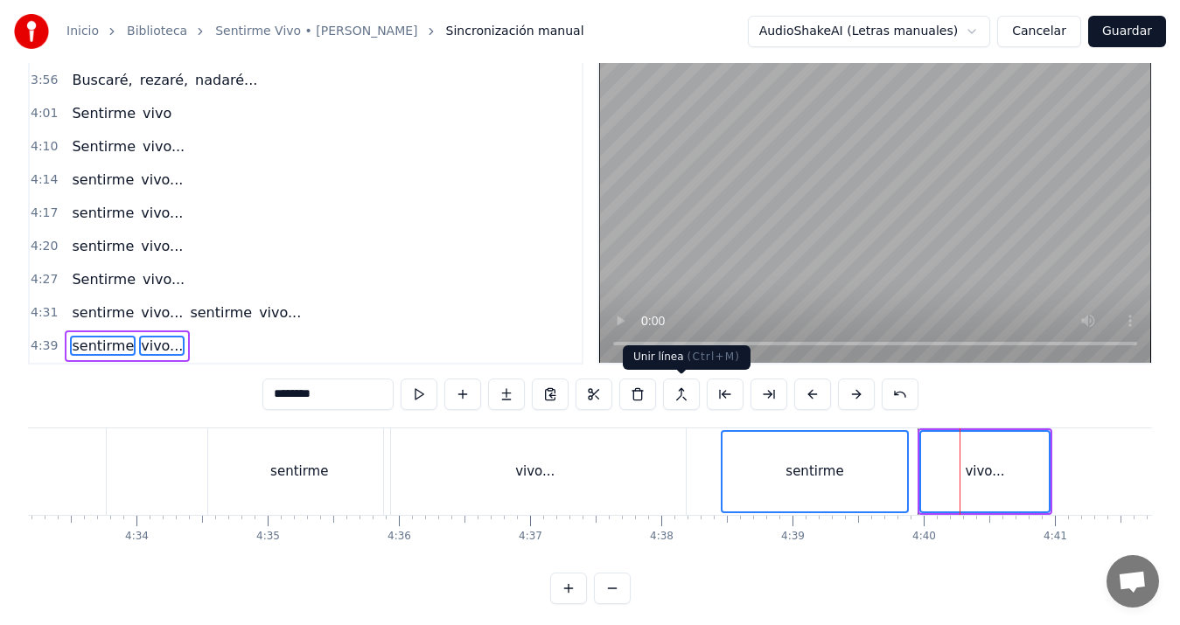
scroll to position [1485, 0]
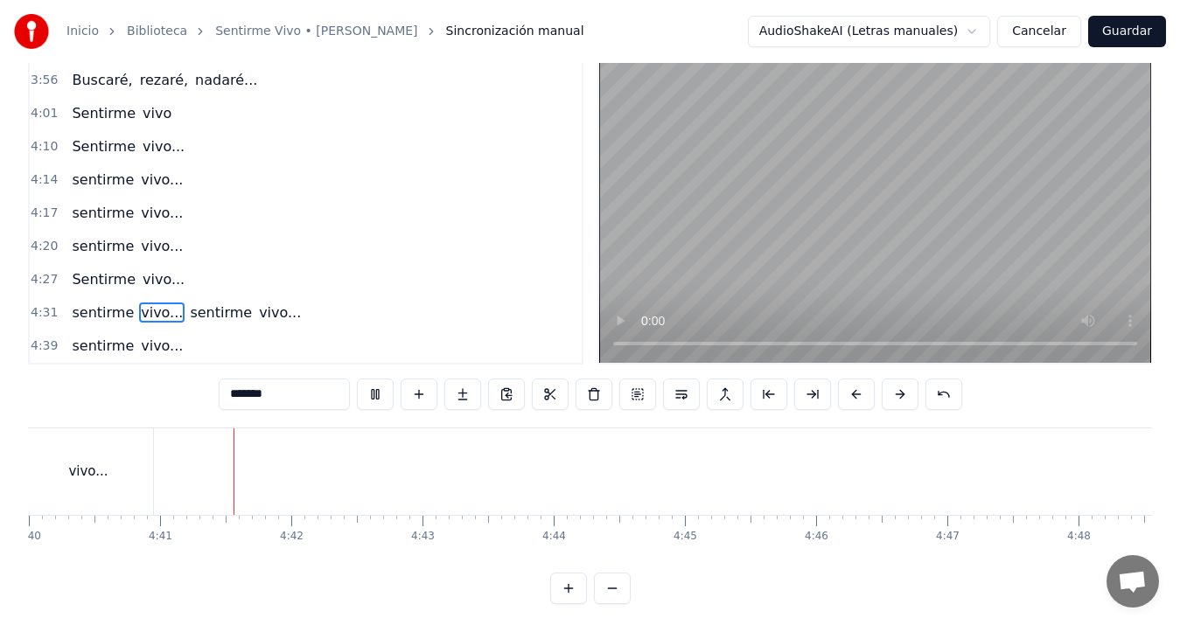
scroll to position [0, 36789]
click at [665, 292] on video at bounding box center [875, 208] width 552 height 310
click at [300, 402] on input "*******" at bounding box center [284, 394] width 131 height 31
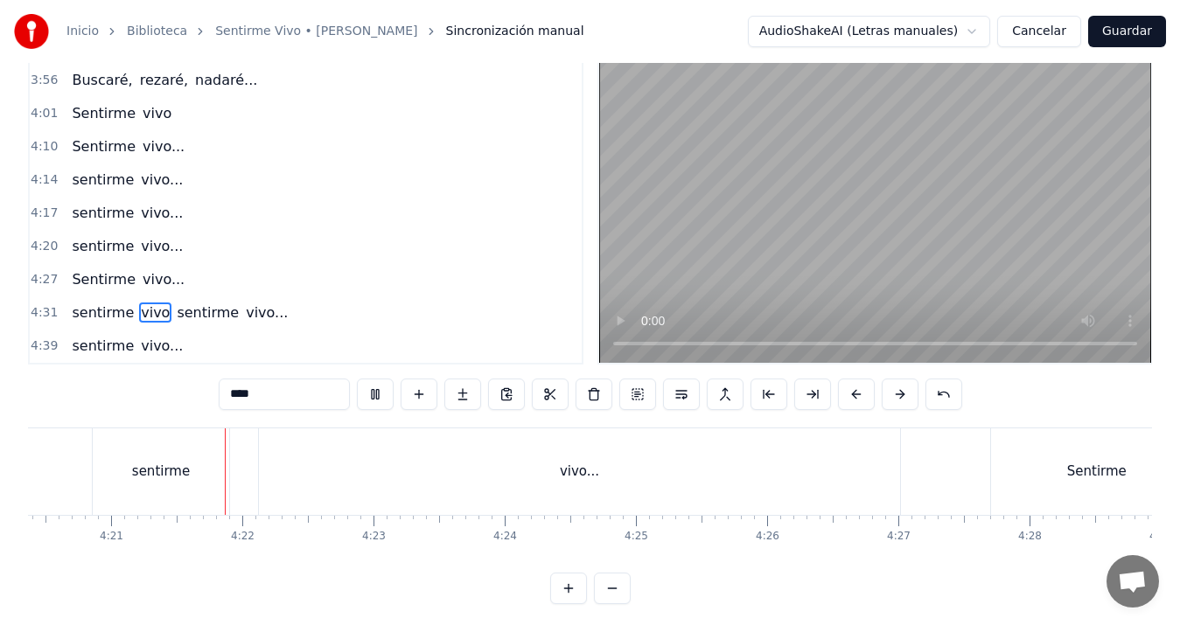
scroll to position [0, 34220]
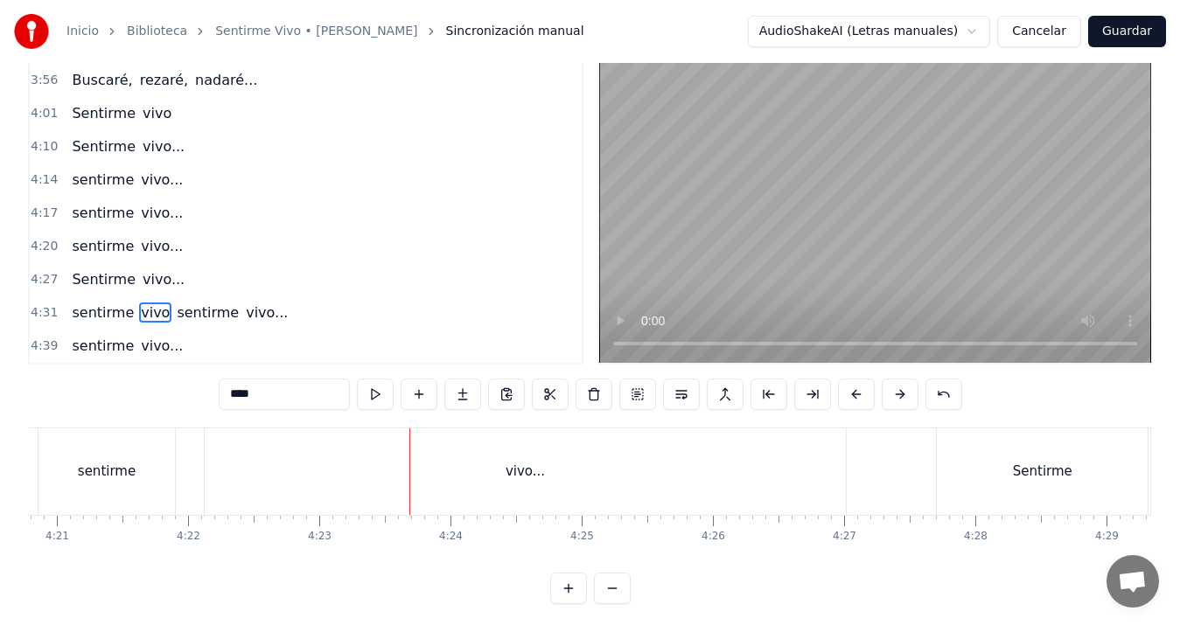
click at [535, 457] on div "vivo..." at bounding box center [525, 472] width 641 height 87
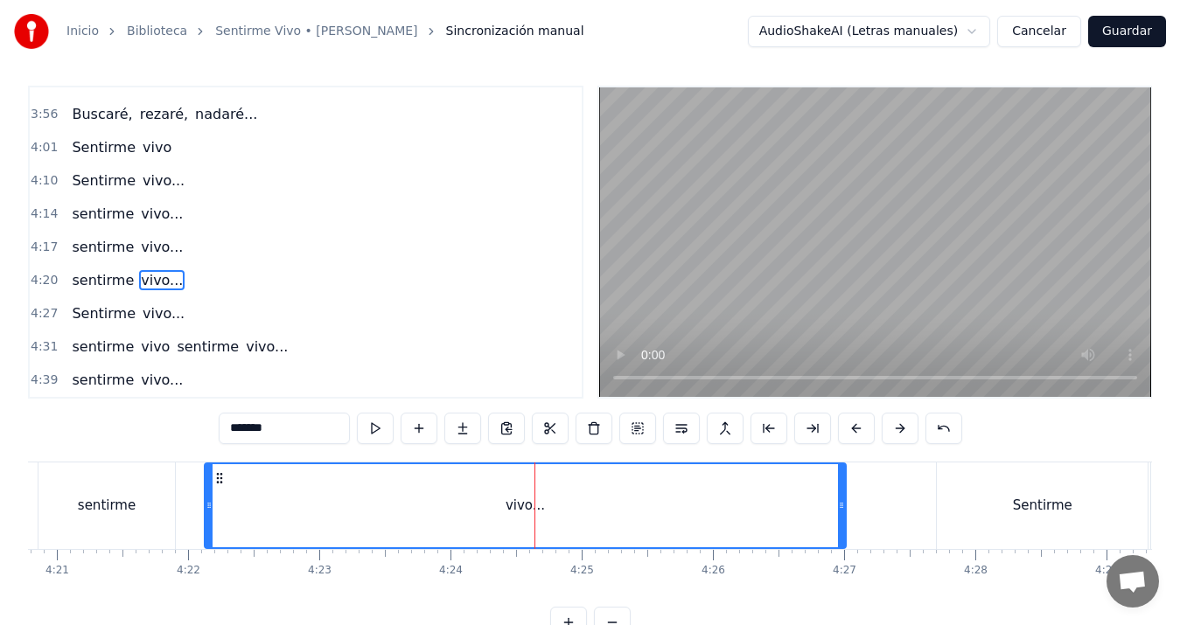
scroll to position [0, 0]
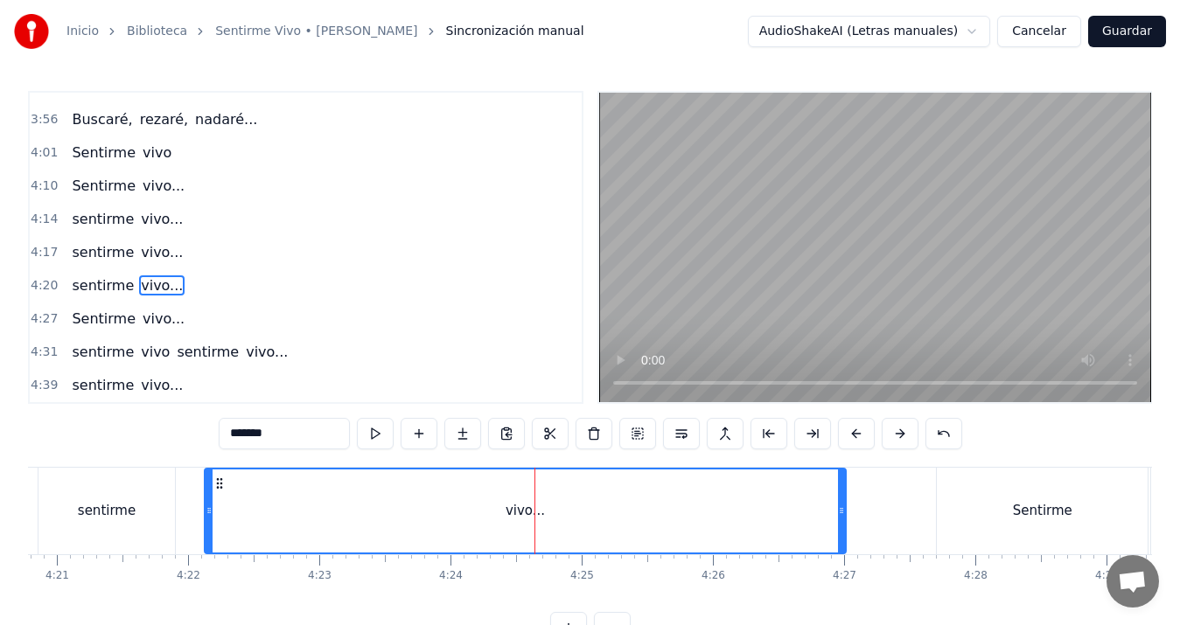
click at [315, 439] on input "*******" at bounding box center [284, 433] width 131 height 31
click at [59, 538] on div "sentirme" at bounding box center [106, 511] width 136 height 87
type input "********"
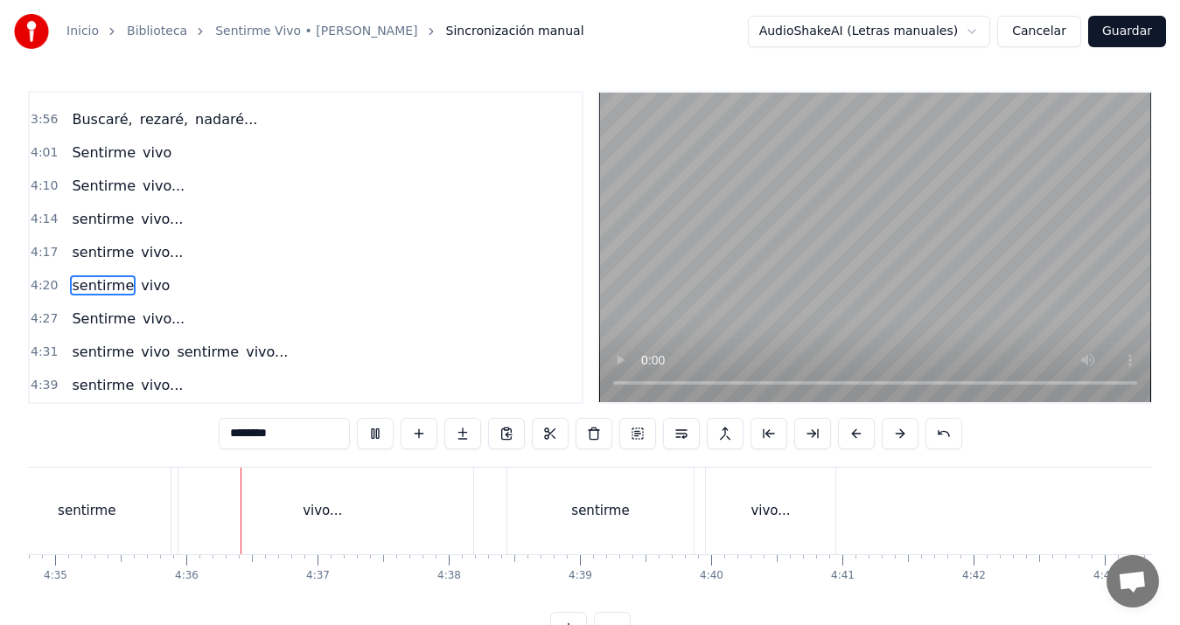
scroll to position [0, 36112]
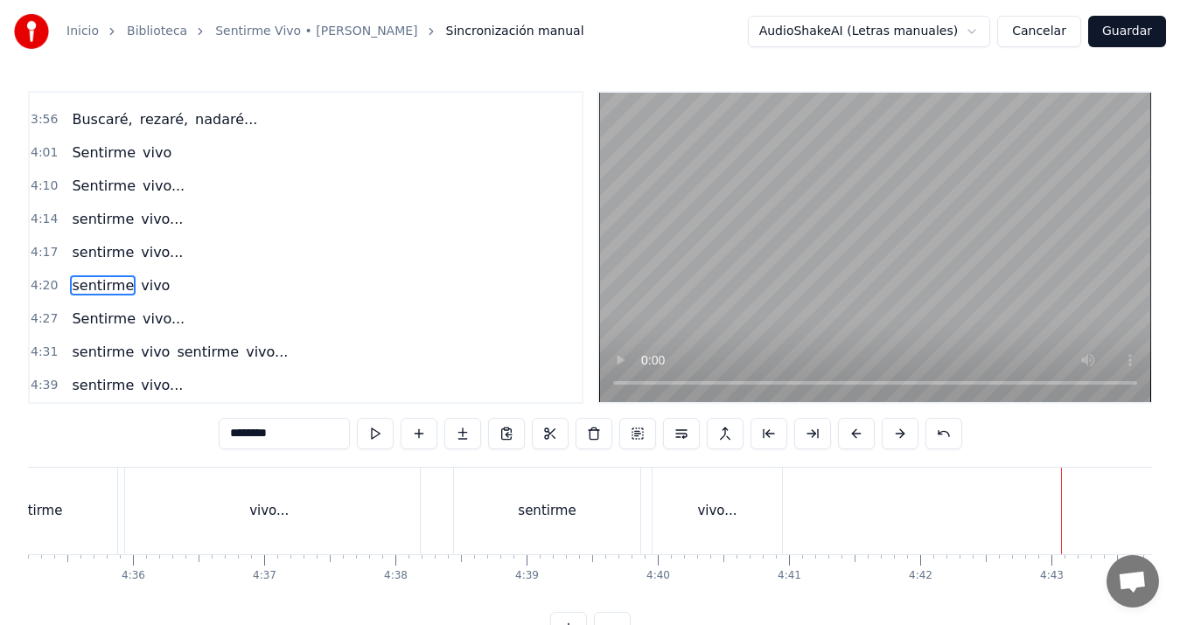
click at [172, 156] on div "4:01 Sentirme vivo" at bounding box center [306, 152] width 552 height 33
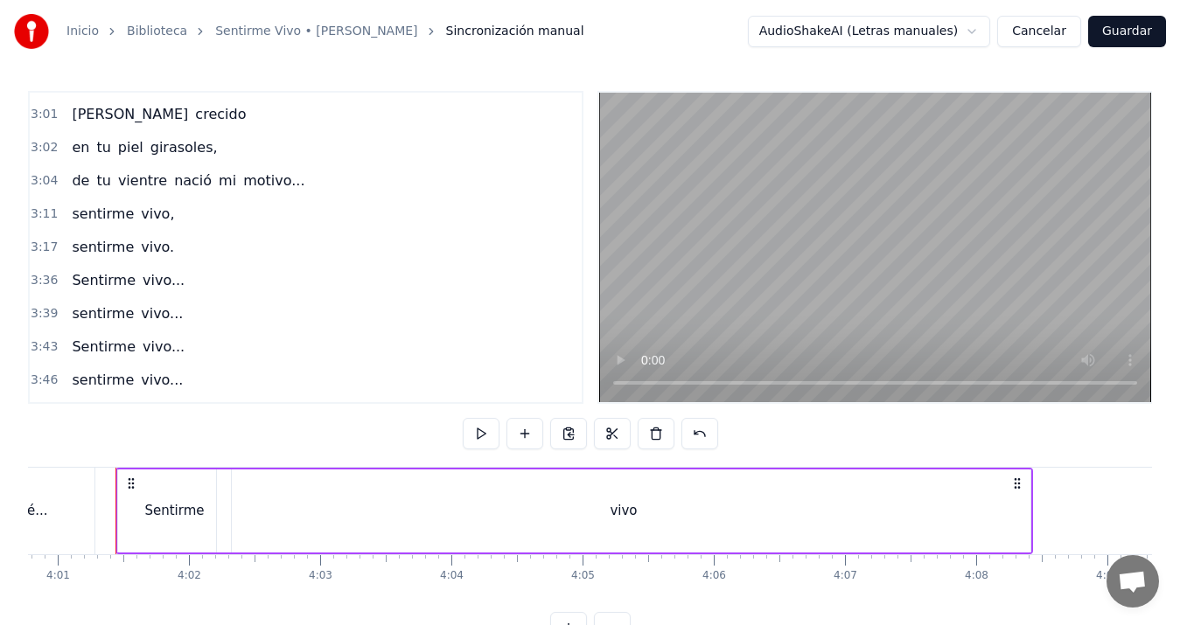
scroll to position [1223, 0]
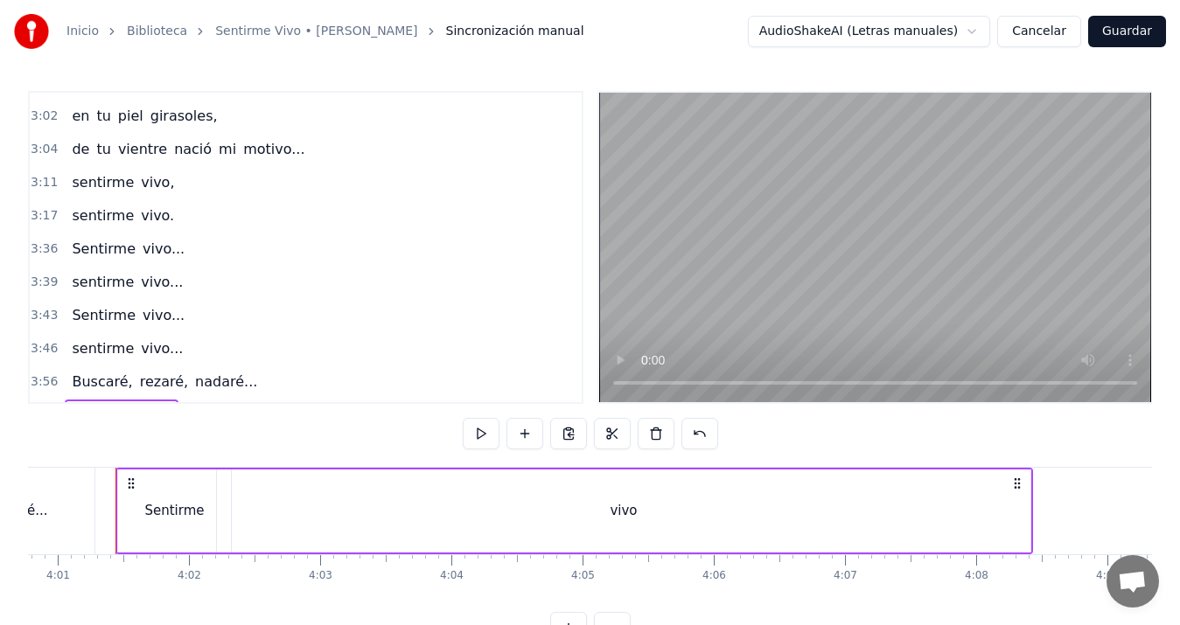
click at [84, 247] on span "Sentirme" at bounding box center [103, 249] width 67 height 20
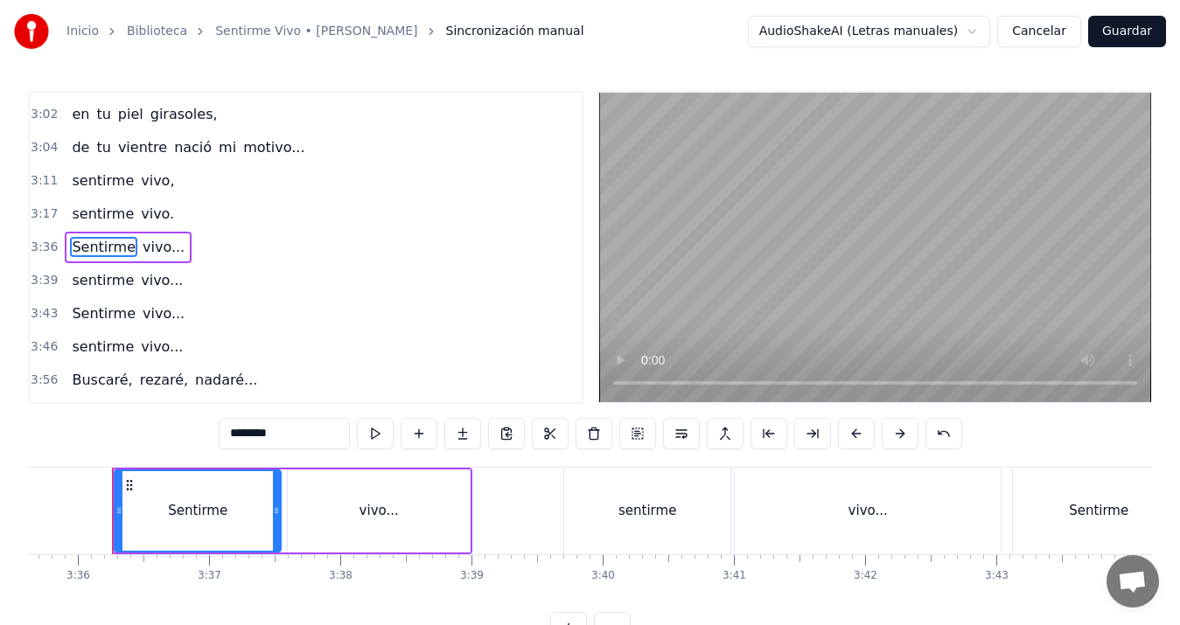
scroll to position [0, 28291]
click at [237, 438] on input "********" at bounding box center [284, 433] width 131 height 31
click at [83, 321] on span "Sentirme" at bounding box center [103, 314] width 67 height 20
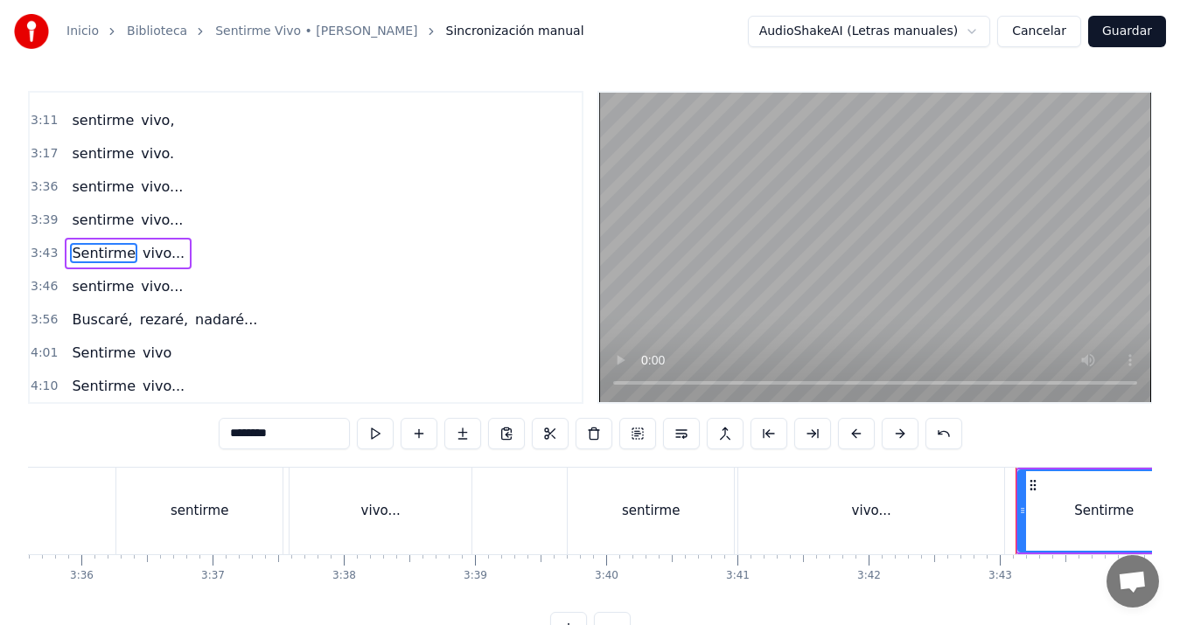
scroll to position [1291, 0]
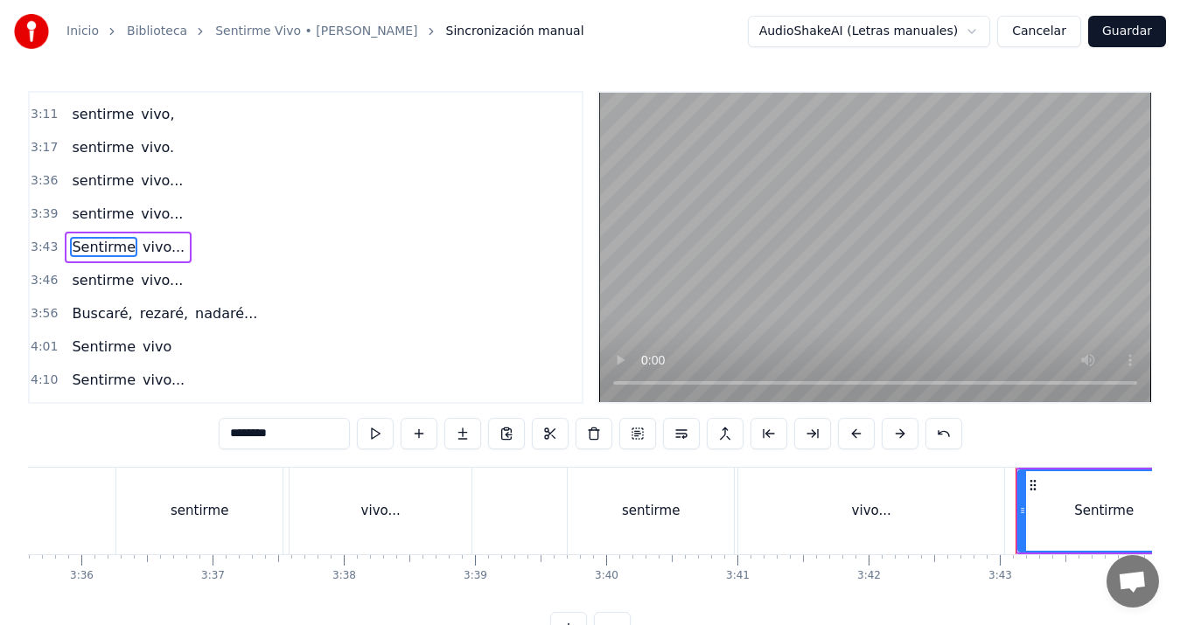
click at [233, 434] on input "********" at bounding box center [284, 433] width 131 height 31
click at [80, 346] on span "Sentirme" at bounding box center [103, 347] width 67 height 20
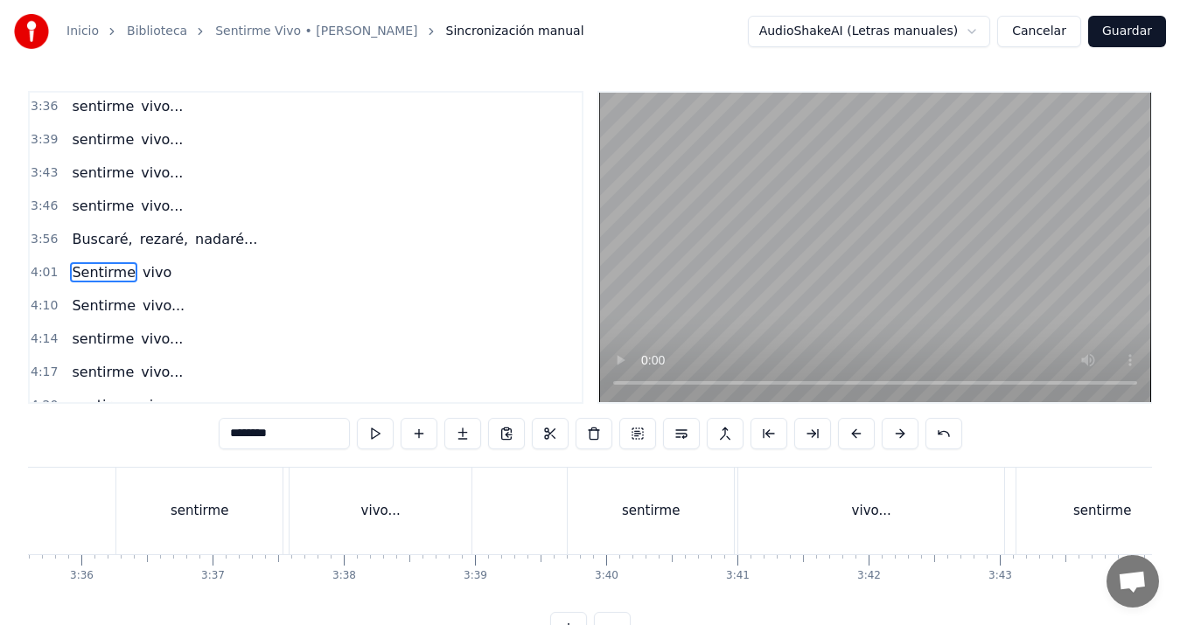
scroll to position [1391, 0]
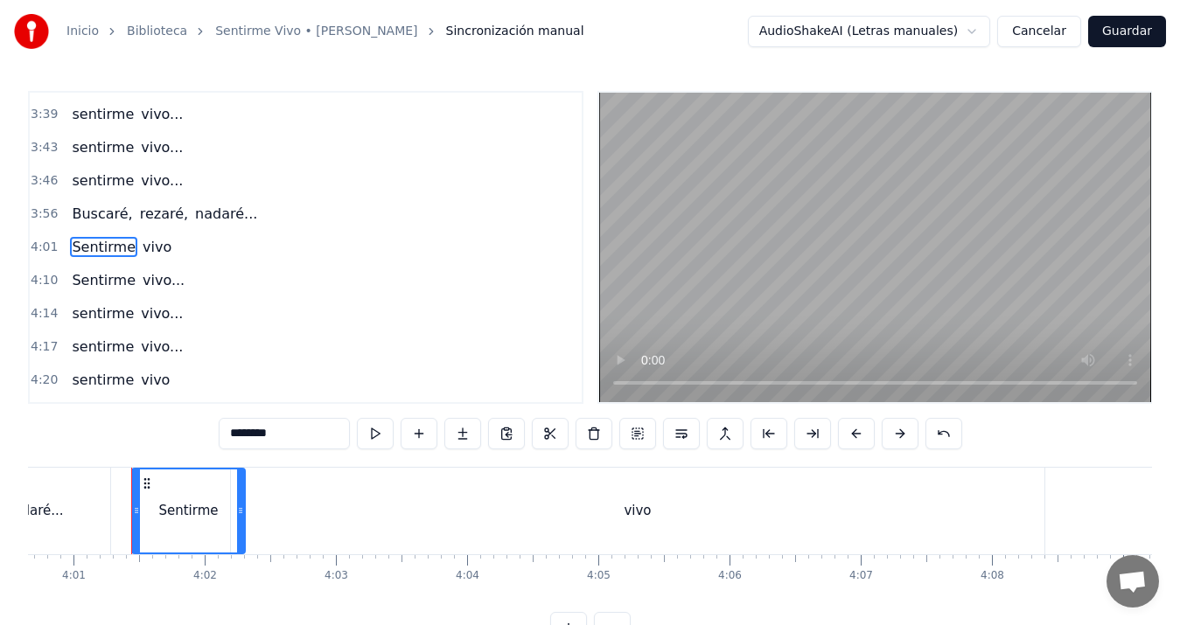
click at [234, 436] on input "********" at bounding box center [284, 433] width 131 height 31
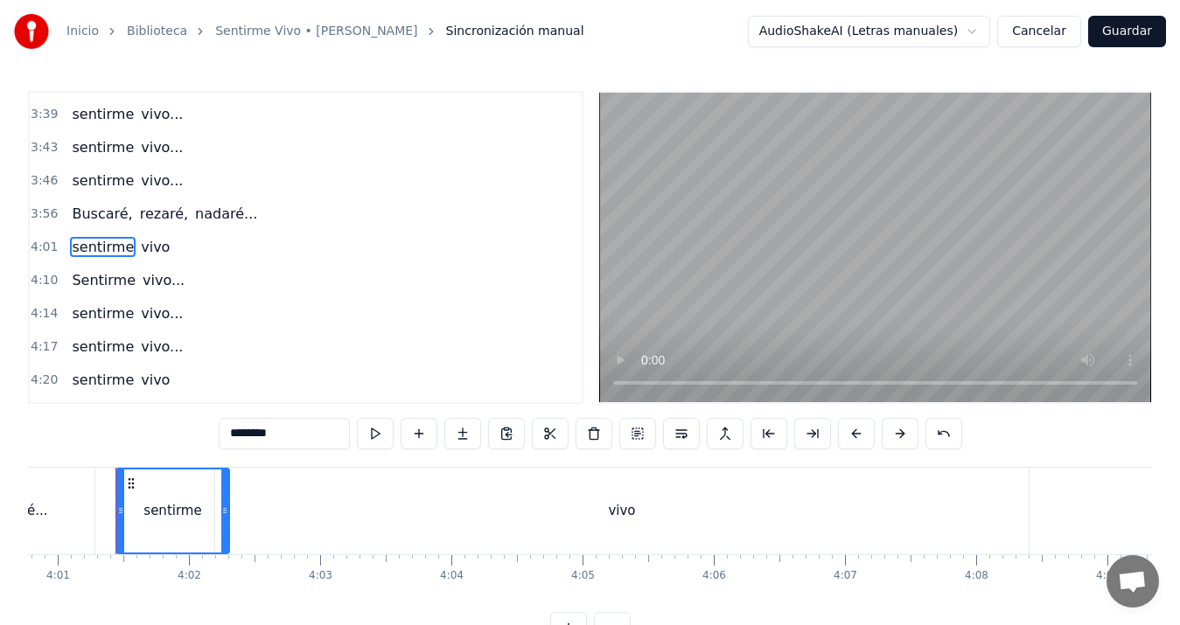
click at [80, 276] on span "Sentirme" at bounding box center [103, 280] width 67 height 20
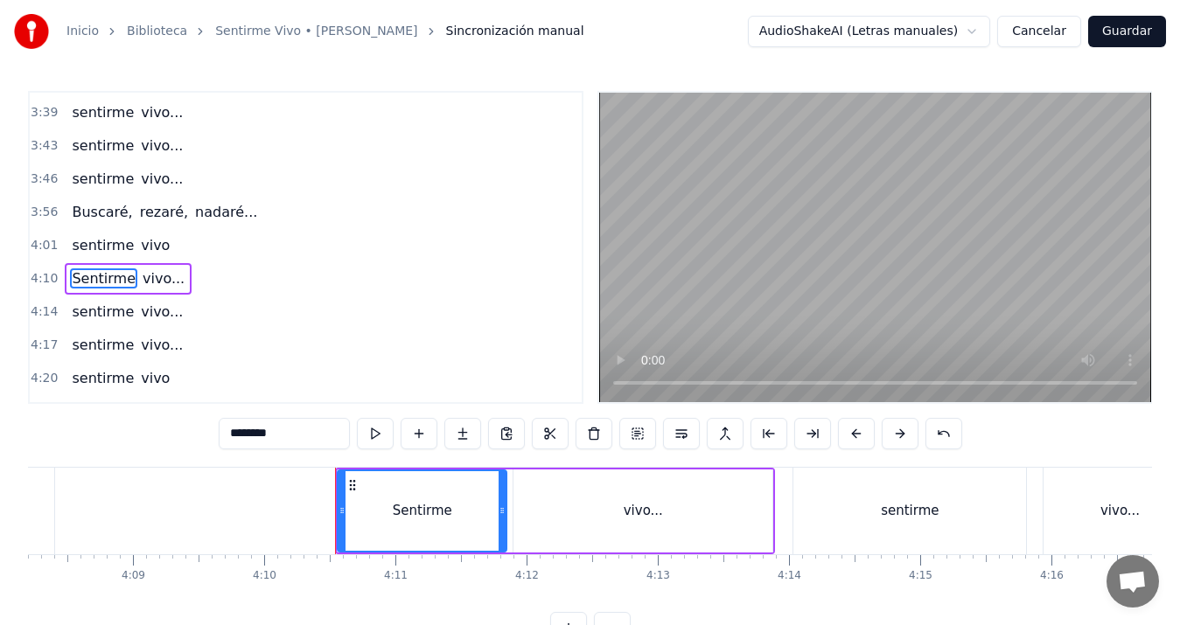
scroll to position [0, 32789]
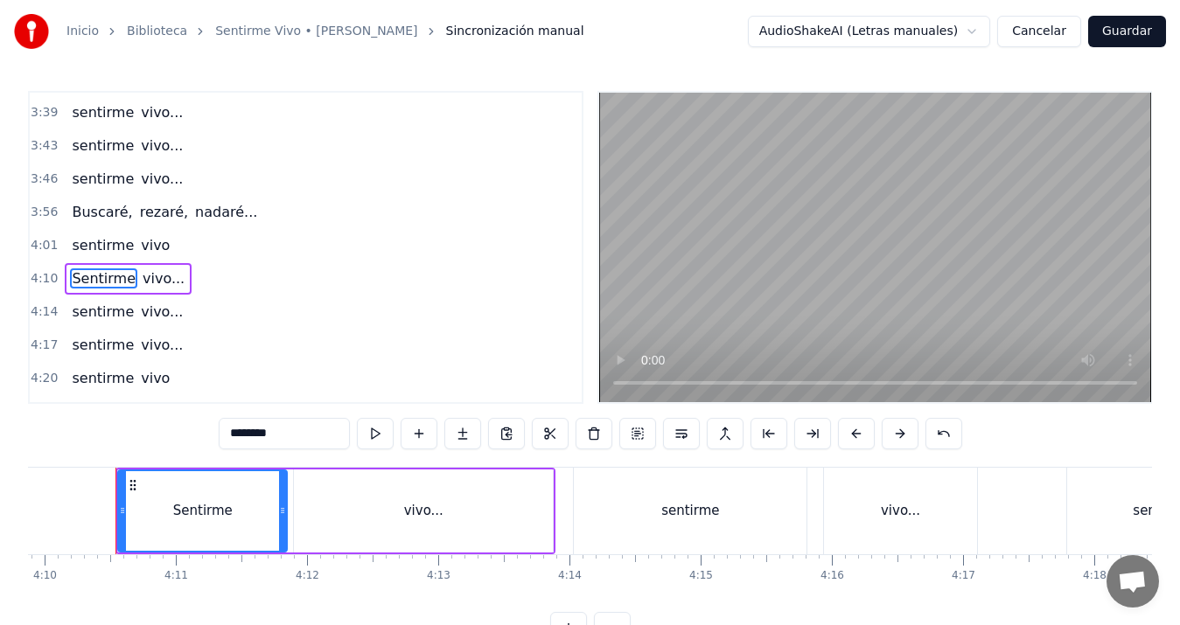
click at [235, 441] on input "********" at bounding box center [284, 433] width 131 height 31
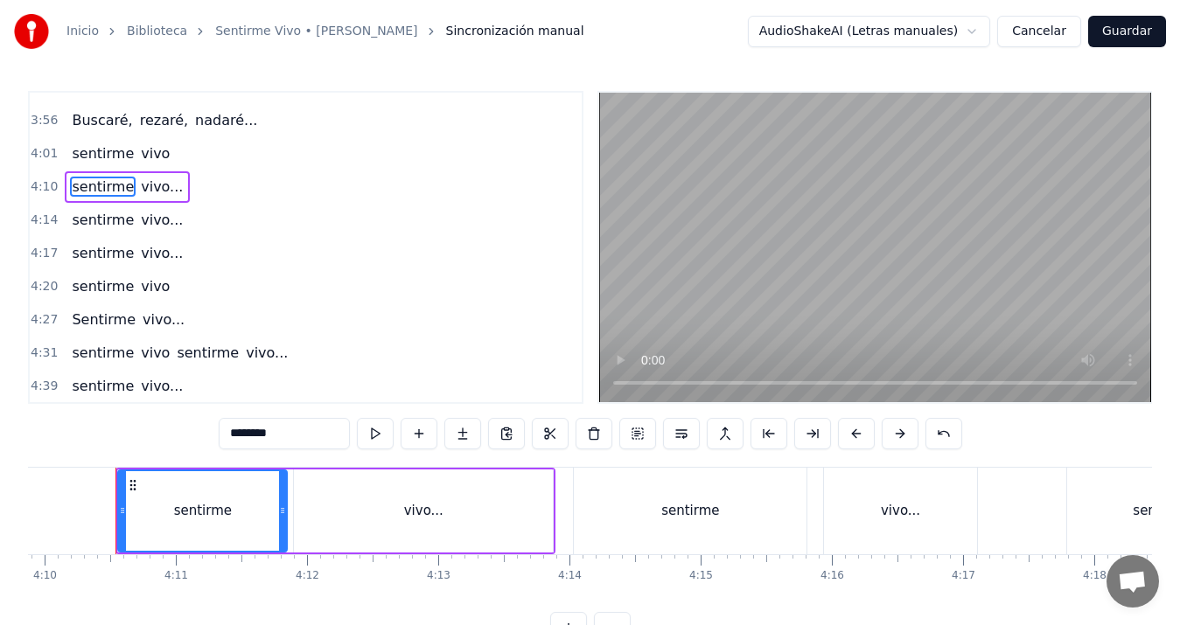
scroll to position [1485, 0]
click at [75, 321] on span "Sentirme" at bounding box center [103, 319] width 67 height 20
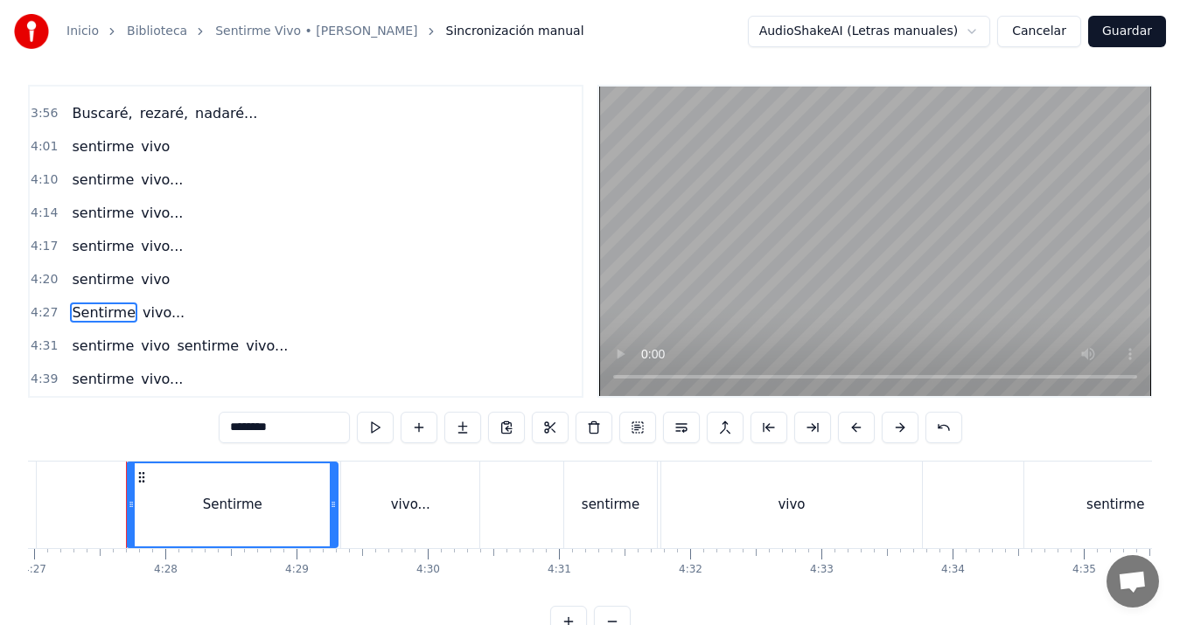
scroll to position [0, 35041]
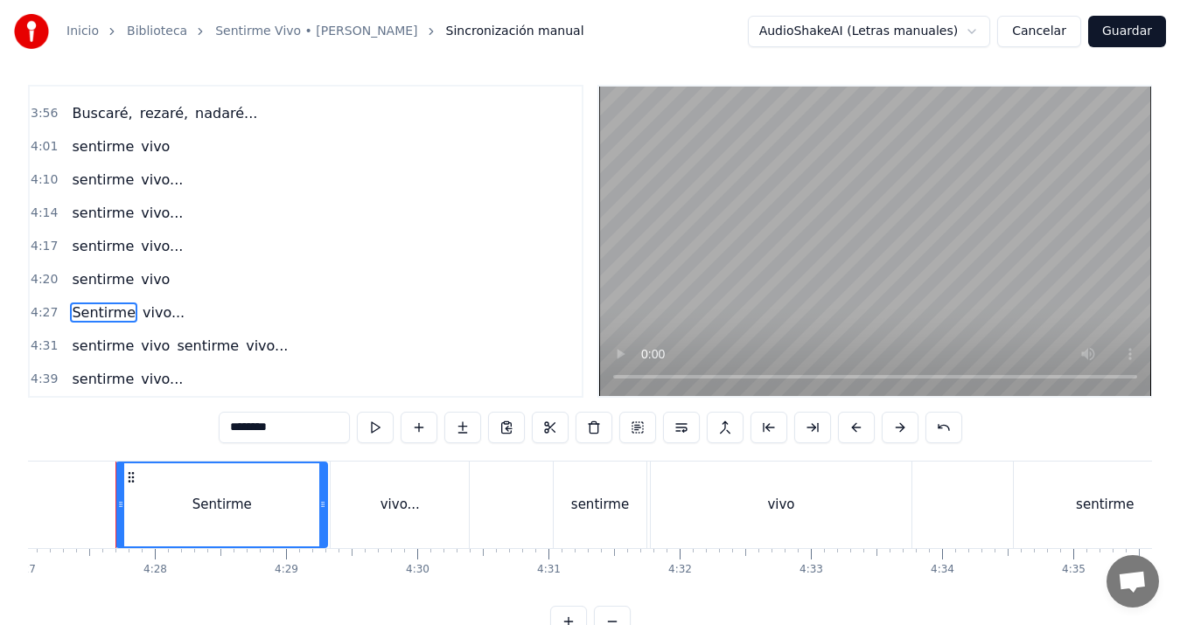
click at [228, 427] on input "********" at bounding box center [284, 427] width 131 height 31
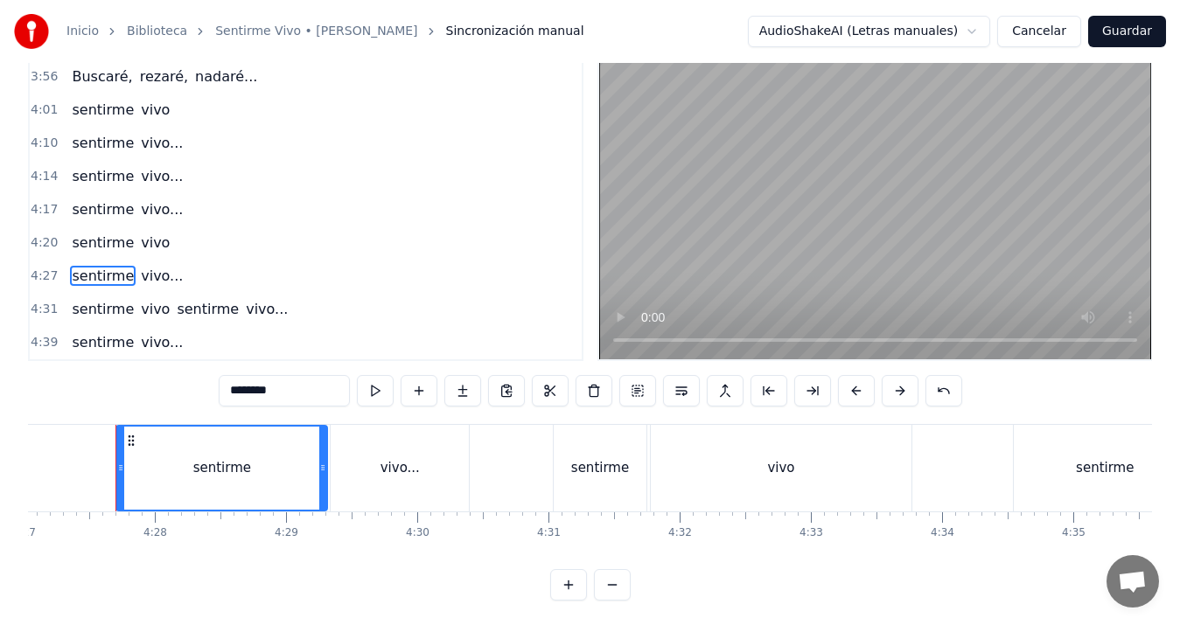
scroll to position [61, 0]
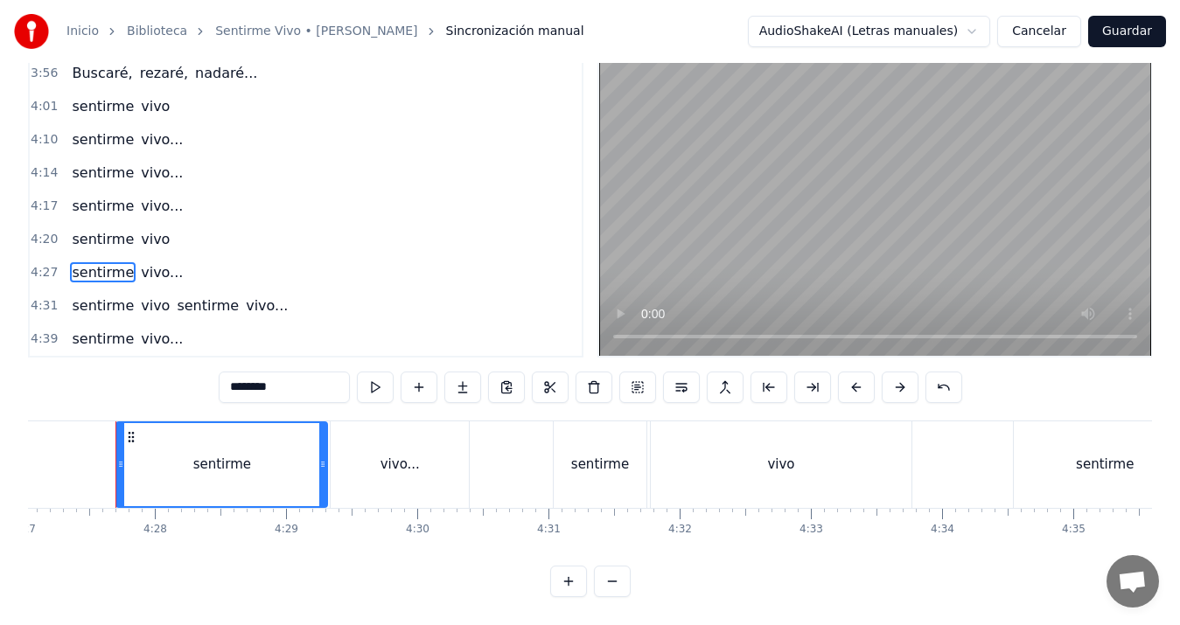
type input "********"
click at [1139, 38] on button "Guardar" at bounding box center [1127, 31] width 78 height 31
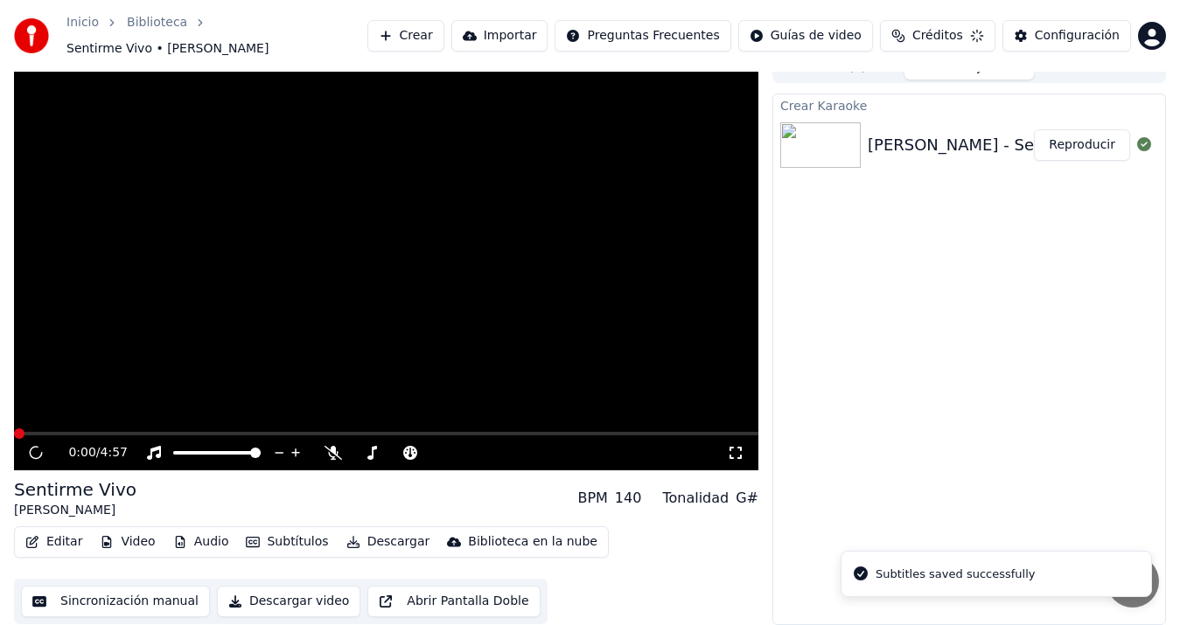
scroll to position [11, 0]
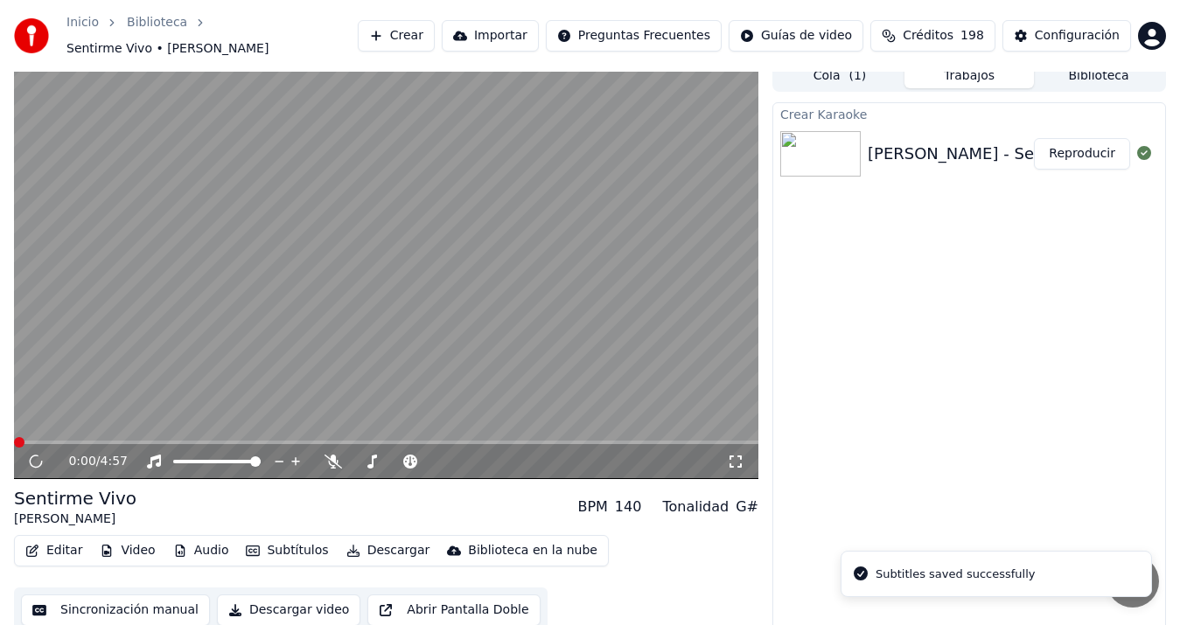
click at [91, 606] on button "Sincronización manual" at bounding box center [115, 610] width 189 height 31
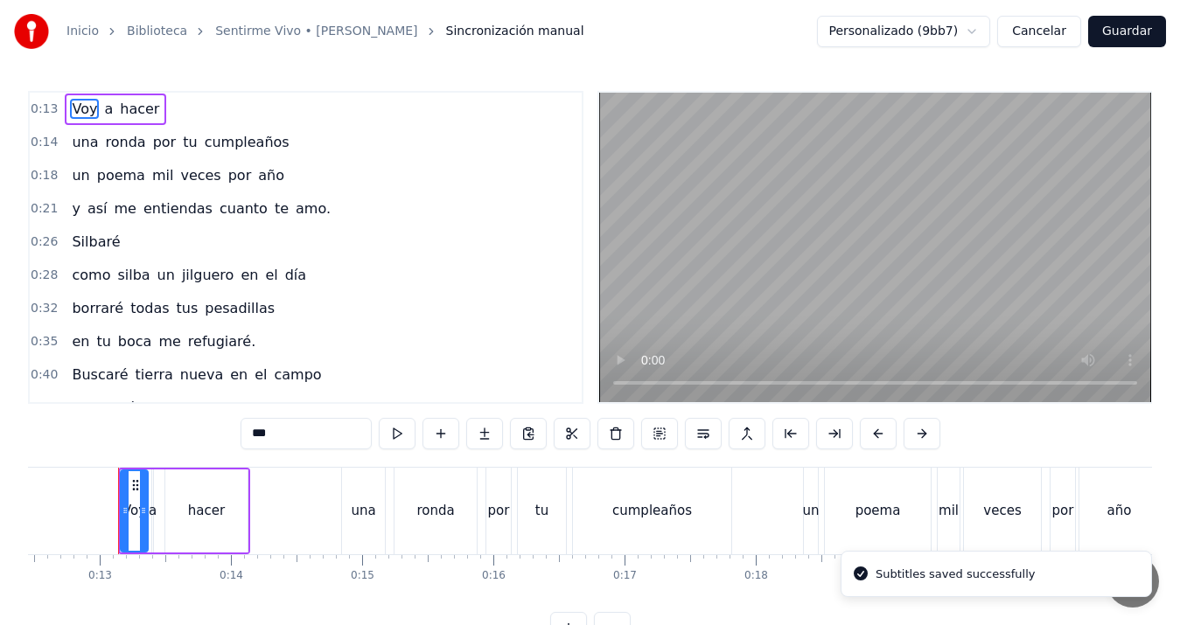
scroll to position [0, 1637]
click at [982, 27] on html "Inicio Biblioteca Sentirme Vivo • [PERSON_NAME] manual Personalizado (9bb7) Can…" at bounding box center [590, 336] width 1180 height 672
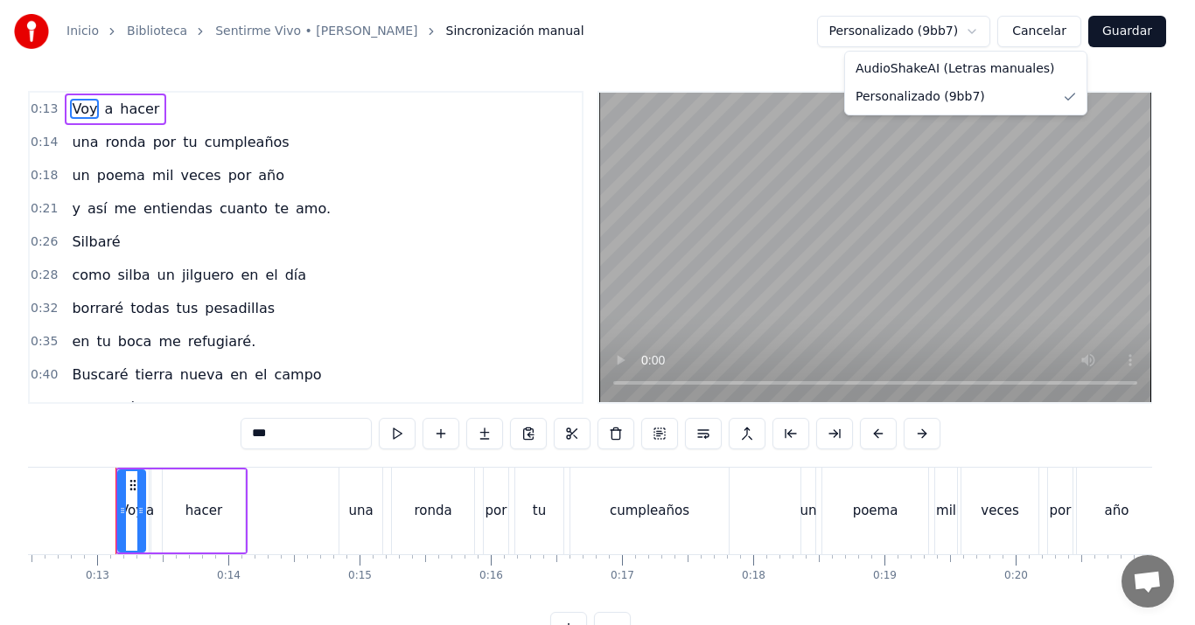
click at [1060, 37] on html "Inicio Biblioteca Sentirme Vivo • [PERSON_NAME] manual Personalizado (9bb7) Can…" at bounding box center [597, 336] width 1195 height 672
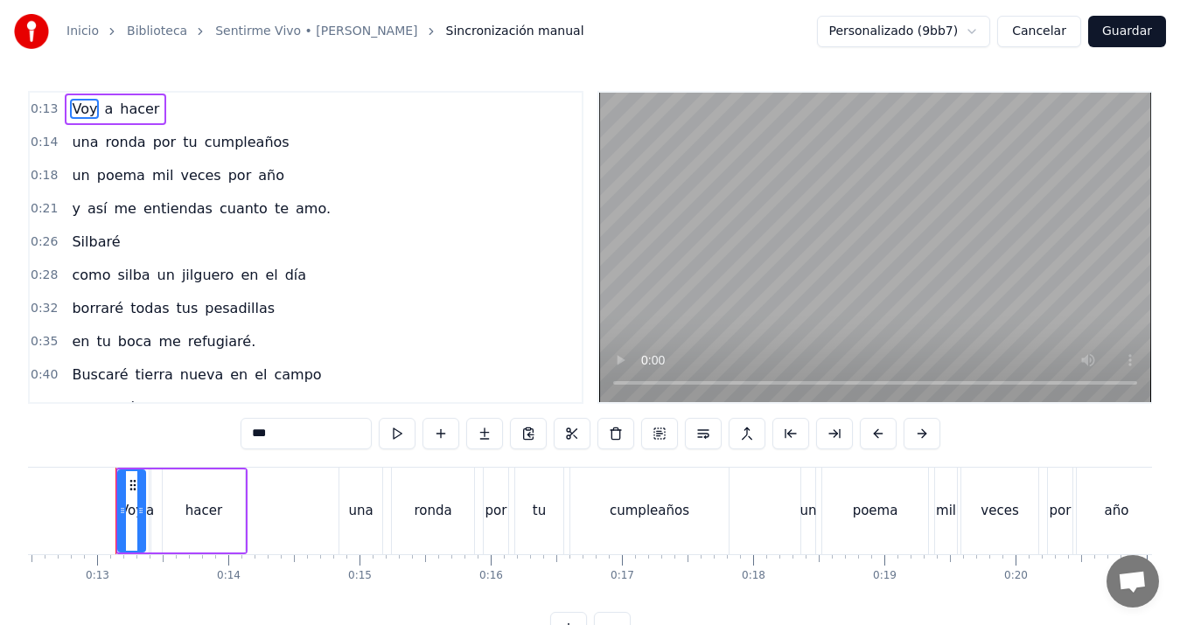
click at [1060, 37] on button "Cancelar" at bounding box center [1039, 31] width 84 height 31
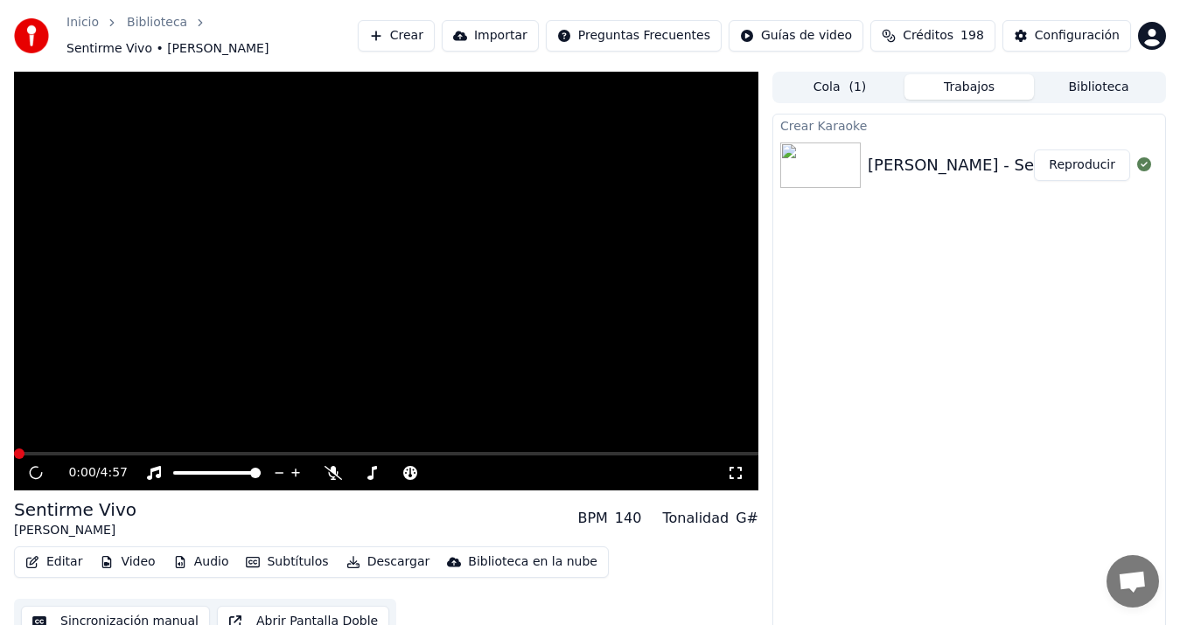
scroll to position [11, 0]
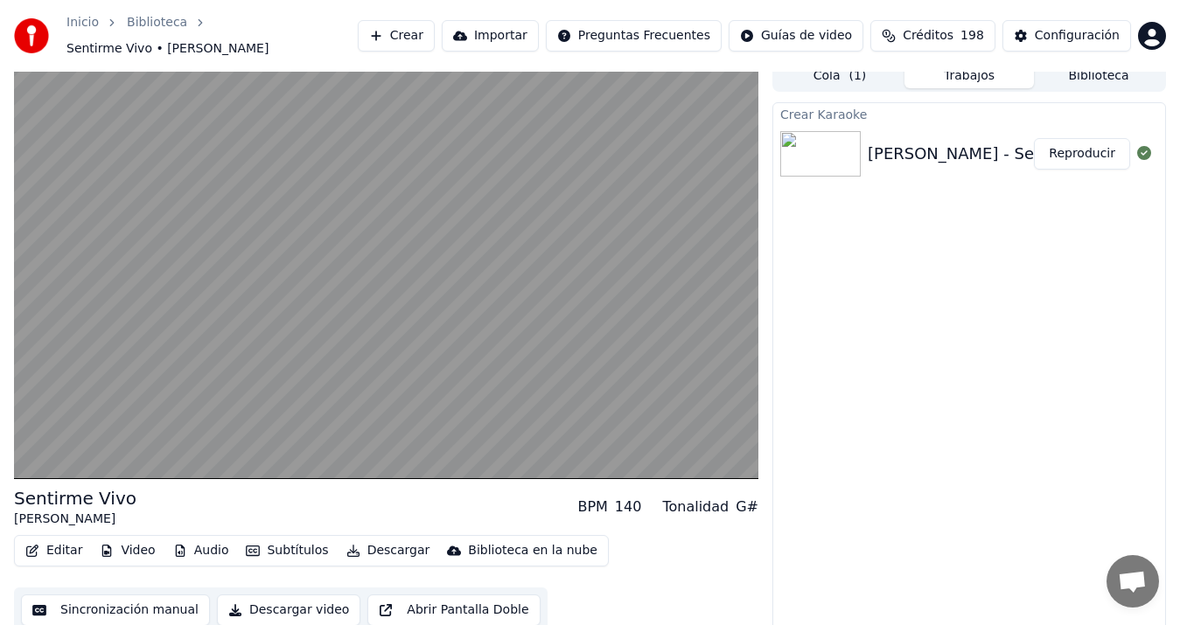
click at [286, 595] on button "Descargar video" at bounding box center [288, 610] width 143 height 31
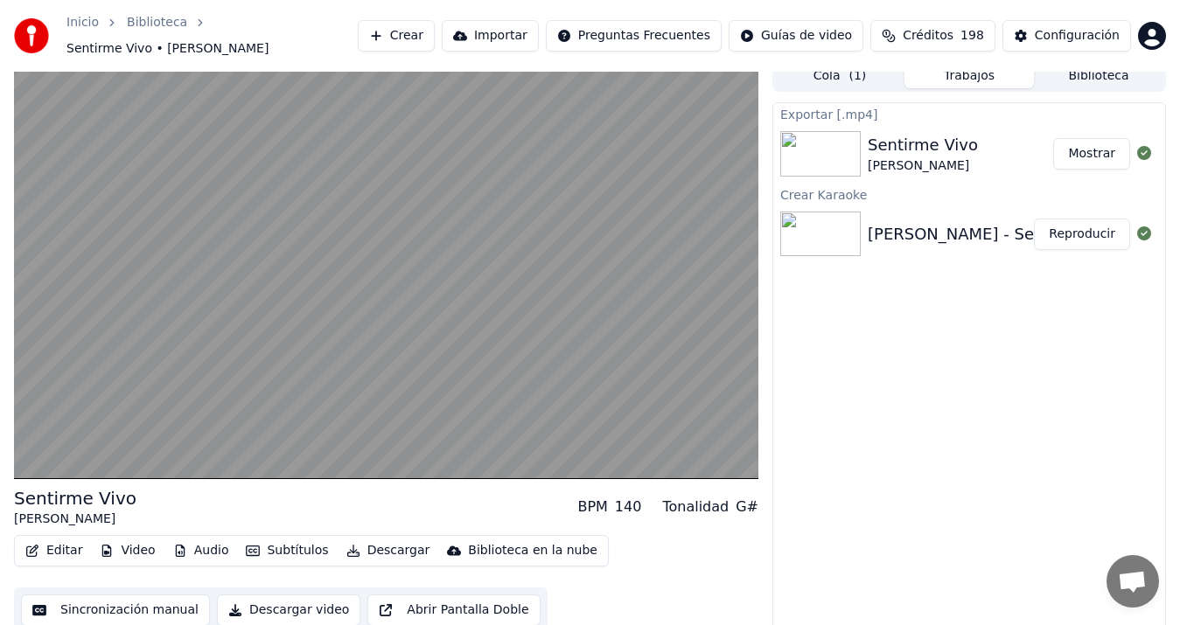
click at [784, 28] on html "Inicio Biblioteca Sentirme Vivo • [PERSON_NAME] Importar Preguntas Frecuentes G…" at bounding box center [590, 301] width 1180 height 625
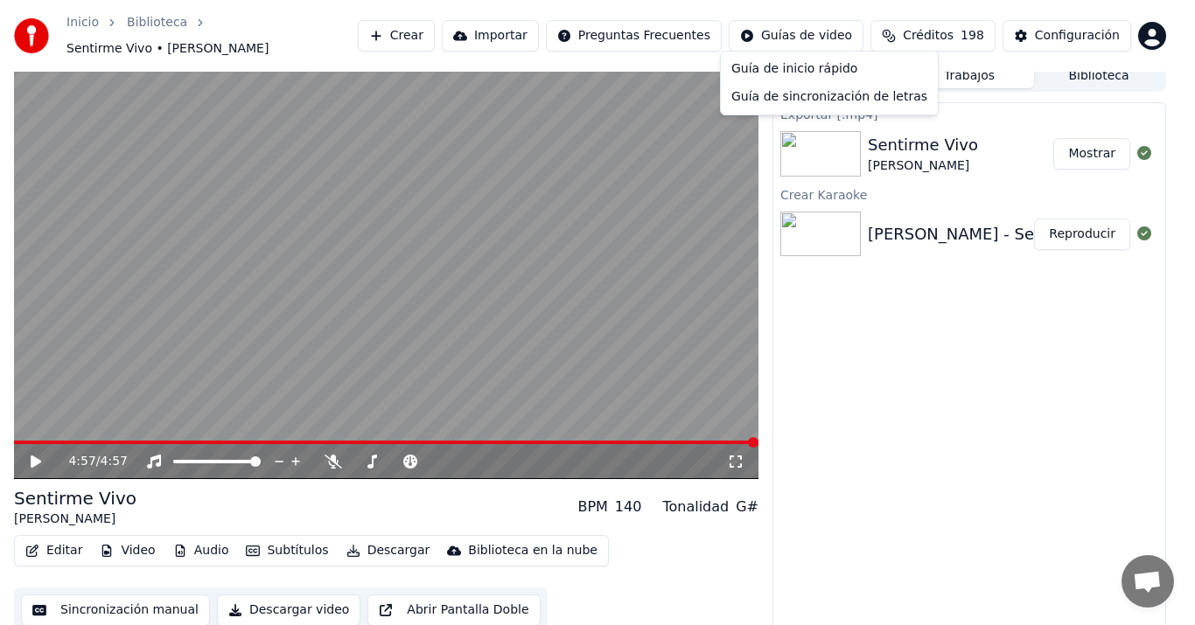
click at [605, 25] on html "Inicio Biblioteca Sentirme Vivo • [PERSON_NAME] Importar Preguntas Frecuentes G…" at bounding box center [597, 301] width 1195 height 625
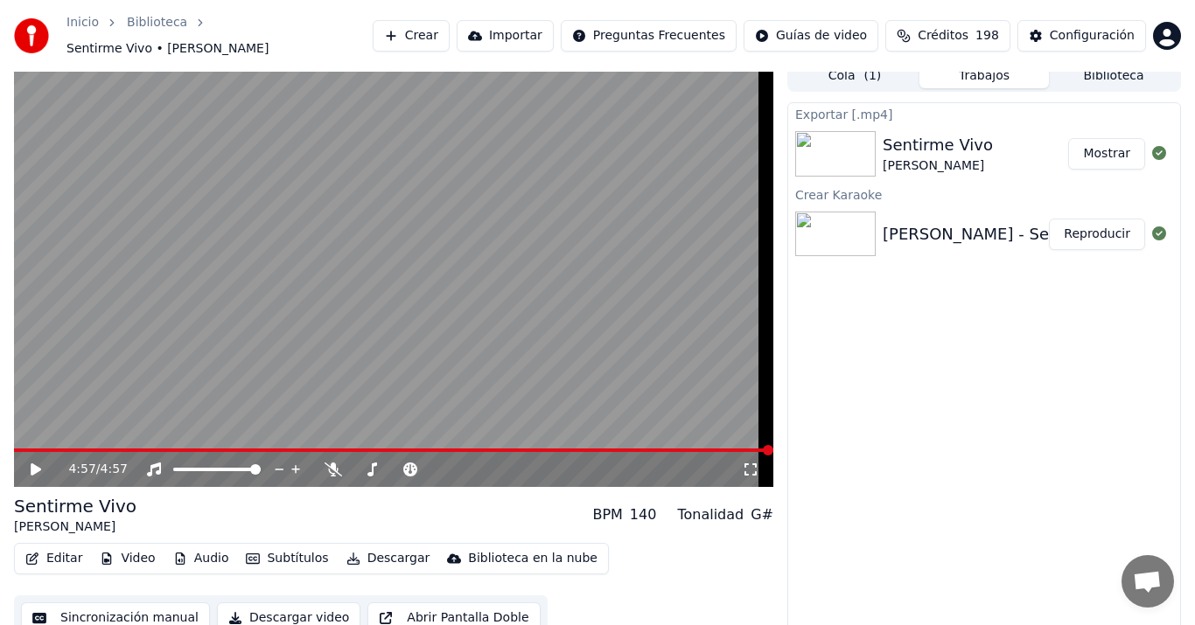
click at [611, 36] on html "Inicio Biblioteca Sentirme Vivo • [PERSON_NAME] Importar Preguntas Frecuentes G…" at bounding box center [597, 301] width 1195 height 625
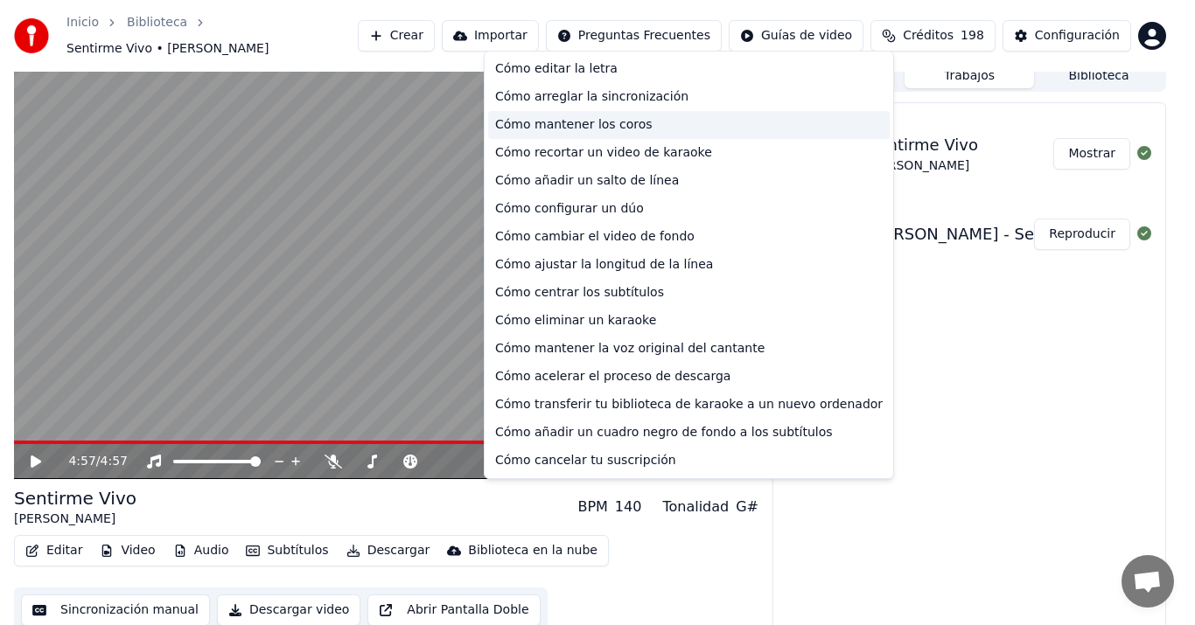
click at [626, 128] on div "Cómo mantener los coros" at bounding box center [689, 125] width 402 height 28
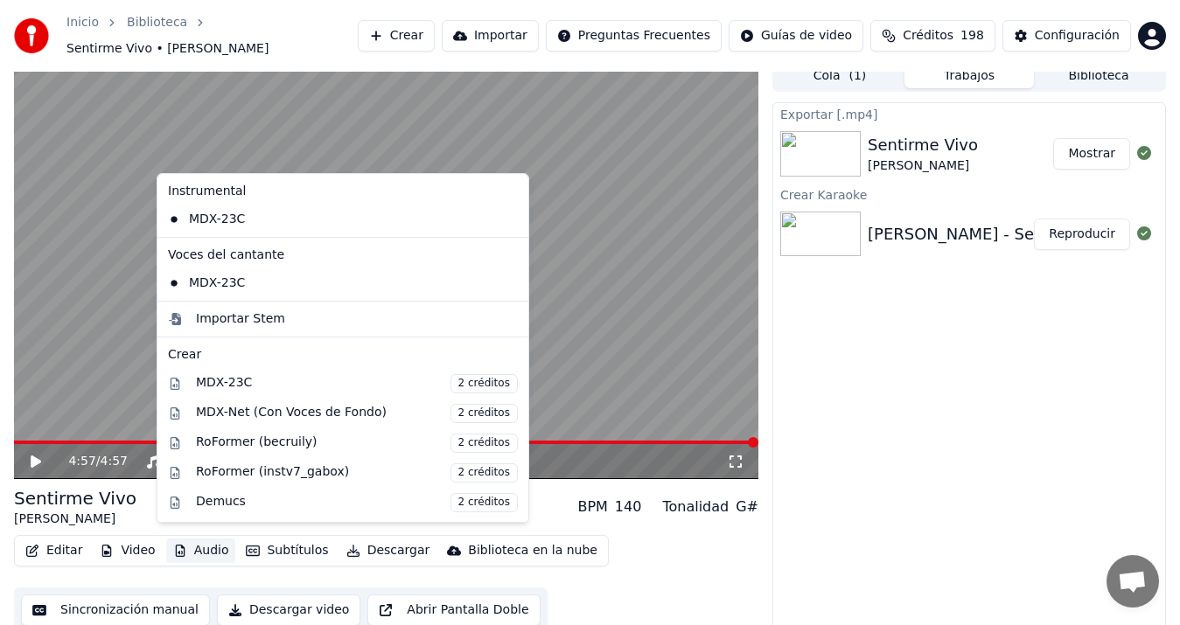
click at [204, 539] on button "Audio" at bounding box center [201, 551] width 70 height 24
click at [315, 408] on div "MDX-Net (Con Voces de Fondo) 2 créditos" at bounding box center [357, 413] width 322 height 19
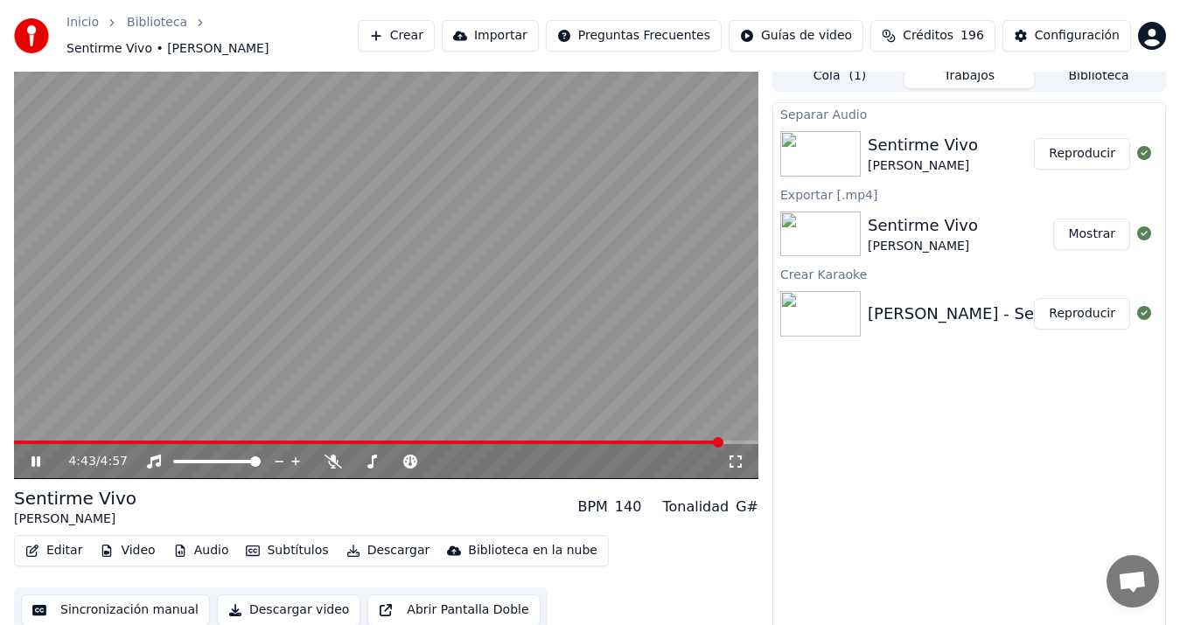
click at [273, 604] on button "Descargar video" at bounding box center [288, 610] width 143 height 31
